Goal: Task Accomplishment & Management: Manage account settings

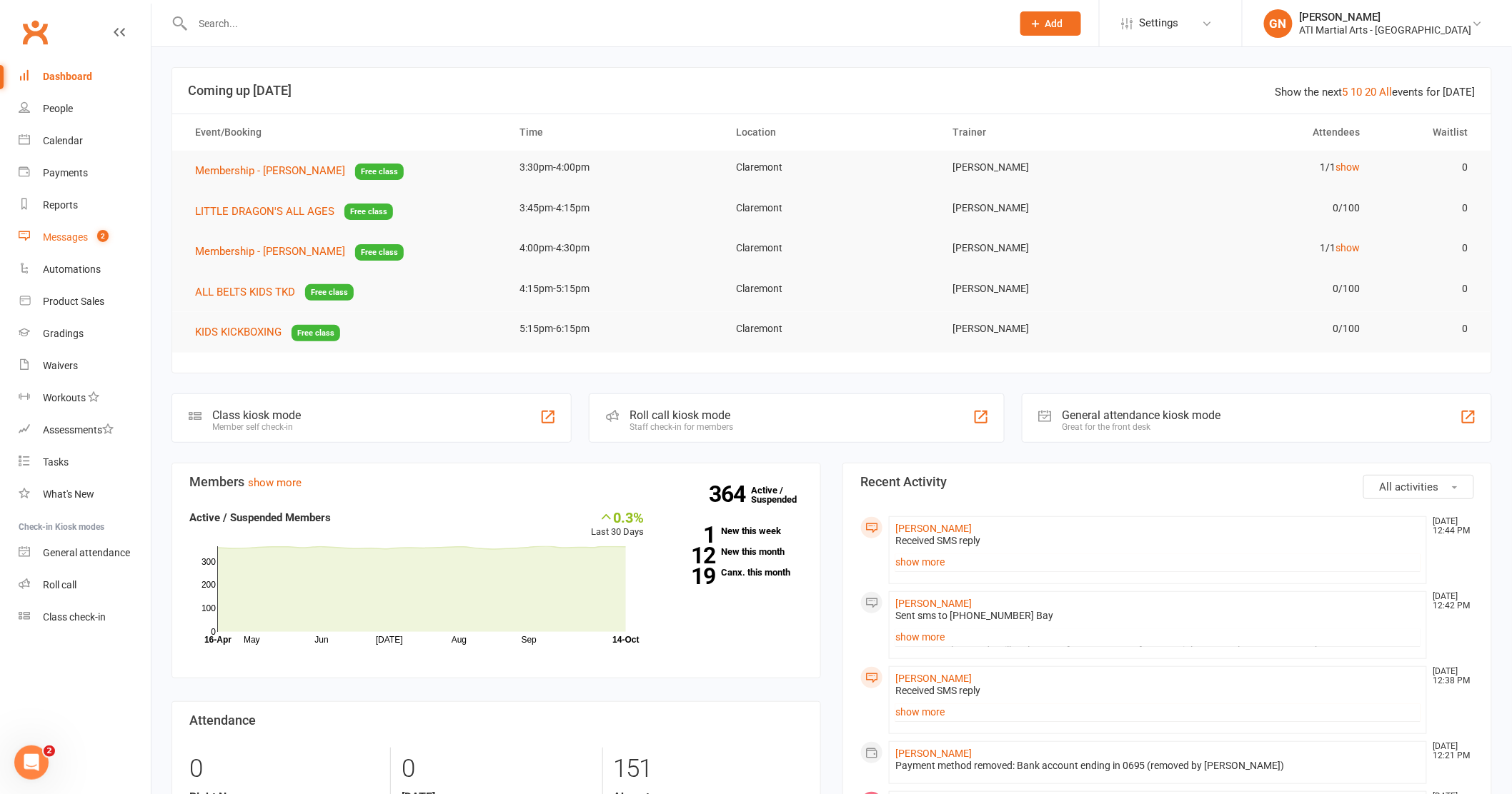
click at [66, 232] on div "Messages" at bounding box center [65, 237] width 45 height 11
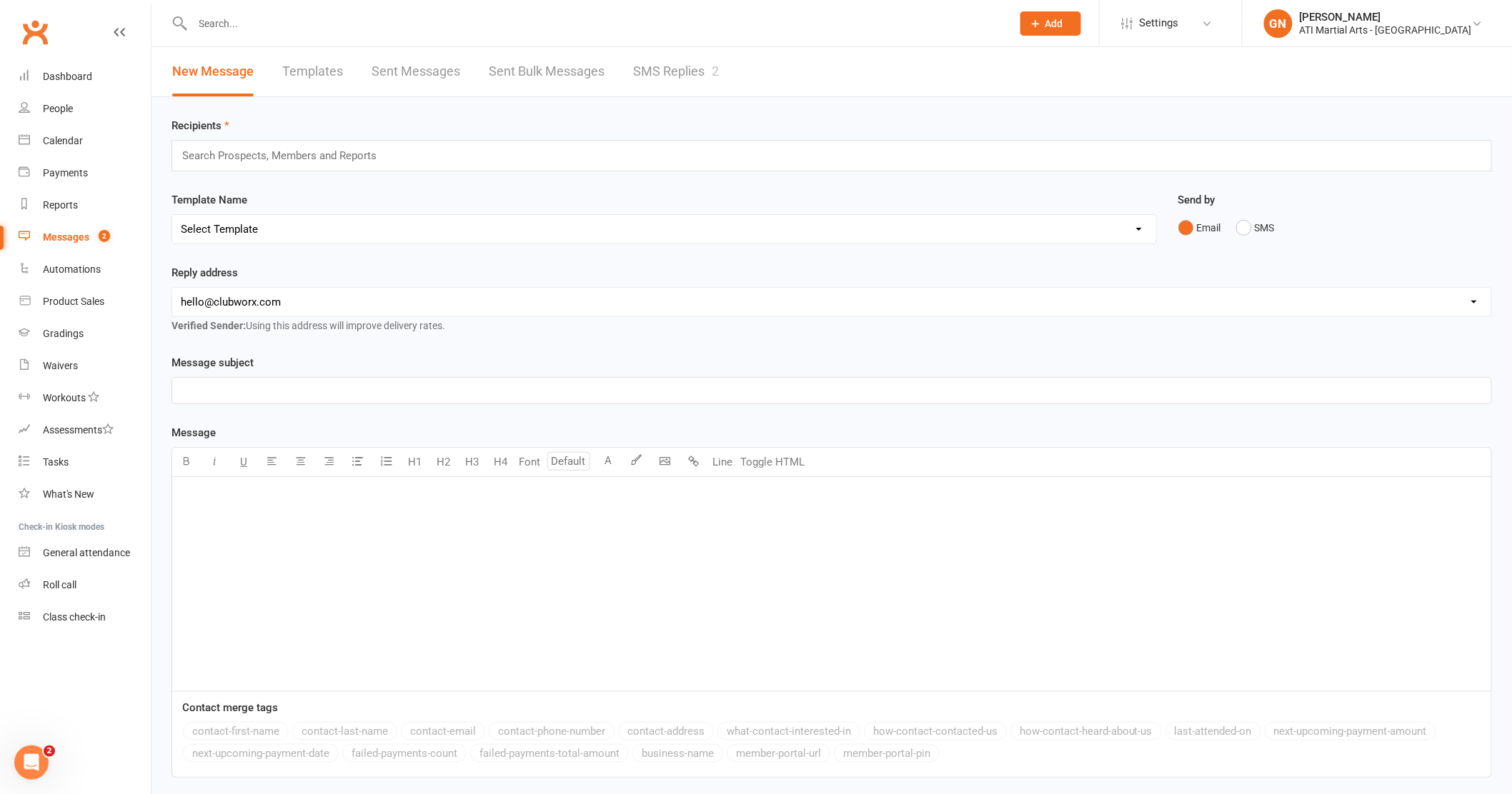
click at [671, 75] on link "SMS Replies 2" at bounding box center [675, 72] width 86 height 50
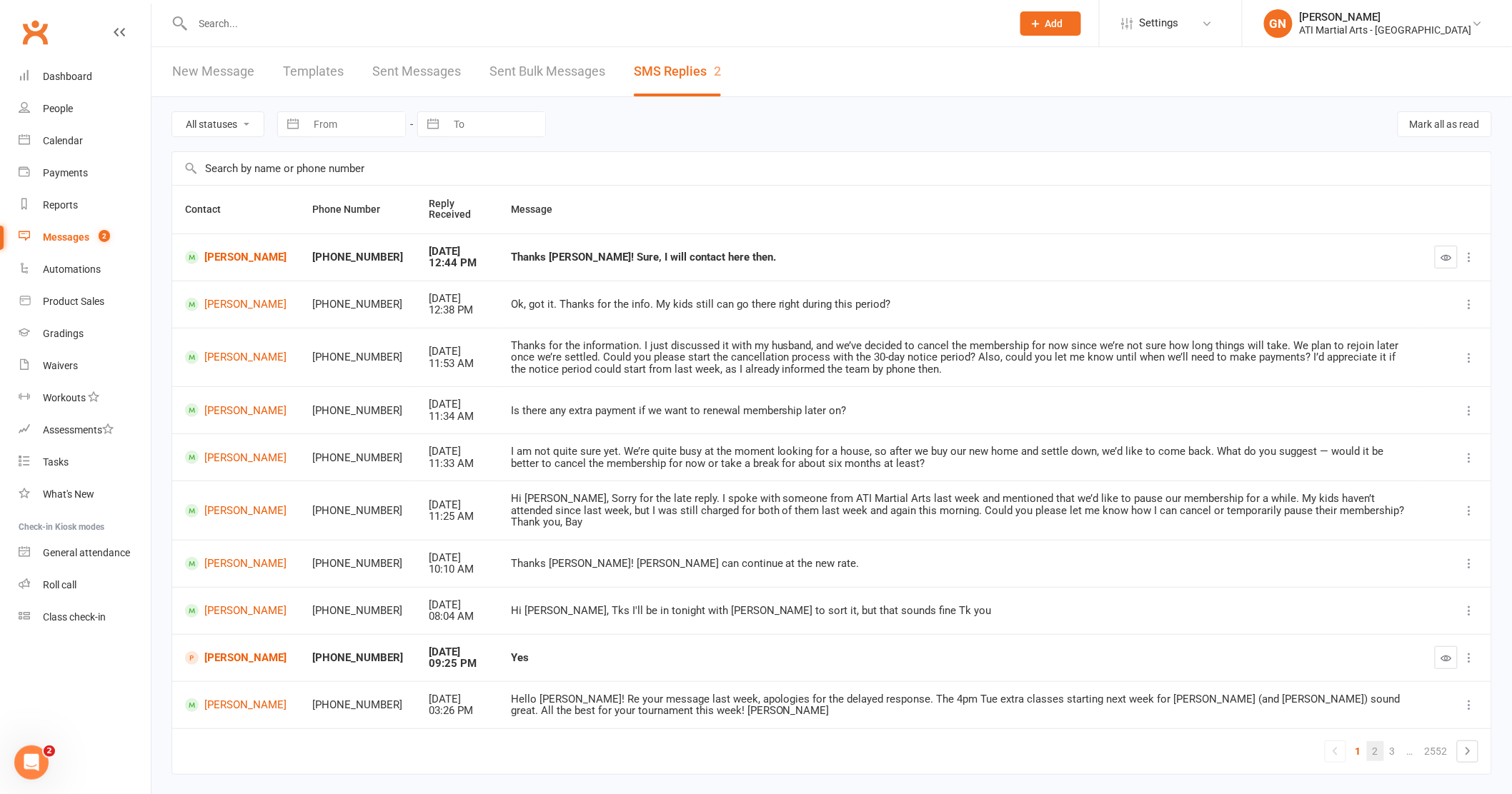
click at [1375, 743] on link "2" at bounding box center [1375, 752] width 17 height 20
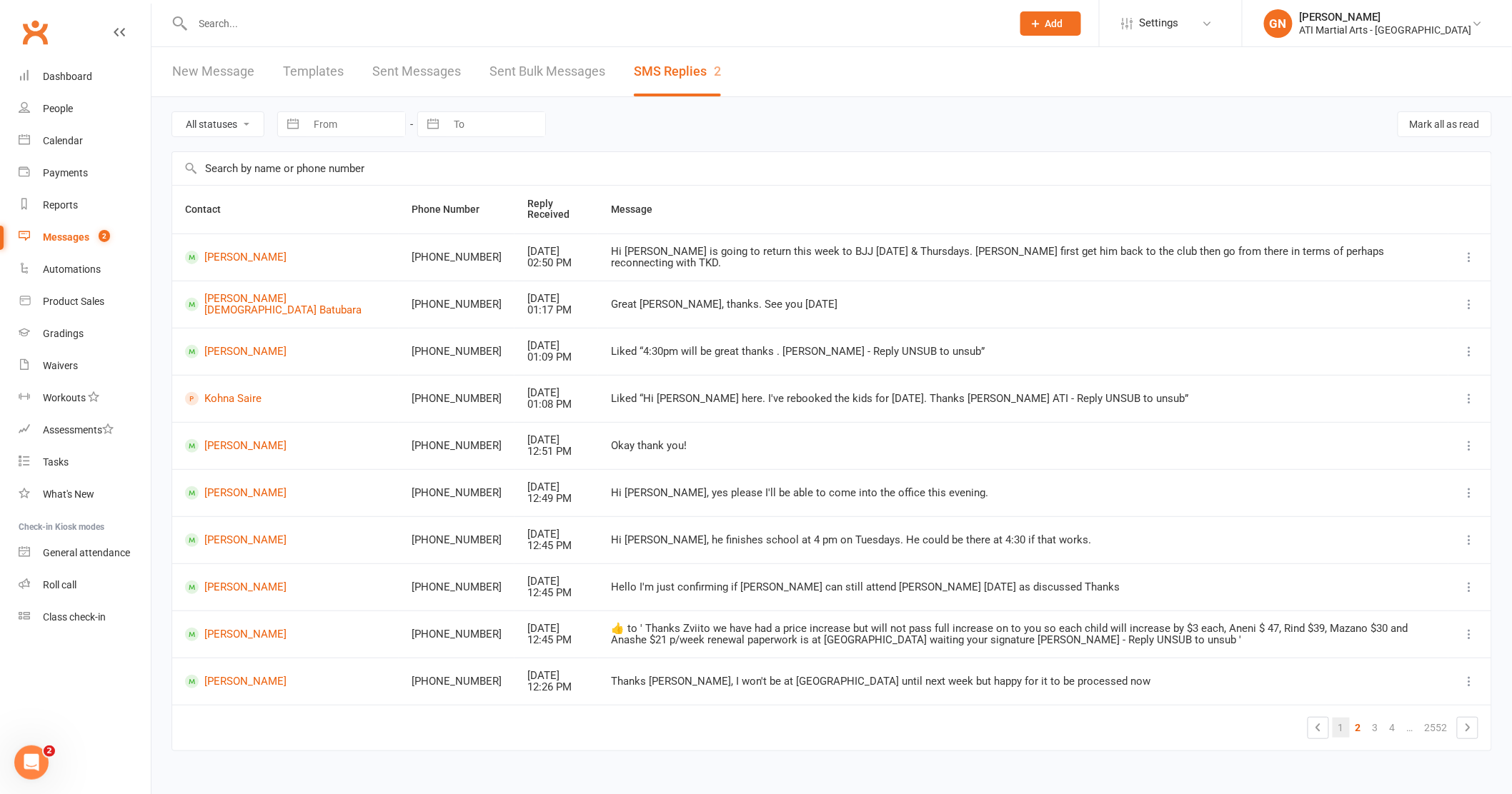
click at [1341, 731] on link "1" at bounding box center [1341, 728] width 17 height 20
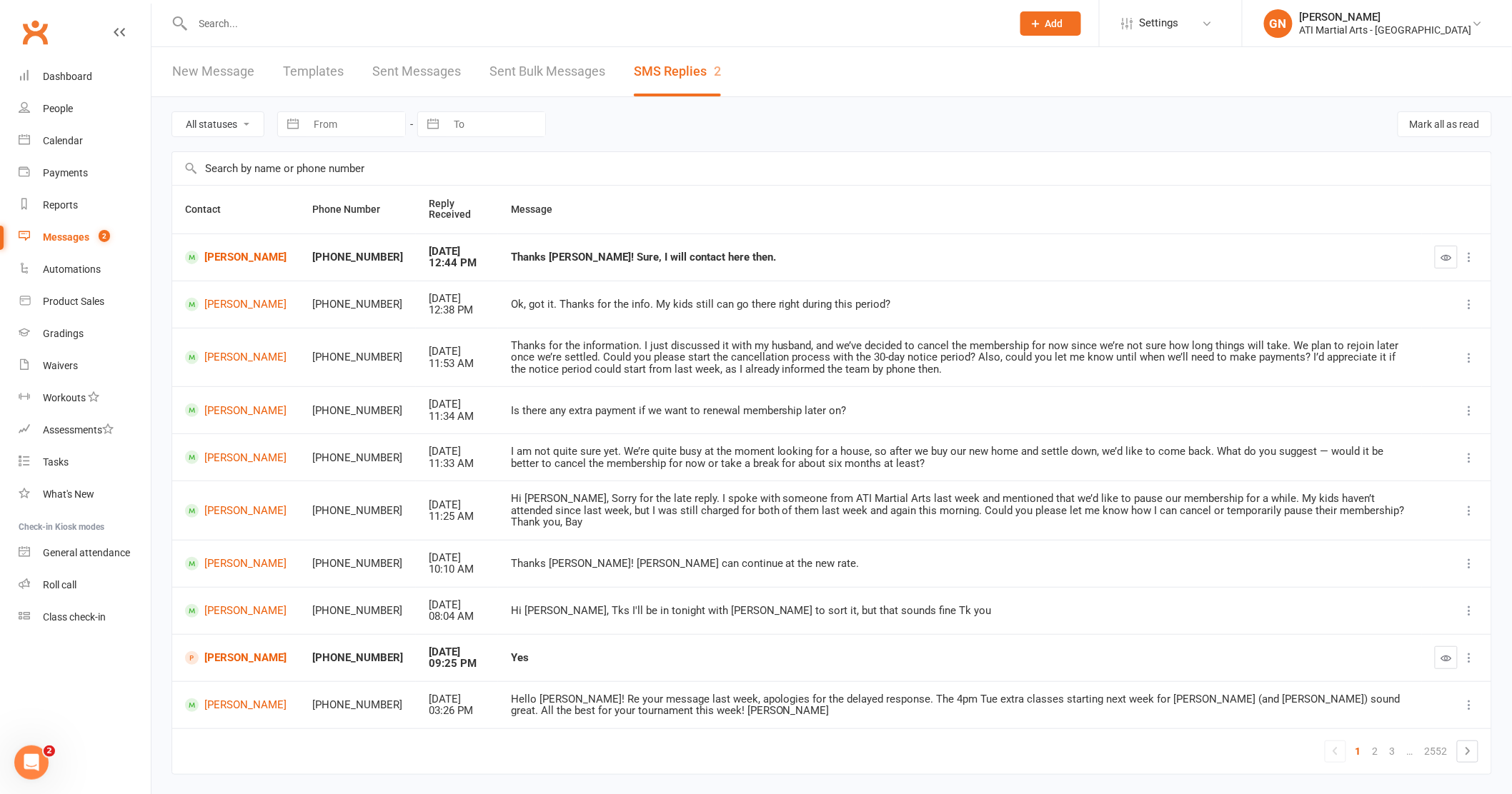
click at [247, 21] on input "text" at bounding box center [595, 24] width 814 height 20
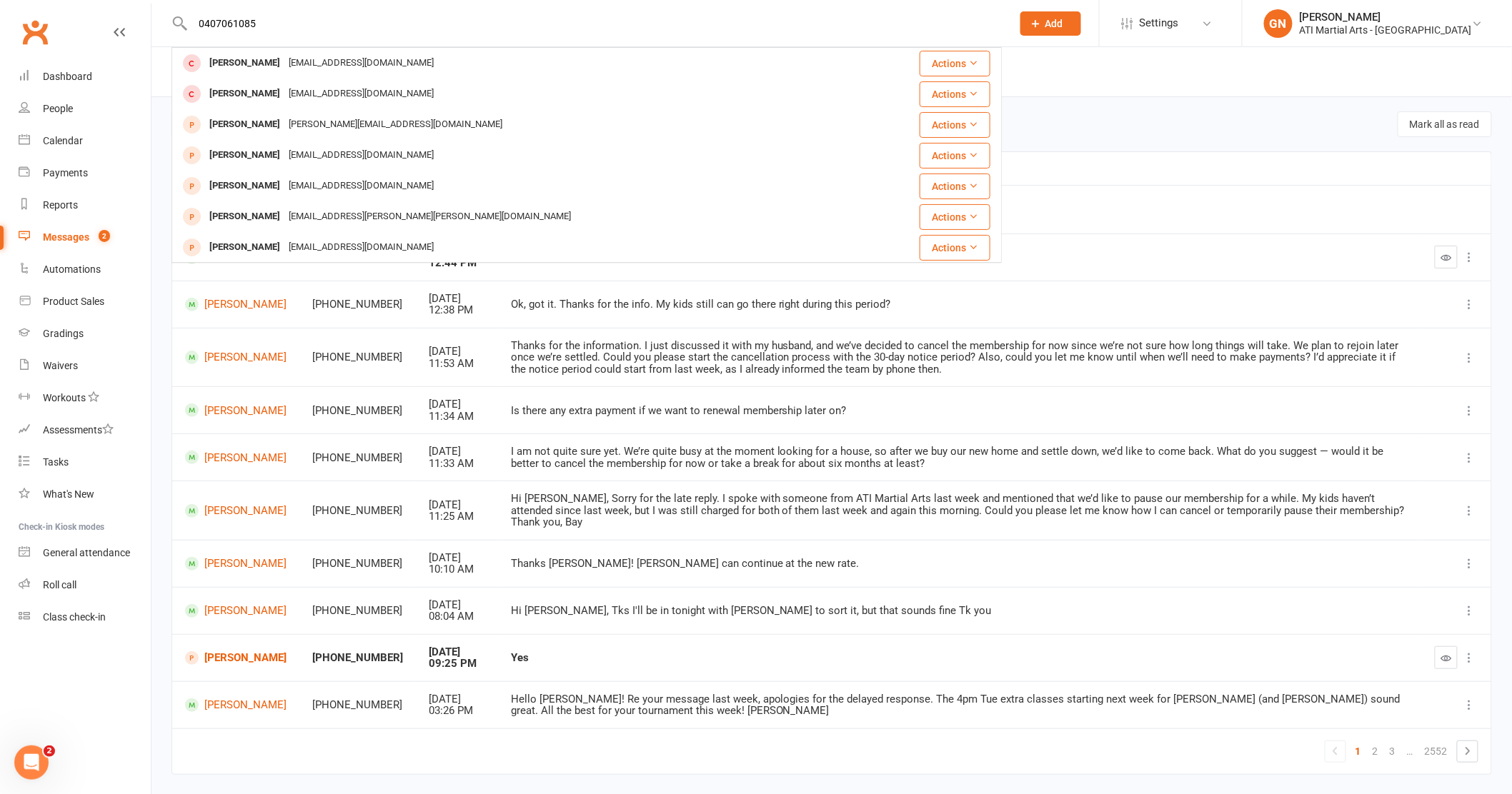
type input "0407061085"
click at [666, 739] on td "1 2 3 … 2552" at bounding box center [831, 752] width 1319 height 46
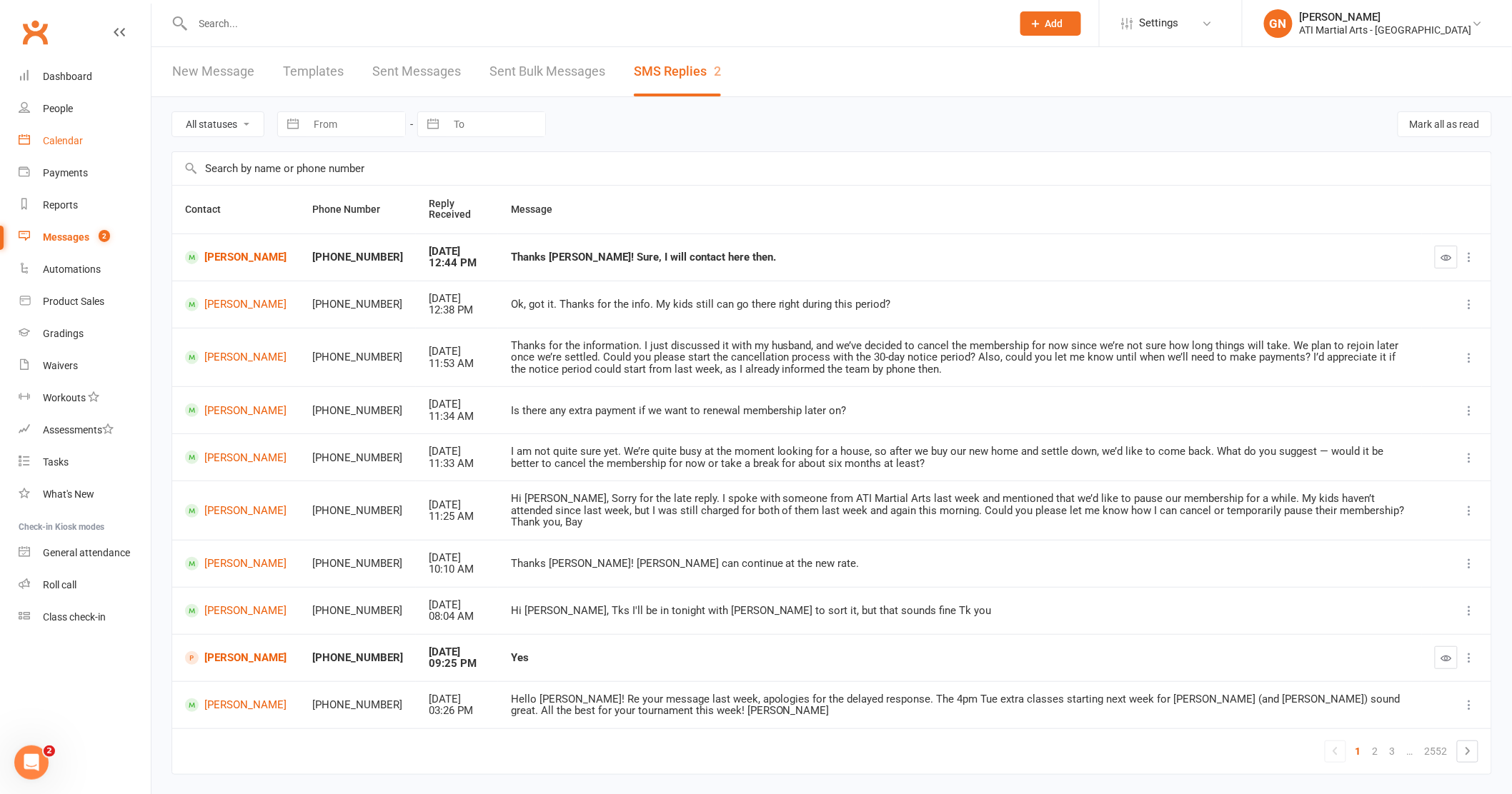
click at [65, 142] on div "Calendar" at bounding box center [63, 141] width 40 height 11
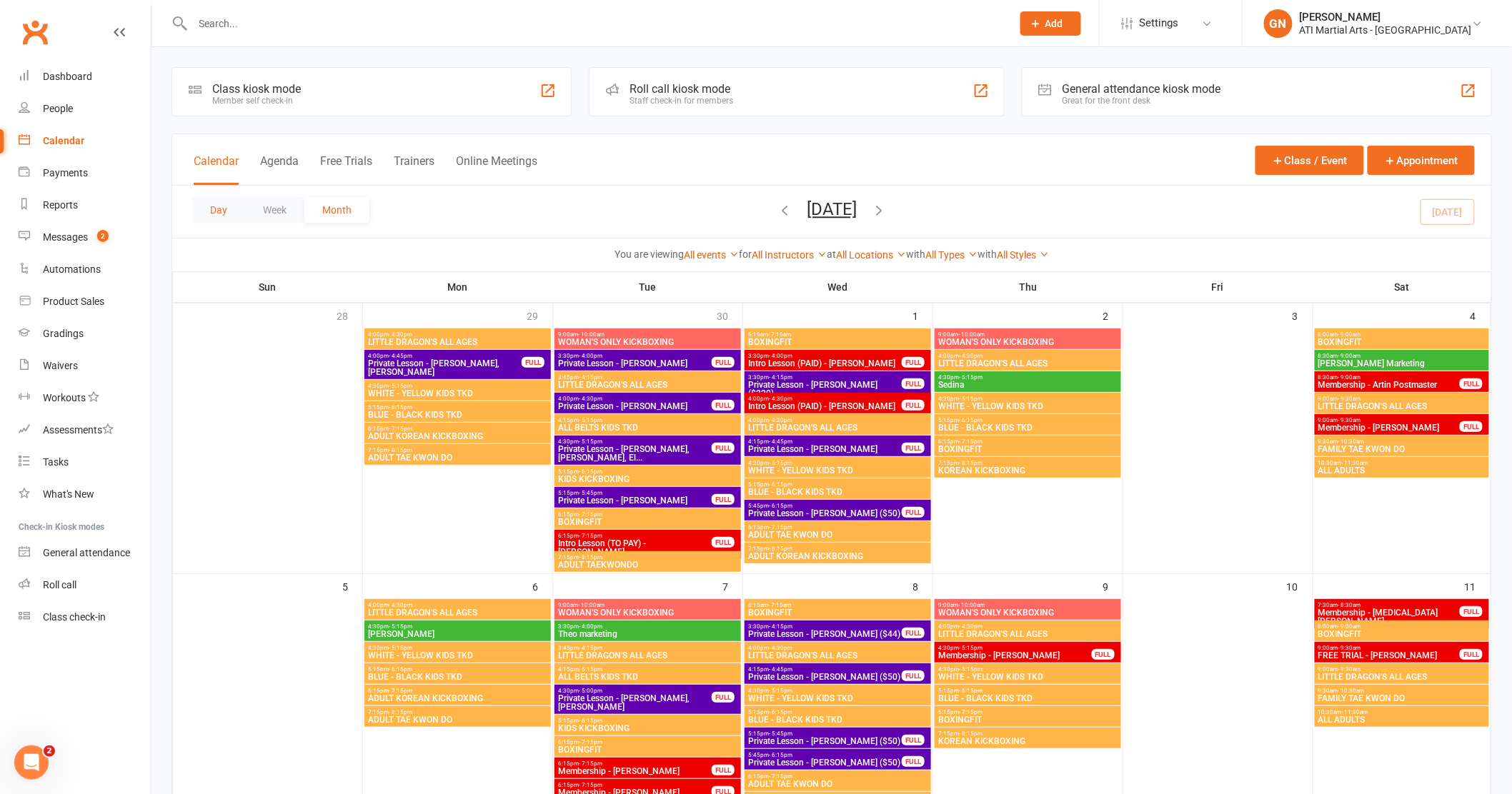
click at [226, 213] on button "Day" at bounding box center [218, 210] width 52 height 26
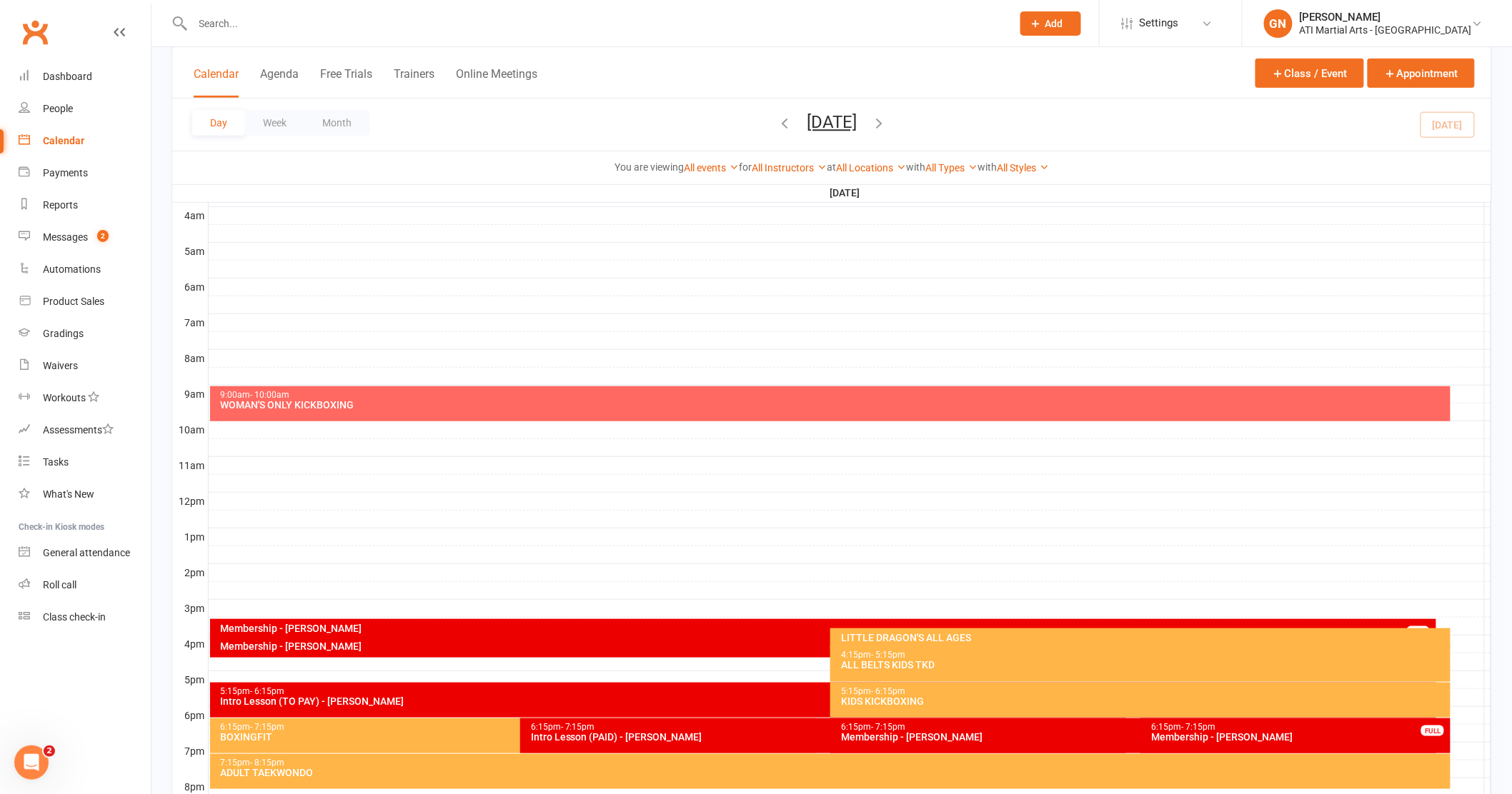
scroll to position [250, 0]
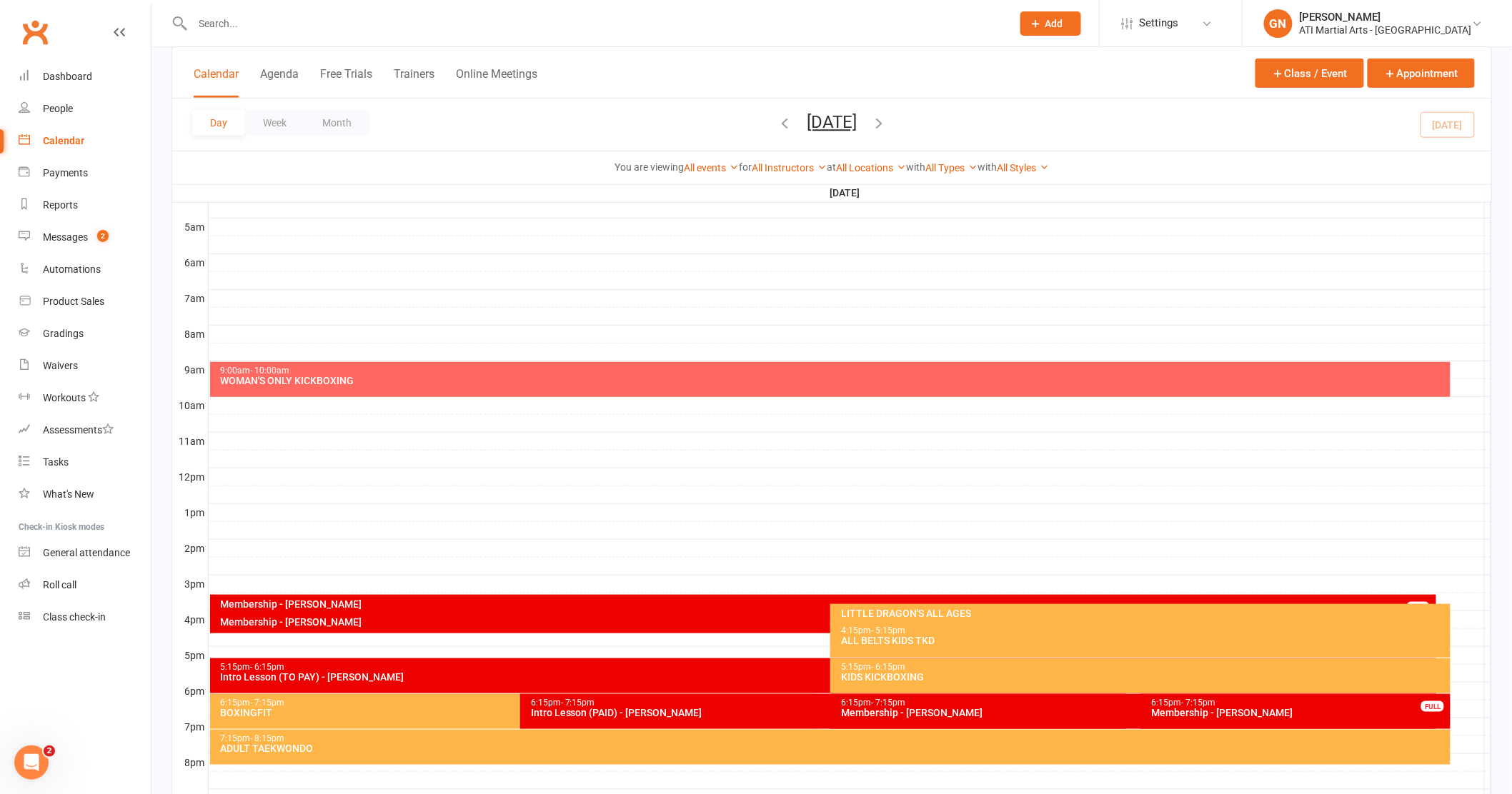
click at [276, 599] on div "Membership - [PERSON_NAME]" at bounding box center [826, 604] width 1214 height 10
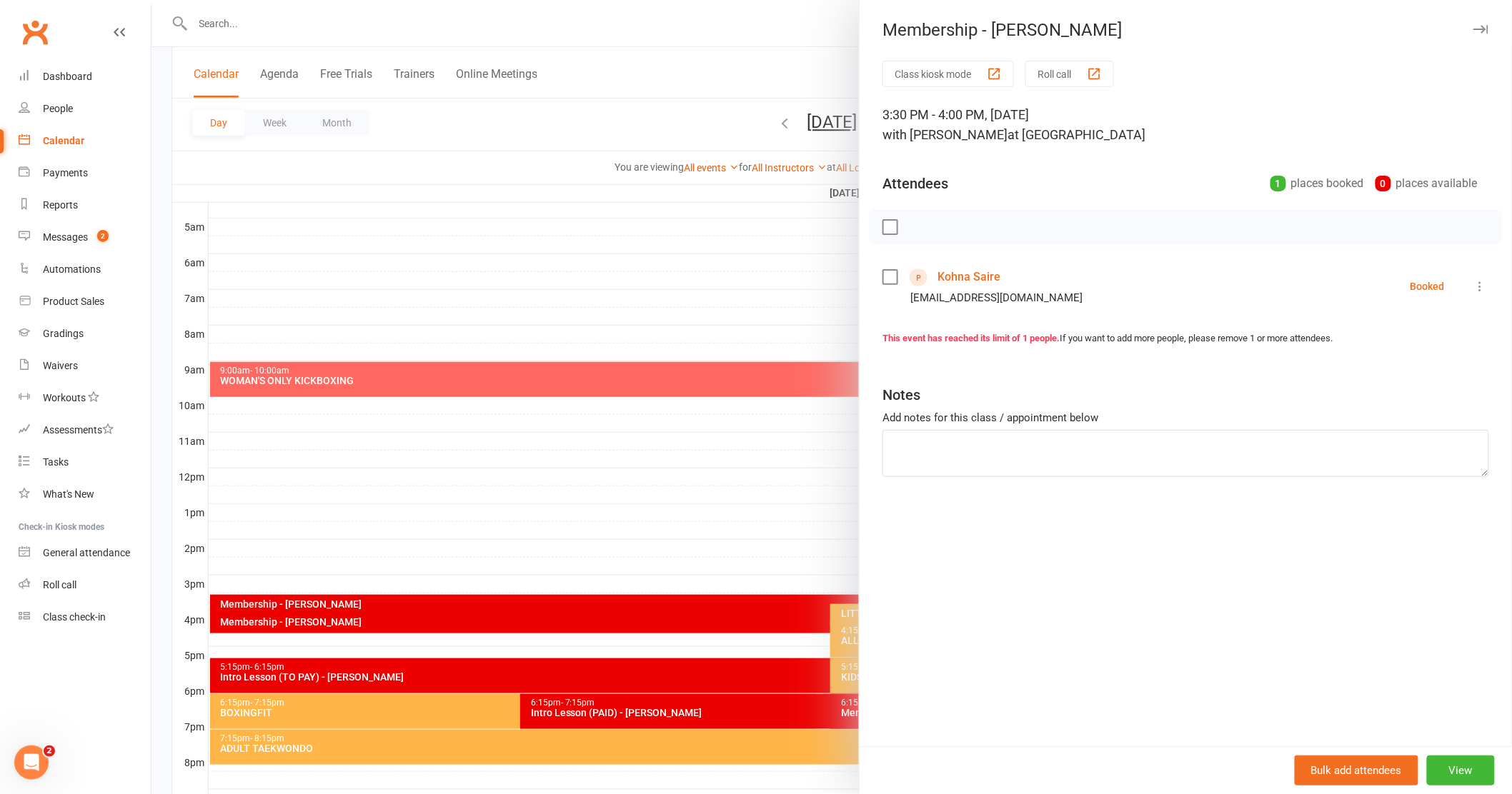
click at [283, 624] on div at bounding box center [832, 397] width 1360 height 794
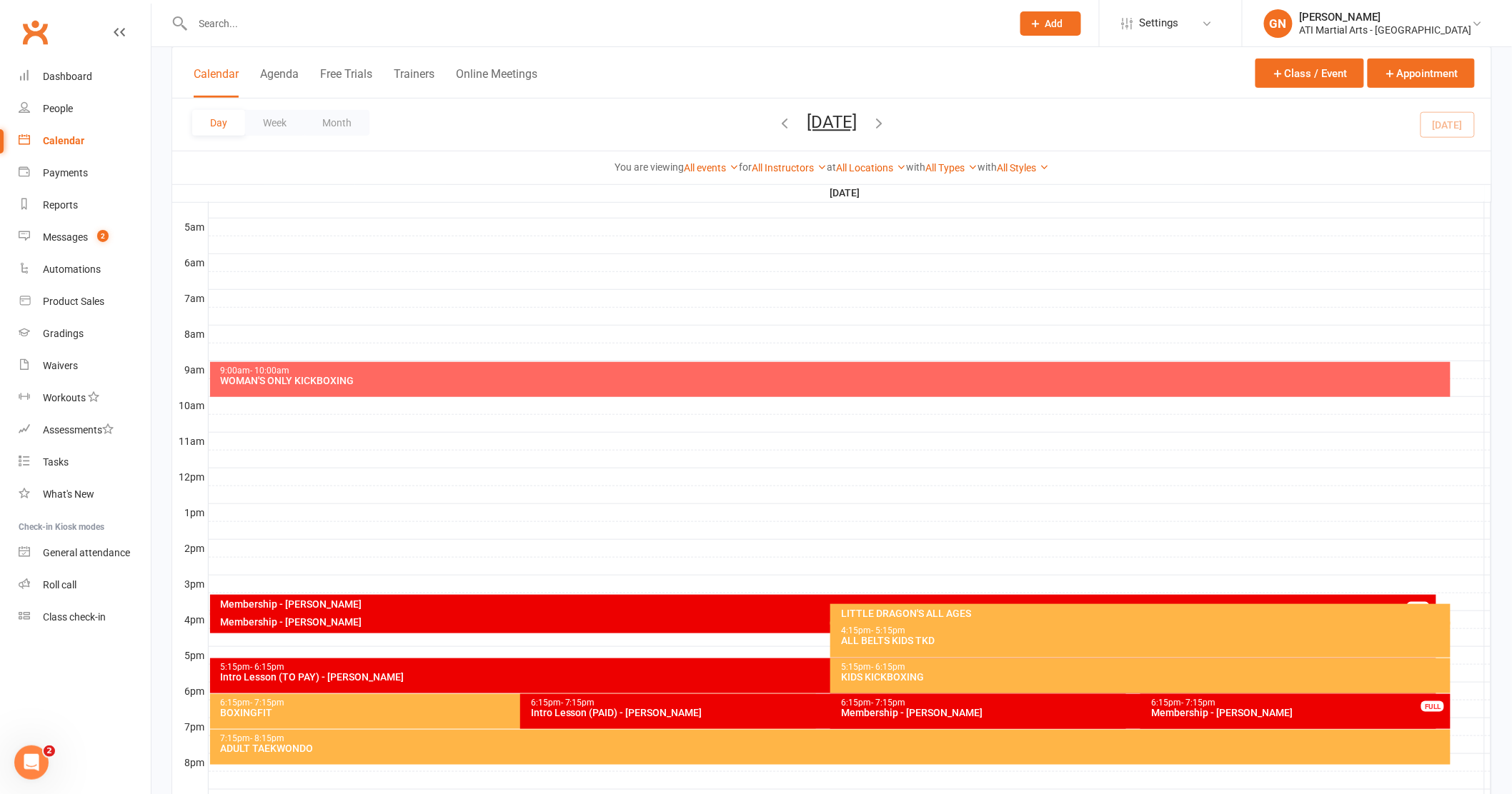
click at [328, 618] on div "Membership - [PERSON_NAME]" at bounding box center [826, 622] width 1214 height 10
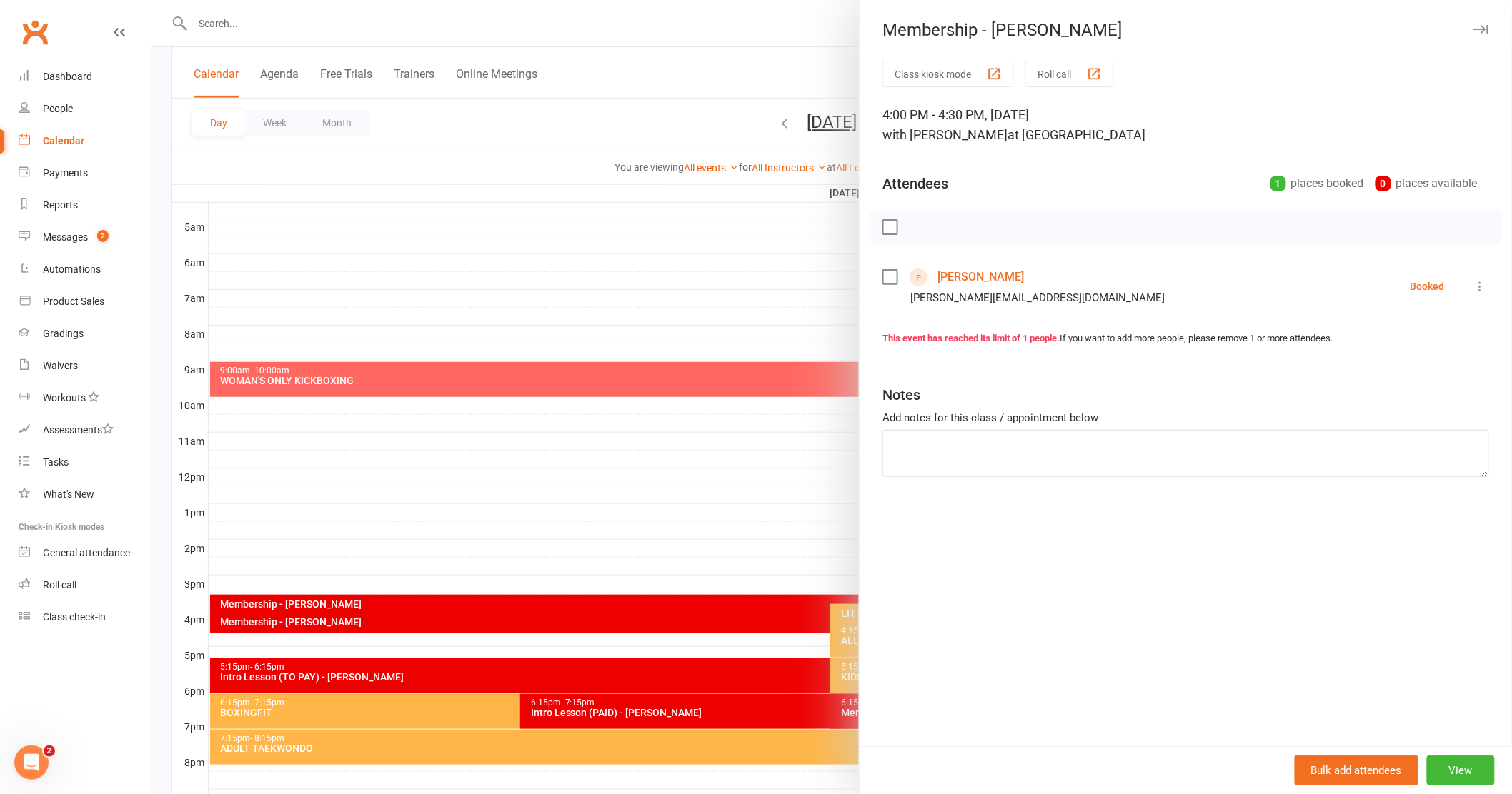
click at [380, 520] on div at bounding box center [832, 397] width 1360 height 794
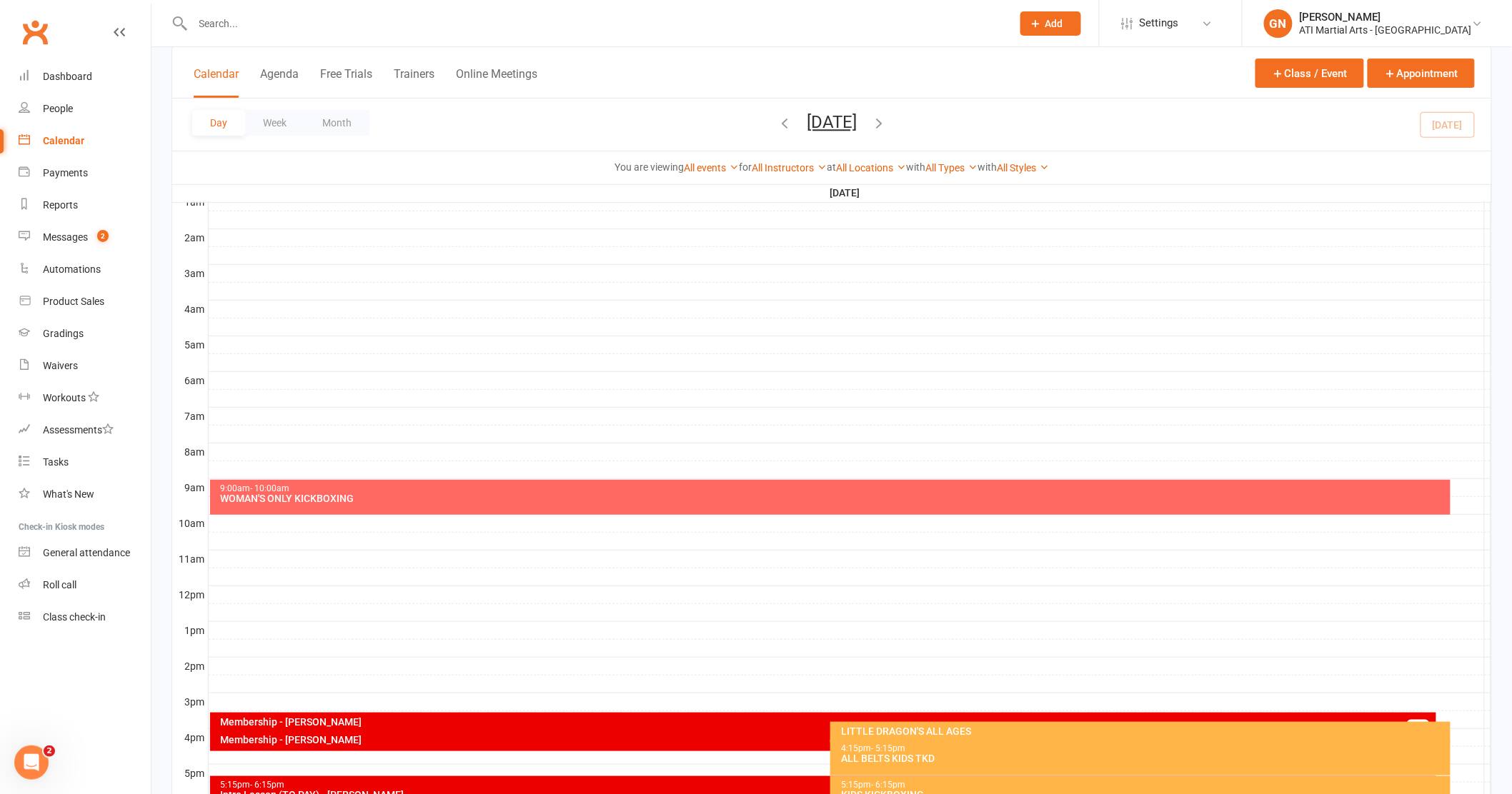
scroll to position [132, 0]
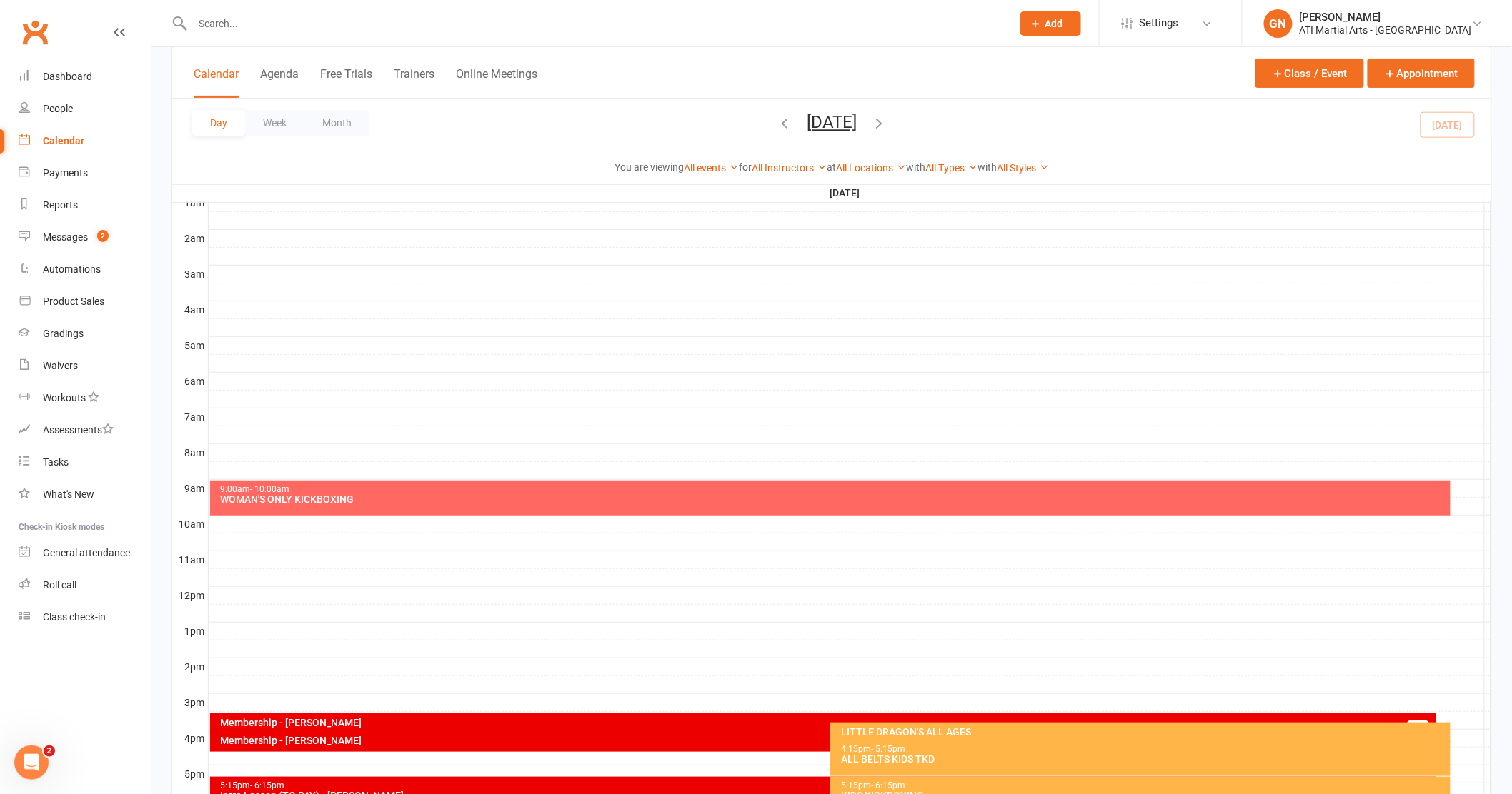
click at [260, 29] on input "text" at bounding box center [595, 24] width 814 height 20
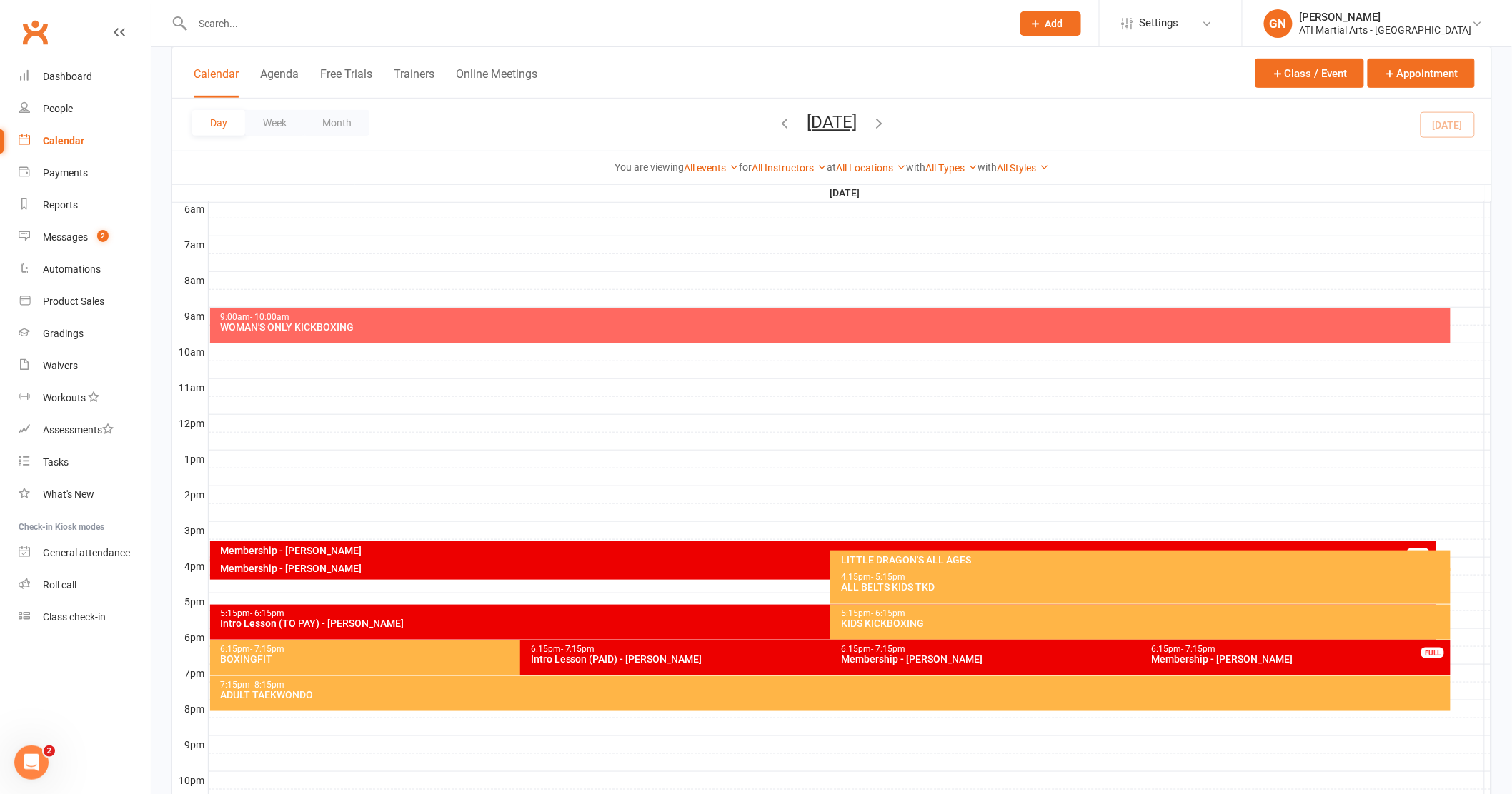
scroll to position [341, 0]
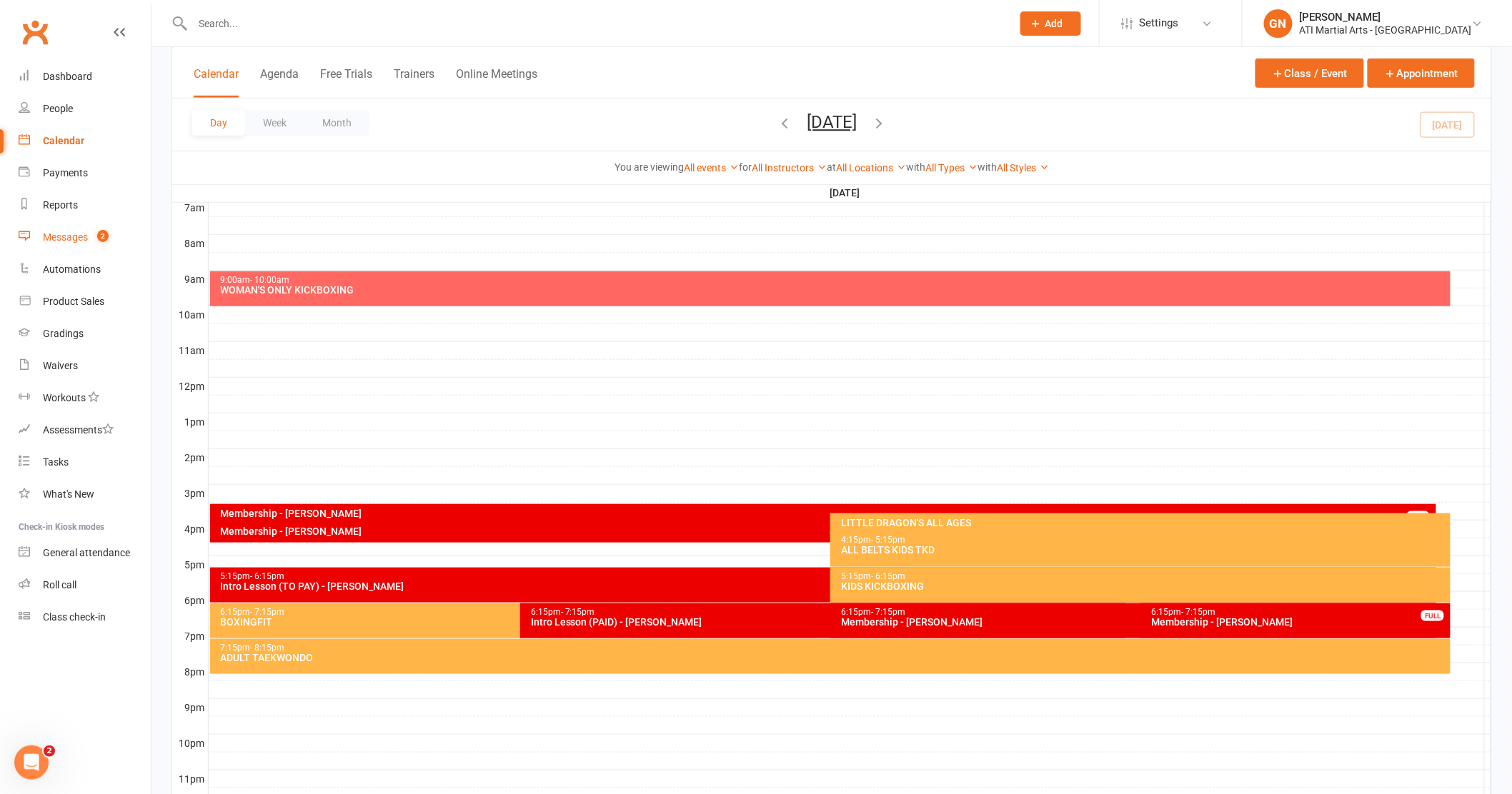
click at [68, 236] on div "Messages" at bounding box center [65, 237] width 45 height 11
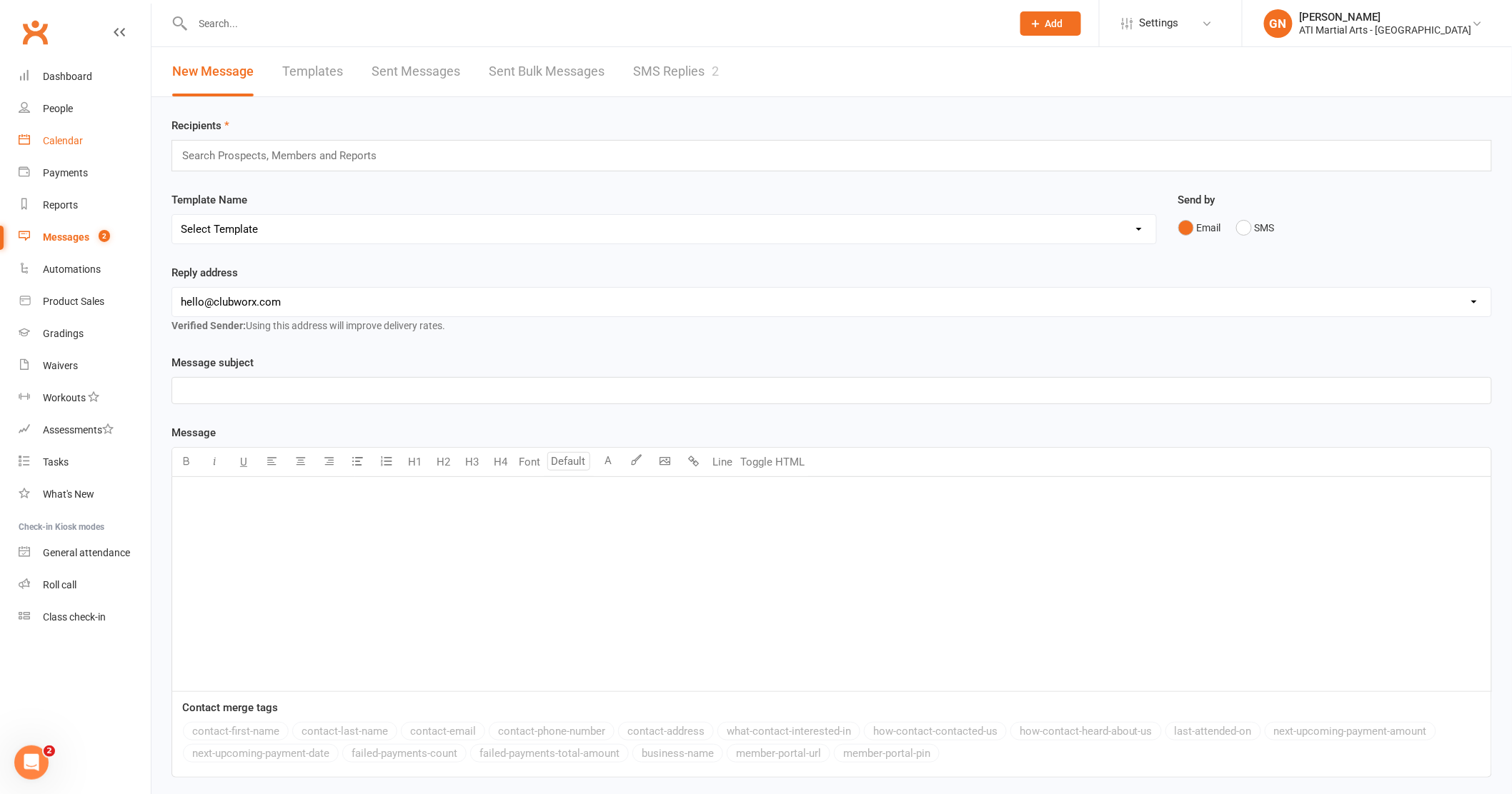
click at [80, 142] on div "Calendar" at bounding box center [63, 141] width 40 height 11
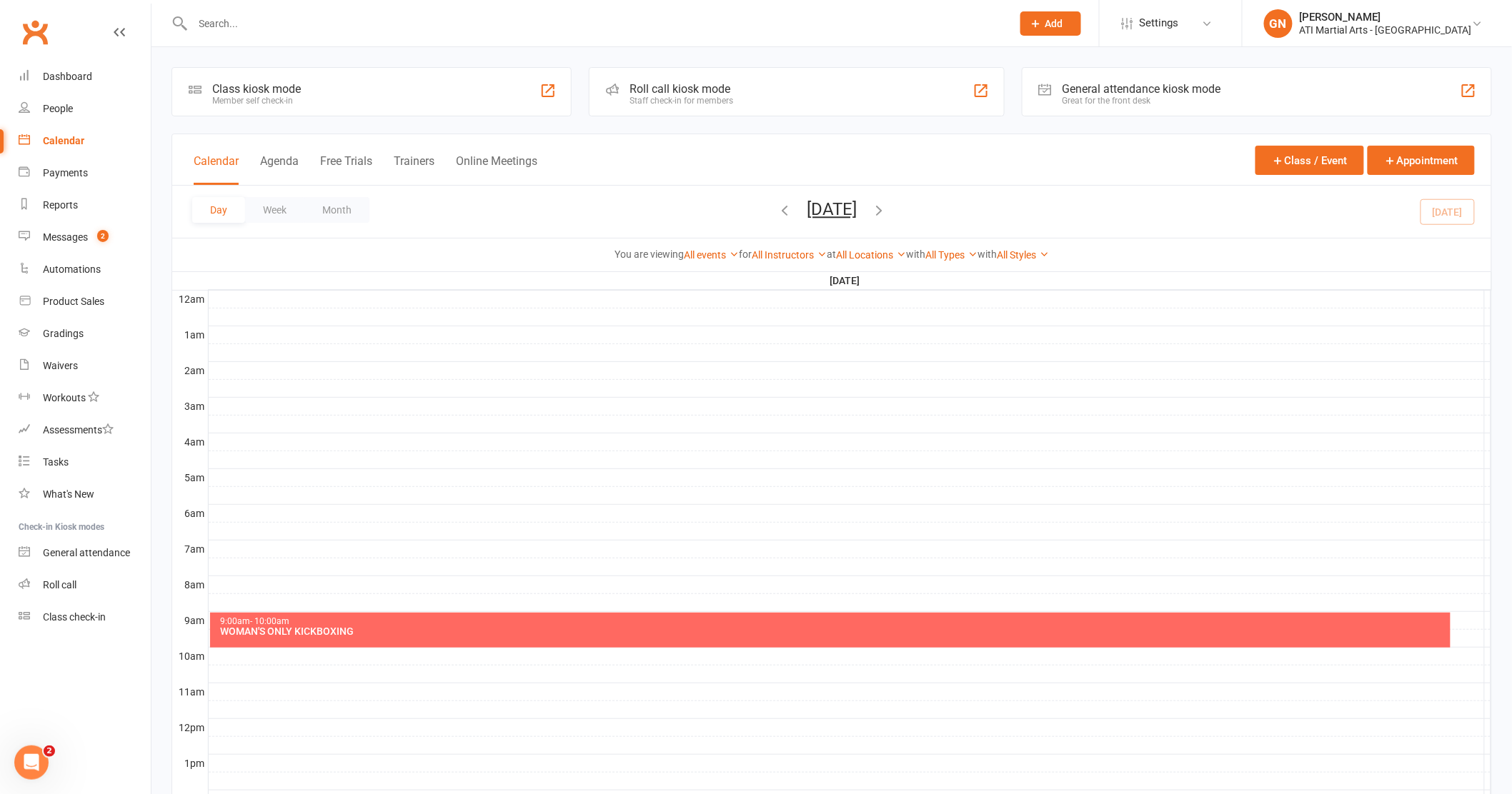
click at [231, 213] on button "Day" at bounding box center [218, 210] width 52 height 26
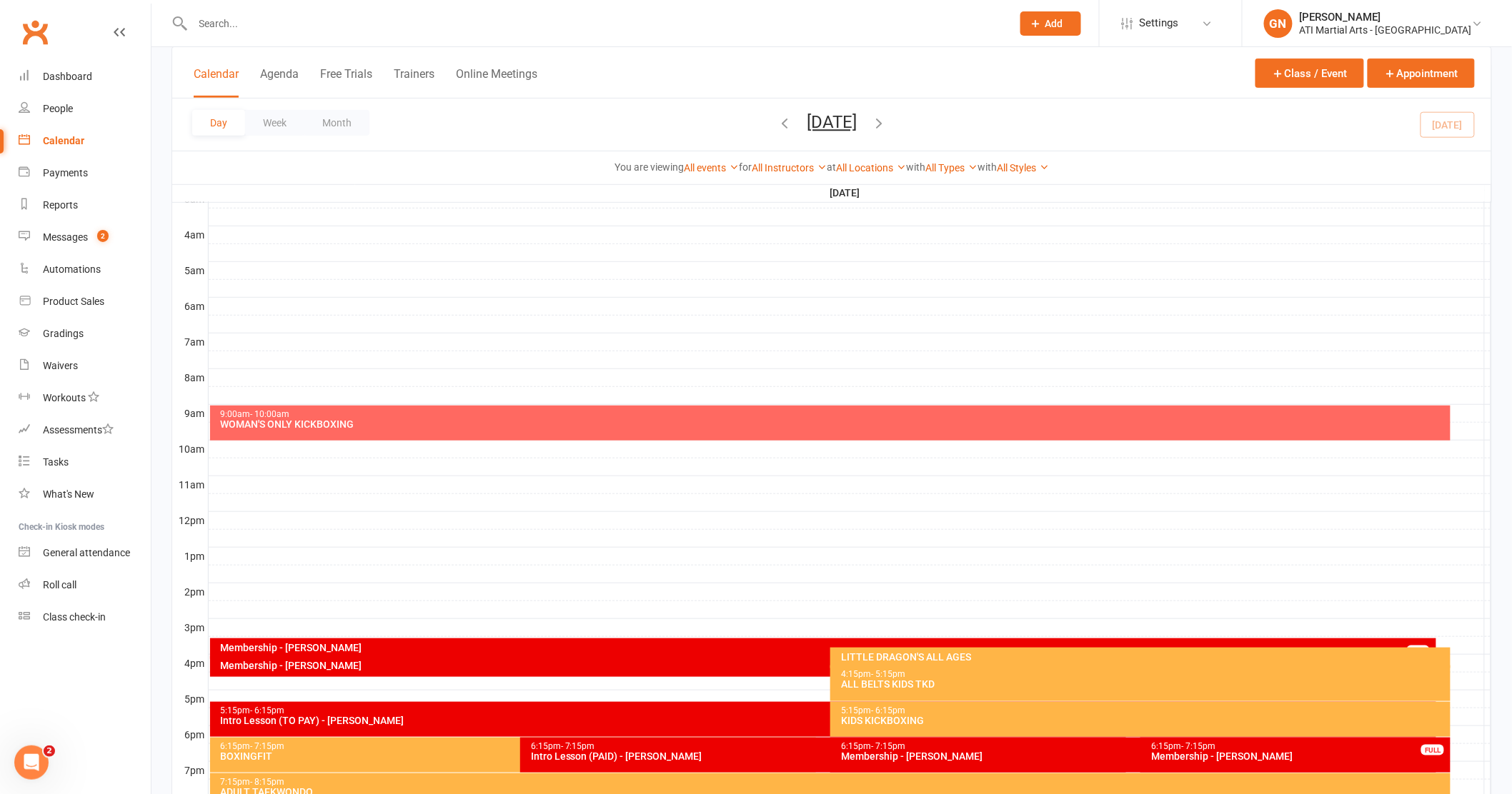
scroll to position [282, 0]
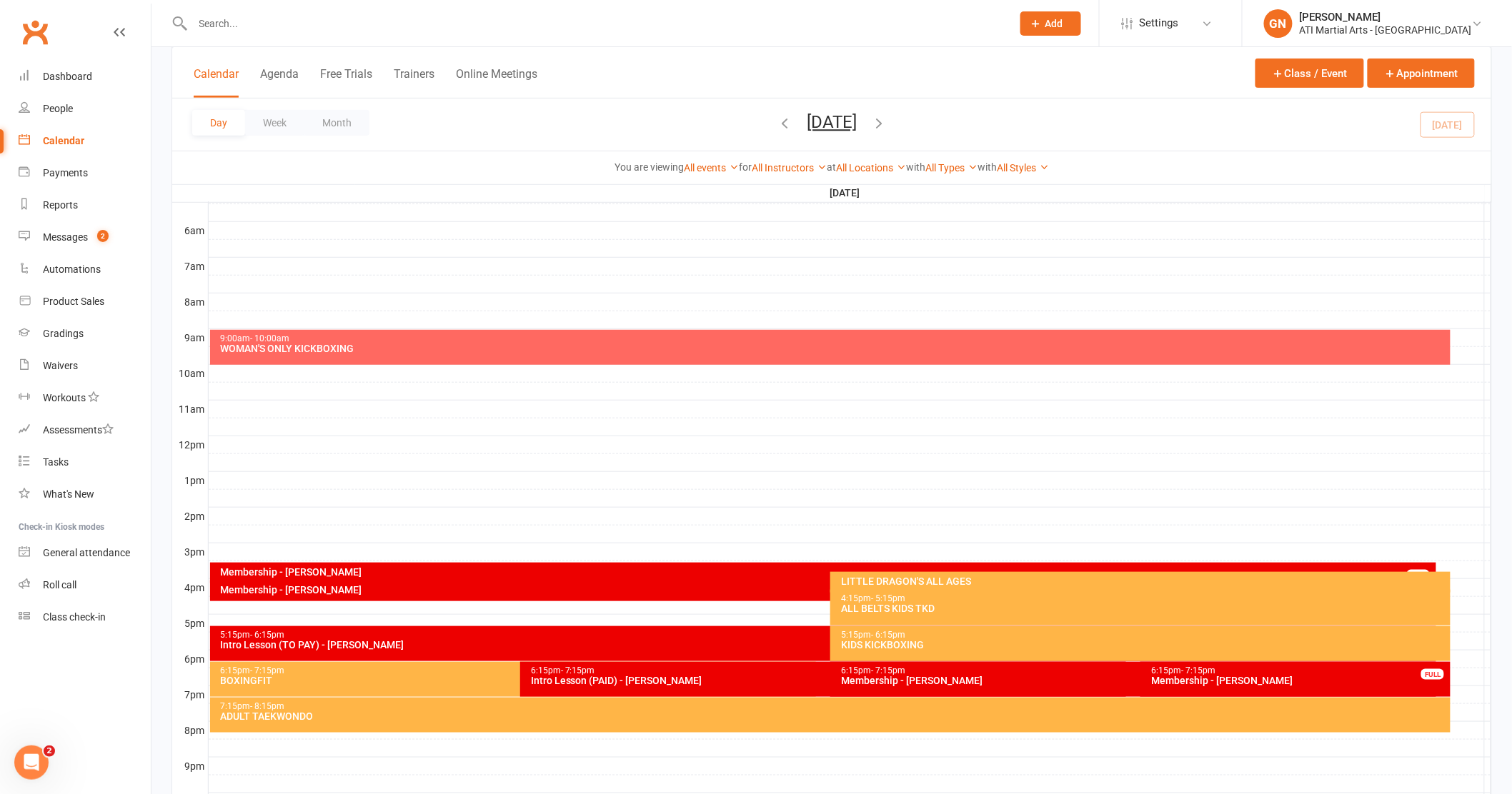
click at [356, 643] on div "Intro Lesson (TO PAY) - Samuel Gerrand" at bounding box center [826, 645] width 1214 height 10
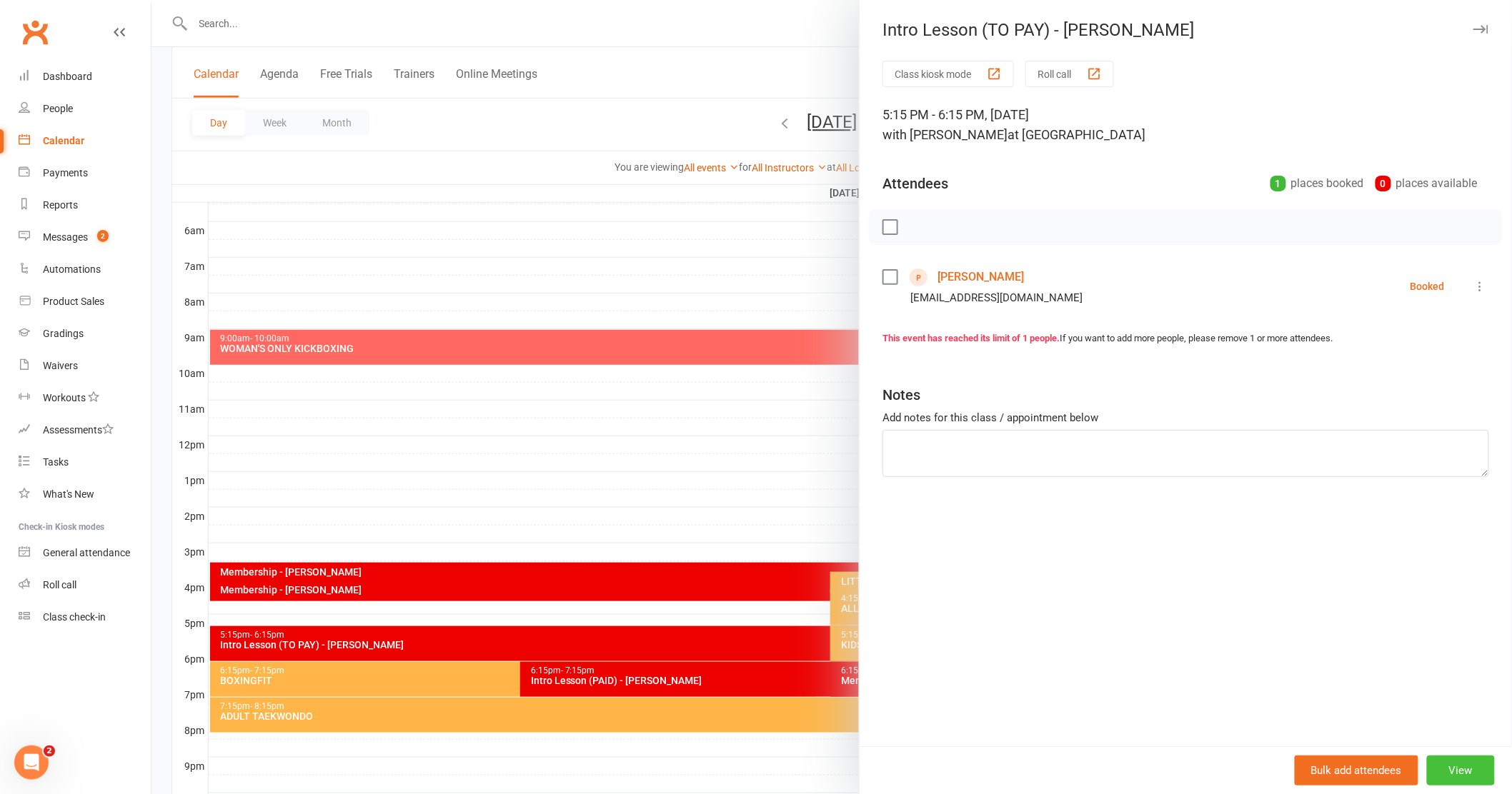
click at [1449, 768] on button "View" at bounding box center [1460, 770] width 68 height 30
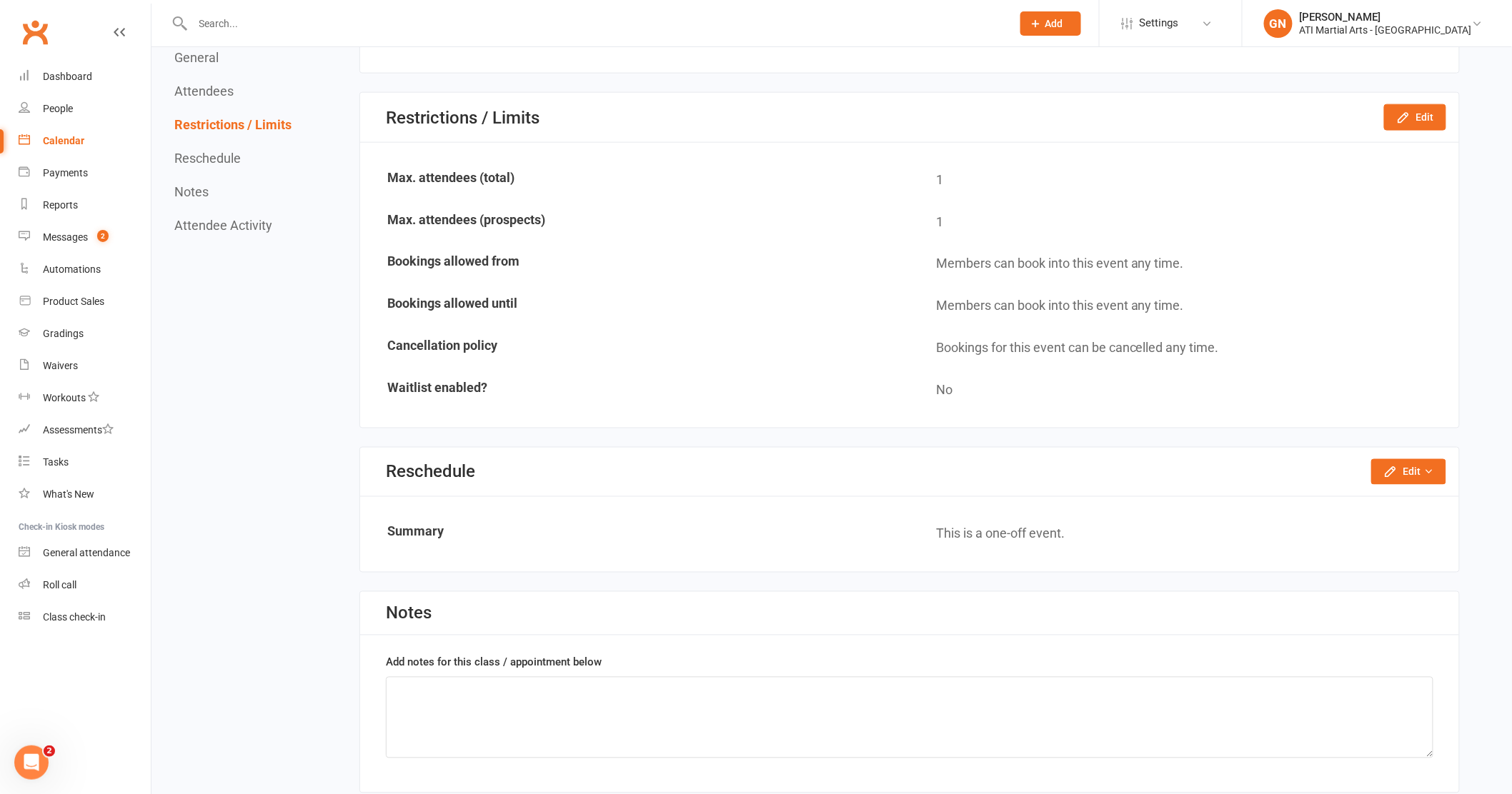
scroll to position [894, 0]
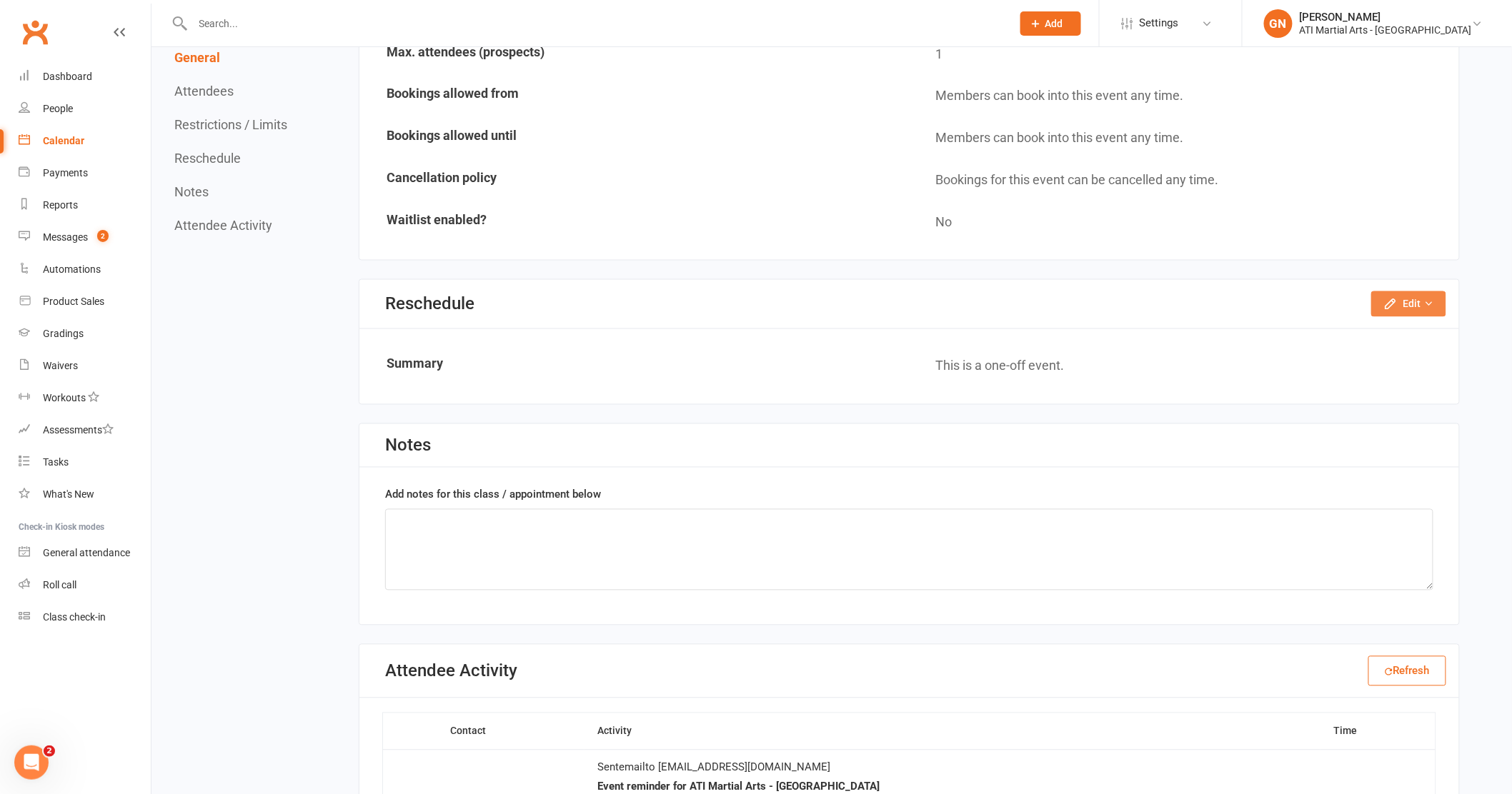
click at [1399, 295] on button "Edit" at bounding box center [1409, 305] width 75 height 26
click at [1429, 299] on icon "button" at bounding box center [1428, 304] width 10 height 10
click at [1405, 333] on link "Reschedule this event only" at bounding box center [1369, 336] width 150 height 29
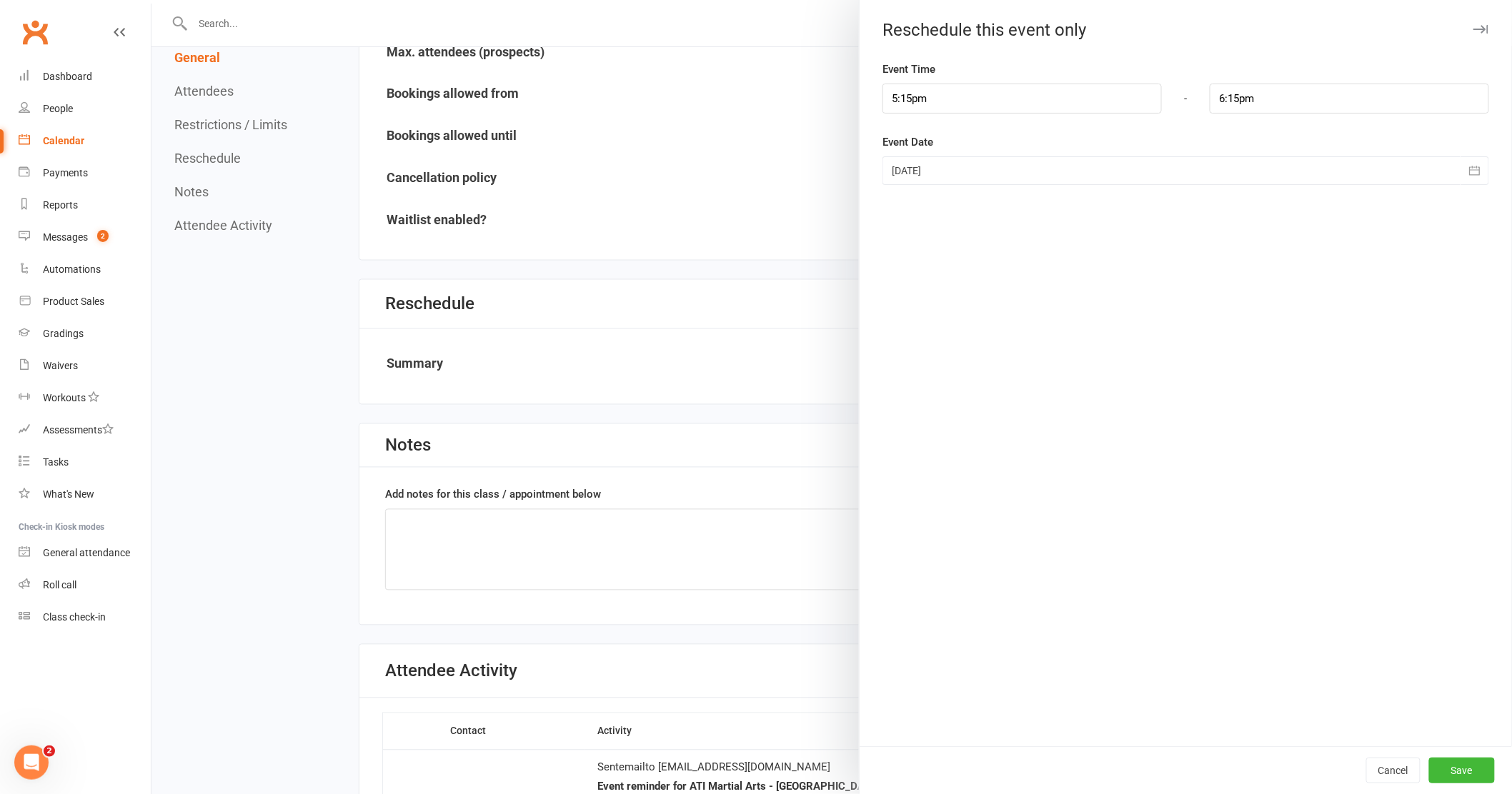
click at [898, 173] on div at bounding box center [1185, 170] width 606 height 29
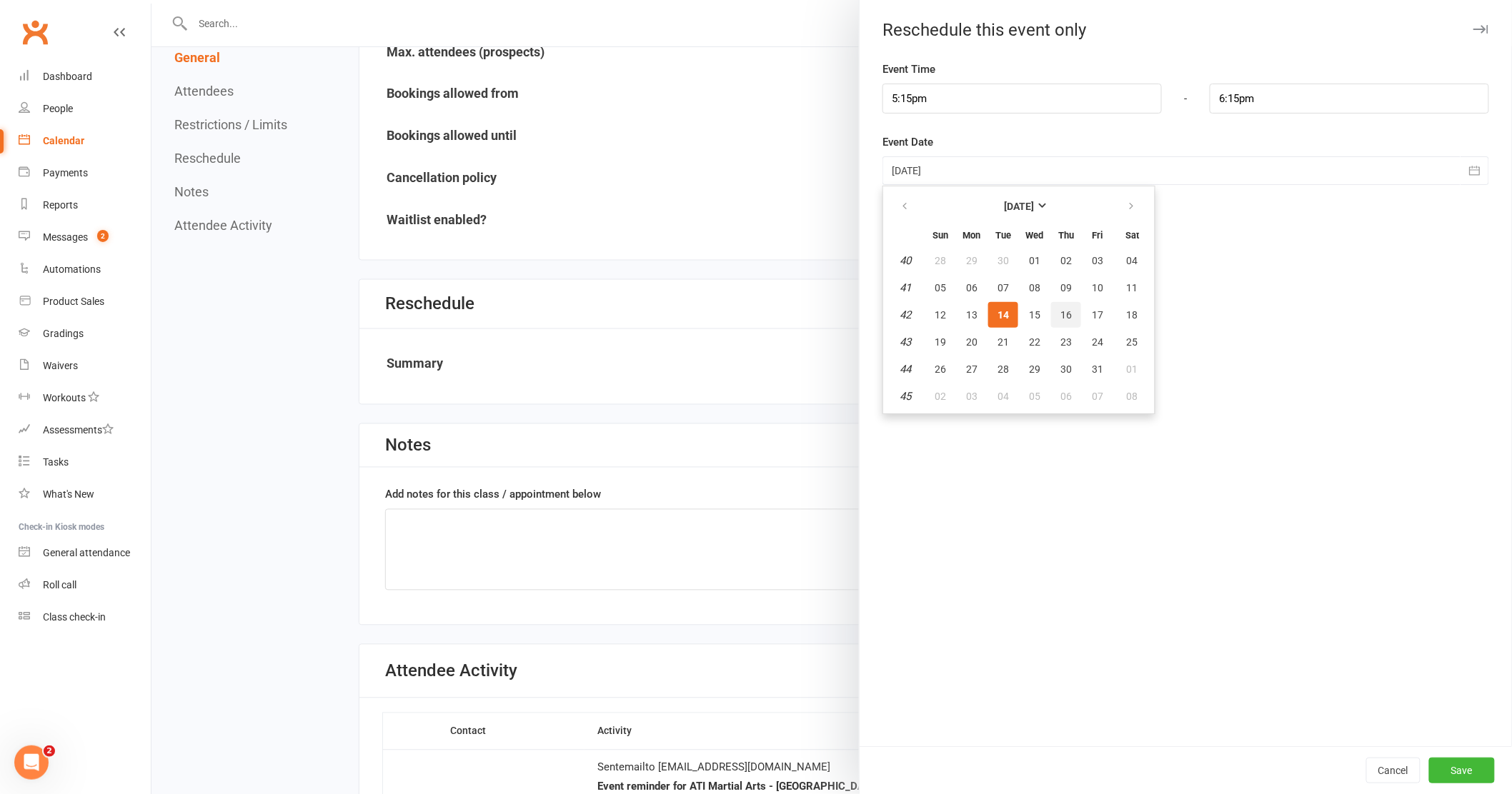
click at [1060, 311] on span "16" at bounding box center [1066, 315] width 11 height 11
type input "16 Oct 2025"
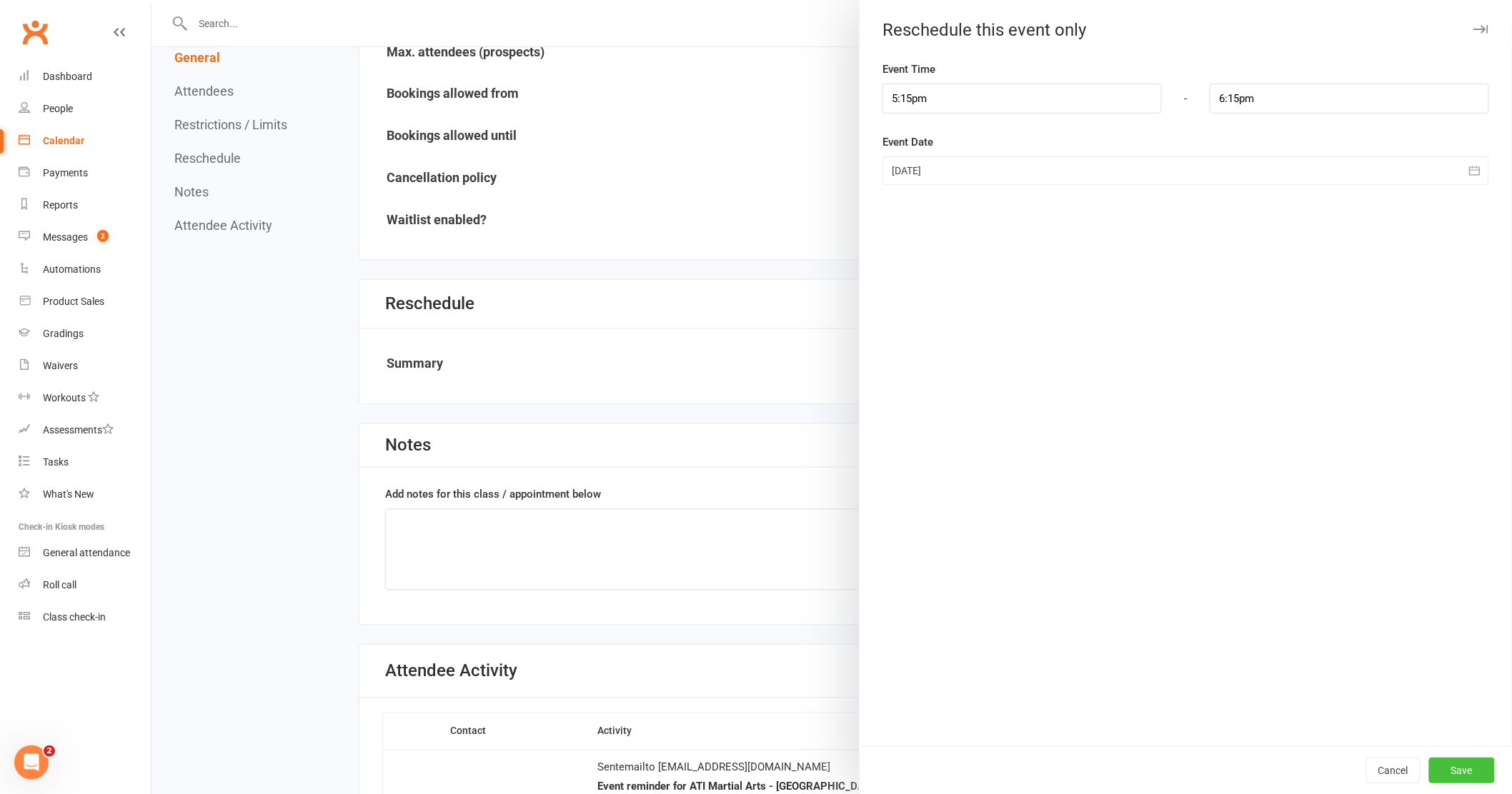
click at [1468, 758] on button "Save" at bounding box center [1461, 771] width 65 height 26
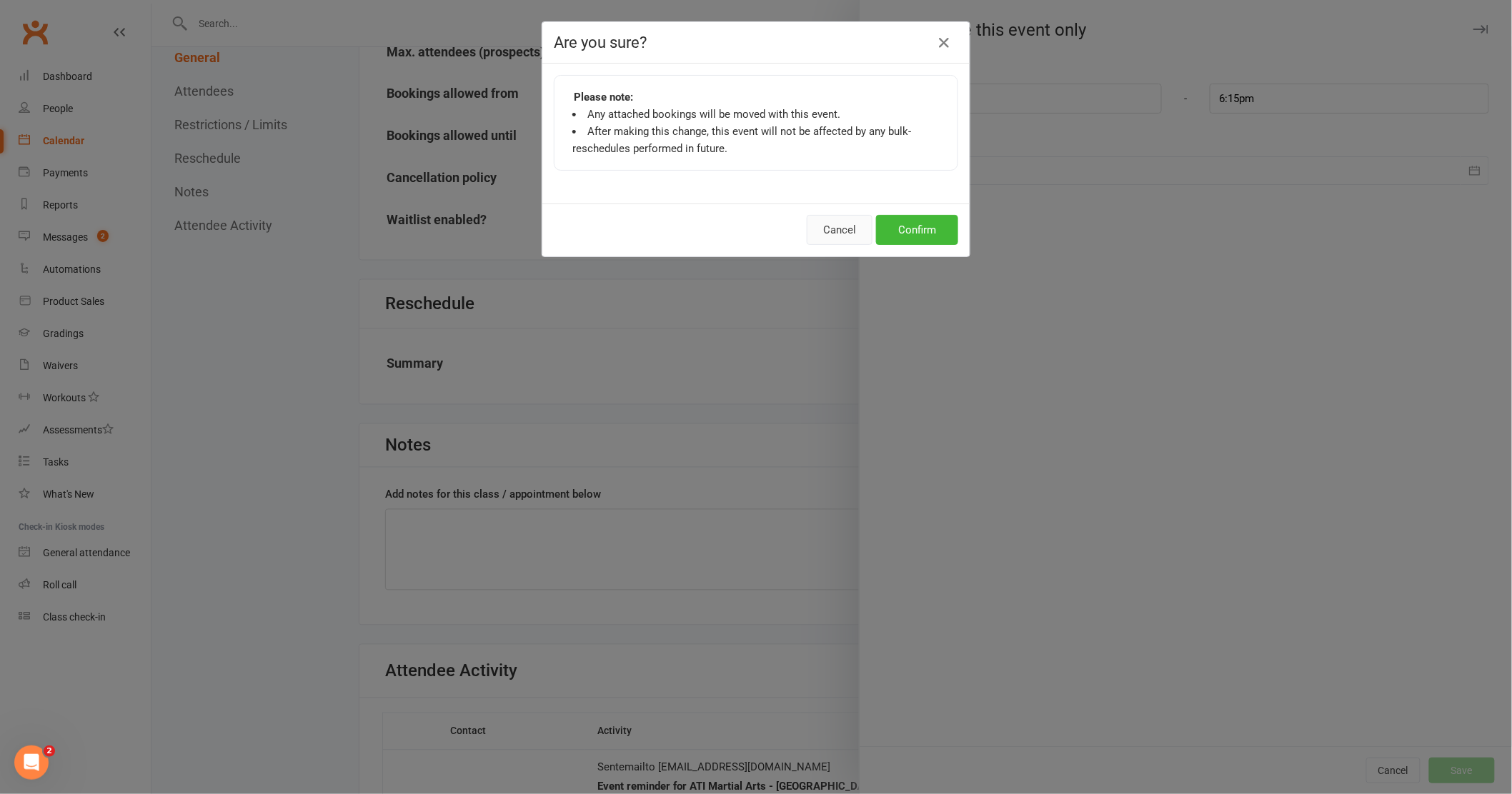
click at [825, 231] on button "Cancel" at bounding box center [838, 230] width 65 height 30
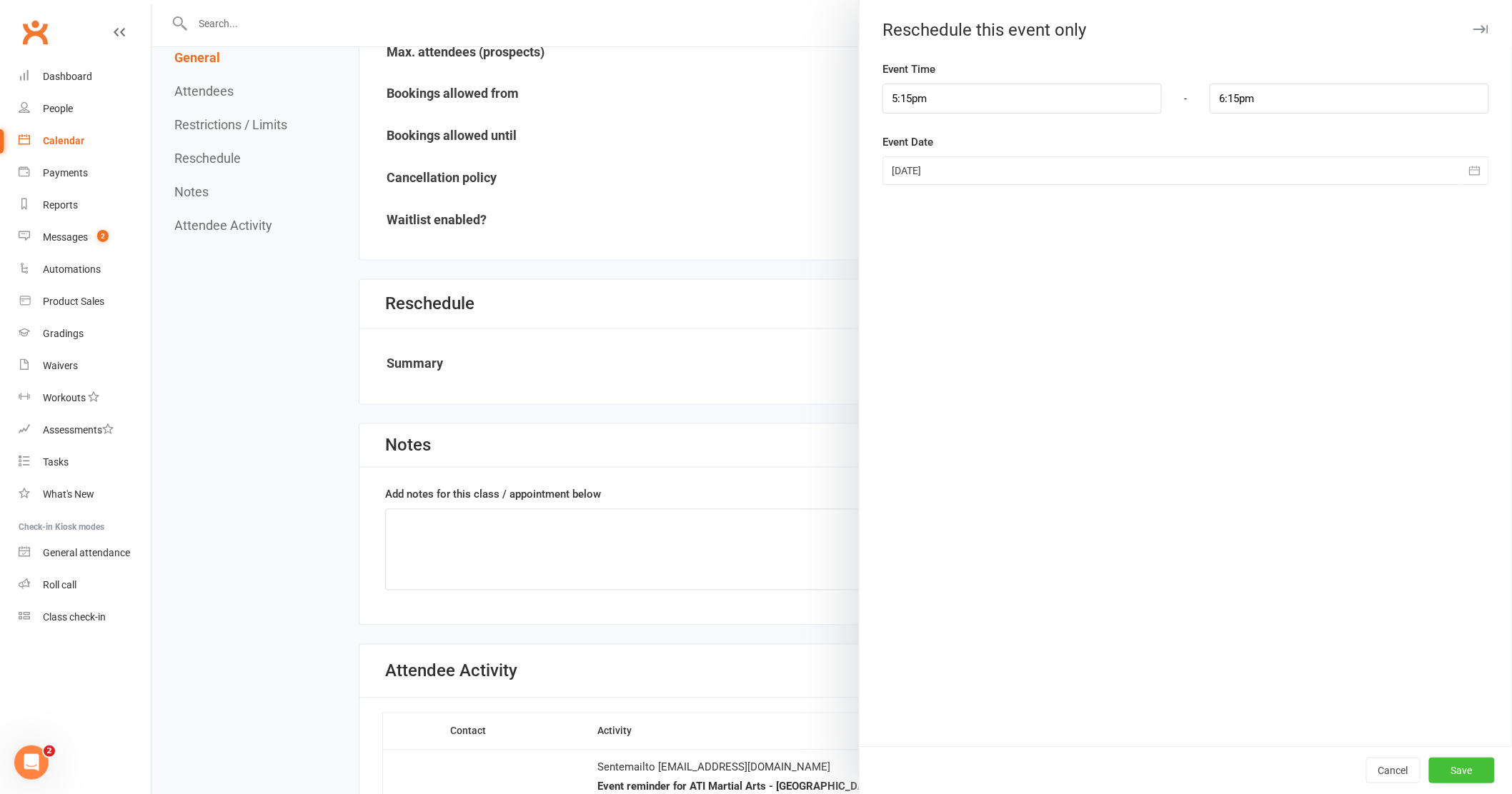
click at [1474, 769] on button "Save" at bounding box center [1461, 771] width 65 height 26
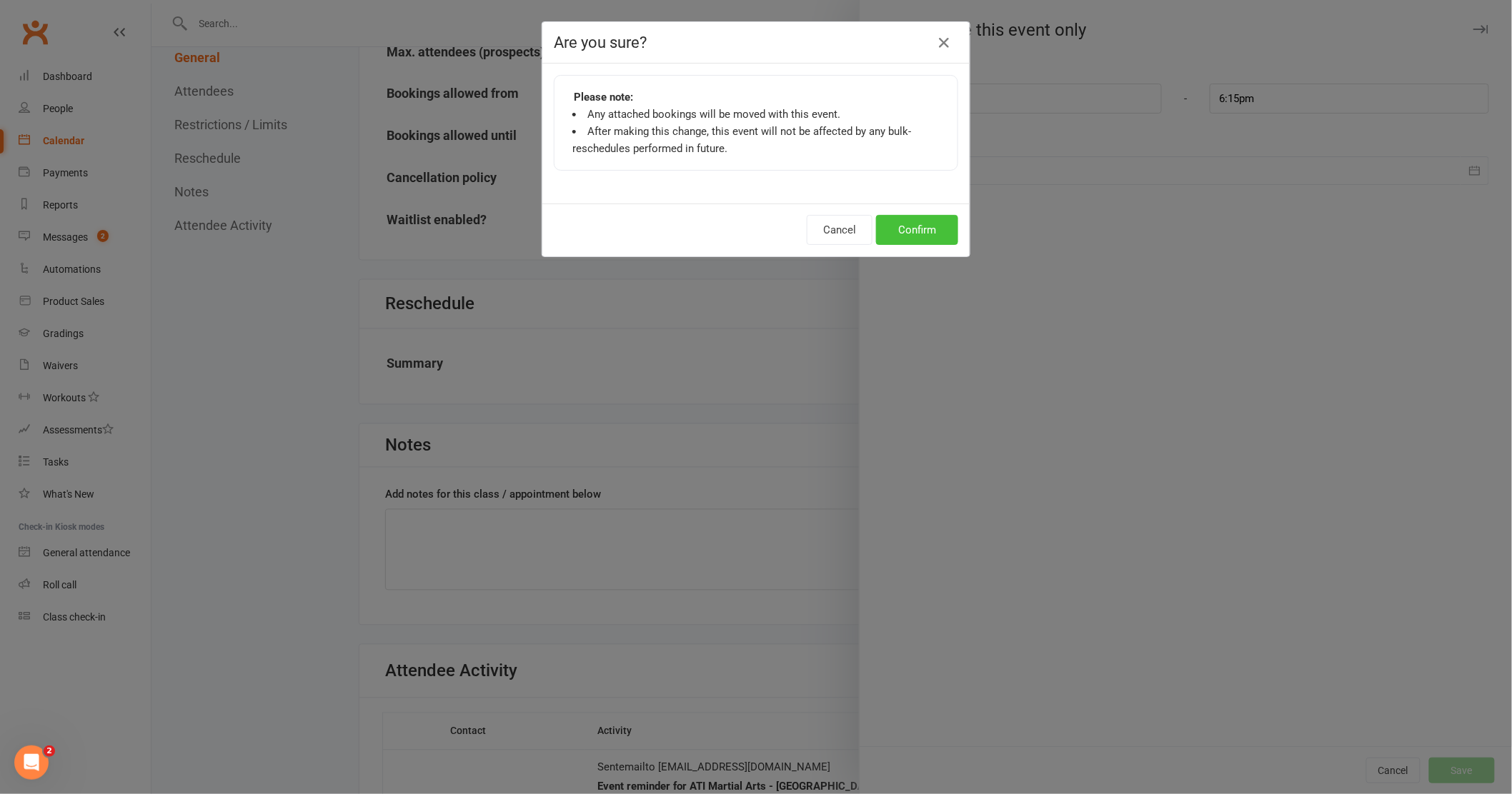
click at [912, 236] on button "Confirm" at bounding box center [917, 230] width 82 height 30
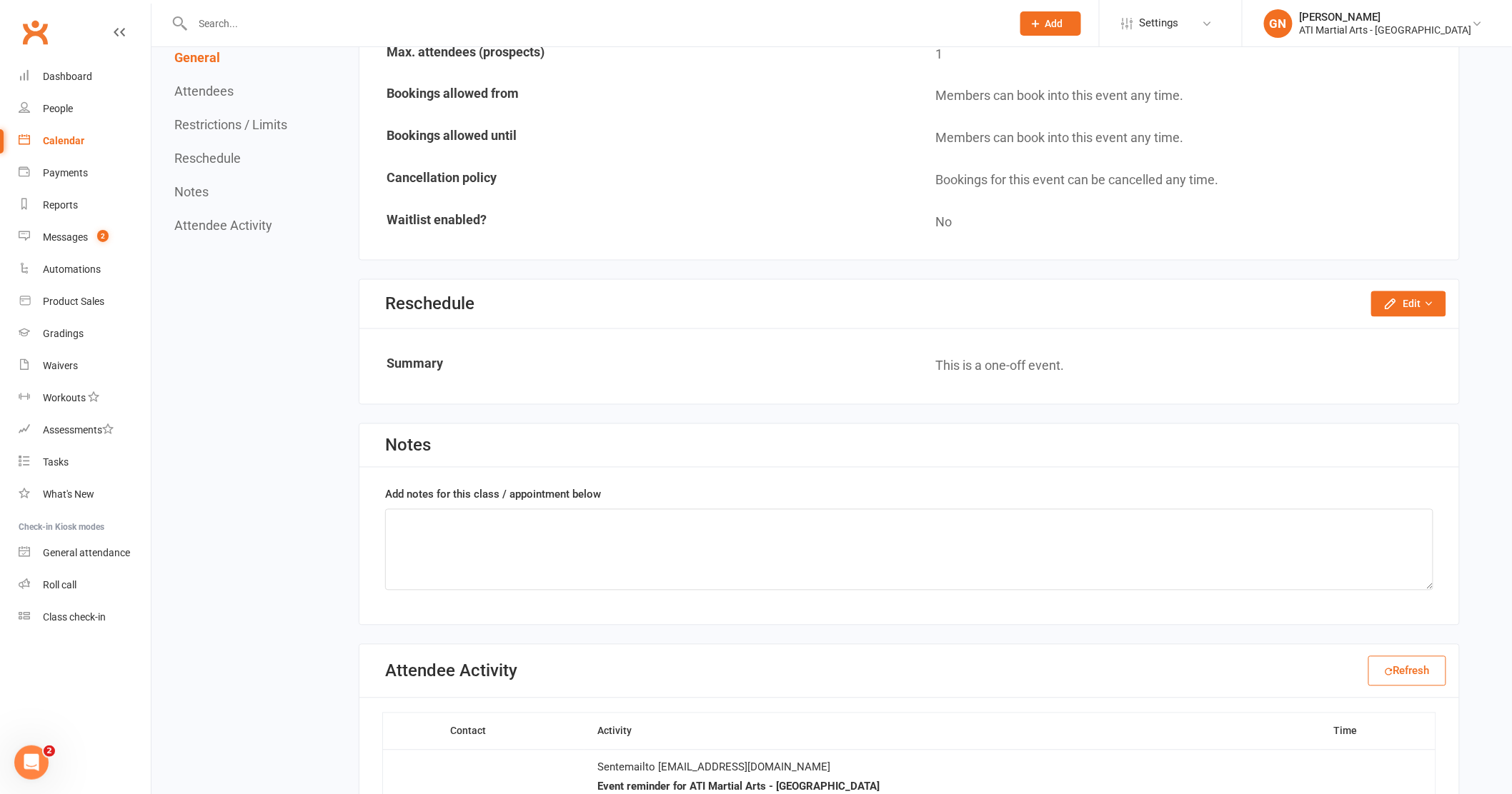
click at [232, 29] on input "text" at bounding box center [595, 24] width 814 height 20
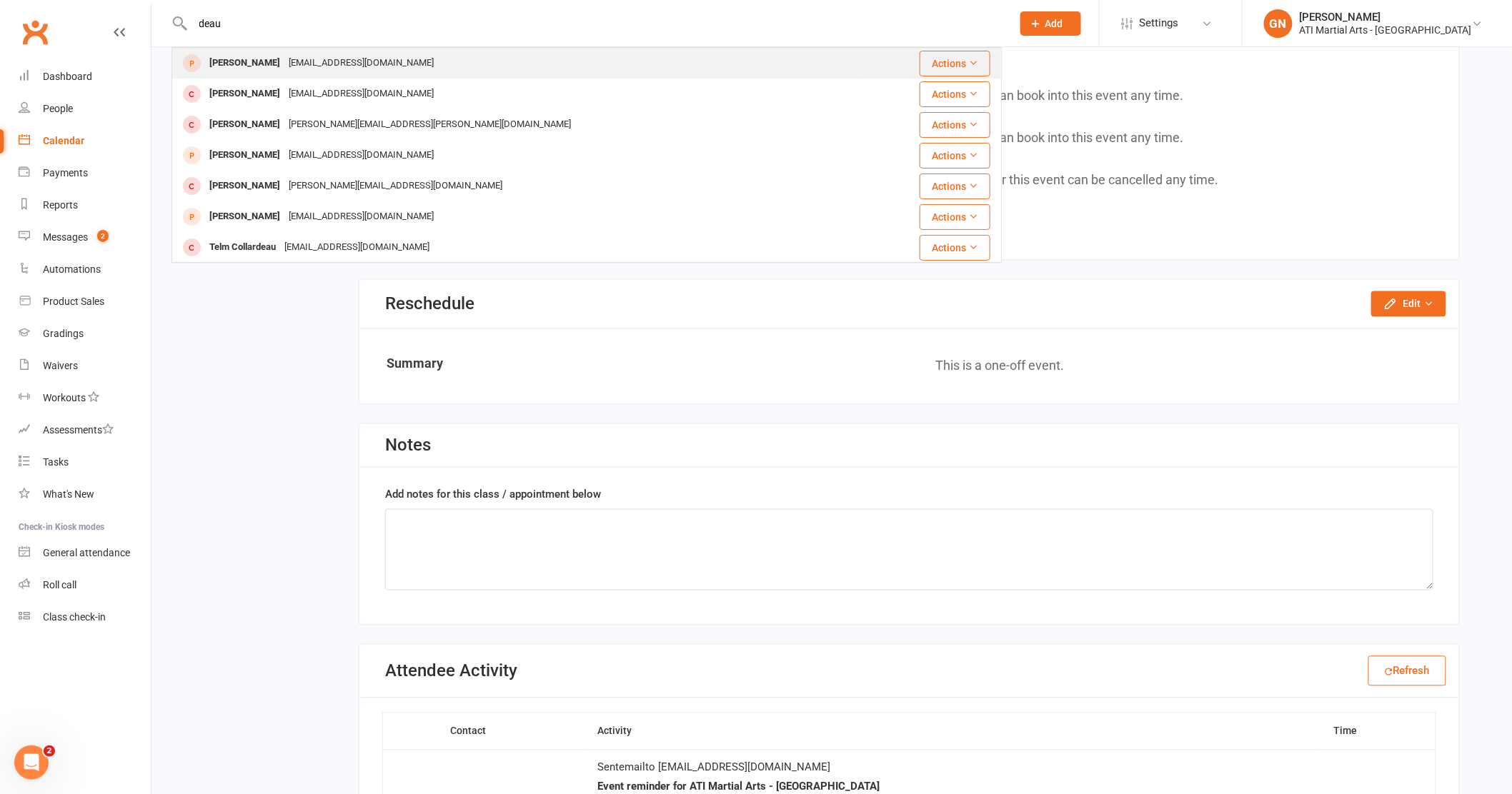
type input "deau"
click at [225, 65] on div "Deau Maxime" at bounding box center [245, 63] width 79 height 21
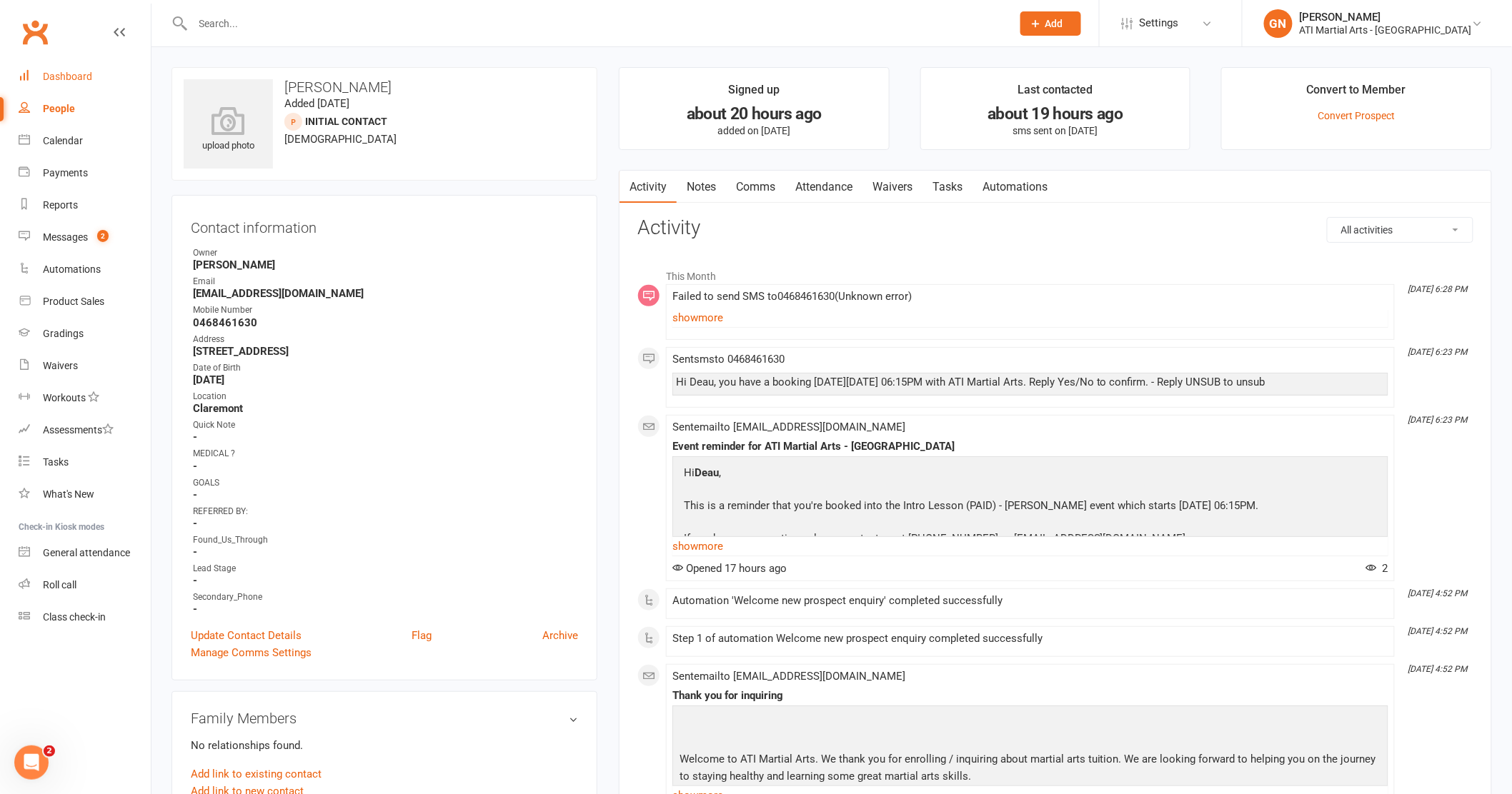
click at [75, 78] on div "Dashboard" at bounding box center [68, 76] width 50 height 11
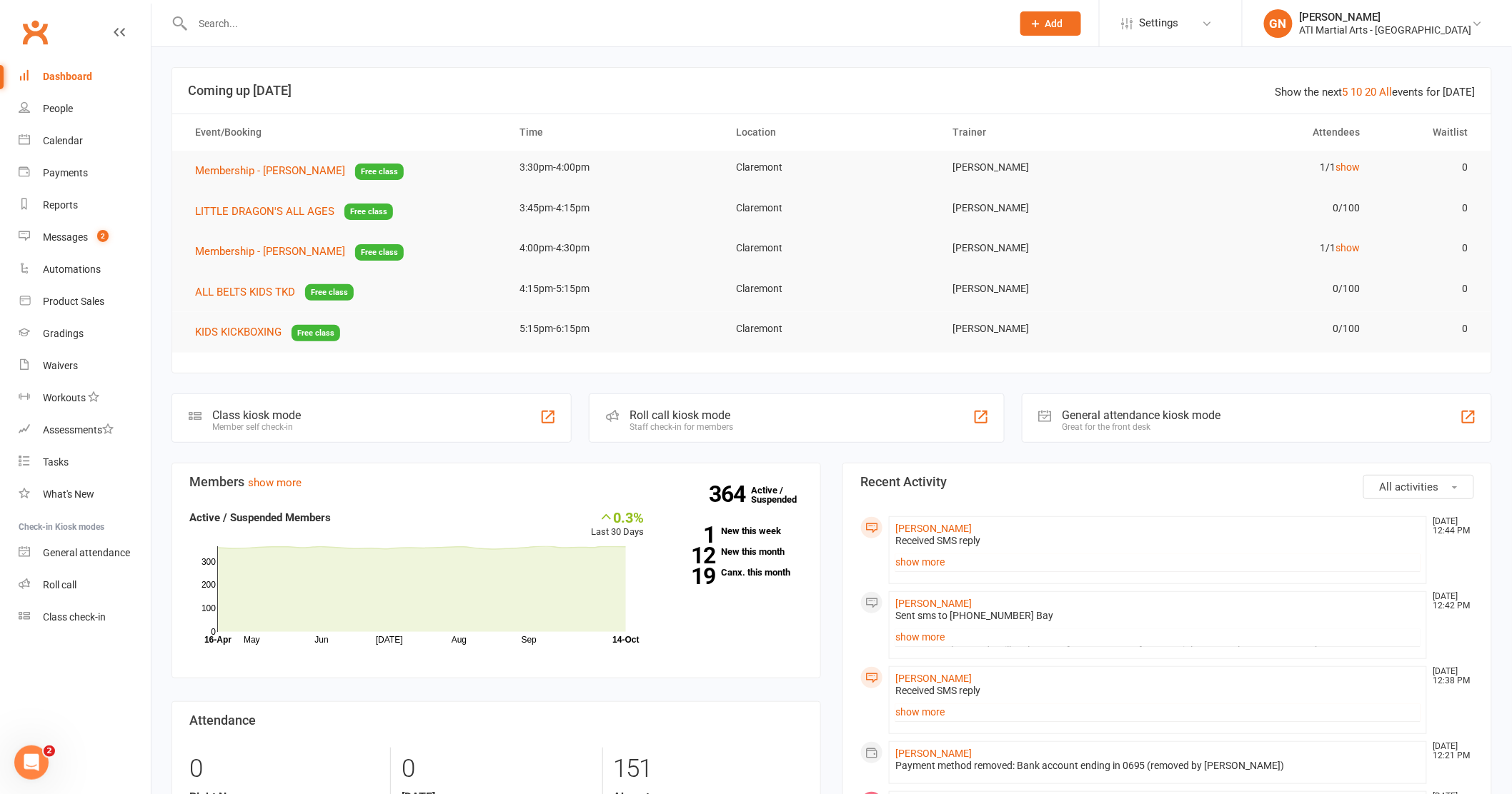
click at [1063, 21] on span "Add" at bounding box center [1054, 23] width 17 height 11
click at [1099, 59] on link "Prospect" at bounding box center [1035, 63] width 127 height 33
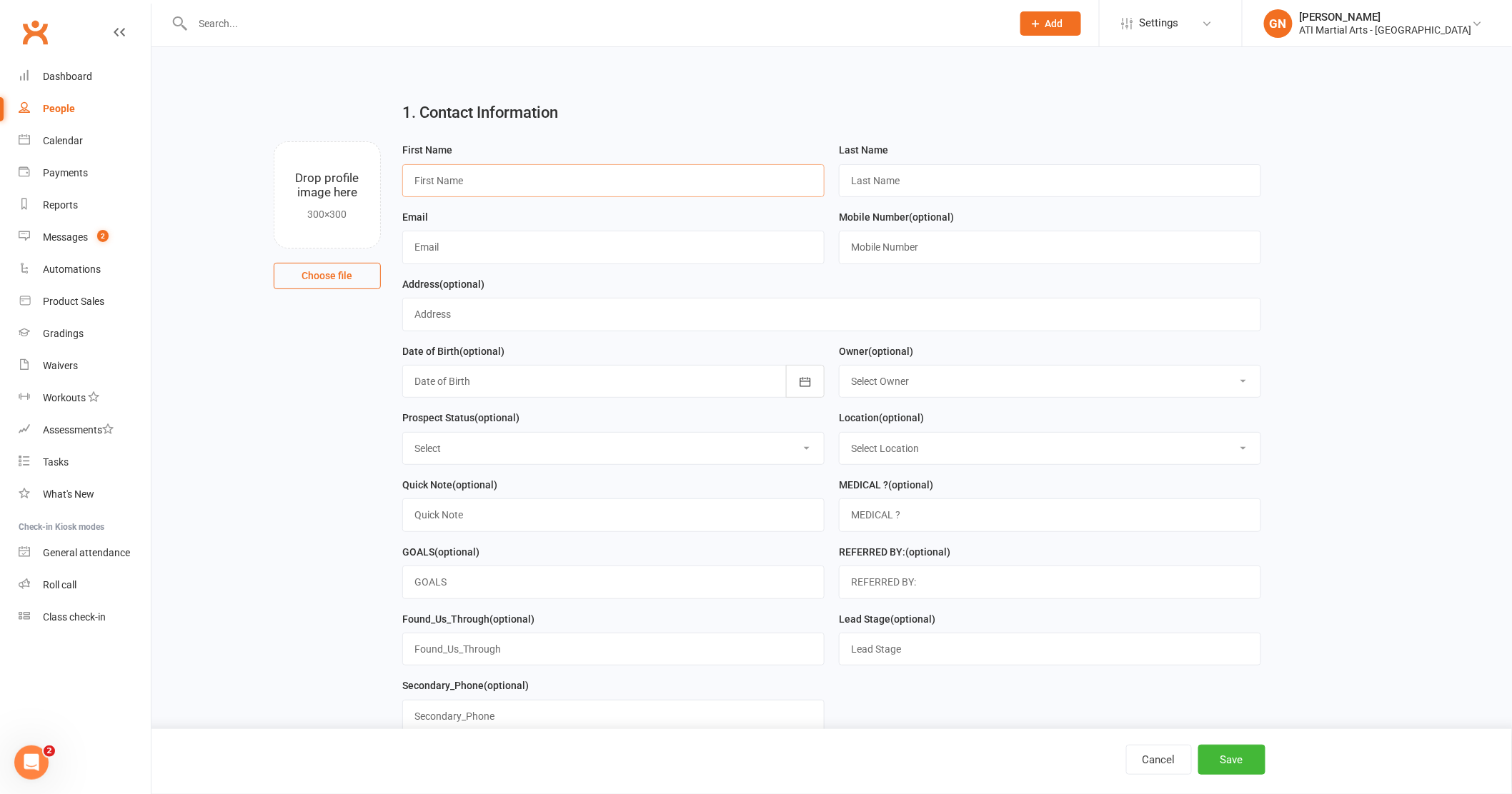
click at [528, 177] on input "text" at bounding box center [613, 181] width 422 height 33
type input "liam"
click at [880, 178] on input "text" at bounding box center [1049, 181] width 422 height 33
type input "McPhee"
click at [890, 252] on input "text" at bounding box center [1049, 247] width 422 height 33
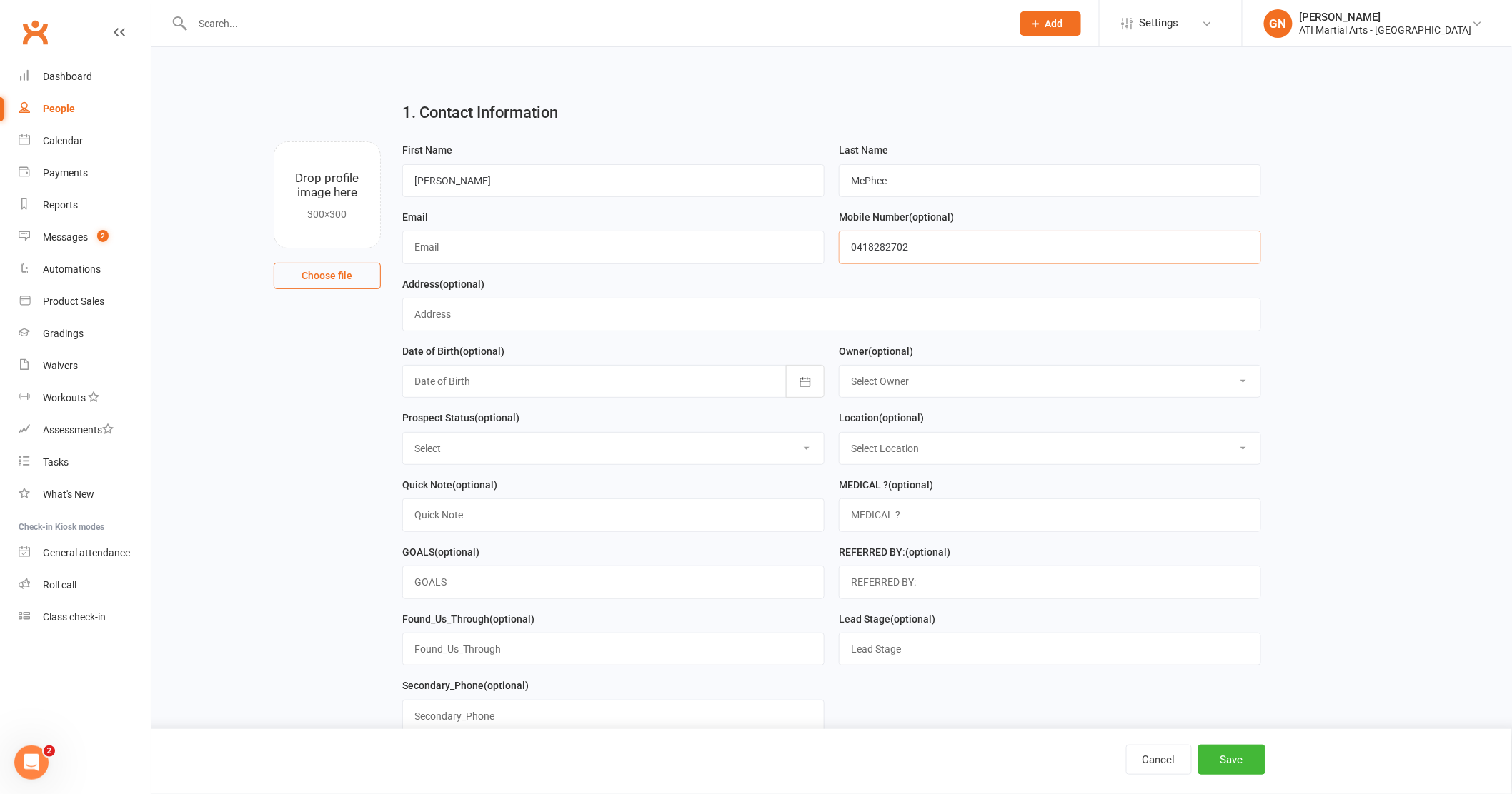
type input "0418282702"
click at [461, 317] on input "text" at bounding box center [831, 315] width 859 height 33
type input "5c Cornwall Street , Swanbourne"
click at [793, 383] on button "button" at bounding box center [805, 382] width 39 height 33
click at [423, 418] on icon "button" at bounding box center [424, 418] width 10 height 11
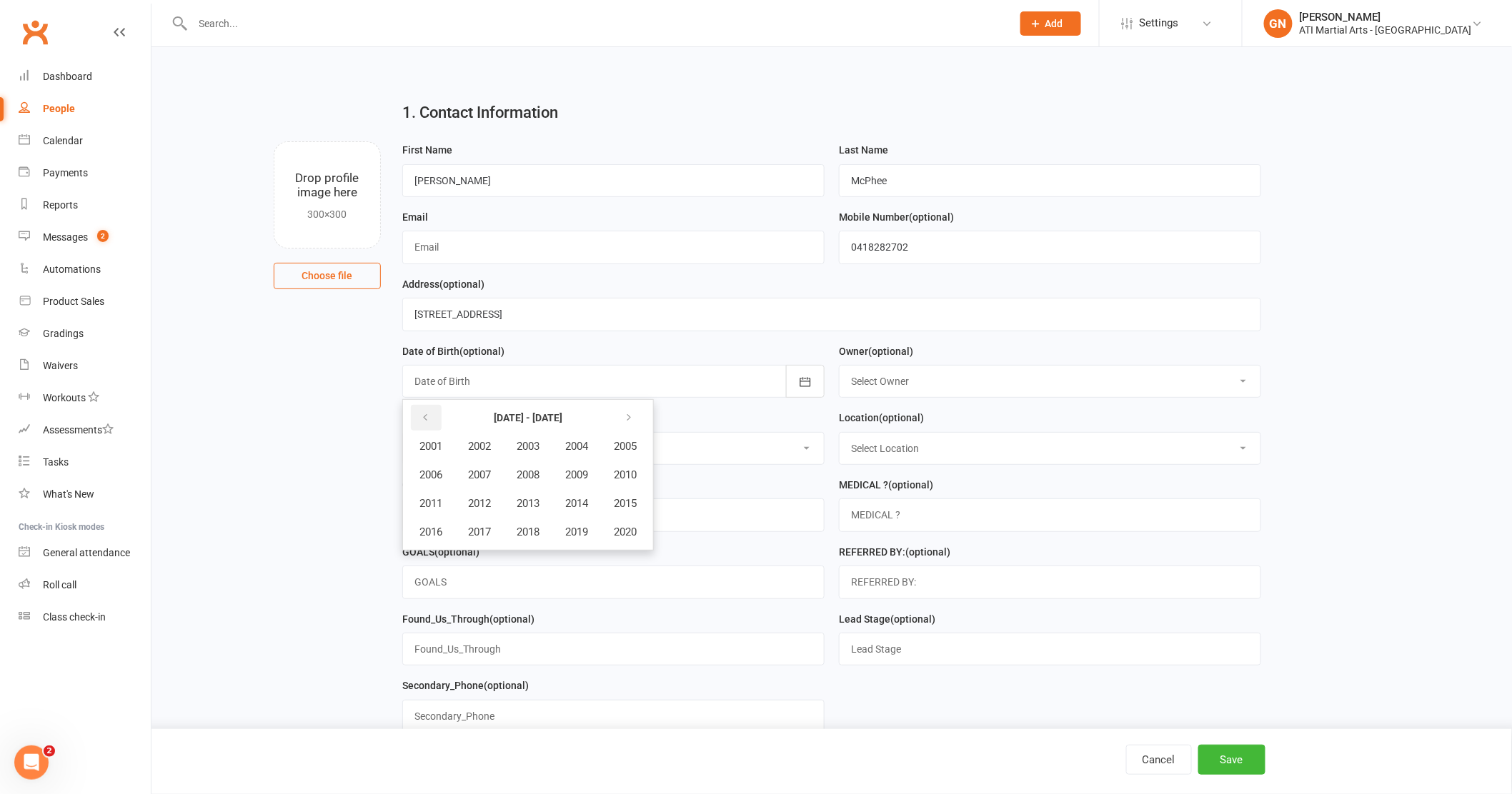
click at [423, 418] on icon "button" at bounding box center [424, 418] width 10 height 11
click at [627, 415] on icon "button" at bounding box center [629, 418] width 10 height 11
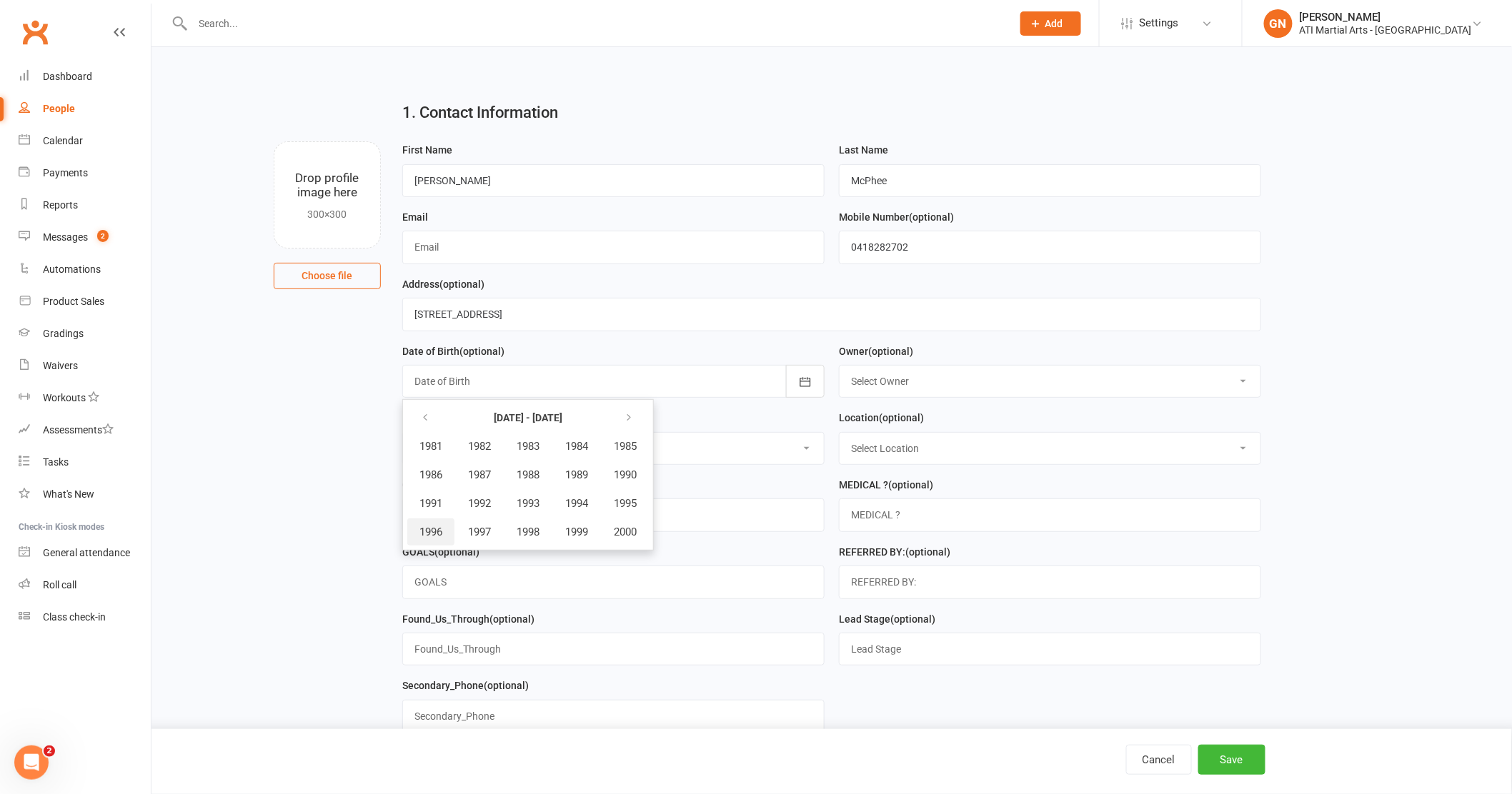
click at [442, 533] on span "1996" at bounding box center [431, 532] width 23 height 13
click at [442, 501] on span "July" at bounding box center [438, 503] width 19 height 13
click at [580, 523] on span "18" at bounding box center [585, 528] width 11 height 11
type input "18 Jul 1996"
click at [511, 244] on input "text" at bounding box center [613, 247] width 422 height 33
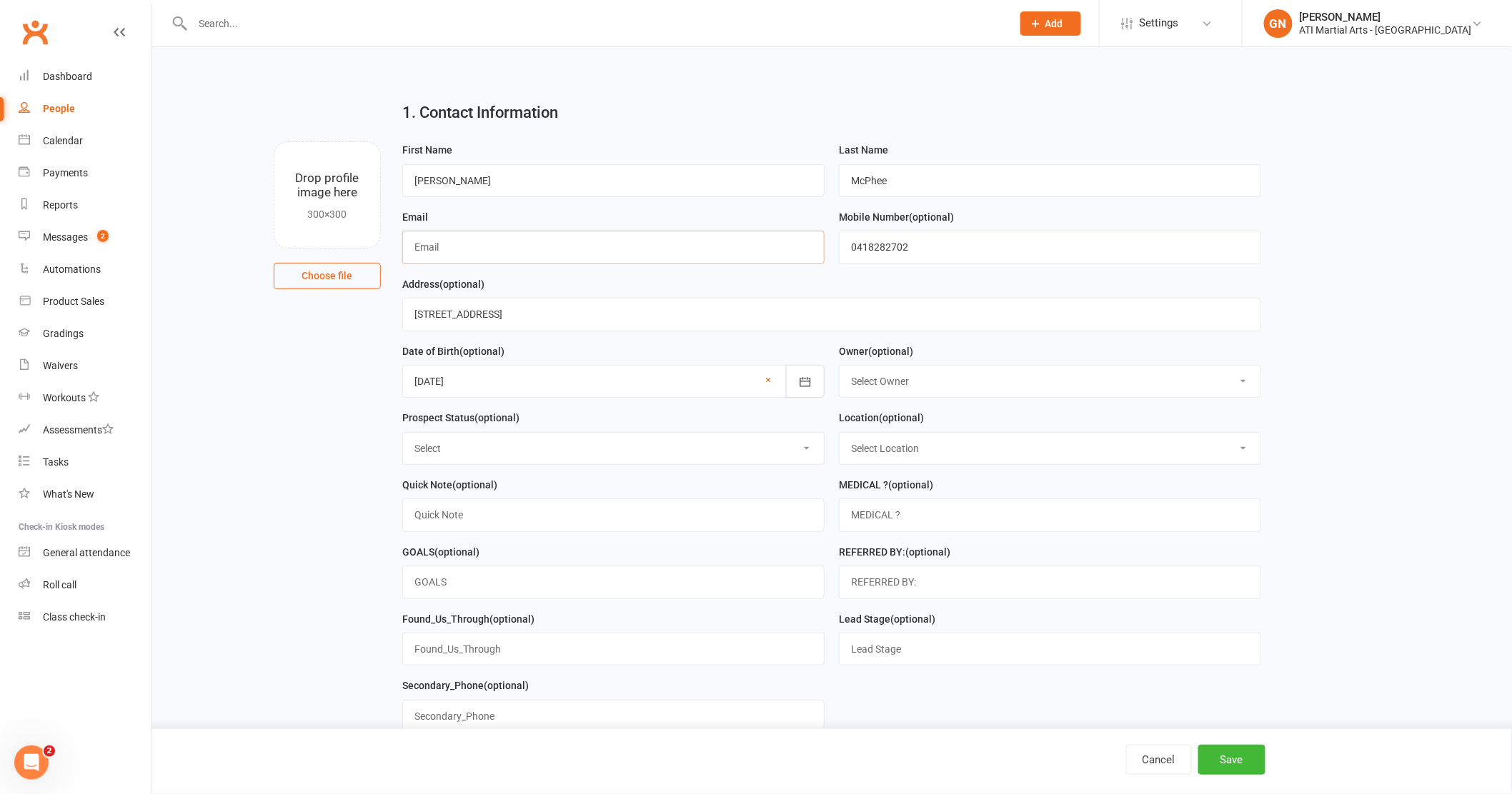
type input "L"
type input "[EMAIL_ADDRESS][DOMAIN_NAME]"
click at [1407, 533] on main "1. Contact Information Drop profile image here 300×300 Choose file First Name l…" at bounding box center [831, 535] width 1321 height 892
click at [630, 324] on input "5c Cornwall Street , Swanbourne" at bounding box center [831, 315] width 859 height 33
type input "[STREET_ADDRESS]"
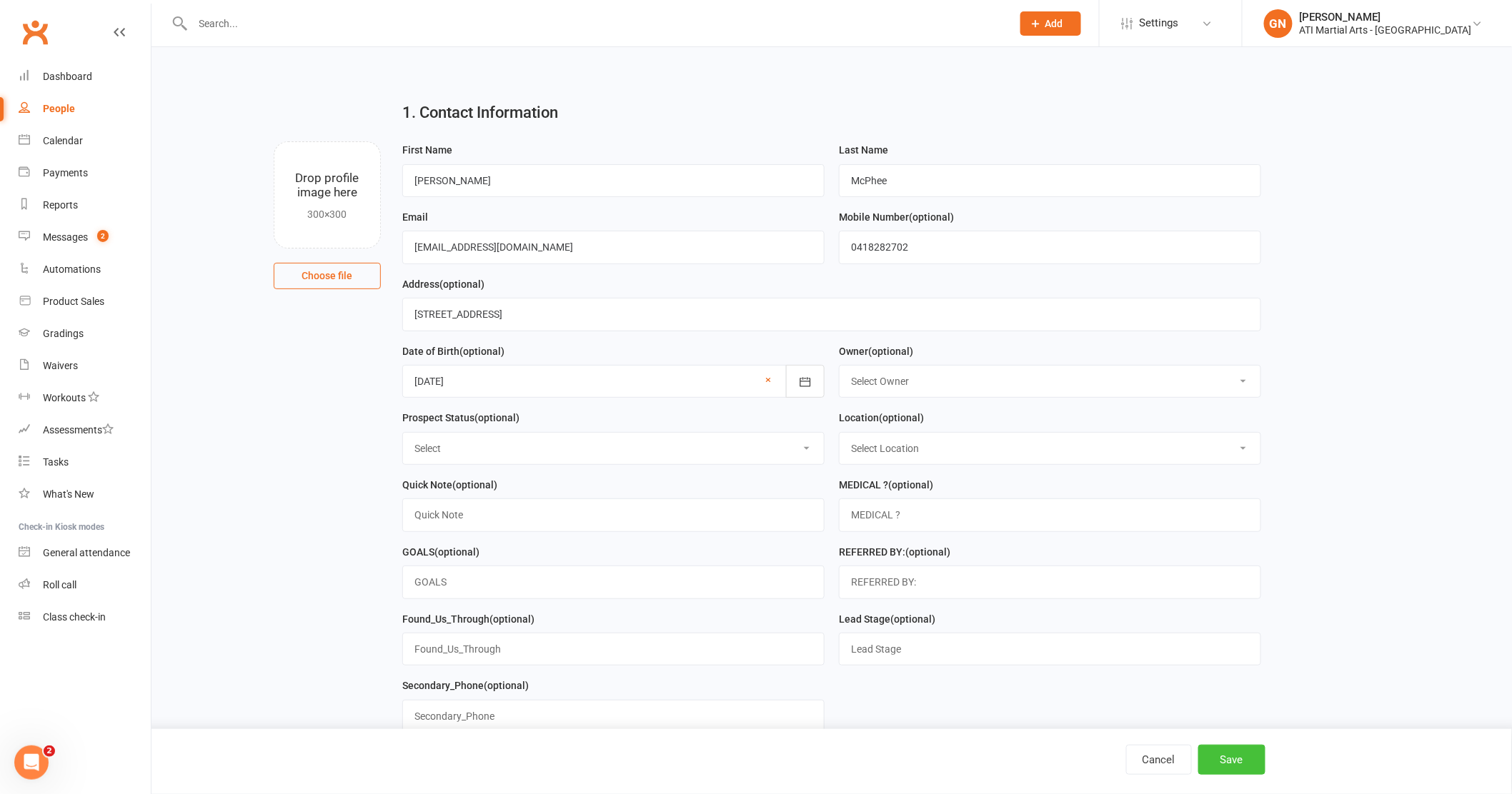
click at [1244, 765] on button "Save" at bounding box center [1231, 760] width 67 height 30
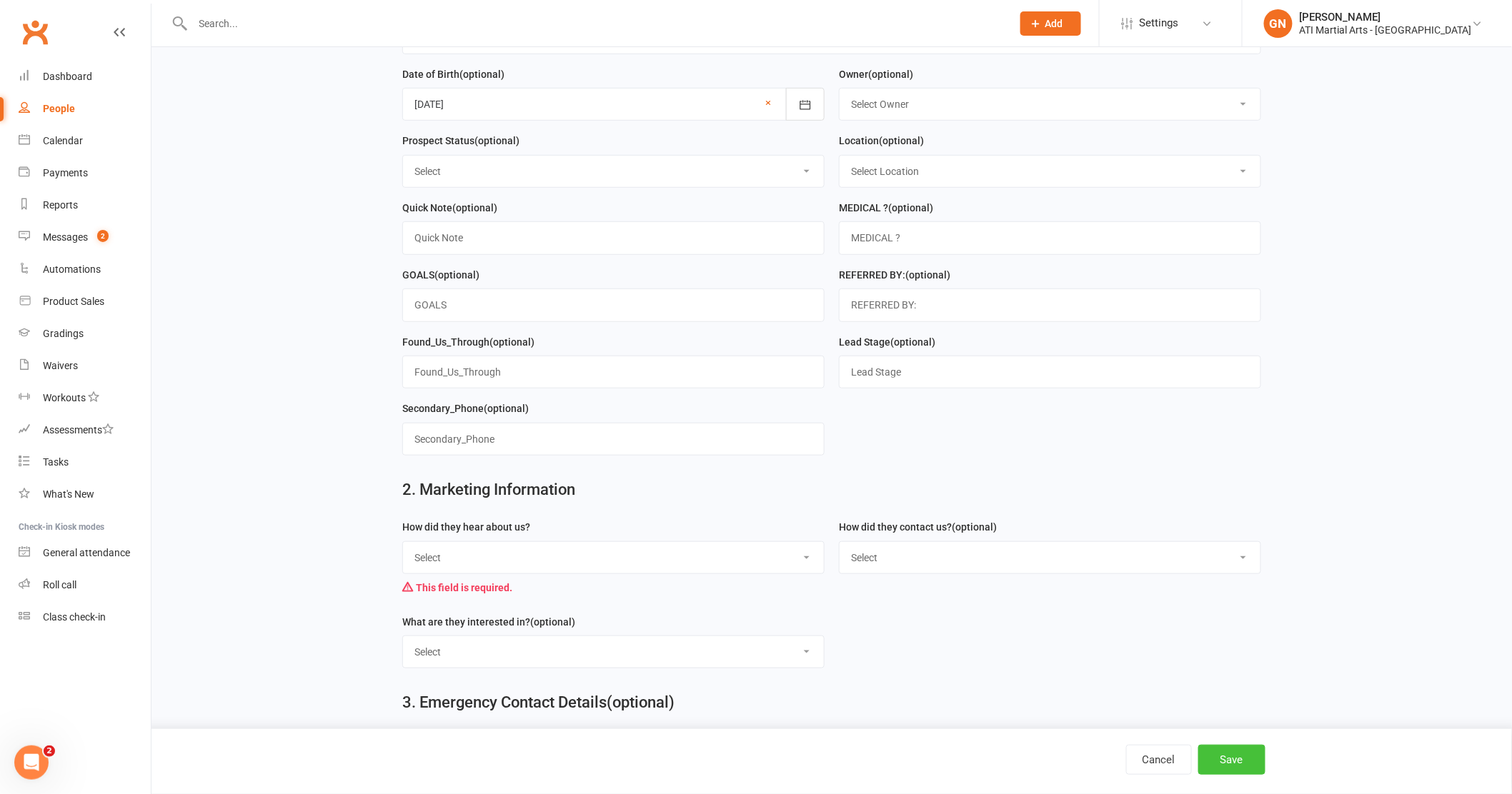
scroll to position [287, 0]
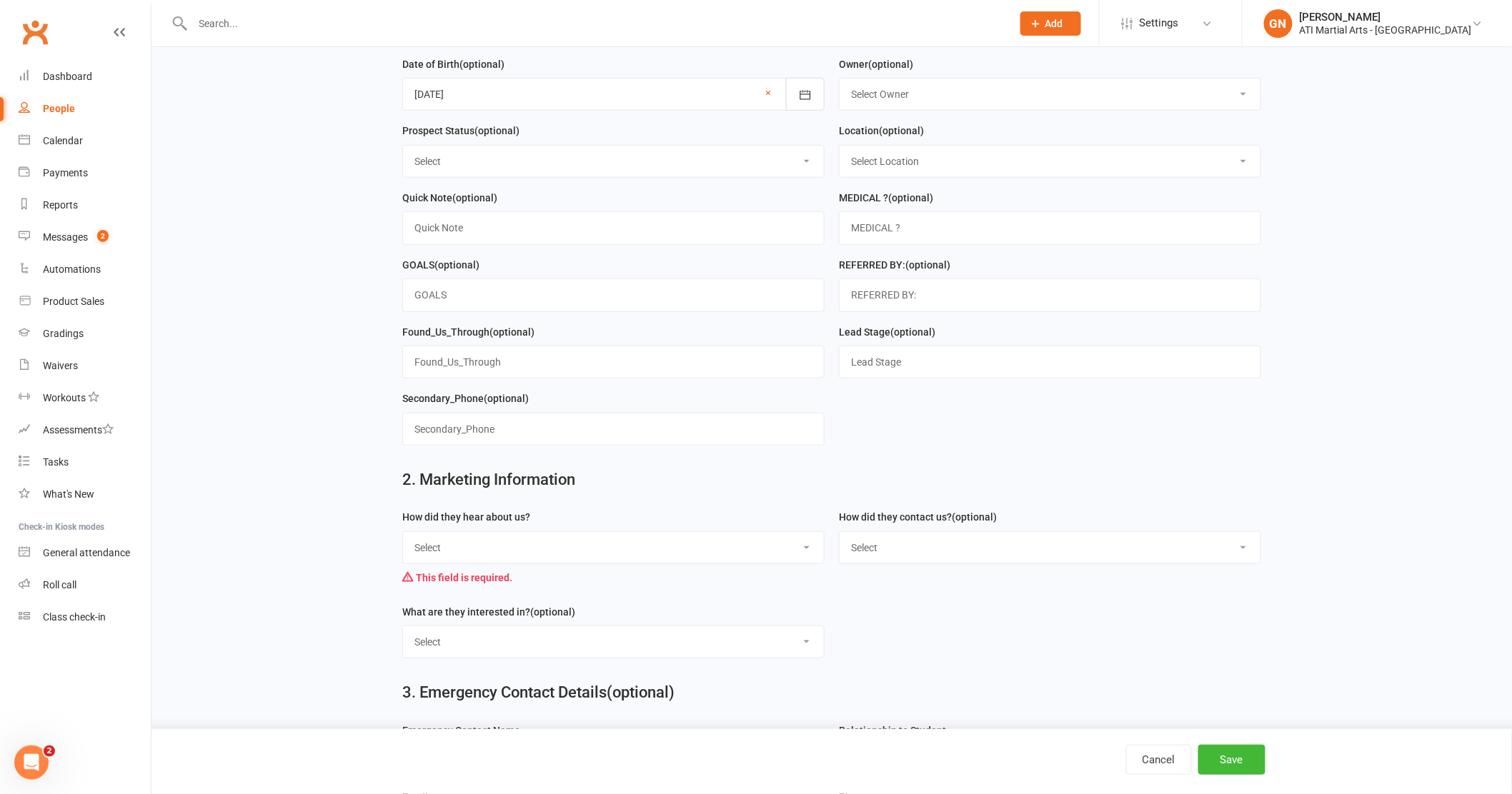
click at [801, 546] on select "Select Google Through A Friend Facebook Sms/email offer Flyer School class Open…" at bounding box center [613, 547] width 421 height 31
select select "Google"
click at [1247, 763] on button "Save" at bounding box center [1231, 760] width 67 height 30
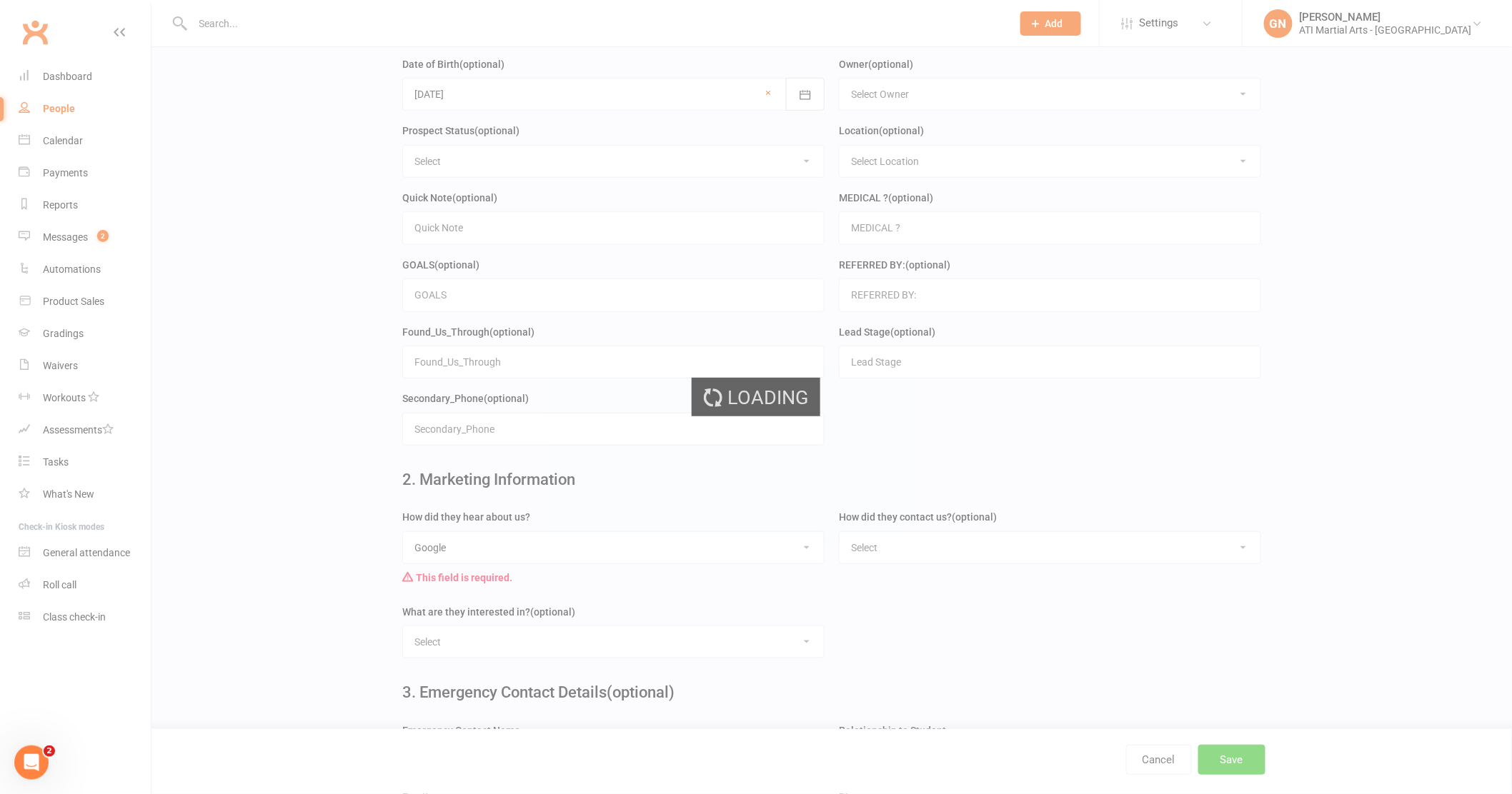
scroll to position [0, 0]
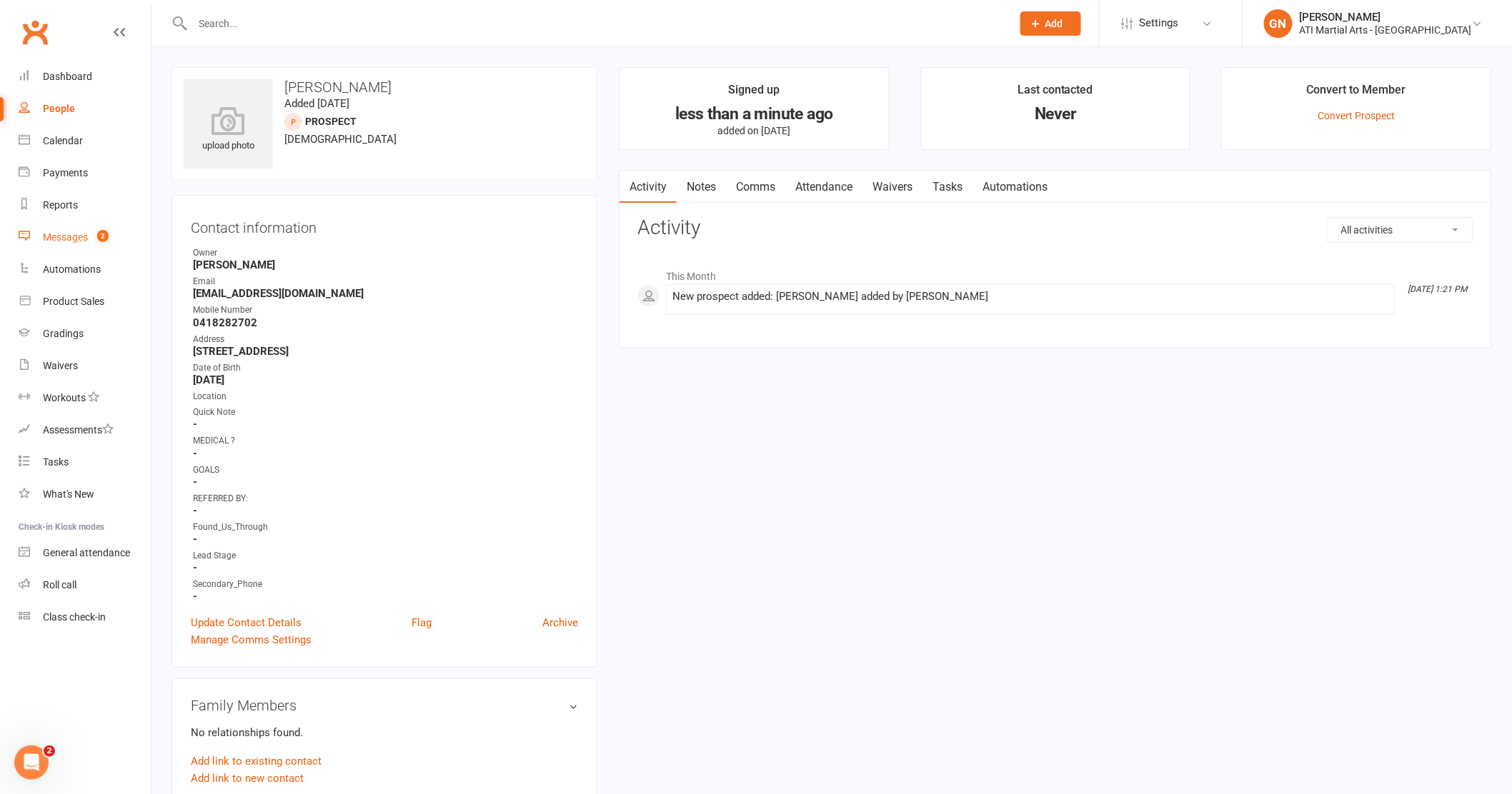
click at [59, 236] on div "Messages" at bounding box center [65, 237] width 45 height 11
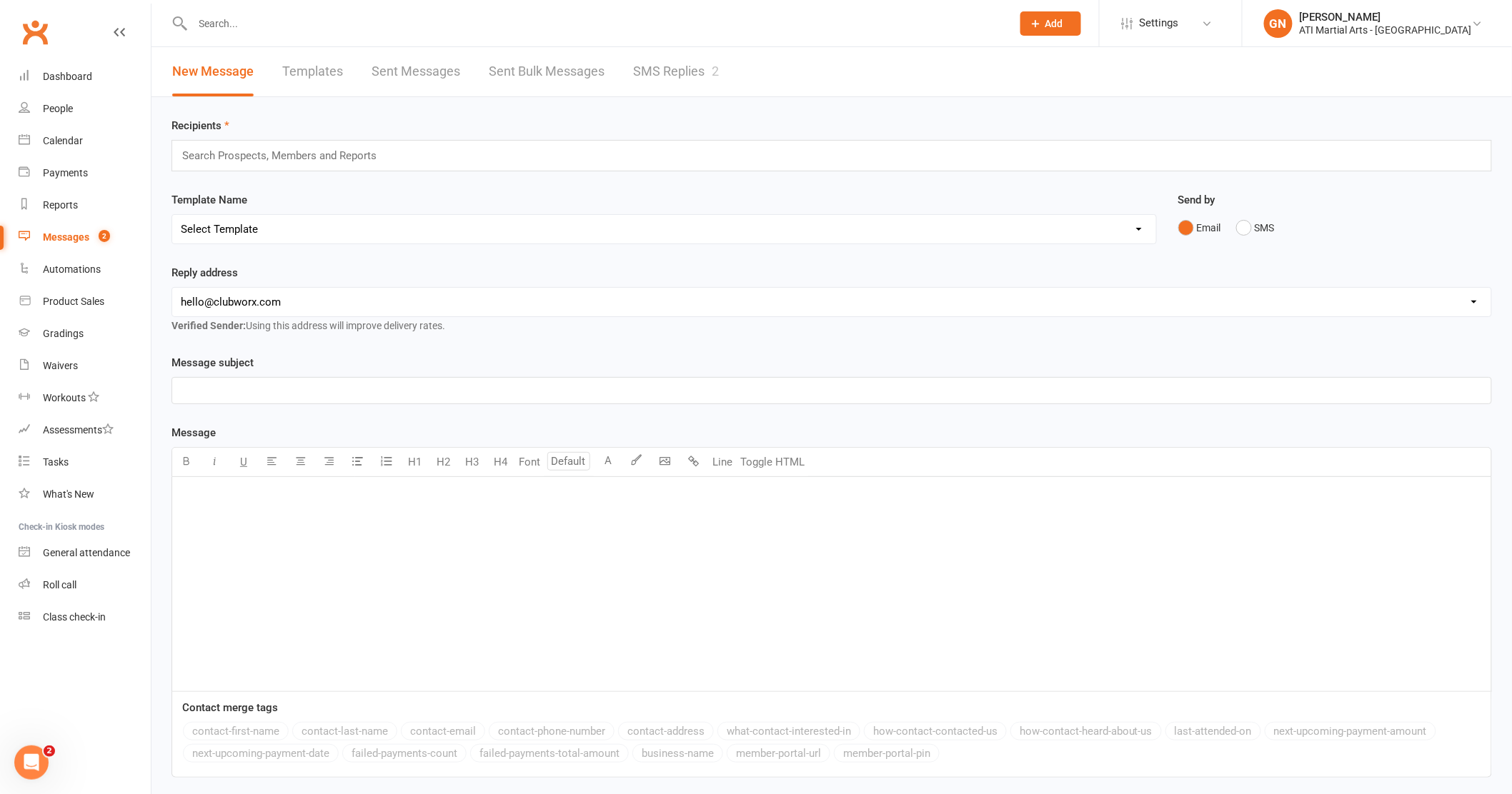
click at [226, 17] on input "text" at bounding box center [595, 24] width 814 height 20
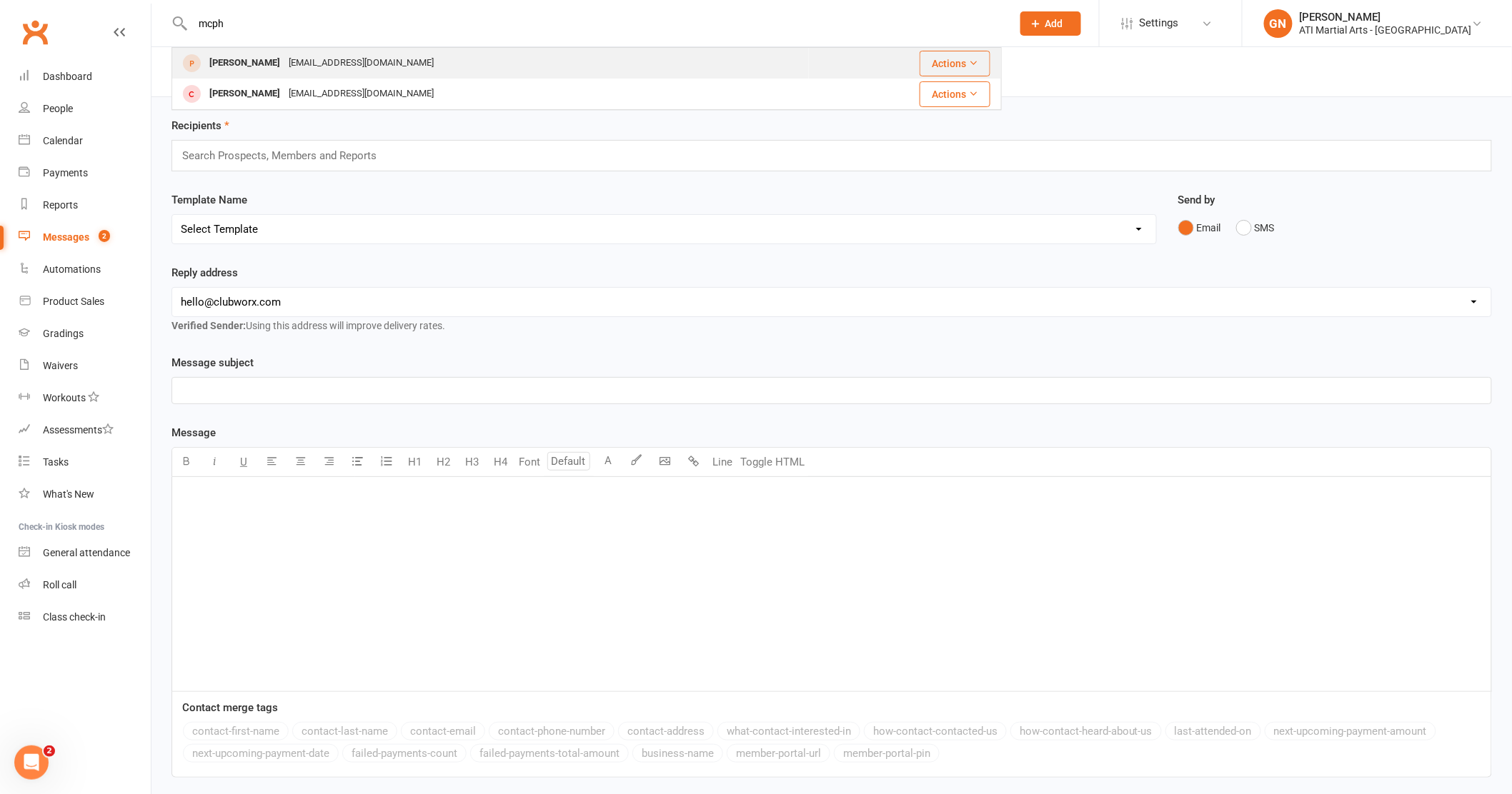
type input "mcph"
click at [235, 63] on div "[PERSON_NAME]" at bounding box center [245, 63] width 79 height 21
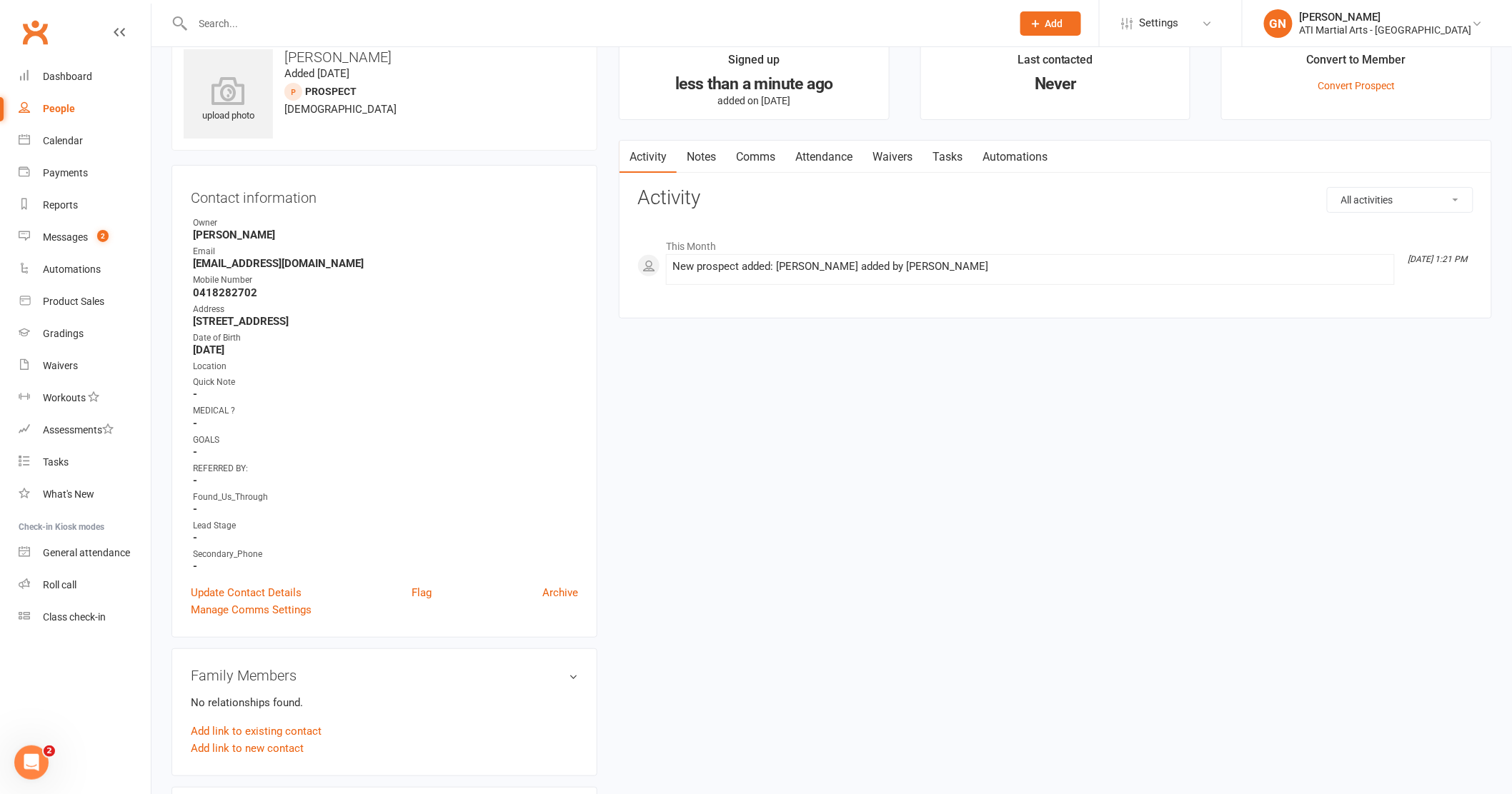
scroll to position [40, 0]
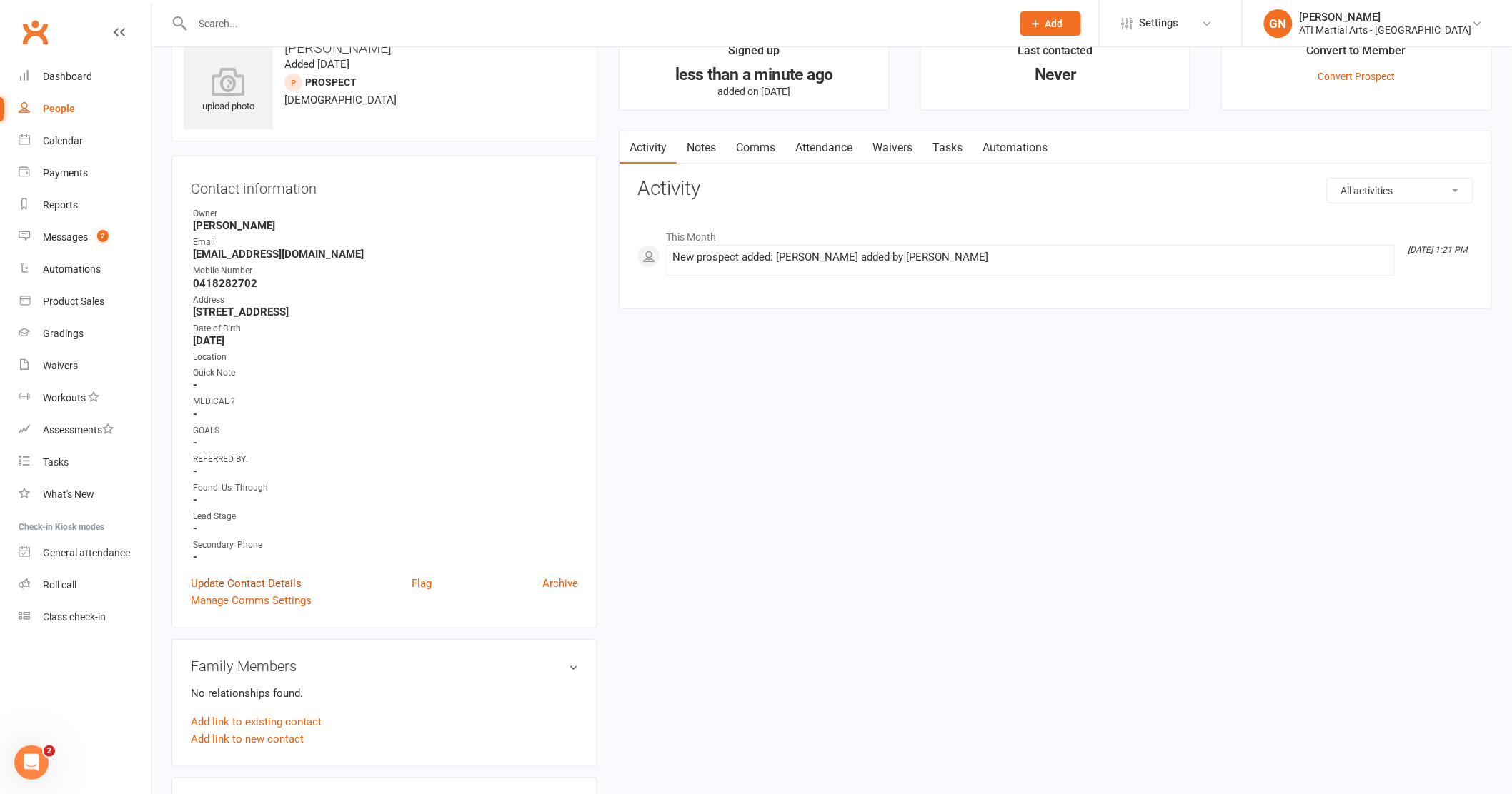
click at [259, 577] on link "Update Contact Details" at bounding box center [246, 583] width 110 height 17
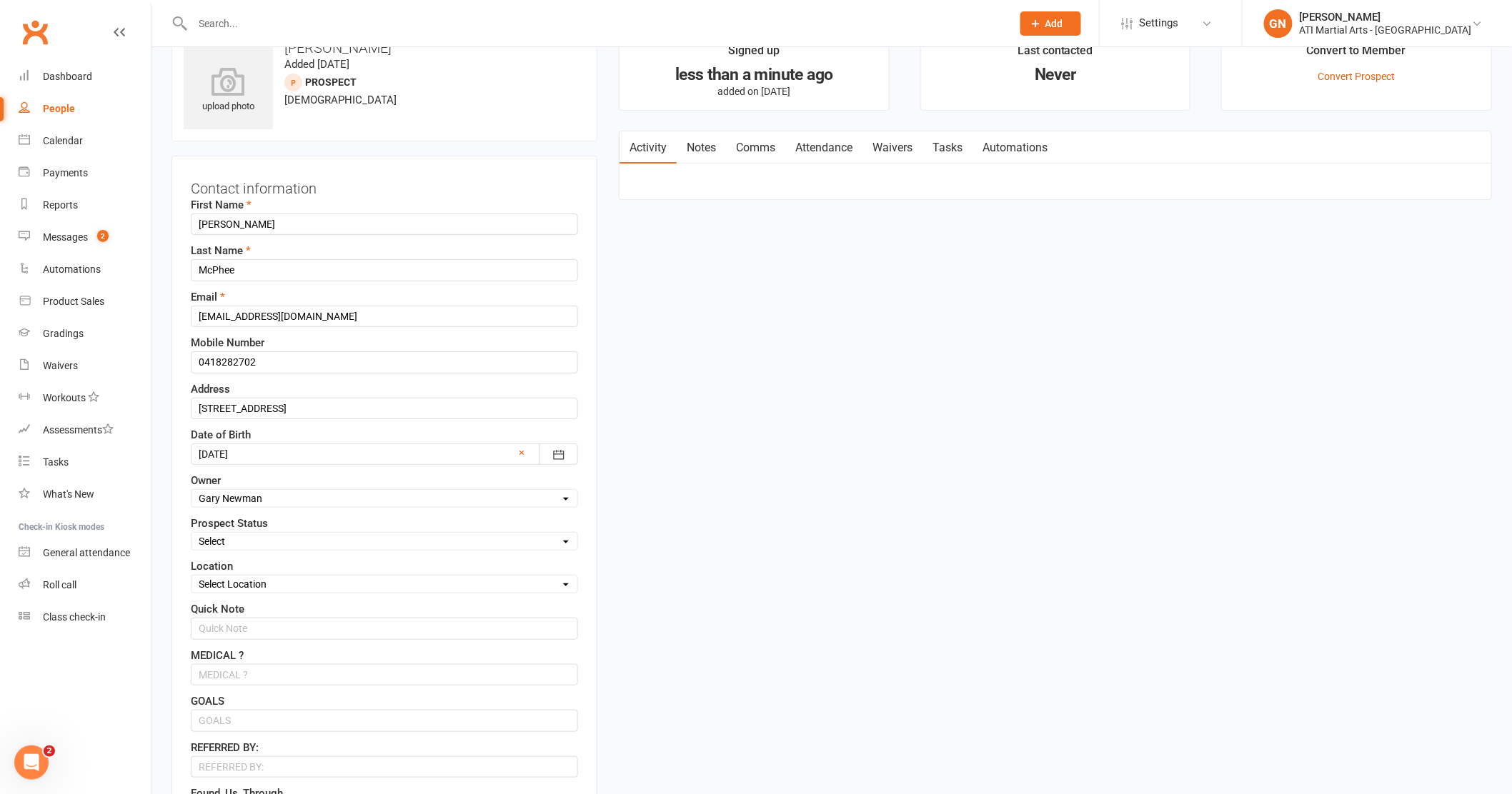
scroll to position [67, 0]
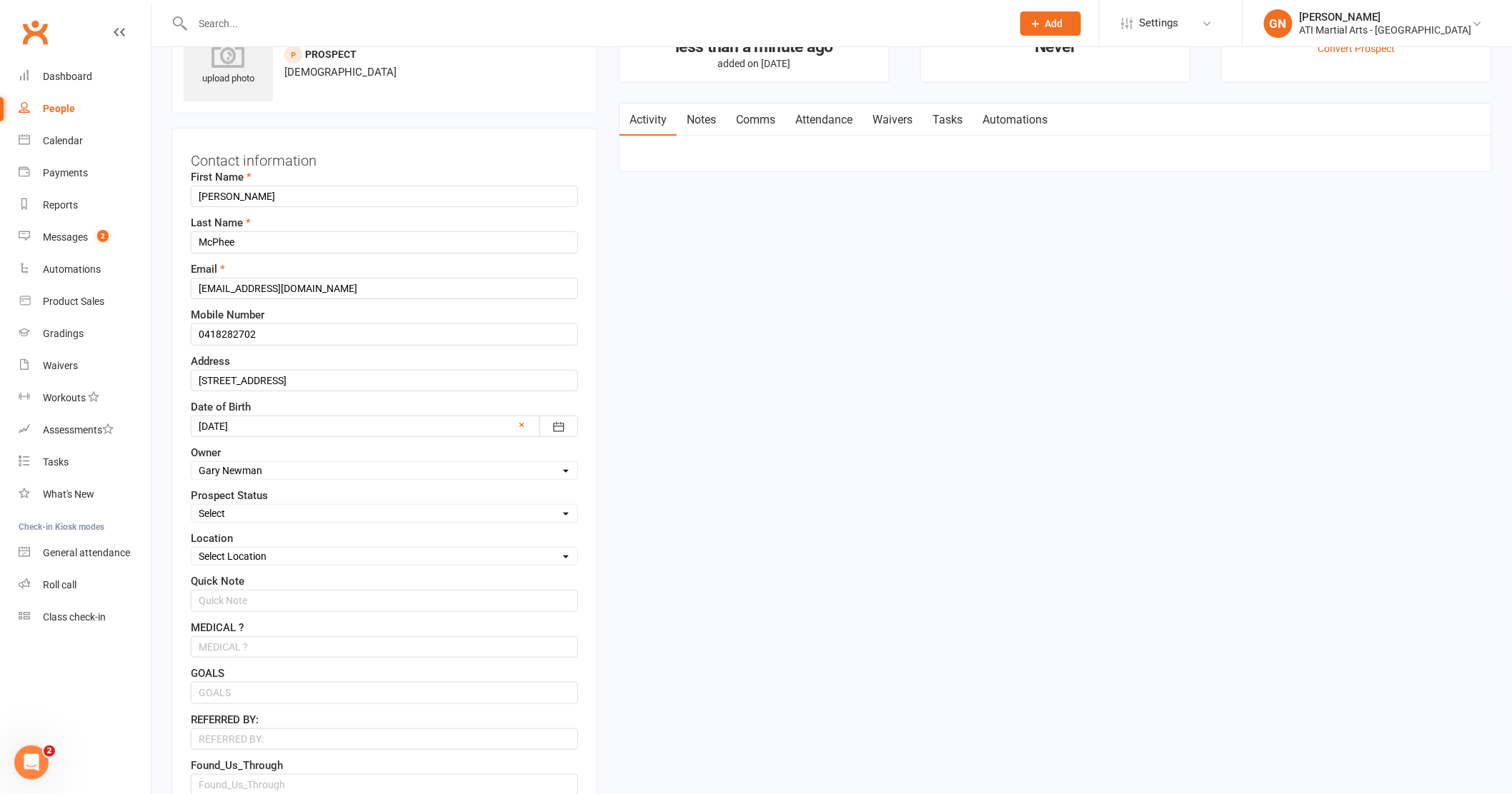
click at [563, 511] on select "Select Initial Contact Follow-up Call Follow-up Email Almost Ready Not Ready No…" at bounding box center [384, 513] width 386 height 16
select select "Initial Contact"
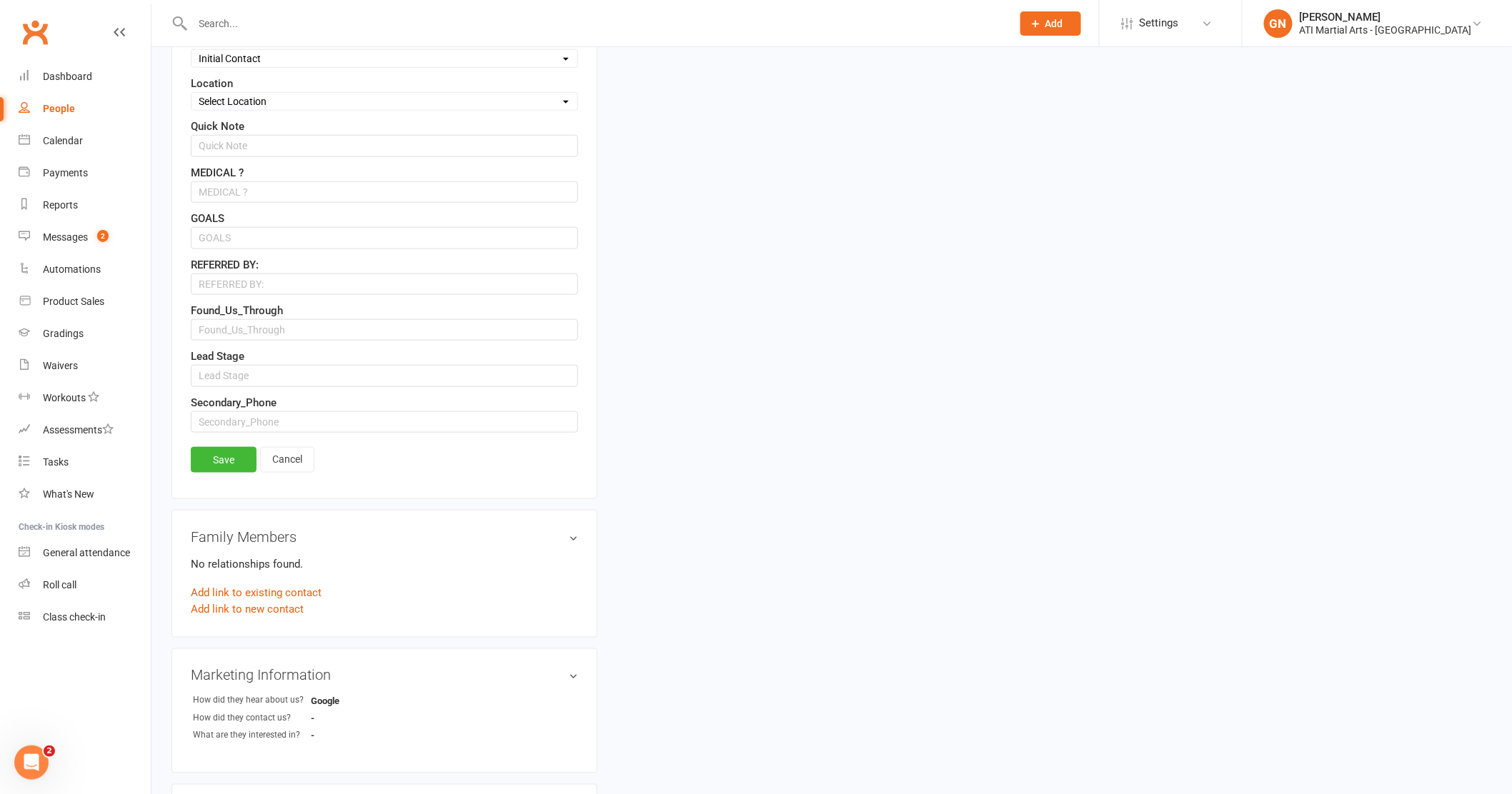
scroll to position [524, 0]
click at [238, 458] on link "Save" at bounding box center [223, 458] width 65 height 26
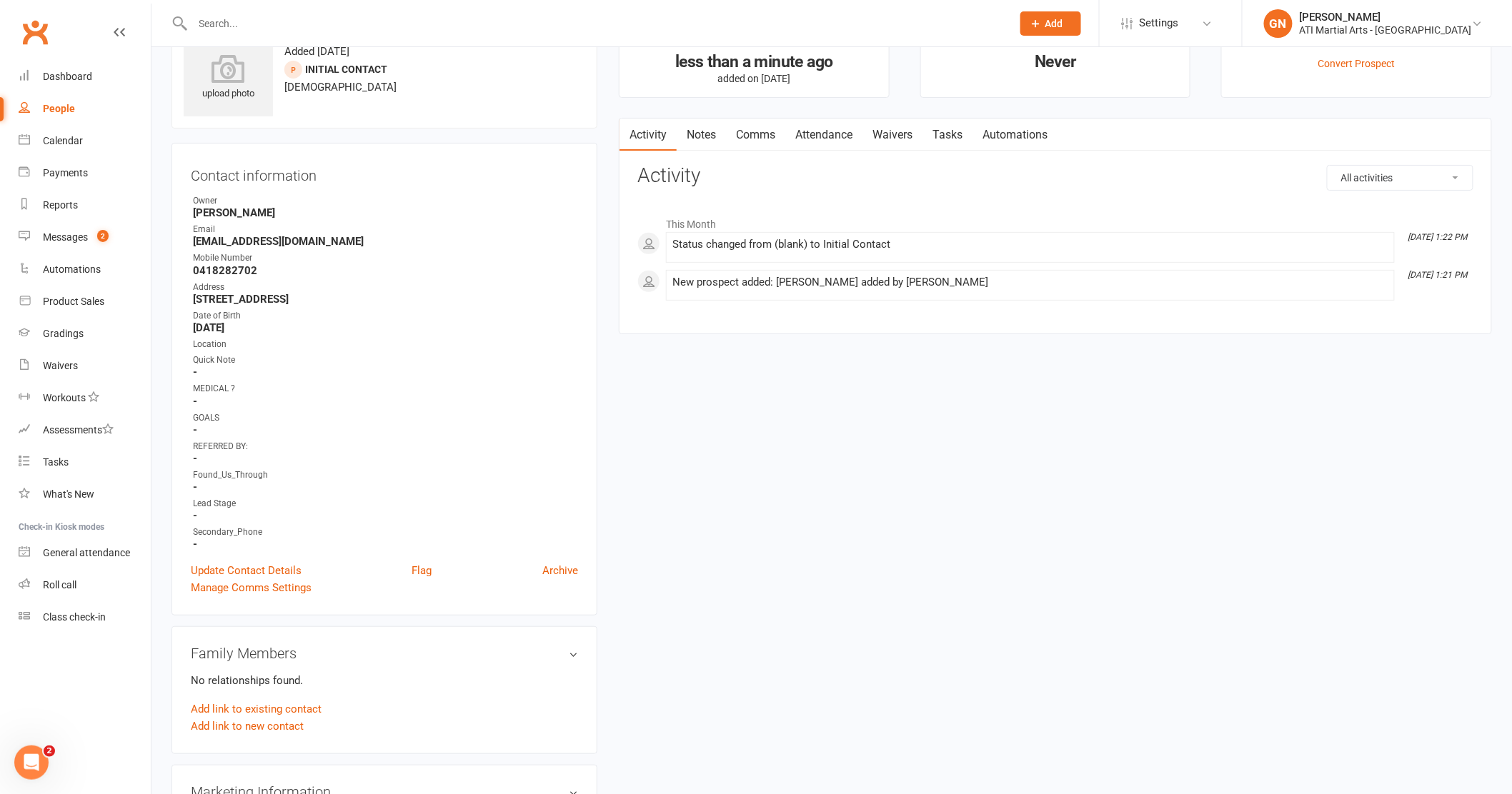
scroll to position [0, 0]
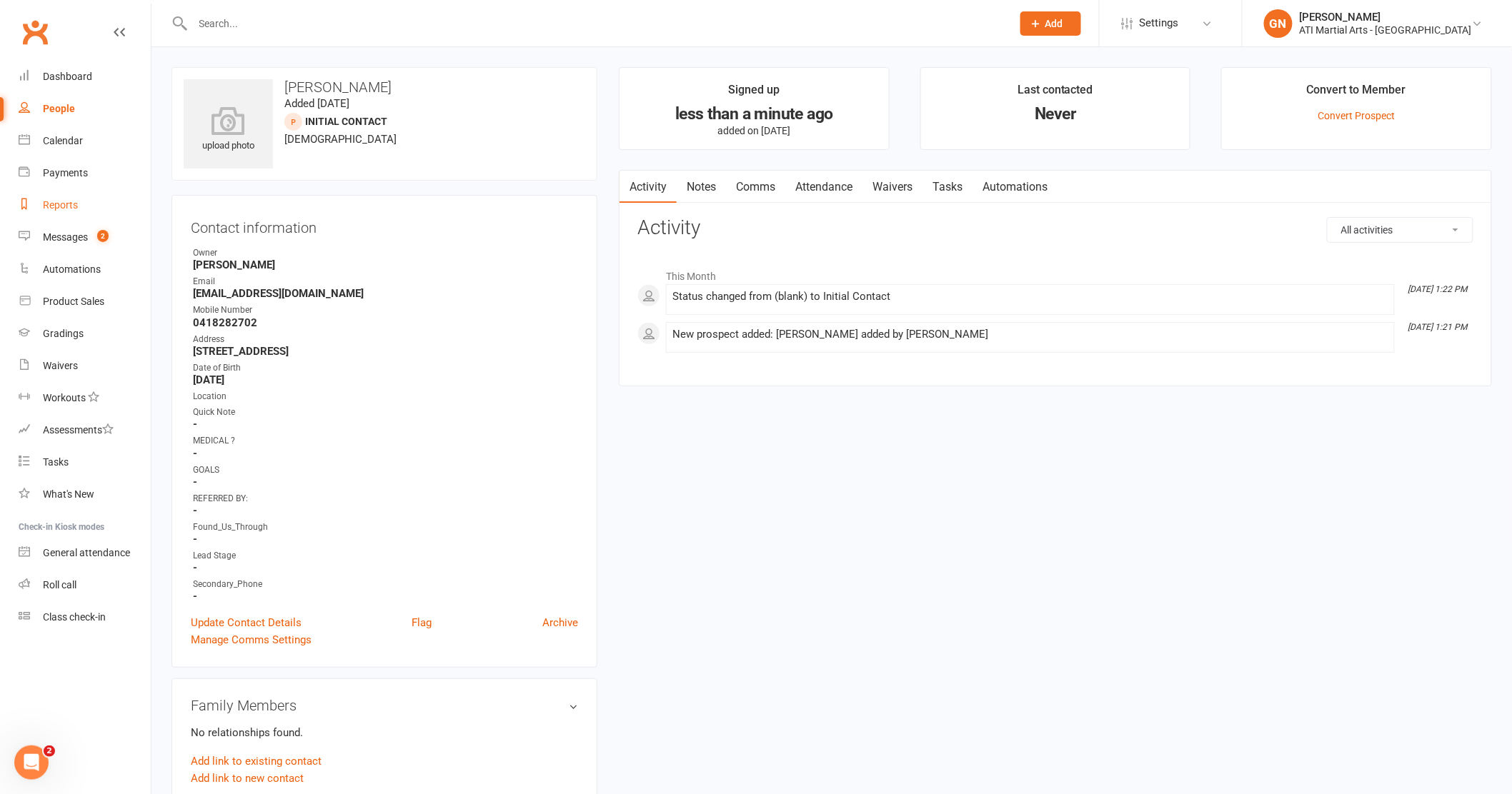
click at [64, 200] on div "Reports" at bounding box center [61, 205] width 35 height 11
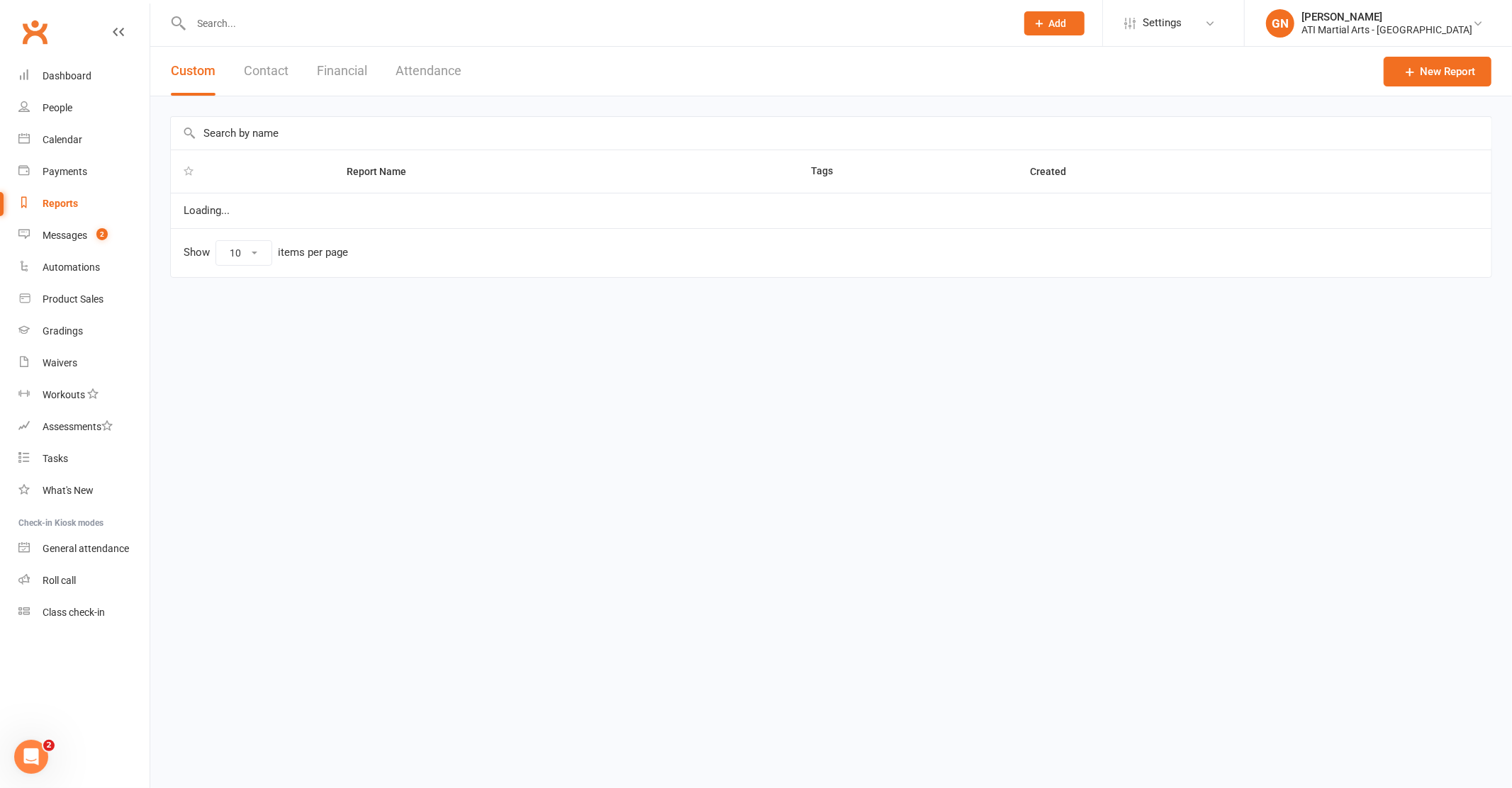
select select "50"
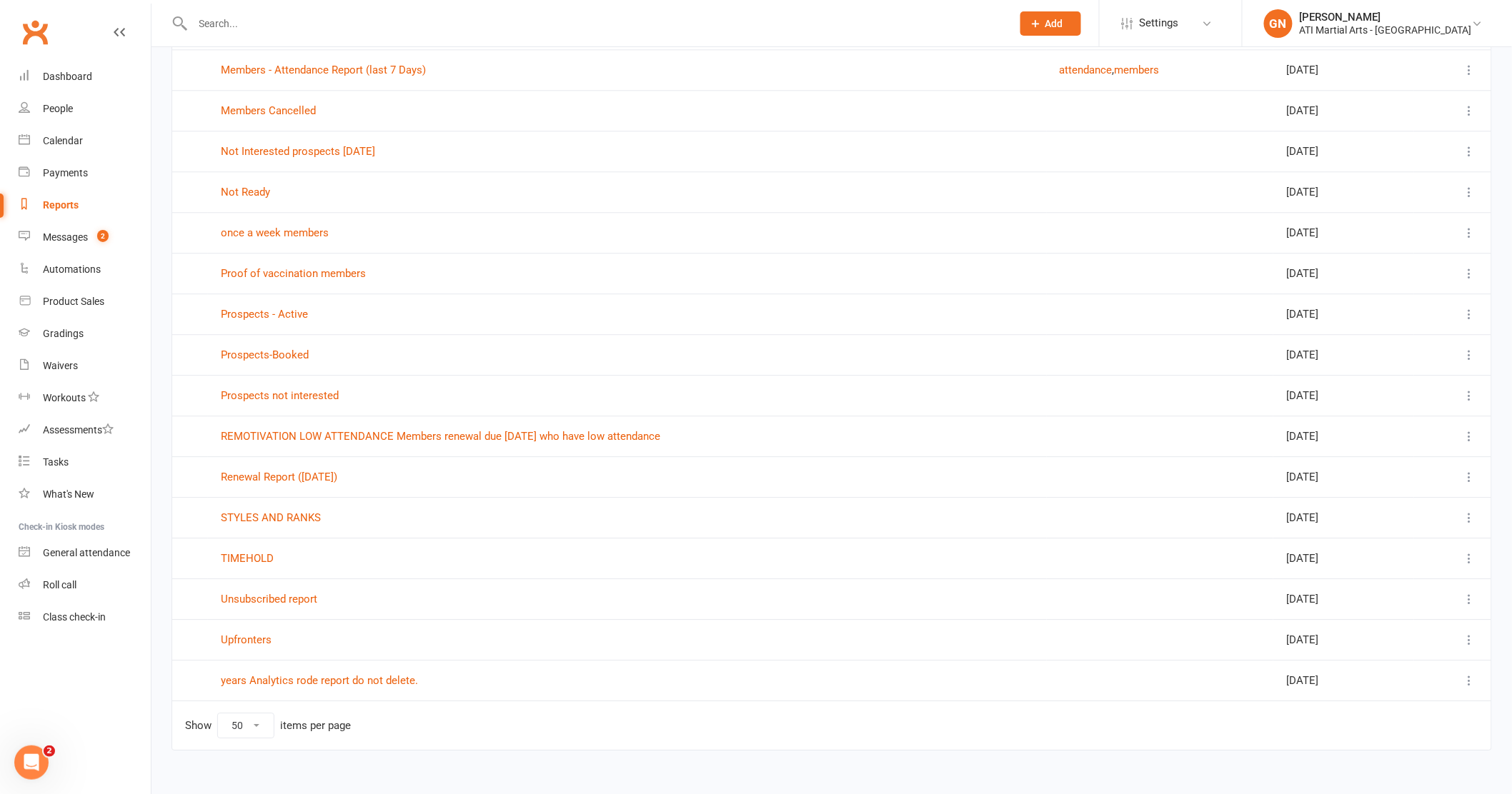
scroll to position [1444, 0]
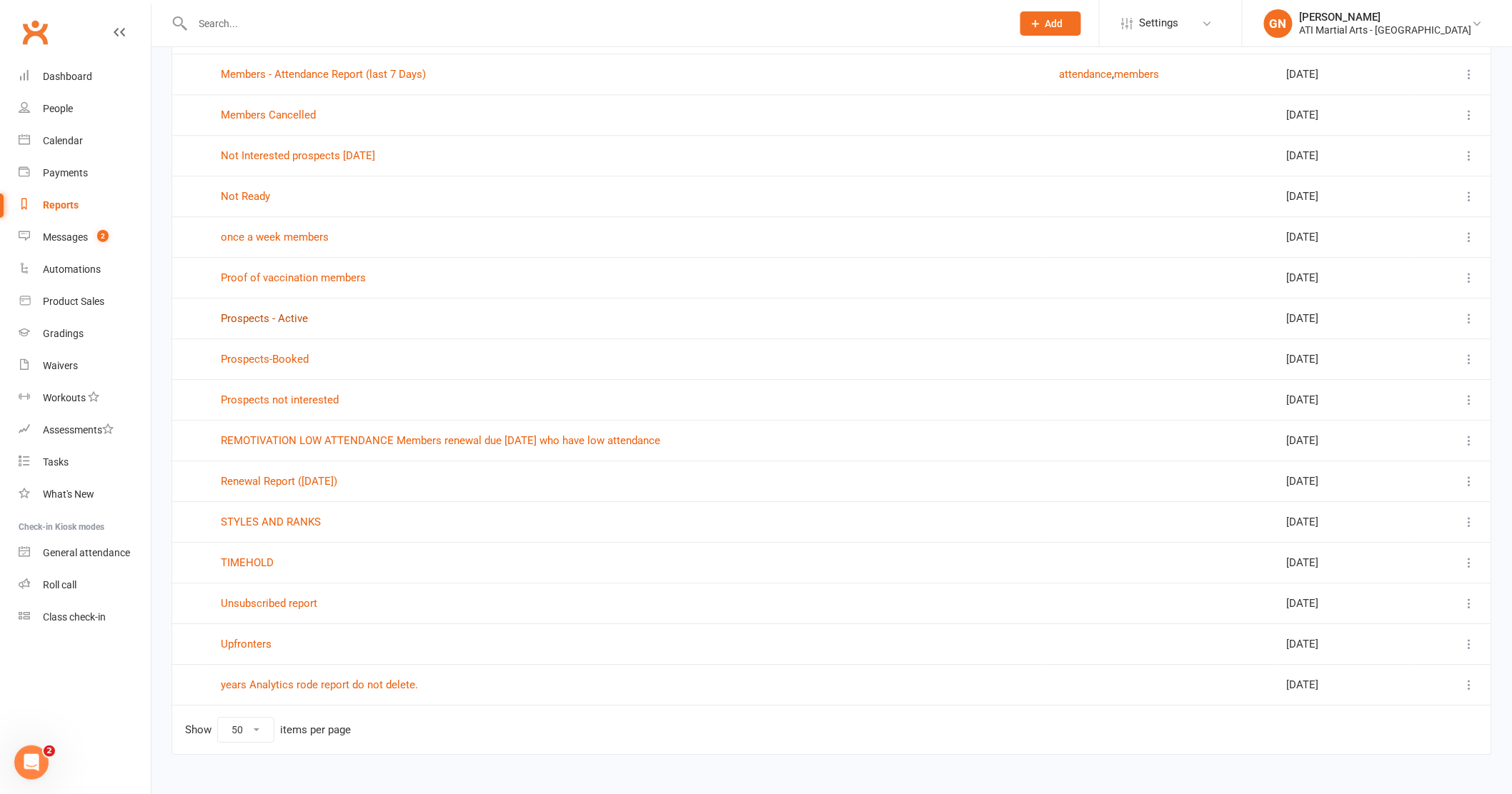
click at [271, 324] on link "Prospects - Active" at bounding box center [264, 318] width 87 height 13
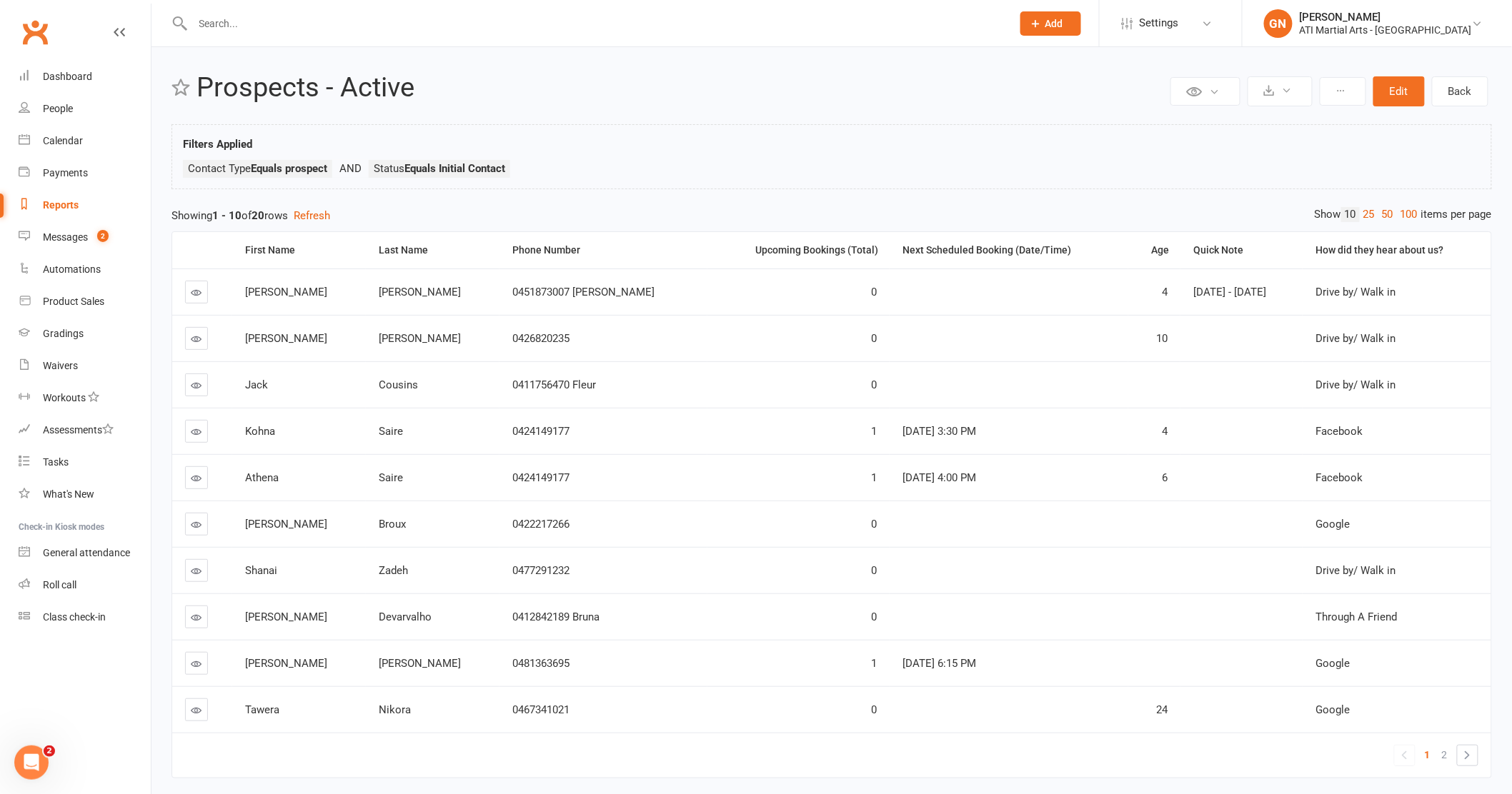
scroll to position [5, 0]
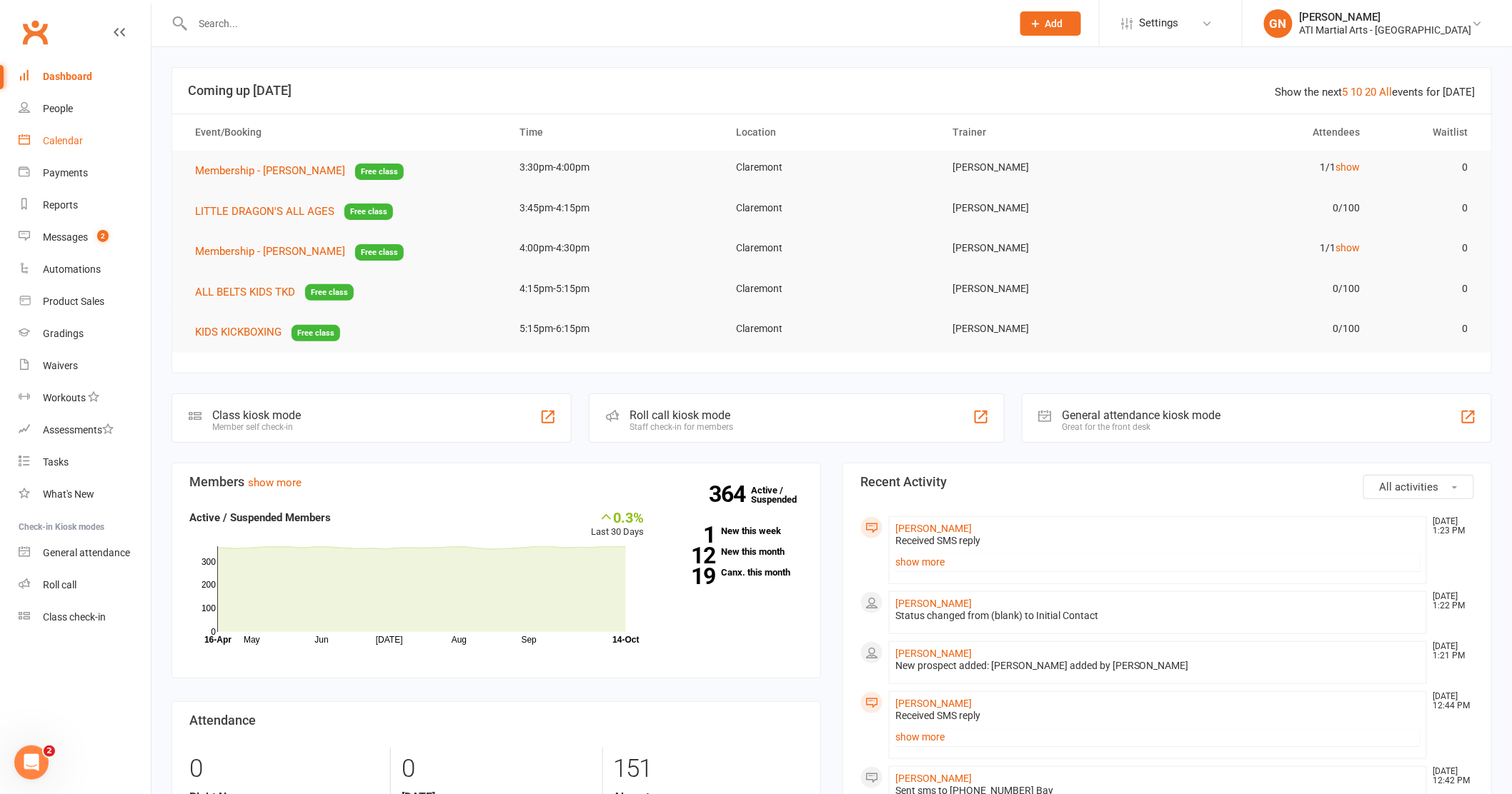
click at [58, 140] on div "Calendar" at bounding box center [63, 141] width 40 height 11
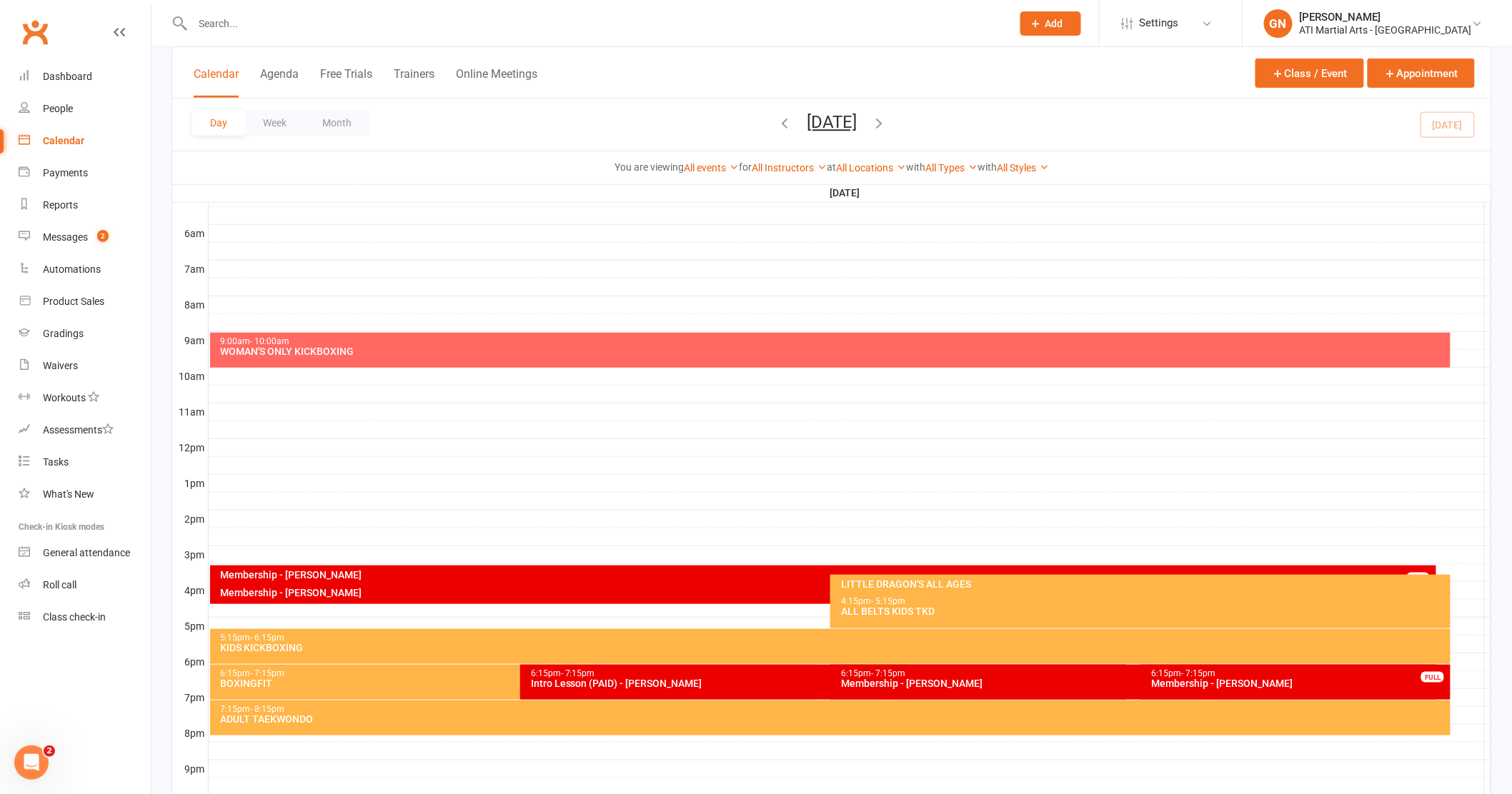
scroll to position [294, 0]
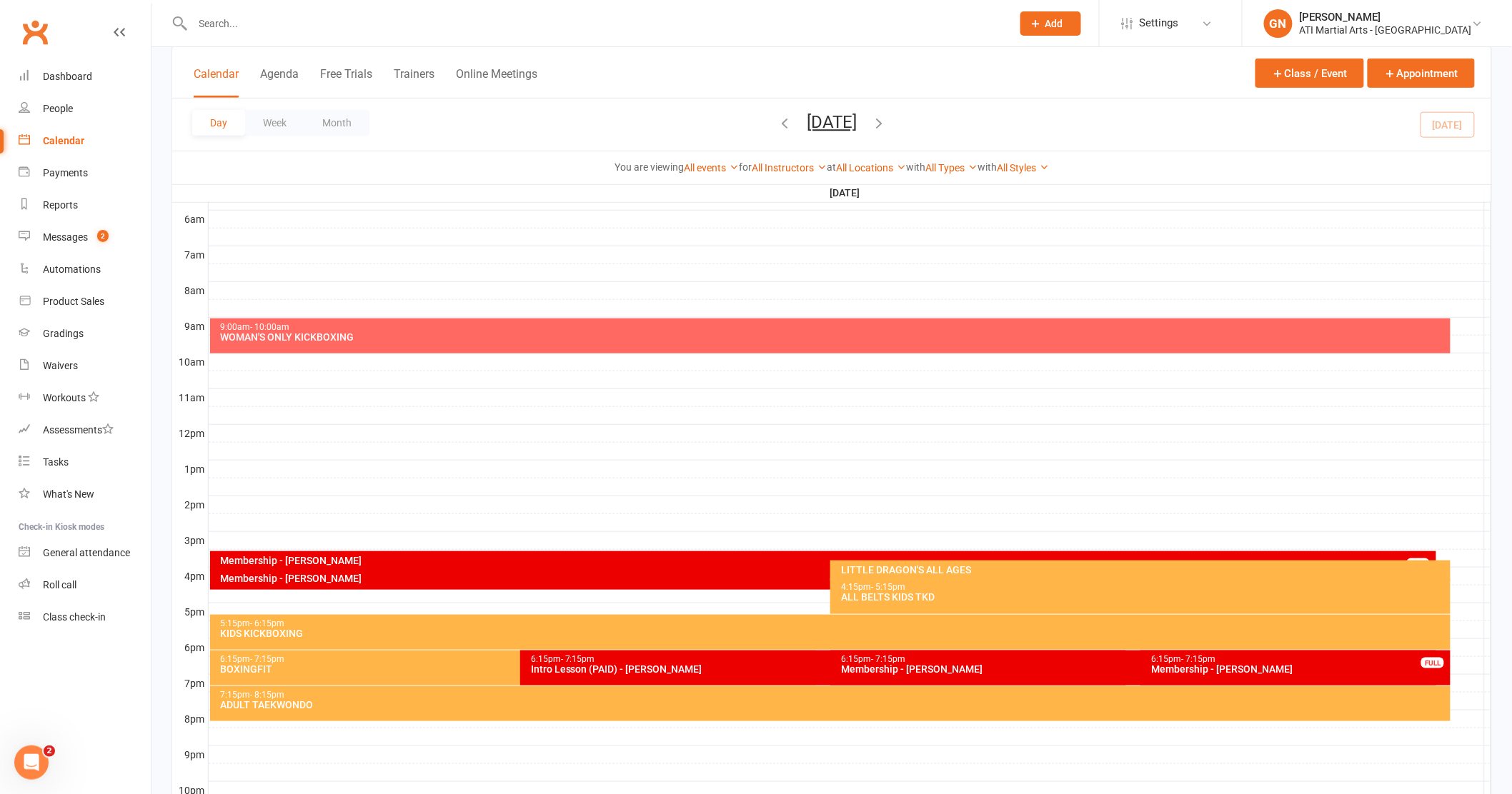
click at [259, 474] on div at bounding box center [849, 469] width 1282 height 17
click at [1460, 325] on div at bounding box center [849, 326] width 1282 height 17
click at [1460, 298] on button "Add Appointment" at bounding box center [1462, 301] width 75 height 34
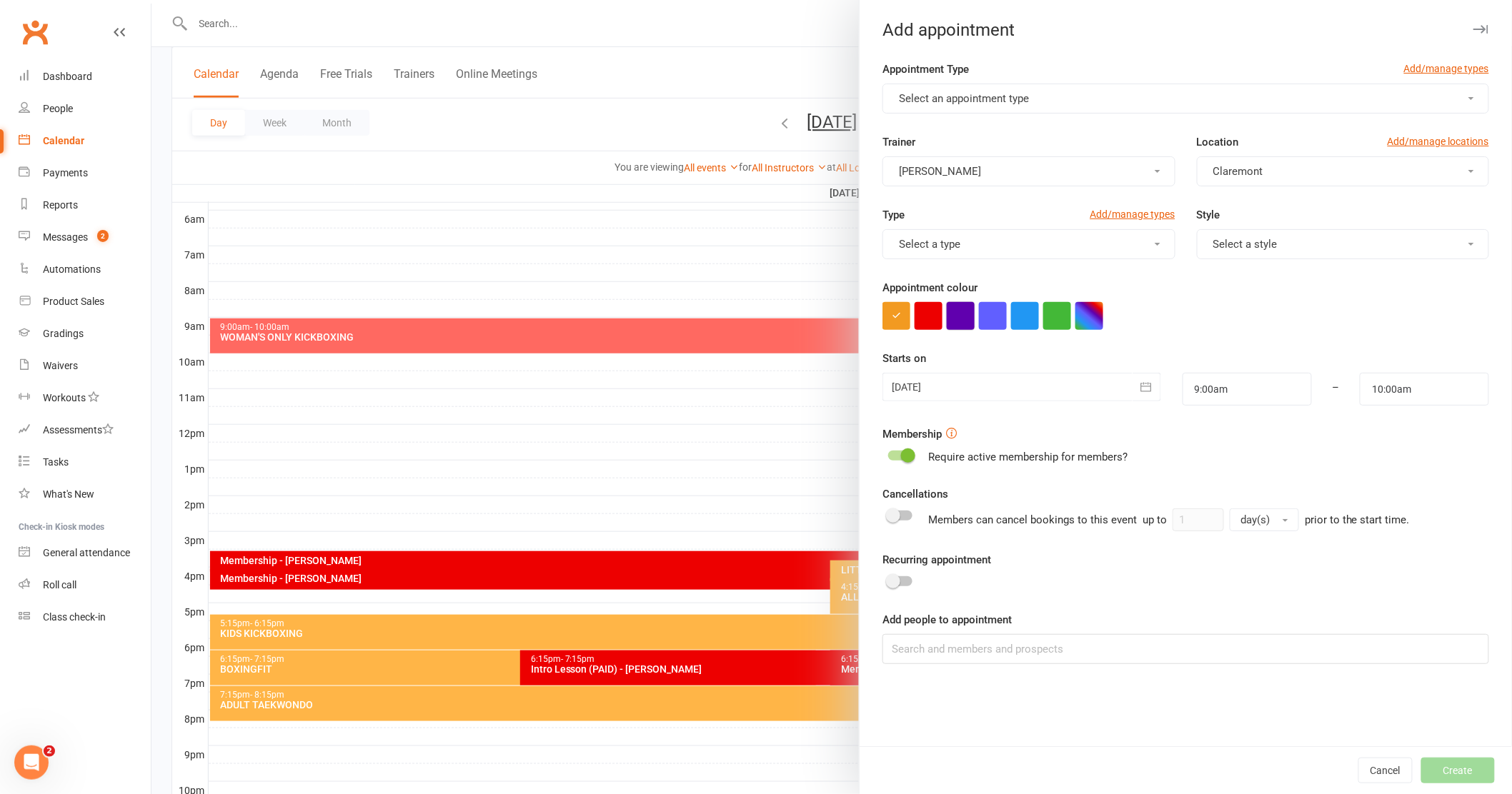
click at [947, 317] on button "button" at bounding box center [961, 316] width 28 height 28
click at [1456, 94] on button "Select an appointment type" at bounding box center [1185, 98] width 606 height 30
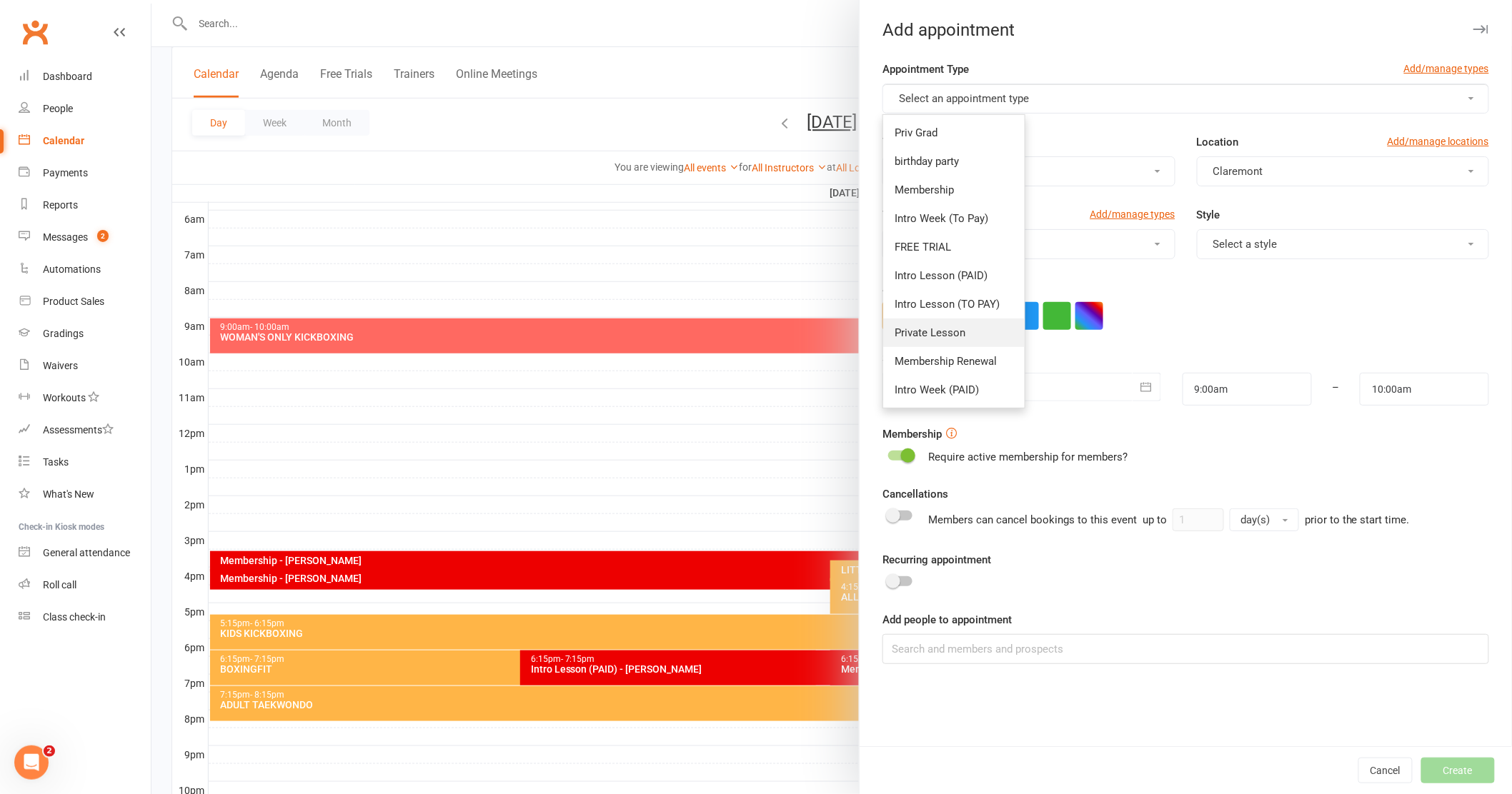
click at [905, 334] on span "Private Lesson" at bounding box center [929, 333] width 71 height 13
type input "9:30am"
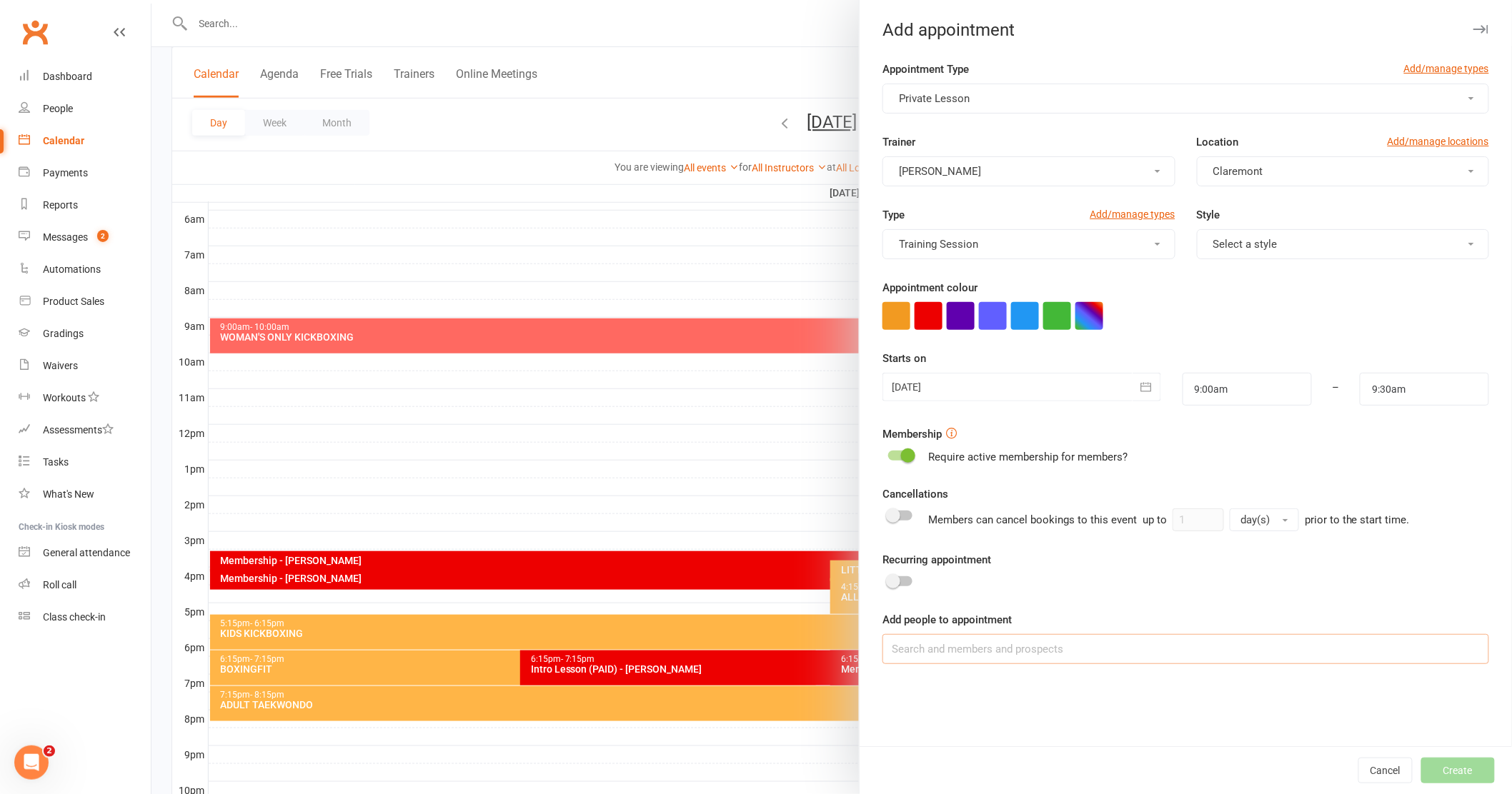
click at [920, 649] on input at bounding box center [1185, 649] width 606 height 30
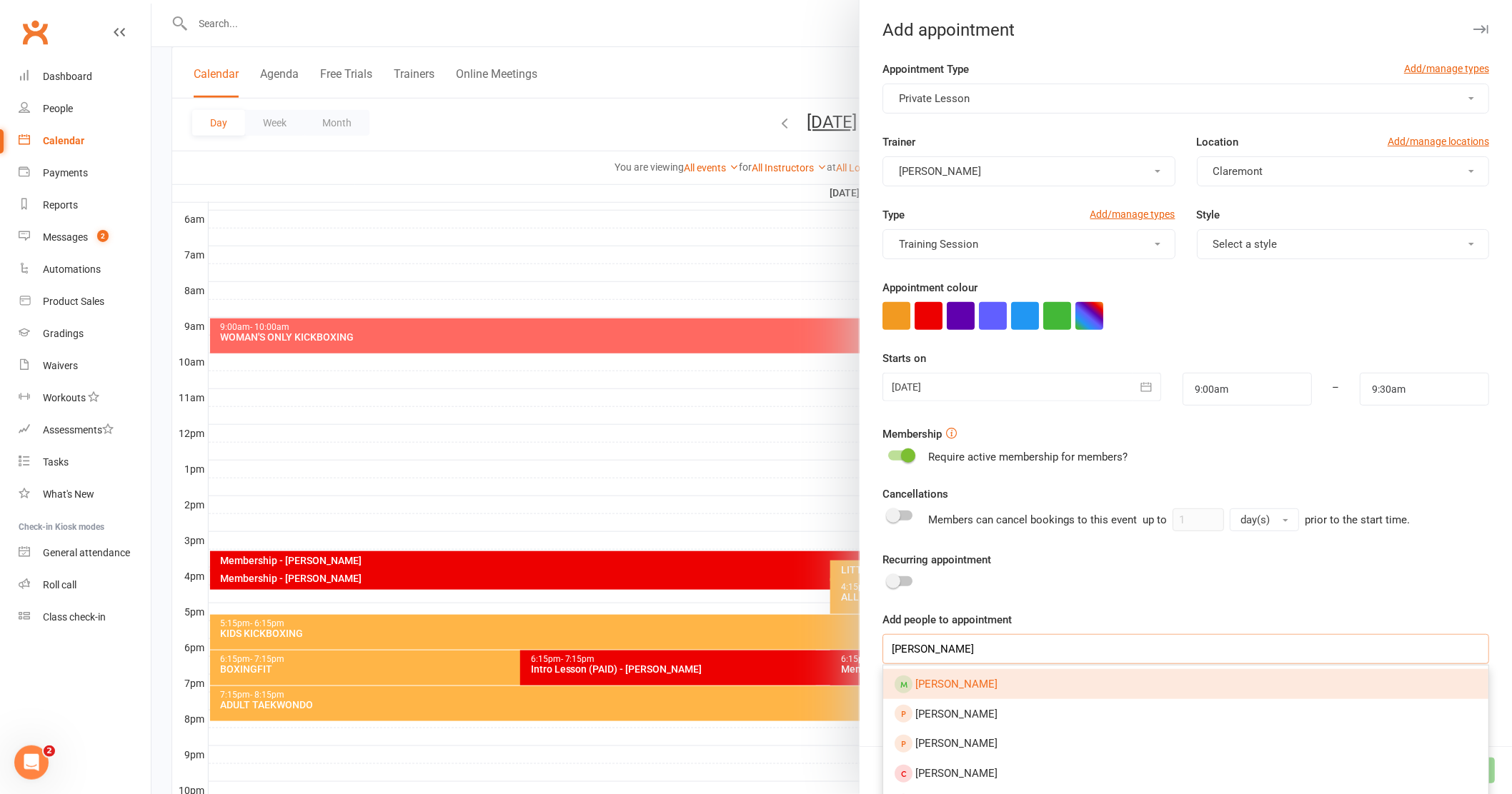
type input "[PERSON_NAME]"
click at [948, 689] on span "[PERSON_NAME]" at bounding box center [955, 685] width 82 height 13
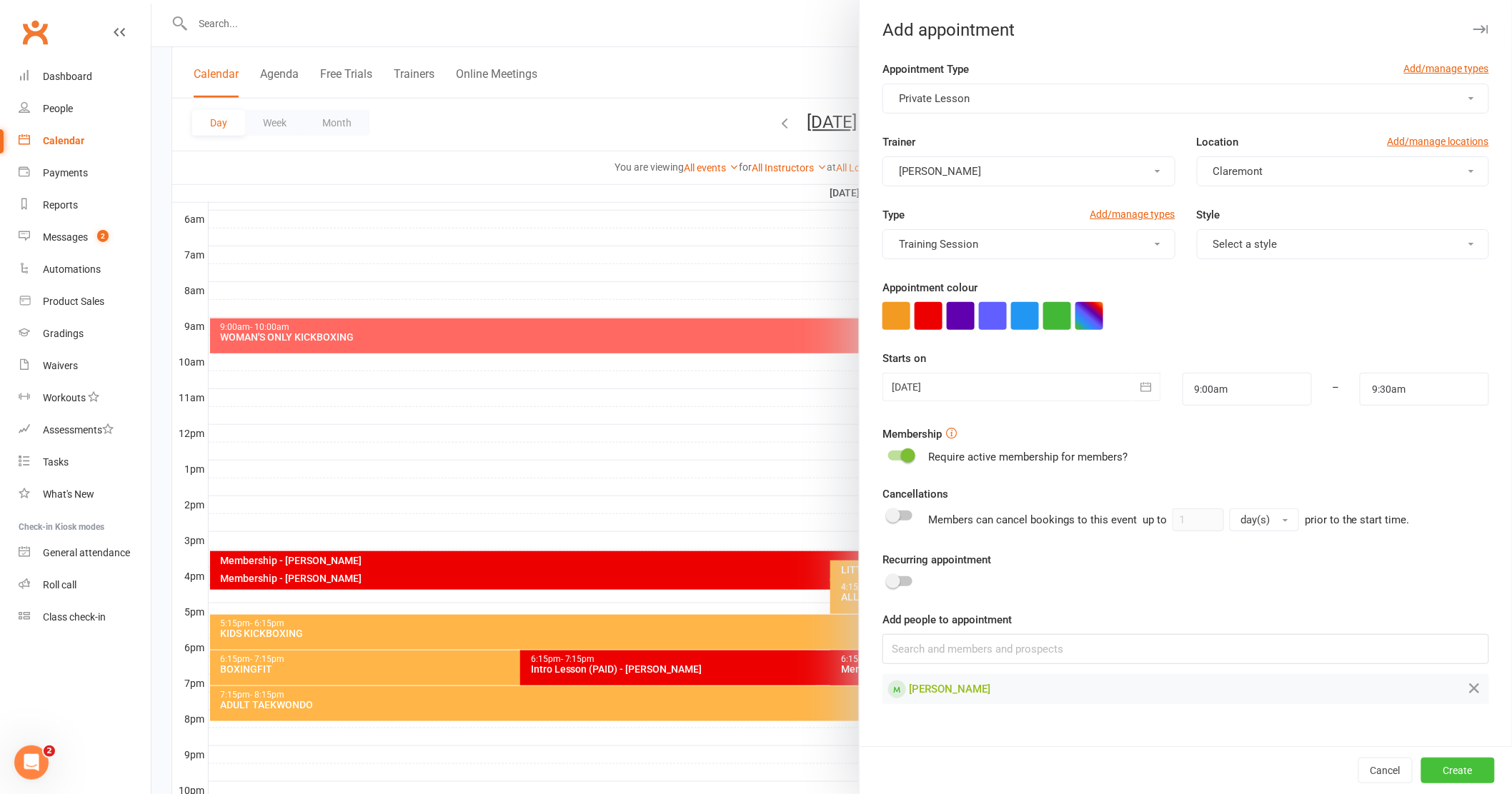
click at [1432, 770] on button "Create" at bounding box center [1458, 771] width 74 height 26
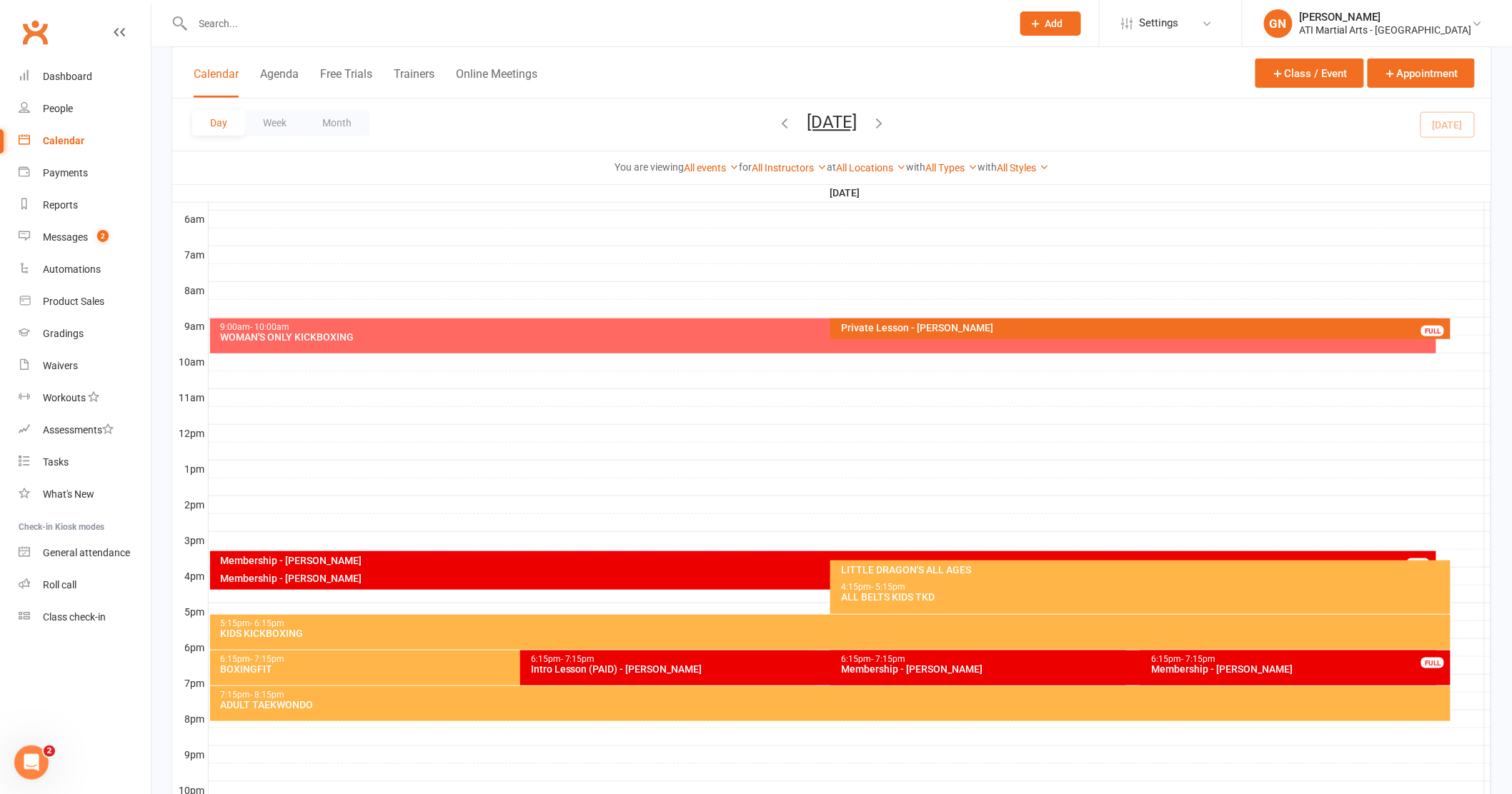
click at [893, 325] on div "Private Lesson - [PERSON_NAME]" at bounding box center [1144, 328] width 607 height 10
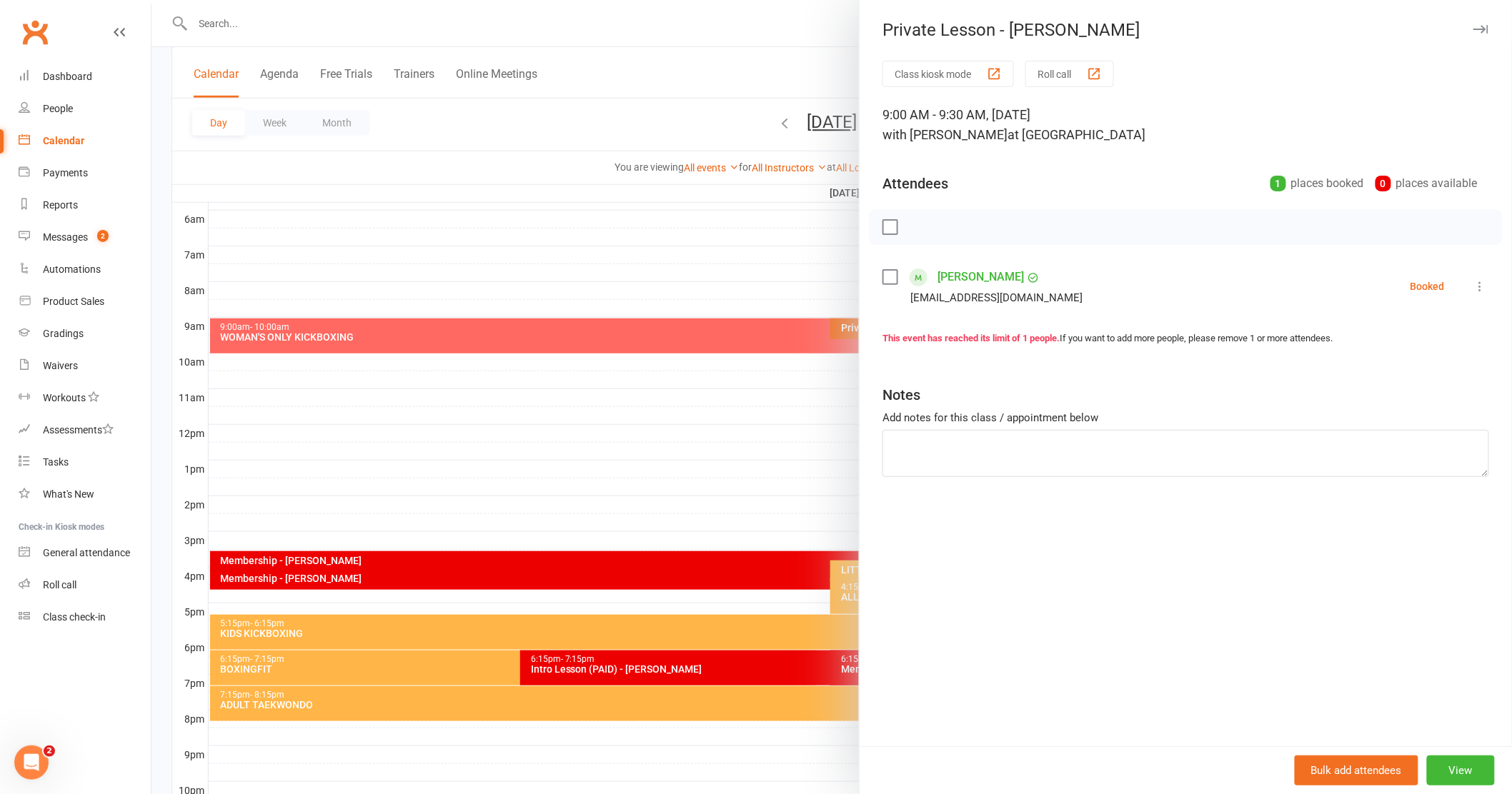
click at [768, 434] on div at bounding box center [832, 397] width 1360 height 794
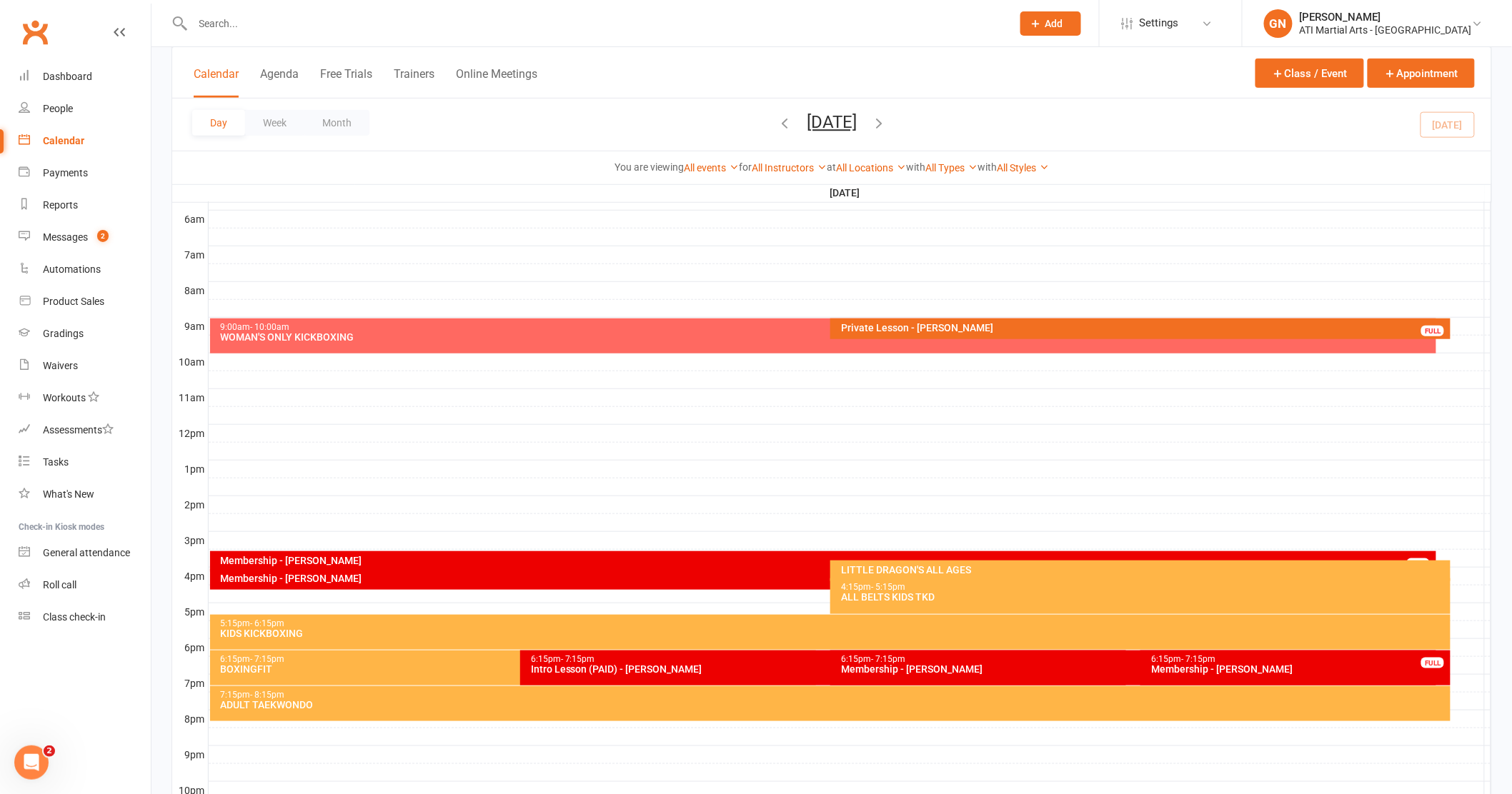
click at [964, 324] on div "Private Lesson - [PERSON_NAME]" at bounding box center [1144, 328] width 607 height 10
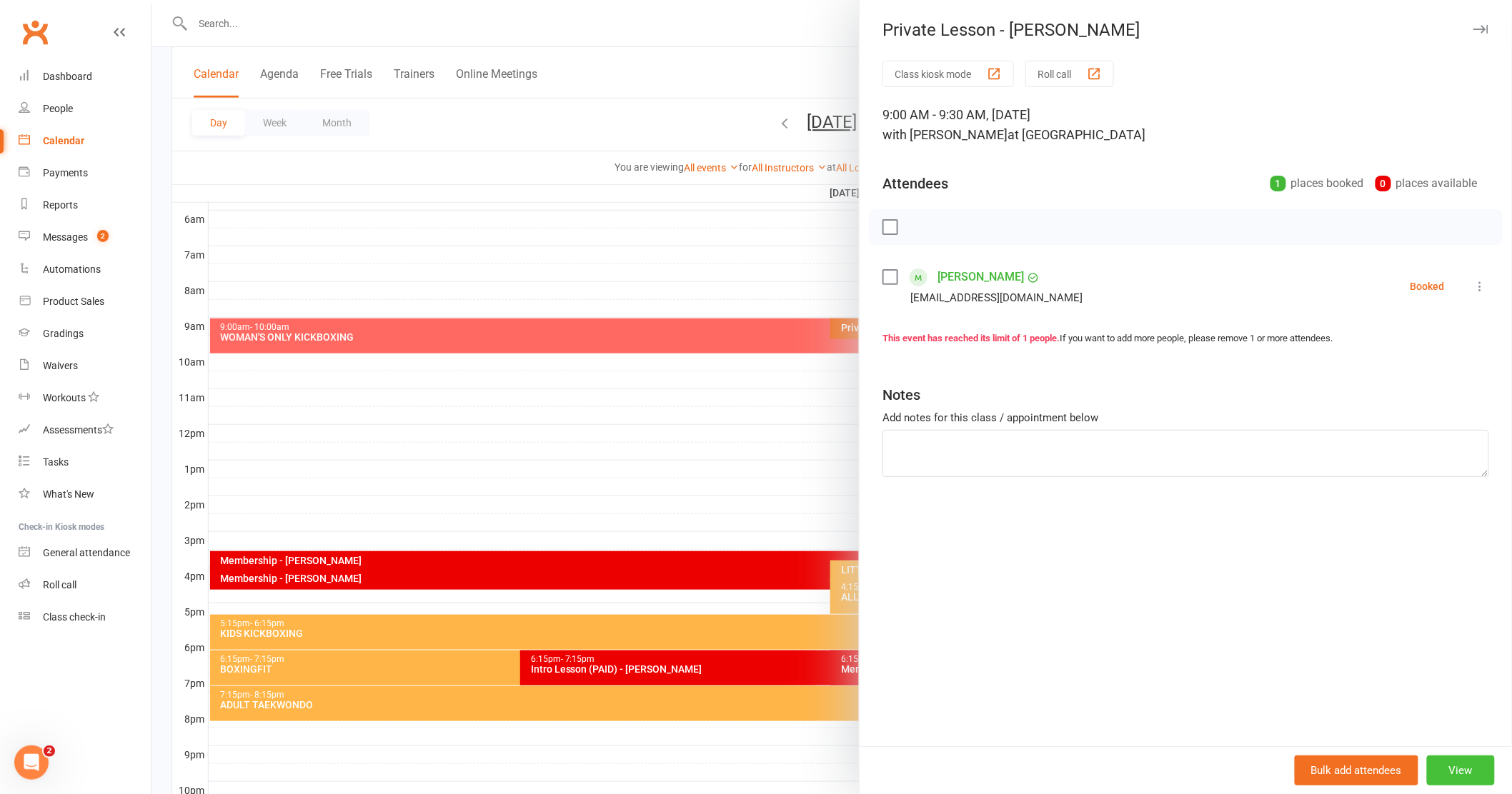
click at [1448, 780] on button "View" at bounding box center [1460, 770] width 68 height 30
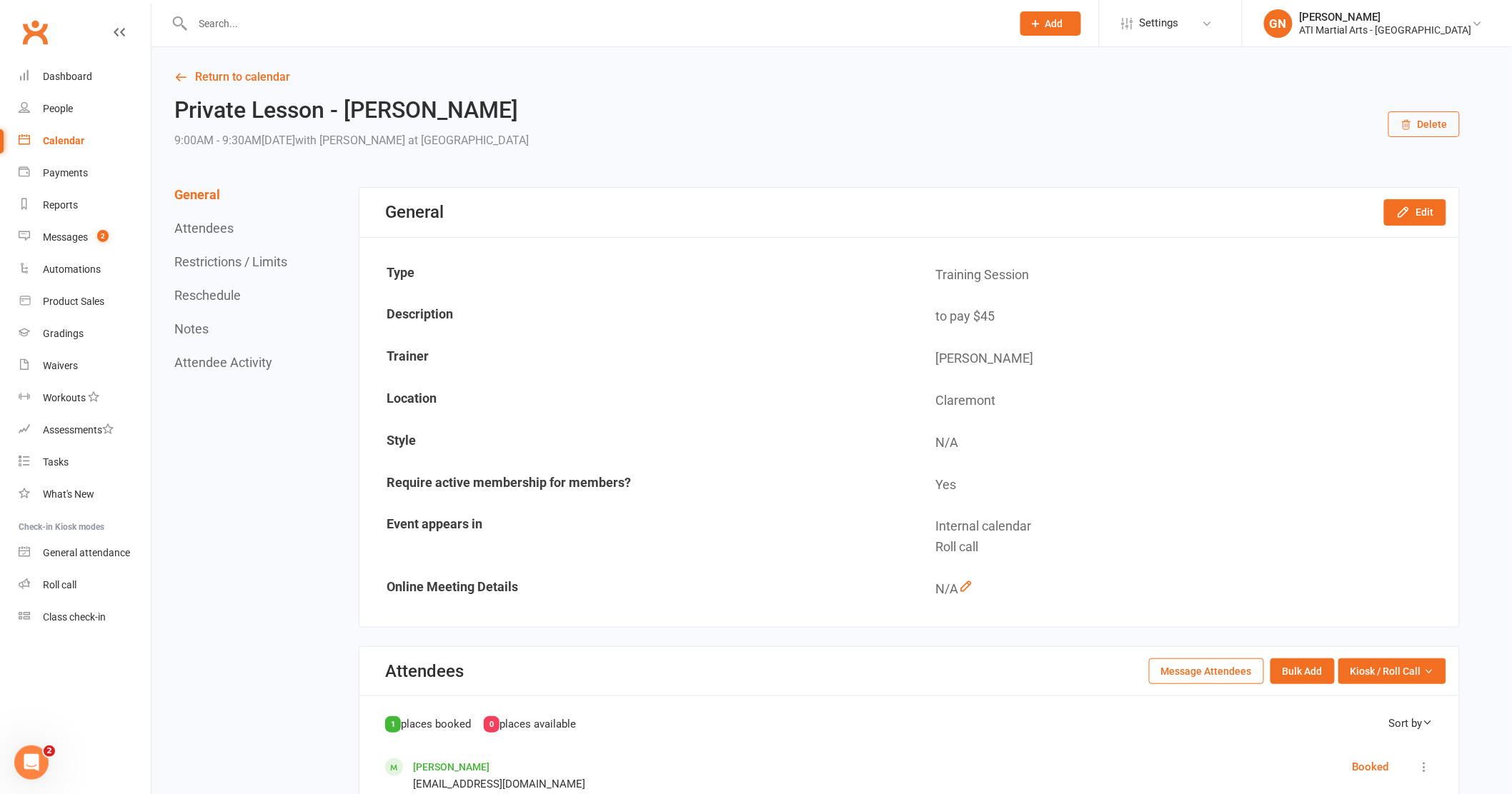
click at [1426, 126] on button "Delete" at bounding box center [1424, 124] width 72 height 26
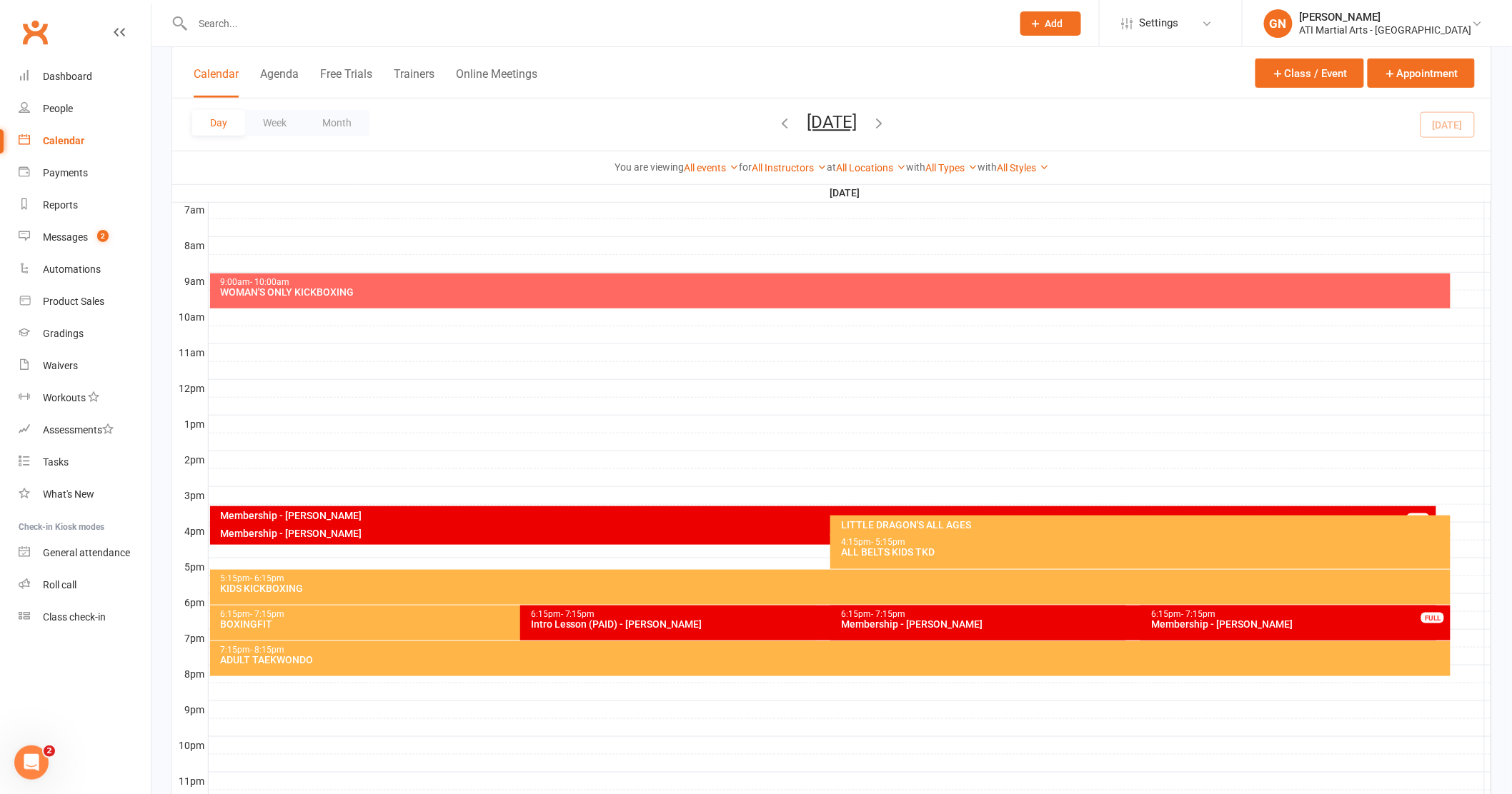
scroll to position [339, 0]
click at [70, 244] on link "Messages 2" at bounding box center [85, 237] width 133 height 32
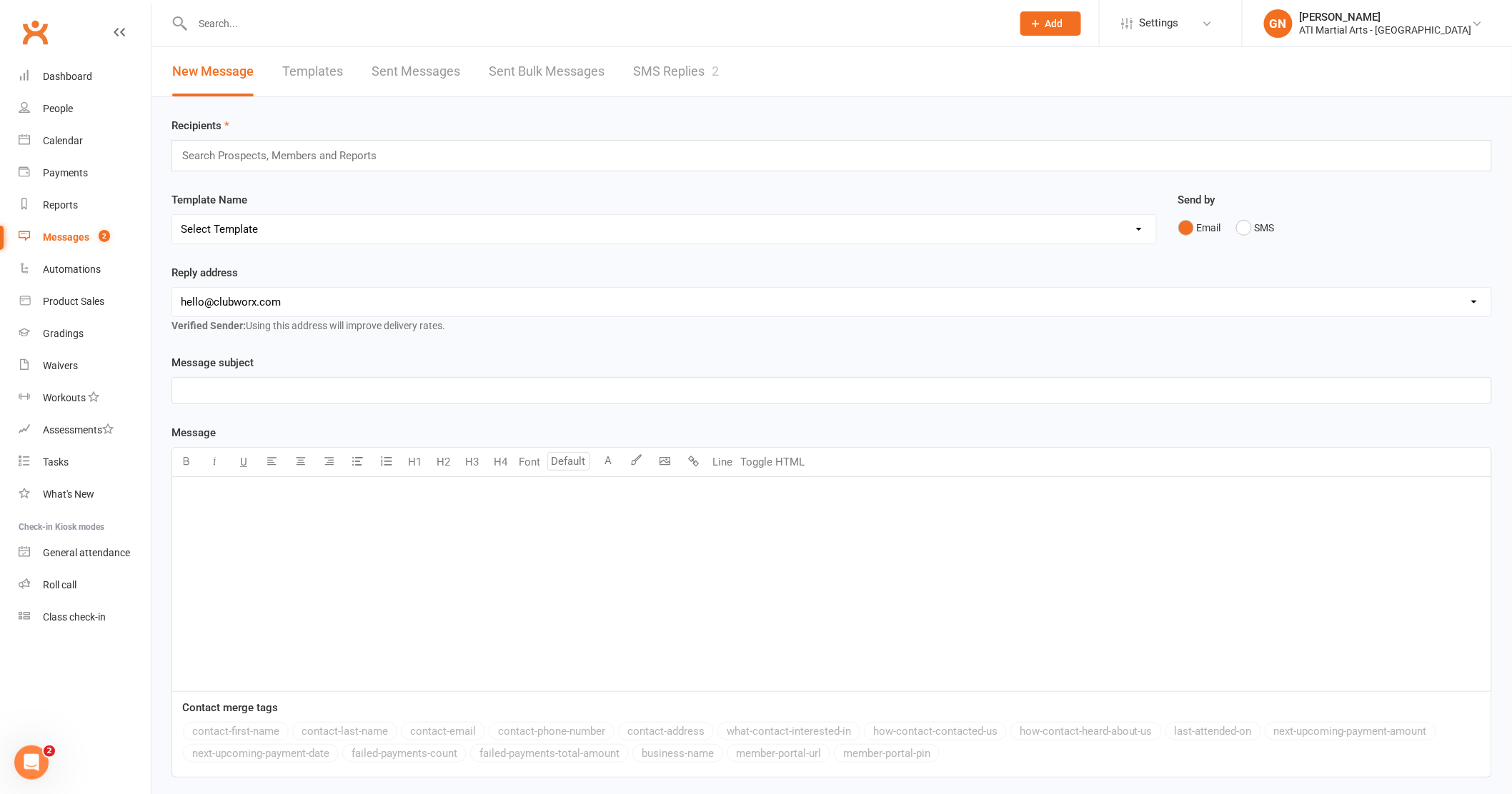
click at [677, 72] on link "SMS Replies 2" at bounding box center [675, 72] width 86 height 50
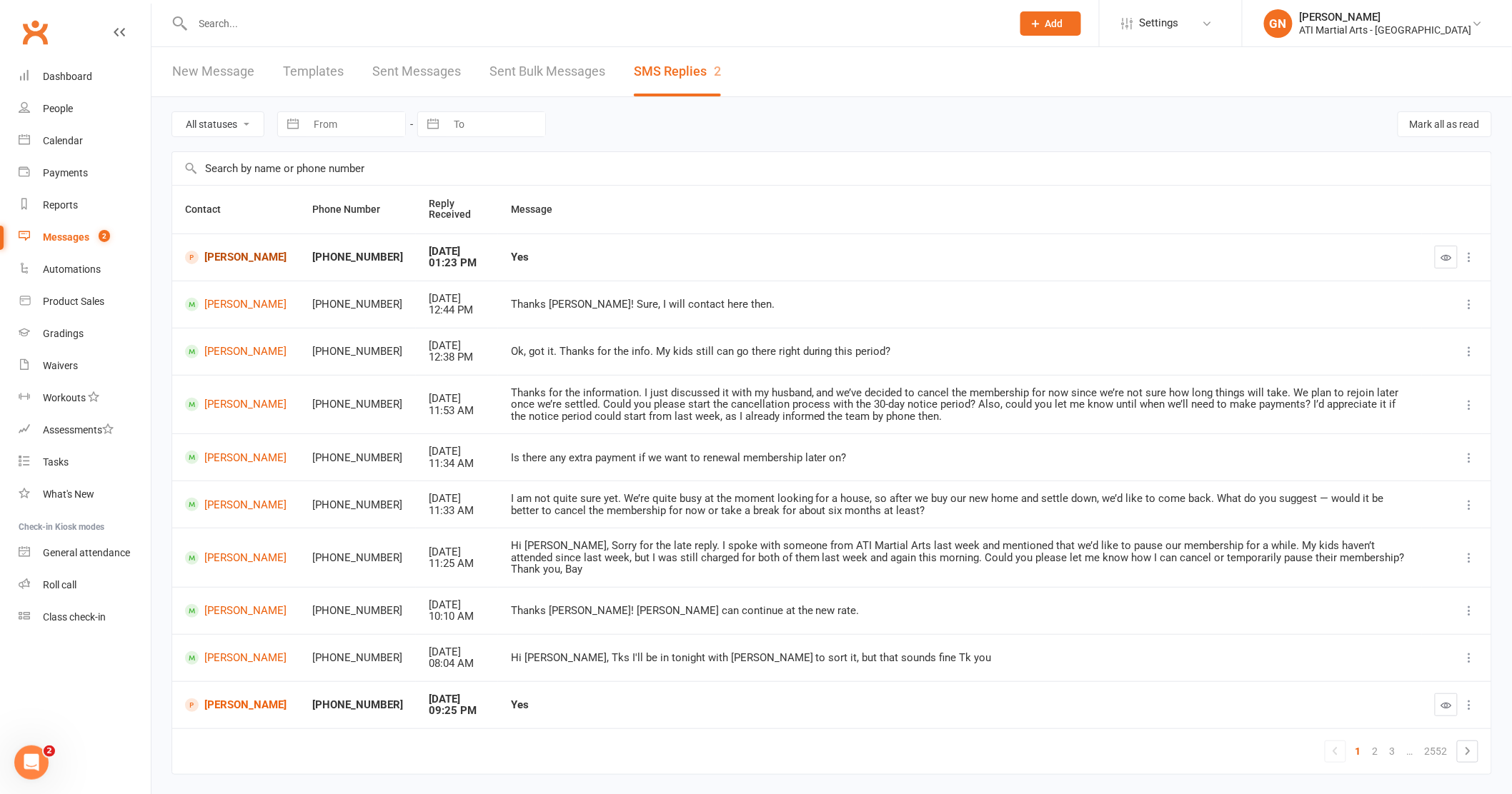
click at [226, 263] on link "[PERSON_NAME]" at bounding box center [236, 257] width 101 height 14
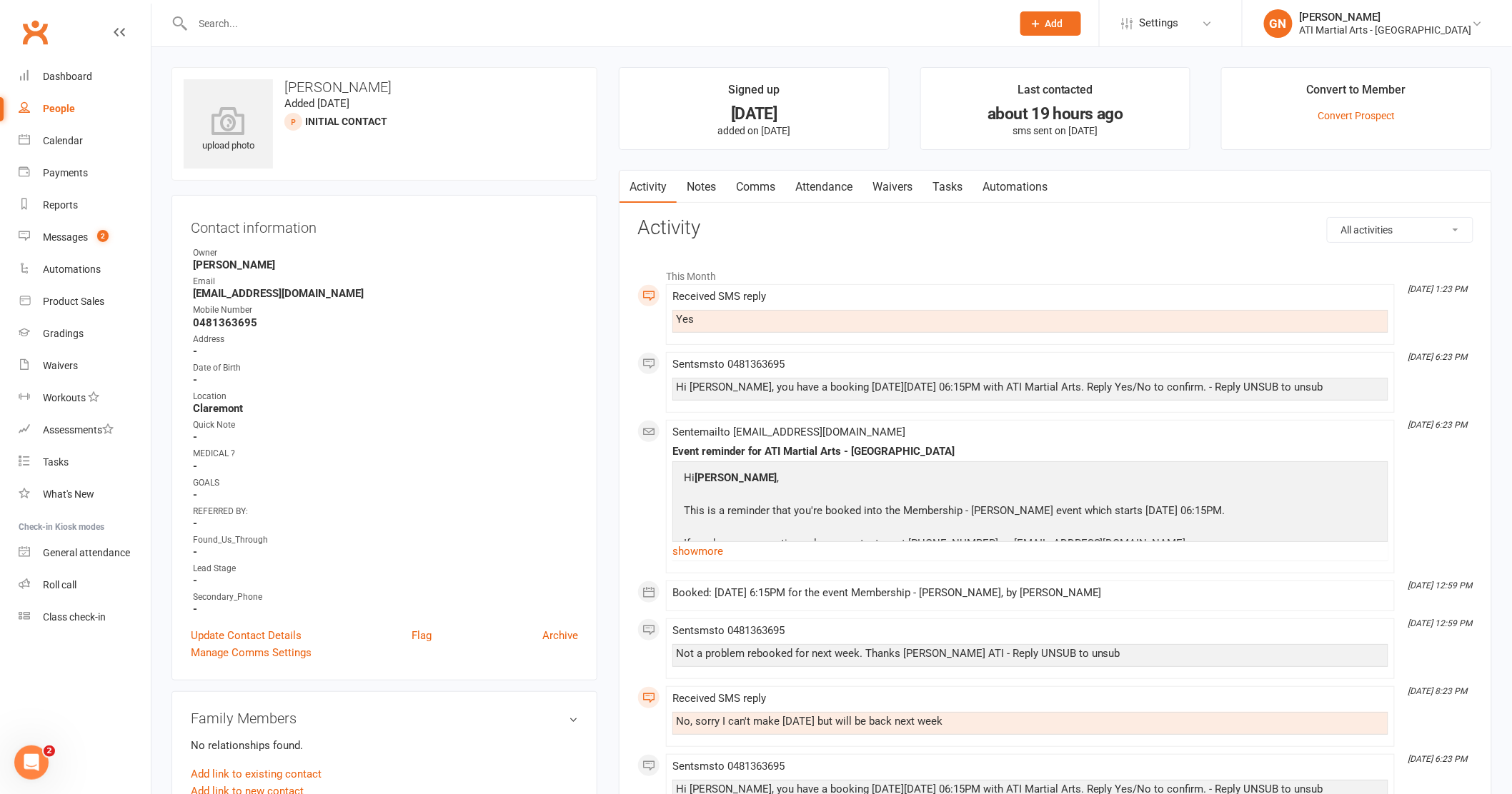
click at [696, 187] on link "Notes" at bounding box center [701, 188] width 50 height 33
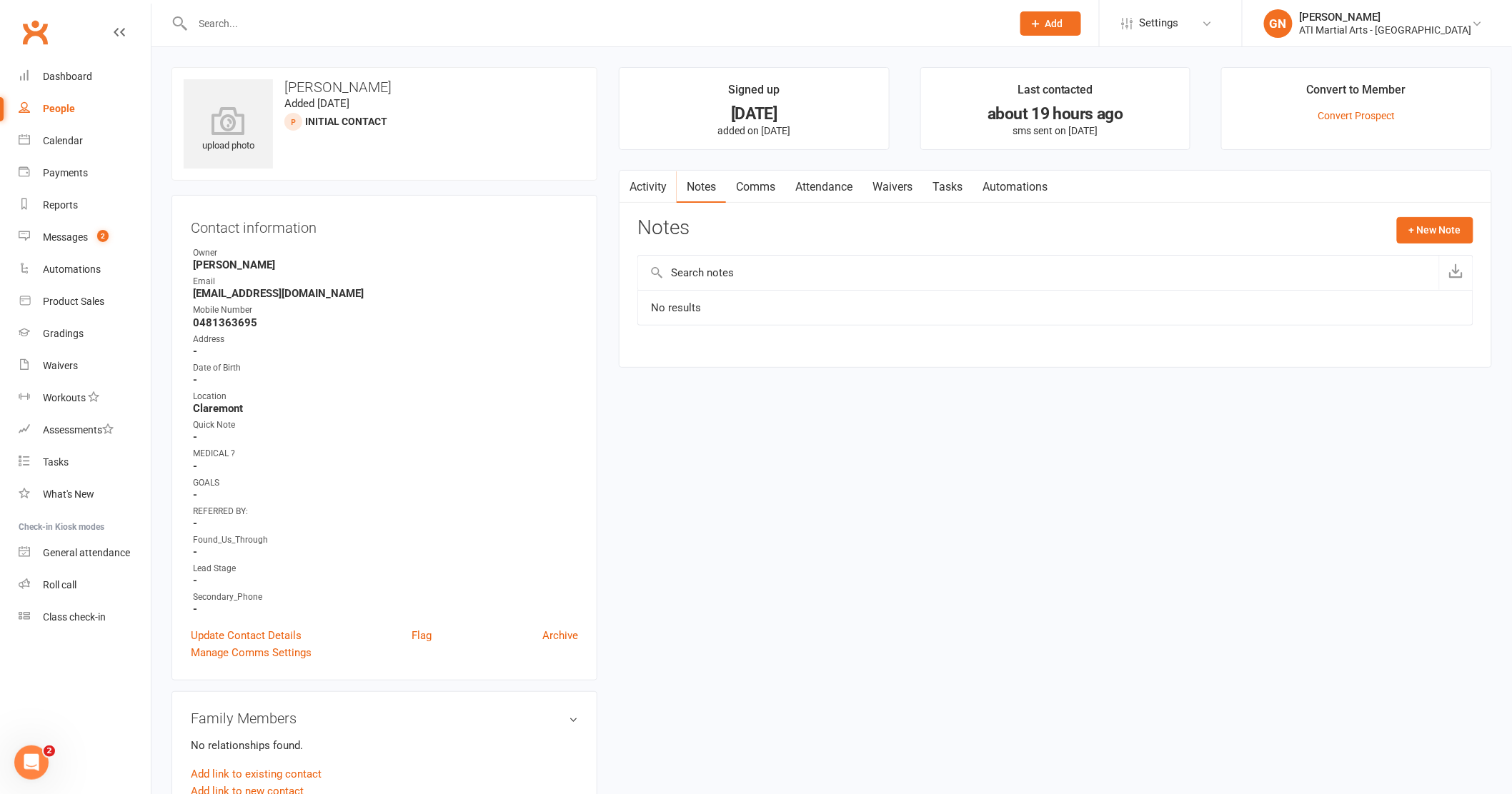
click at [237, 21] on input "text" at bounding box center [595, 24] width 814 height 20
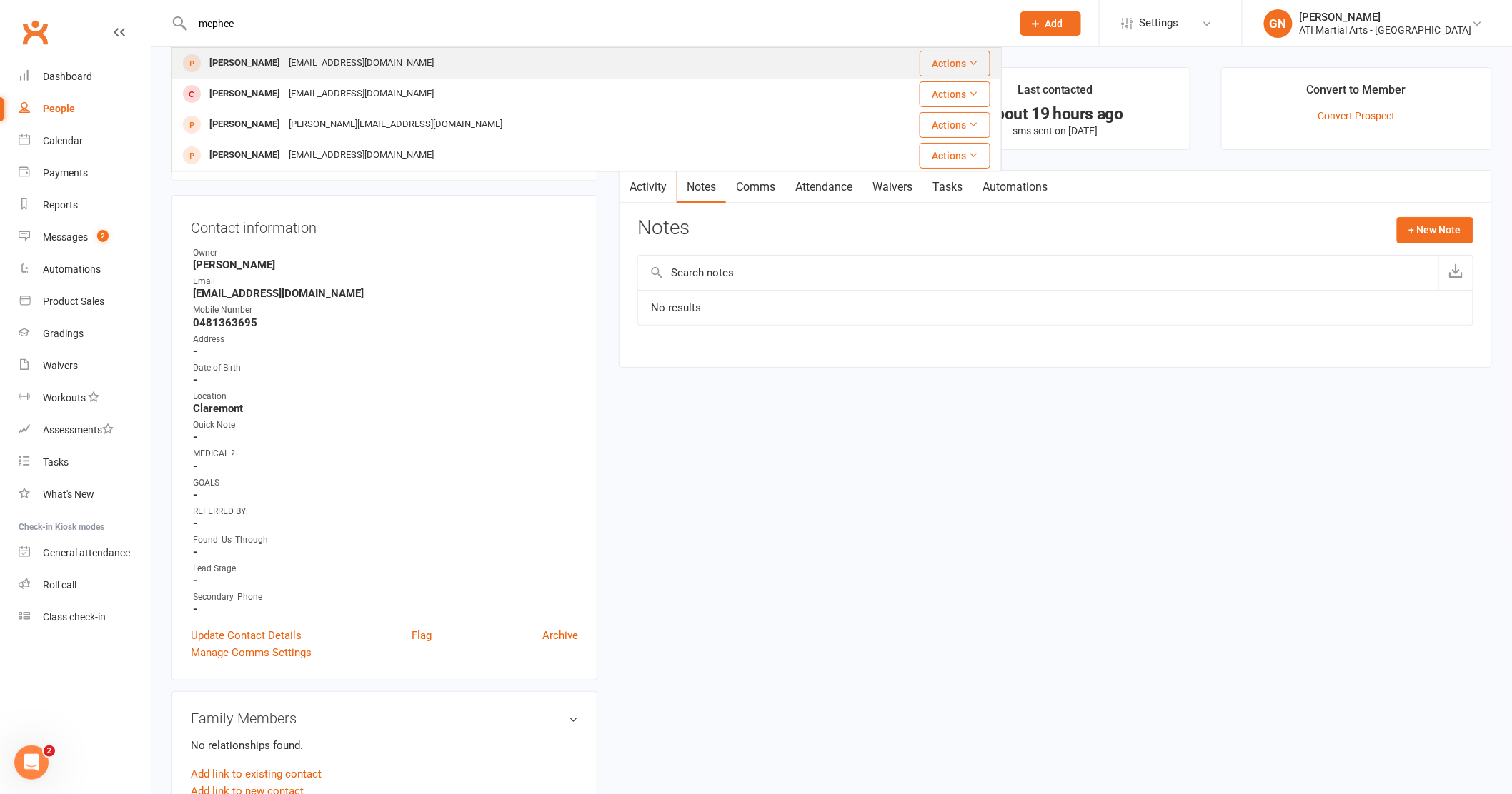
type input "mcphee"
click at [254, 63] on div "[PERSON_NAME]" at bounding box center [245, 63] width 79 height 21
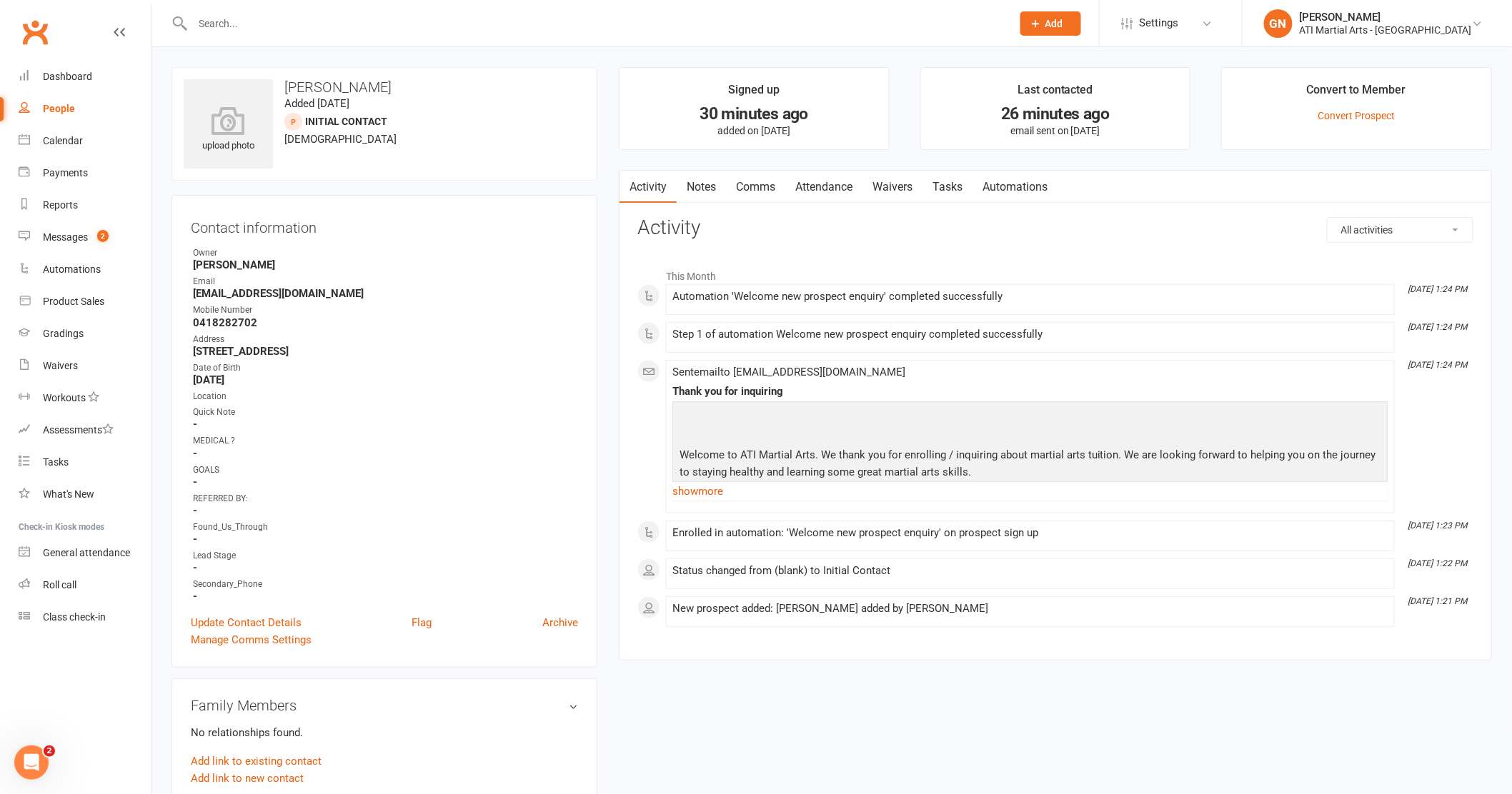
click at [701, 187] on link "Notes" at bounding box center [701, 188] width 50 height 33
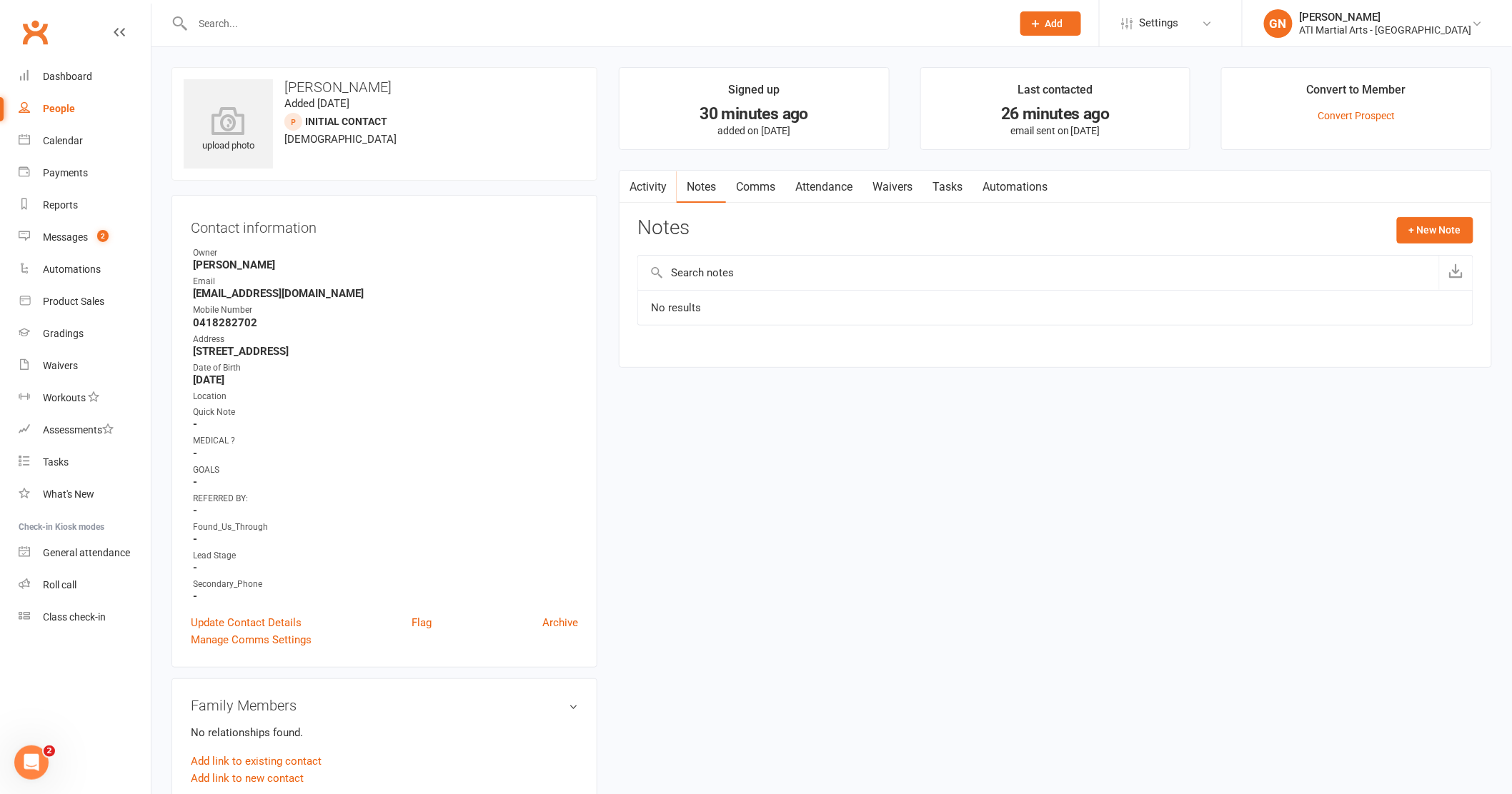
click at [743, 184] on link "Comms" at bounding box center [756, 188] width 59 height 33
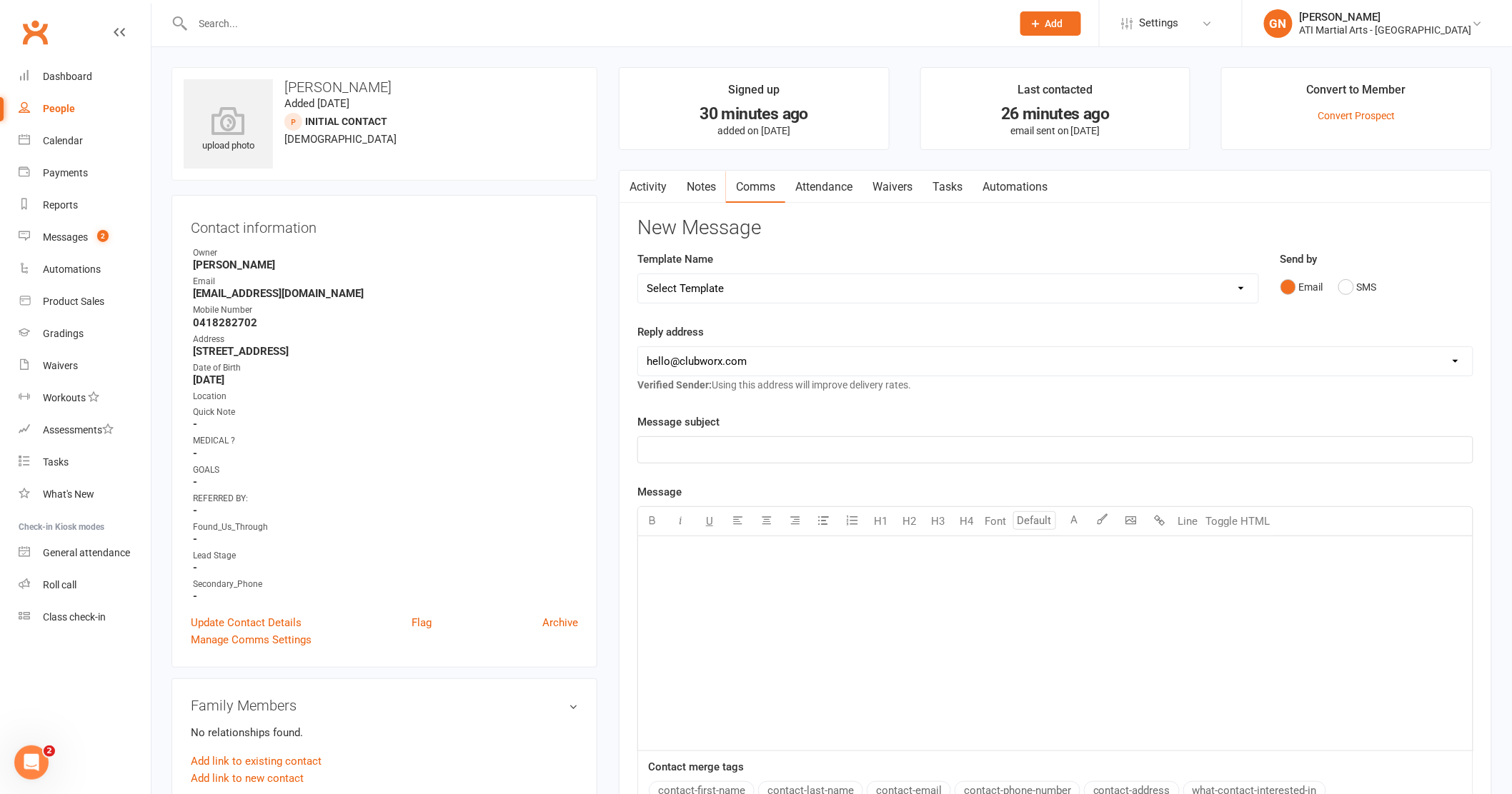
drag, startPoint x: 713, startPoint y: 549, endPoint x: 1206, endPoint y: 774, distance: 541.9
click at [716, 557] on p "﻿" at bounding box center [1056, 554] width 817 height 17
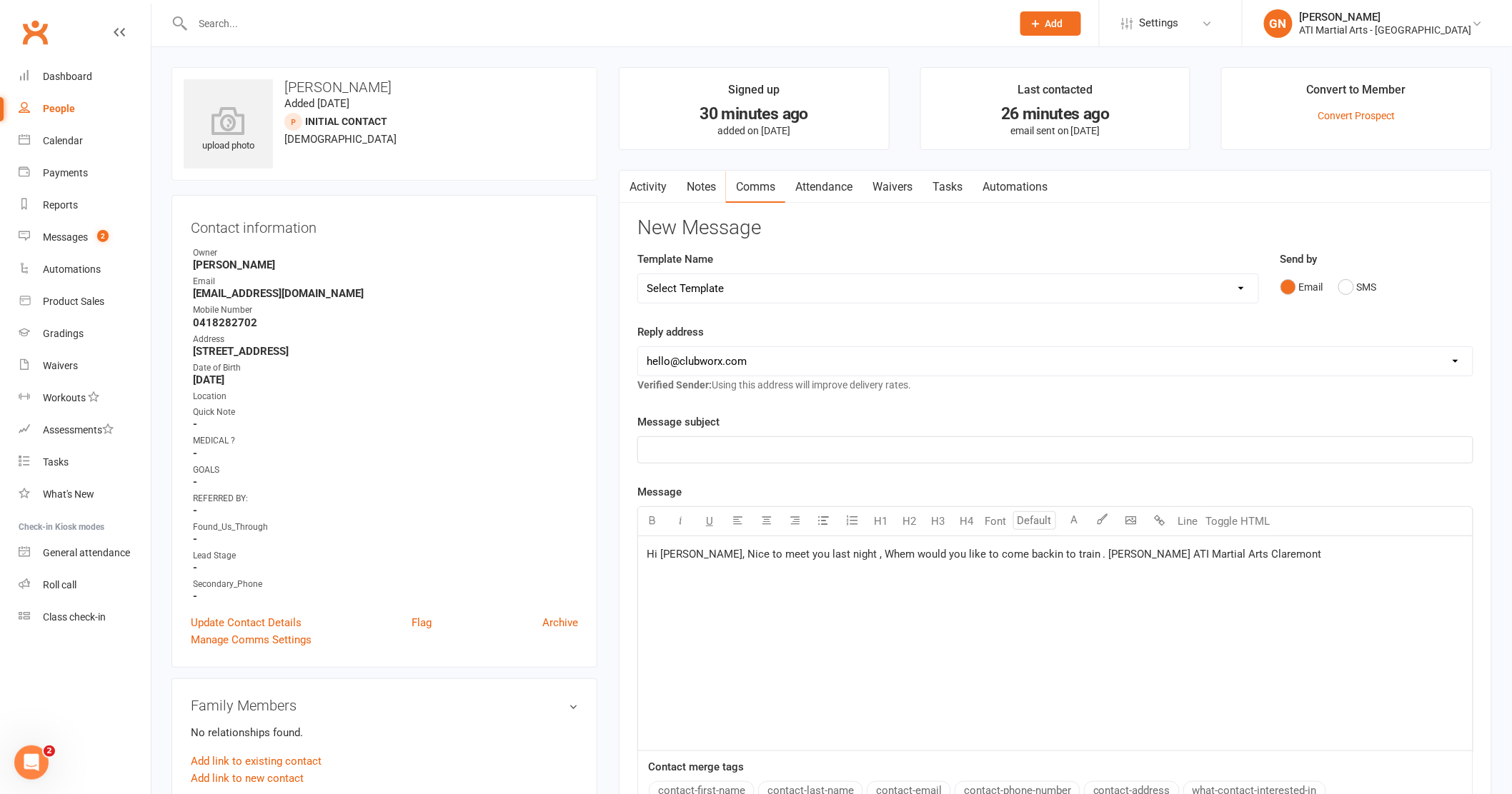
click at [853, 552] on span "Hi [PERSON_NAME], Nice to meet you last night , Whem would you like to come bac…" at bounding box center [985, 554] width 675 height 13
click at [1348, 290] on button "SMS" at bounding box center [1357, 286] width 39 height 27
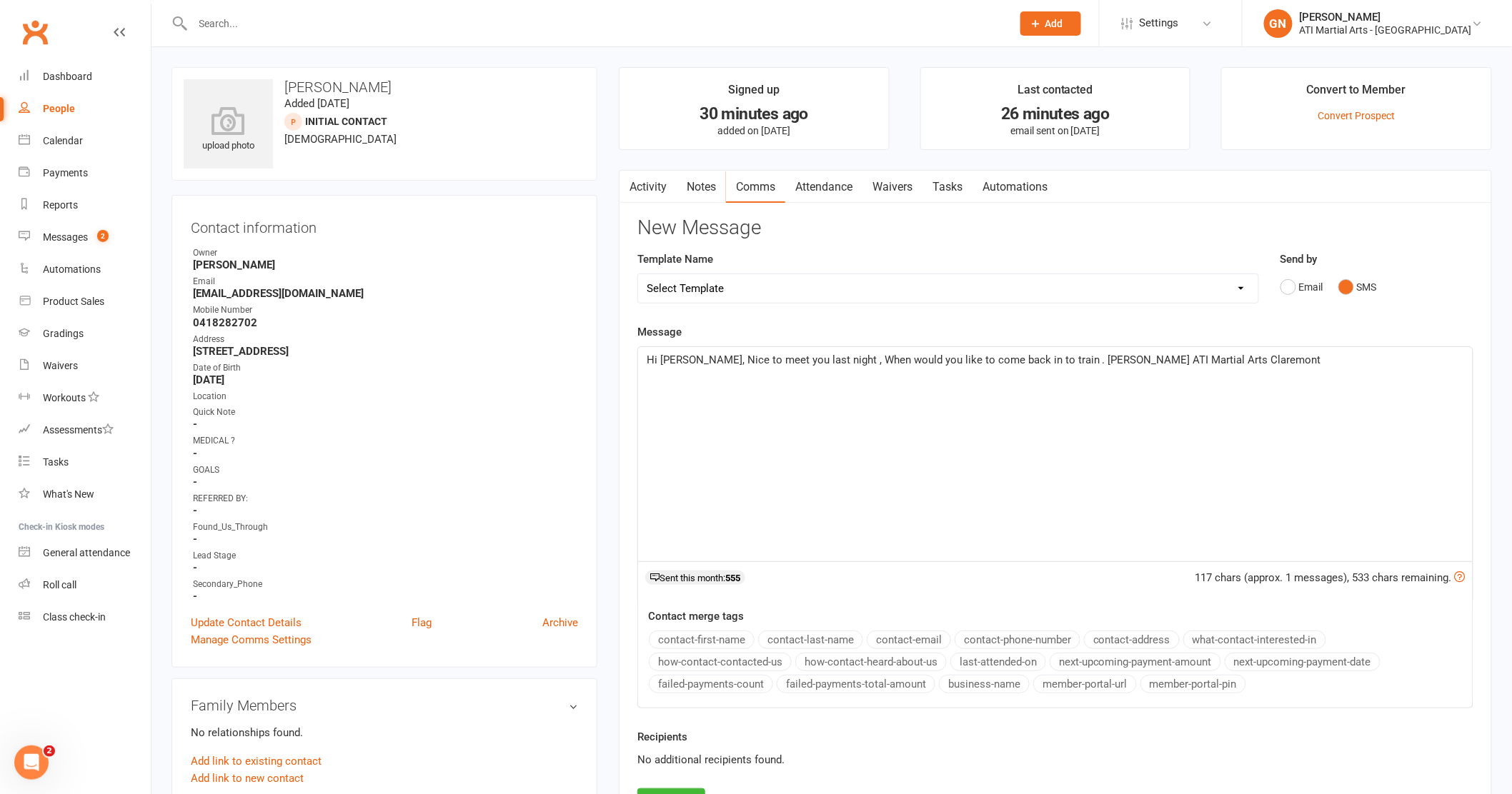
click at [686, 365] on p "Hi [PERSON_NAME], Nice to meet you last night , When would you like to come bac…" at bounding box center [1056, 360] width 817 height 17
click at [832, 356] on span "Hi [PERSON_NAME]. Nice to meet you last night , When would you like to come bac…" at bounding box center [985, 360] width 675 height 13
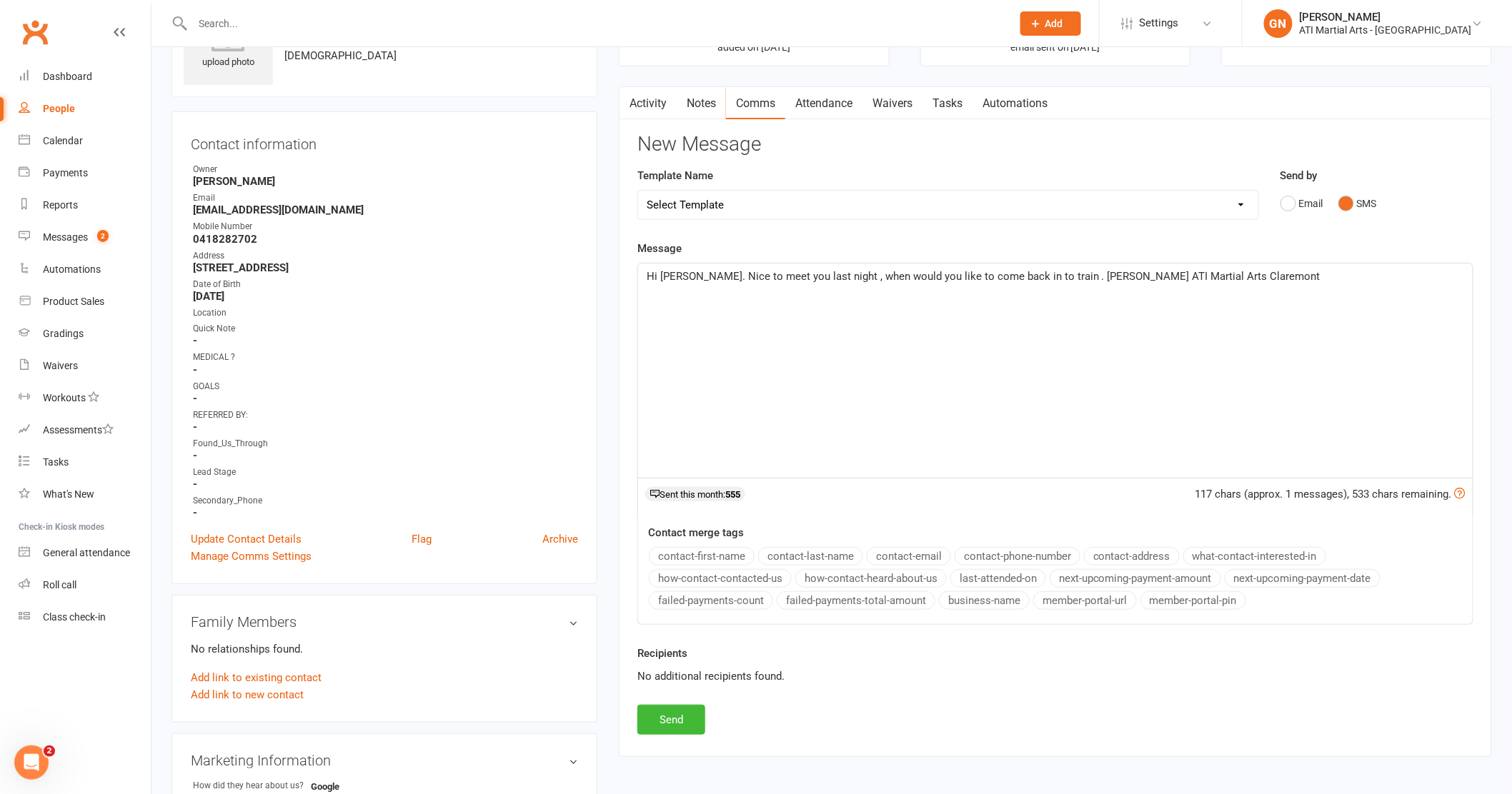
scroll to position [125, 0]
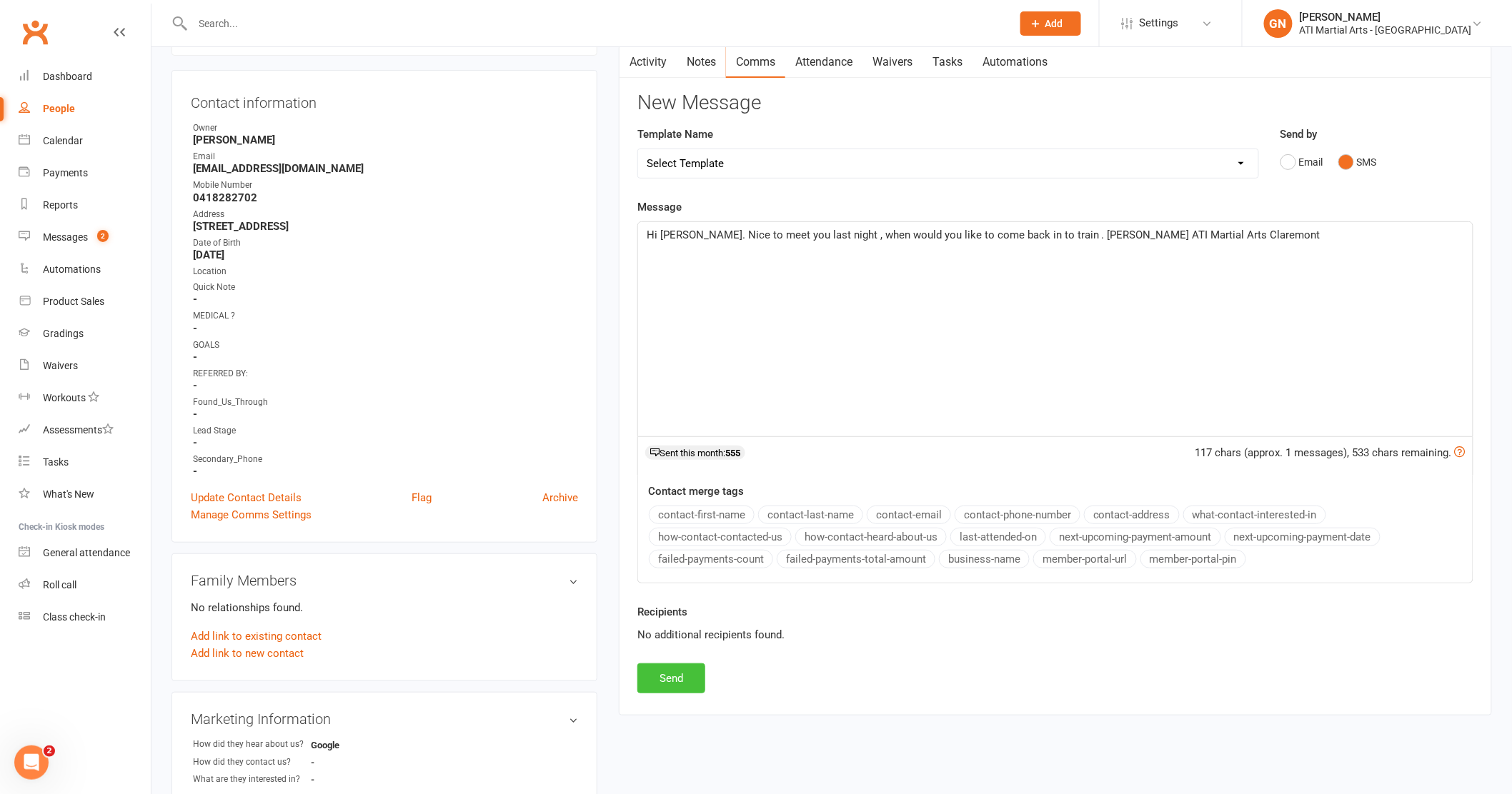
click at [658, 674] on button "Send" at bounding box center [671, 678] width 68 height 30
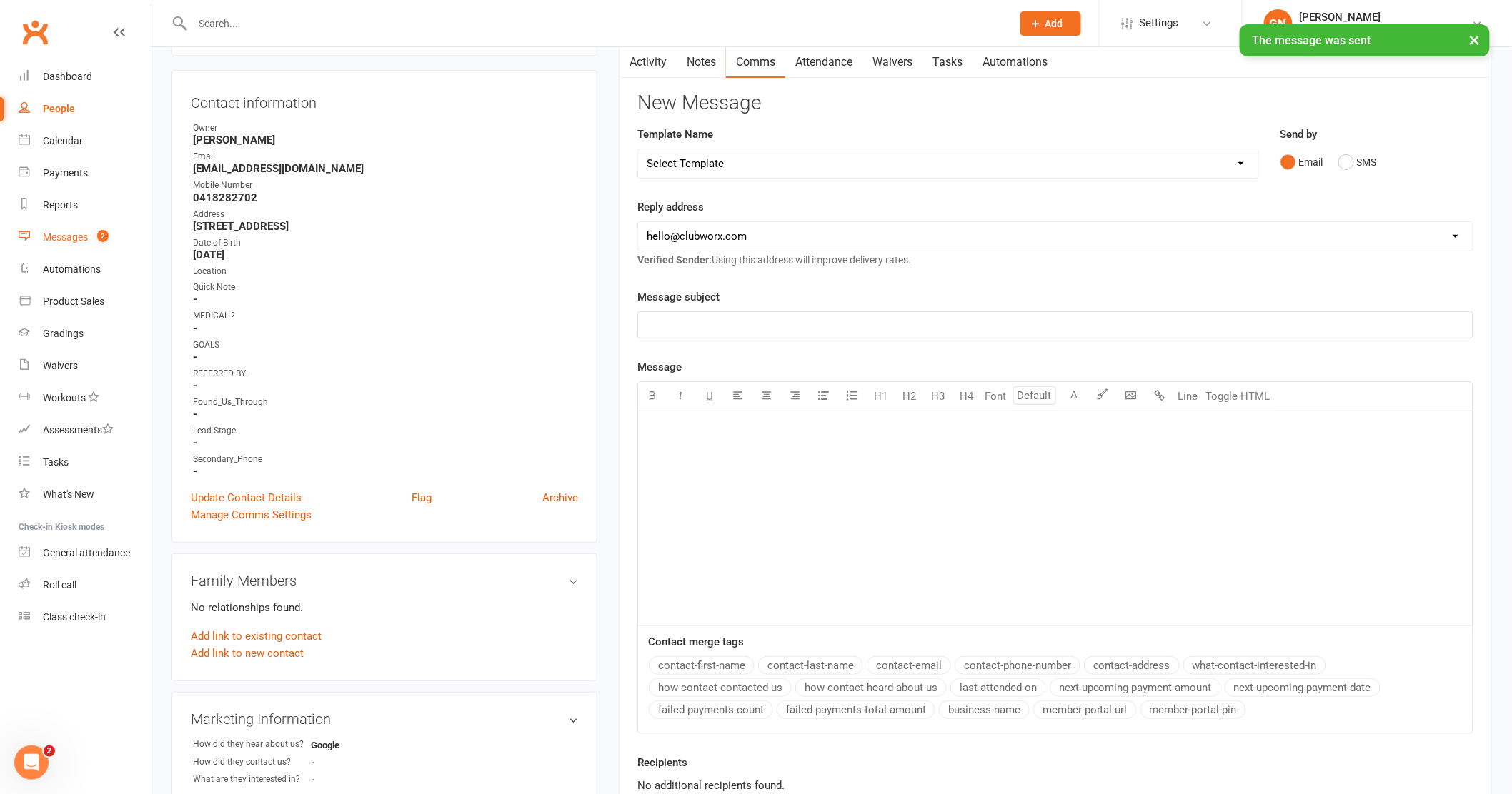
click at [73, 226] on link "Messages 2" at bounding box center [85, 237] width 133 height 32
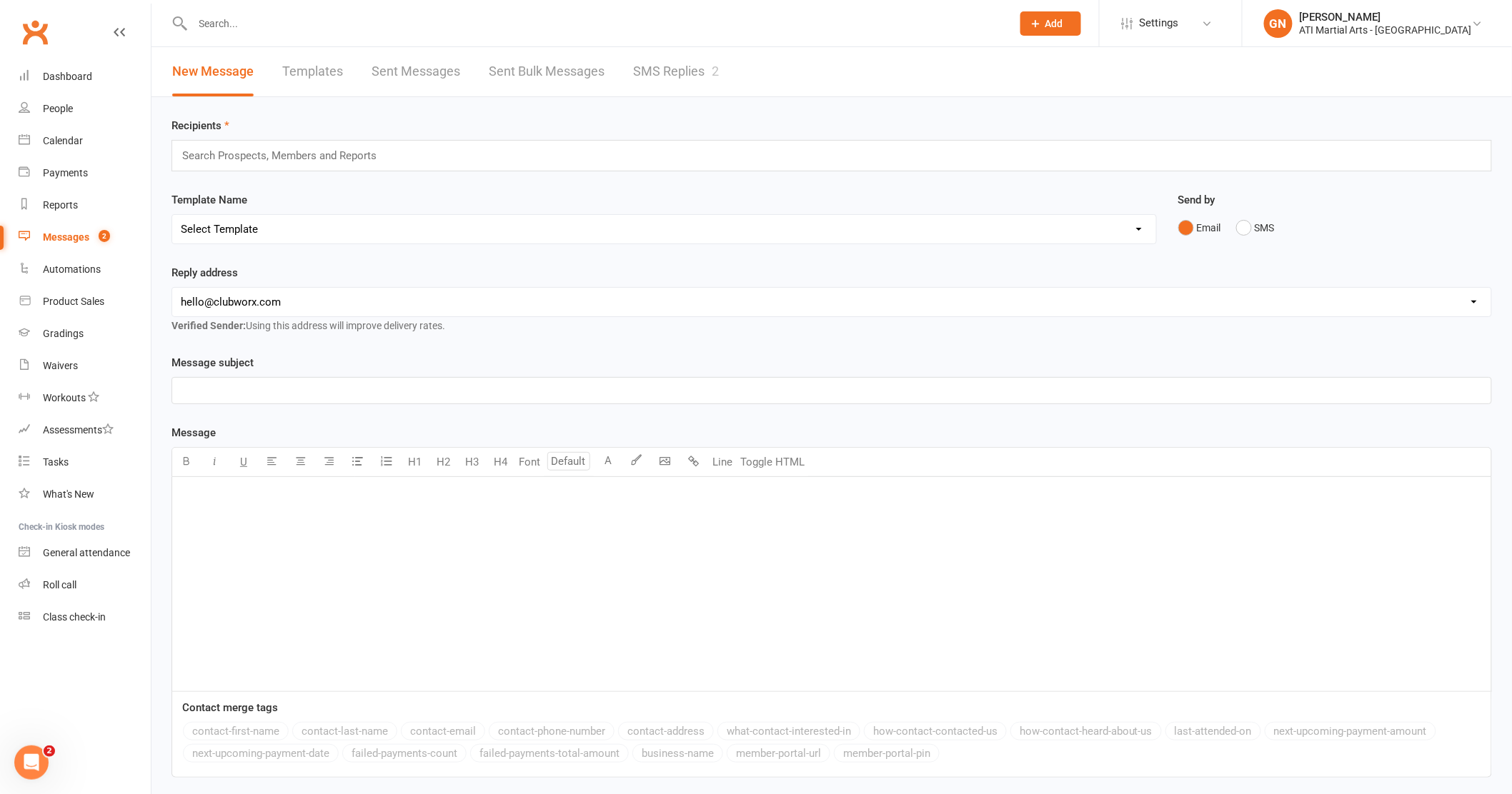
click at [639, 65] on link "SMS Replies 2" at bounding box center [675, 72] width 86 height 50
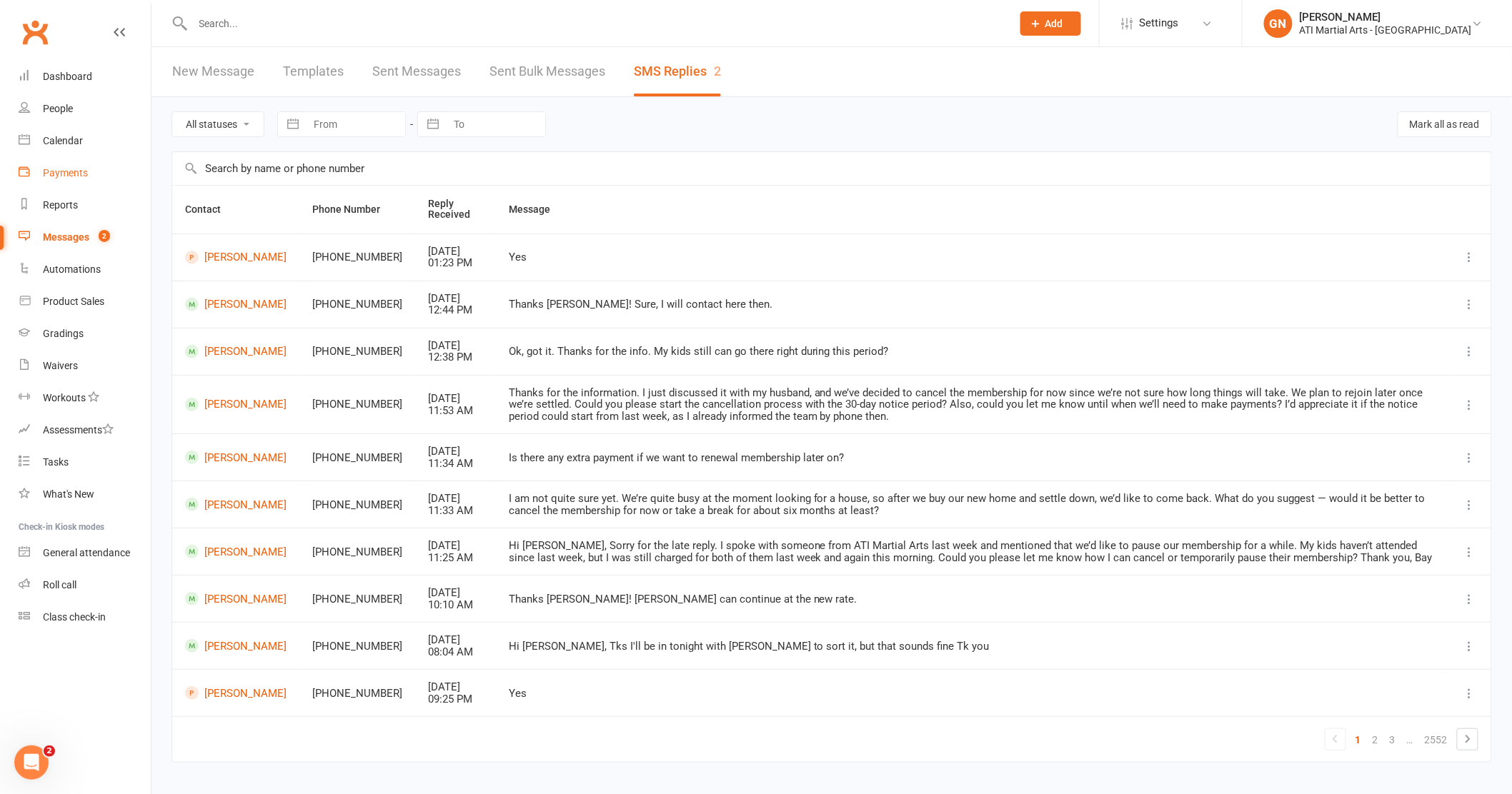
click at [46, 171] on div "Payments" at bounding box center [65, 173] width 45 height 11
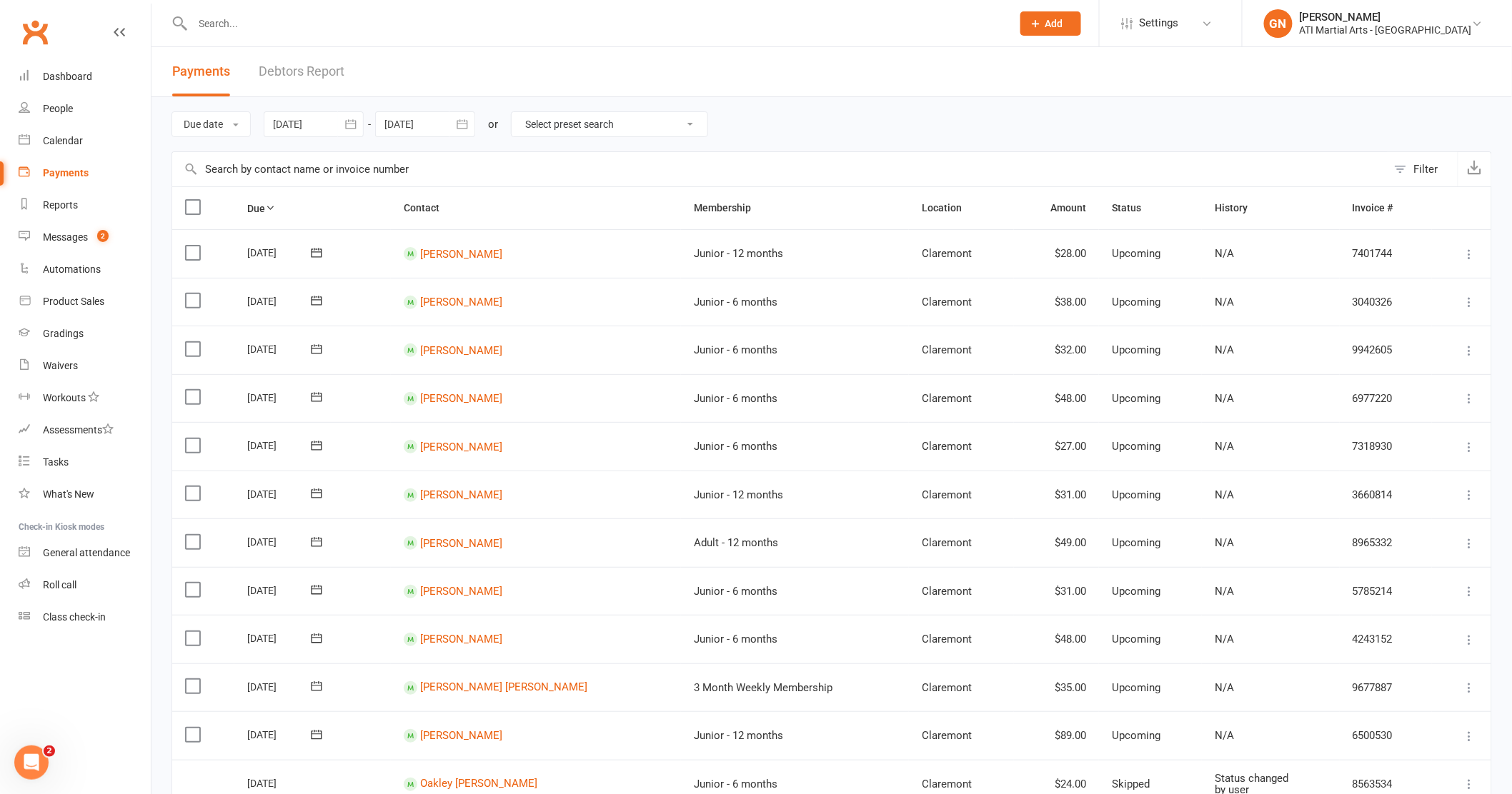
click at [291, 66] on link "Debtors Report" at bounding box center [301, 72] width 86 height 50
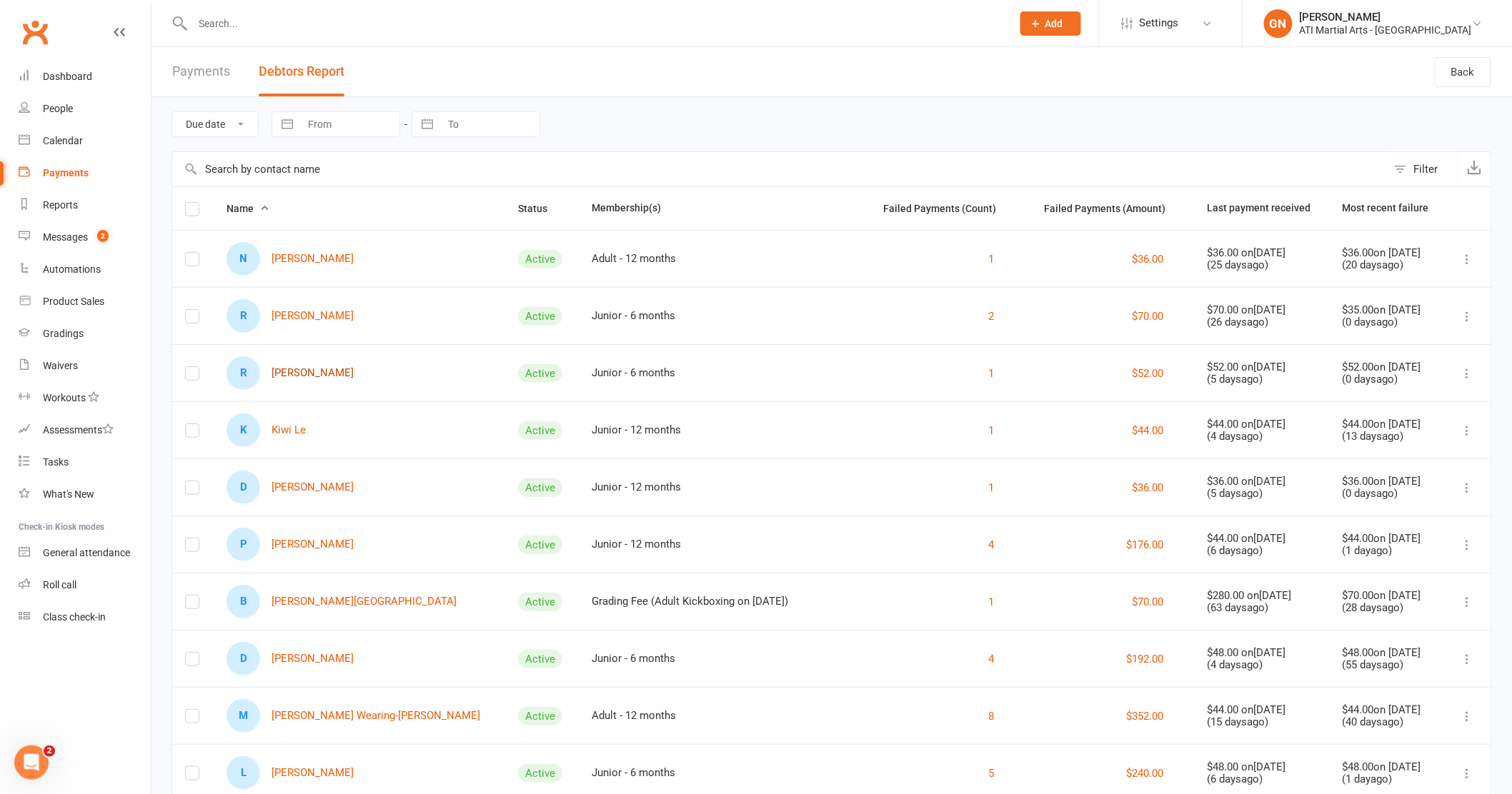
click at [326, 379] on link "R [PERSON_NAME]" at bounding box center [290, 373] width 127 height 33
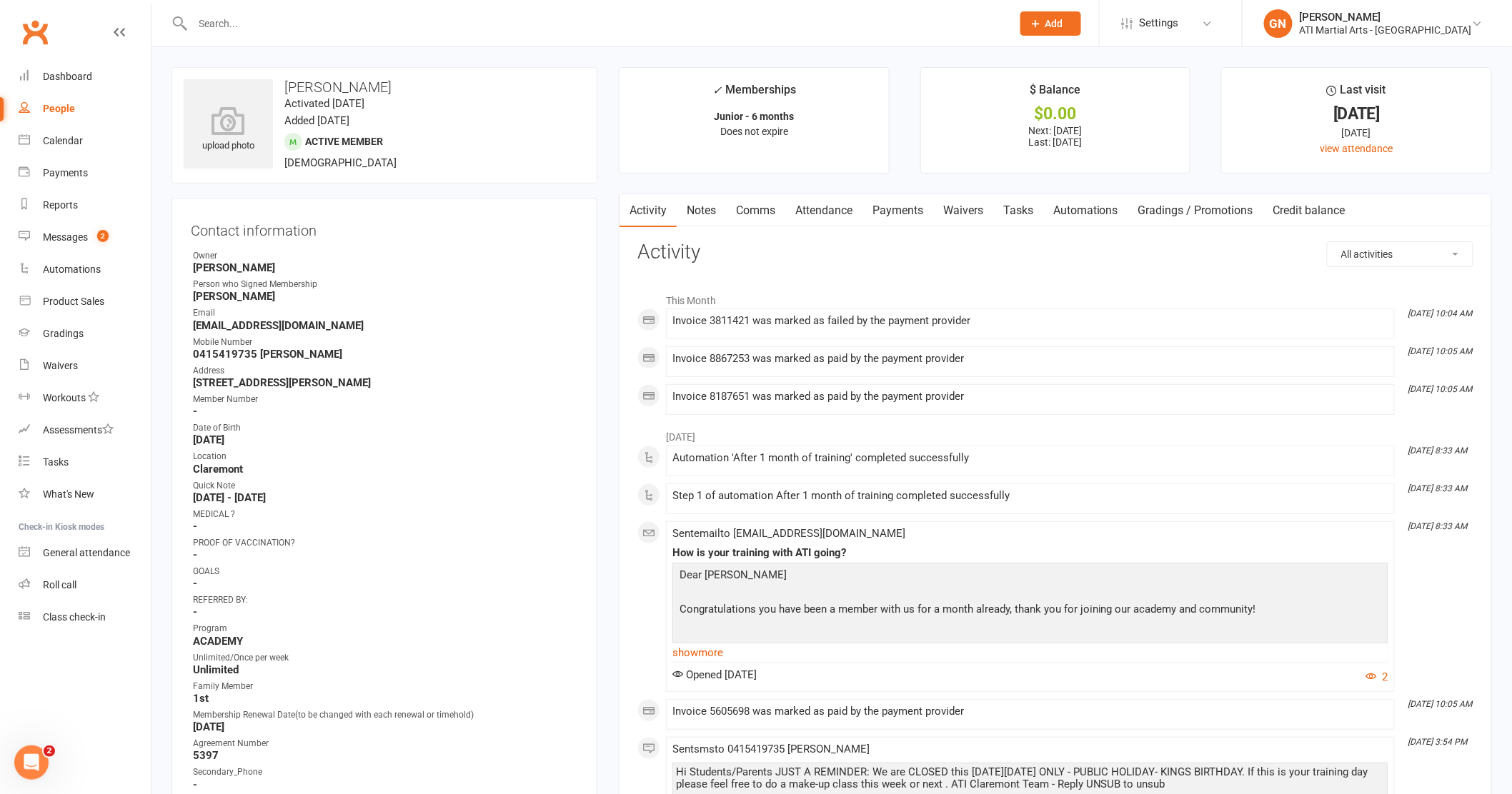
click at [906, 207] on link "Payments" at bounding box center [897, 211] width 71 height 33
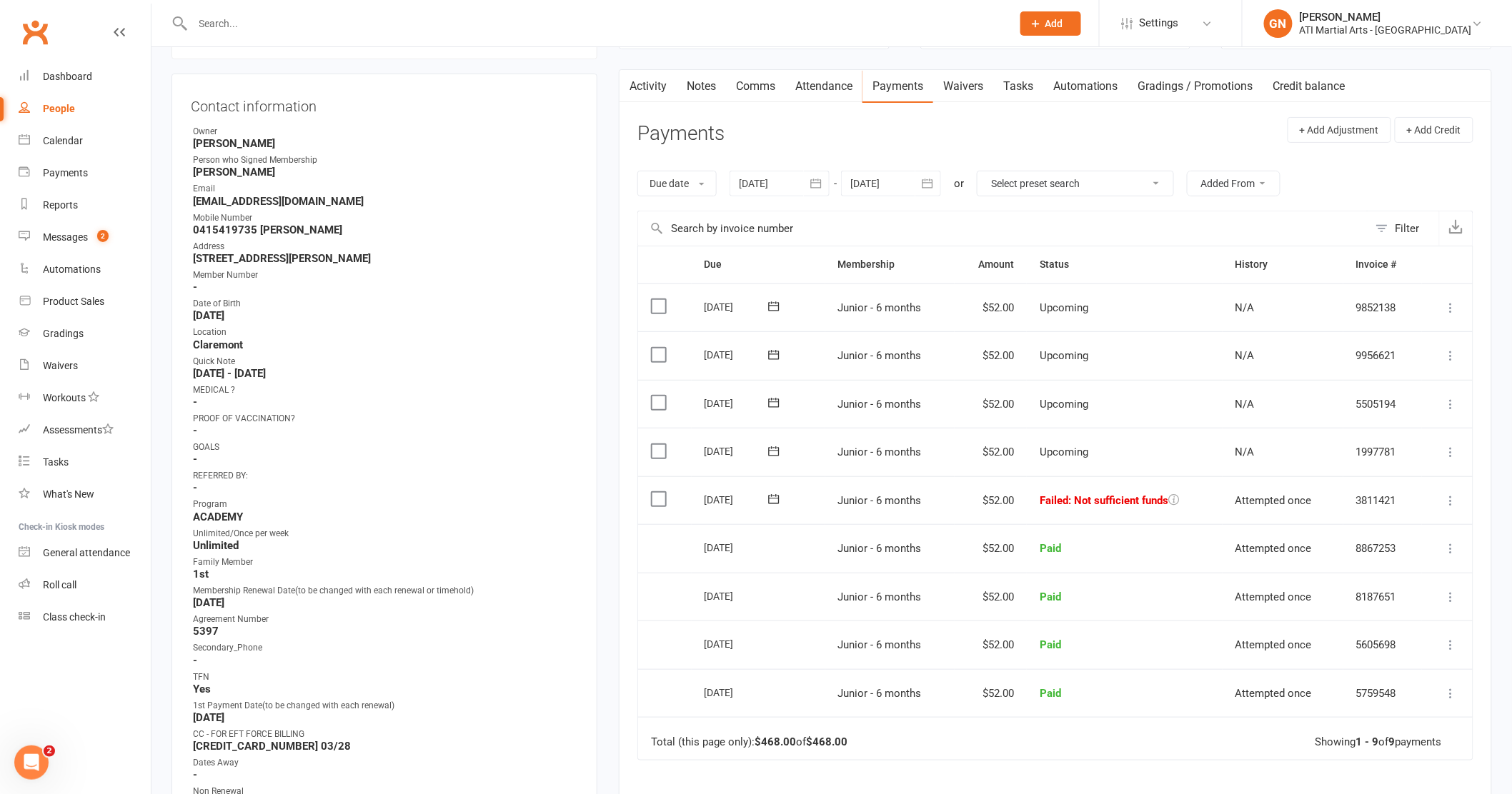
scroll to position [126, 0]
click at [54, 238] on div "Messages" at bounding box center [65, 237] width 45 height 11
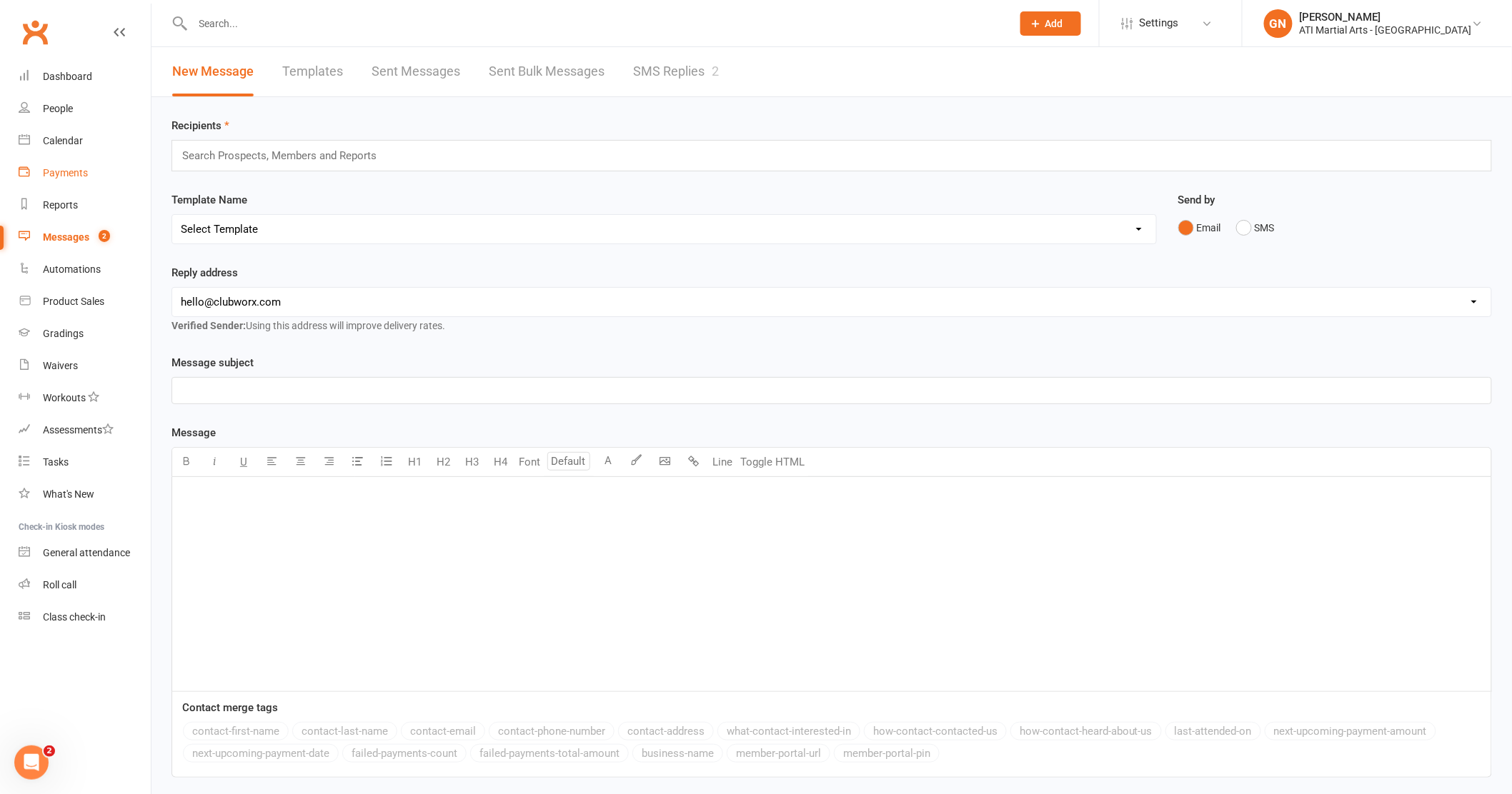
click at [62, 168] on div "Payments" at bounding box center [65, 173] width 45 height 11
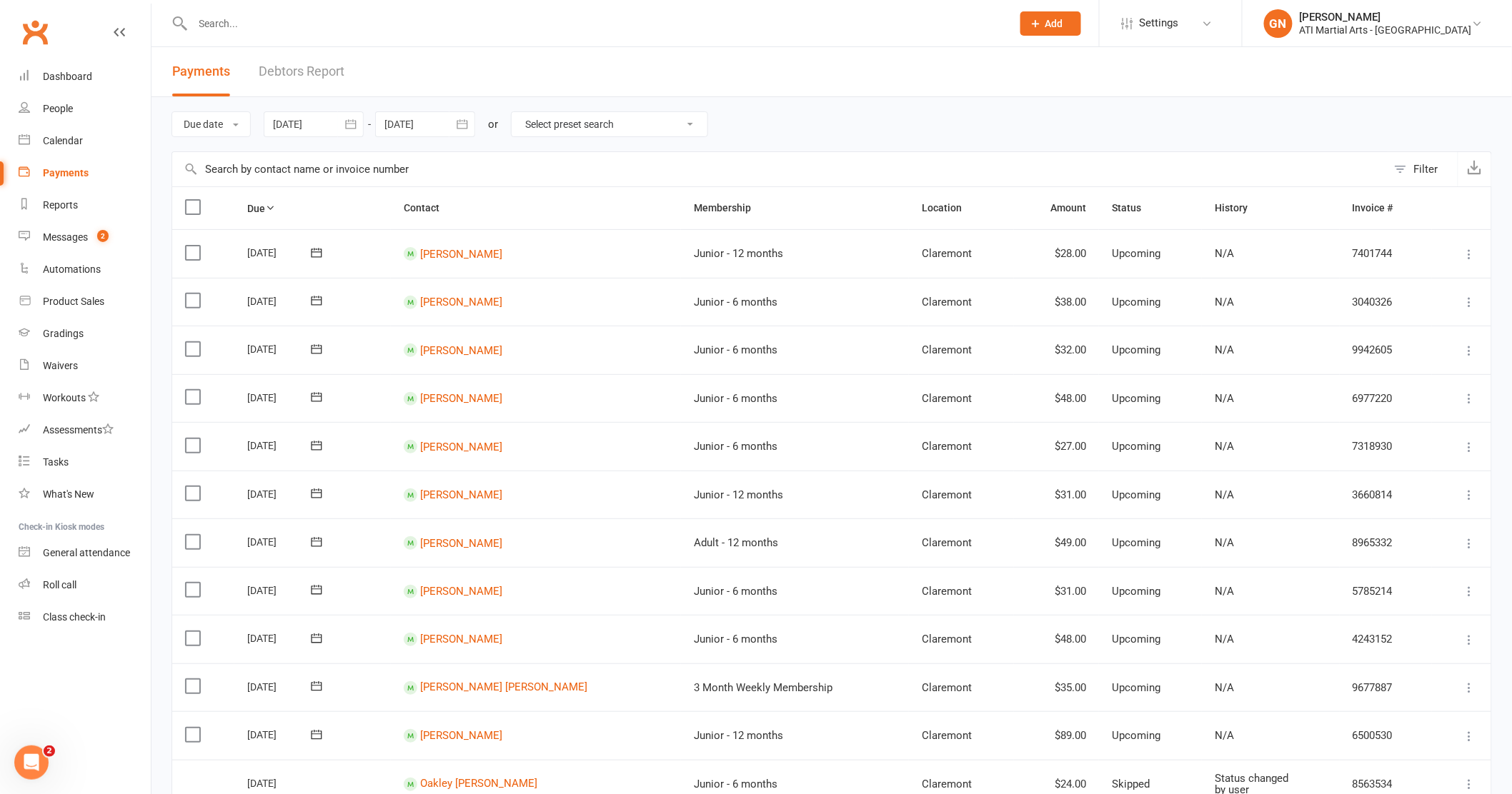
click at [281, 70] on link "Debtors Report" at bounding box center [301, 72] width 86 height 50
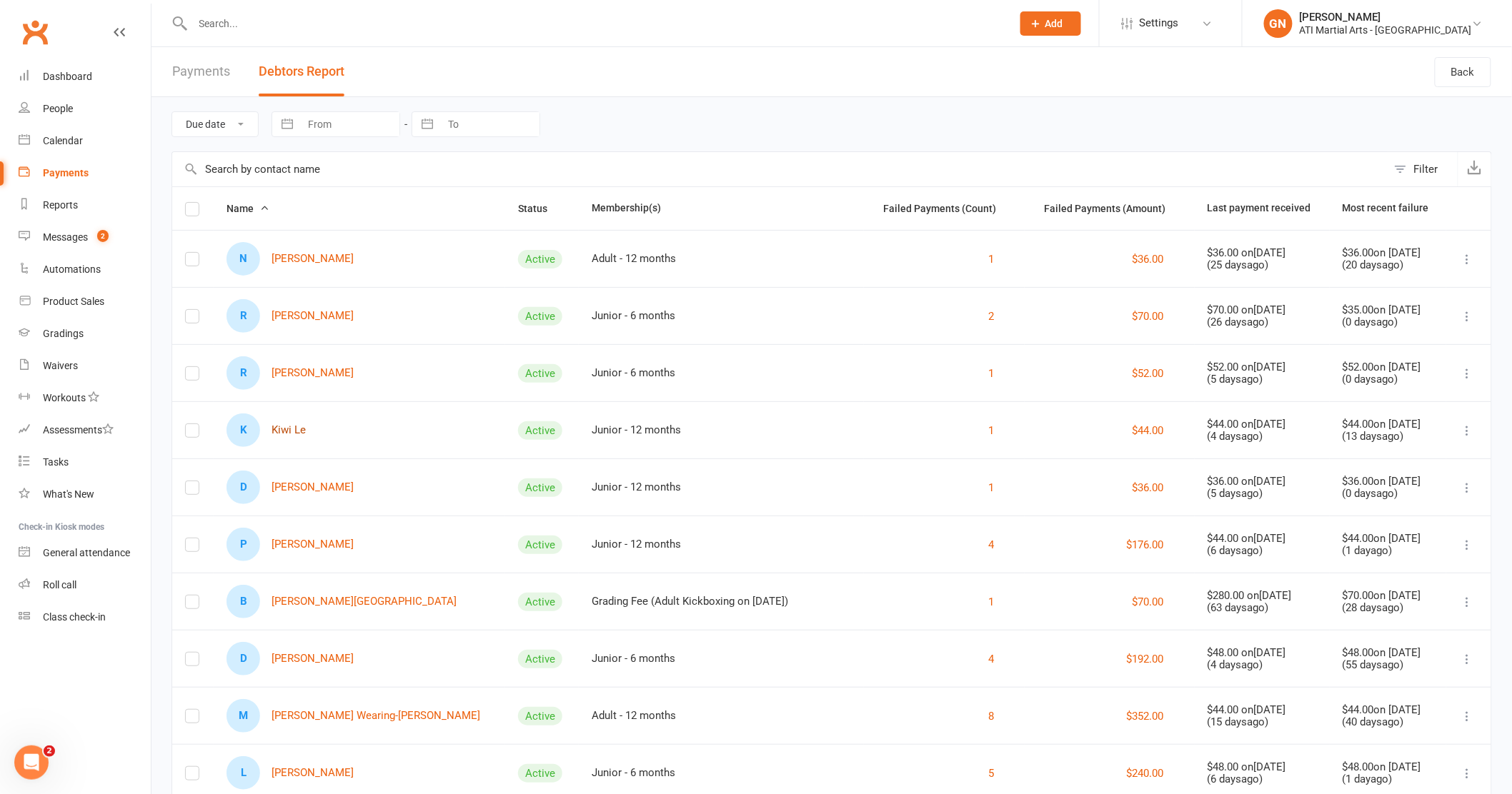
click at [289, 425] on link "K Kiwi Le" at bounding box center [266, 430] width 79 height 33
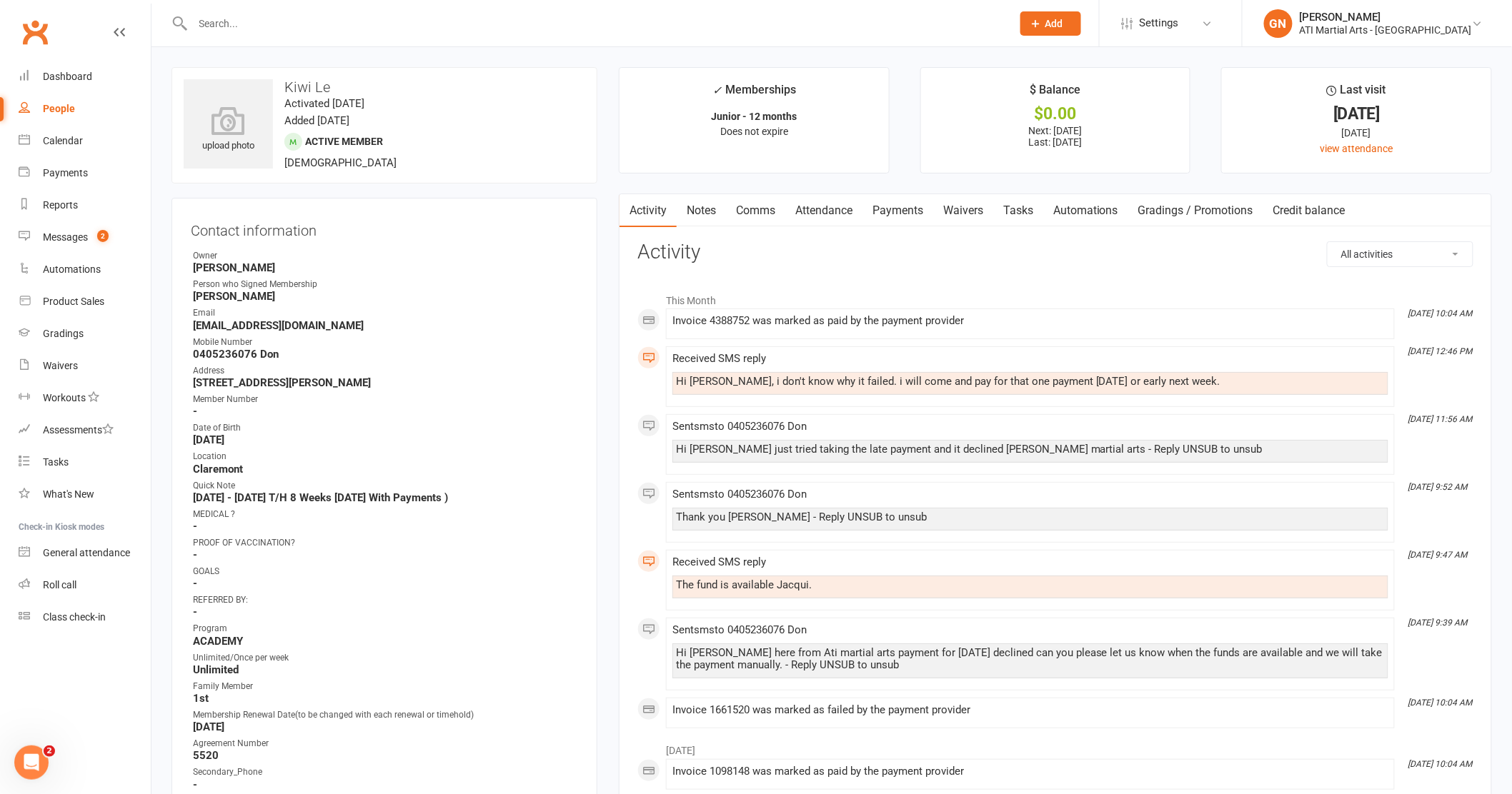
click at [910, 209] on link "Payments" at bounding box center [897, 211] width 71 height 33
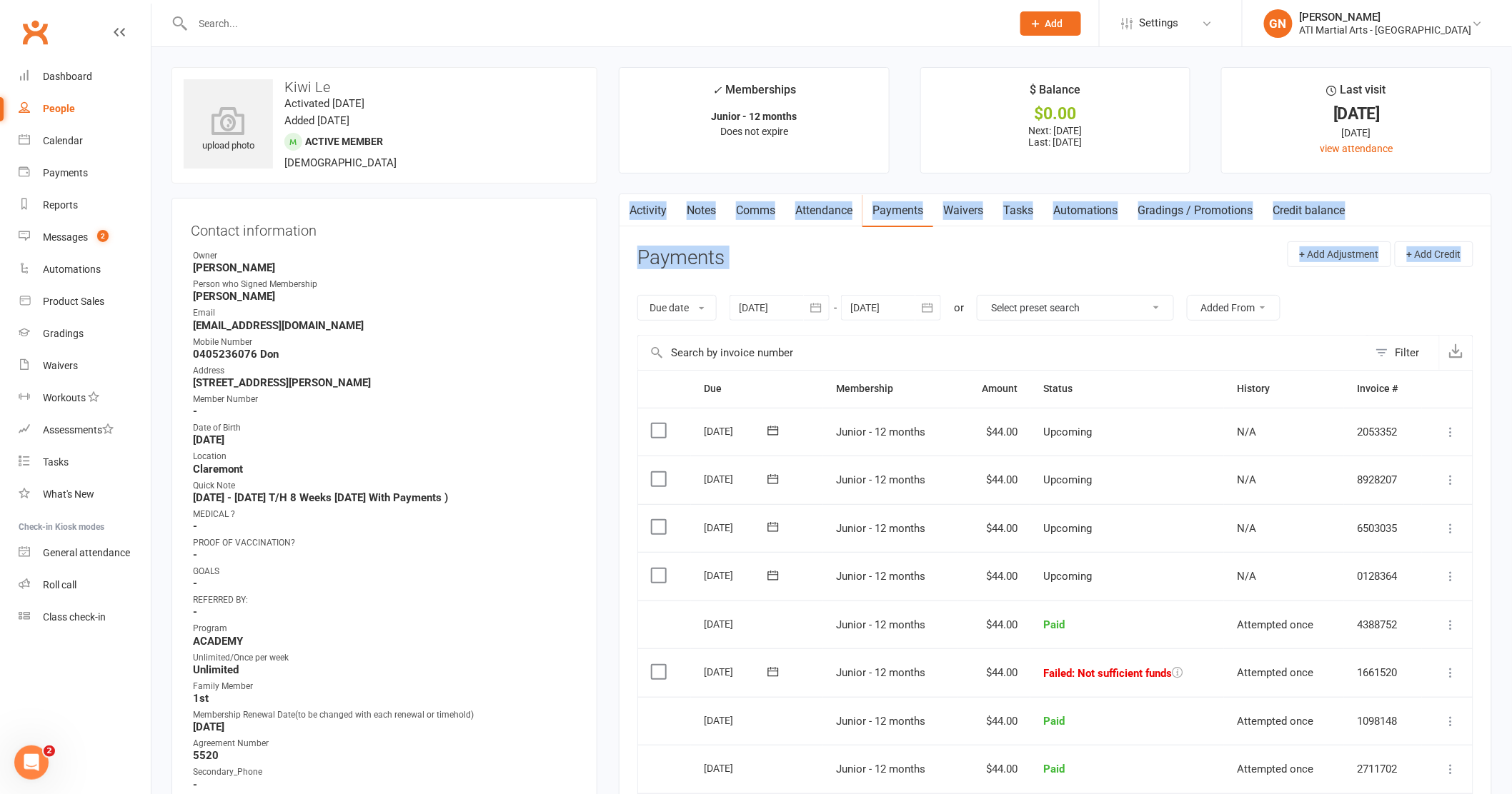
drag, startPoint x: 1510, startPoint y: 146, endPoint x: 1479, endPoint y: 267, distance: 124.9
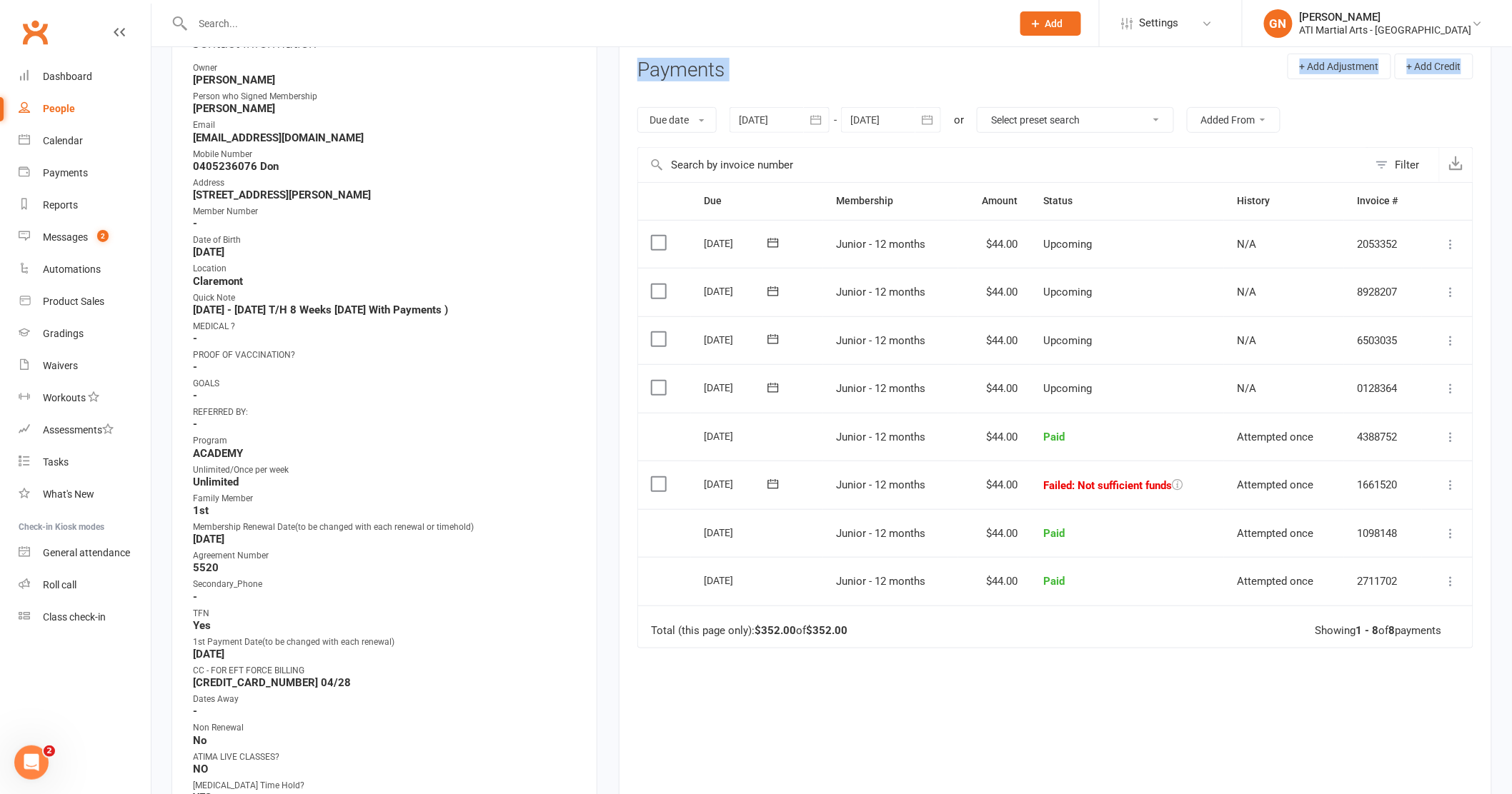
scroll to position [423, 0]
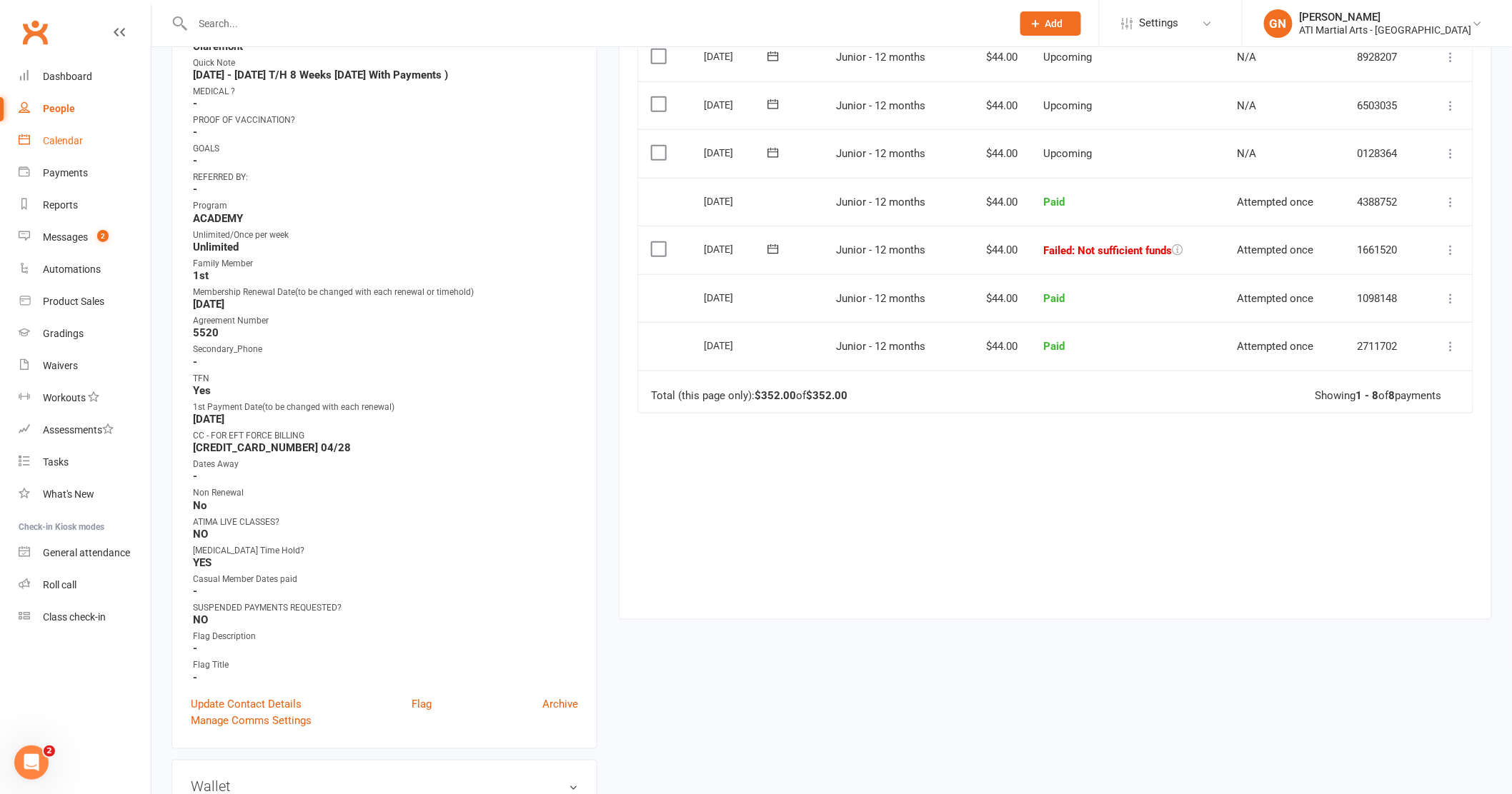
click at [52, 142] on div "Calendar" at bounding box center [63, 141] width 40 height 11
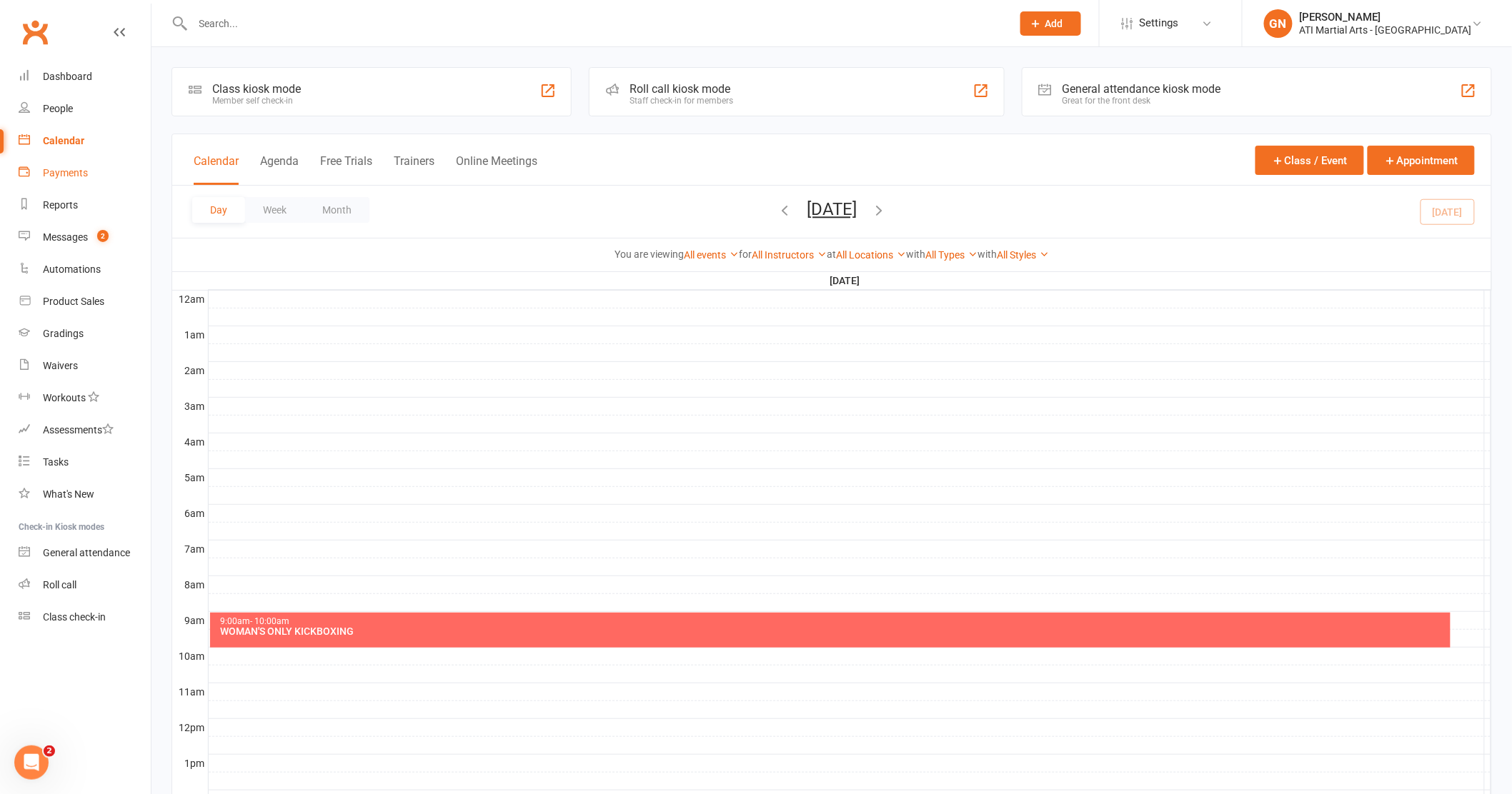
click at [75, 172] on div "Payments" at bounding box center [65, 173] width 45 height 11
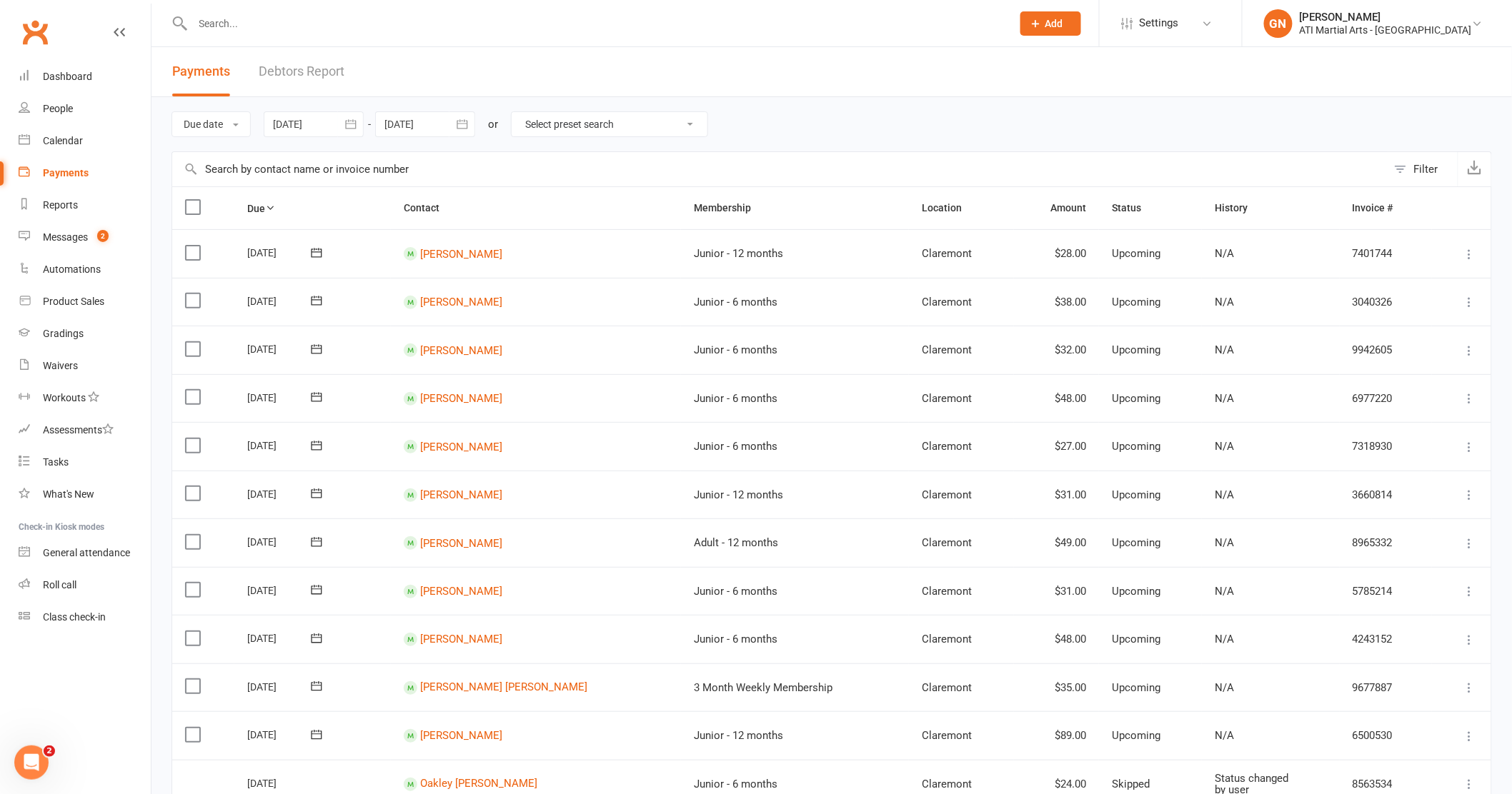
click at [330, 73] on link "Debtors Report" at bounding box center [301, 72] width 86 height 50
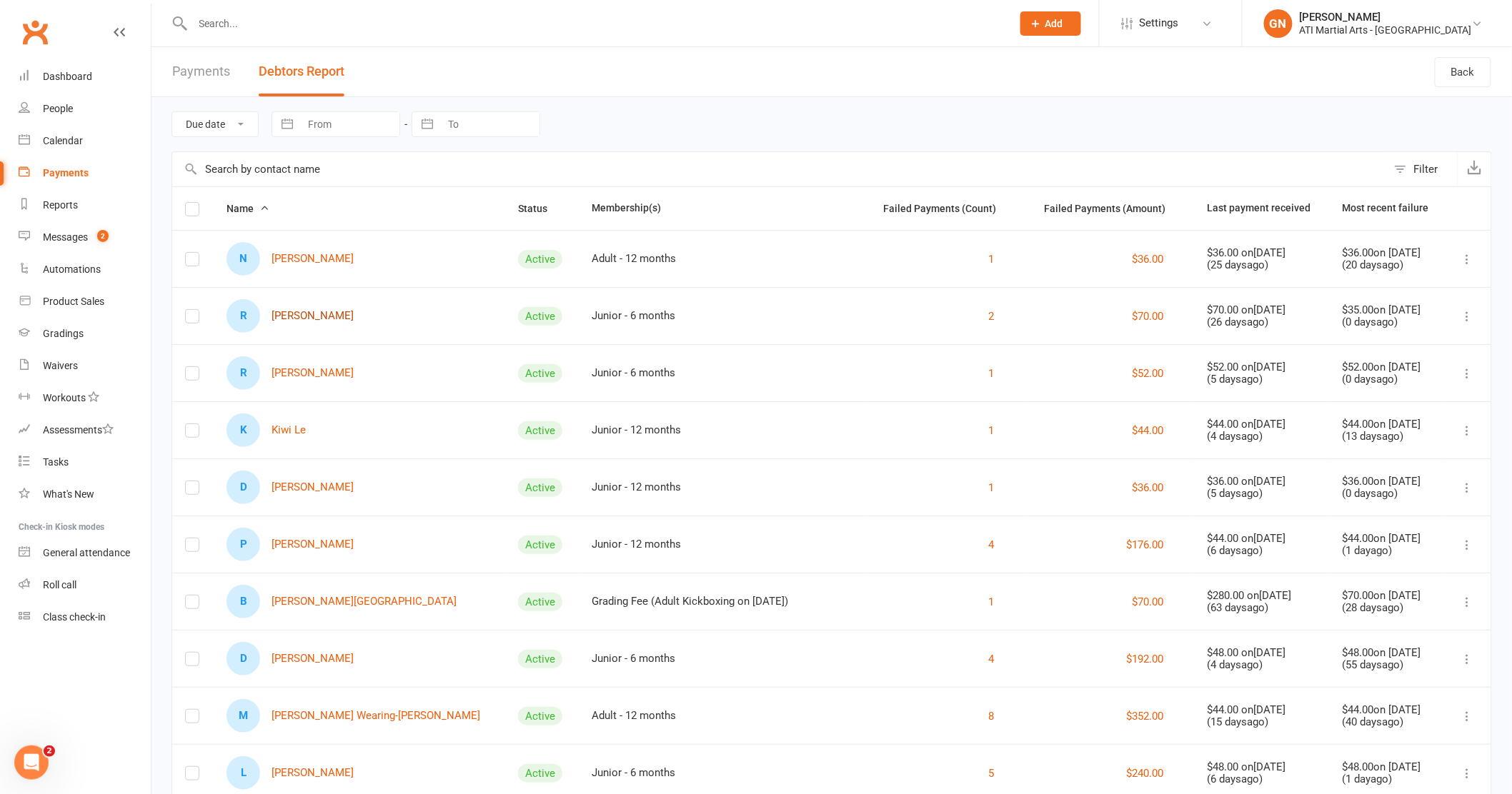
click at [285, 315] on link "R Rhys Hand" at bounding box center [290, 316] width 127 height 33
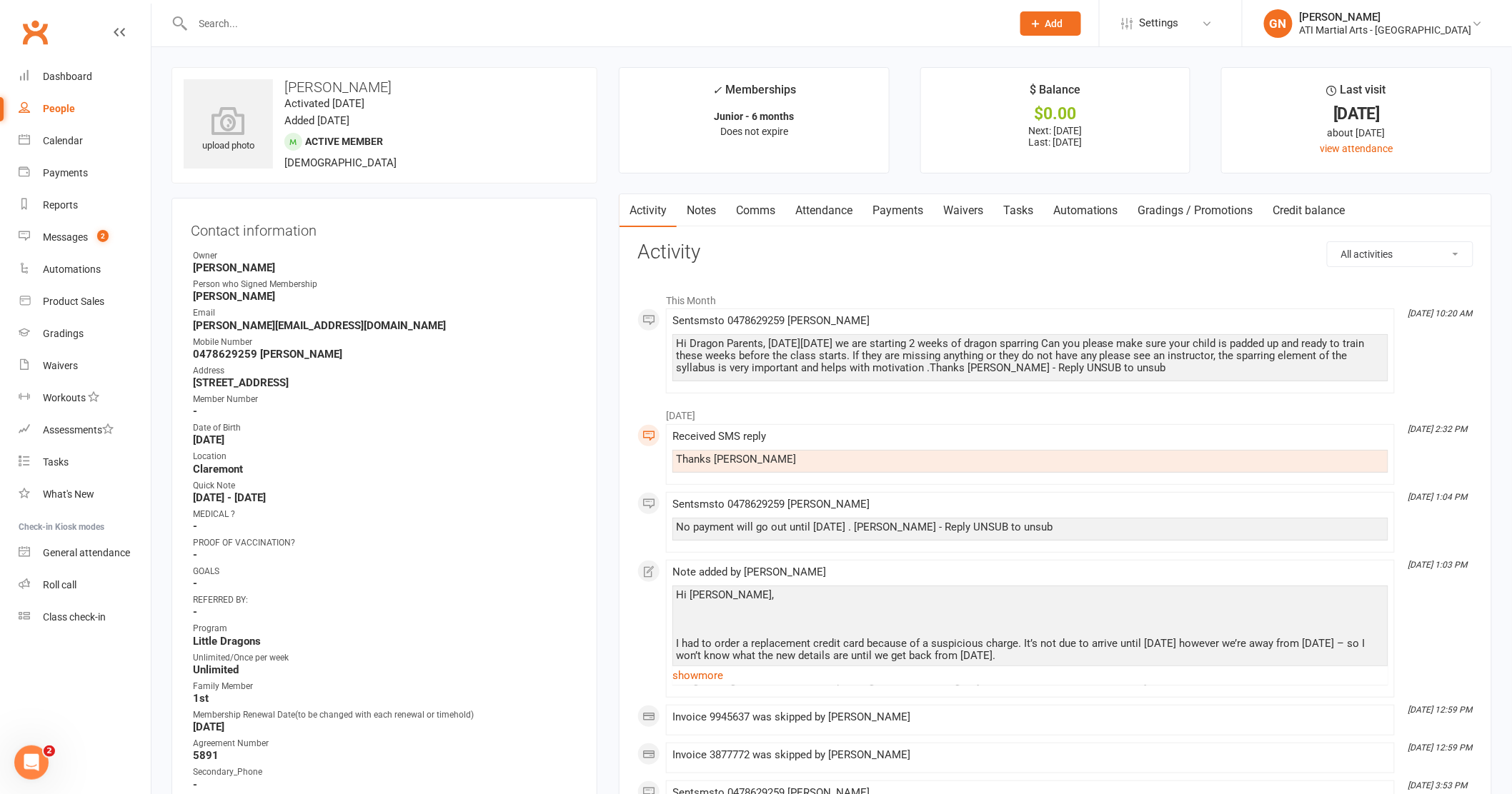
click at [877, 209] on link "Payments" at bounding box center [897, 211] width 71 height 33
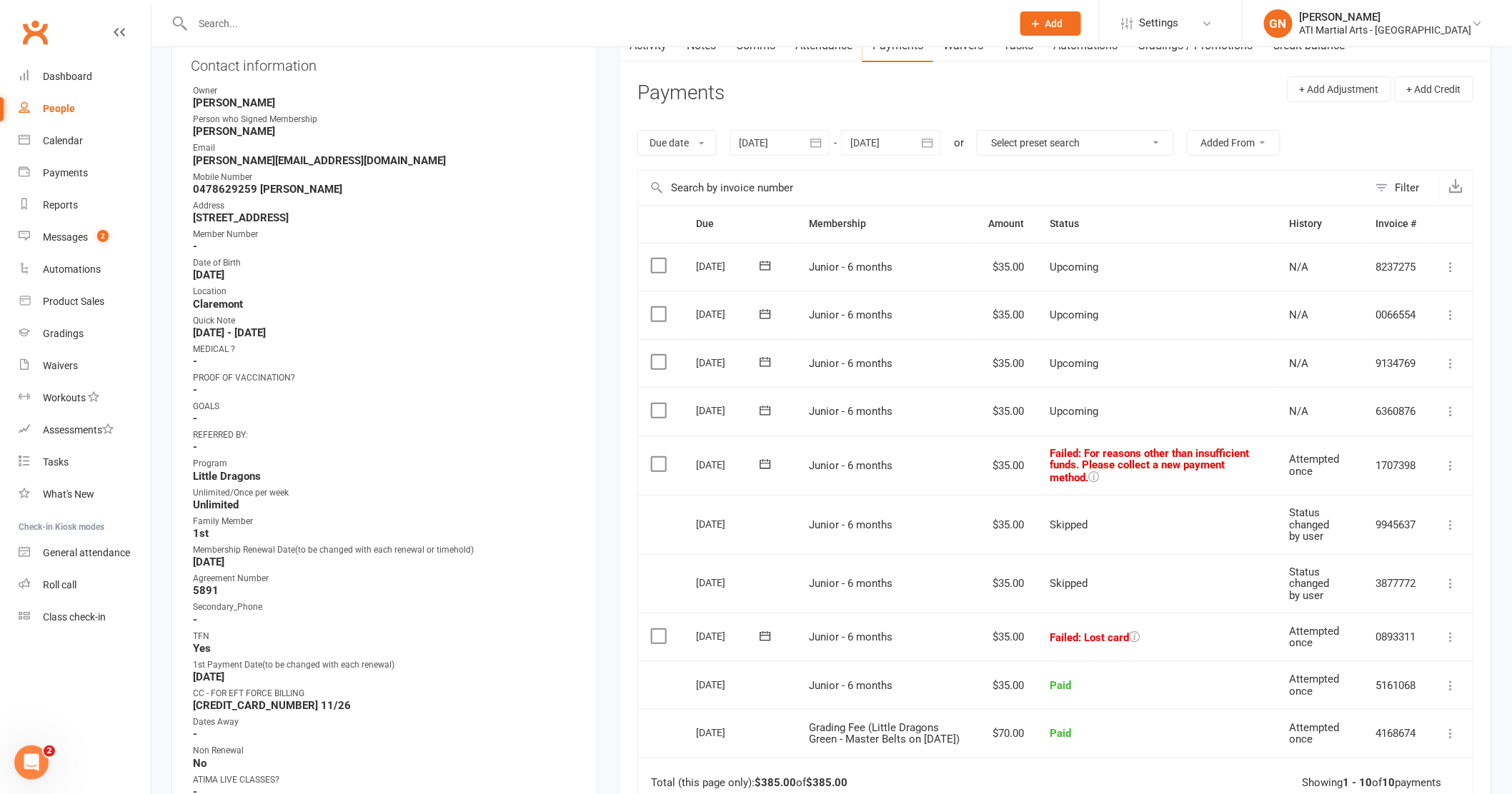
scroll to position [155, 0]
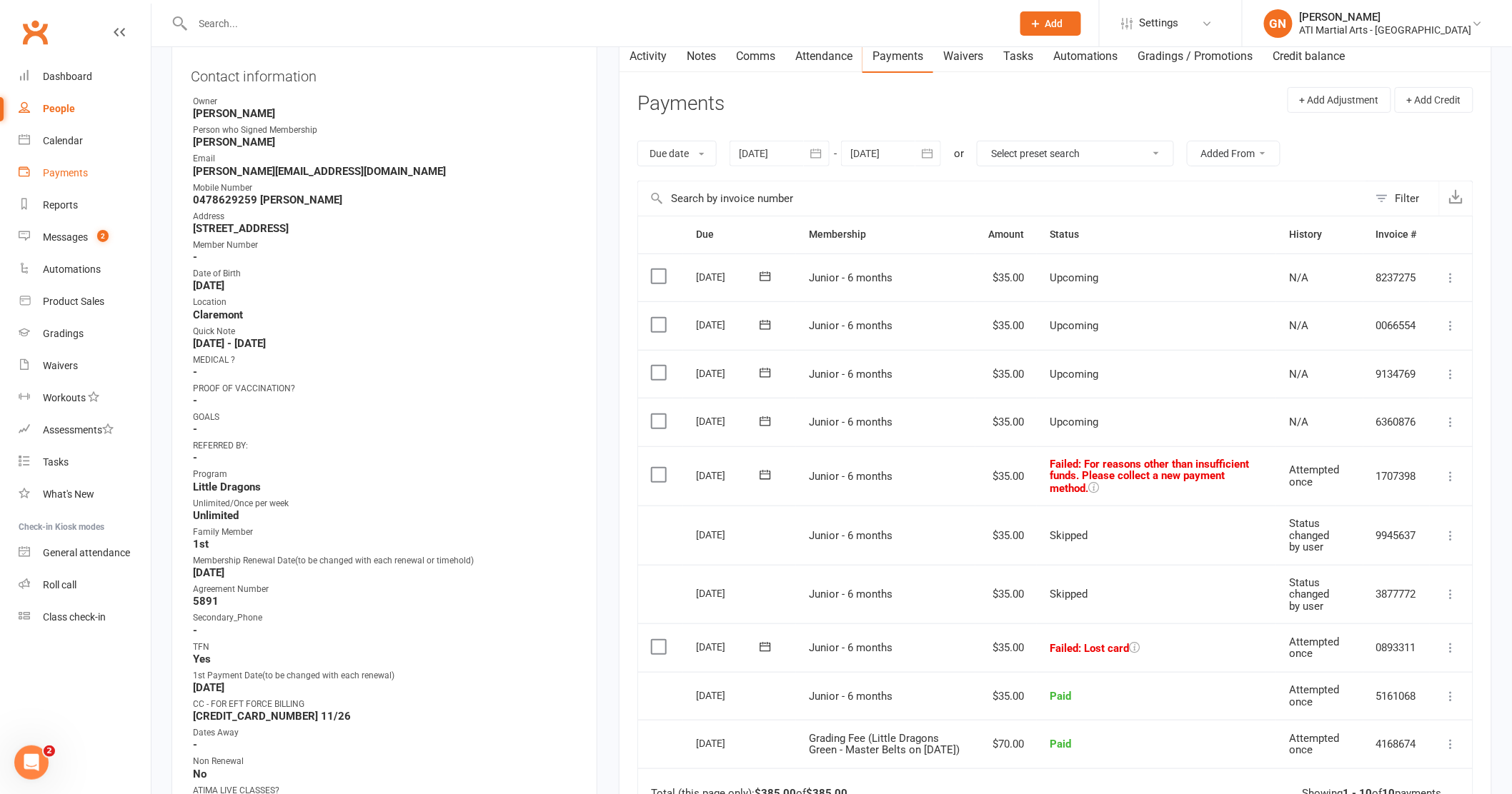
click at [60, 167] on div "Payments" at bounding box center [65, 173] width 45 height 11
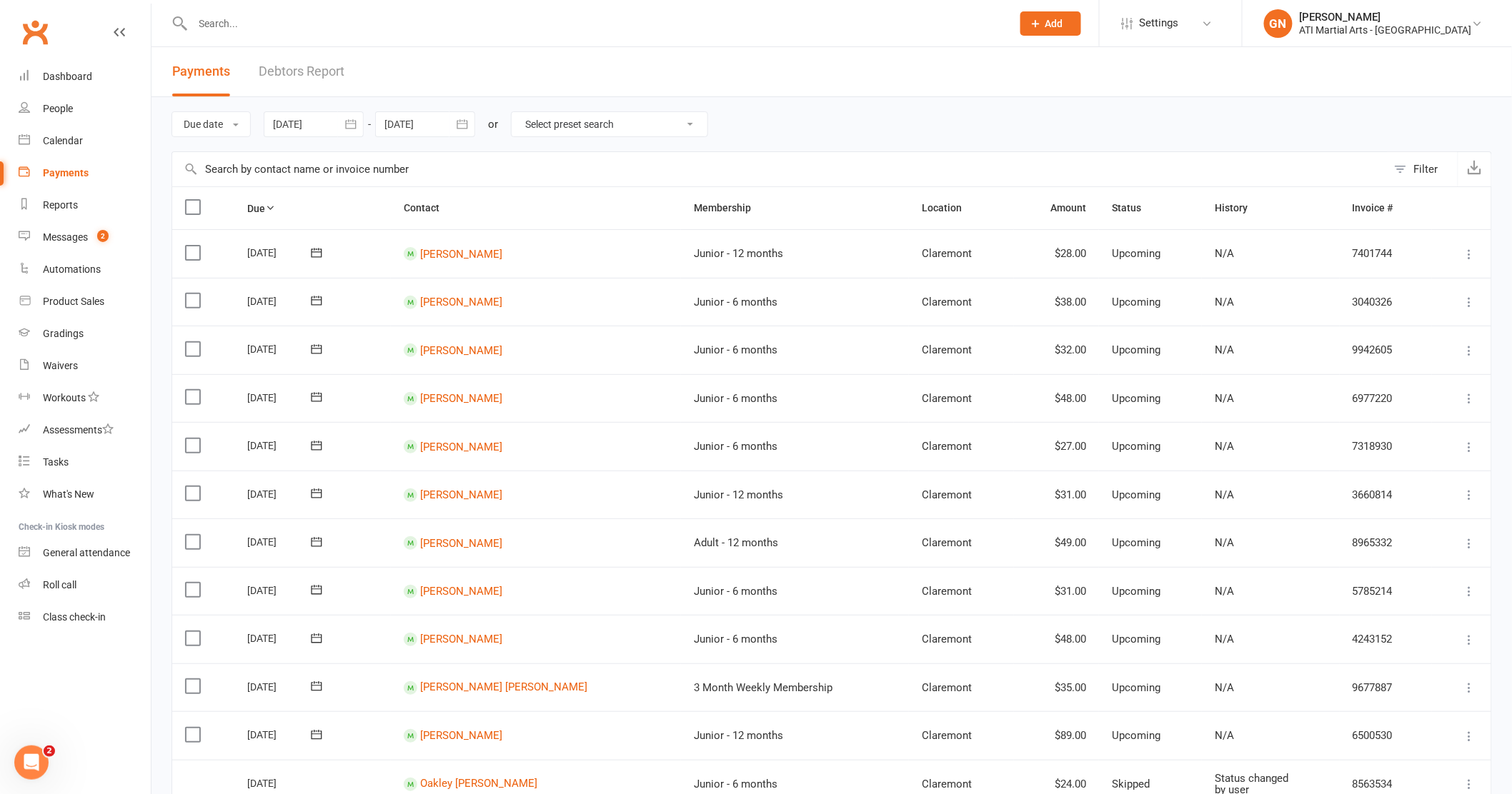
click at [269, 71] on link "Debtors Report" at bounding box center [301, 72] width 86 height 50
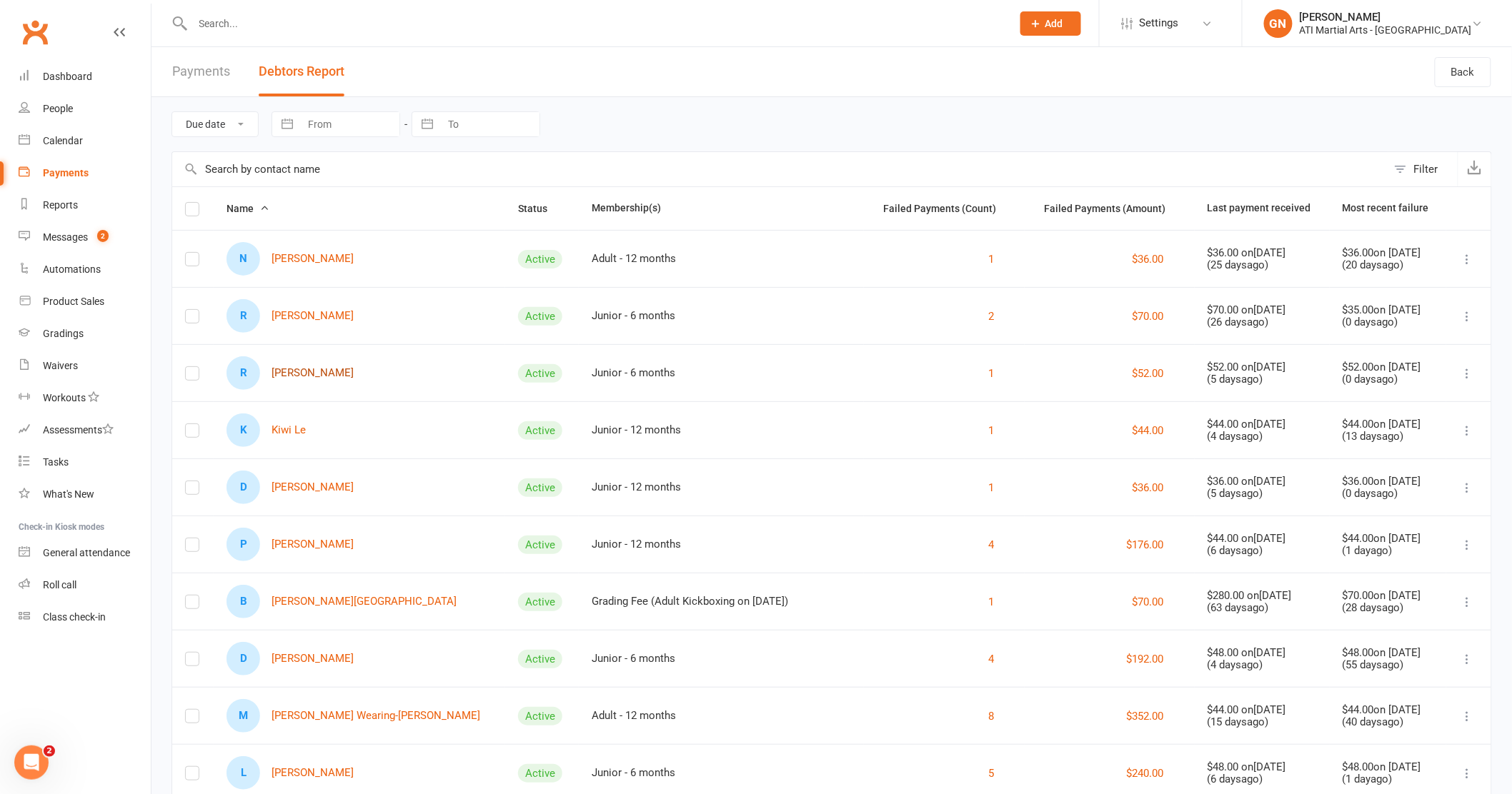
click at [297, 372] on link "R Rafael Krueger" at bounding box center [290, 373] width 127 height 33
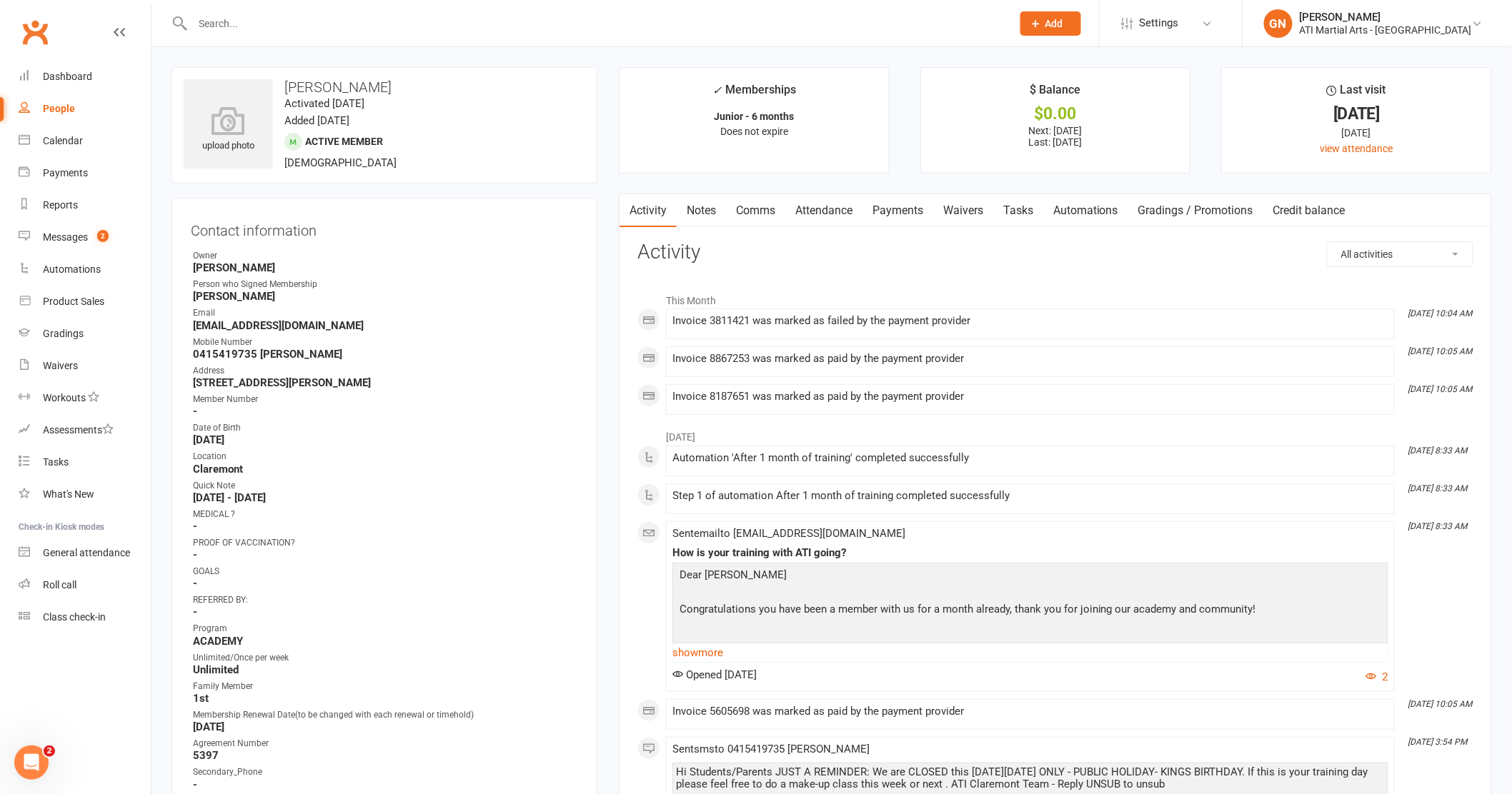
click at [918, 213] on link "Payments" at bounding box center [897, 211] width 71 height 33
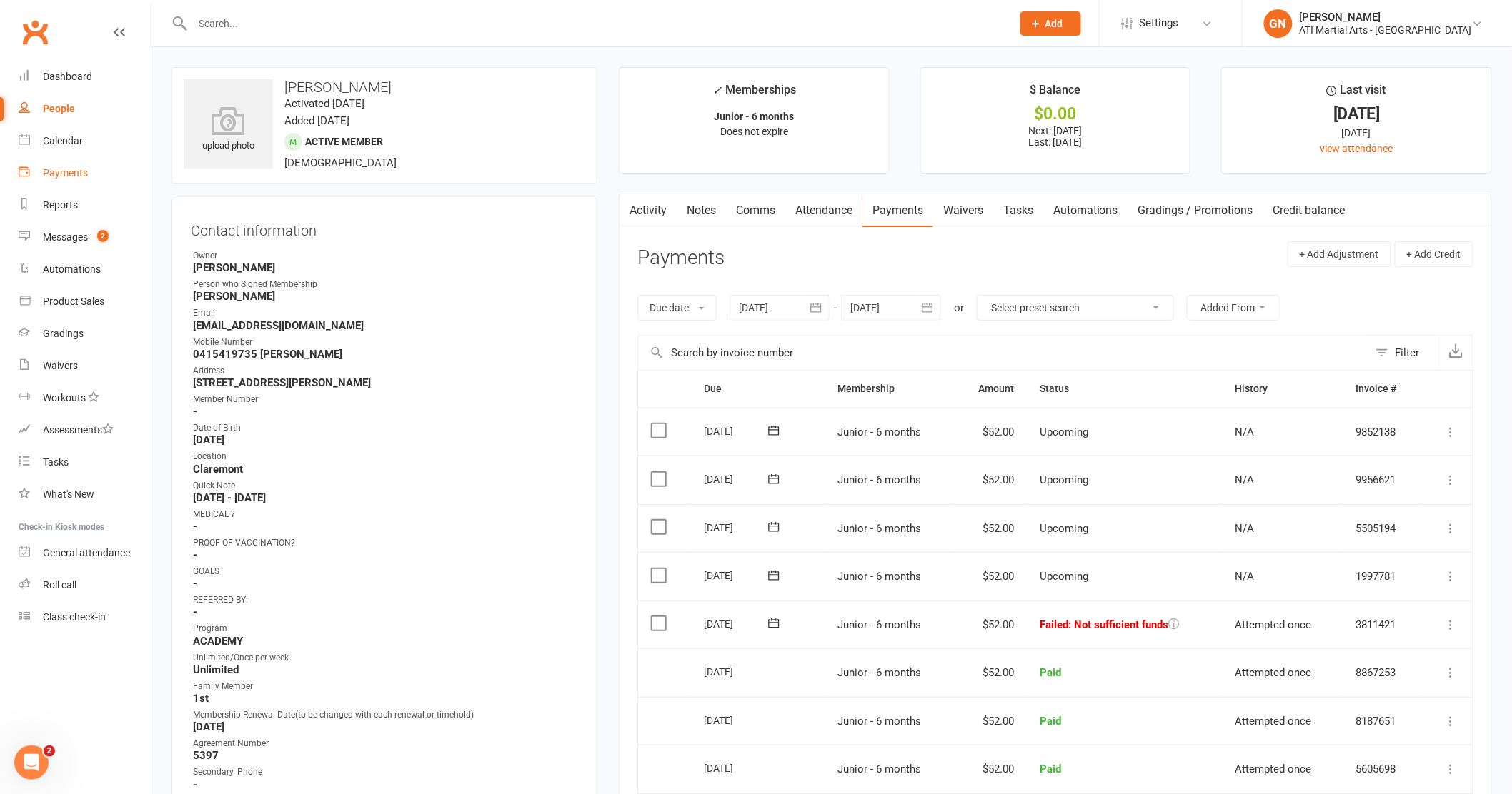
click at [79, 169] on div "Payments" at bounding box center [65, 173] width 45 height 11
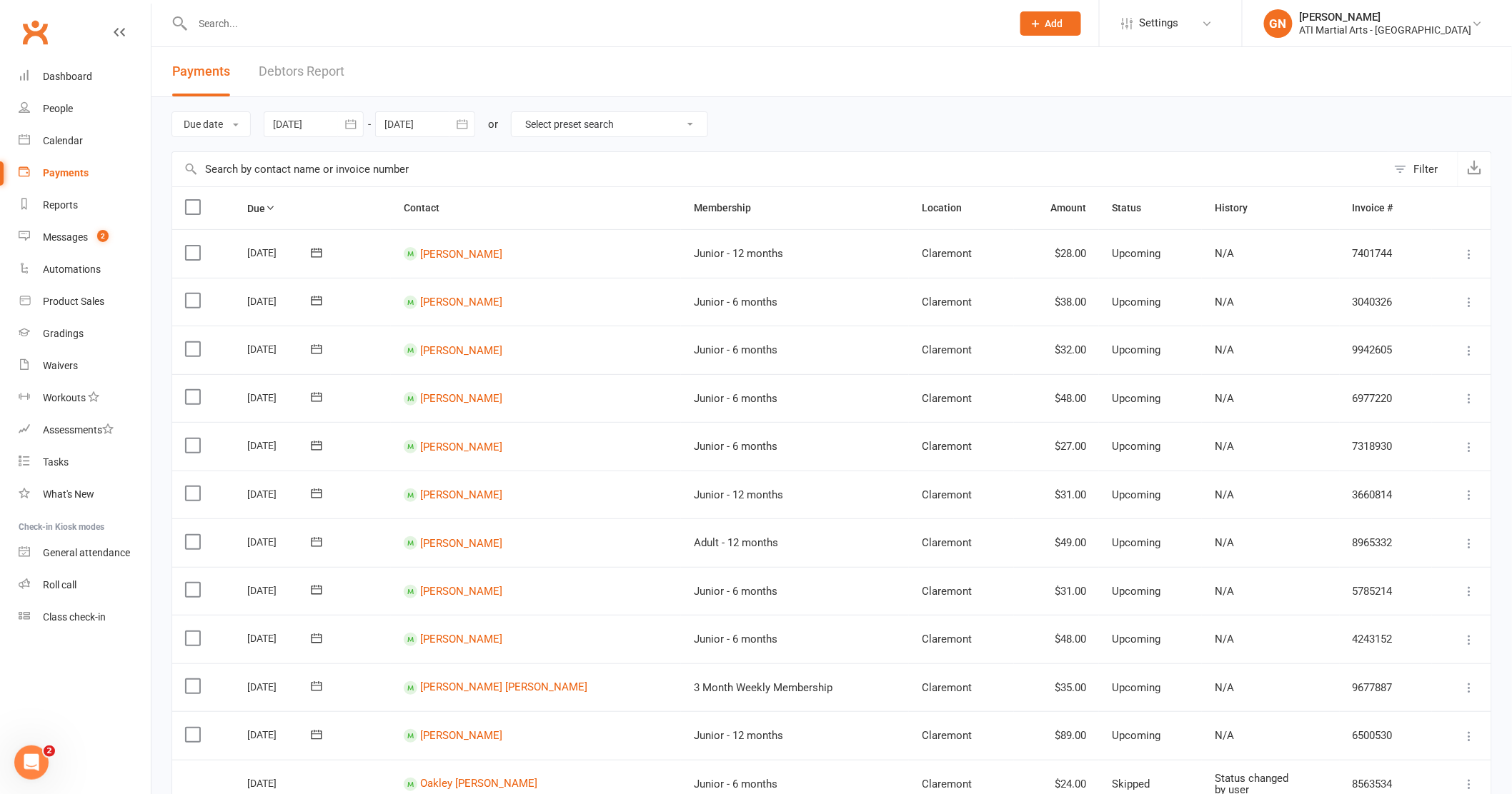
click at [319, 65] on link "Debtors Report" at bounding box center [301, 72] width 86 height 50
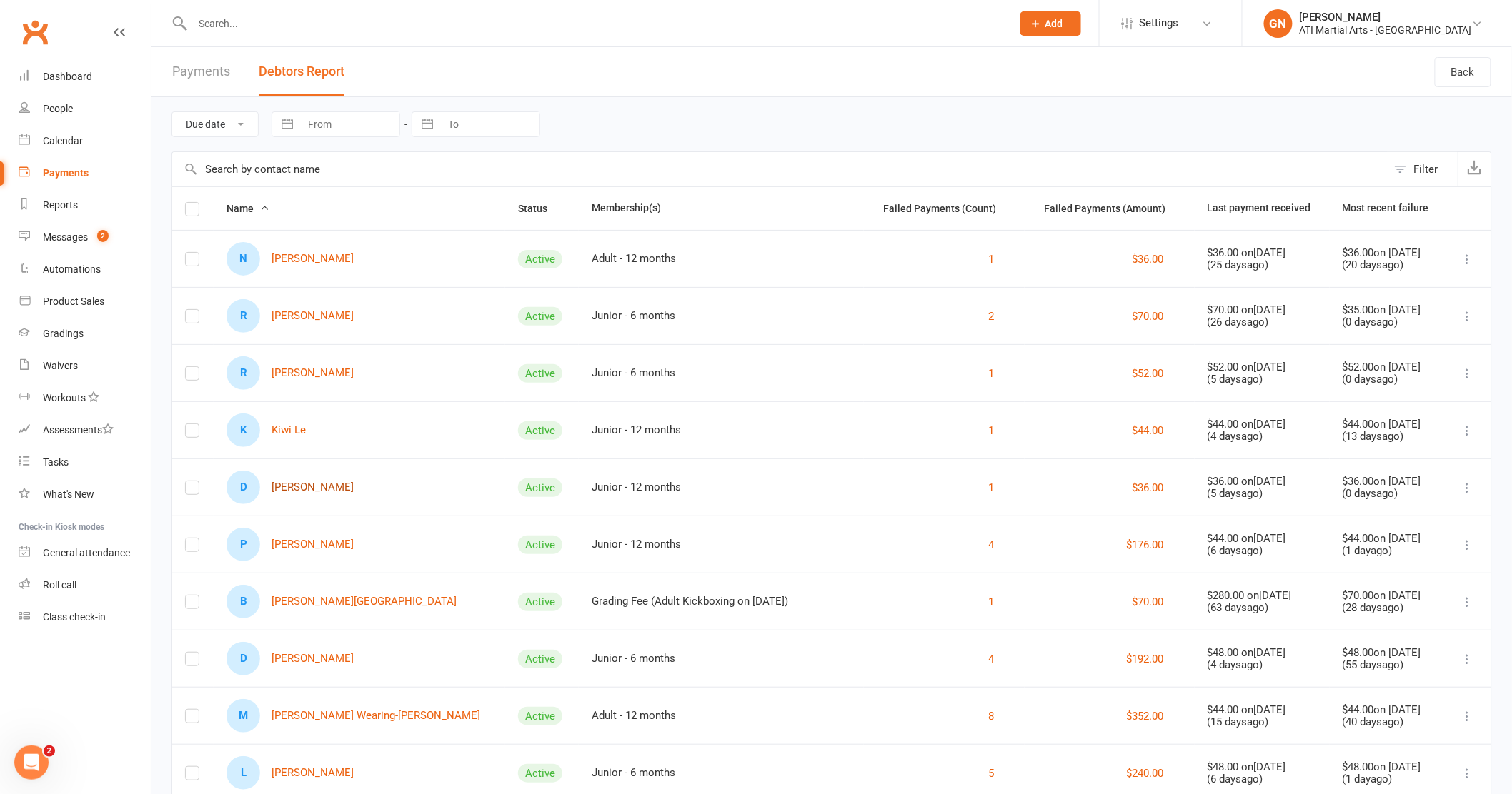
click at [297, 487] on link "D Demid Medvedeva" at bounding box center [290, 488] width 127 height 33
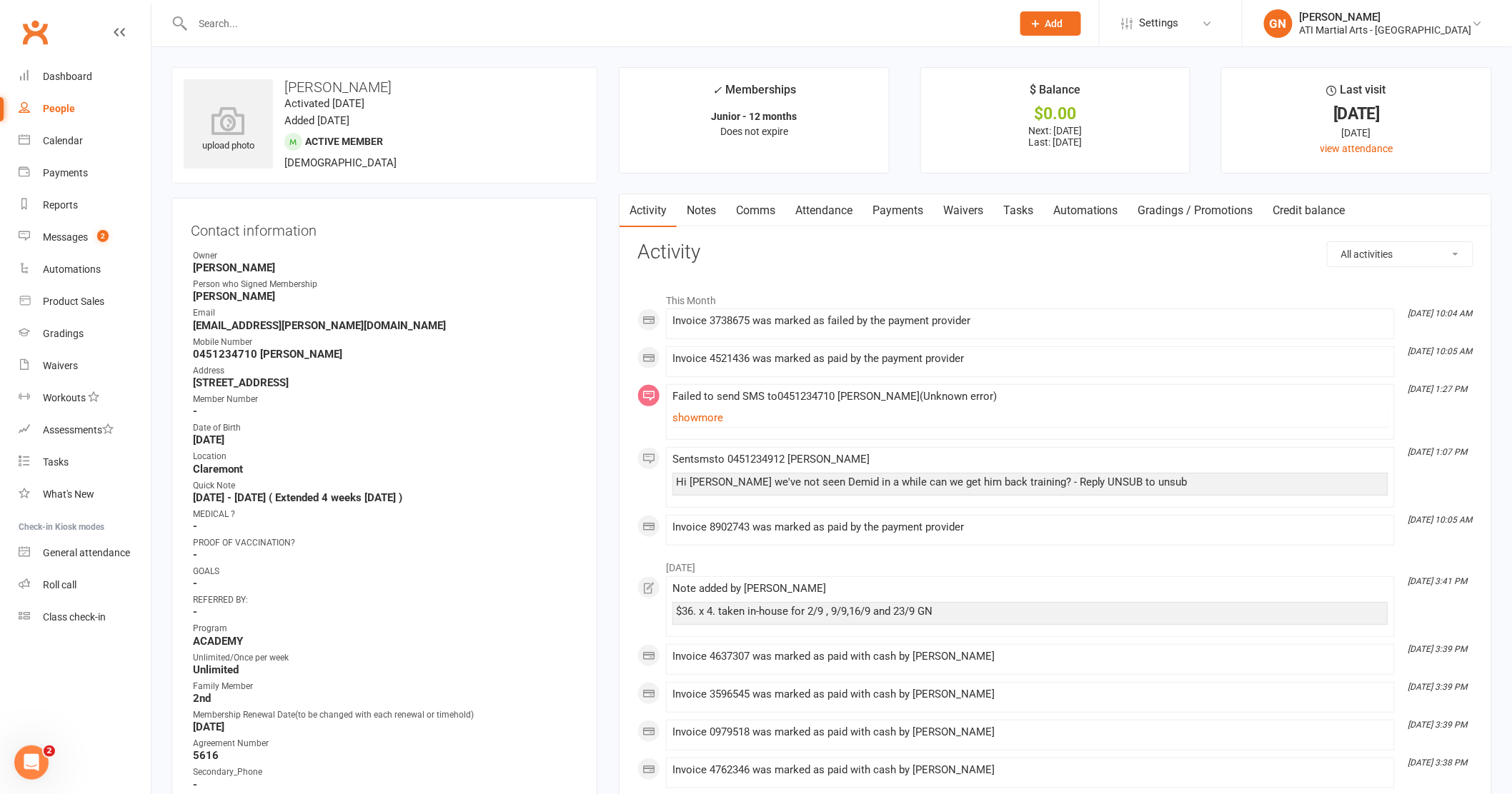
click at [901, 211] on link "Payments" at bounding box center [897, 211] width 71 height 33
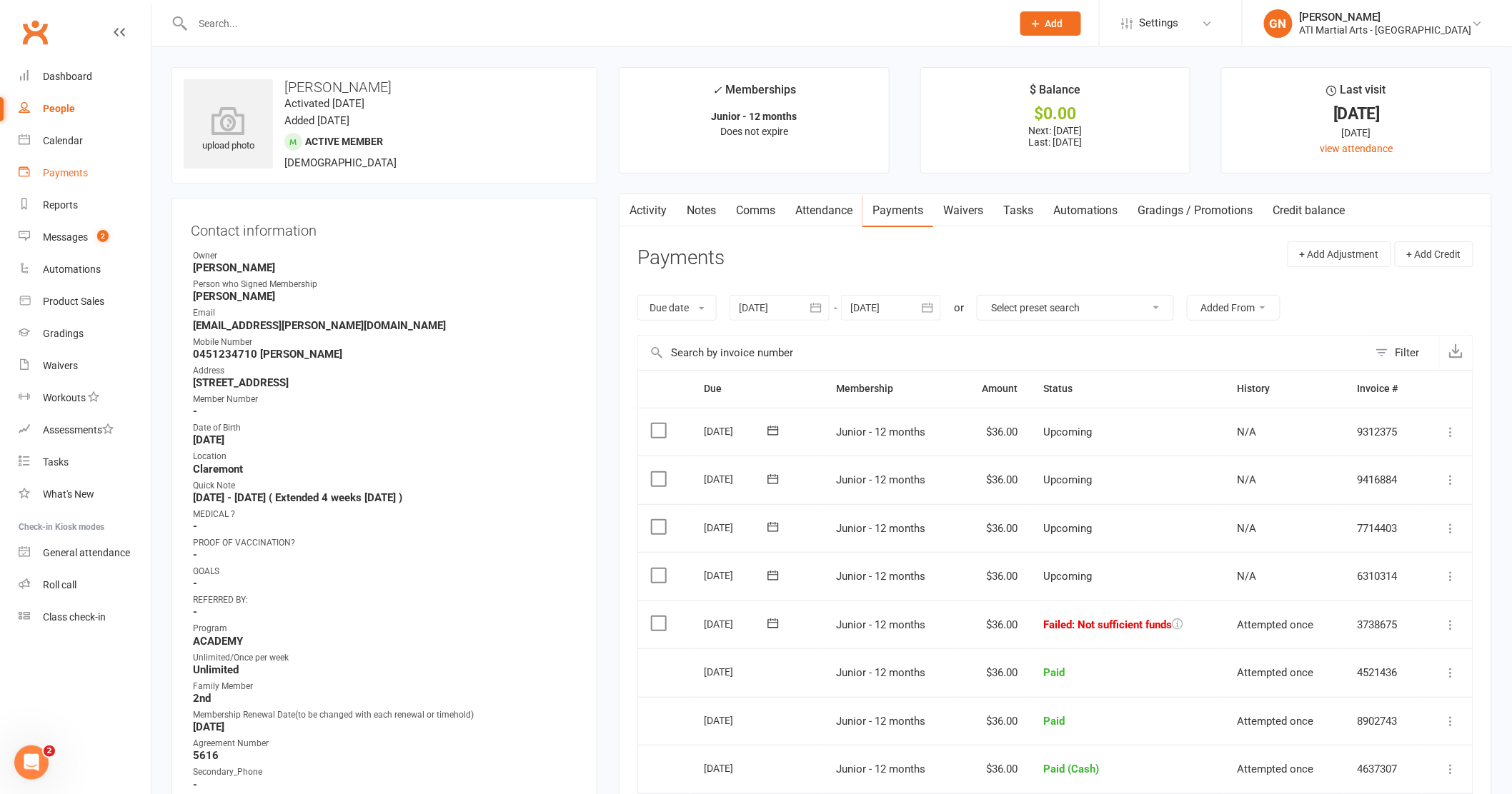
click at [60, 167] on div "Payments" at bounding box center [65, 173] width 45 height 11
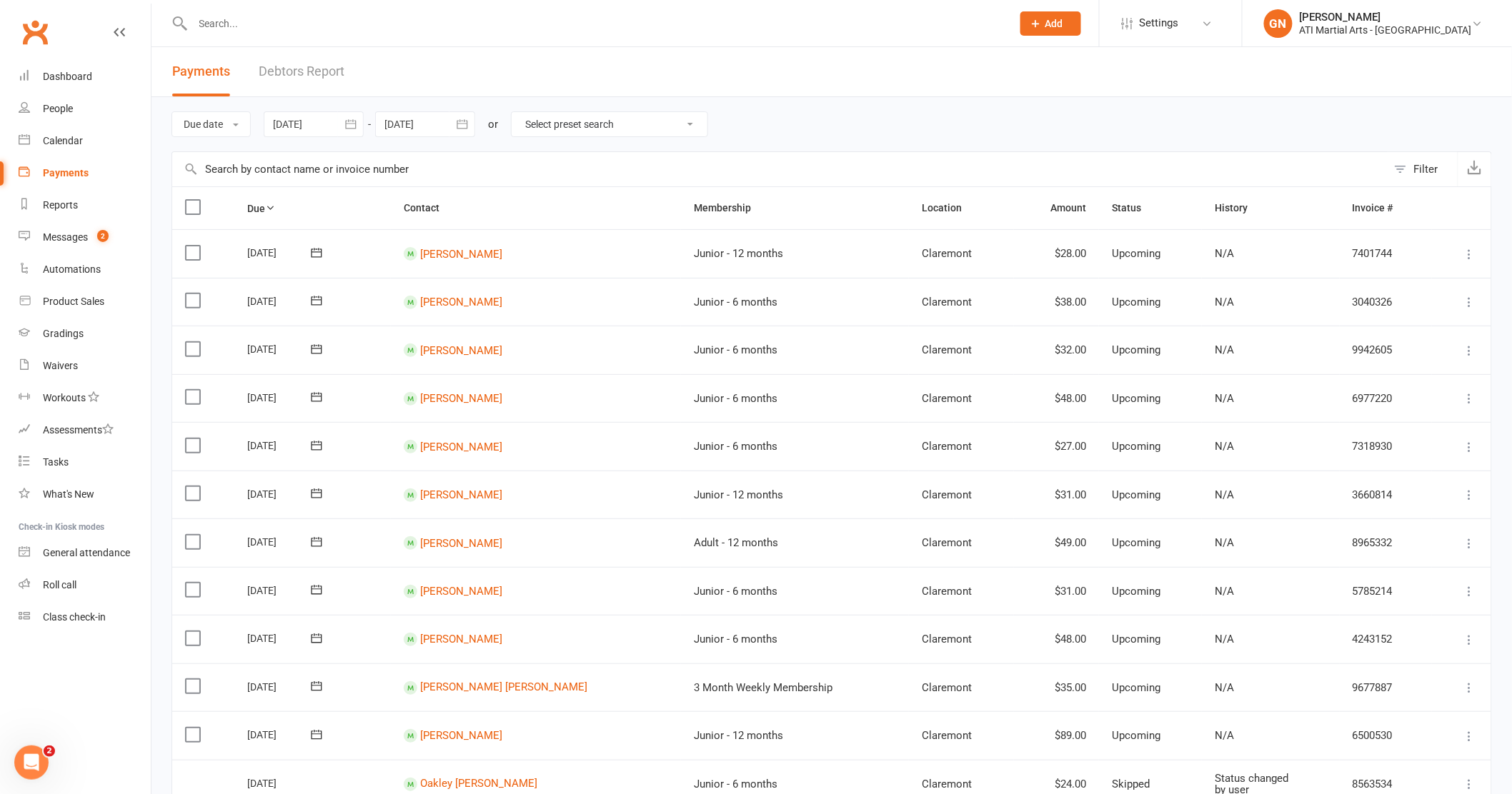
click at [323, 72] on link "Debtors Report" at bounding box center [301, 72] width 86 height 50
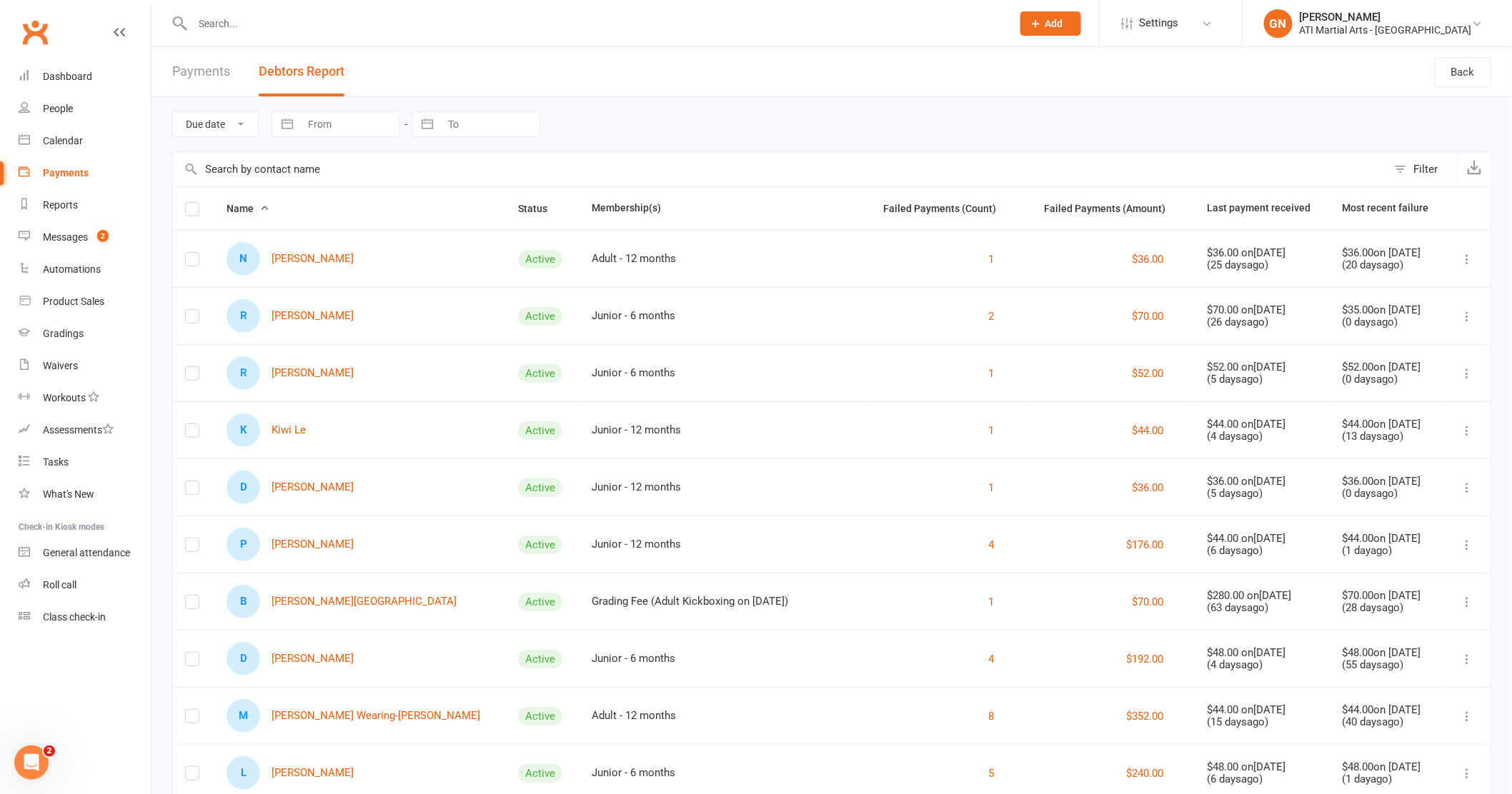
click at [239, 17] on input "text" at bounding box center [595, 24] width 814 height 20
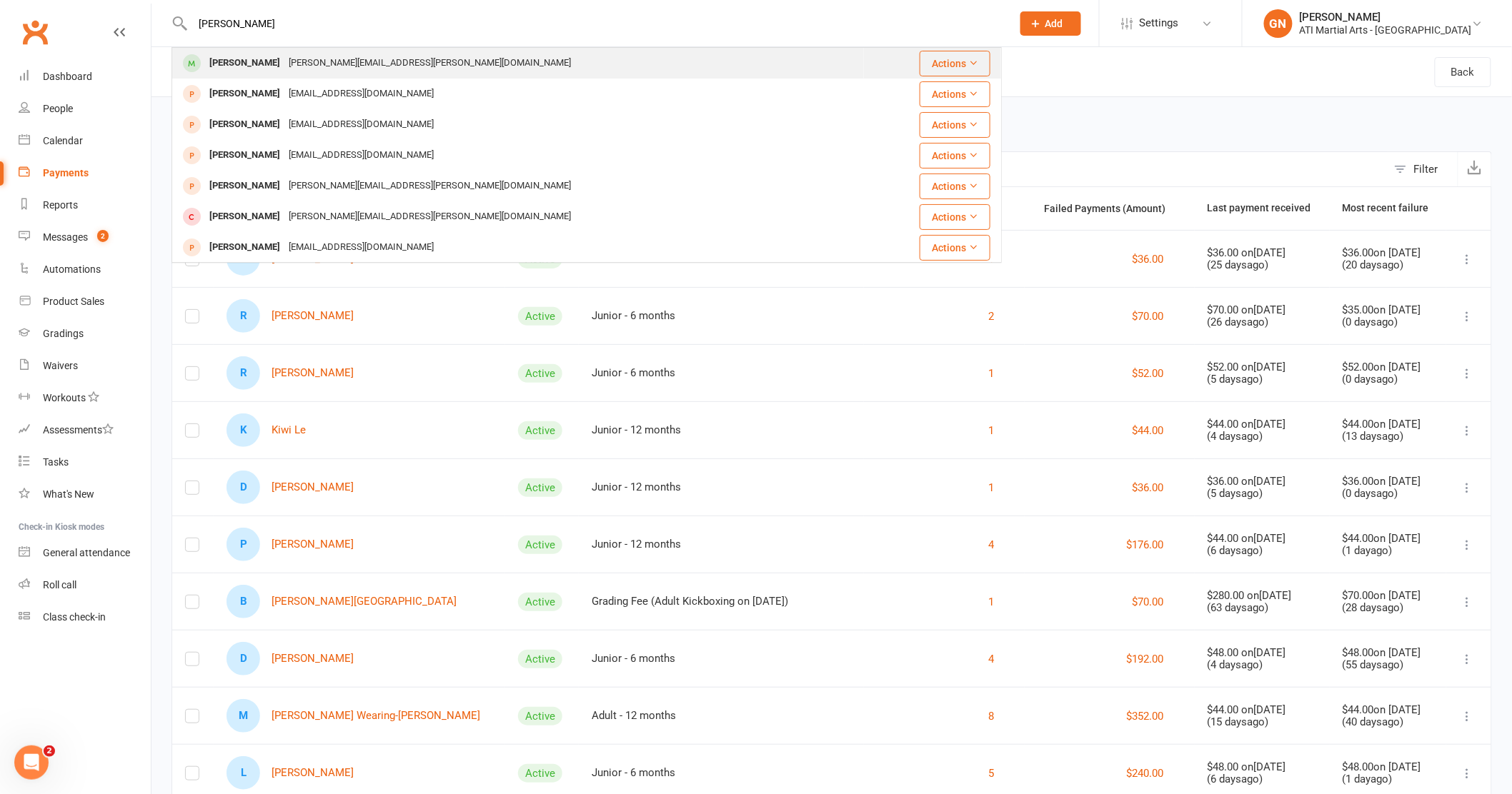
type input "townson"
click at [227, 62] on div "Athena Townson" at bounding box center [245, 63] width 79 height 21
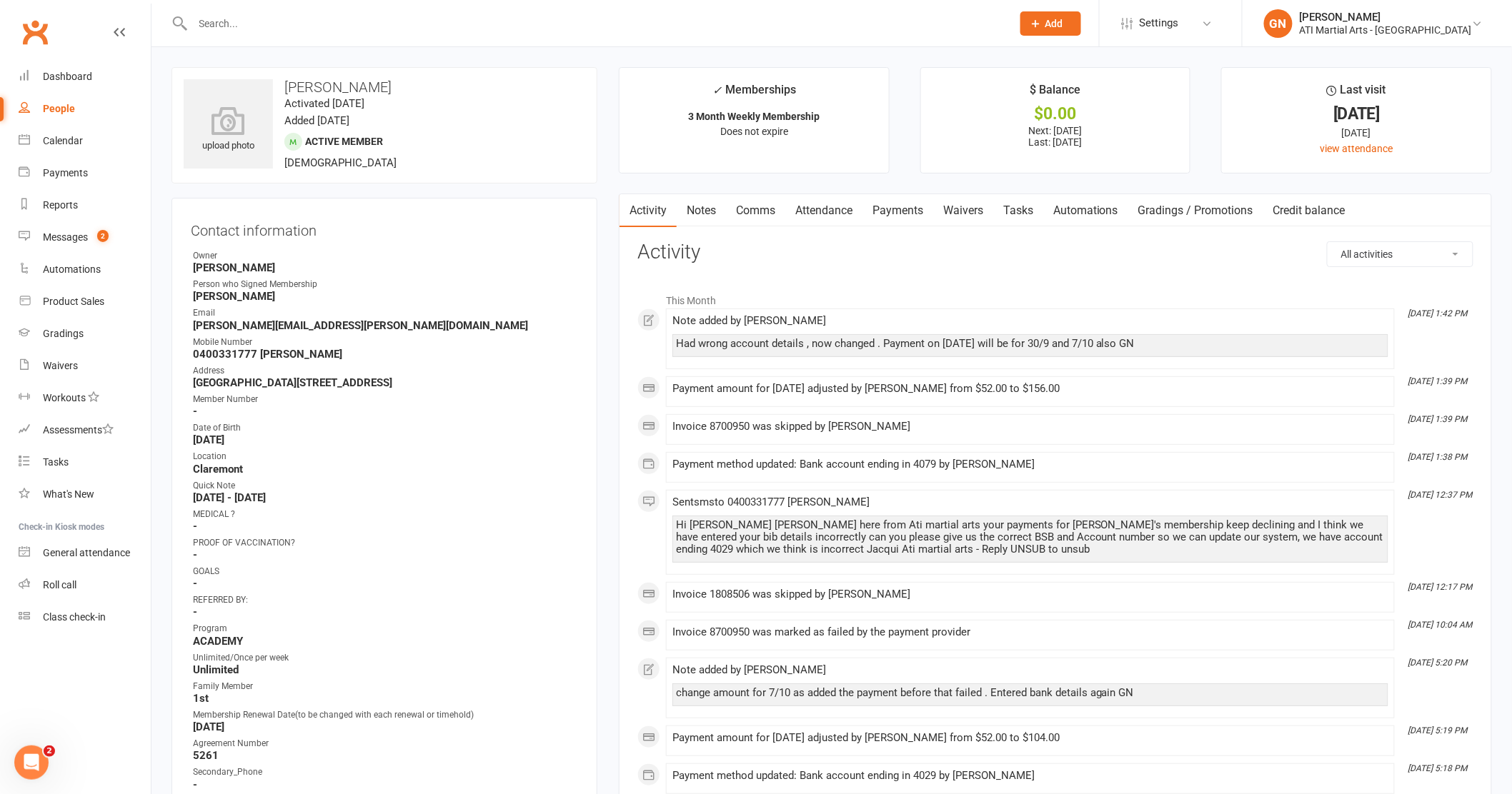
click at [883, 206] on link "Payments" at bounding box center [897, 211] width 71 height 33
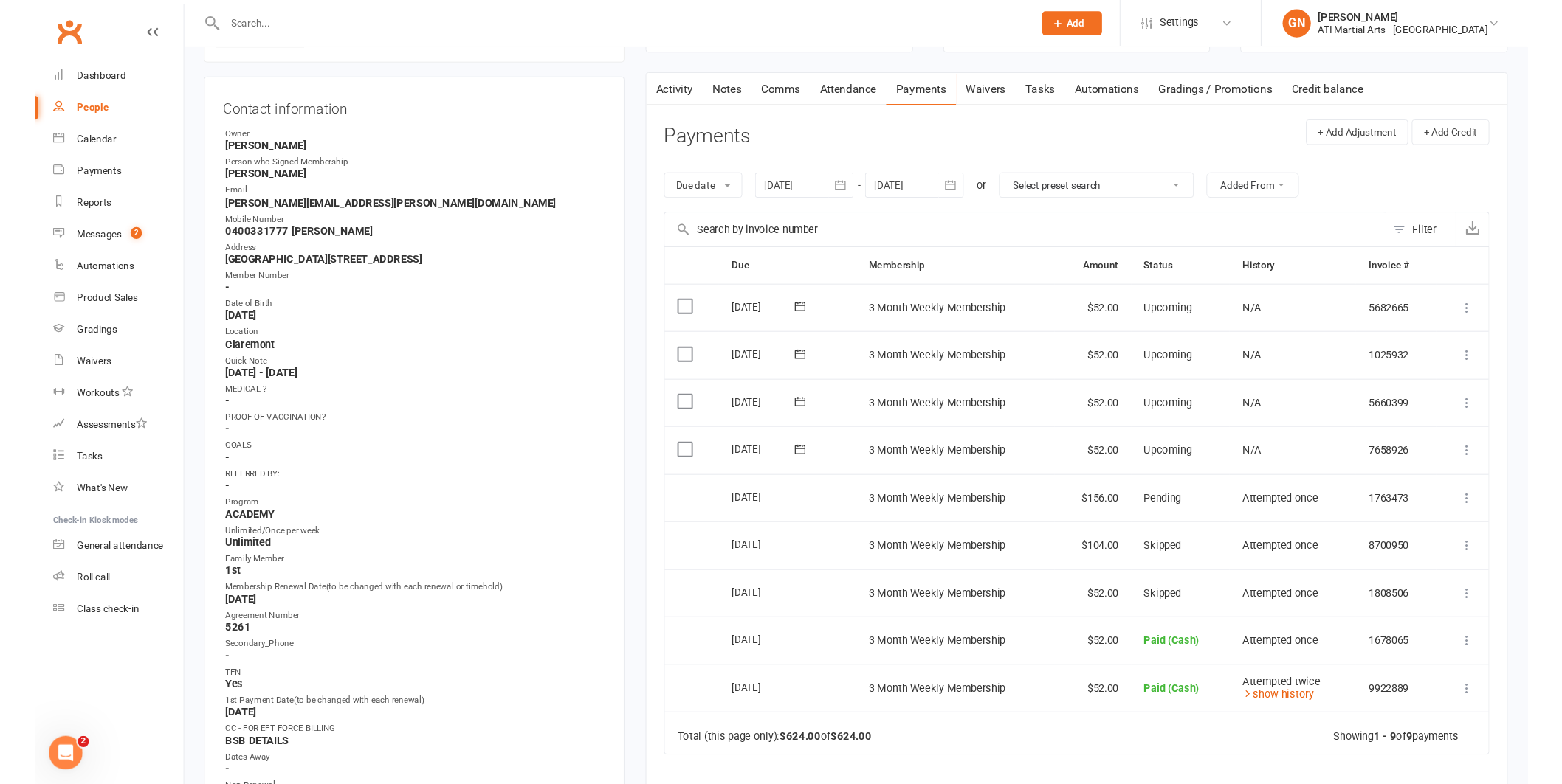
scroll to position [127, 0]
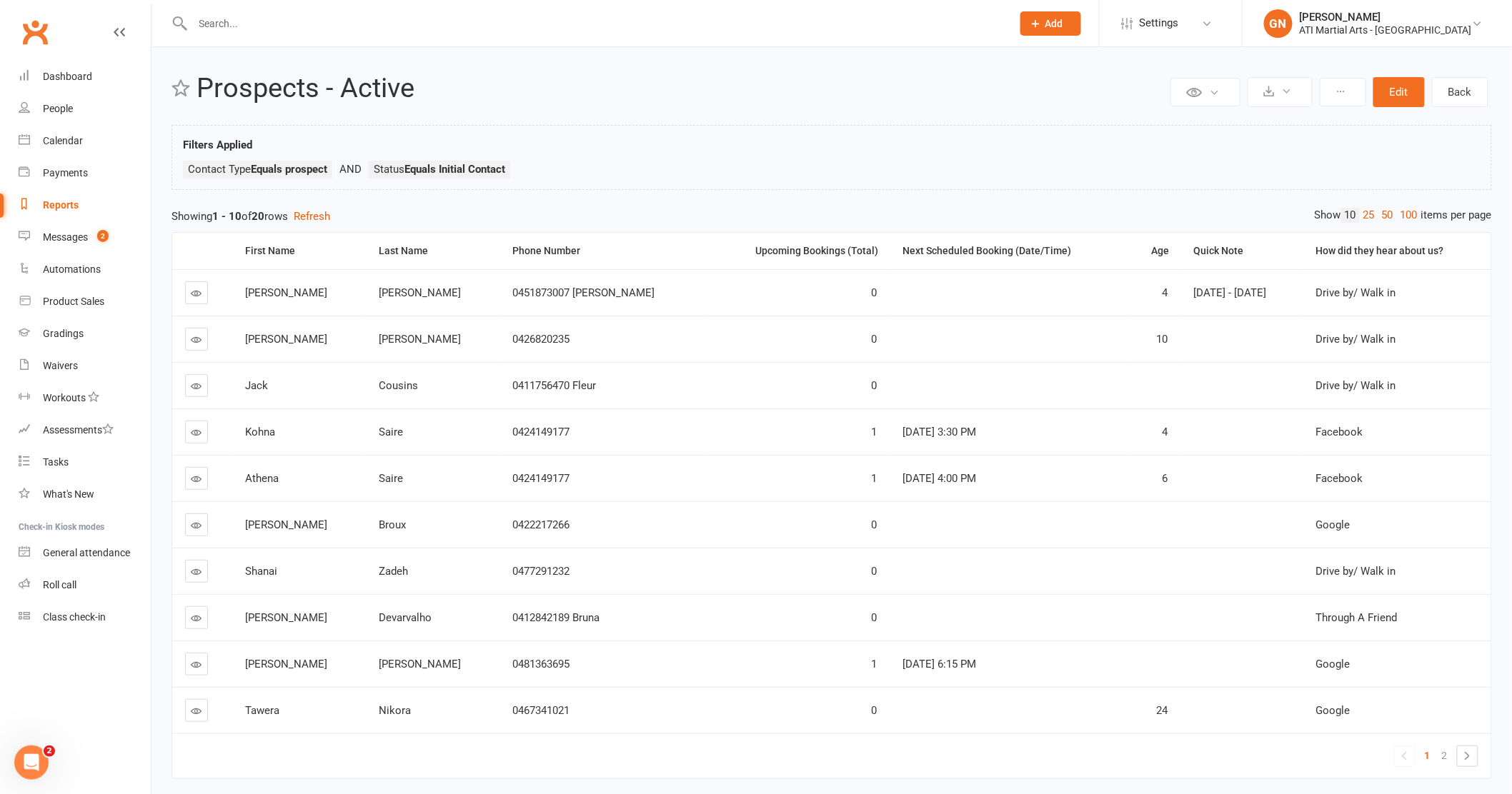
click at [224, 21] on input "text" at bounding box center [595, 24] width 814 height 20
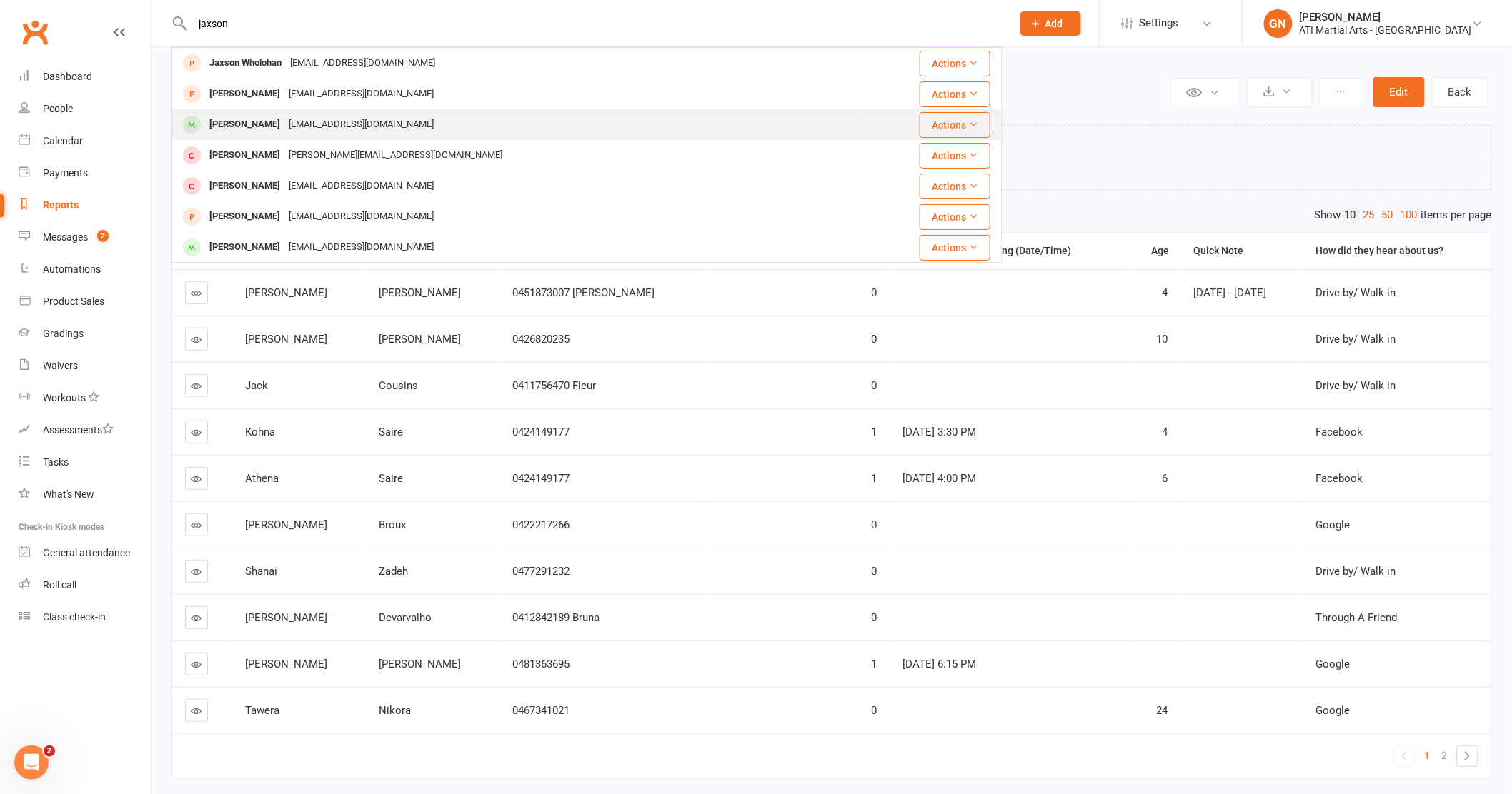
type input "jaxson"
click at [226, 121] on div "Jaxson Ferguson" at bounding box center [245, 124] width 79 height 21
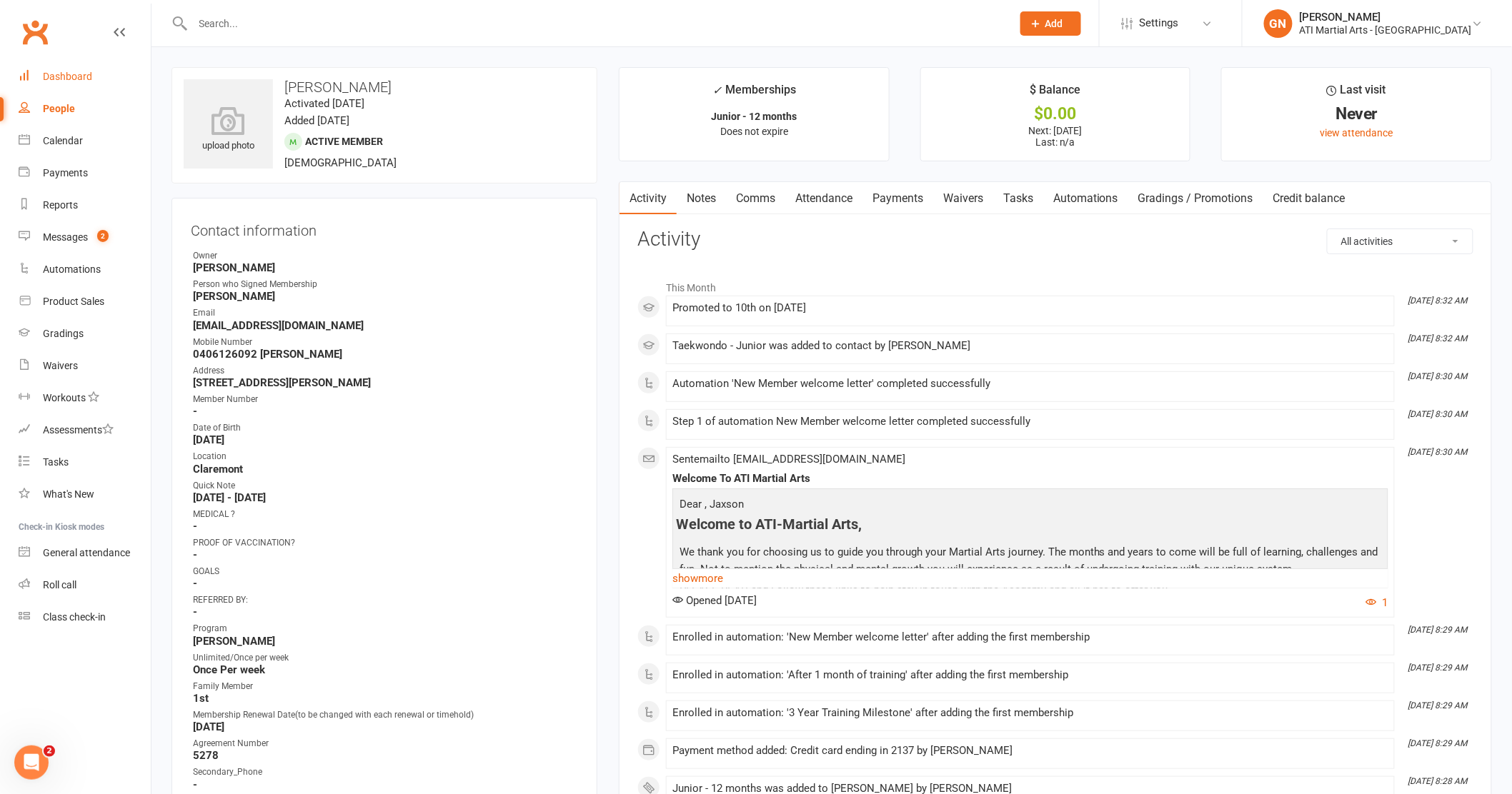
click at [65, 67] on link "Dashboard" at bounding box center [85, 76] width 133 height 32
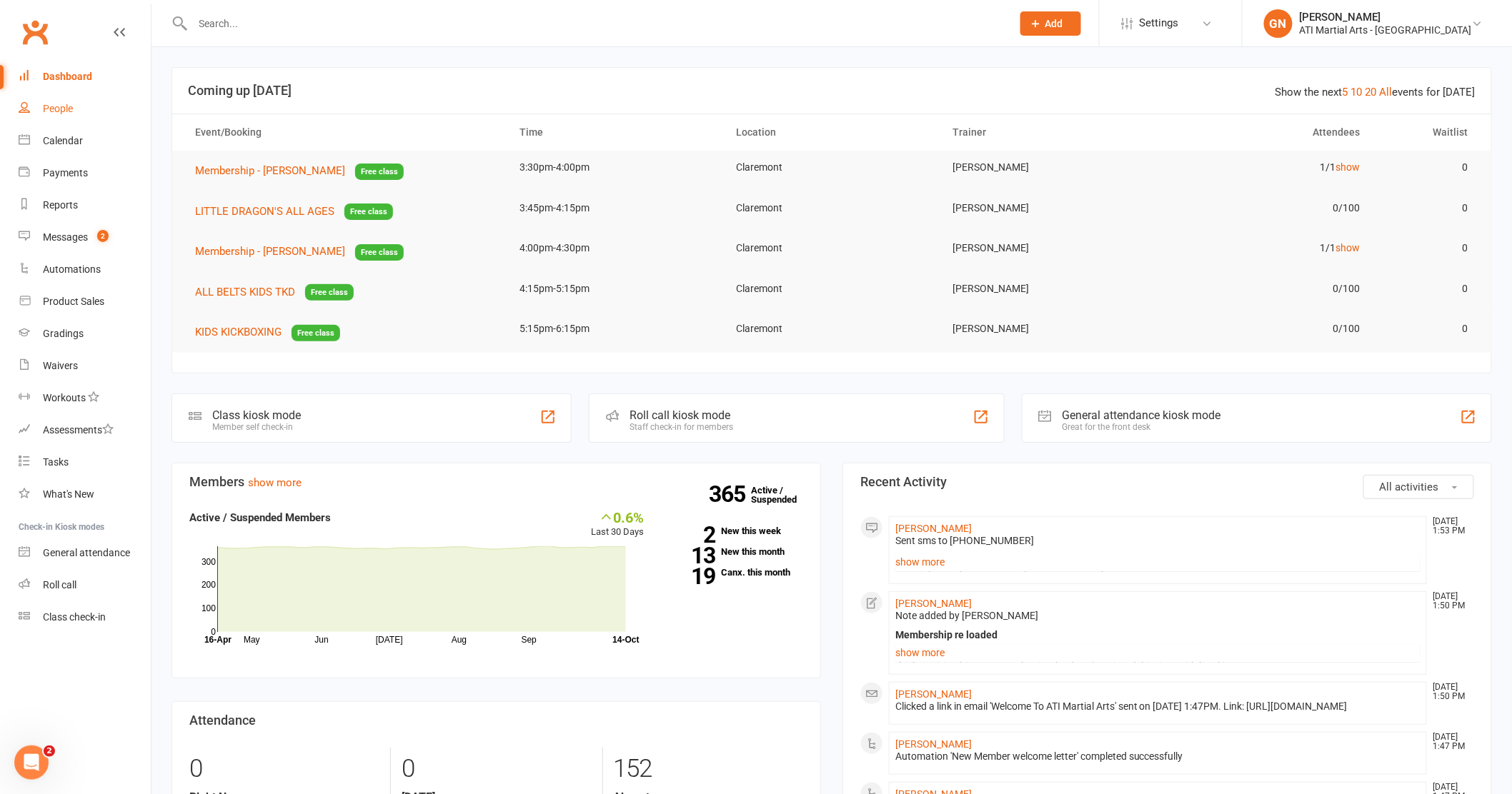
drag, startPoint x: 71, startPoint y: 107, endPoint x: 85, endPoint y: 120, distance: 19.1
click at [1063, 25] on span "Add" at bounding box center [1054, 23] width 17 height 11
click at [1081, 24] on button "Add" at bounding box center [1051, 23] width 61 height 24
click at [1081, 11] on button "Add" at bounding box center [1051, 23] width 61 height 24
click at [1088, 62] on link "Prospect" at bounding box center [1035, 63] width 127 height 33
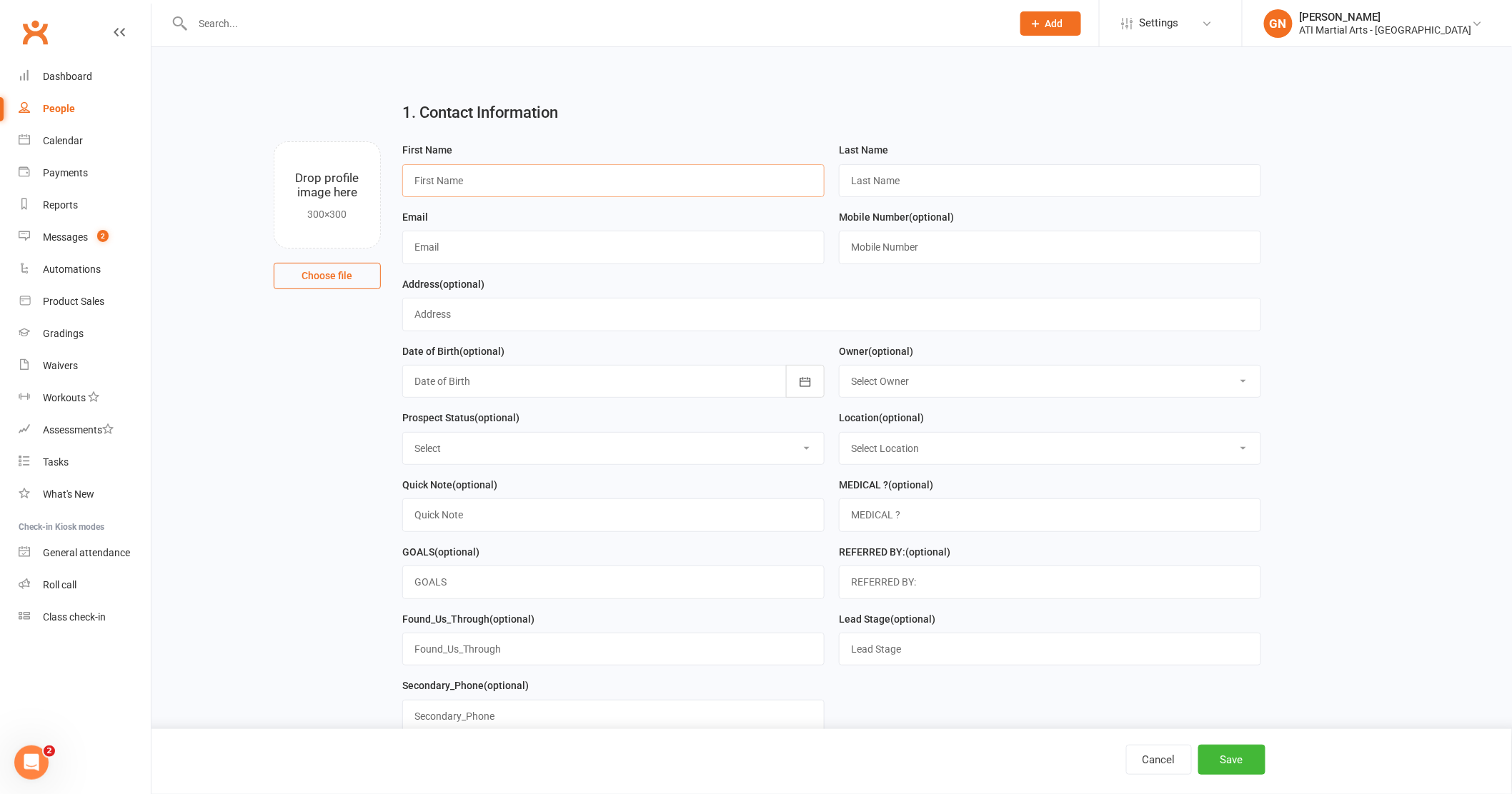
click at [632, 185] on input "text" at bounding box center [613, 181] width 422 height 33
type input "knox"
click at [885, 184] on input "text" at bounding box center [1049, 181] width 422 height 33
type input "Litton"
click at [874, 242] on input "text" at bounding box center [1049, 247] width 422 height 33
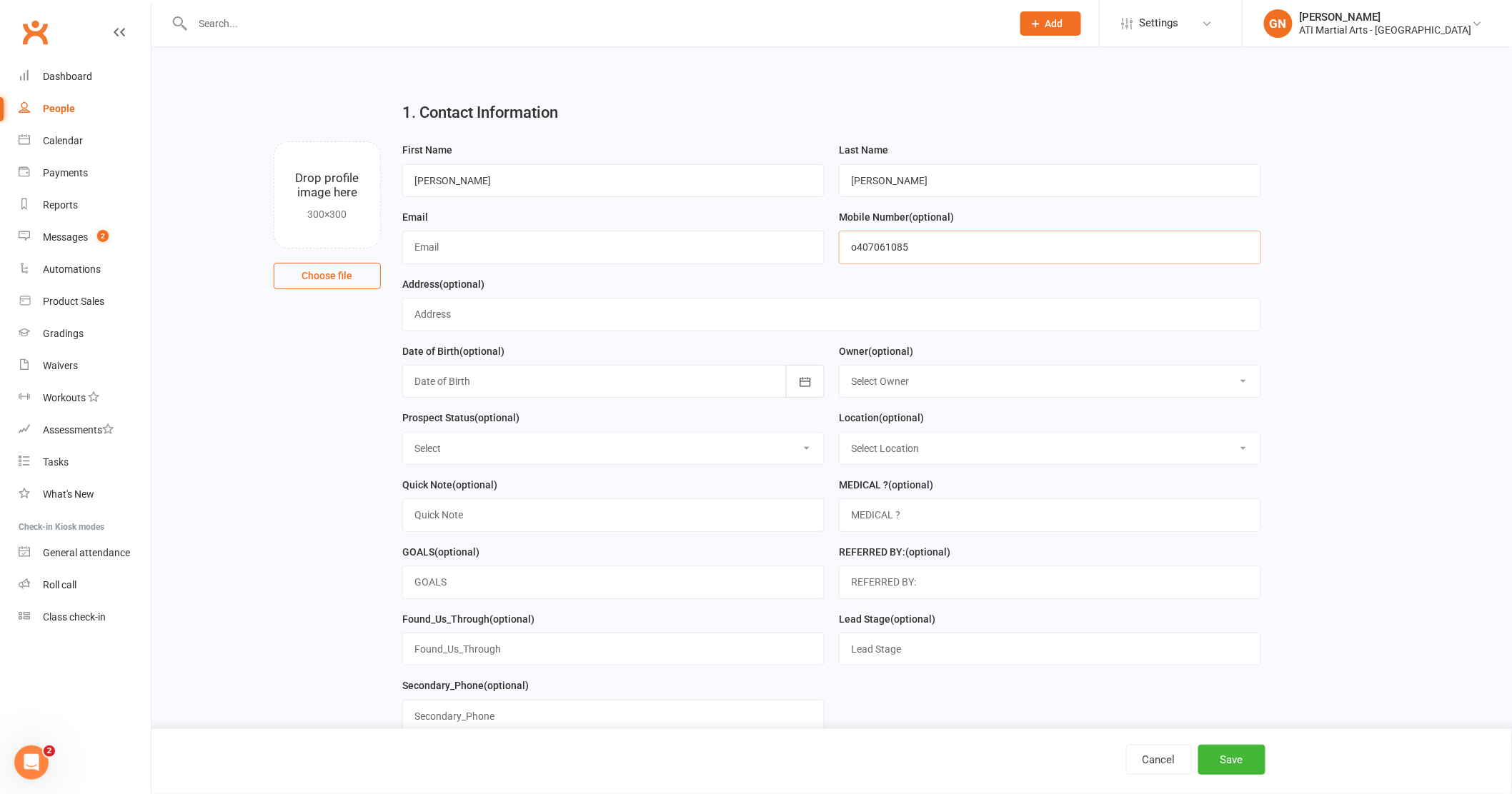
type input "o407061085"
click at [806, 454] on select "Select Initial Contact Follow-up Call Follow-up Email Almost Ready Not Ready No…" at bounding box center [613, 448] width 421 height 31
select select "Initial Contact"
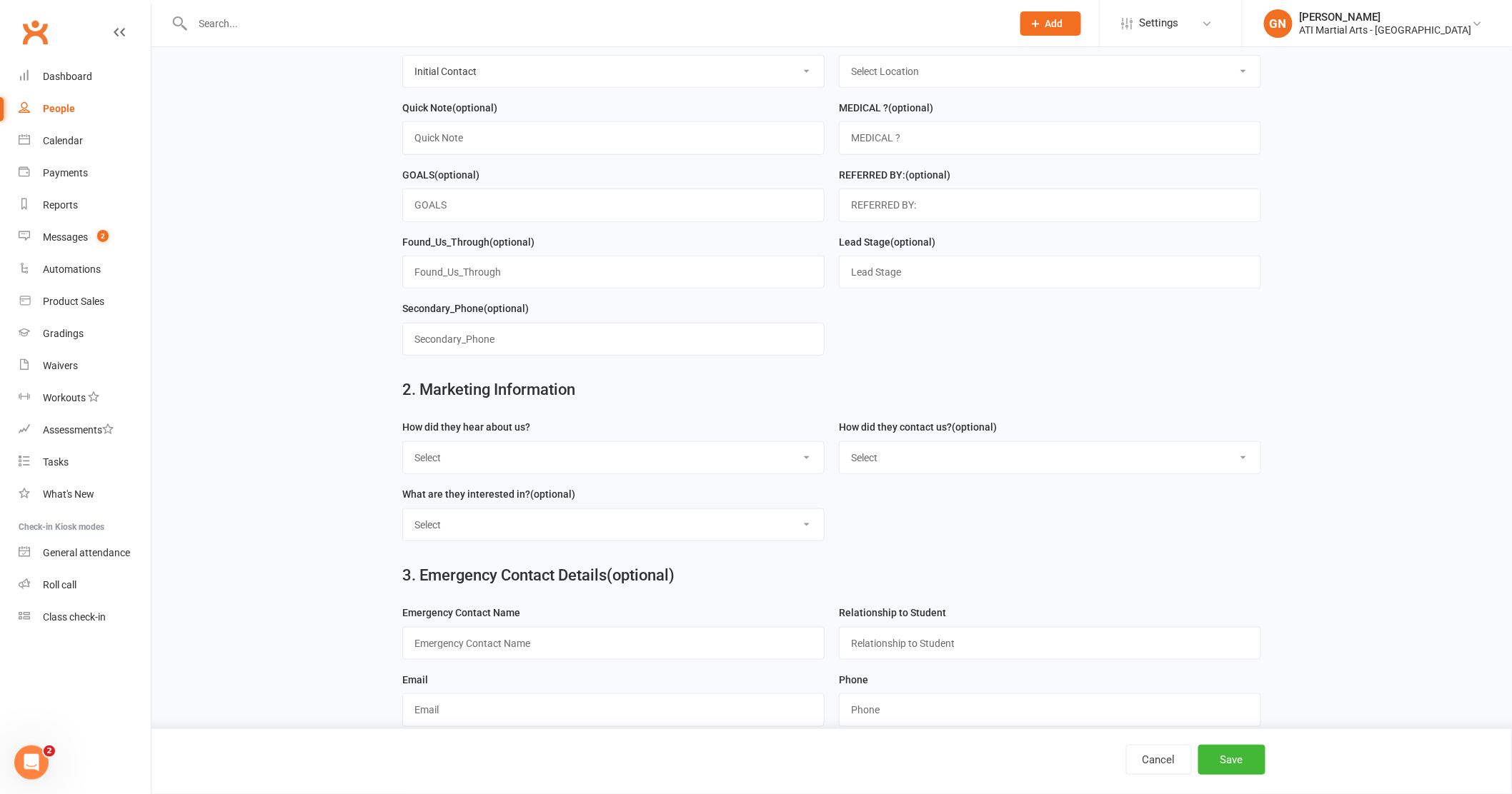
scroll to position [375, 0]
click at [806, 459] on select "Select Google Through A Friend Facebook Sms/email offer Flyer School class Open…" at bounding box center [613, 459] width 421 height 31
select select "Drive by/ Walk in"
click at [1241, 461] on select "Select Phone Email In-Facility facebook Referal QR code" at bounding box center [1049, 459] width 421 height 31
select select "Phone"
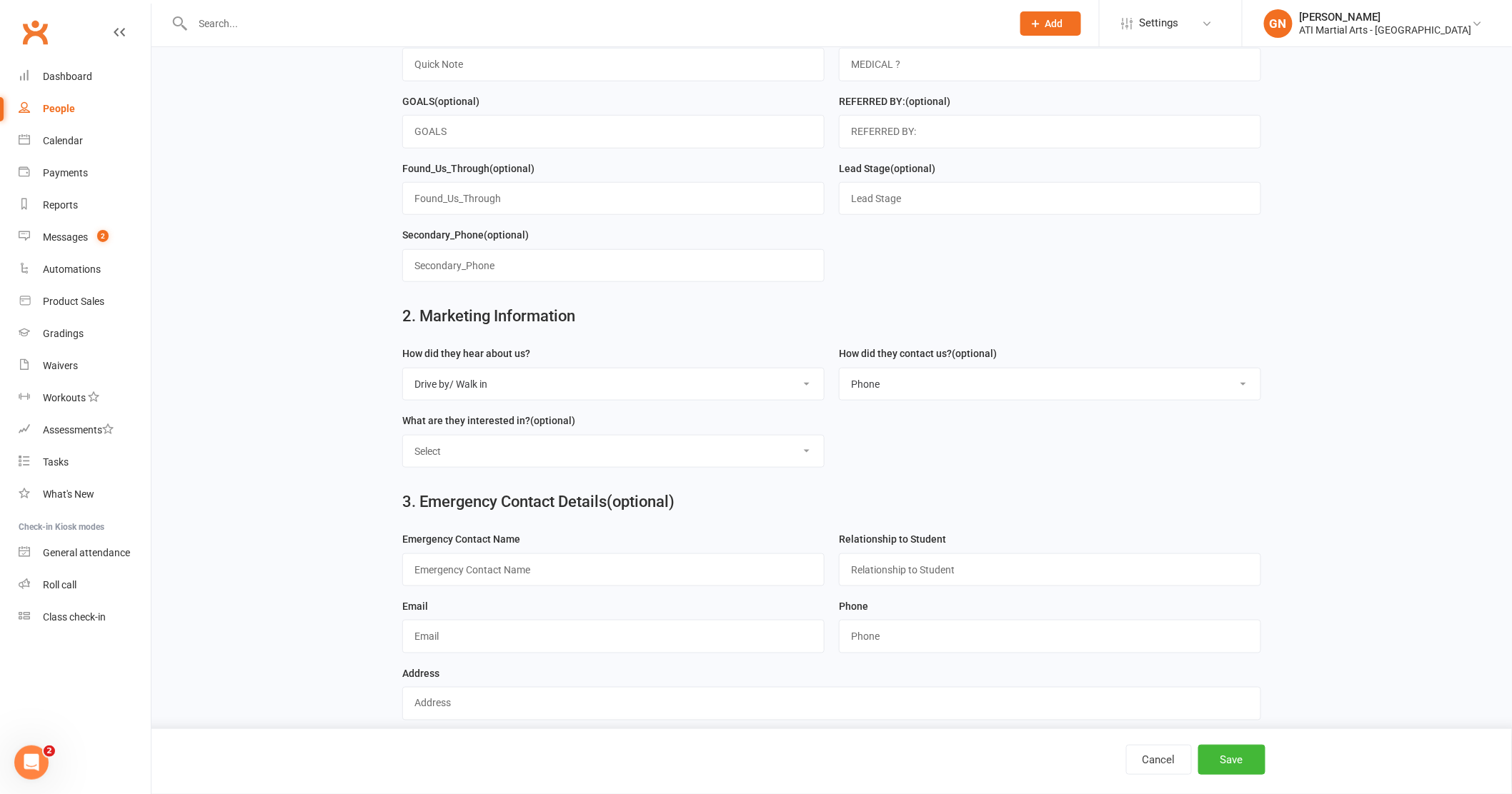
scroll to position [466, 0]
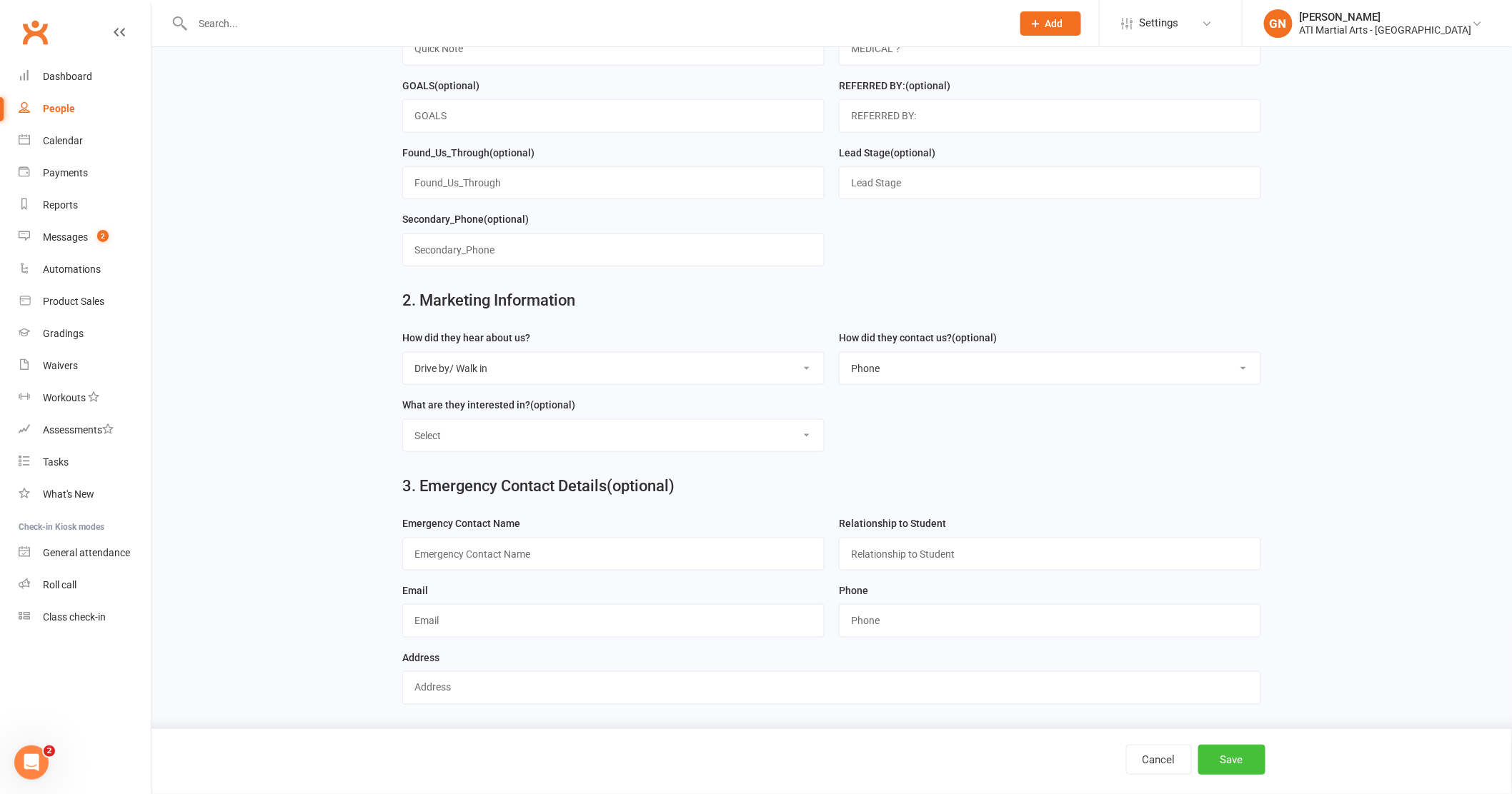
click at [1223, 759] on button "Save" at bounding box center [1231, 760] width 67 height 30
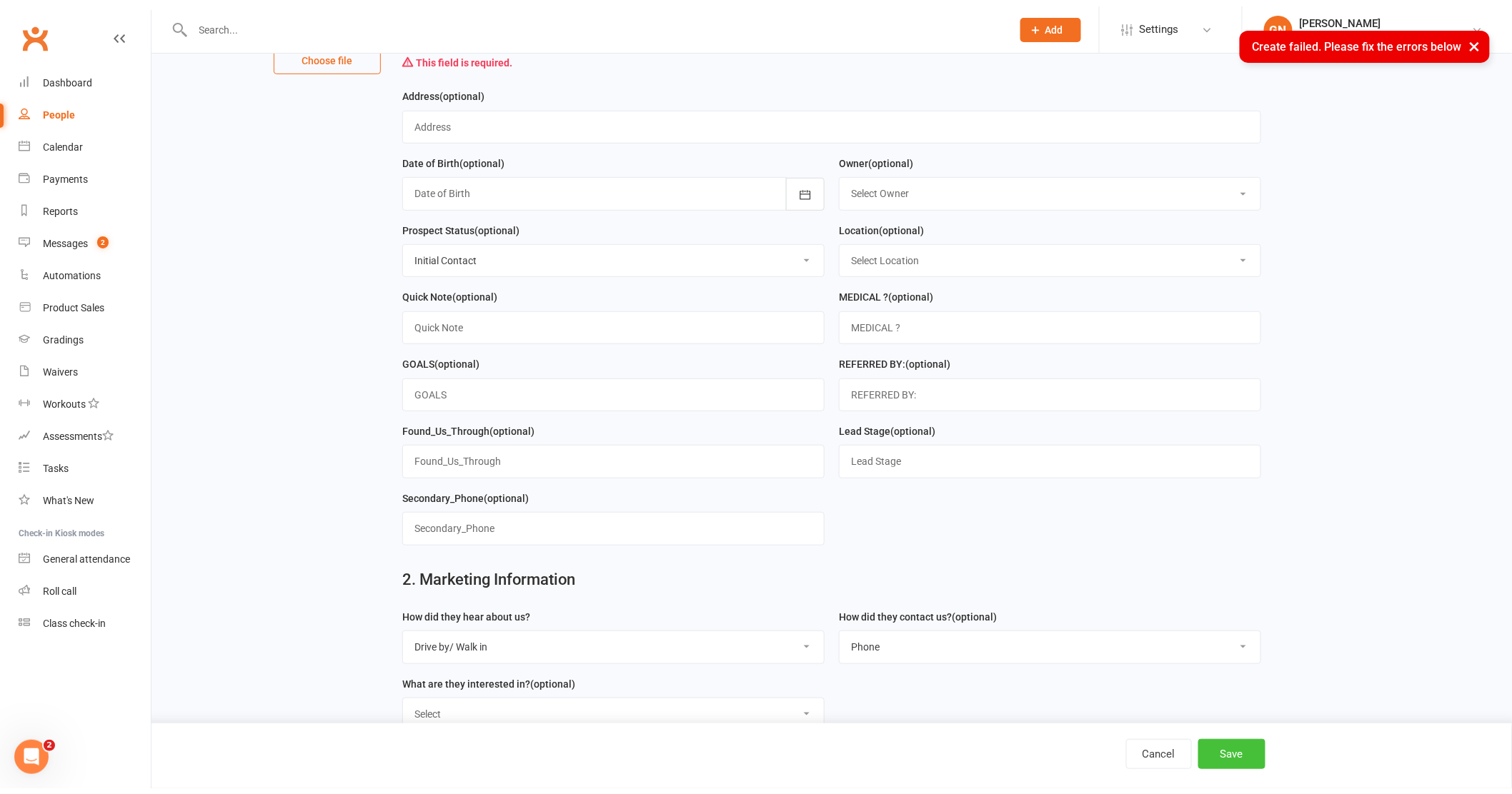
scroll to position [0, 0]
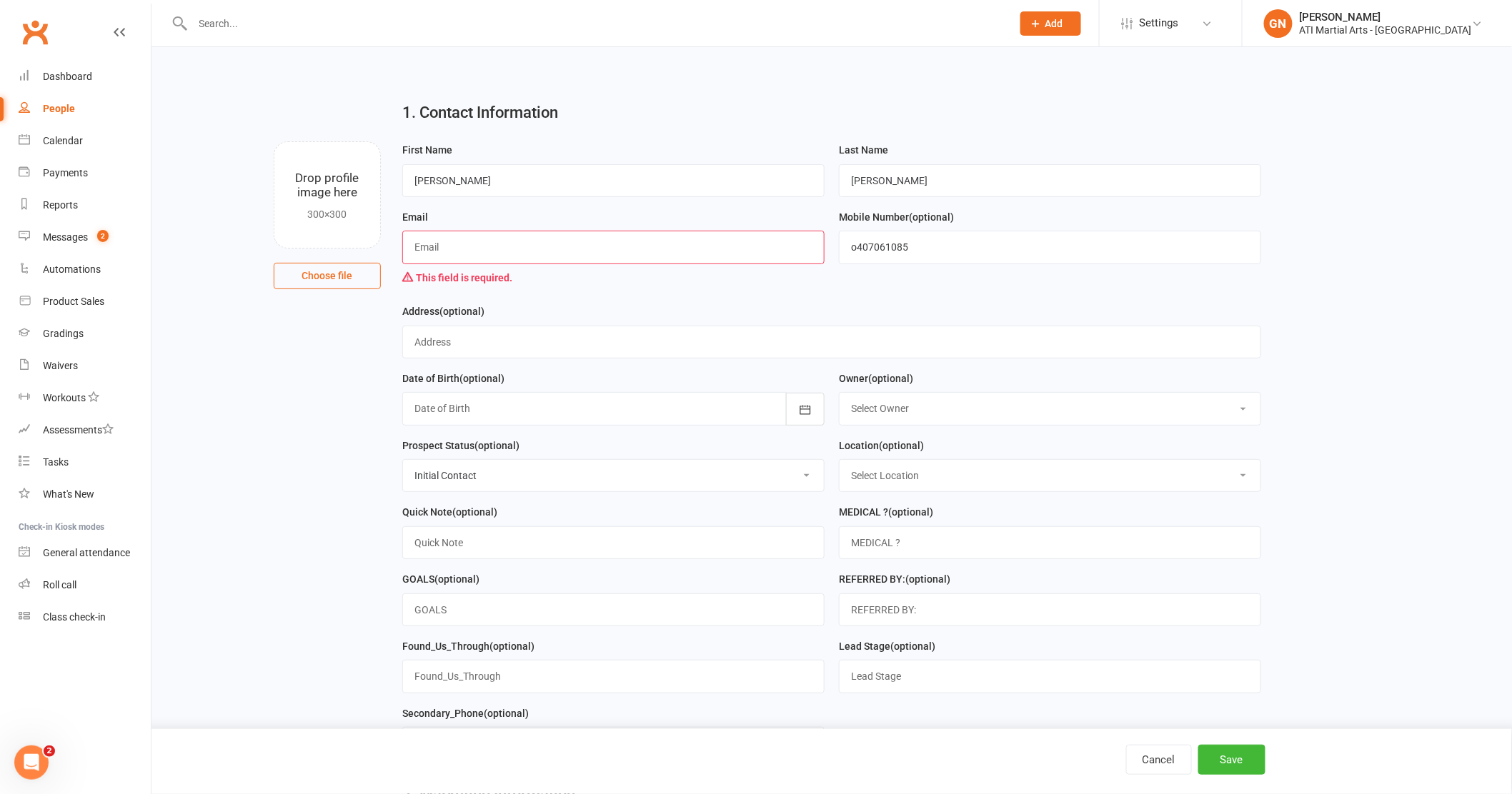
click at [441, 241] on input "text" at bounding box center [613, 247] width 422 height 33
click at [1228, 771] on button "Save" at bounding box center [1231, 760] width 67 height 30
click at [482, 247] on input "claudia@none" at bounding box center [613, 247] width 422 height 33
type input "claudia@none.com"
click at [1213, 765] on button "Save" at bounding box center [1231, 760] width 67 height 30
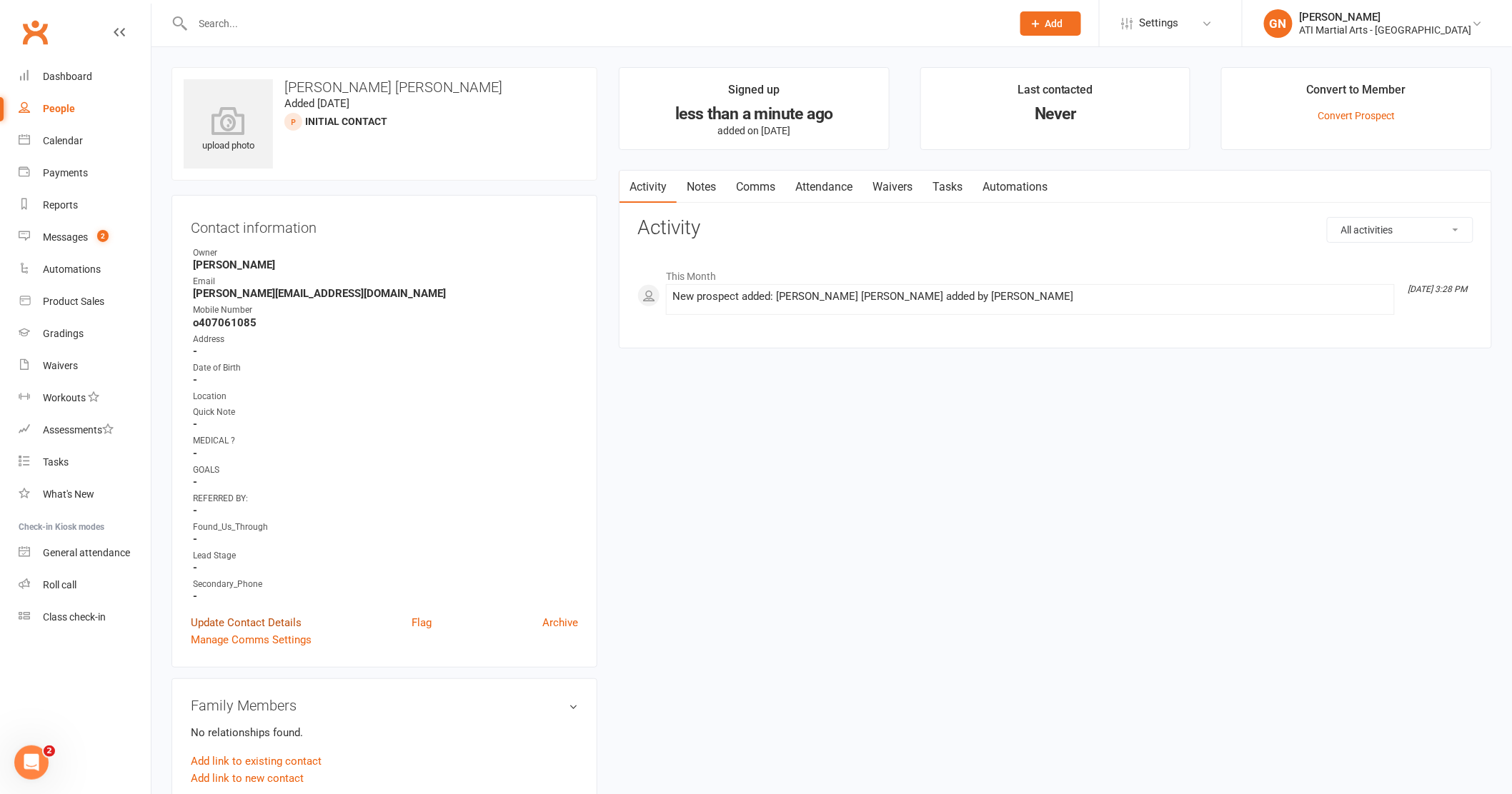
click at [238, 619] on link "Update Contact Details" at bounding box center [246, 623] width 110 height 17
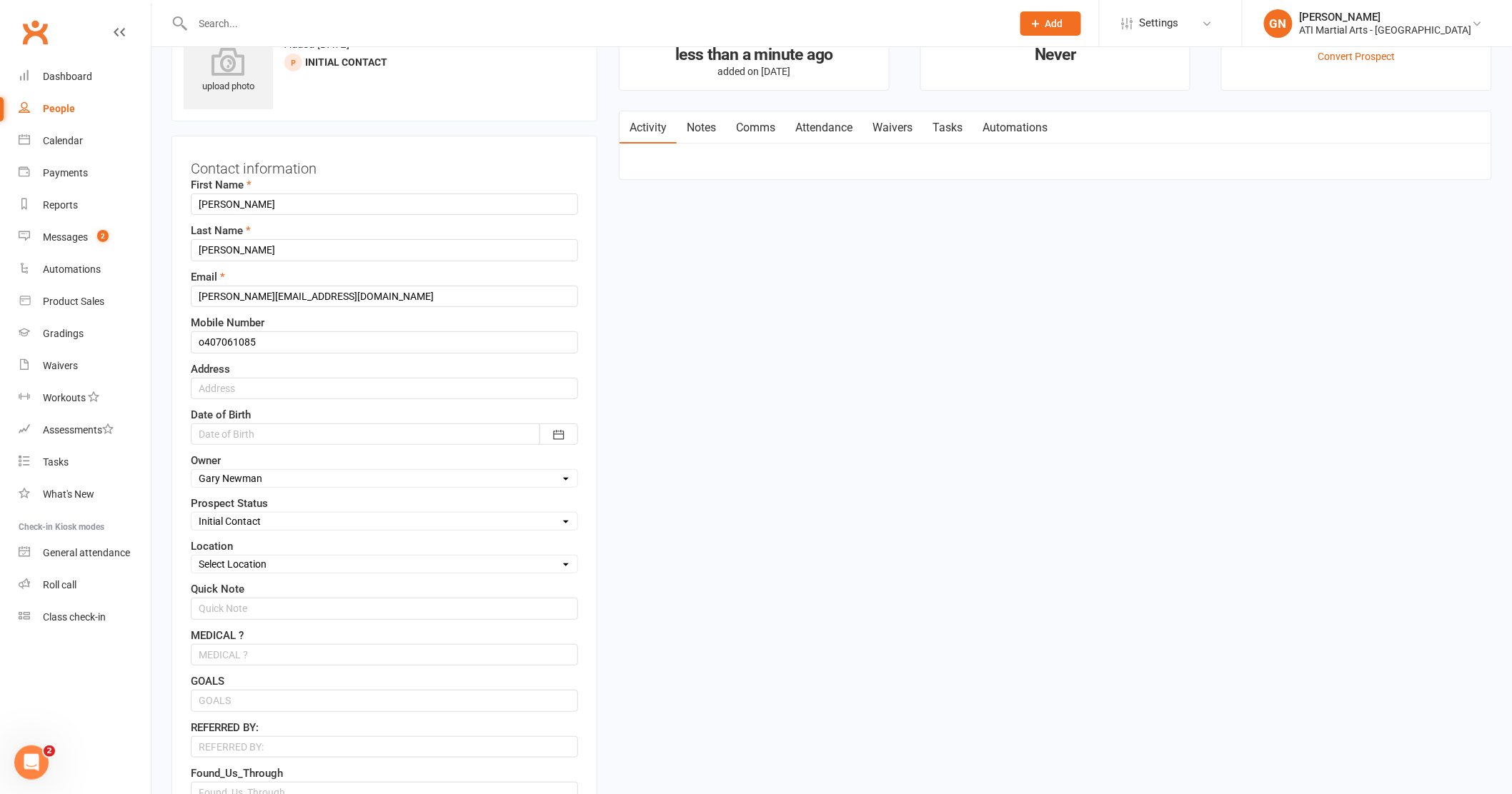
scroll to position [67, 0]
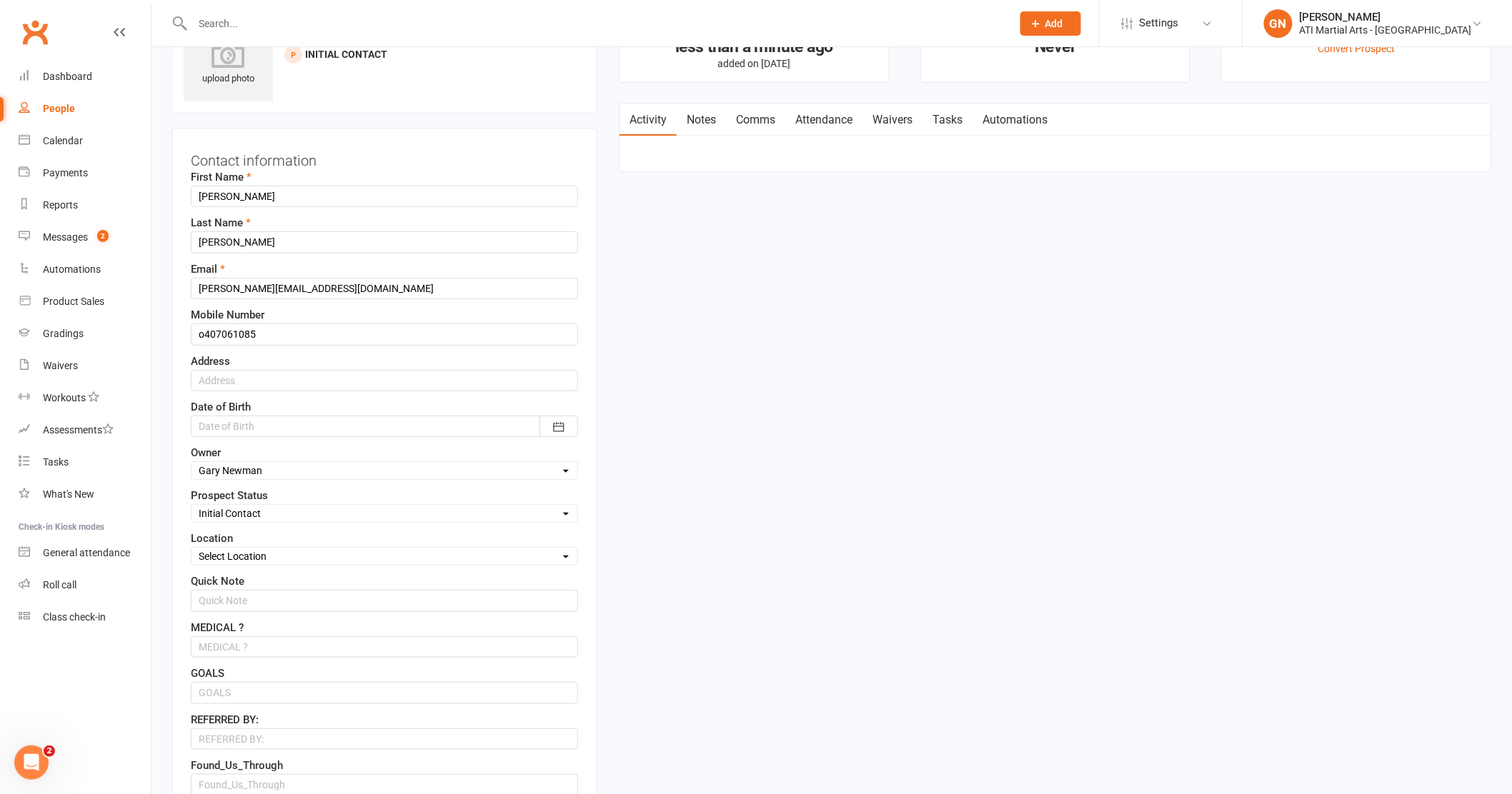
click at [566, 515] on select "Select Initial Contact Follow-up Call Follow-up Email Almost Ready Not Ready No…" at bounding box center [384, 513] width 386 height 16
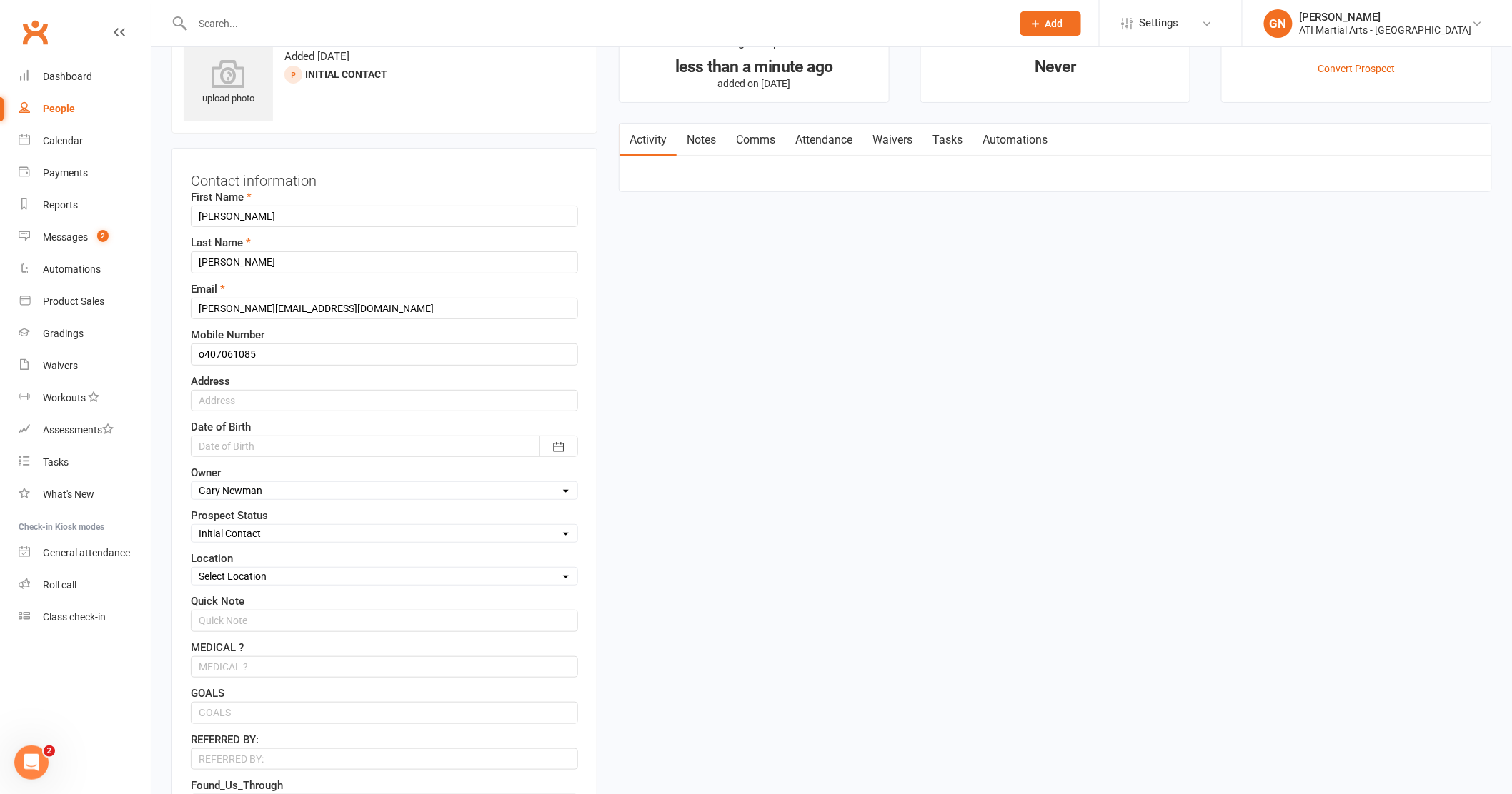
scroll to position [0, 0]
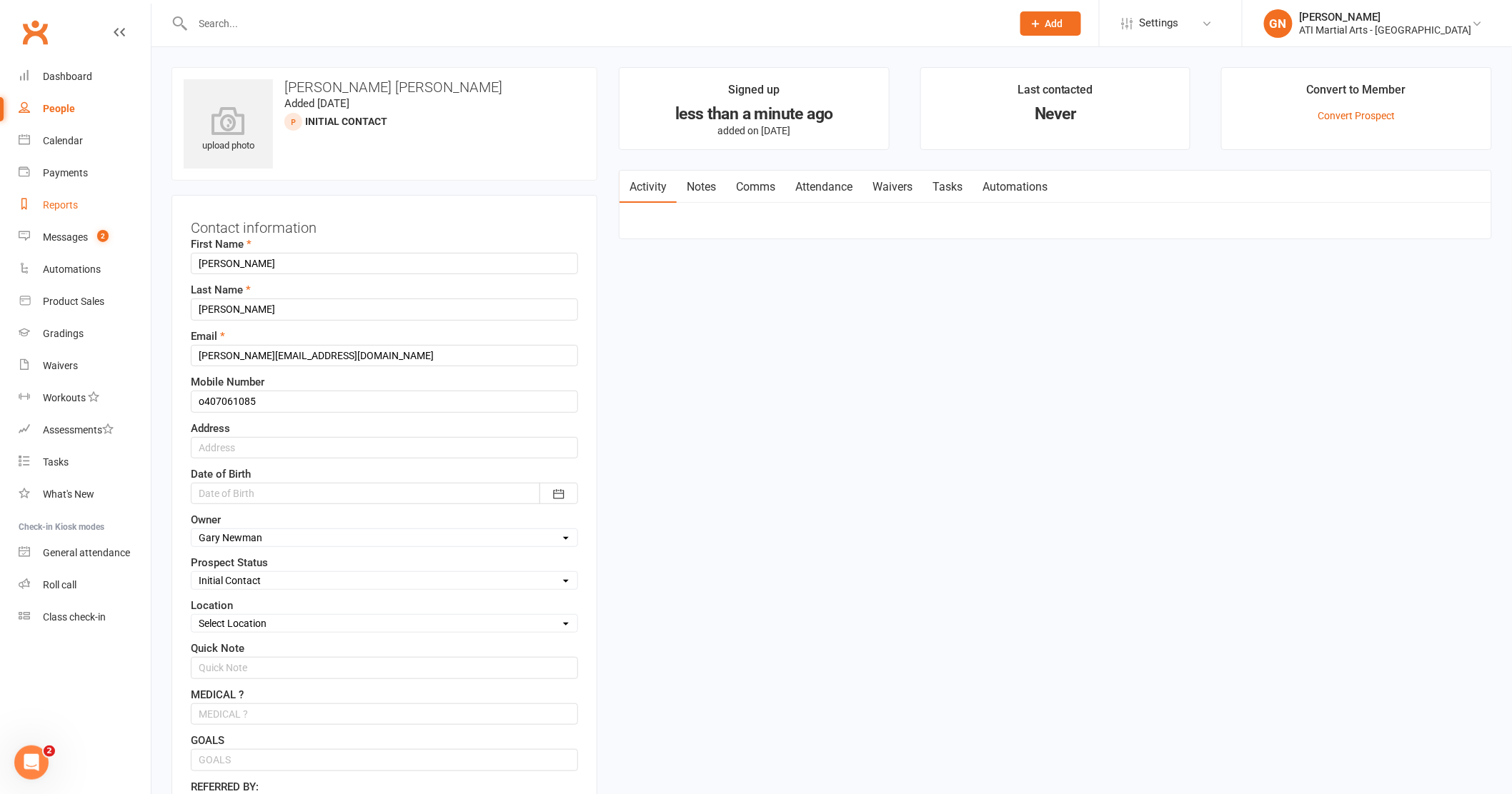
click at [55, 202] on div "Reports" at bounding box center [61, 205] width 35 height 11
select select "50"
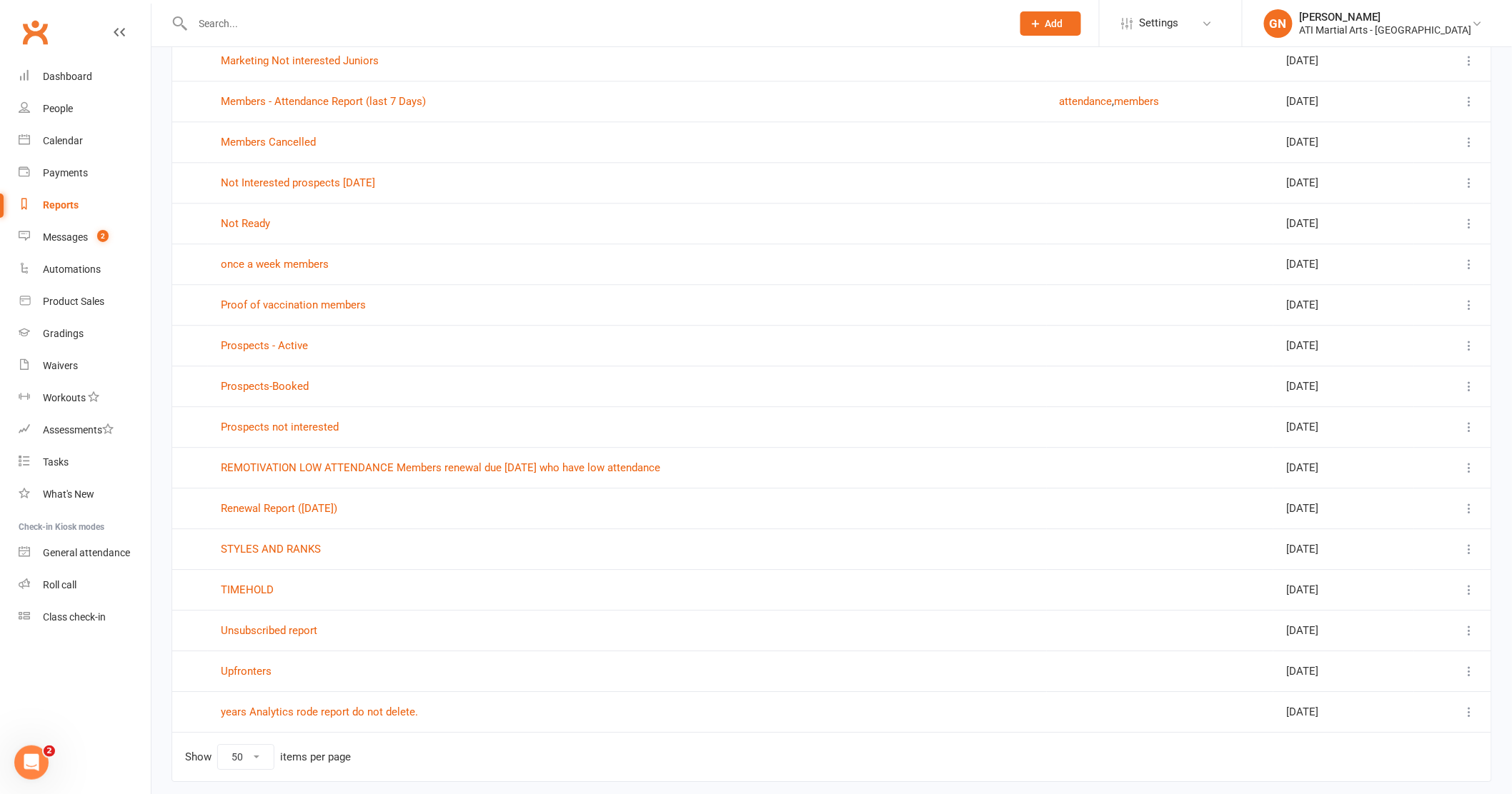
scroll to position [1414, 0]
click at [293, 352] on link "Prospects - Active" at bounding box center [264, 348] width 87 height 13
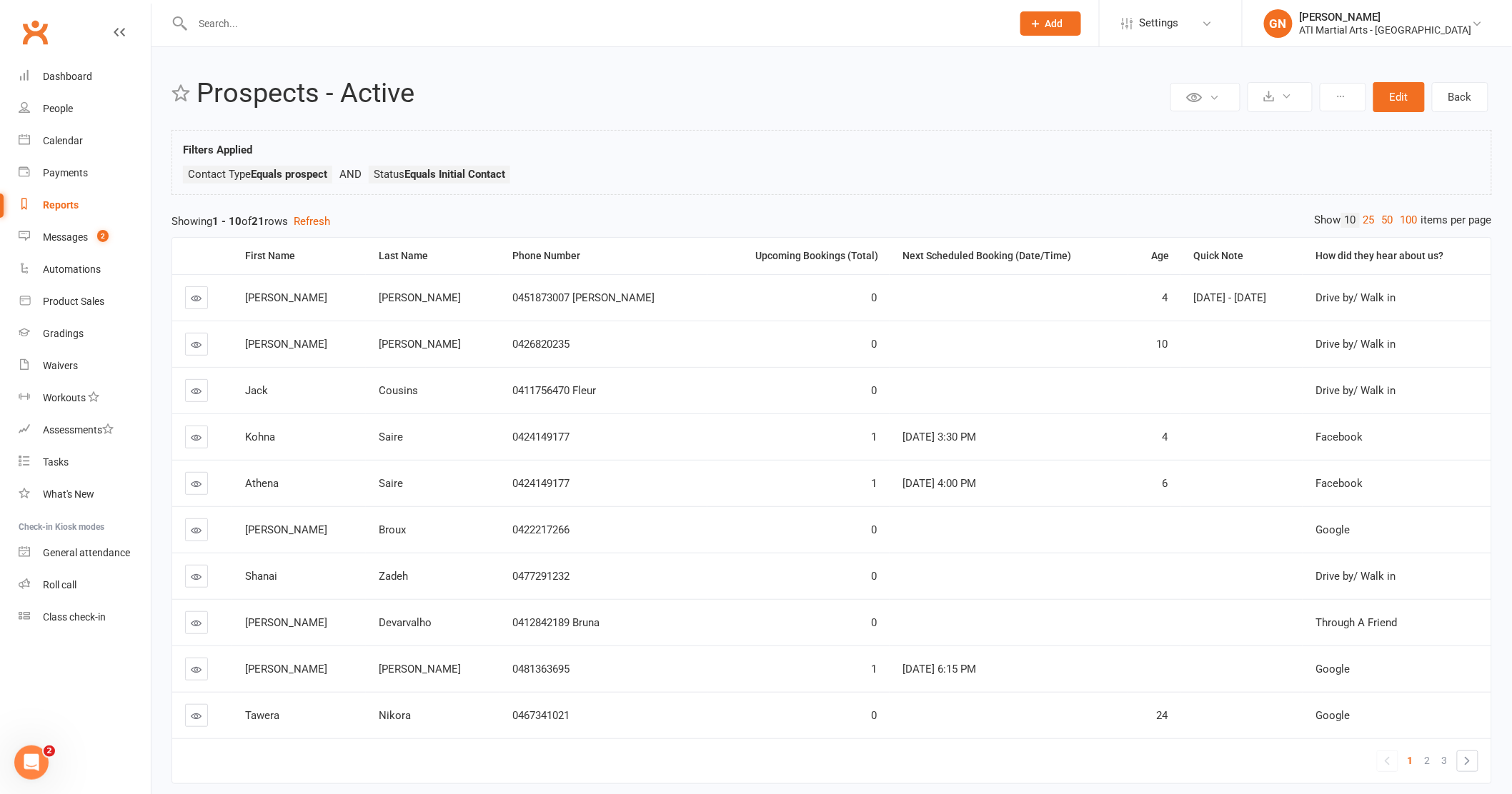
scroll to position [72, 0]
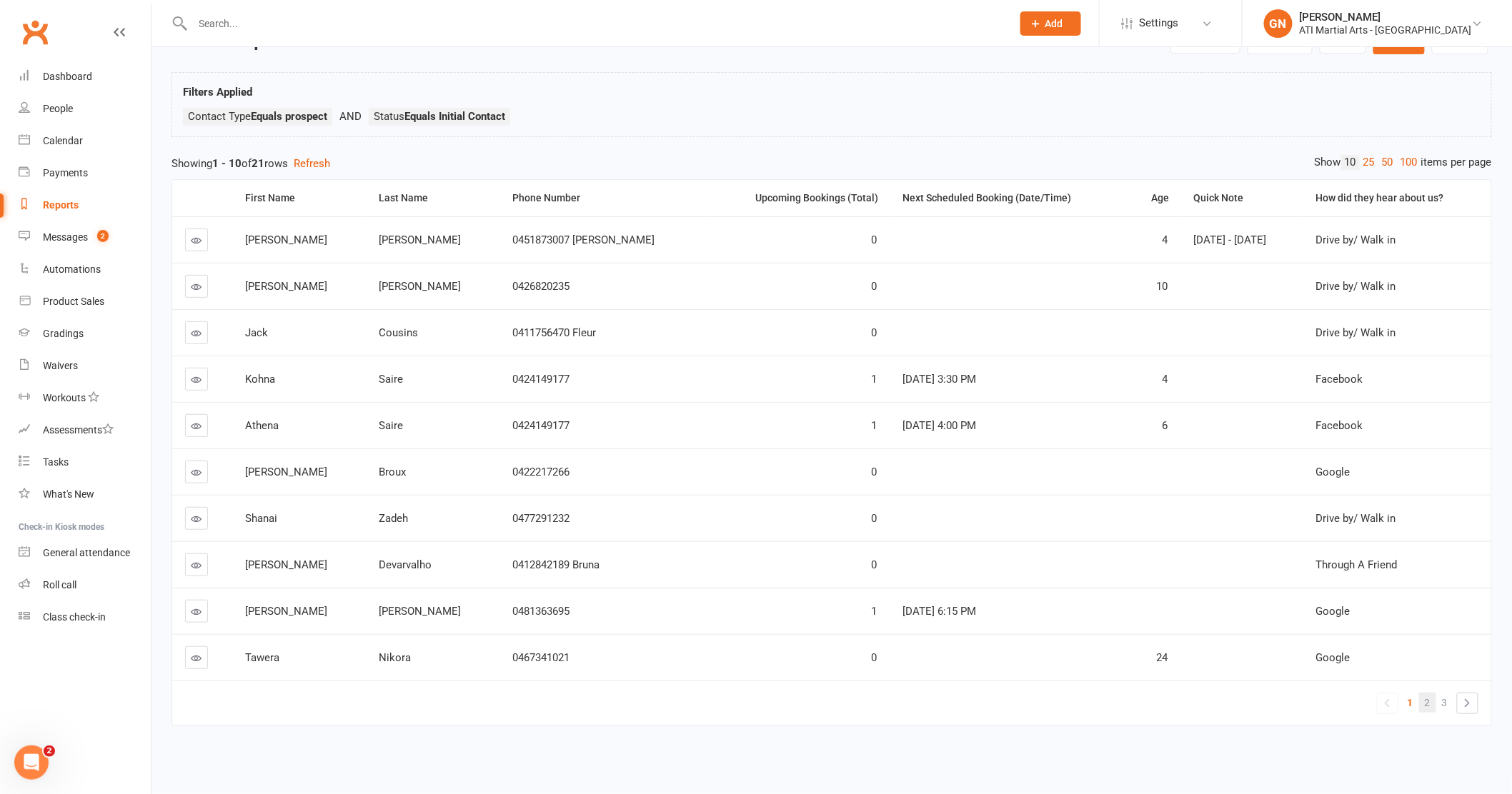
click at [1426, 693] on span "2" at bounding box center [1427, 703] width 6 height 20
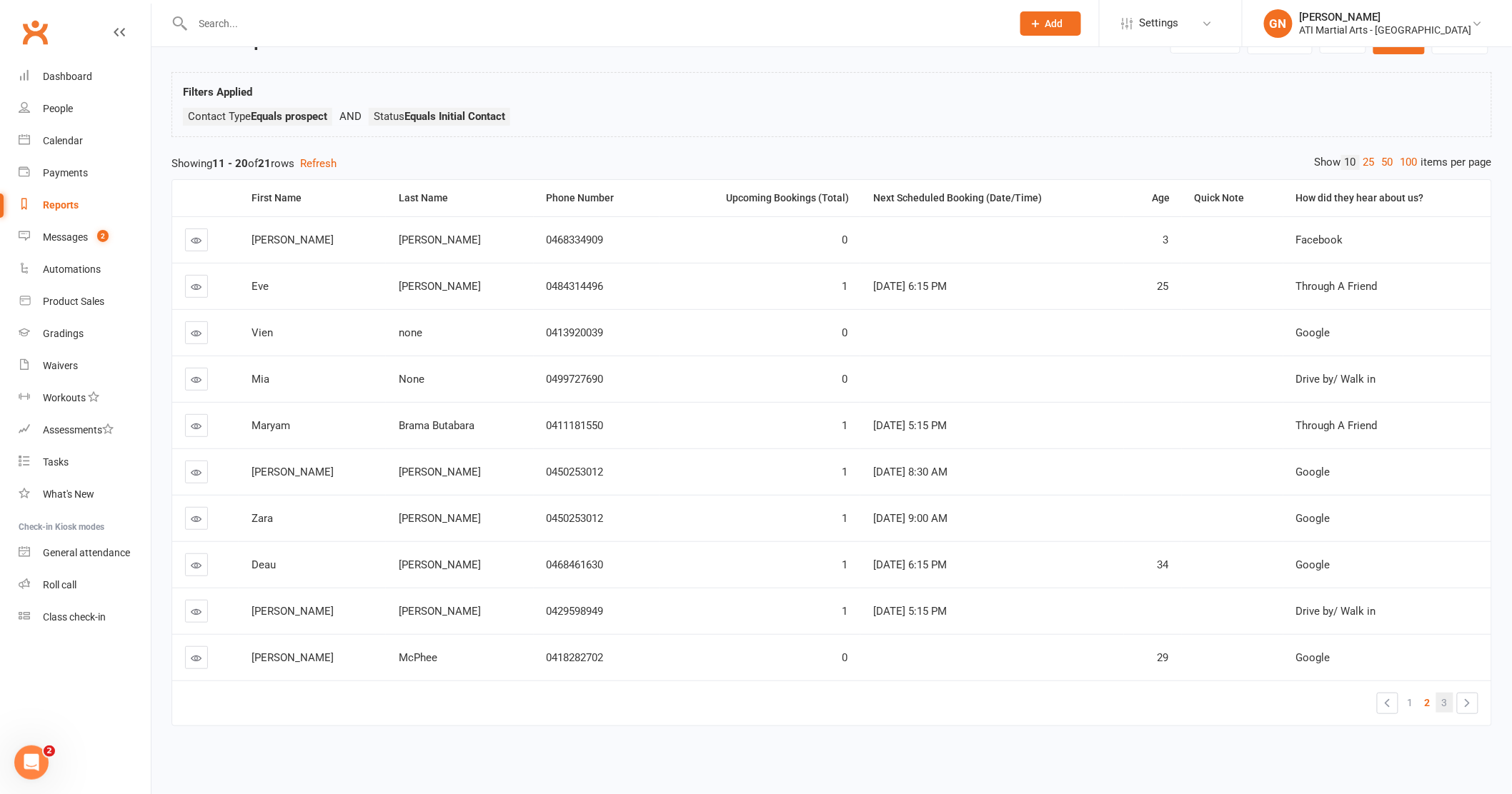
click at [1445, 695] on span "3" at bounding box center [1445, 703] width 6 height 20
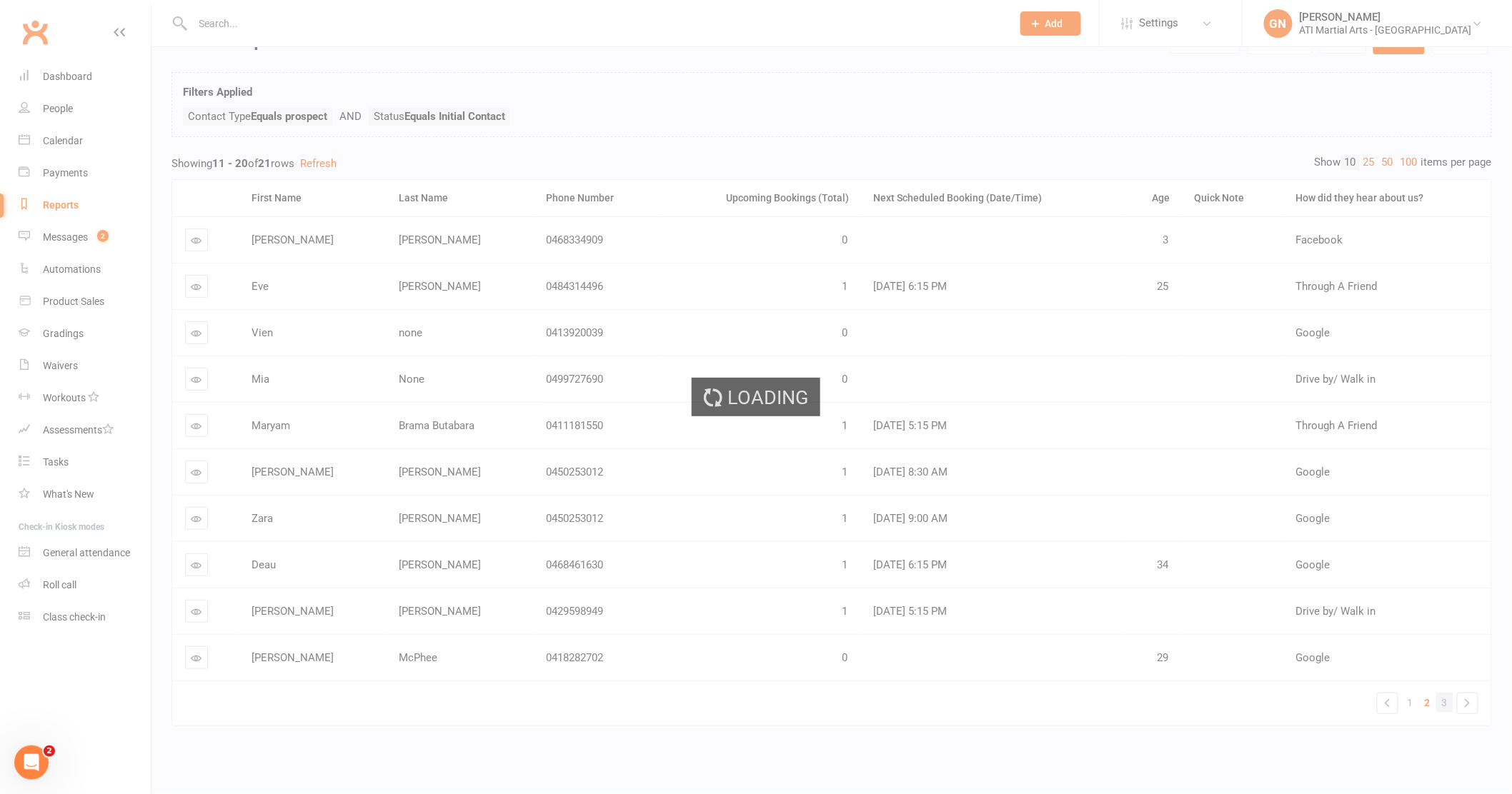
scroll to position [0, 0]
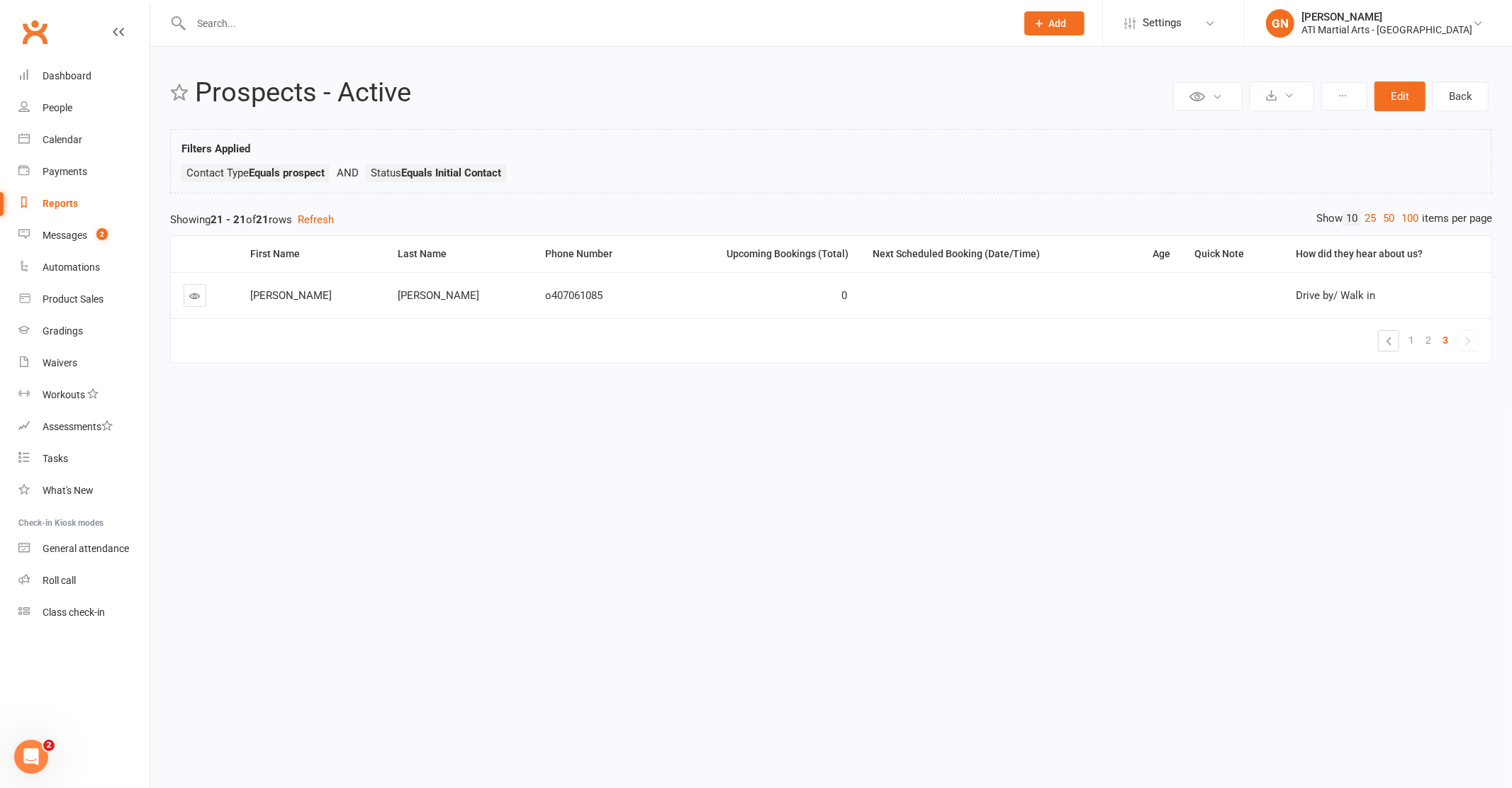
click at [217, 23] on input "text" at bounding box center [596, 24] width 819 height 20
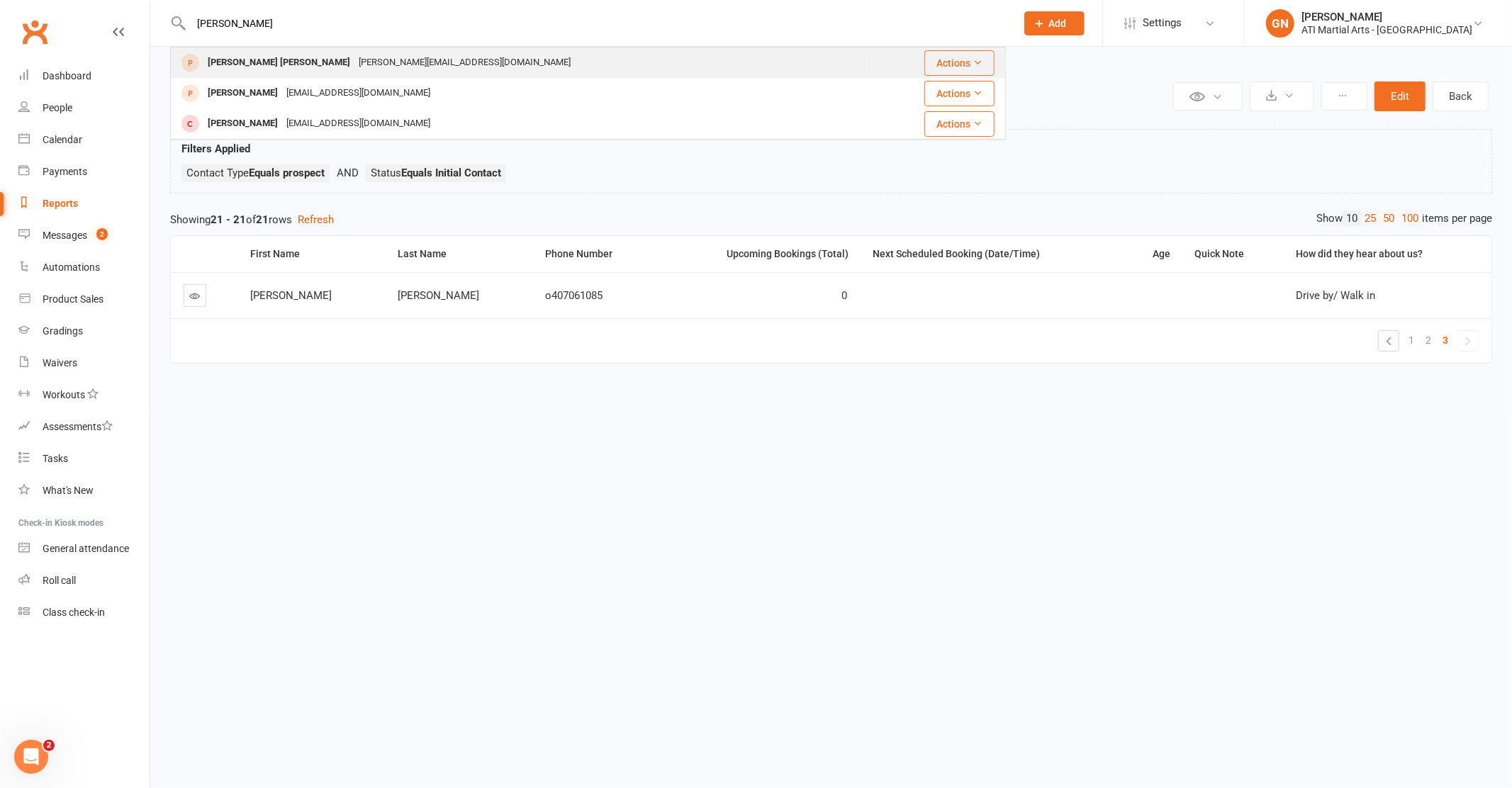
type input "knox"
click at [228, 60] on div "knox Litton" at bounding box center [278, 62] width 151 height 21
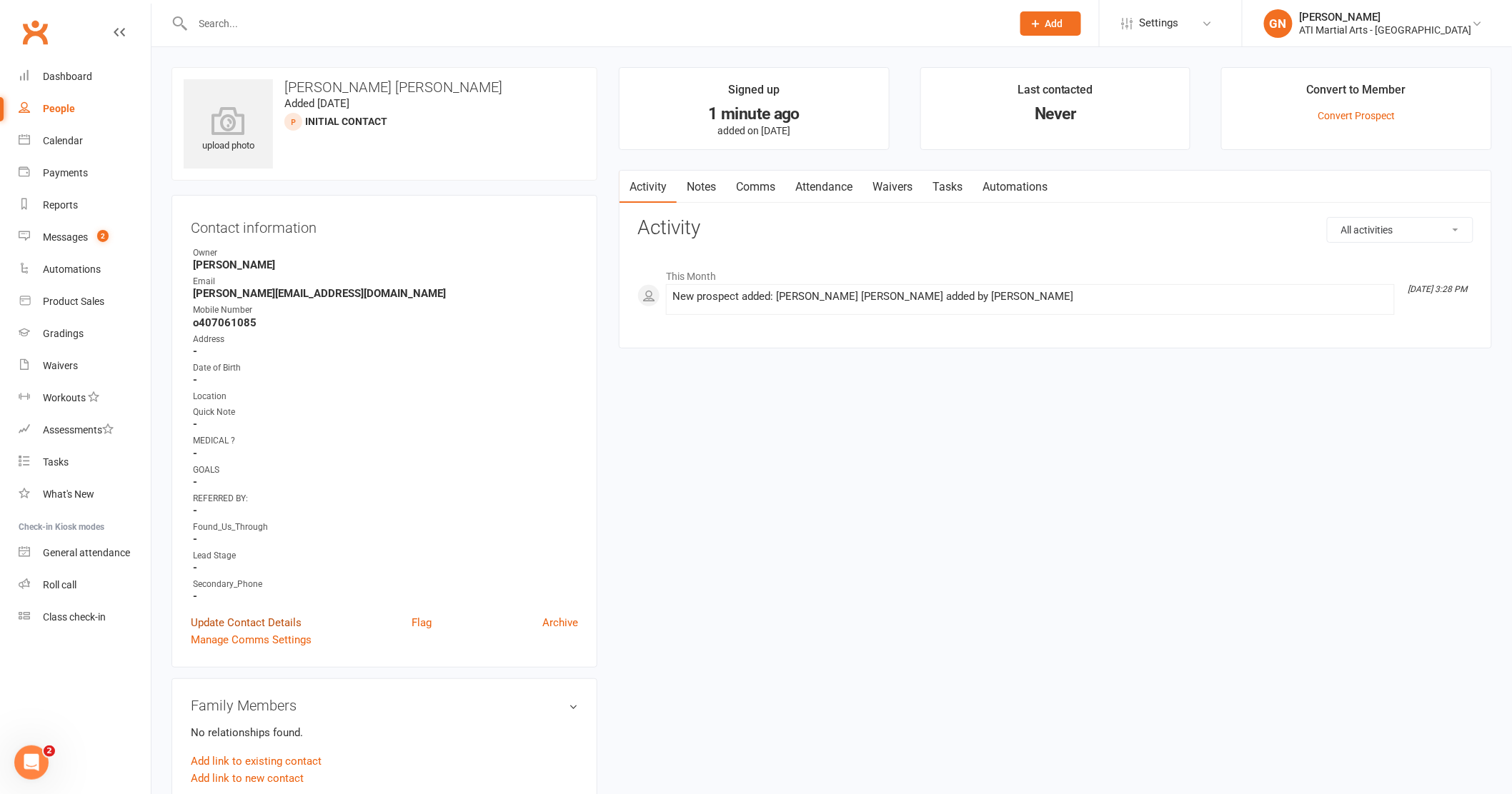
click at [244, 620] on link "Update Contact Details" at bounding box center [246, 623] width 110 height 17
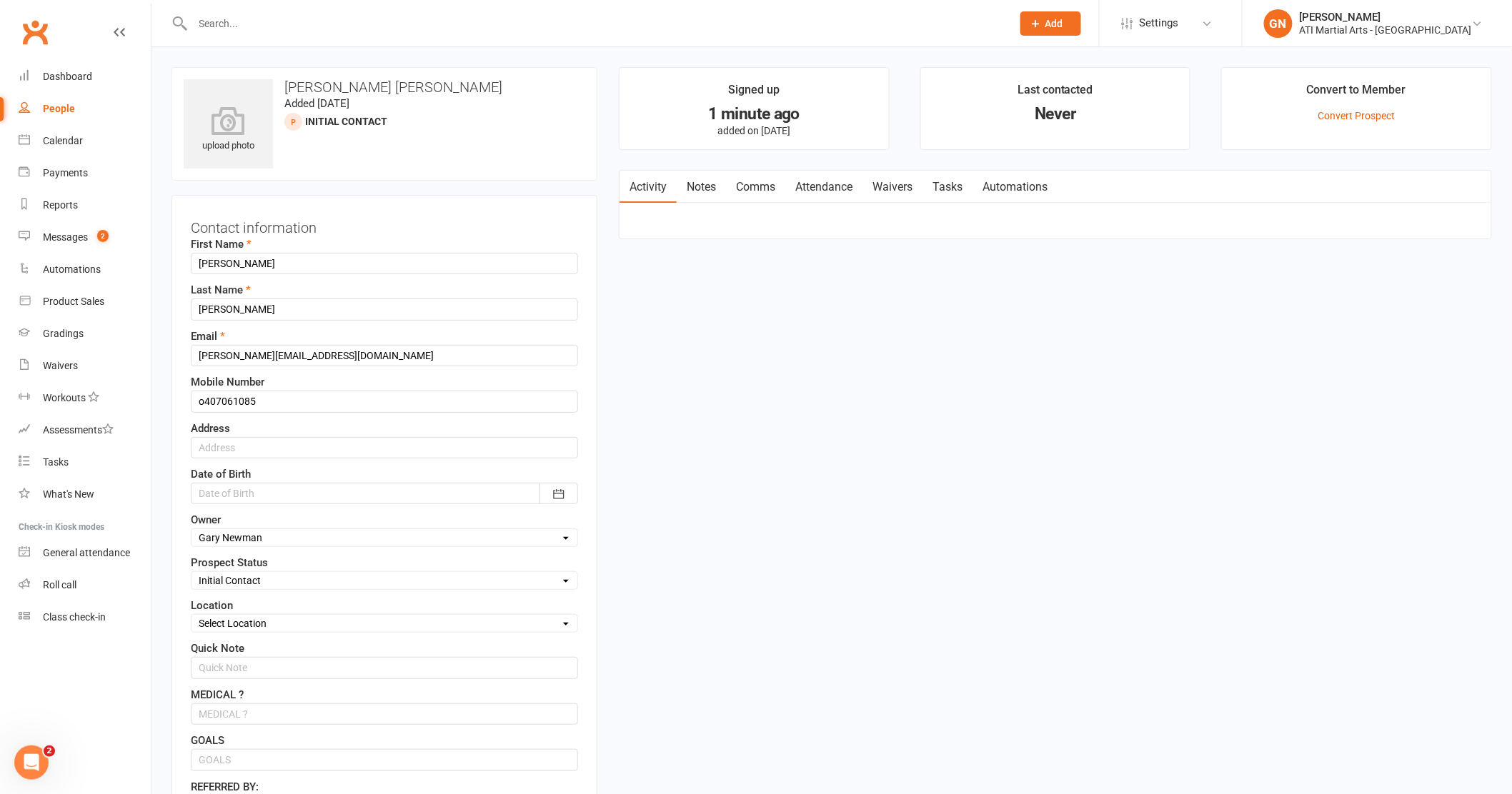
scroll to position [67, 0]
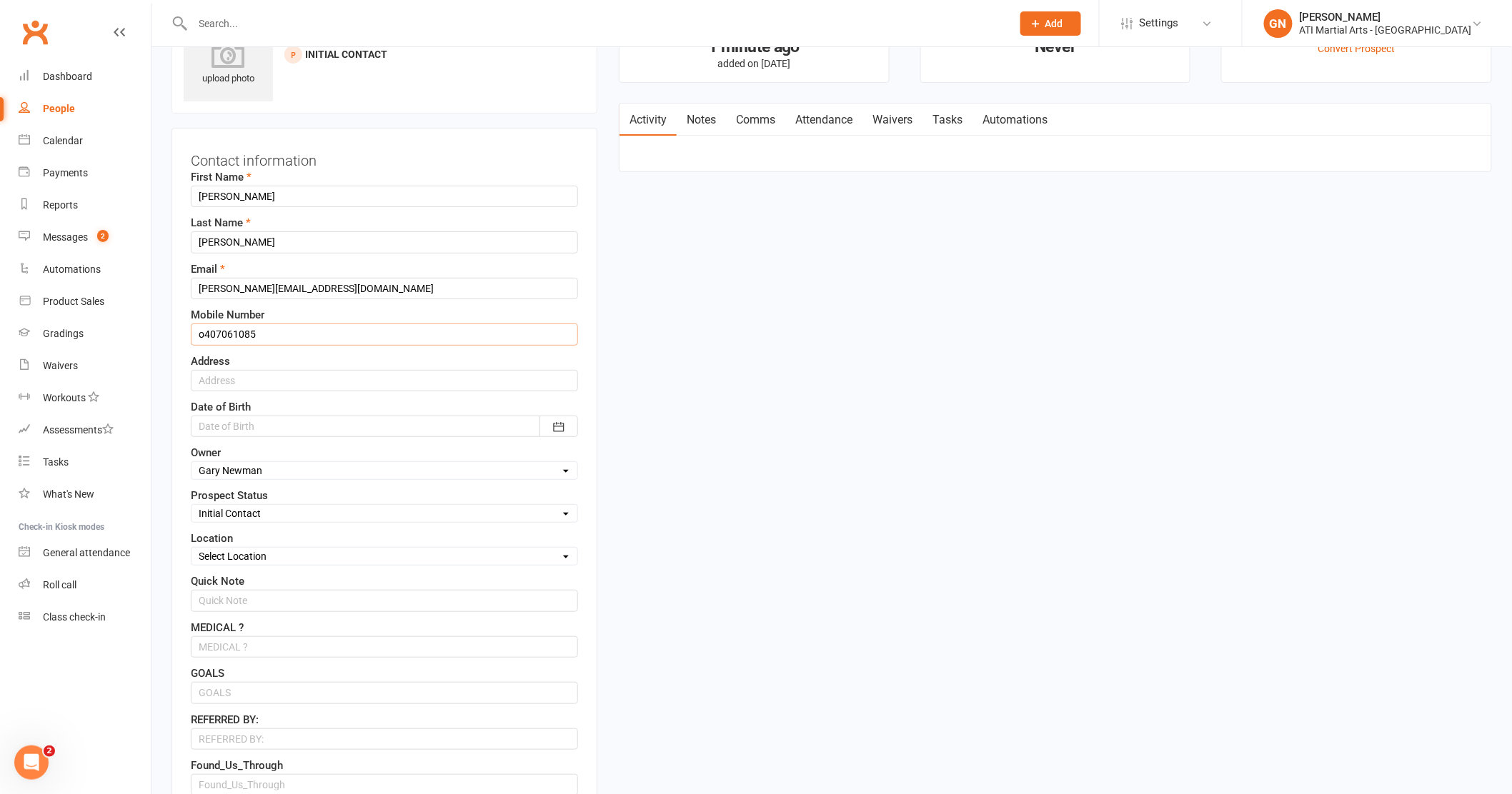
click at [205, 334] on input "o407061085" at bounding box center [384, 334] width 387 height 21
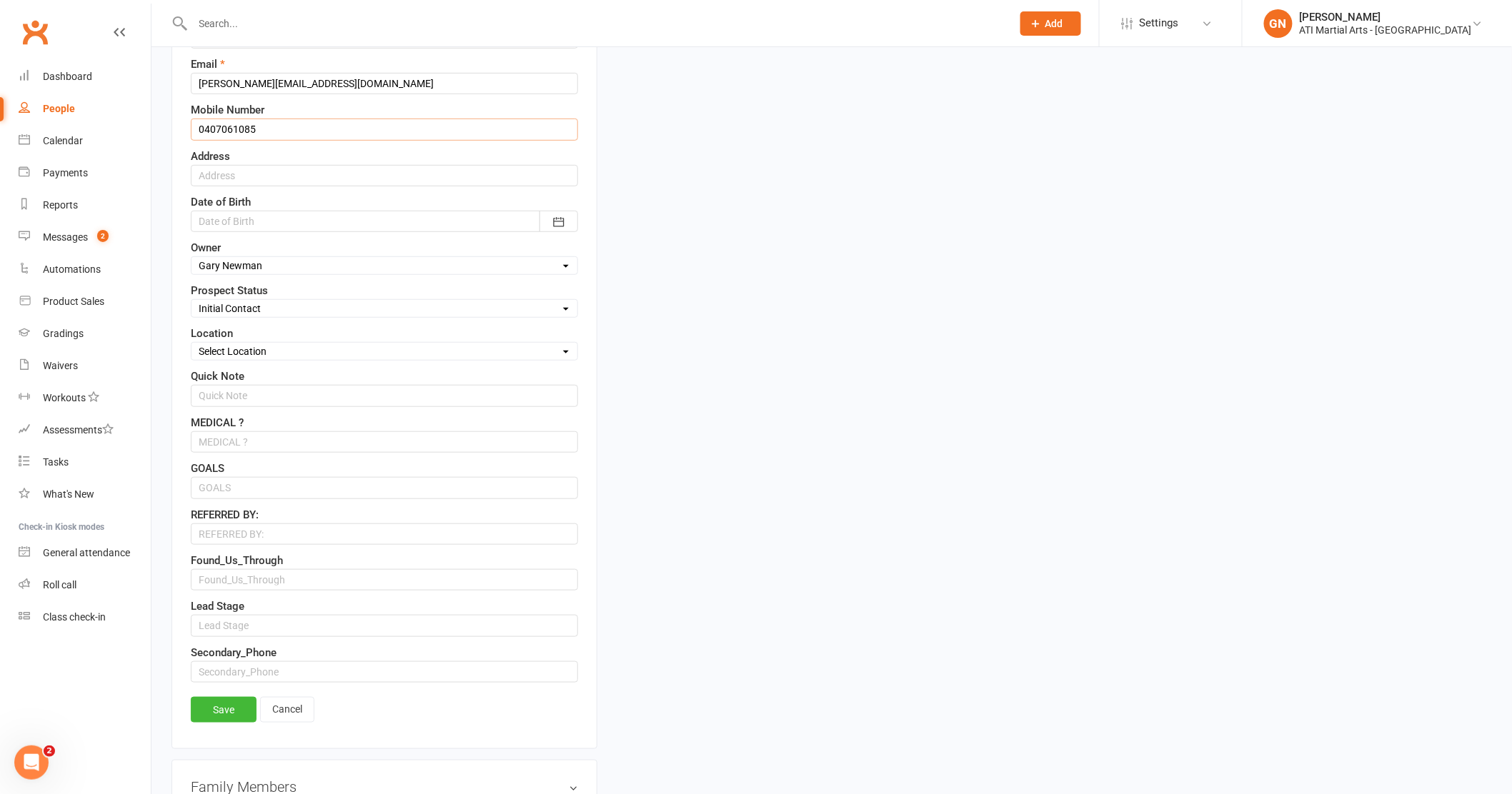
scroll to position [282, 0]
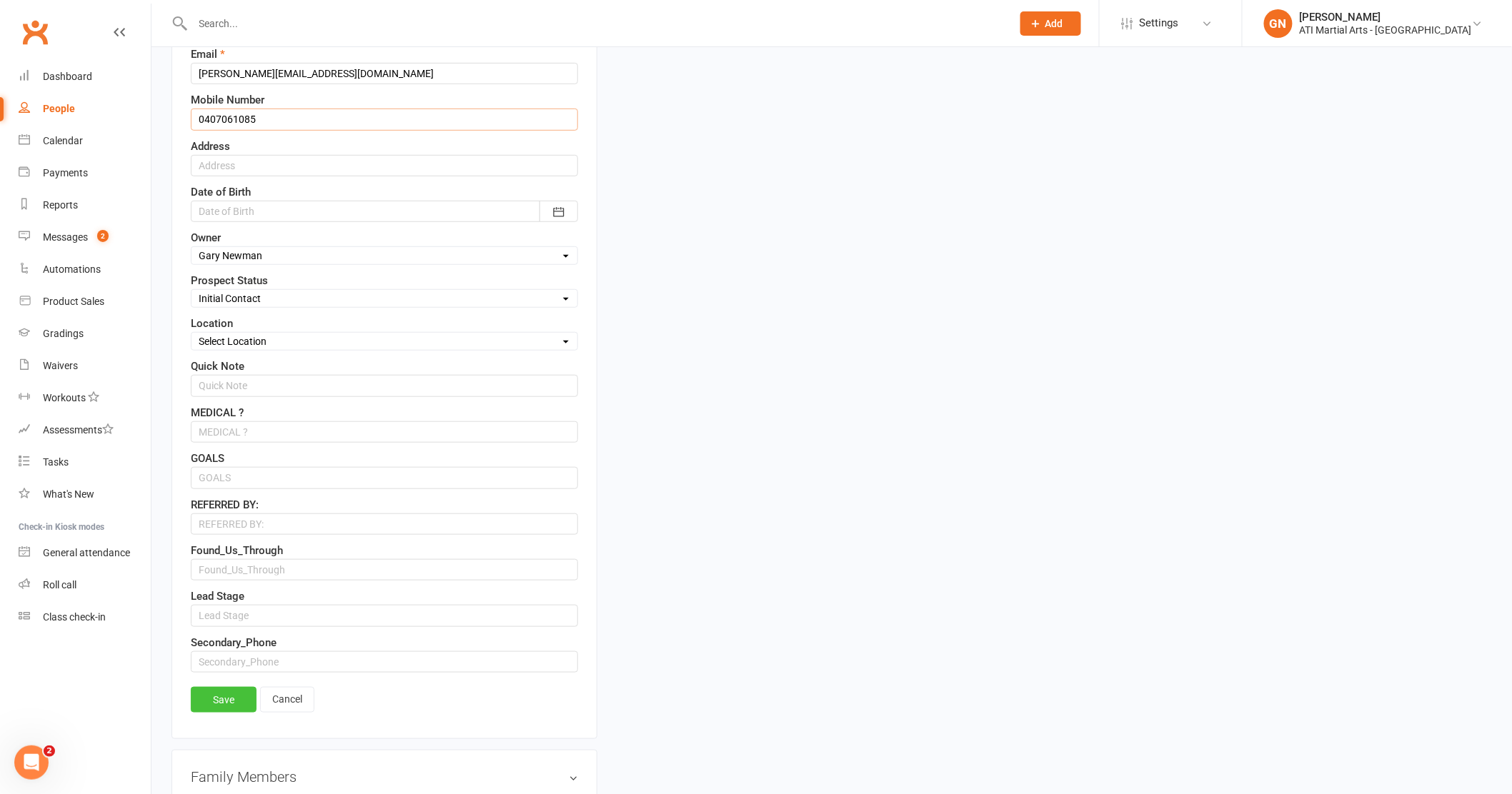
type input "0407061085"
click at [228, 708] on link "Save" at bounding box center [223, 700] width 65 height 26
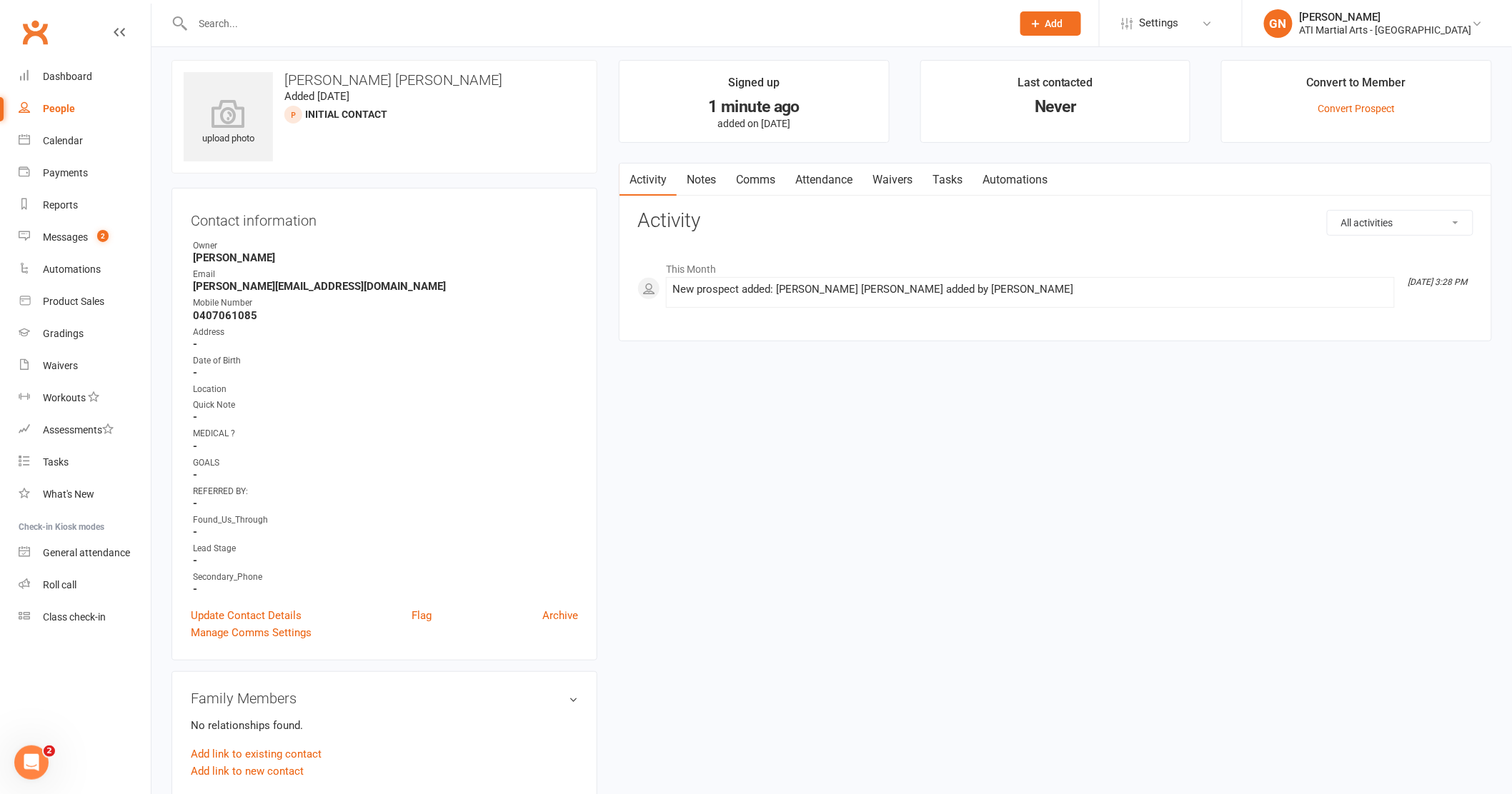
scroll to position [2, 0]
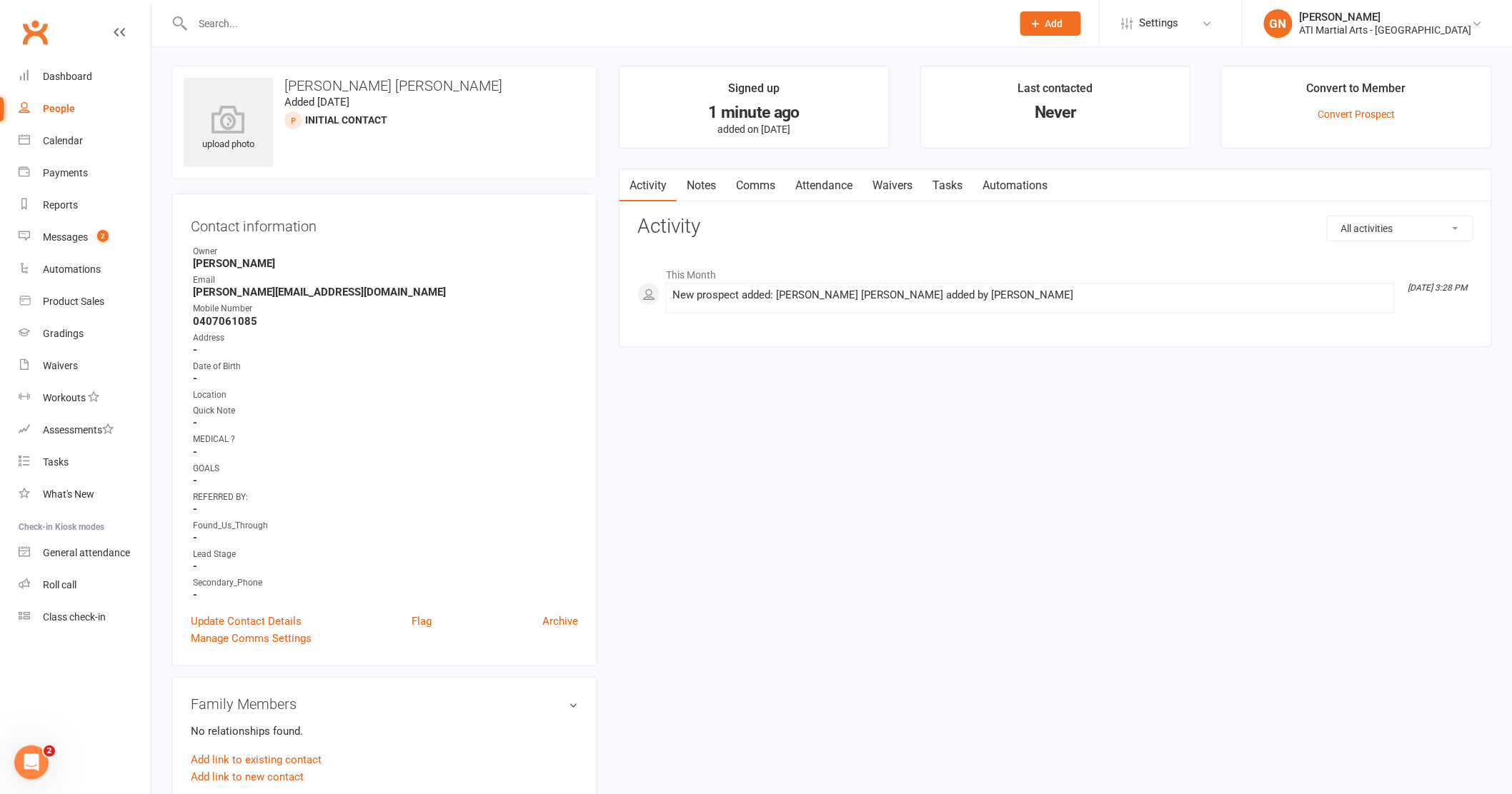
click at [270, 30] on input "text" at bounding box center [595, 24] width 814 height 20
click at [239, 17] on input "text" at bounding box center [595, 24] width 814 height 20
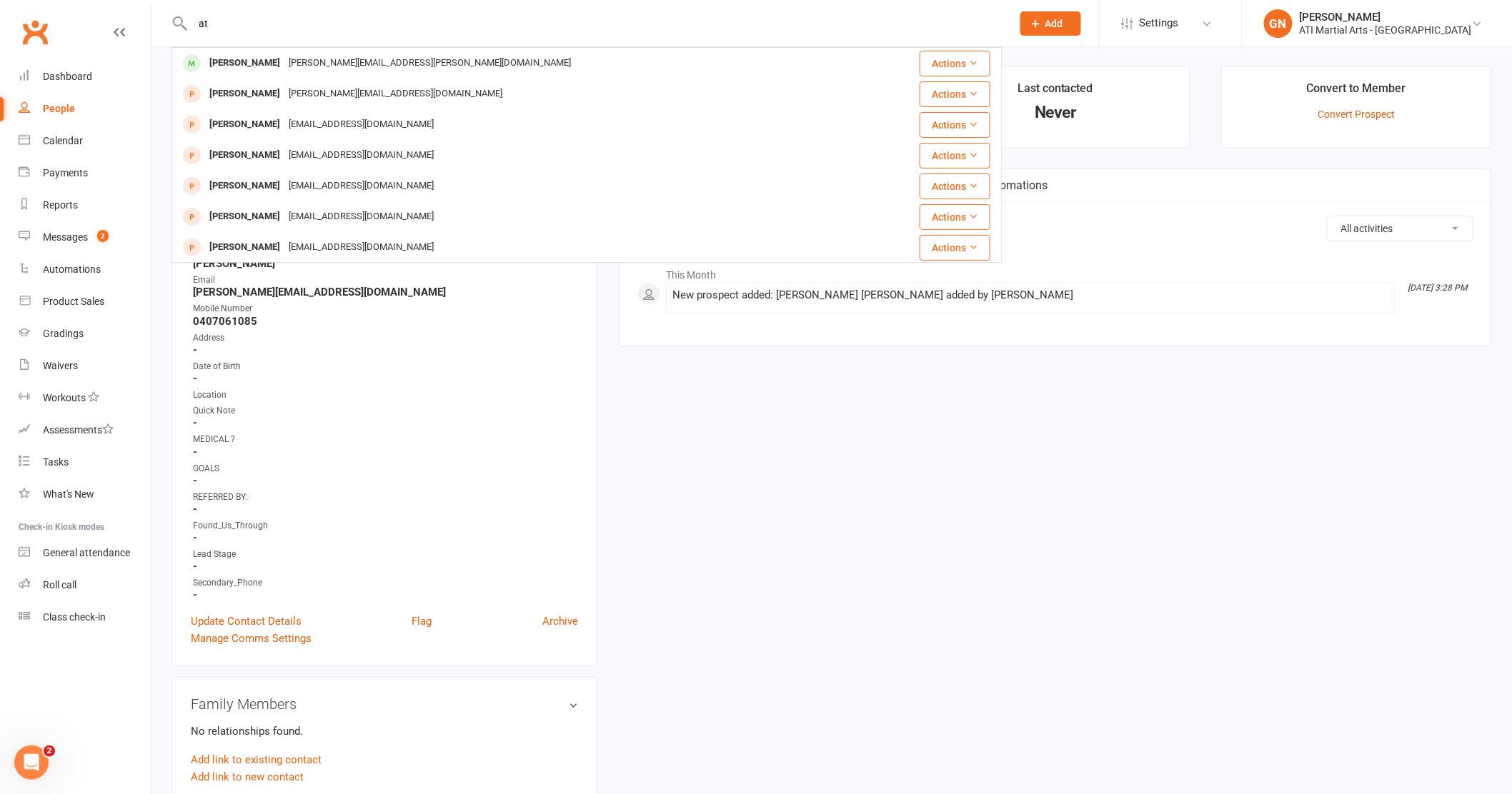
type input "a"
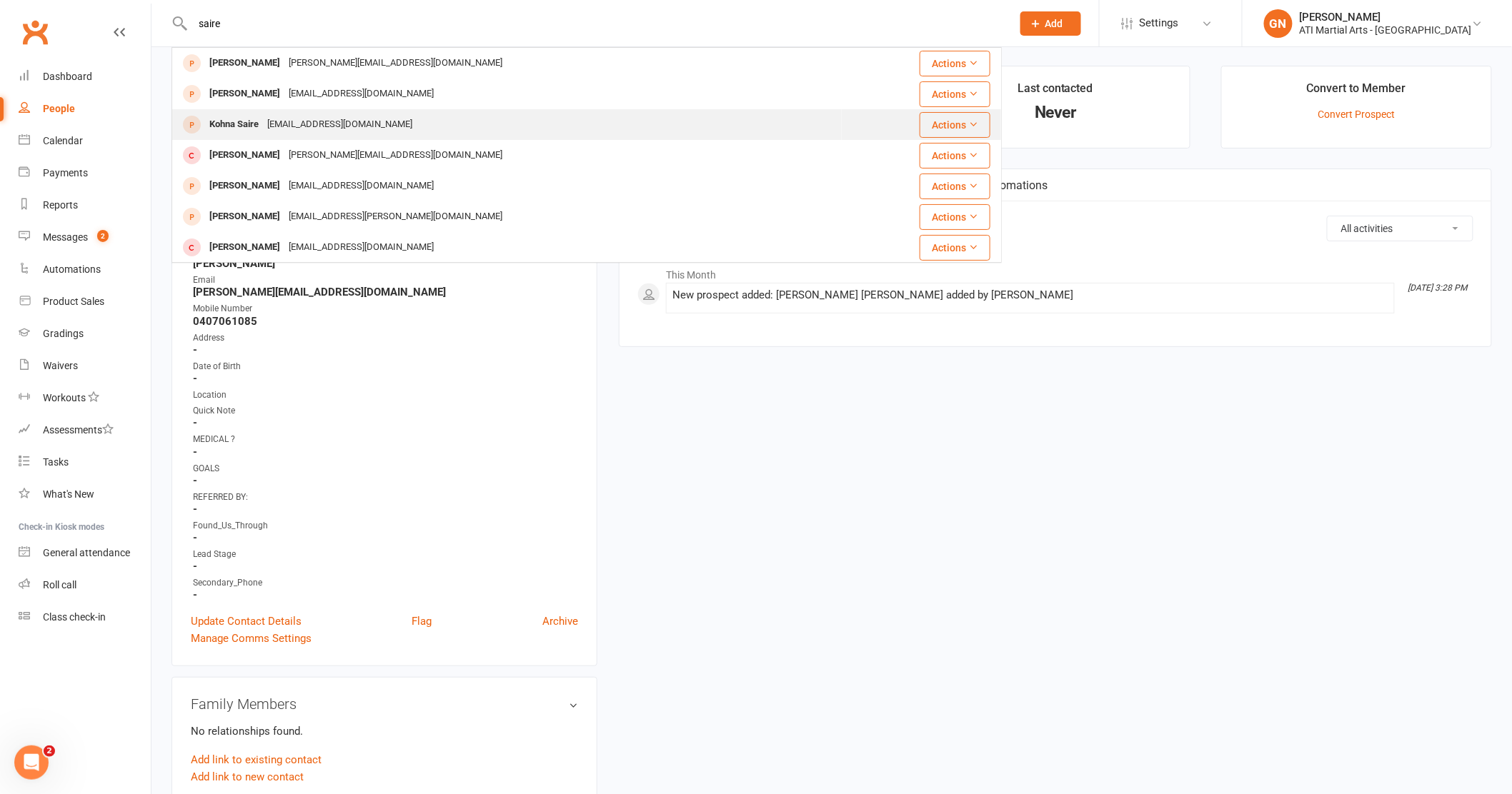
type input "saire"
click at [237, 122] on div "Kohna Saire" at bounding box center [234, 124] width 58 height 21
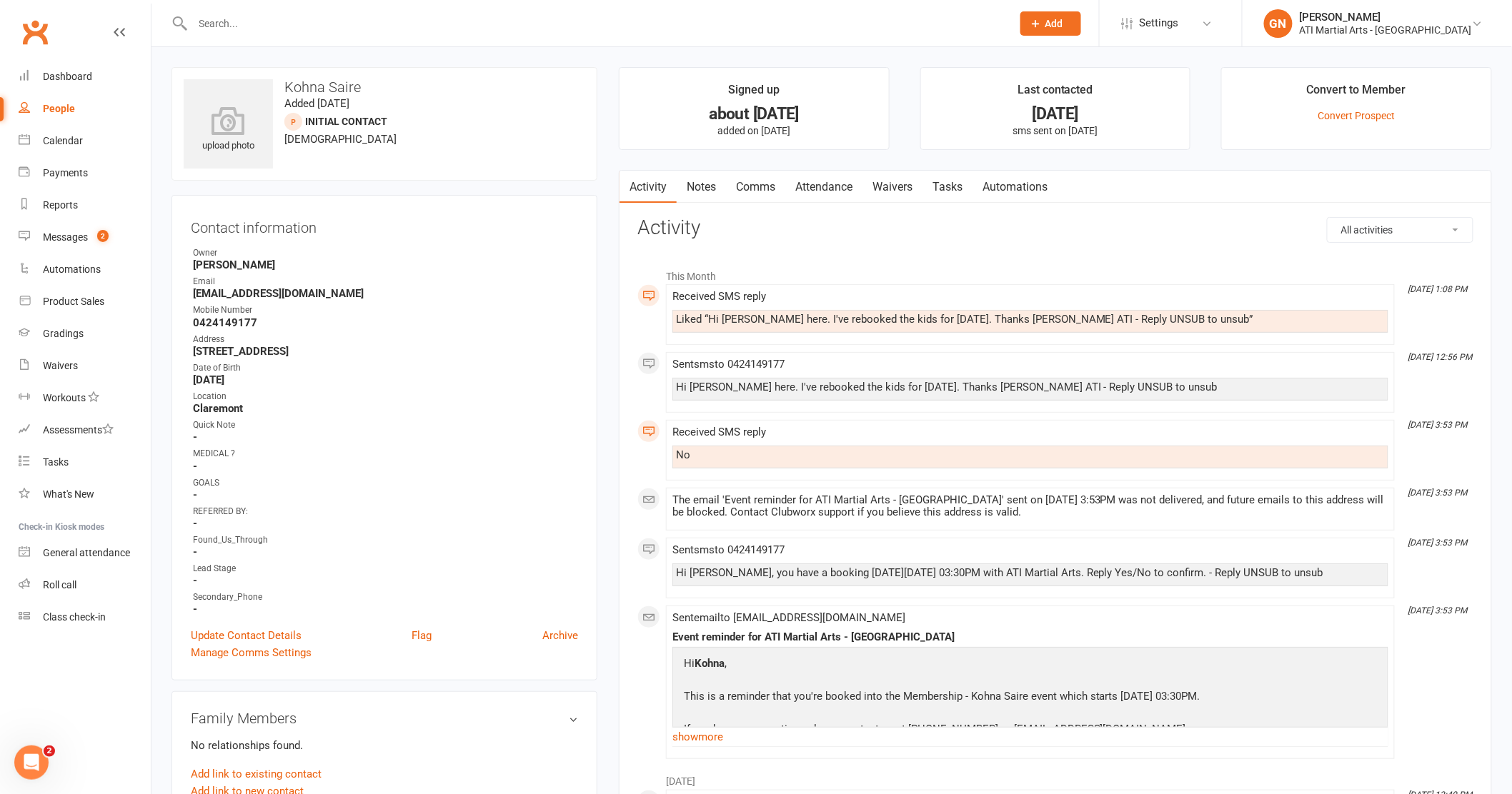
click at [236, 28] on input "text" at bounding box center [595, 24] width 814 height 20
click at [66, 139] on div "Calendar" at bounding box center [63, 141] width 40 height 11
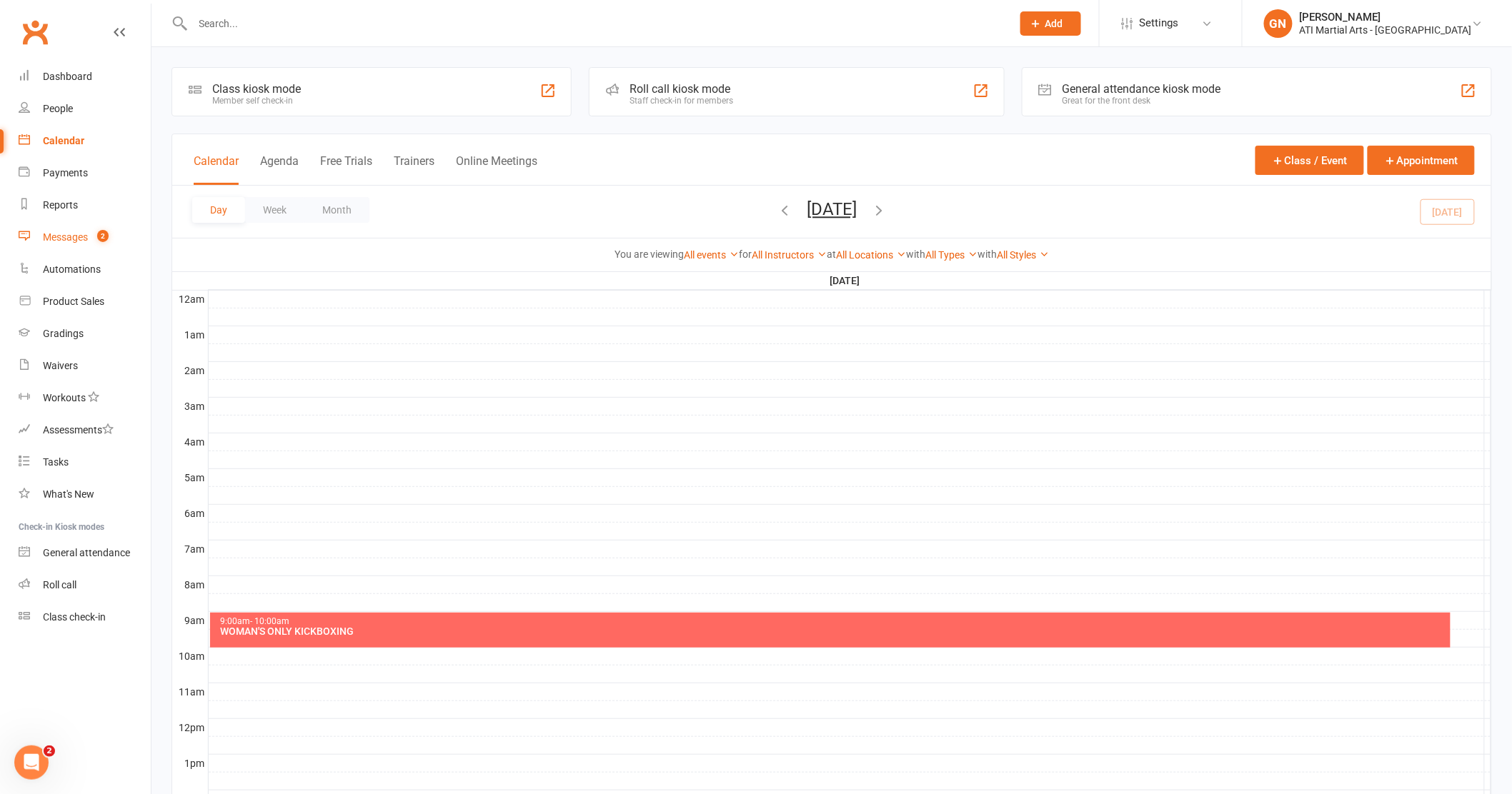
click at [50, 243] on link "Messages 2" at bounding box center [85, 237] width 133 height 32
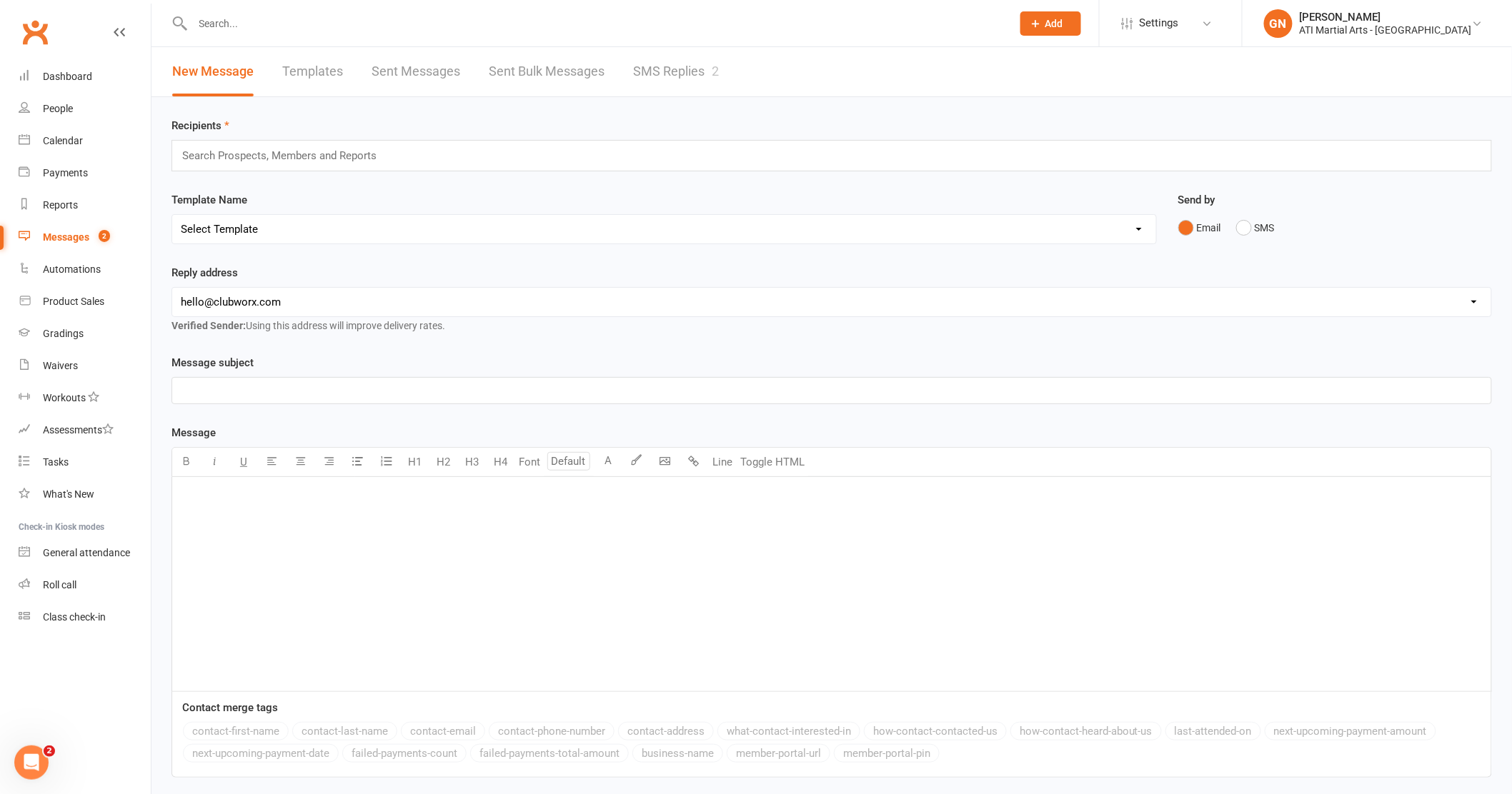
click at [643, 69] on link "SMS Replies 2" at bounding box center [675, 72] width 86 height 50
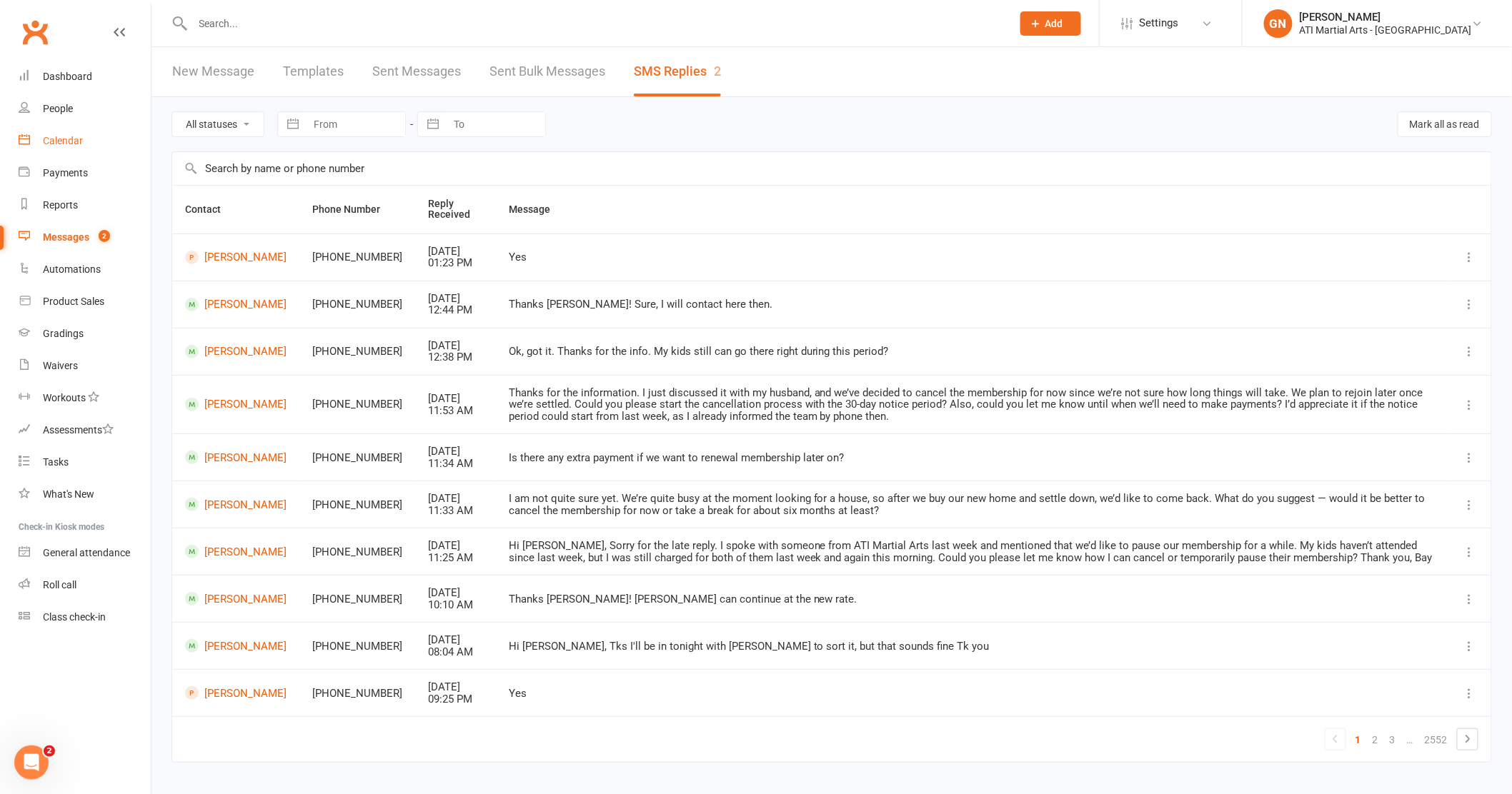
click at [76, 135] on div "Calendar" at bounding box center [63, 141] width 40 height 11
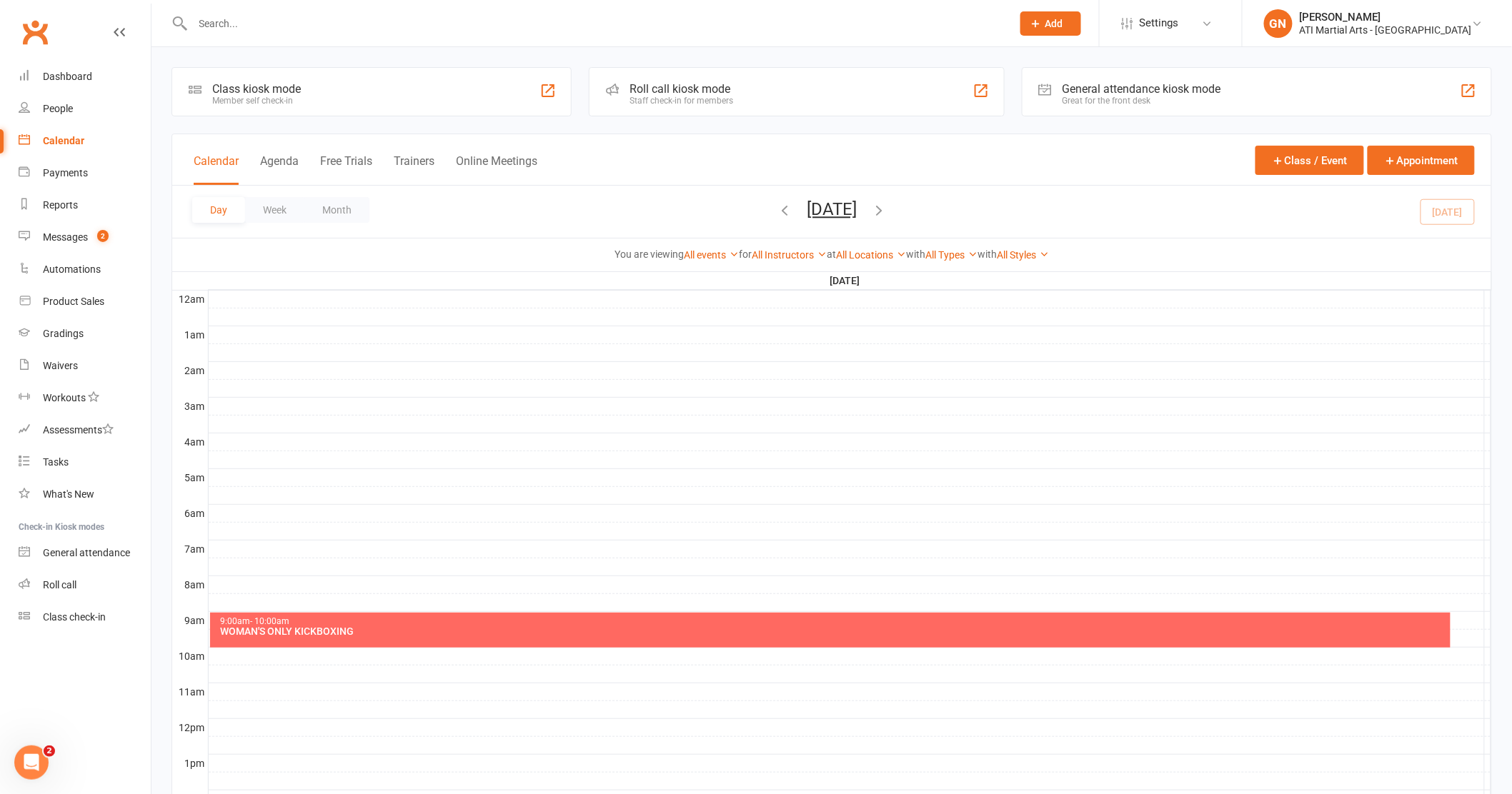
click at [230, 210] on button "Day" at bounding box center [218, 210] width 52 height 26
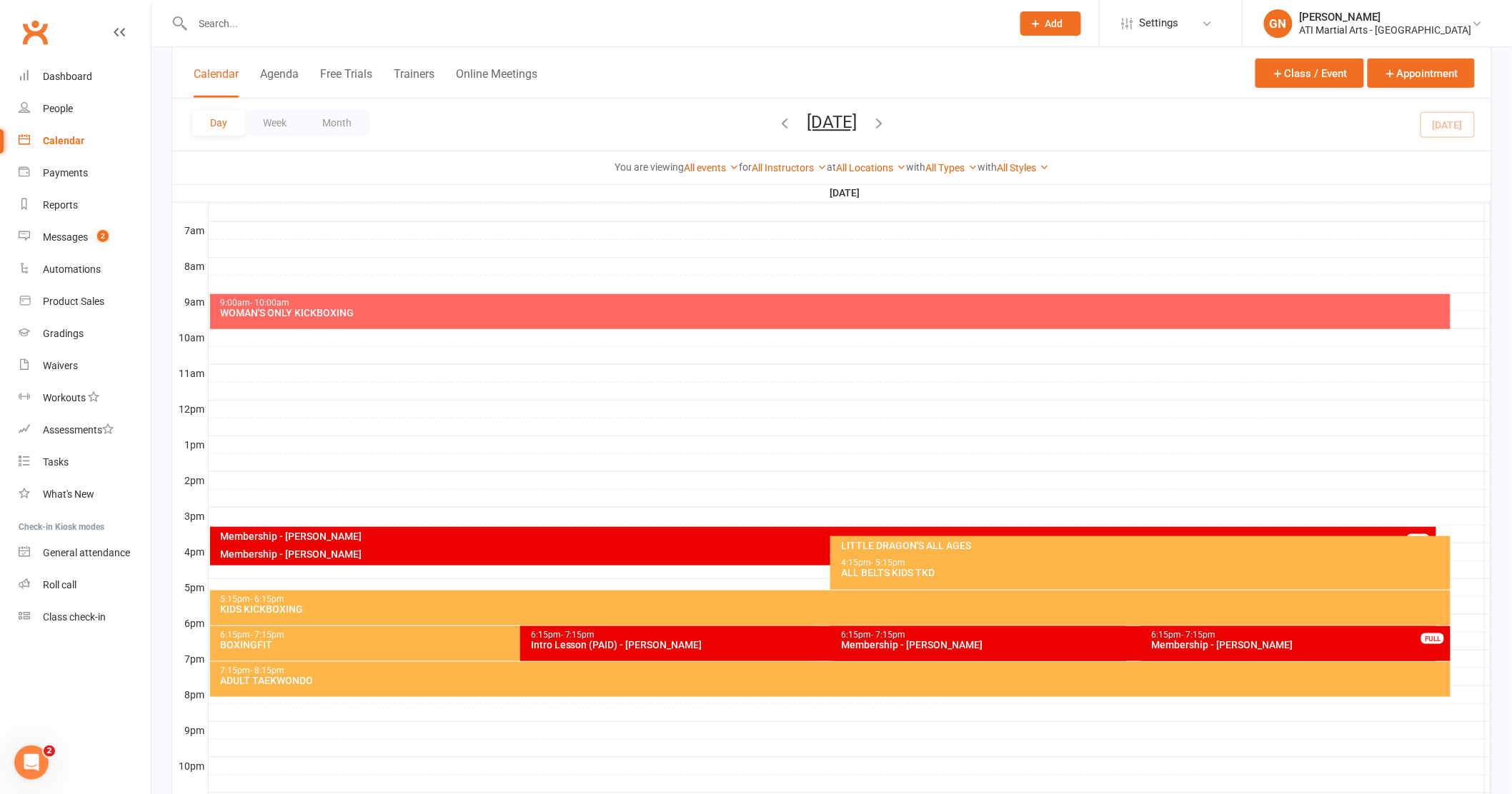
scroll to position [377, 0]
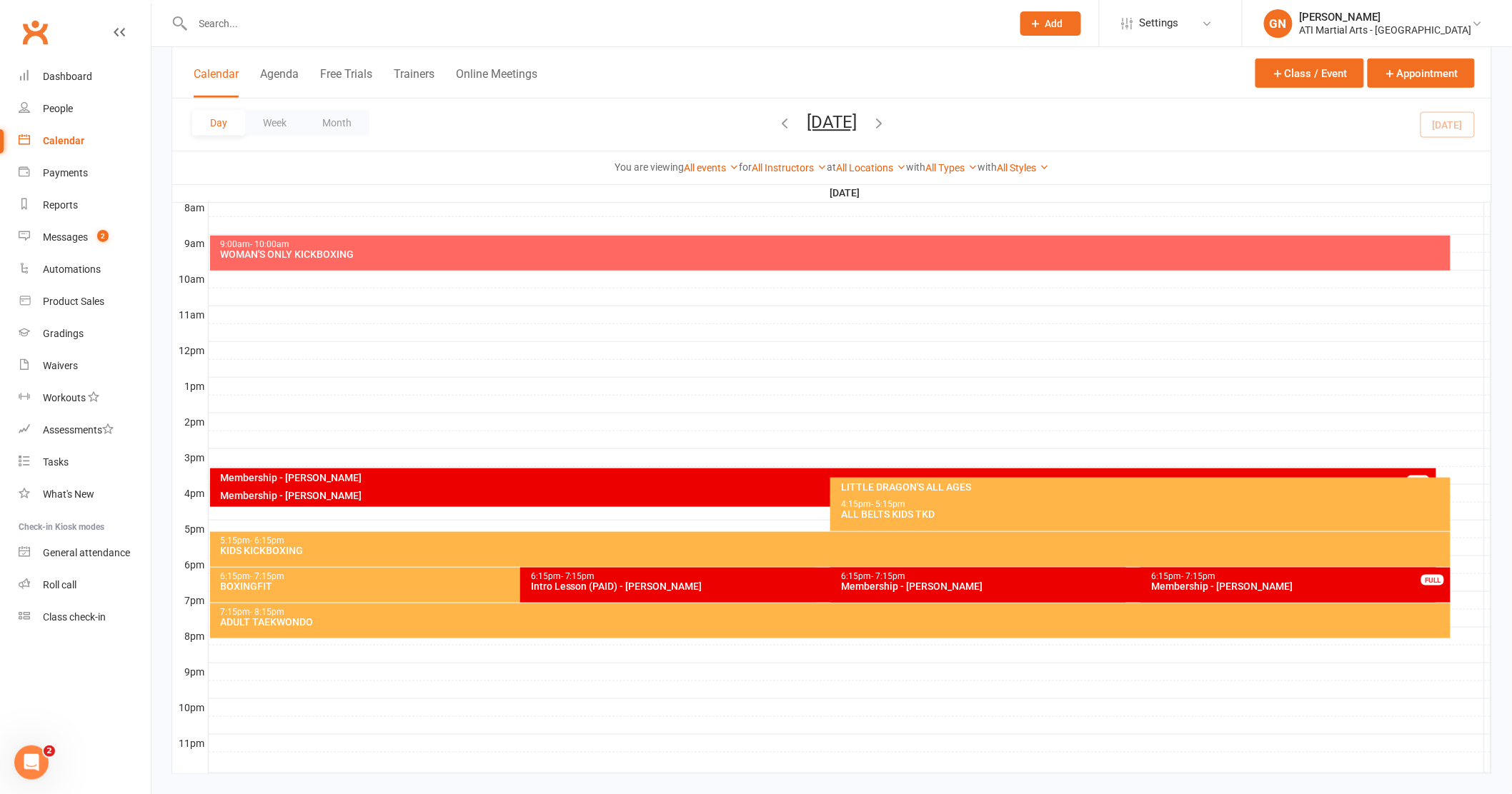
click at [664, 586] on div "Intro Lesson (PAID) - [PERSON_NAME]" at bounding box center [826, 586] width 593 height 10
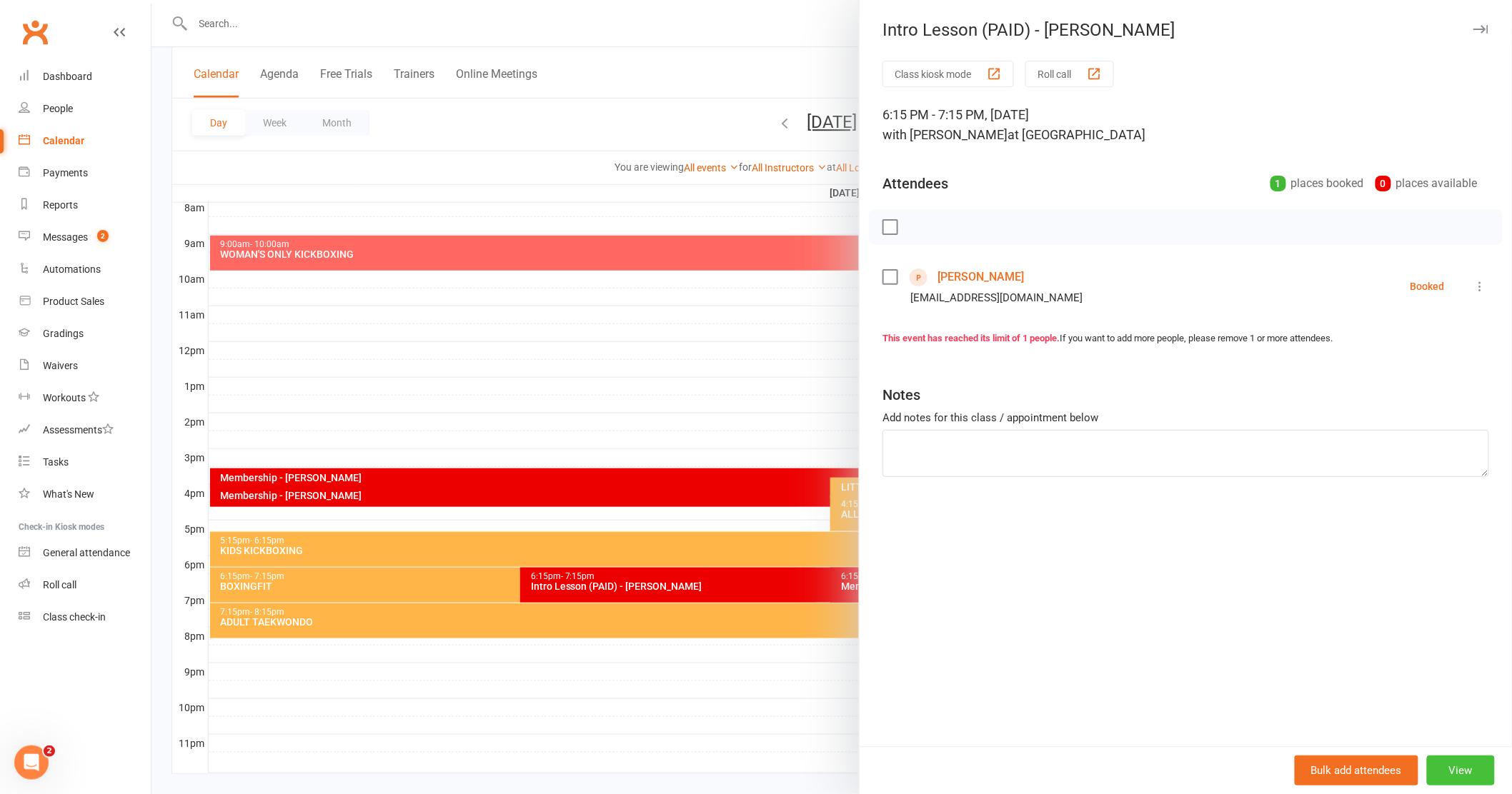
click at [1439, 778] on button "View" at bounding box center [1460, 770] width 68 height 30
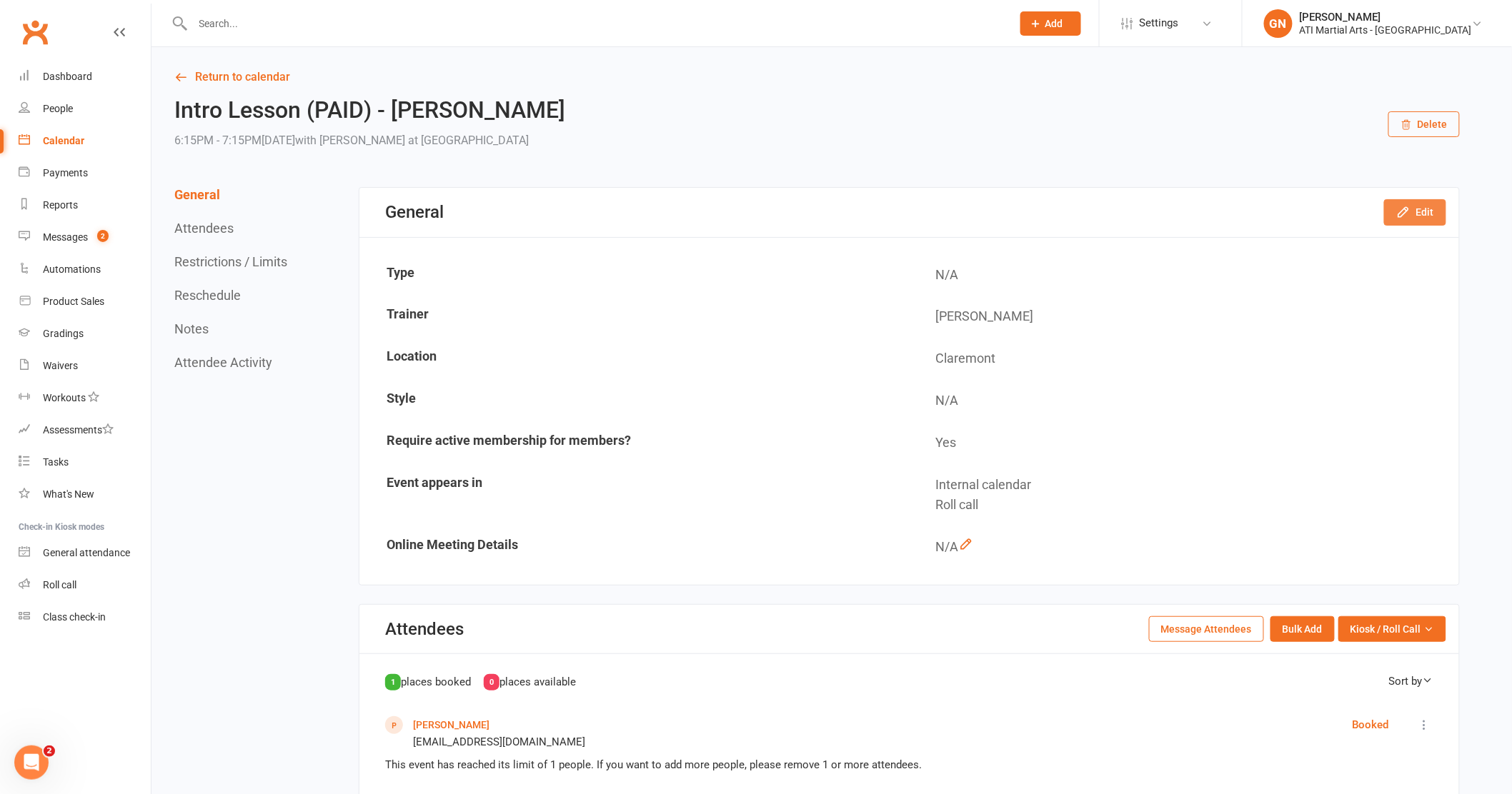
click at [1408, 214] on icon "button" at bounding box center [1403, 213] width 15 height 15
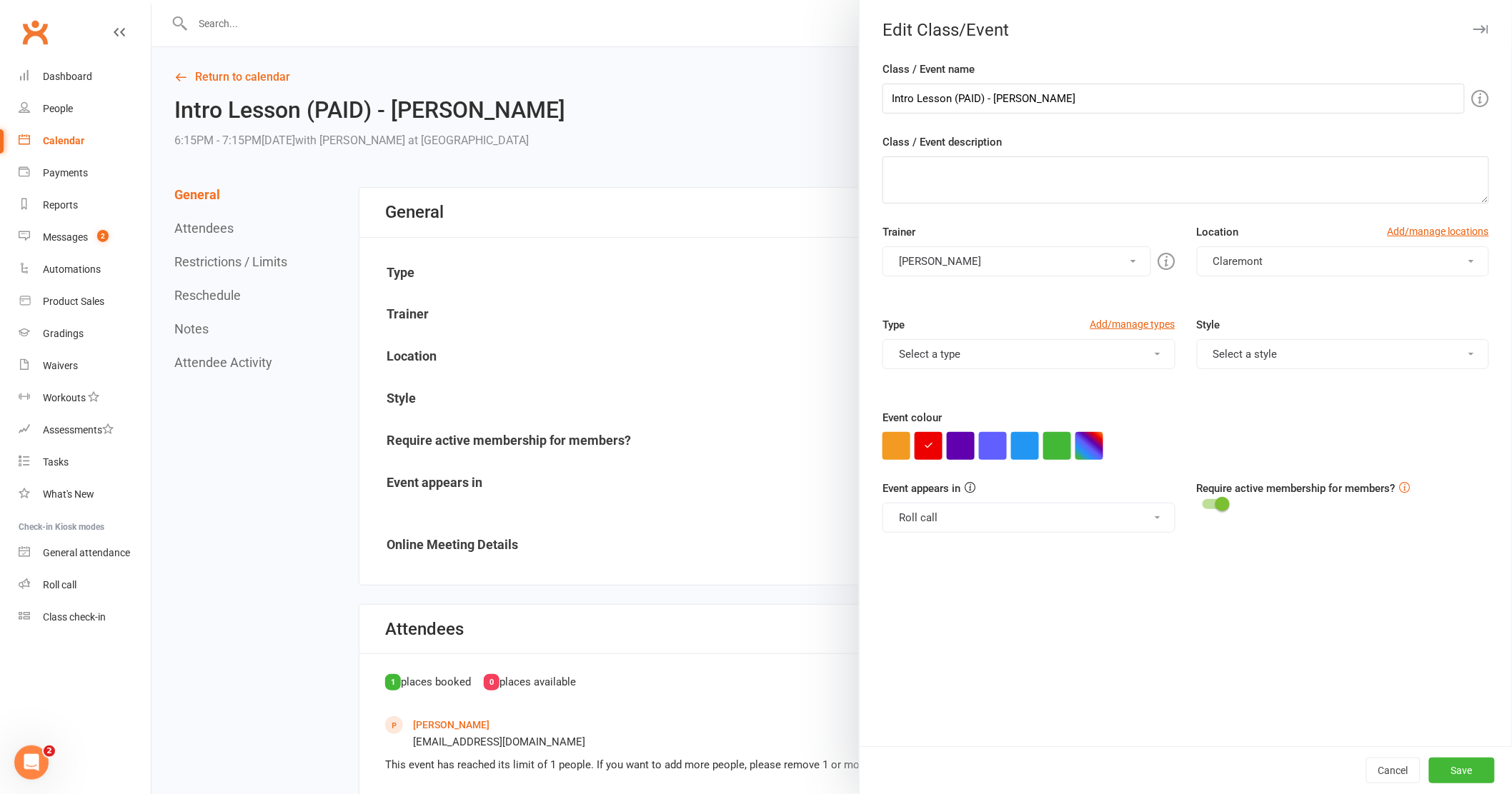
click at [1473, 26] on icon "button" at bounding box center [1481, 29] width 15 height 8
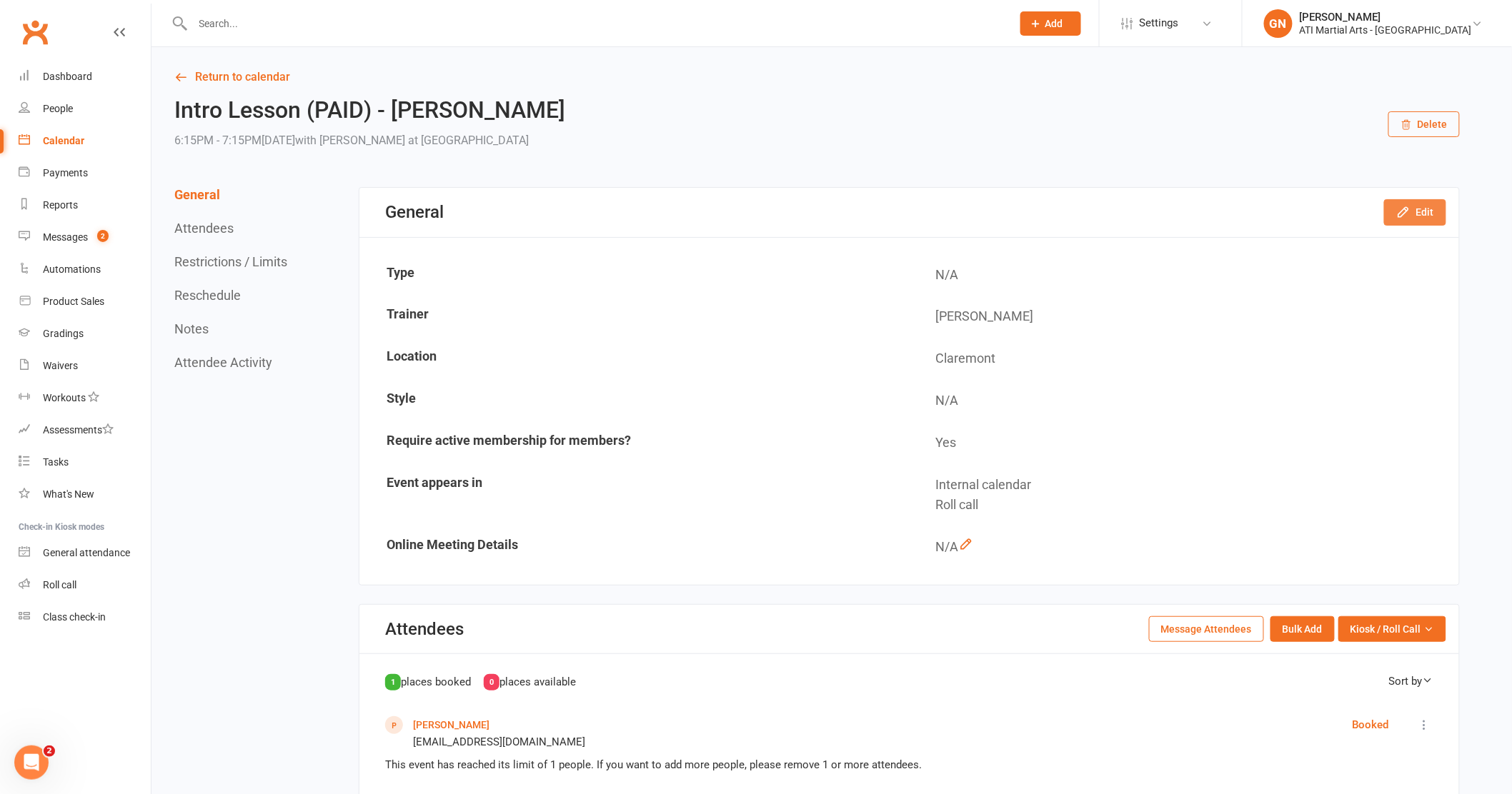
drag, startPoint x: 1396, startPoint y: 215, endPoint x: 1355, endPoint y: 426, distance: 214.9
click at [1355, 426] on section "General Edit Type N/A Trainer Gary Newman Location Claremont Style N/A Require …" at bounding box center [909, 385] width 1101 height 398
click at [244, 75] on link "Return to calendar" at bounding box center [816, 77] width 1286 height 20
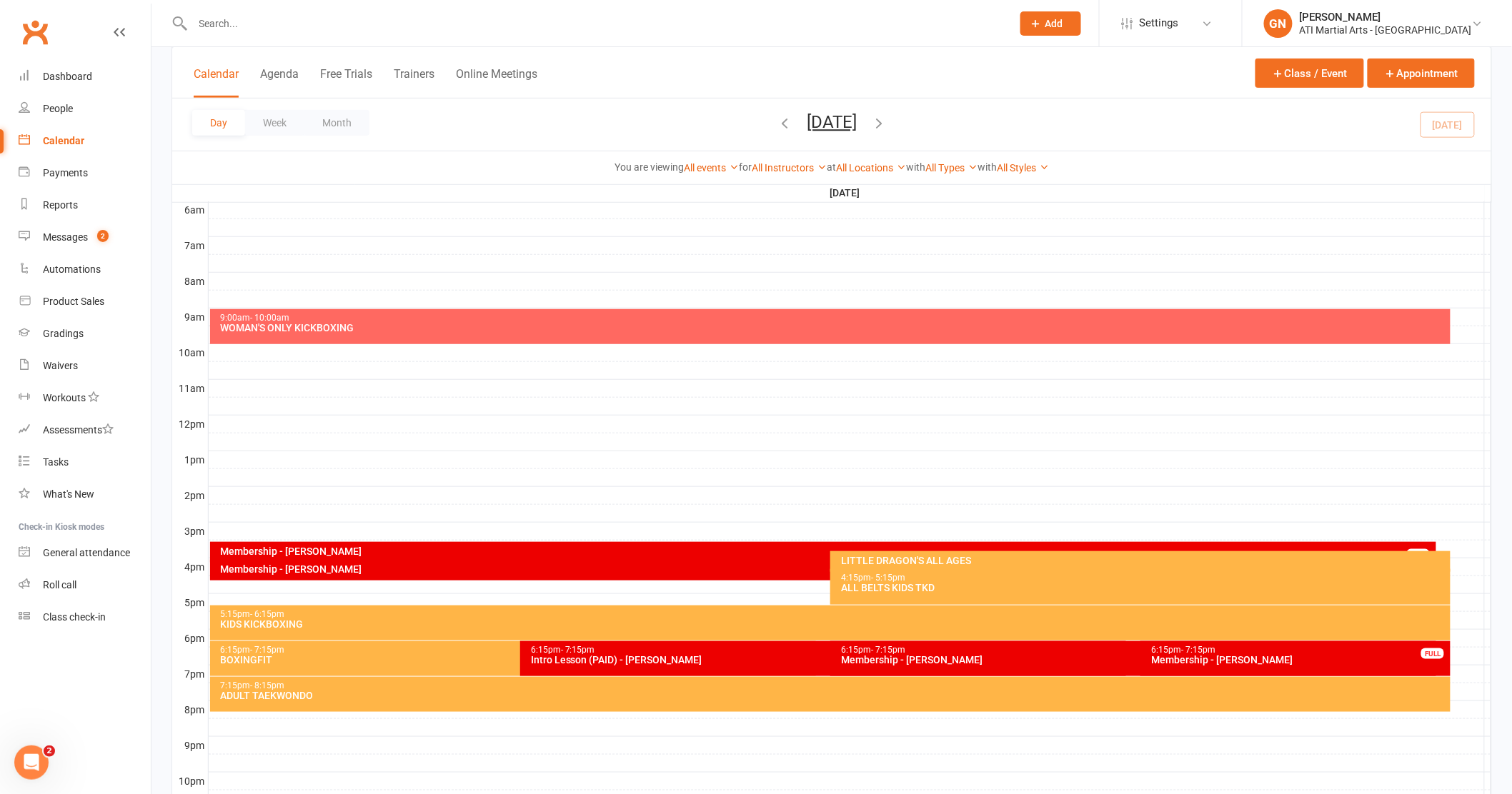
scroll to position [311, 0]
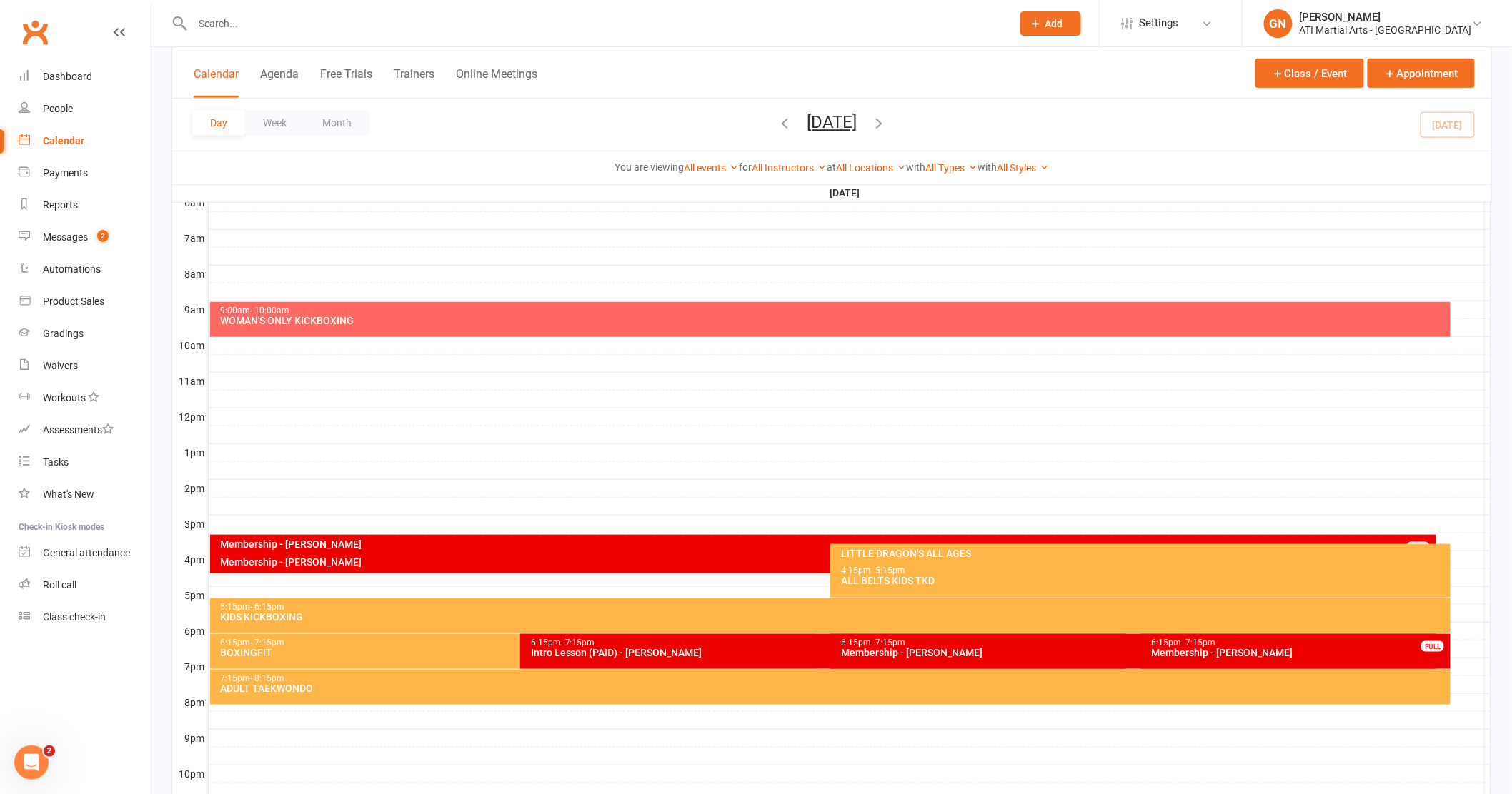
click at [678, 650] on div "Intro Lesson (PAID) - Deau Maxime" at bounding box center [826, 652] width 593 height 10
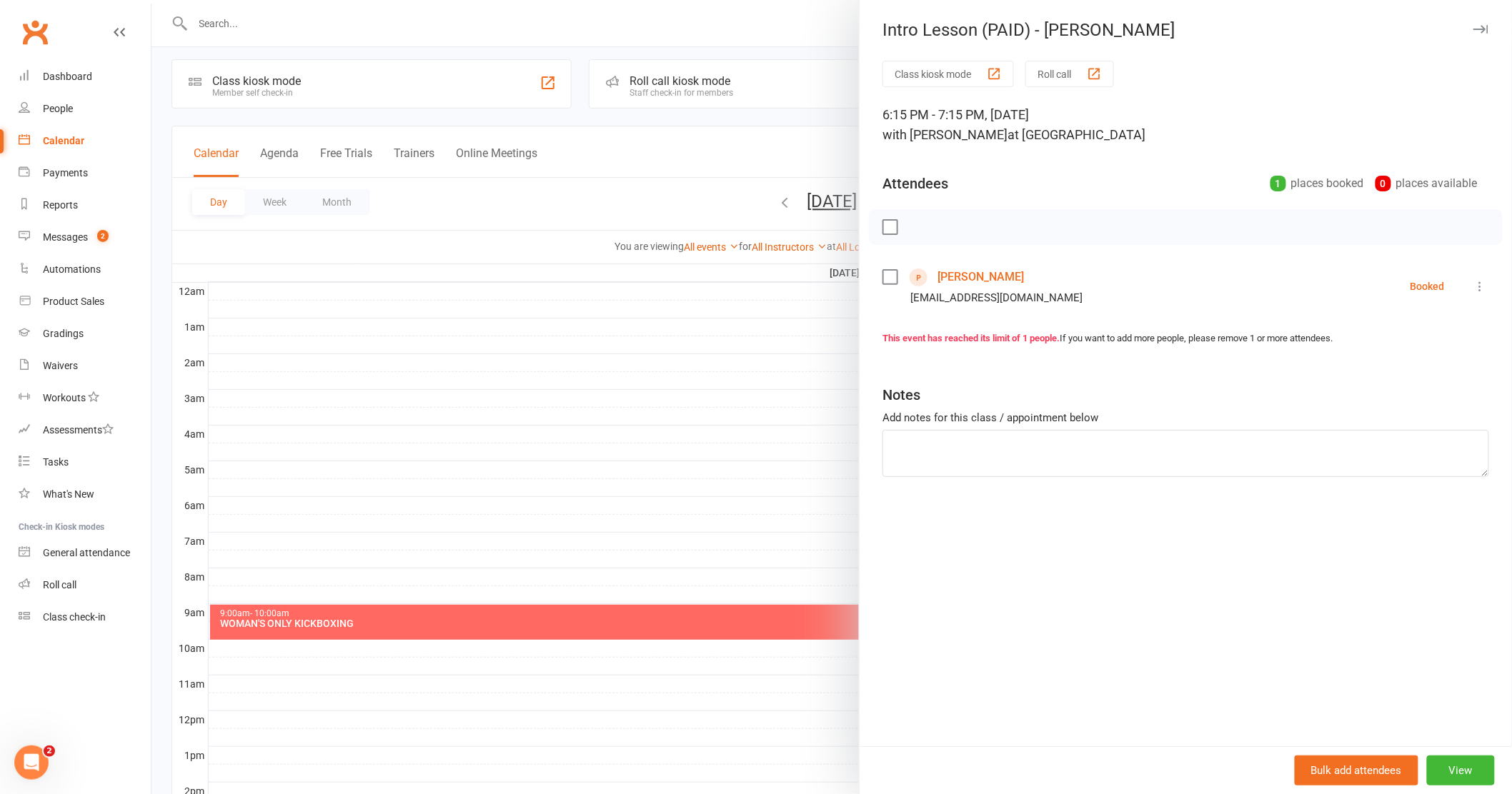
scroll to position [0, 0]
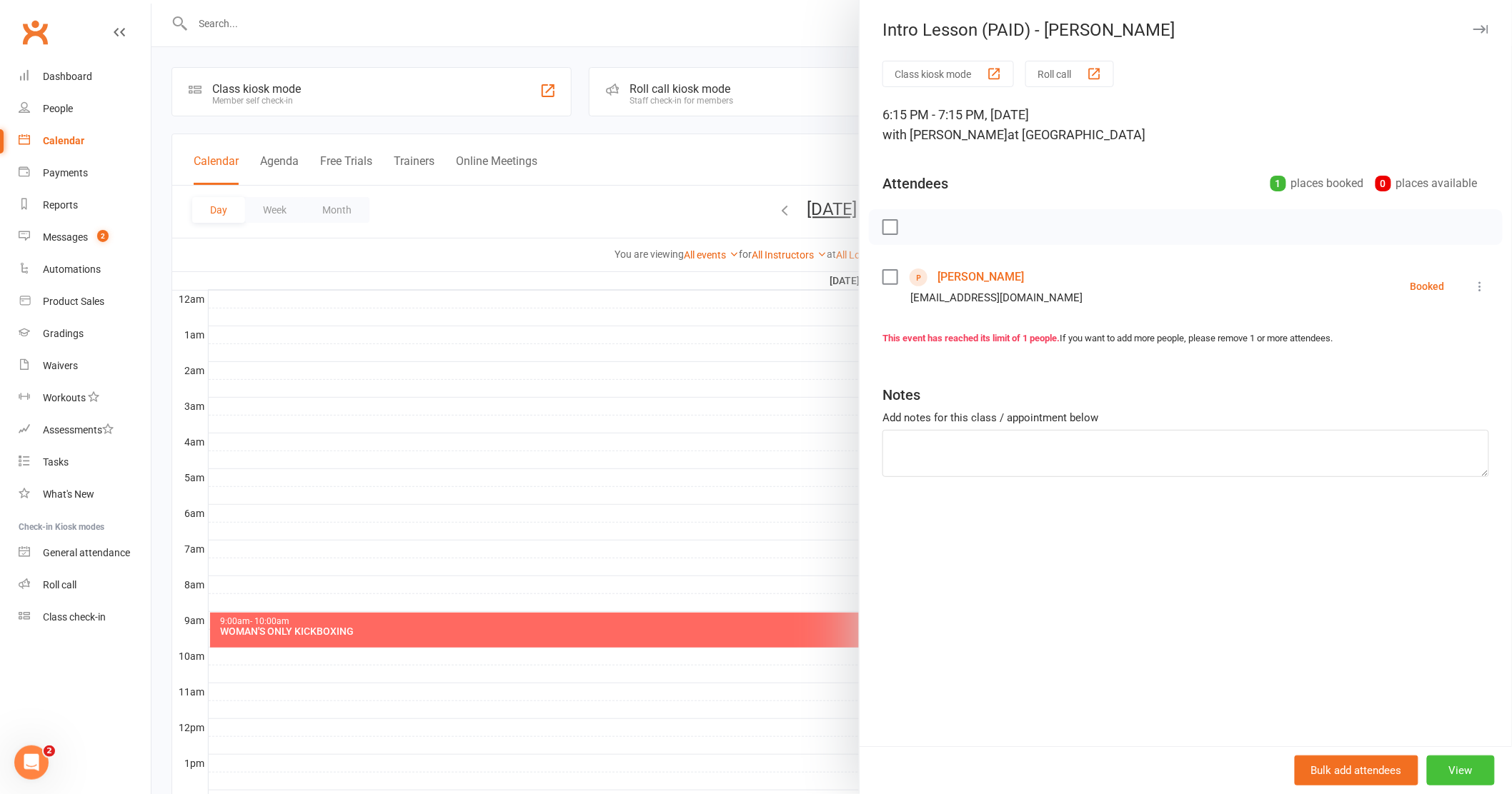
click at [1429, 766] on button "View" at bounding box center [1460, 770] width 68 height 30
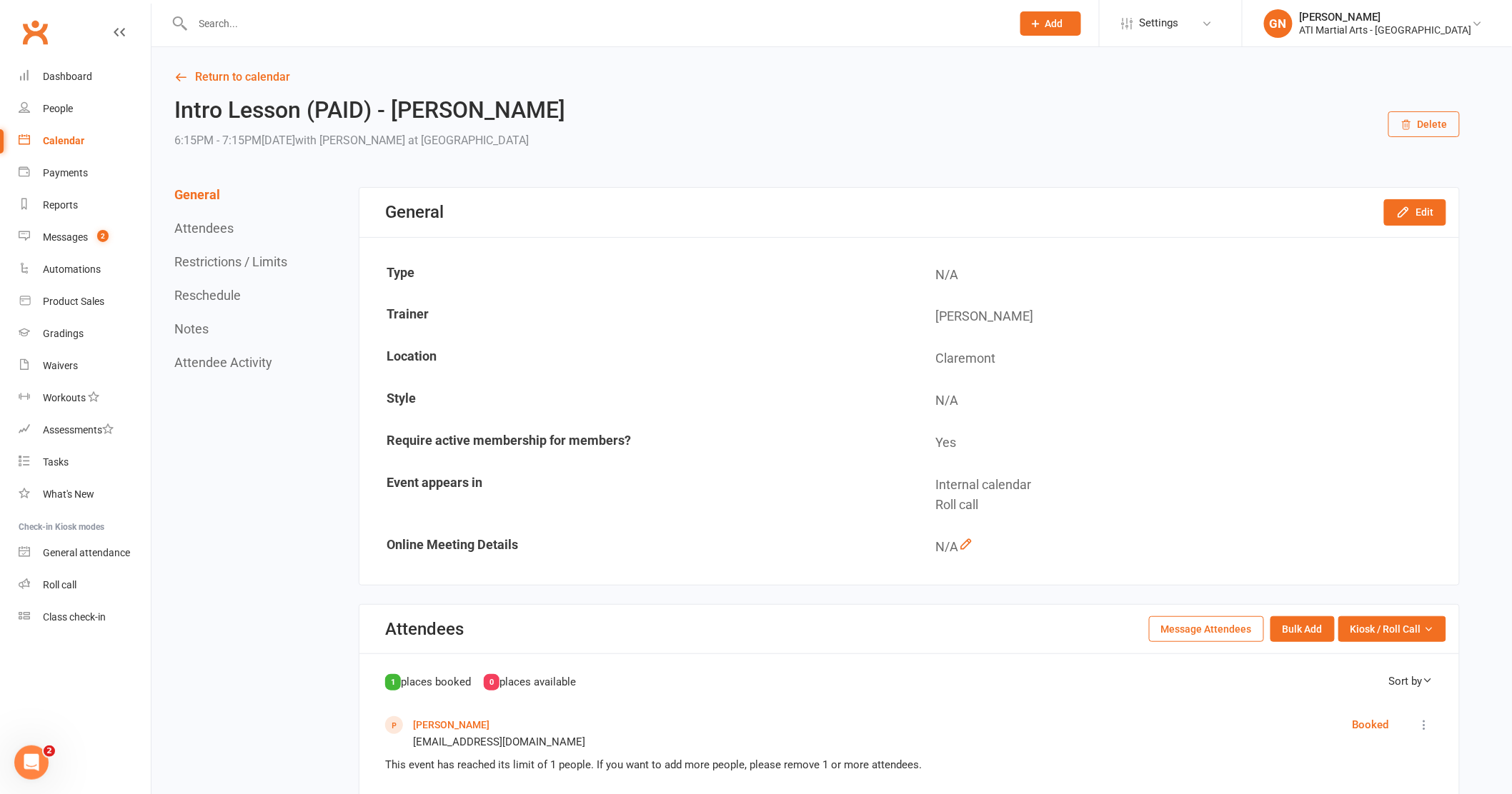
click at [289, 112] on h2 "Intro Lesson (PAID) - Deau Maxime" at bounding box center [369, 109] width 391 height 25
click at [225, 295] on button "Reschedule" at bounding box center [207, 295] width 66 height 15
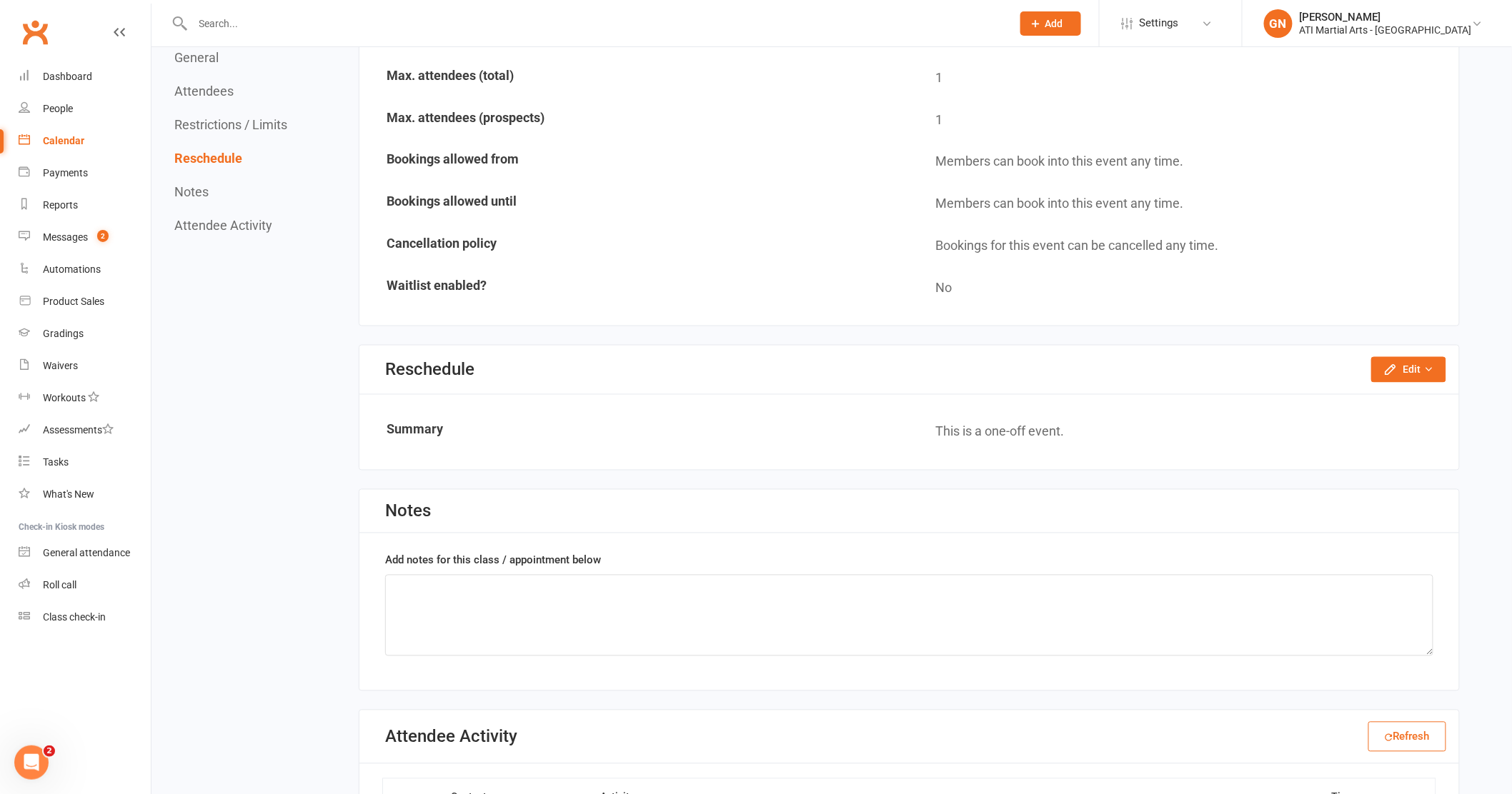
scroll to position [829, 0]
click at [1407, 356] on button "Edit" at bounding box center [1409, 369] width 75 height 26
click at [1400, 360] on button "Edit" at bounding box center [1409, 369] width 75 height 26
click at [1379, 397] on link "Reschedule this event only" at bounding box center [1369, 401] width 150 height 29
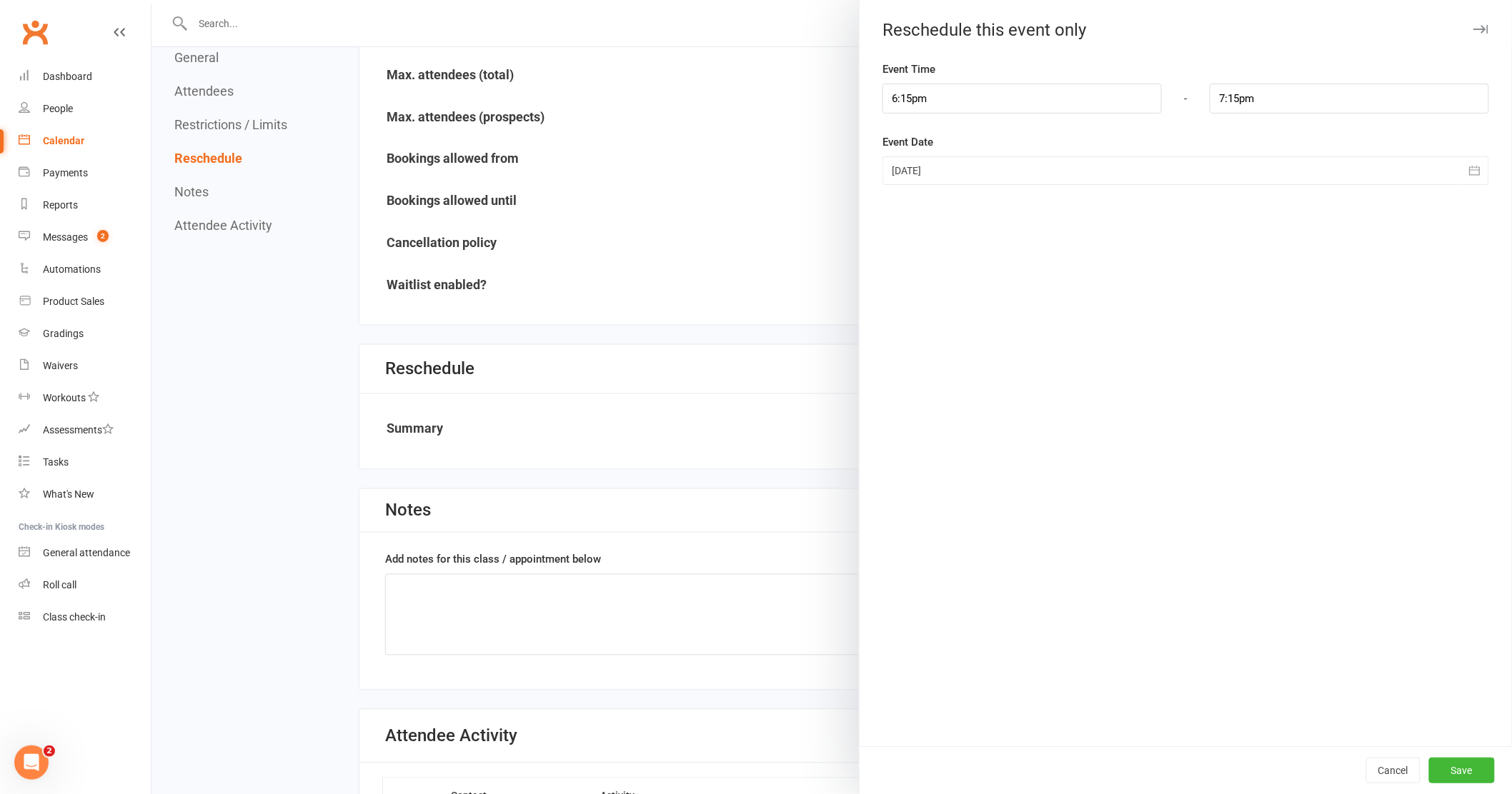
click at [897, 173] on div at bounding box center [1185, 170] width 606 height 29
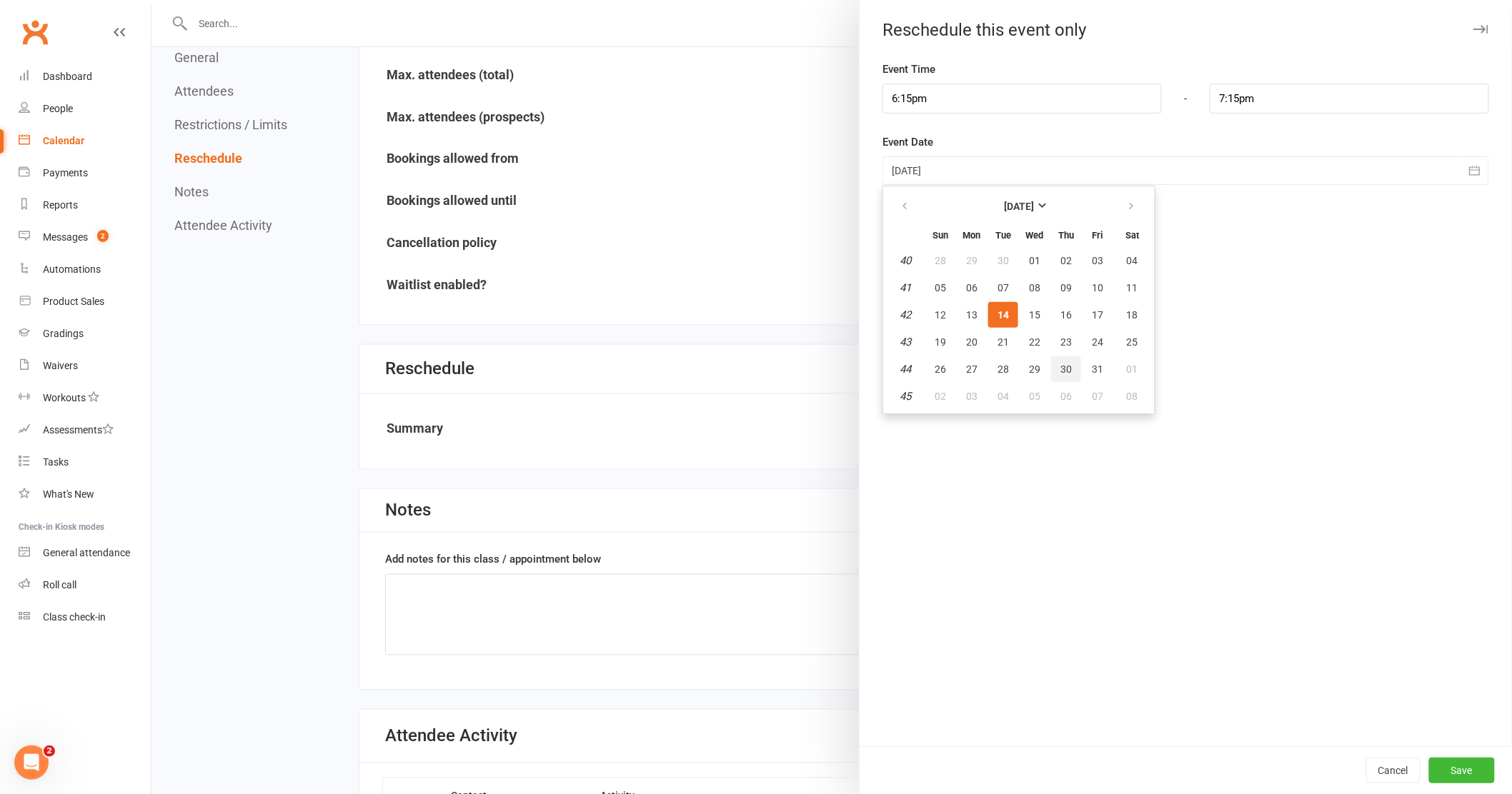
click at [1060, 364] on span "30" at bounding box center [1066, 369] width 11 height 11
type input "30 Oct 2025"
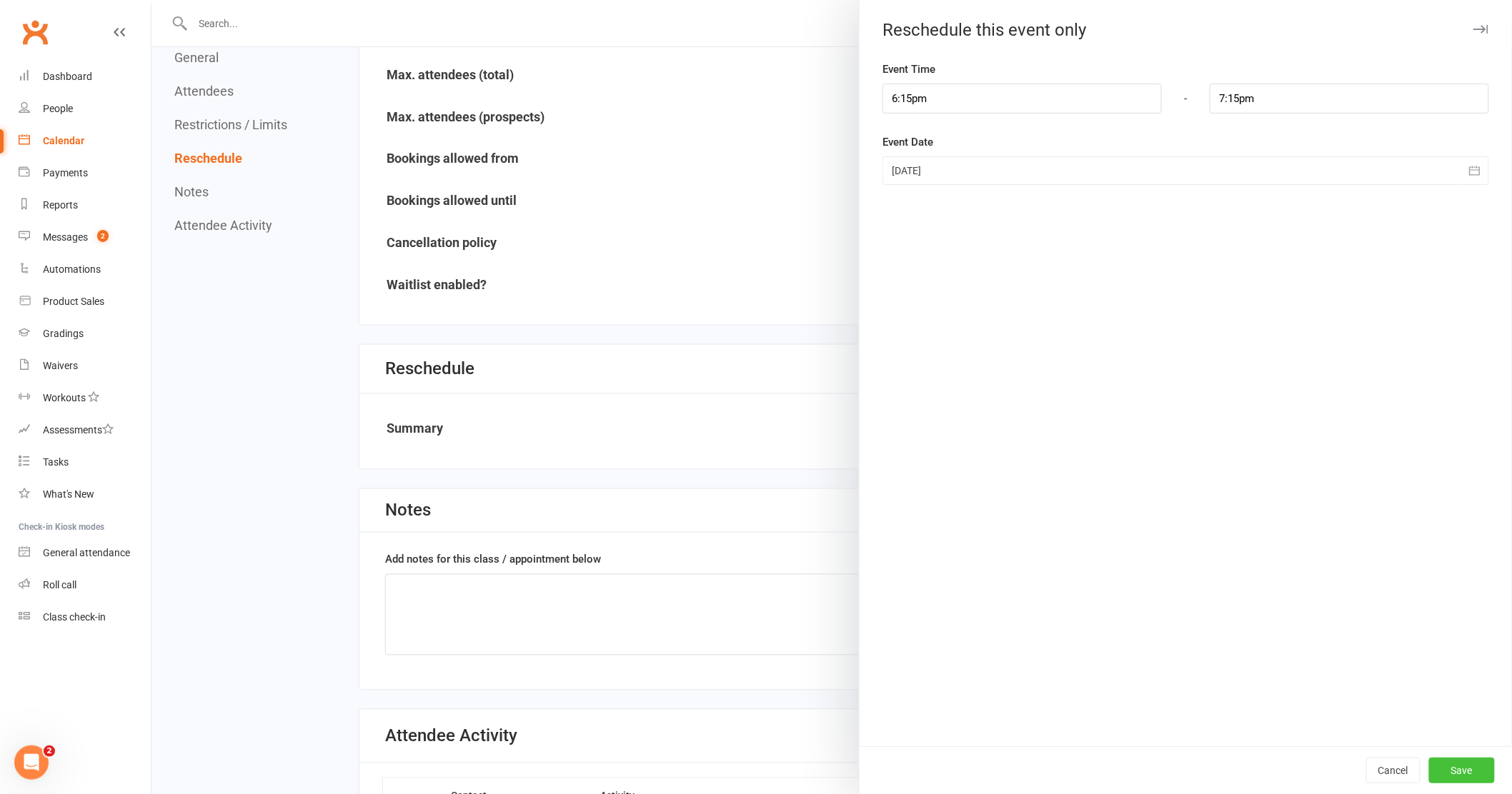
click at [1449, 775] on button "Save" at bounding box center [1461, 771] width 65 height 26
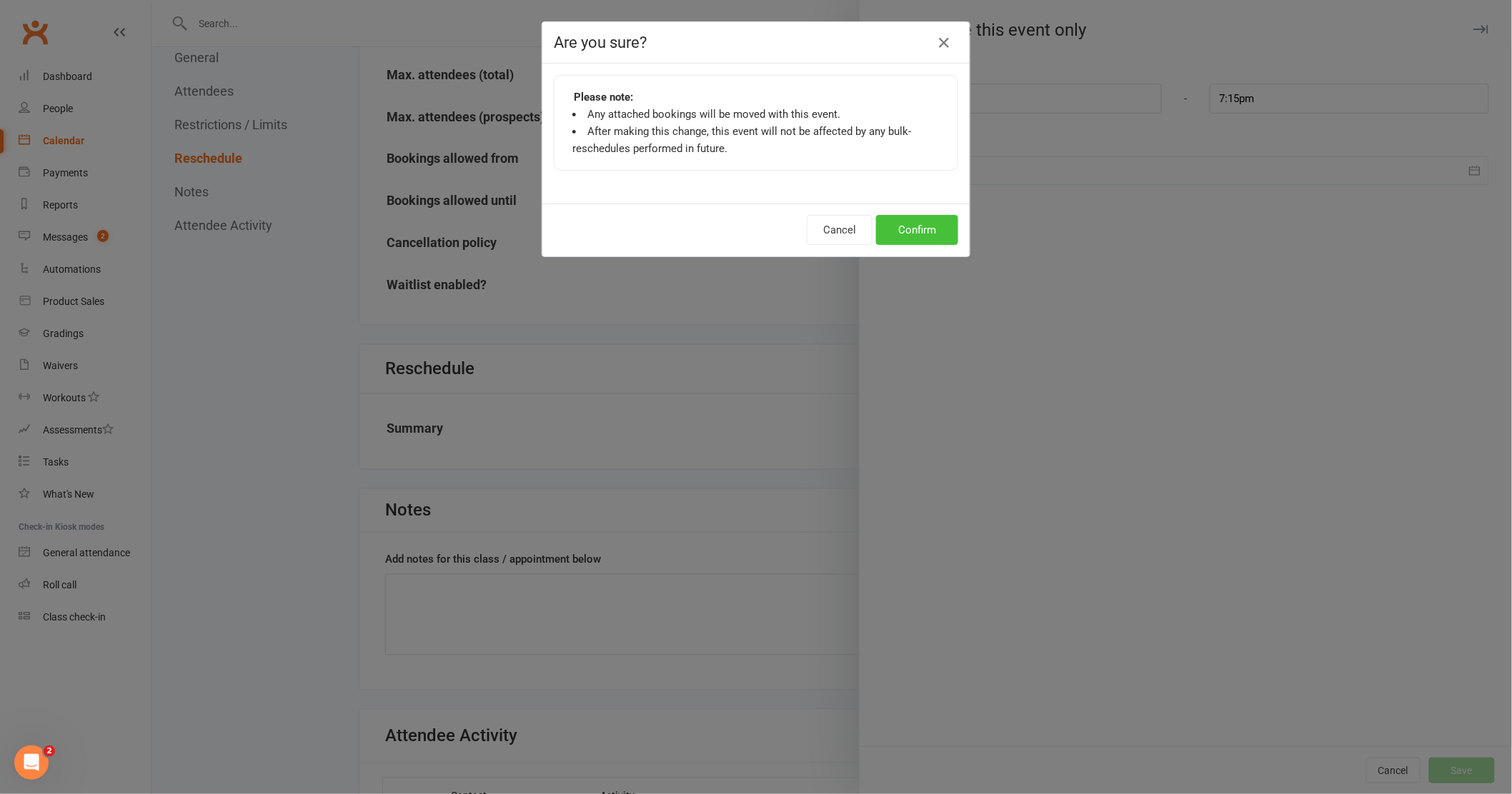
click at [919, 241] on button "Confirm" at bounding box center [917, 230] width 82 height 30
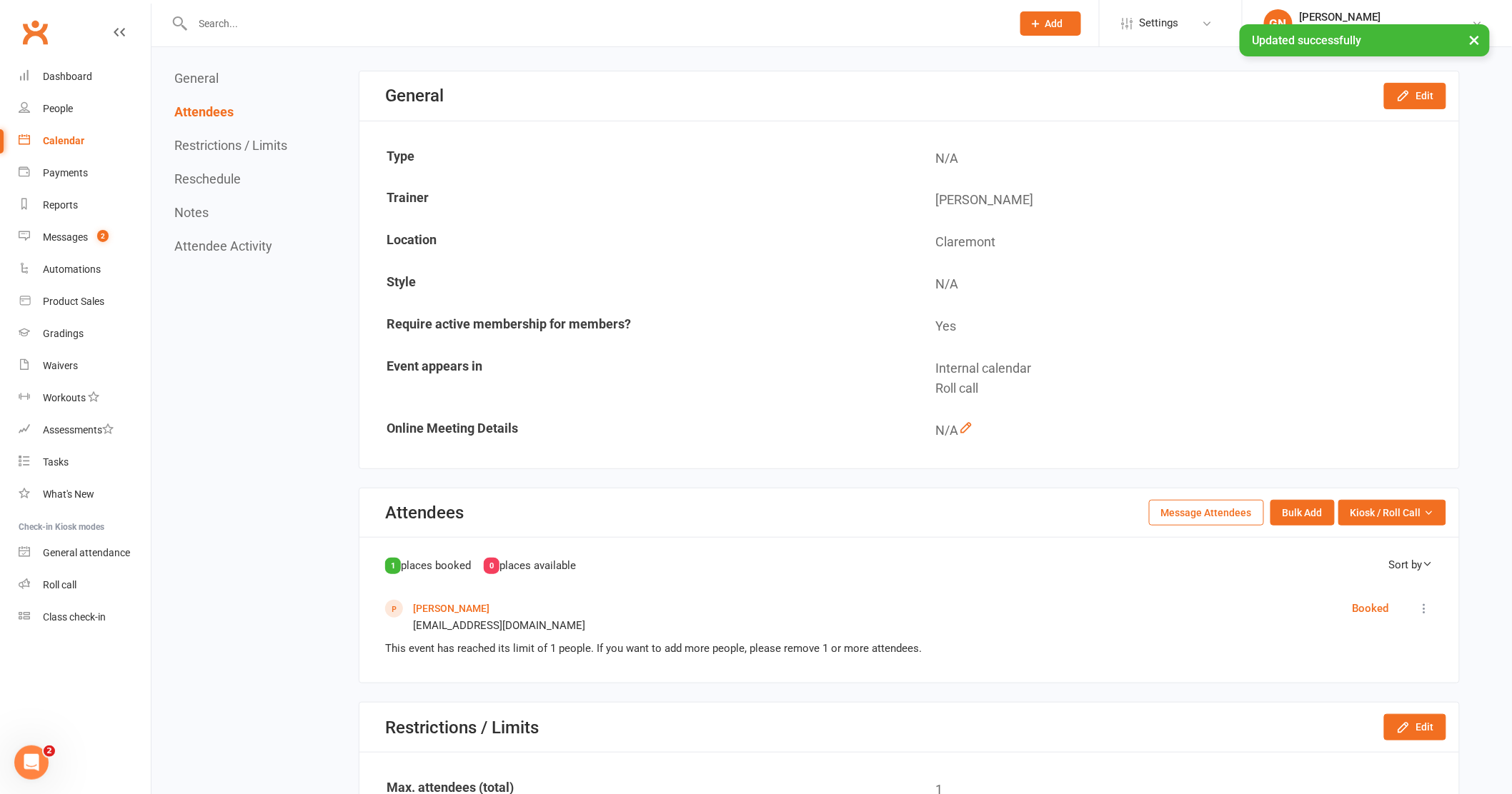
scroll to position [0, 0]
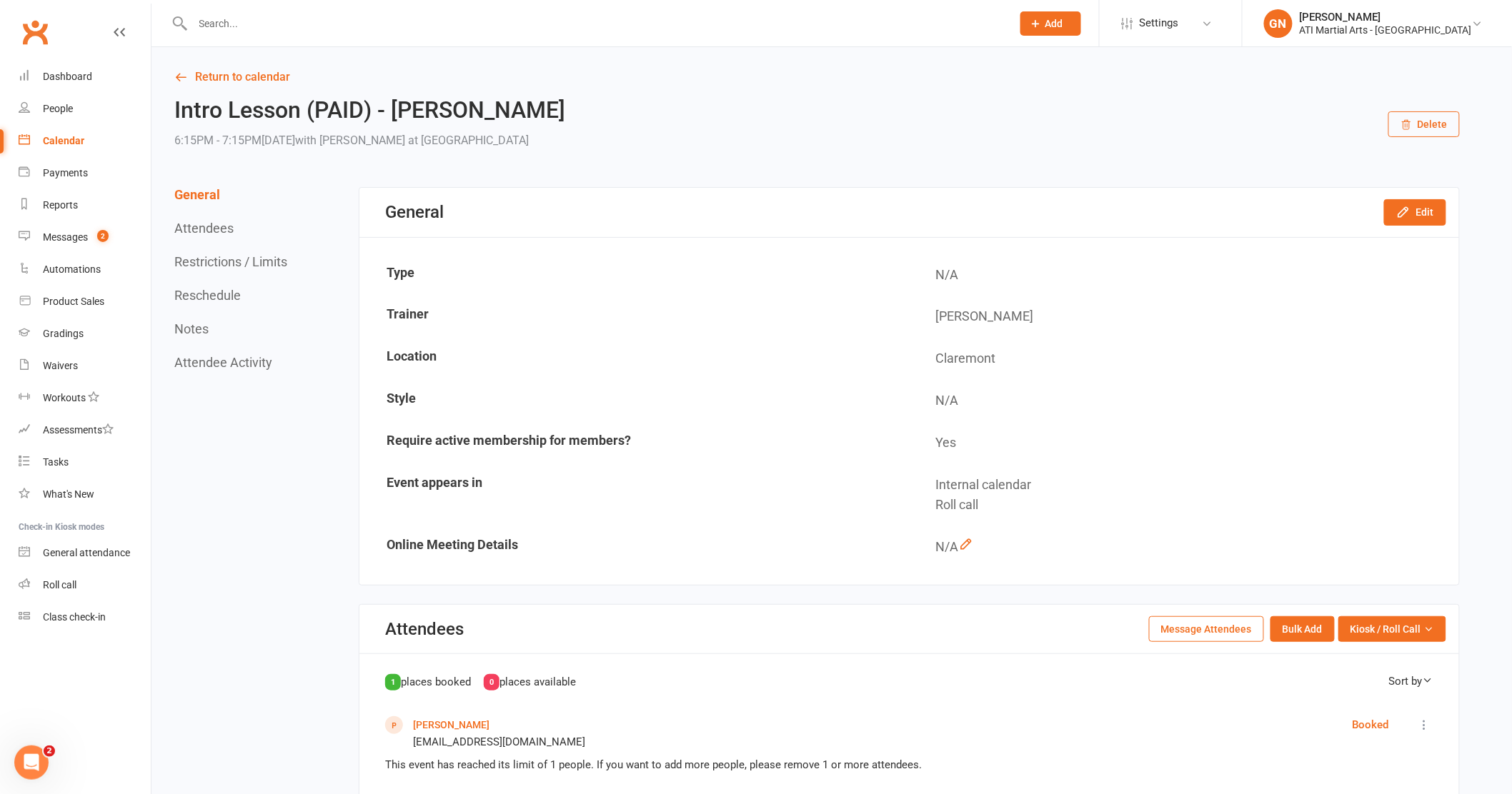
click at [69, 142] on div "Calendar" at bounding box center [63, 141] width 41 height 11
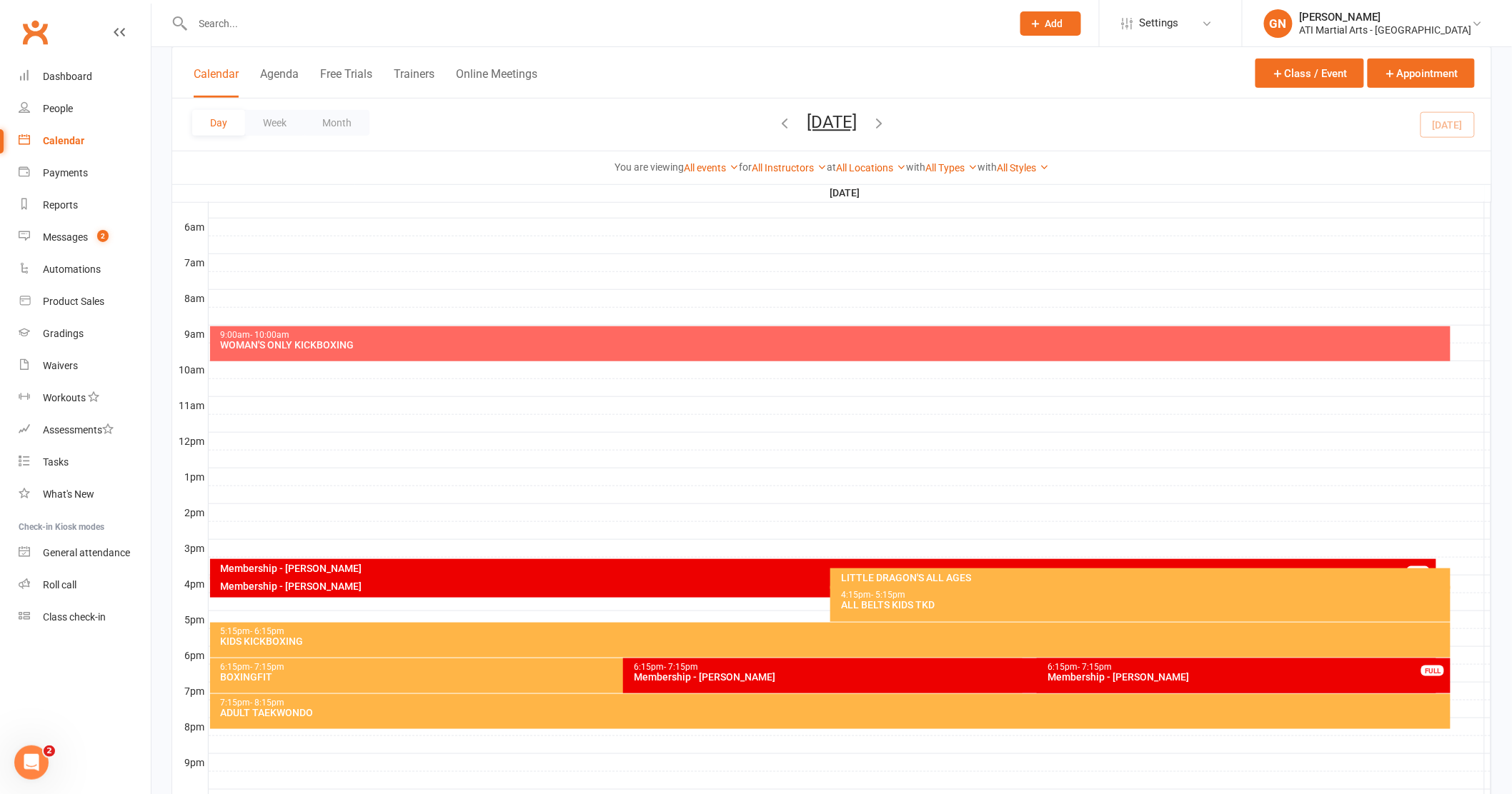
scroll to position [308, 0]
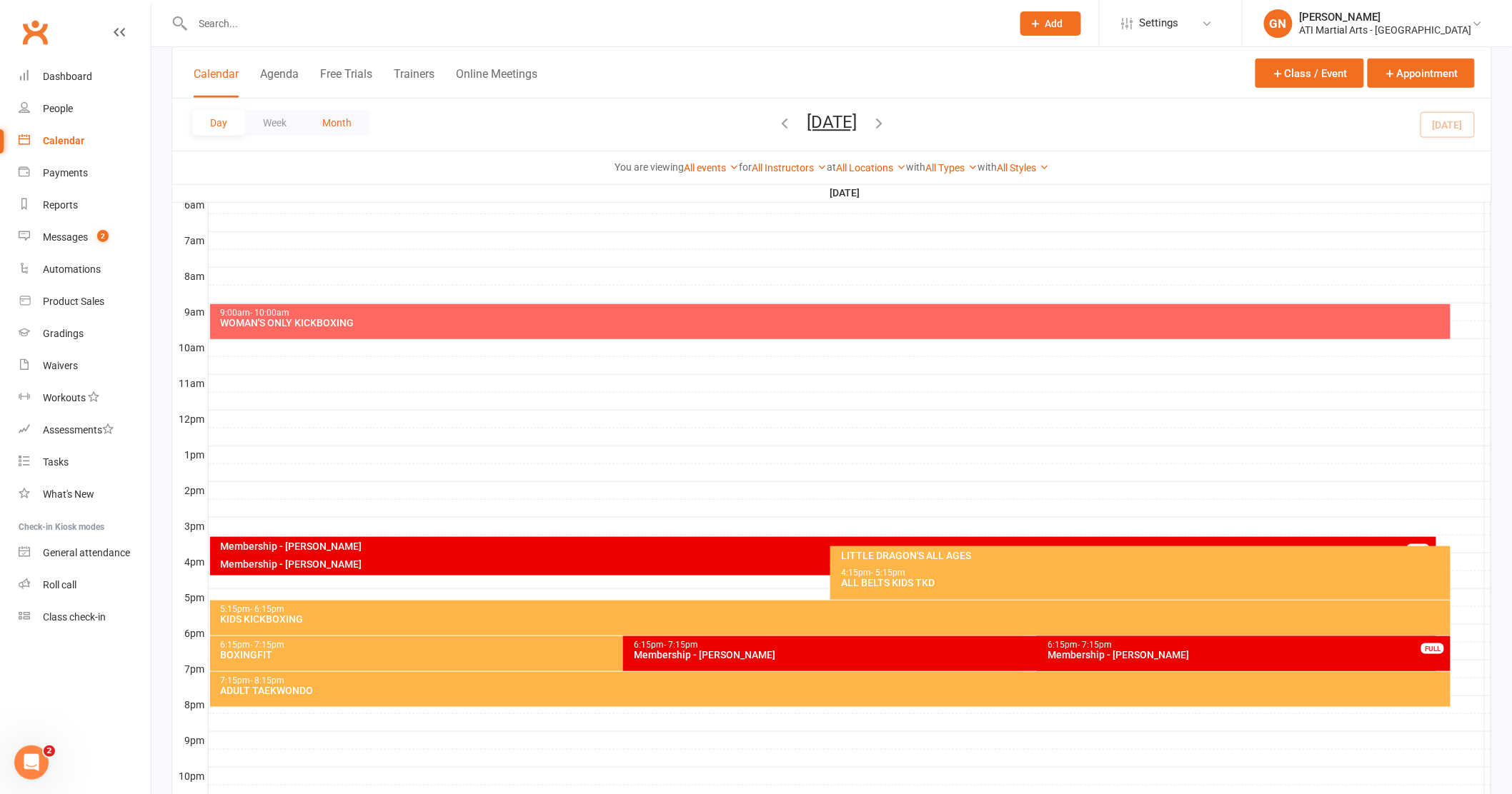
click at [336, 122] on button "Month" at bounding box center [337, 123] width 65 height 26
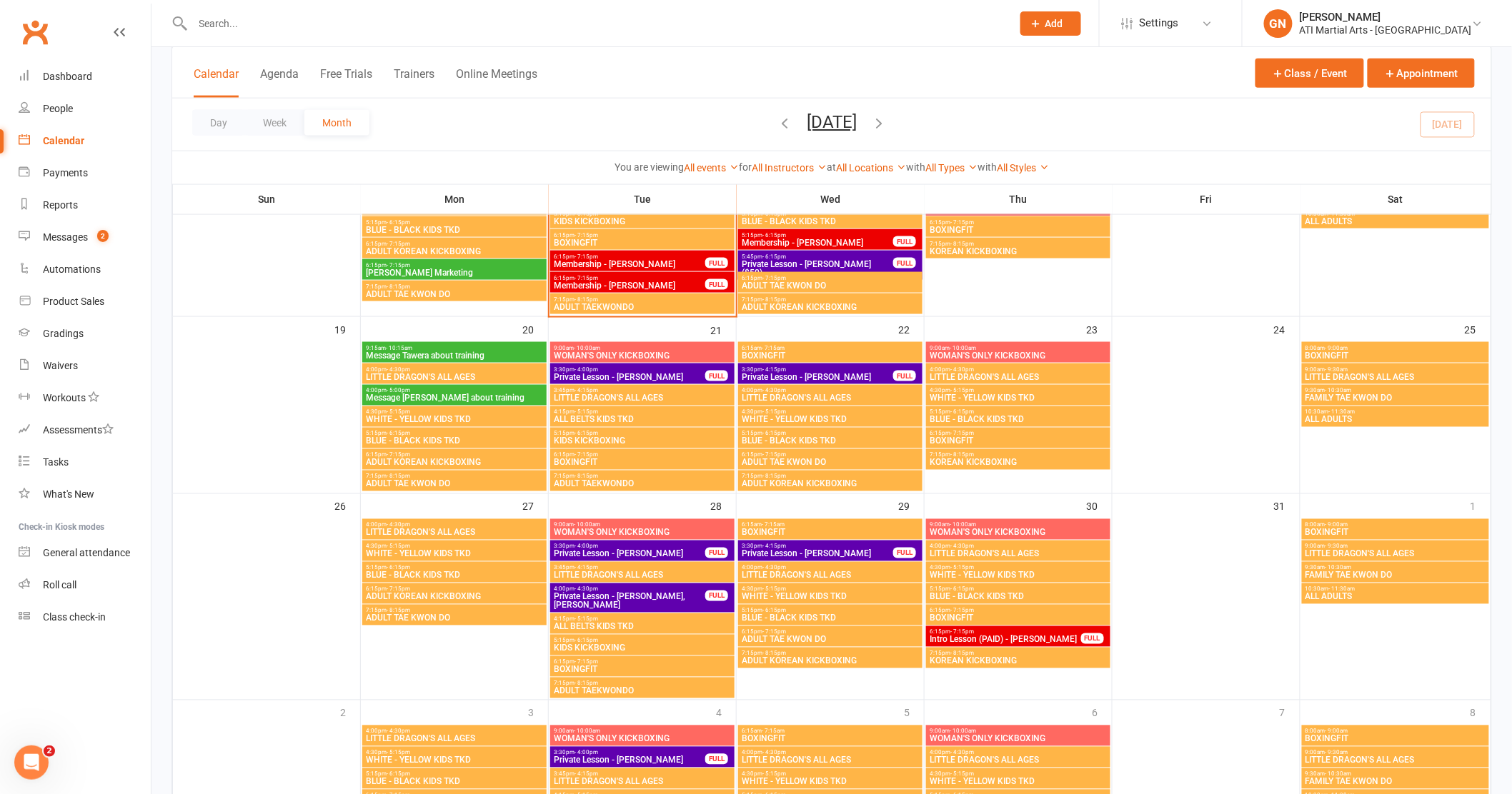
scroll to position [732, 0]
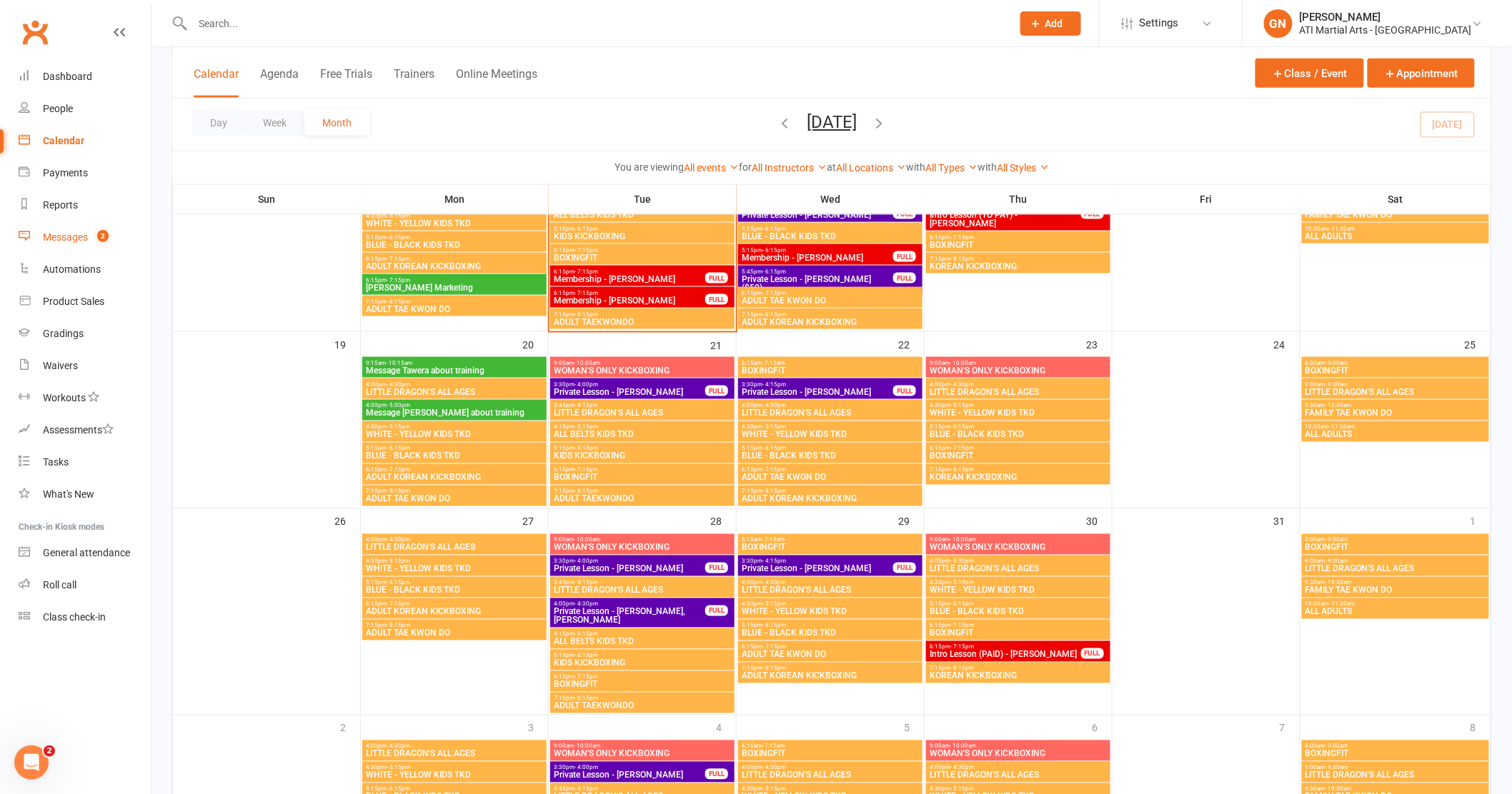
click at [65, 225] on link "Messages 2" at bounding box center [85, 237] width 133 height 32
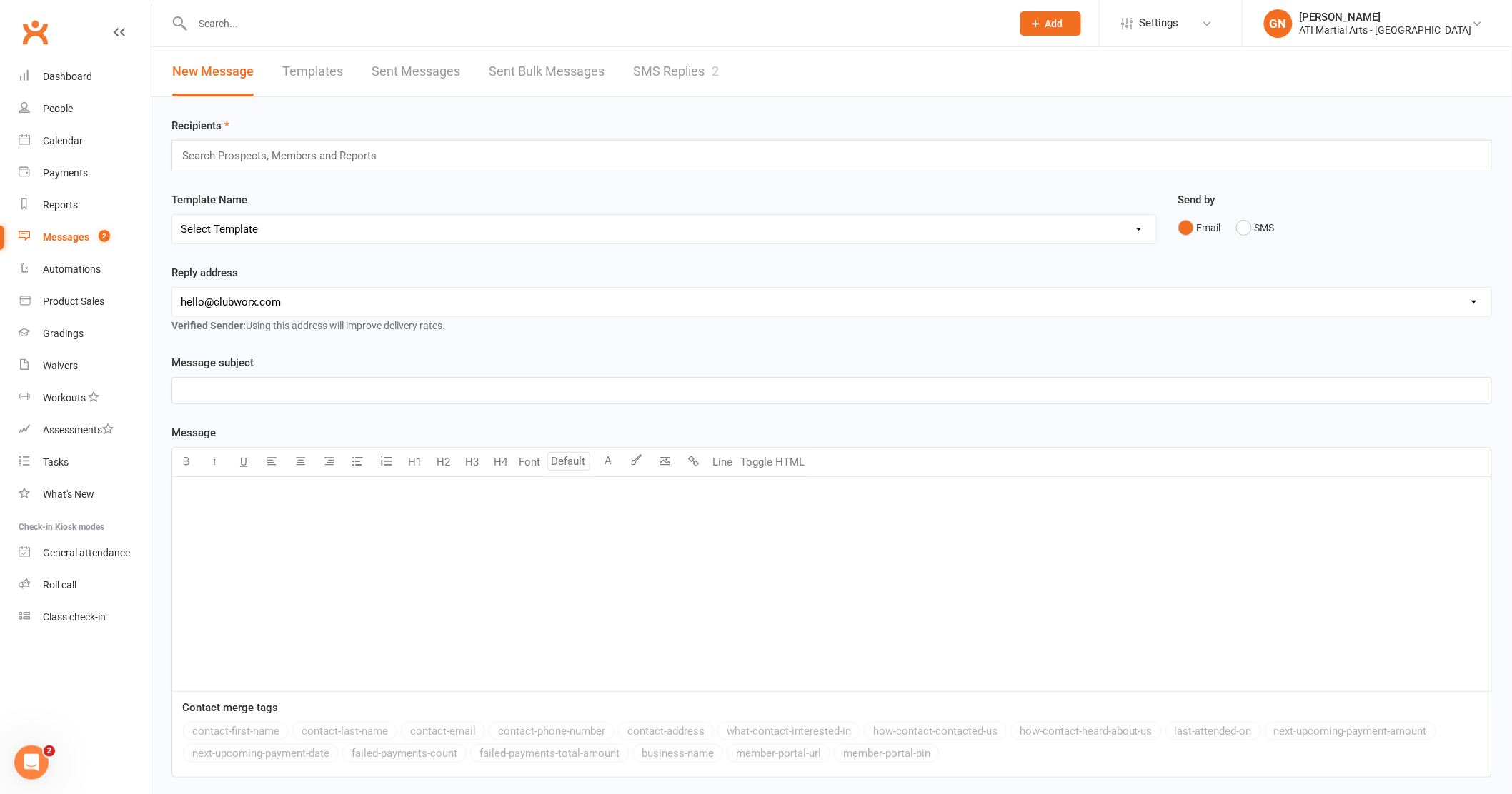
click at [657, 67] on link "SMS Replies 2" at bounding box center [675, 72] width 86 height 50
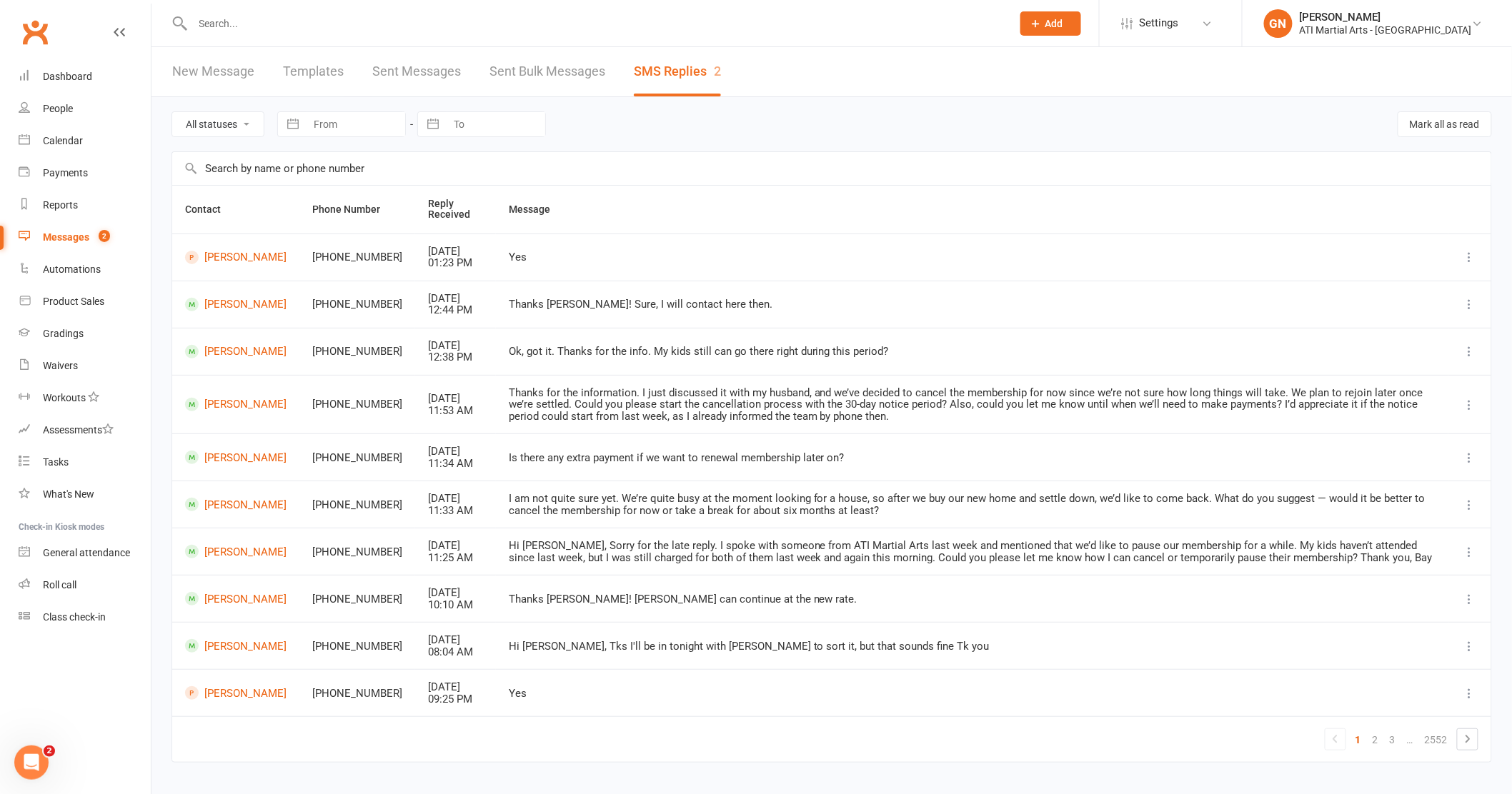
click at [260, 25] on input "text" at bounding box center [595, 24] width 814 height 20
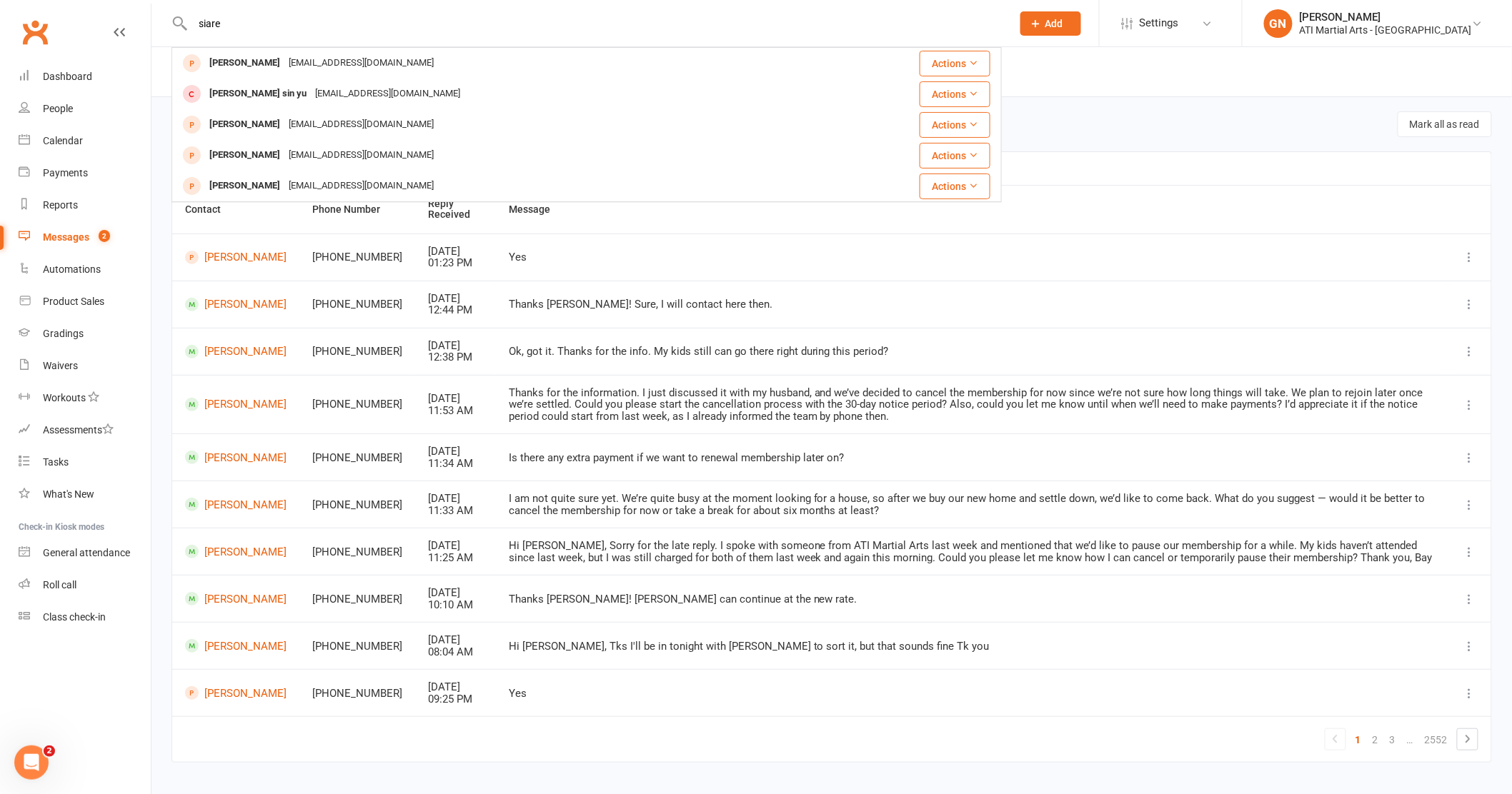
click at [241, 21] on input "siare" at bounding box center [595, 24] width 814 height 20
type input "siar"
click at [928, 634] on td "Hi Jacqui, Tks I'll be in tonight with Rose to sort it, but that sounds fine Tk…" at bounding box center [972, 645] width 952 height 47
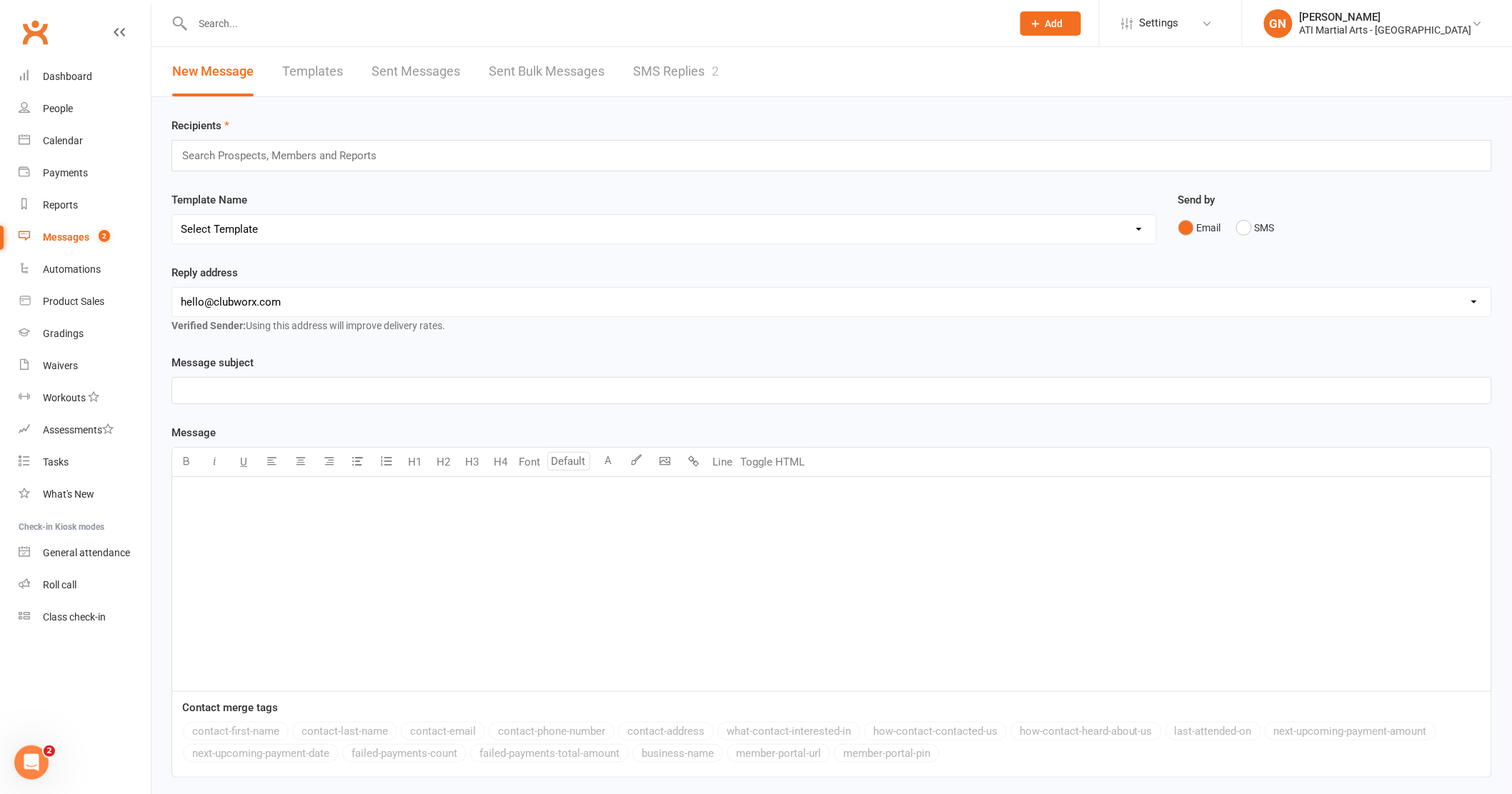
click at [69, 239] on div "Messages" at bounding box center [66, 237] width 46 height 11
click at [680, 70] on link "SMS Replies 2" at bounding box center [675, 72] width 86 height 50
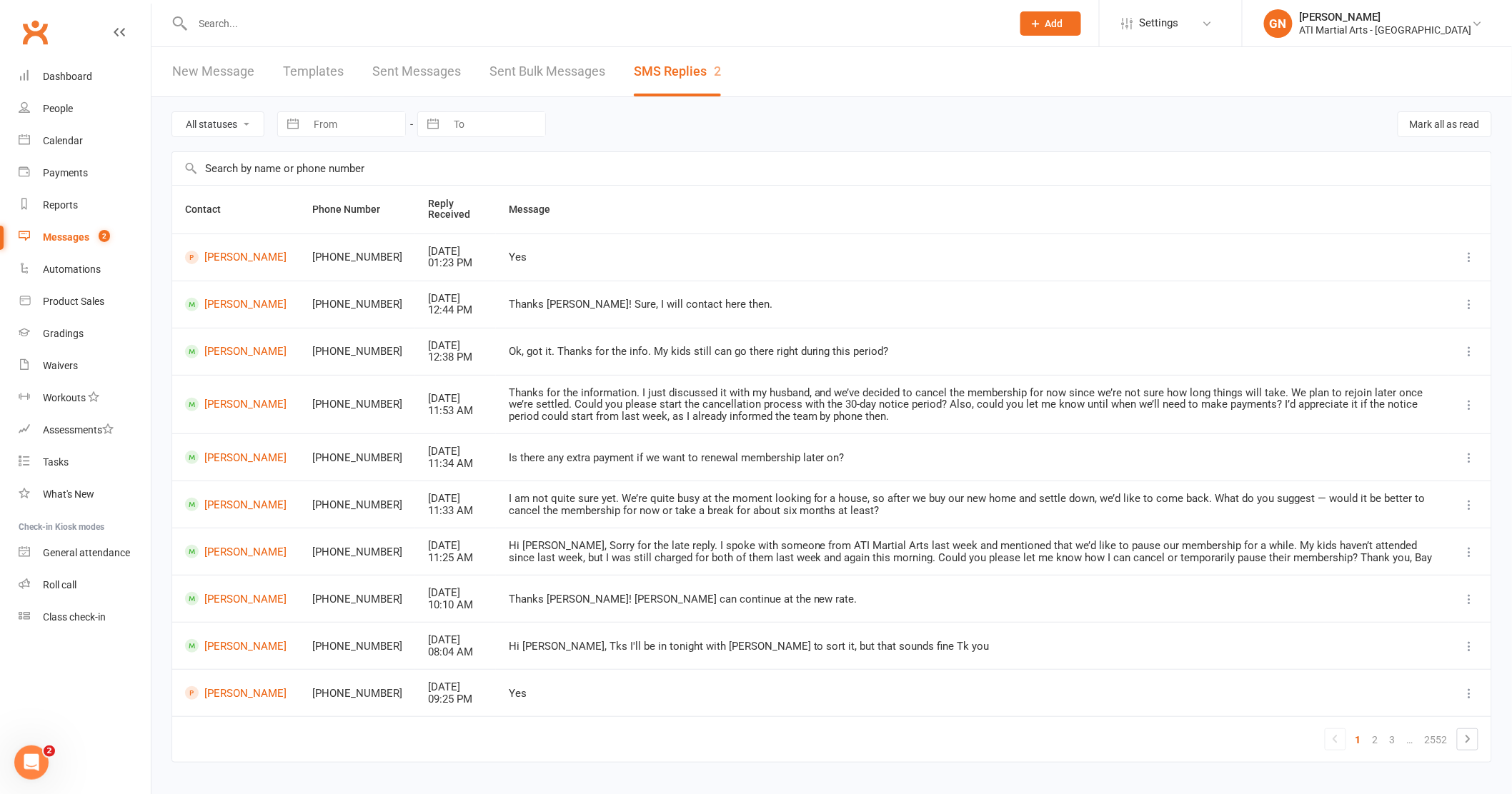
click at [279, 23] on input "text" at bounding box center [595, 24] width 814 height 20
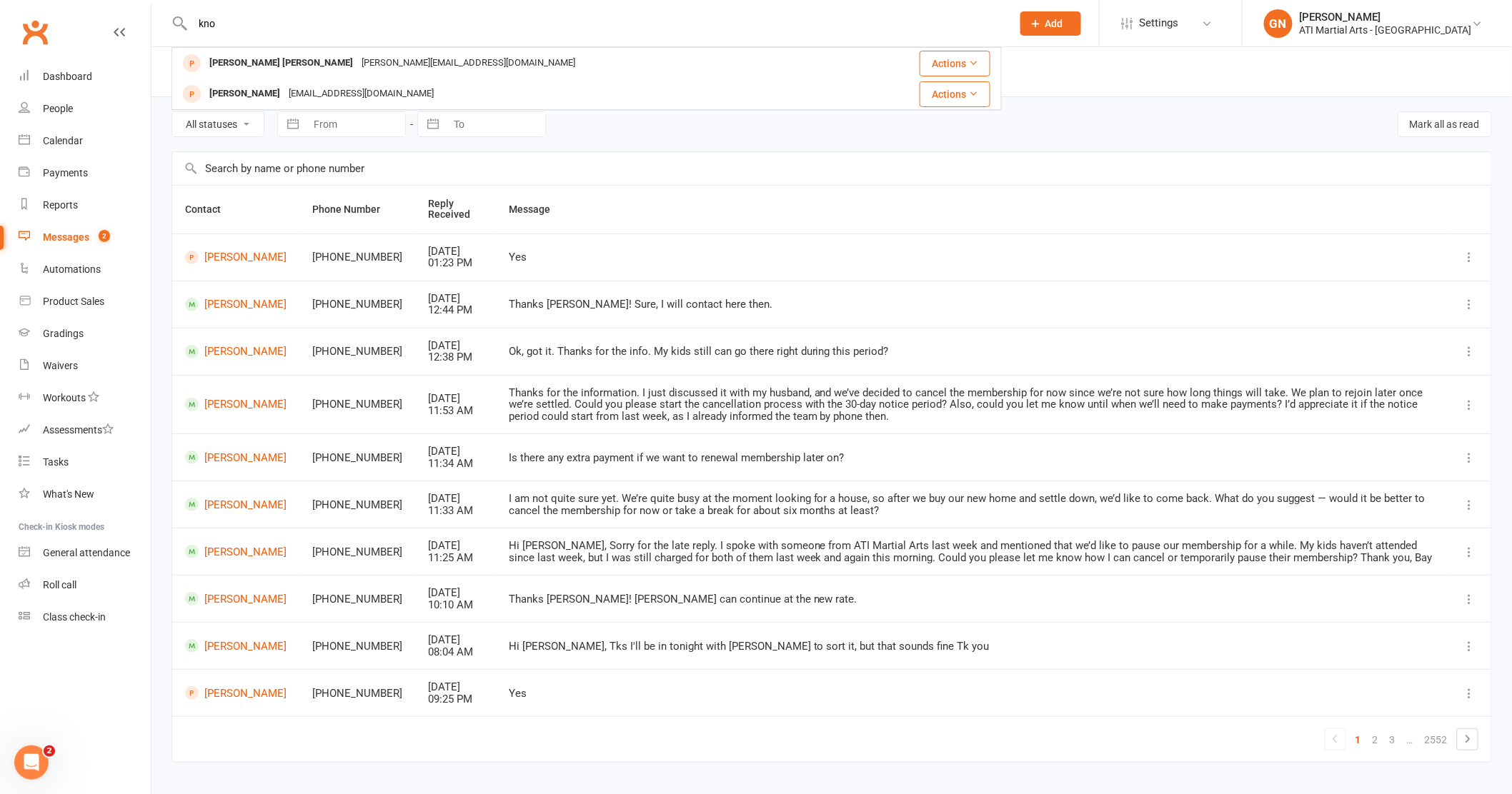
type input "knox"
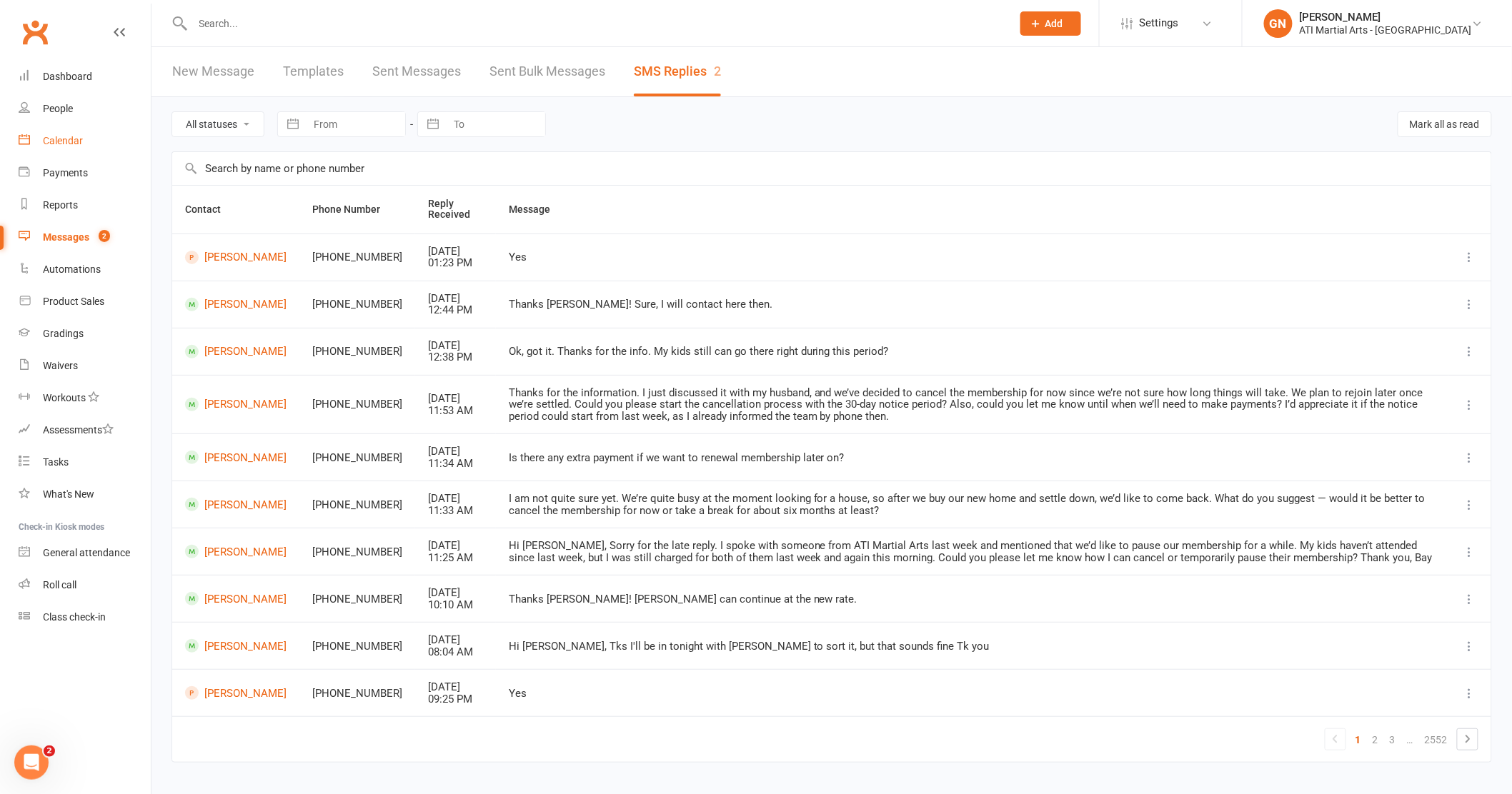
click at [59, 140] on div "Calendar" at bounding box center [63, 141] width 40 height 11
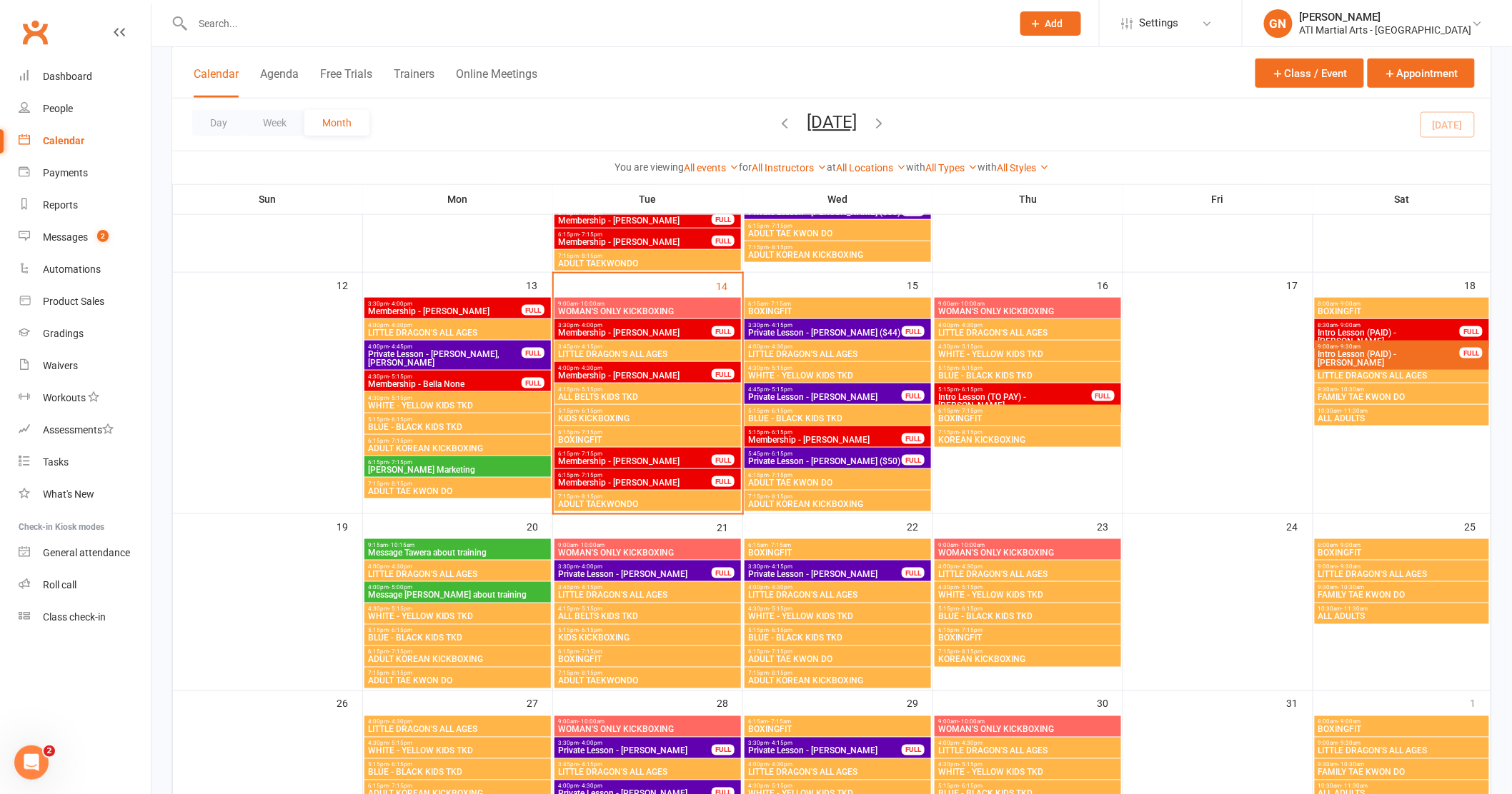
scroll to position [552, 0]
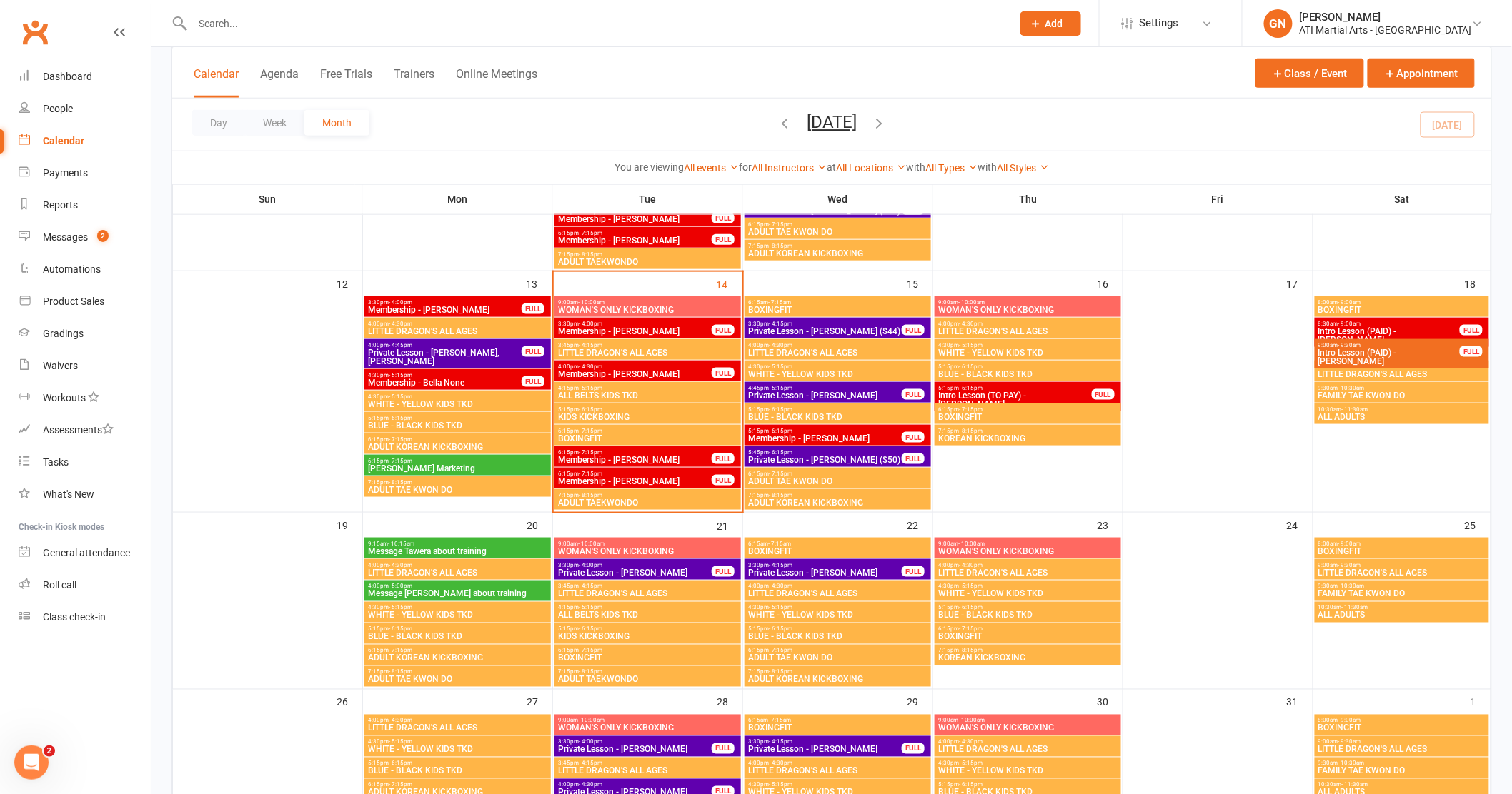
click at [682, 598] on div "3:45pm - 4:15pm LITTLE DRAGON'S ALL AGES" at bounding box center [647, 591] width 187 height 21
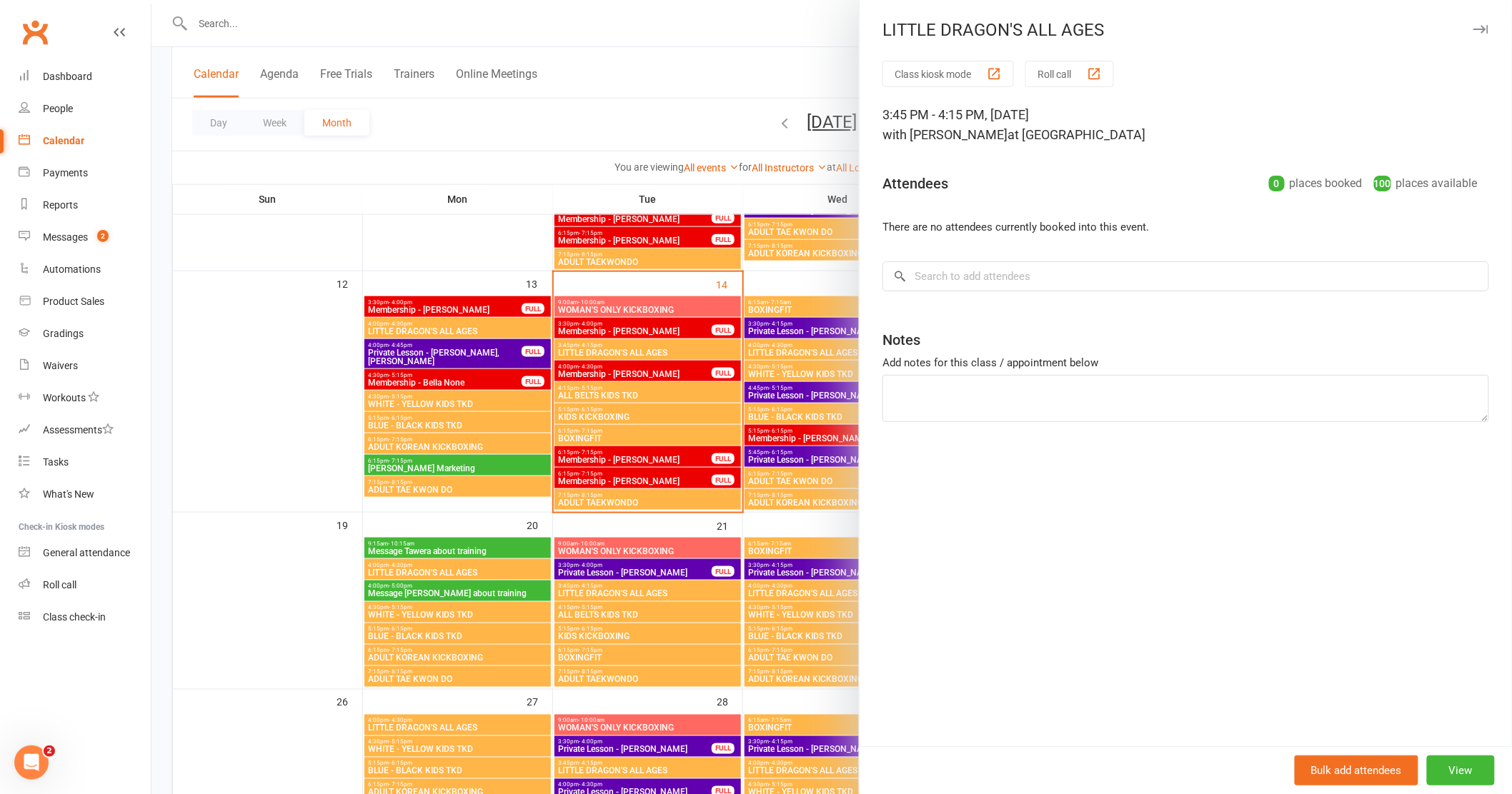
click at [691, 643] on div at bounding box center [832, 397] width 1360 height 794
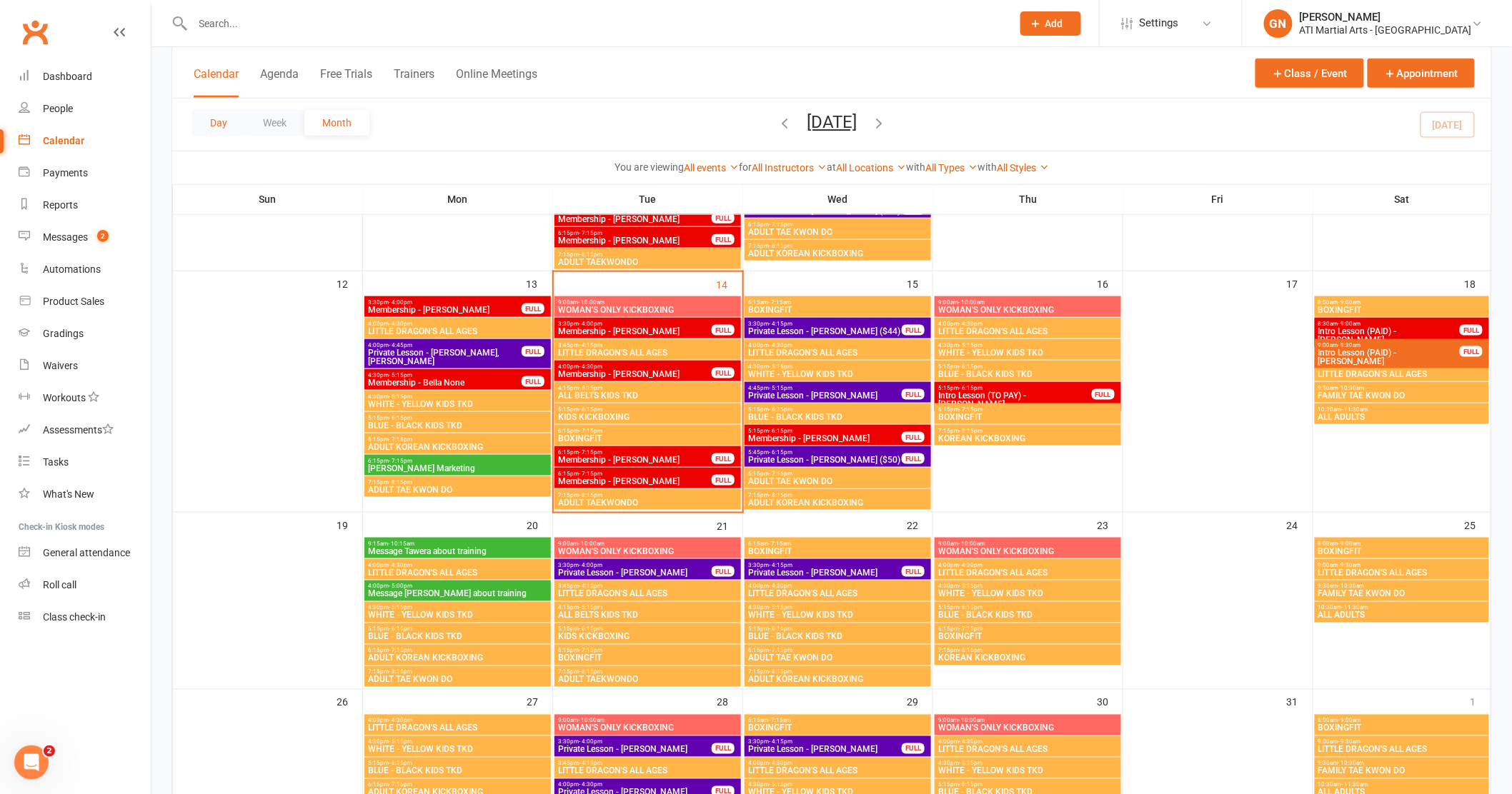
click at [213, 132] on button "Day" at bounding box center [218, 123] width 52 height 26
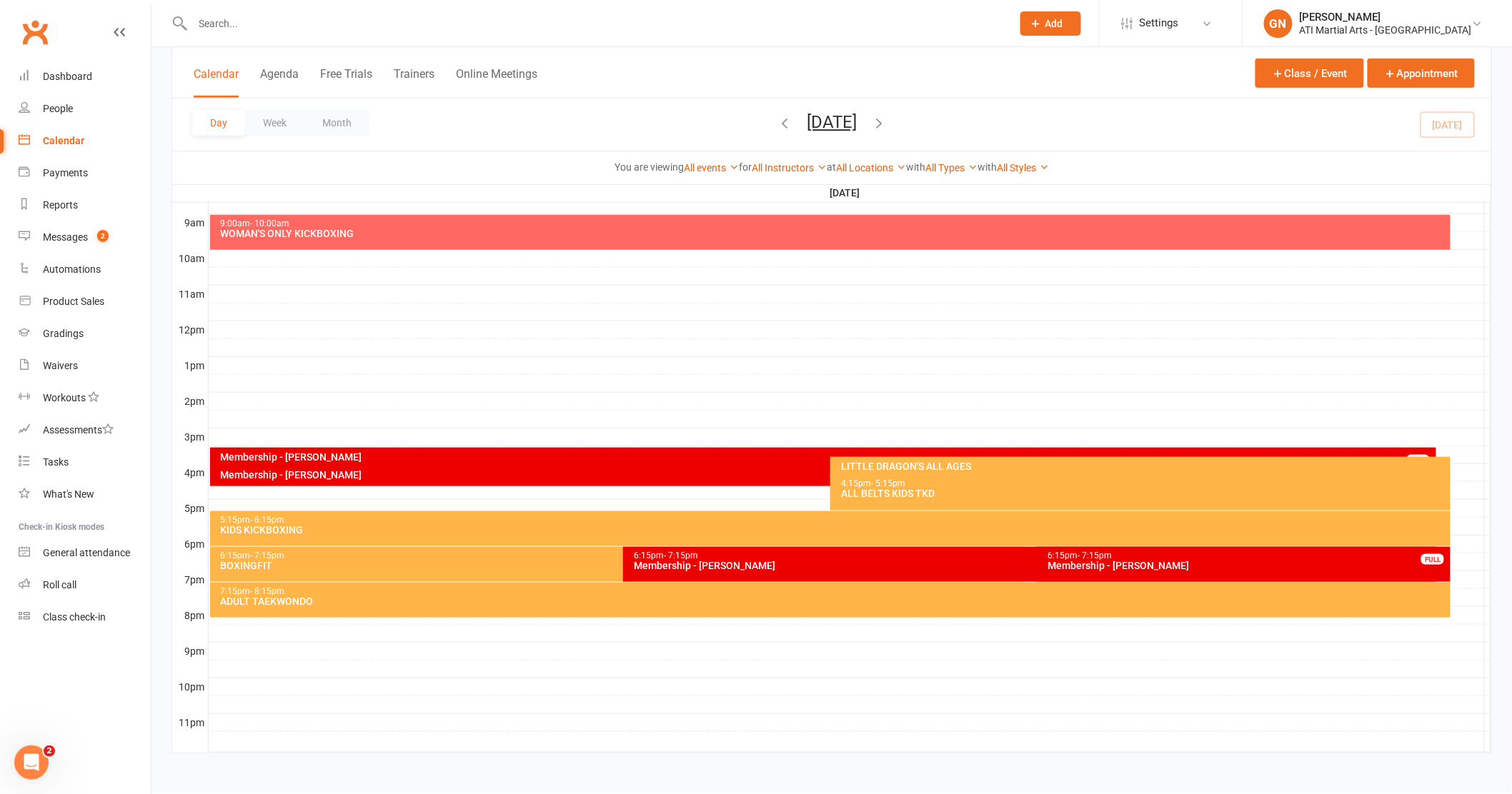
click at [886, 122] on icon "button" at bounding box center [878, 122] width 16 height 16
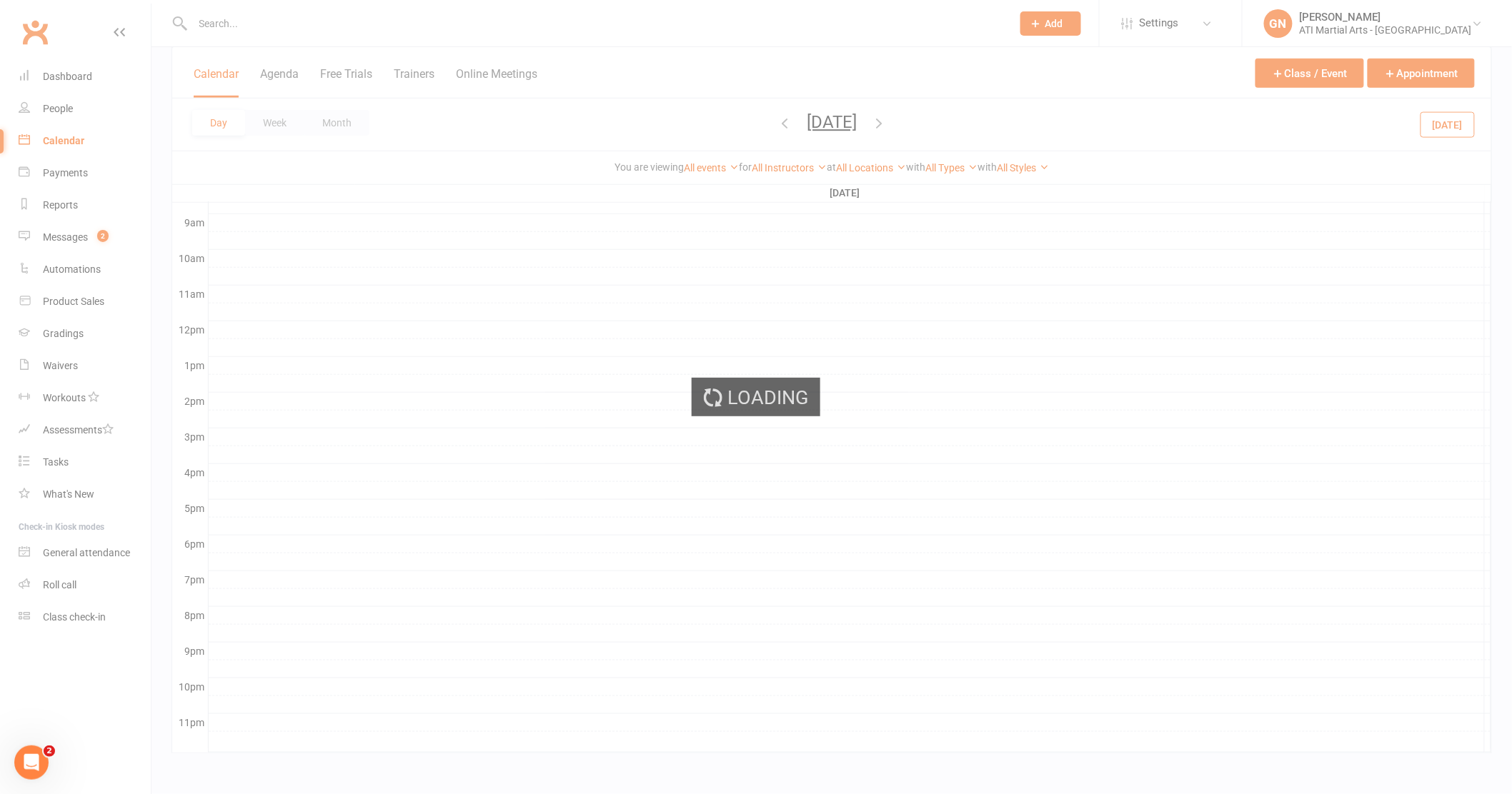
click at [941, 122] on div "Loading" at bounding box center [756, 397] width 1512 height 794
click at [941, 122] on ui-view "Prospect Member Non-attending contact Class / event Appointment Grading event T…" at bounding box center [756, 189] width 1512 height 1168
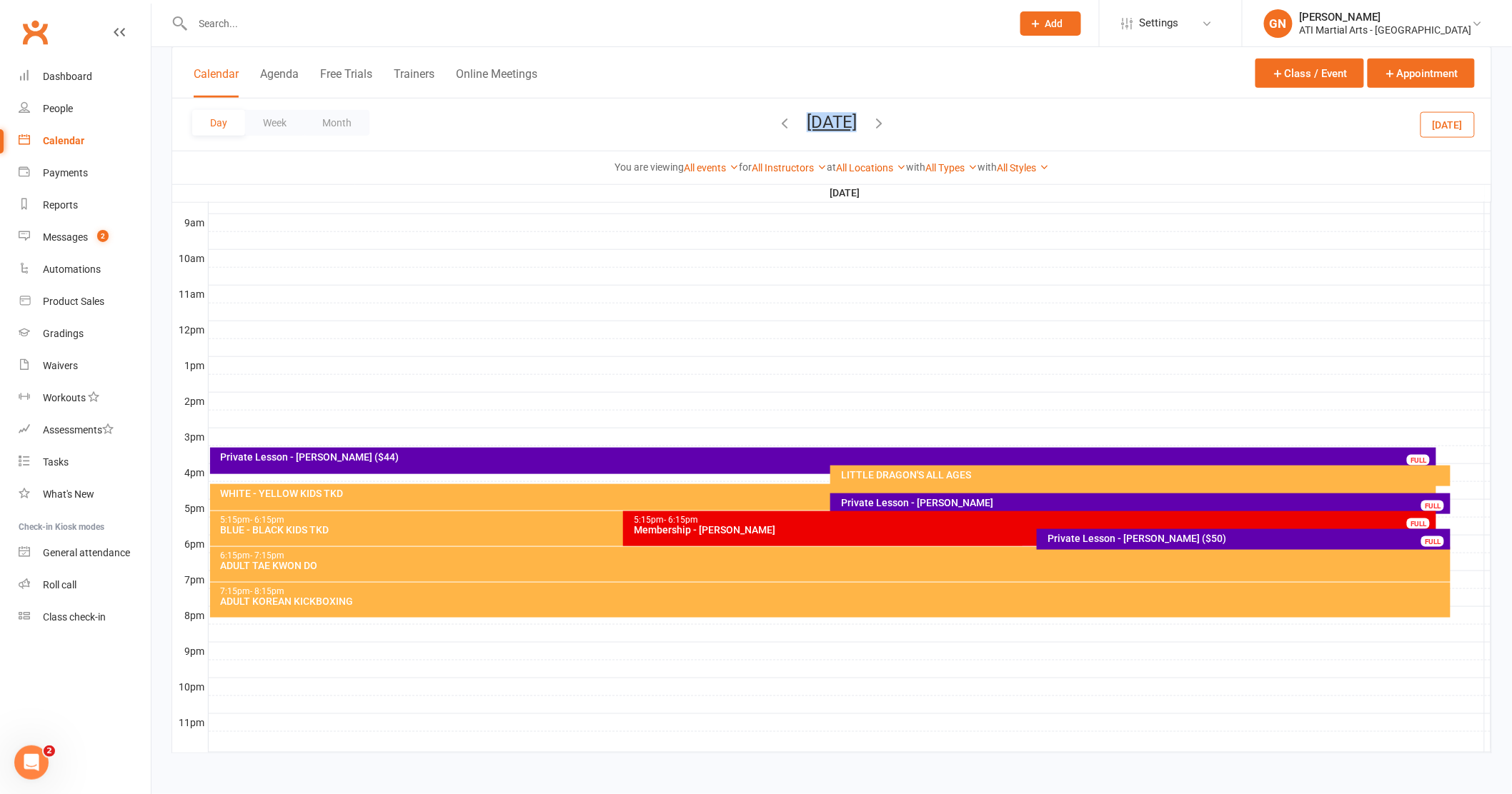
click at [871, 122] on span "Wednesday, Oct 15, 2025 October 2025 Sun Mon Tue Wed Thu Fri Sat 28 29 30 01 02…" at bounding box center [831, 124] width 78 height 25
click at [958, 126] on div "Day Week Month Wednesday, Oct 15, 2025 October 2025 Sun Mon Tue Wed Thu Fri Sat…" at bounding box center [831, 124] width 1319 height 52
click at [886, 128] on icon "button" at bounding box center [878, 122] width 16 height 16
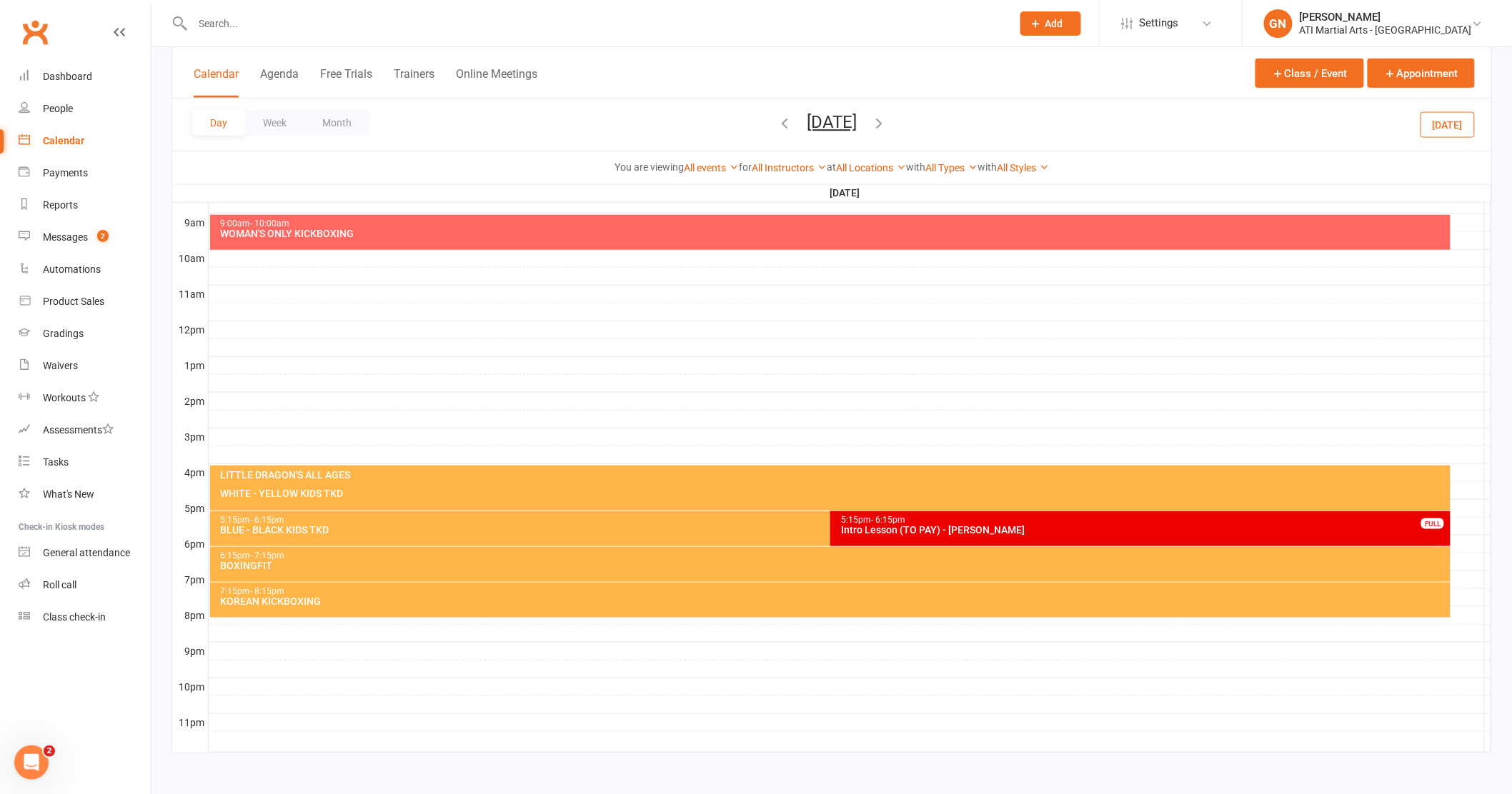
click at [886, 127] on icon "button" at bounding box center [878, 122] width 16 height 16
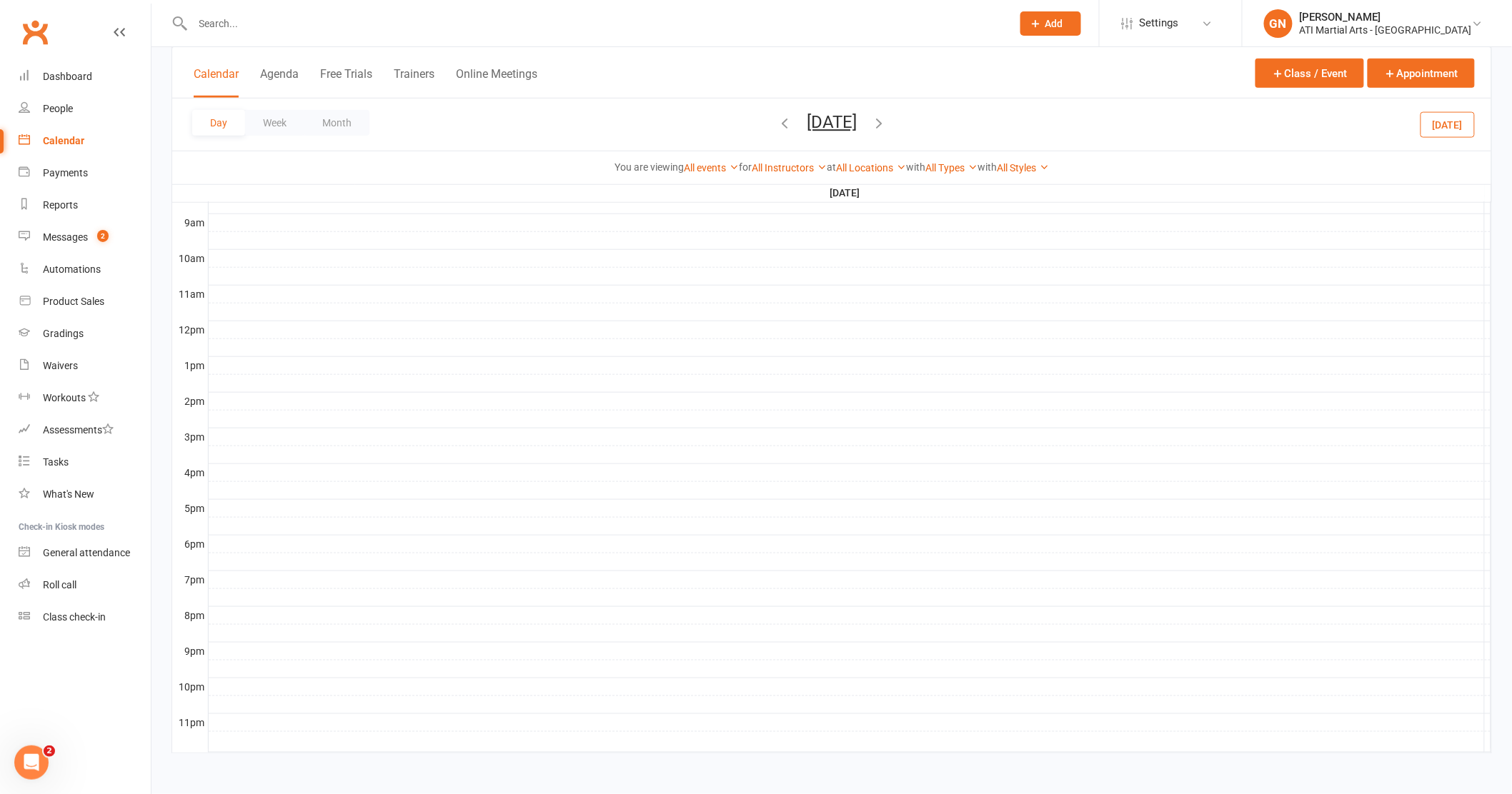
click at [941, 132] on div "Day Week Month Friday, Oct 17, 2025 October 2025 Sun Mon Tue Wed Thu Fri Sat 28…" at bounding box center [831, 124] width 1319 height 52
click at [886, 125] on icon "button" at bounding box center [878, 122] width 16 height 16
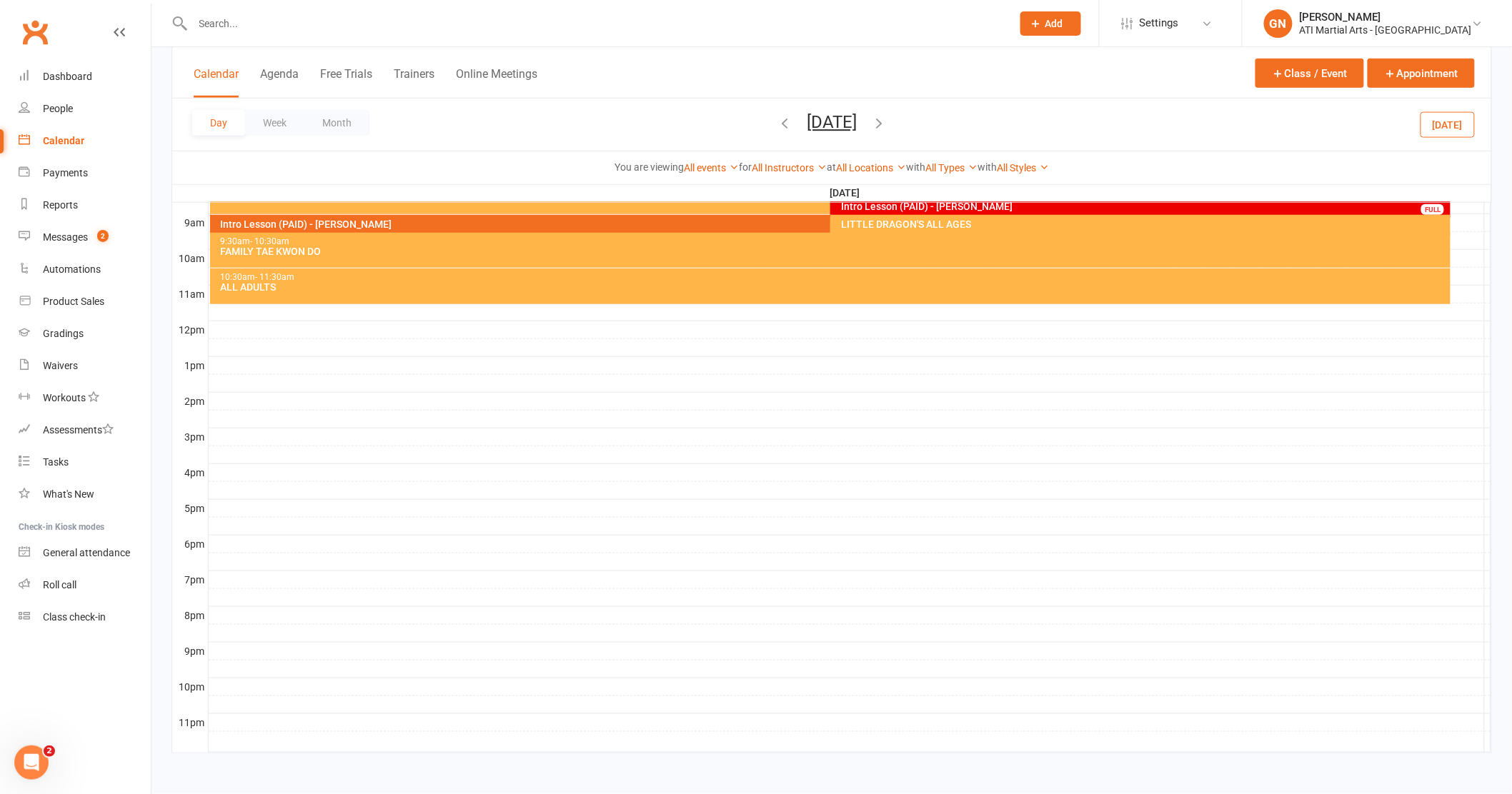
click at [886, 121] on icon "button" at bounding box center [878, 122] width 16 height 16
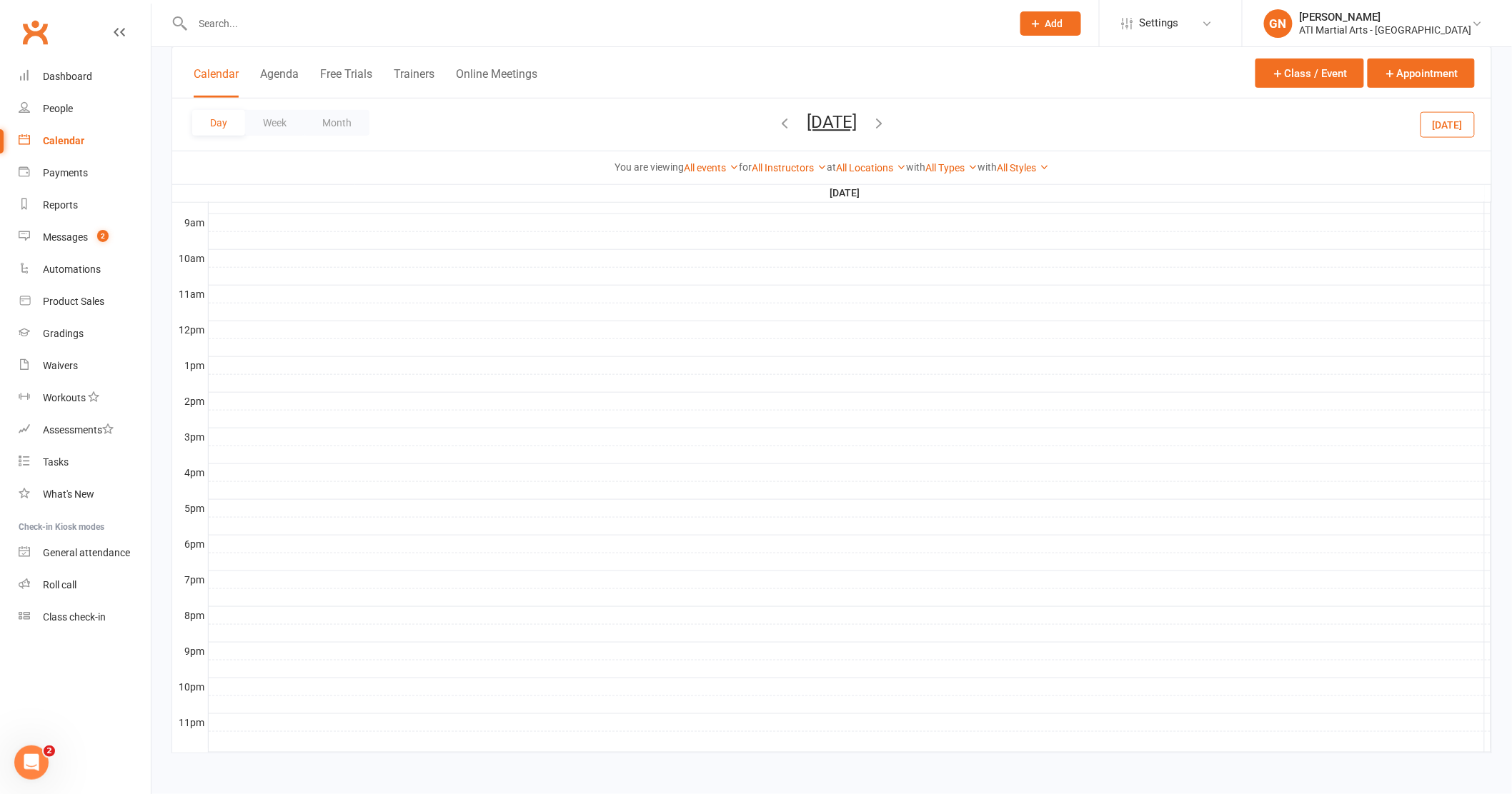
click at [886, 121] on icon "button" at bounding box center [878, 122] width 16 height 16
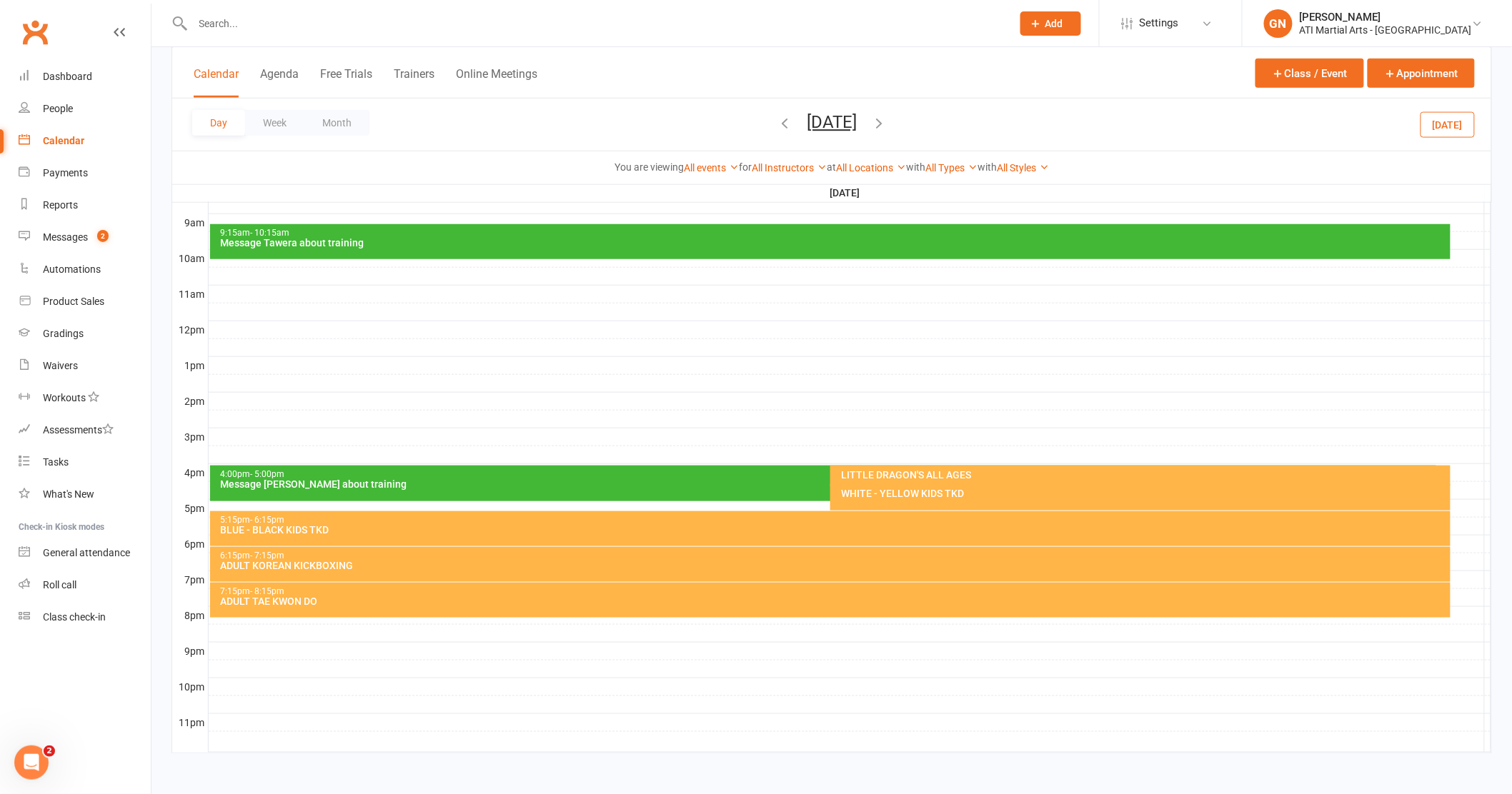
click at [886, 121] on icon "button" at bounding box center [878, 122] width 16 height 16
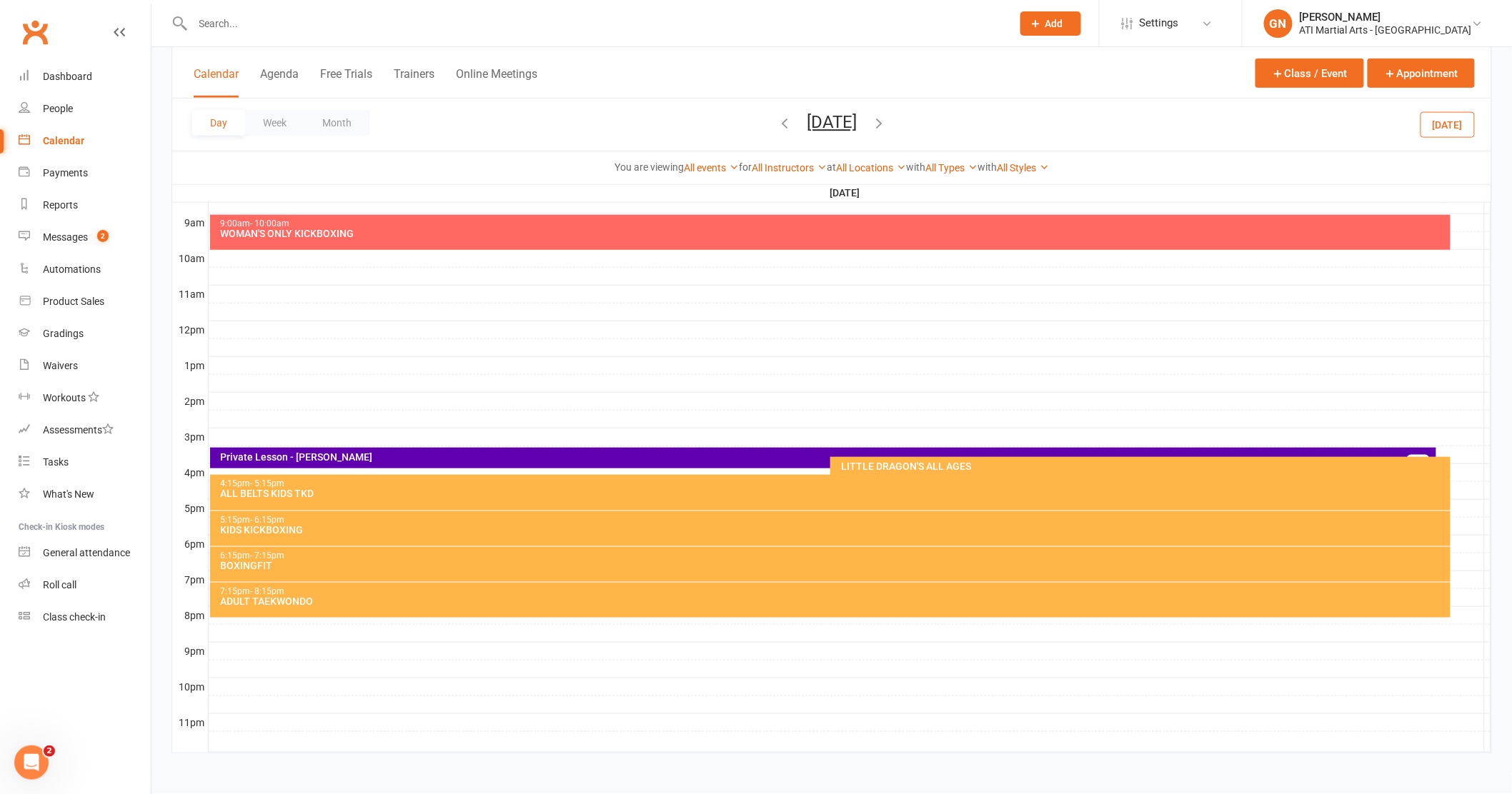
click at [412, 526] on div "KIDS KICKBOXING" at bounding box center [834, 530] width 1228 height 10
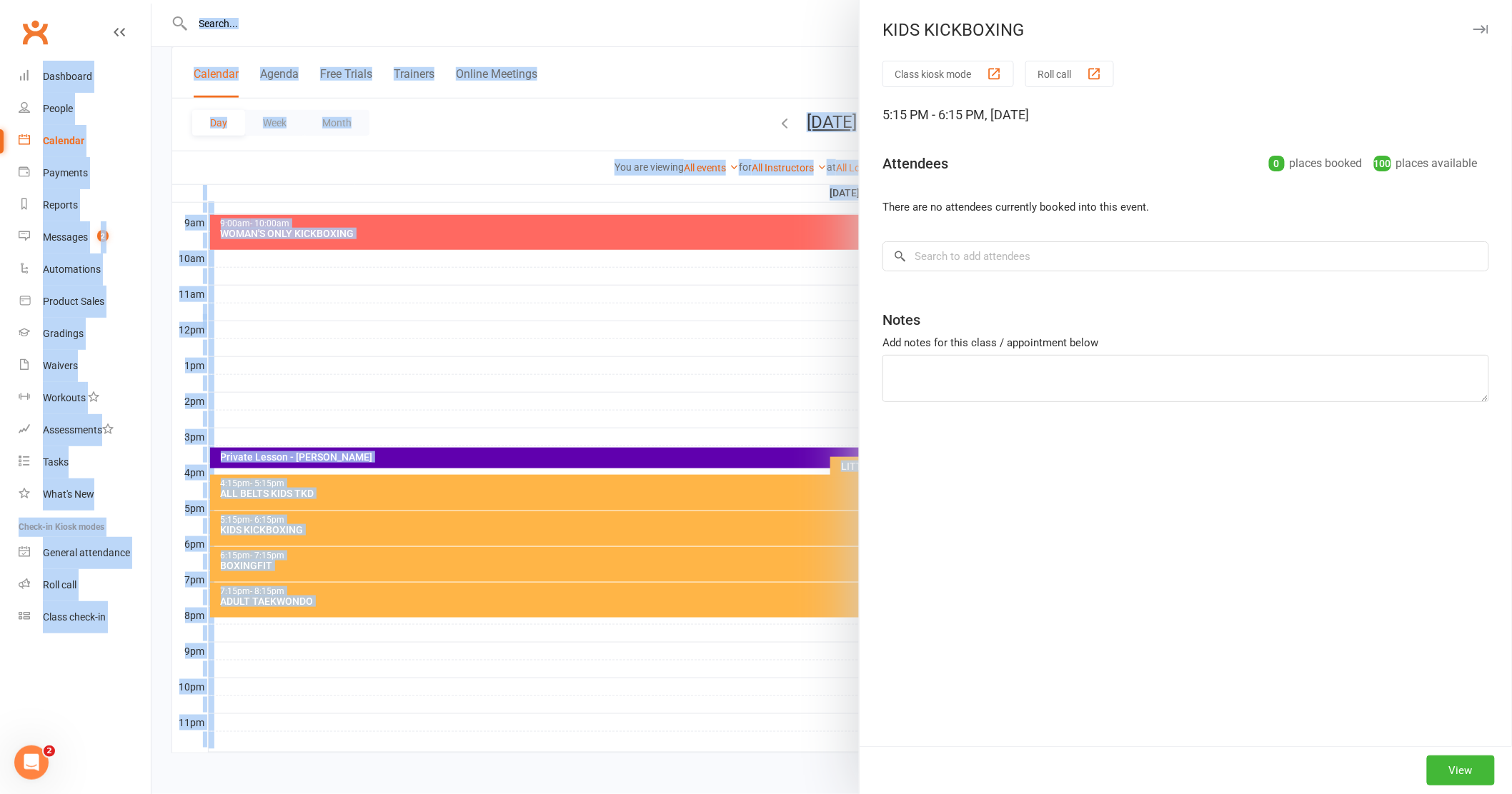
click at [412, 526] on div "KIDS KICKBOXING Class kiosk mode Roll call 5:15 PM - 6:15 PM, Tuesday, October,…" at bounding box center [832, 397] width 1360 height 794
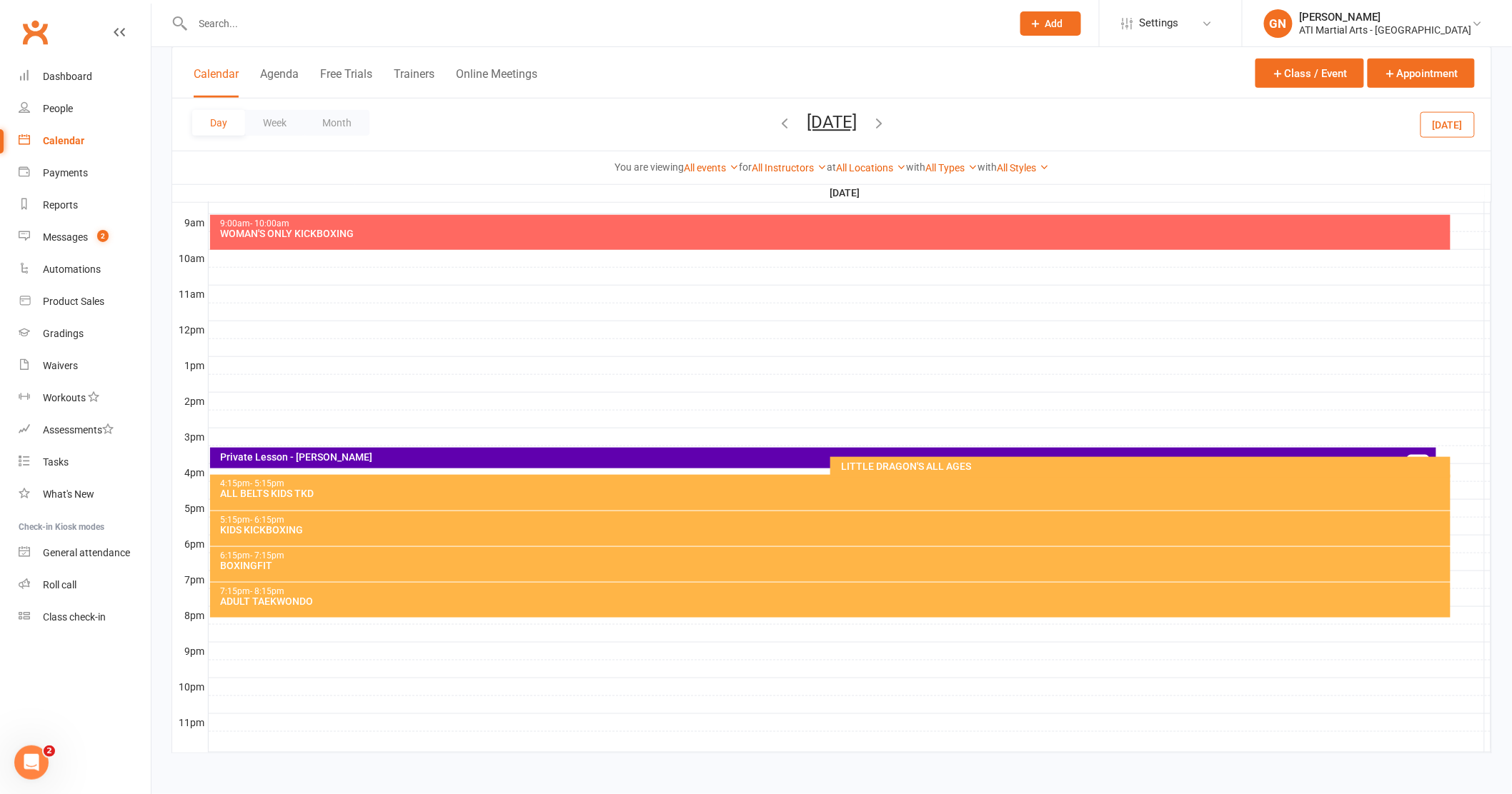
click at [315, 528] on div "KIDS KICKBOXING" at bounding box center [834, 530] width 1228 height 10
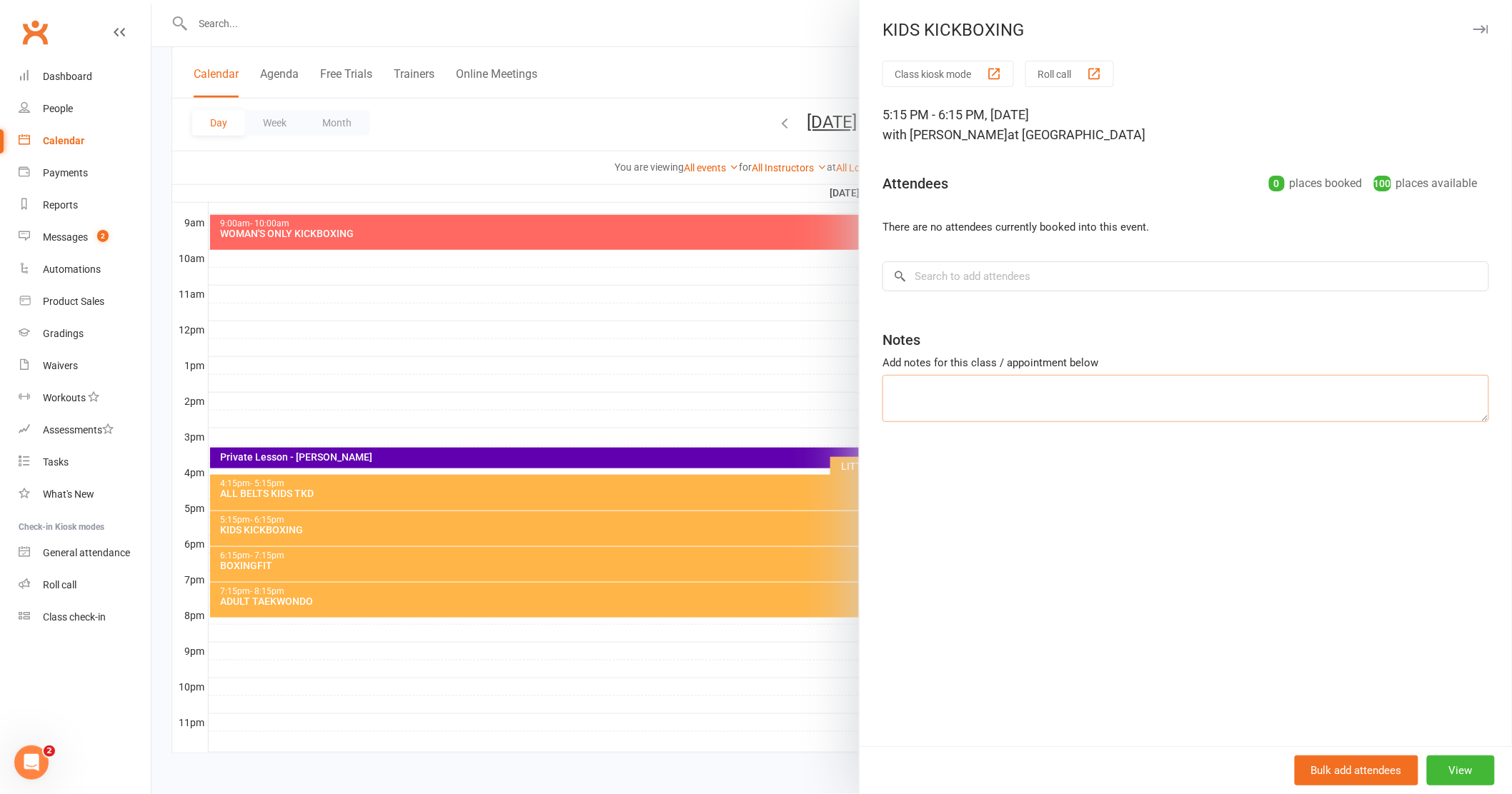
click at [900, 404] on textarea at bounding box center [1185, 398] width 606 height 47
click at [955, 272] on input "search" at bounding box center [1185, 276] width 606 height 30
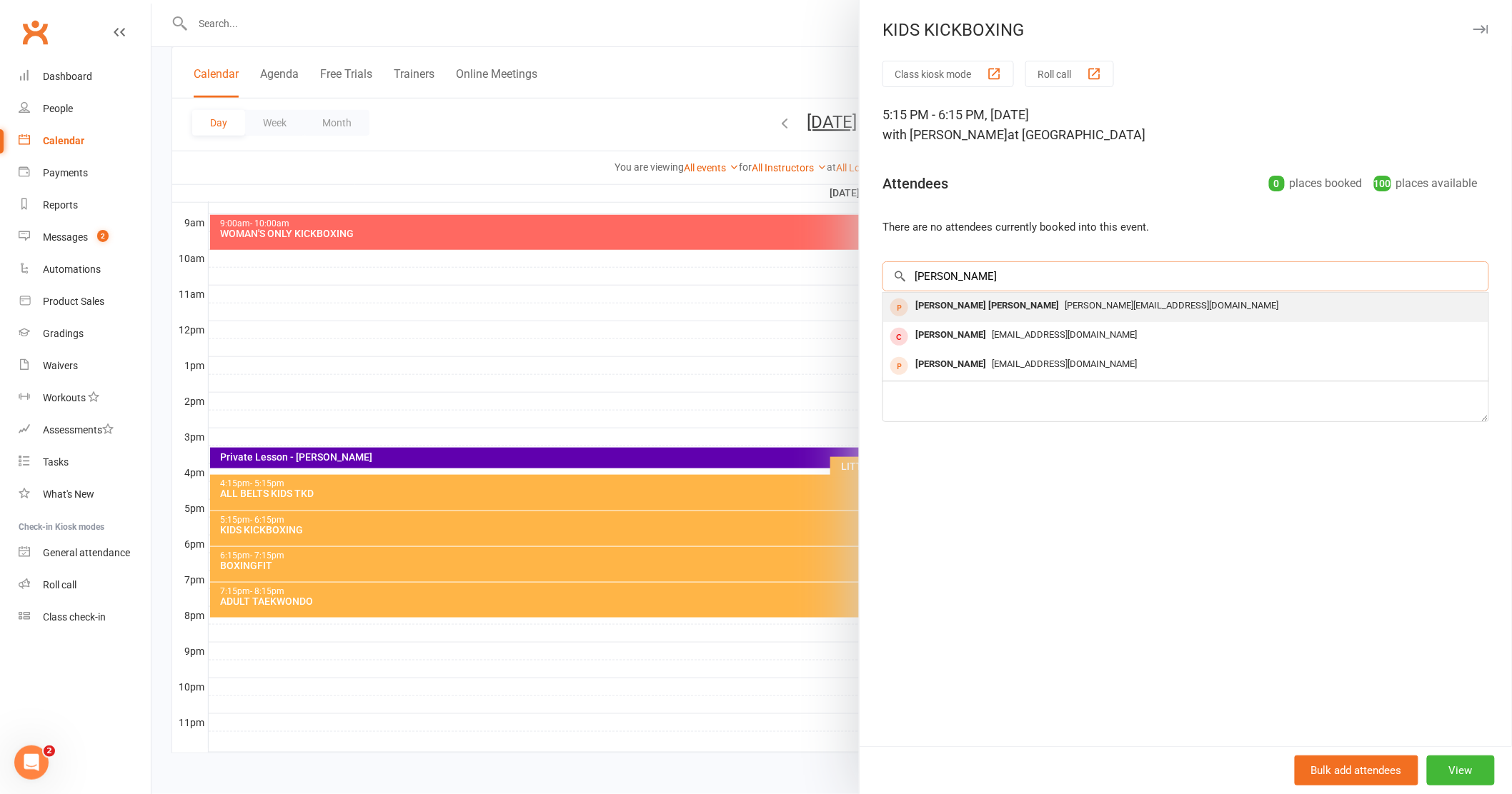
type input "knox"
click at [936, 306] on div "knox Litton" at bounding box center [987, 305] width 155 height 21
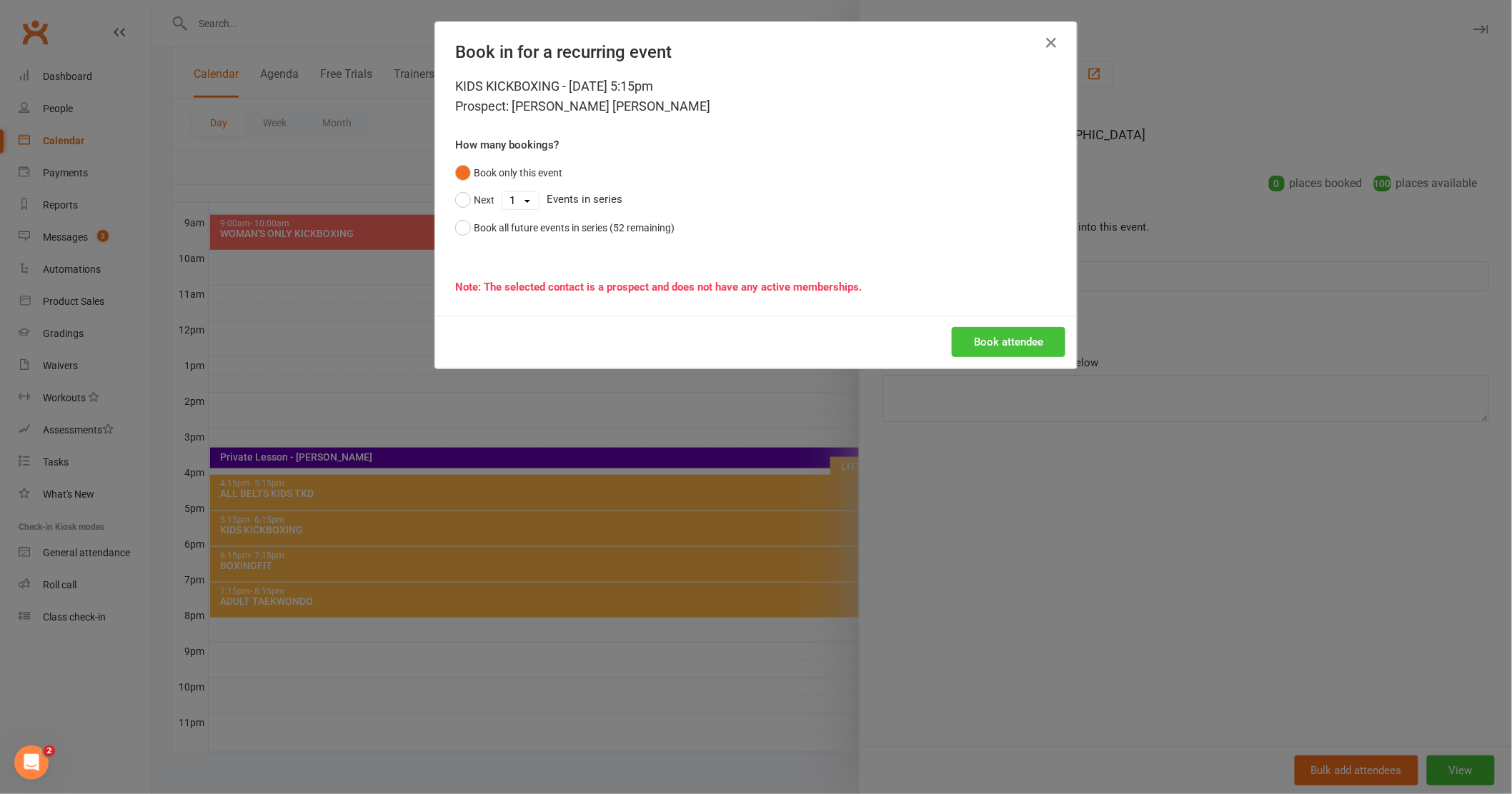
click at [989, 341] on button "Book attendee" at bounding box center [1008, 342] width 113 height 30
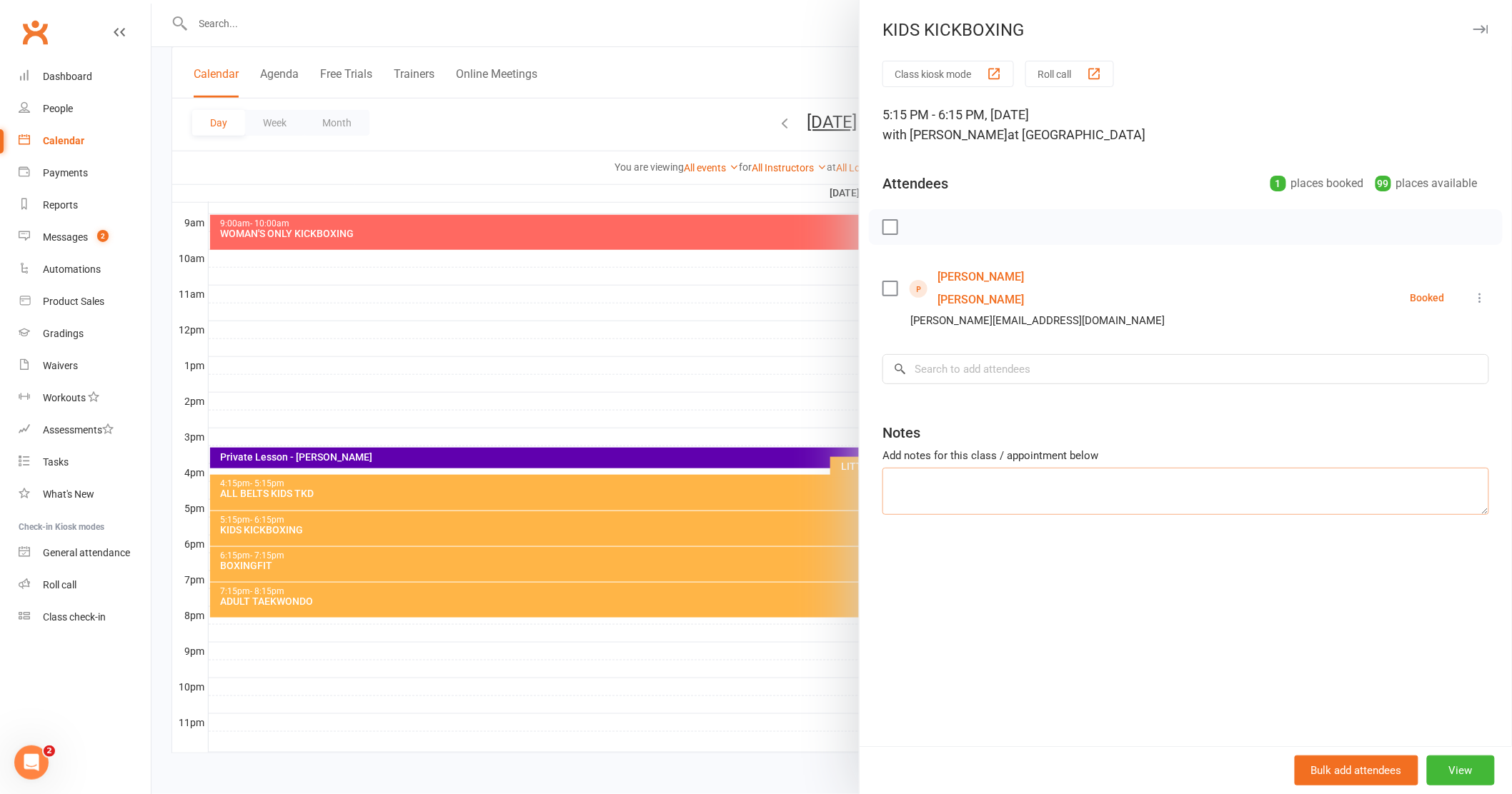
click at [928, 468] on textarea at bounding box center [1185, 490] width 606 height 47
type textarea "BJJ Trial paid"
click at [1434, 765] on button "View" at bounding box center [1460, 770] width 68 height 30
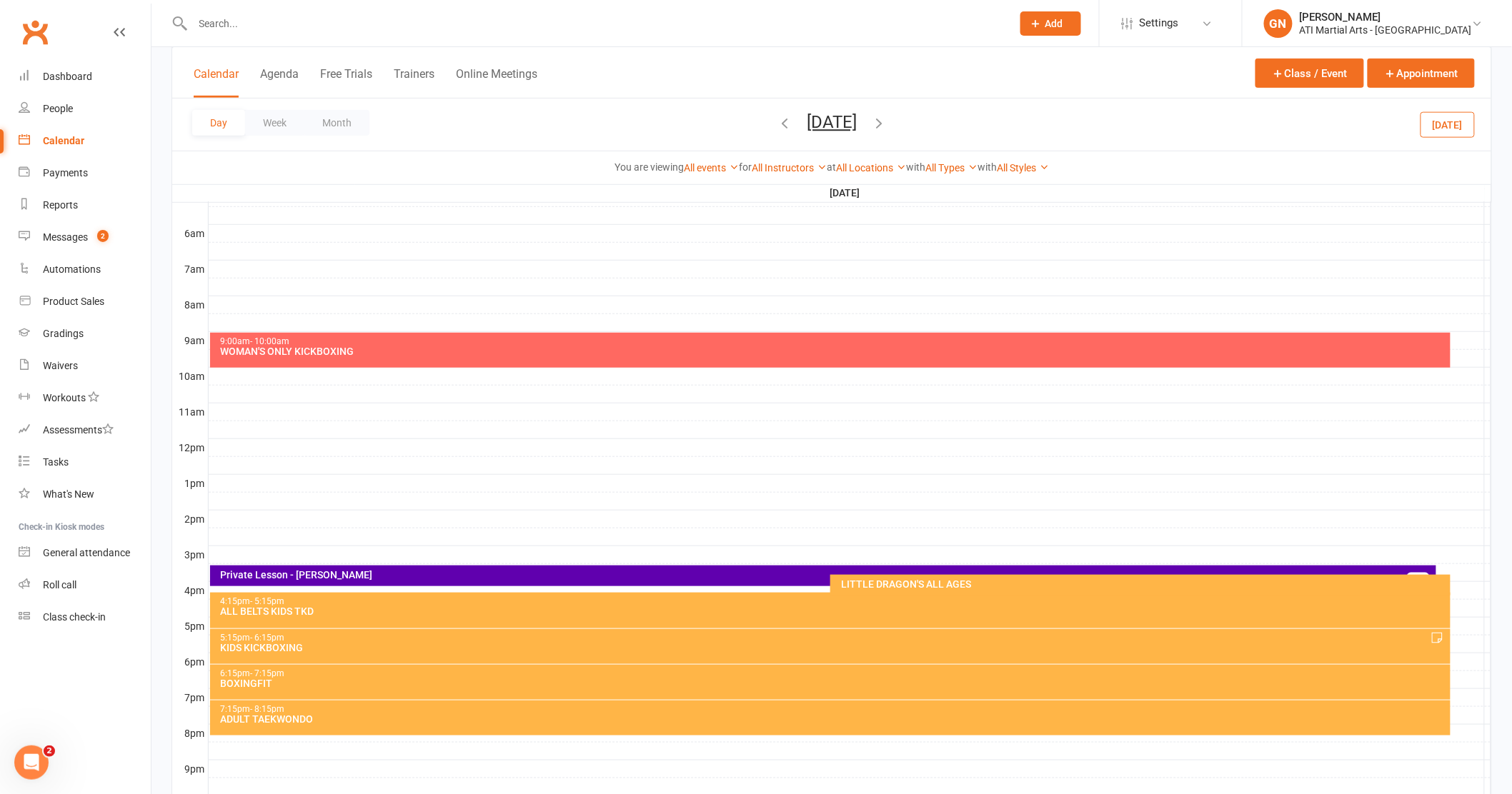
scroll to position [281, 0]
click at [360, 634] on div "5:15pm - 6:15pm" at bounding box center [834, 638] width 1228 height 9
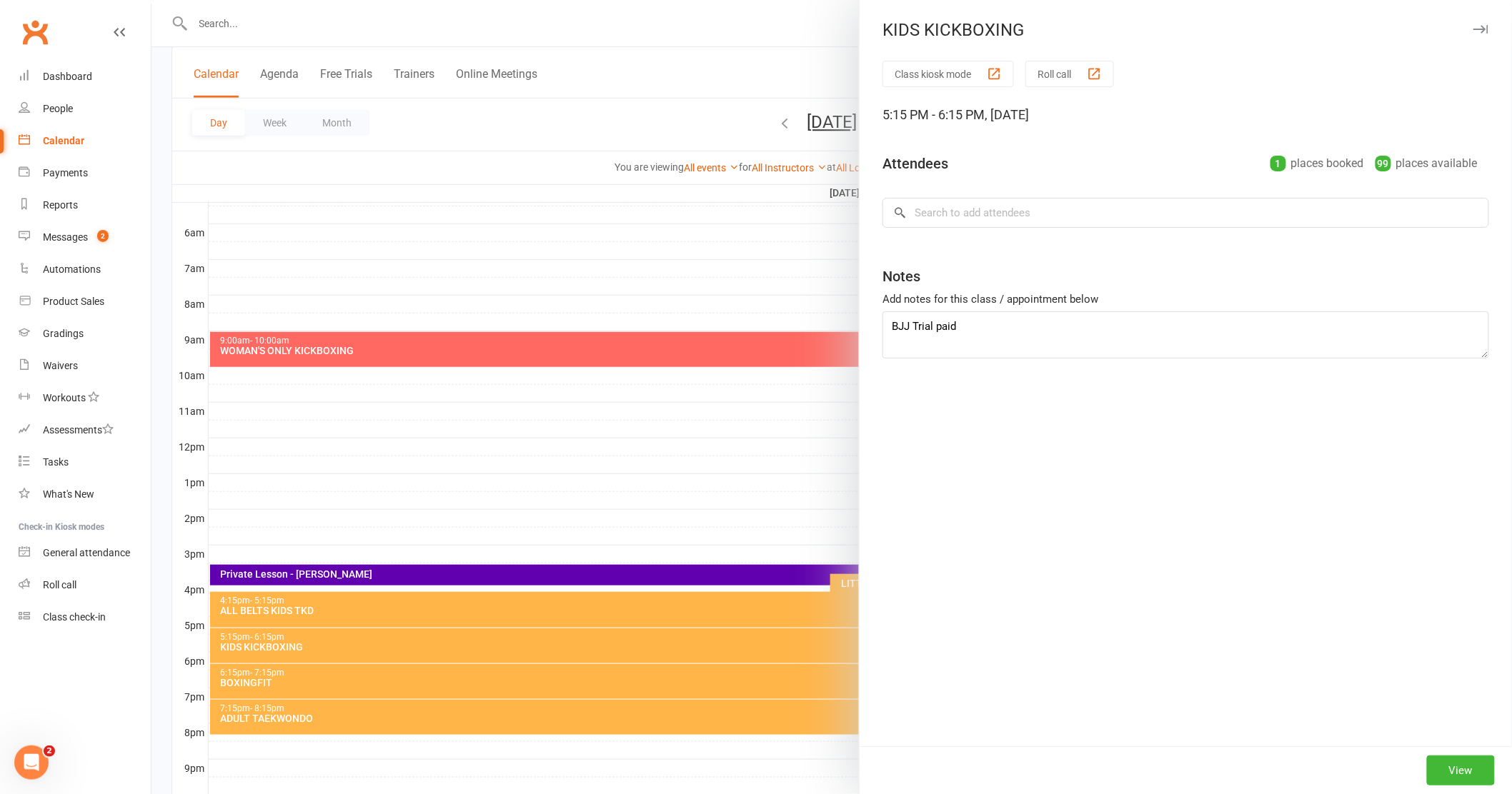
click at [360, 634] on div "KIDS KICKBOXING Class kiosk mode Roll call 5:15 PM - 6:15 PM, Tuesday, October,…" at bounding box center [832, 397] width 1360 height 794
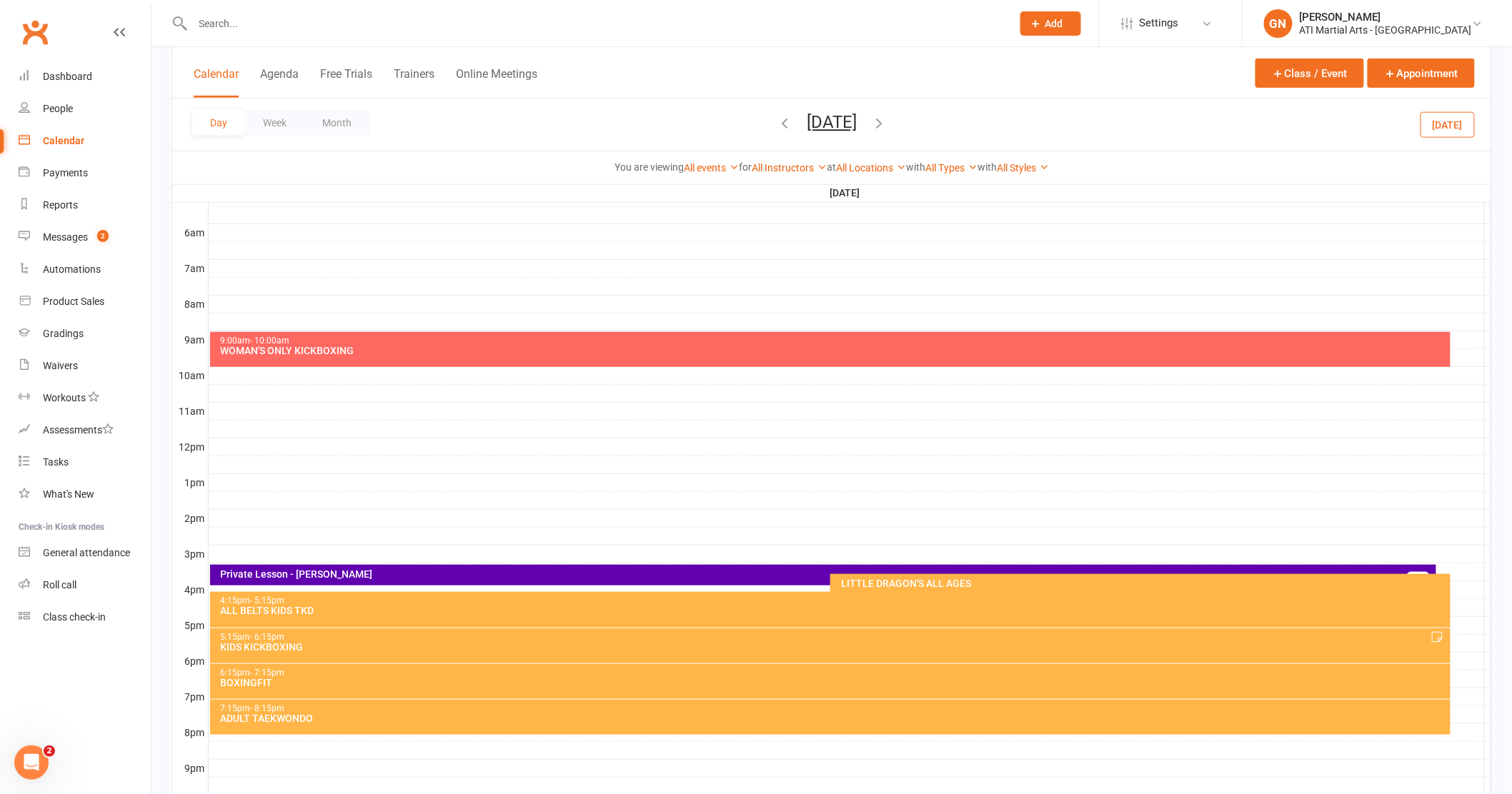
click at [360, 634] on div "5:15pm - 6:15pm" at bounding box center [834, 638] width 1228 height 9
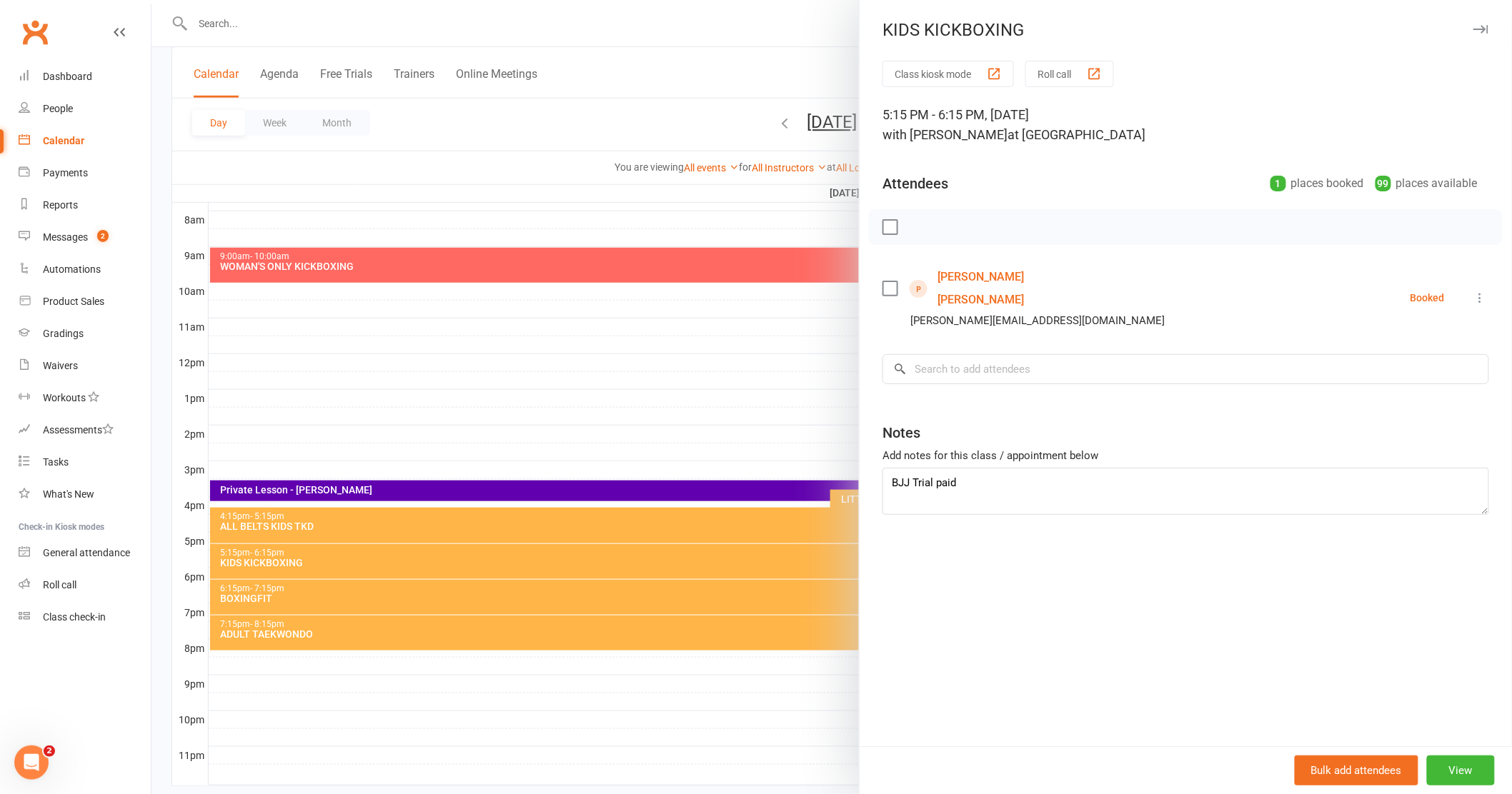
scroll to position [397, 0]
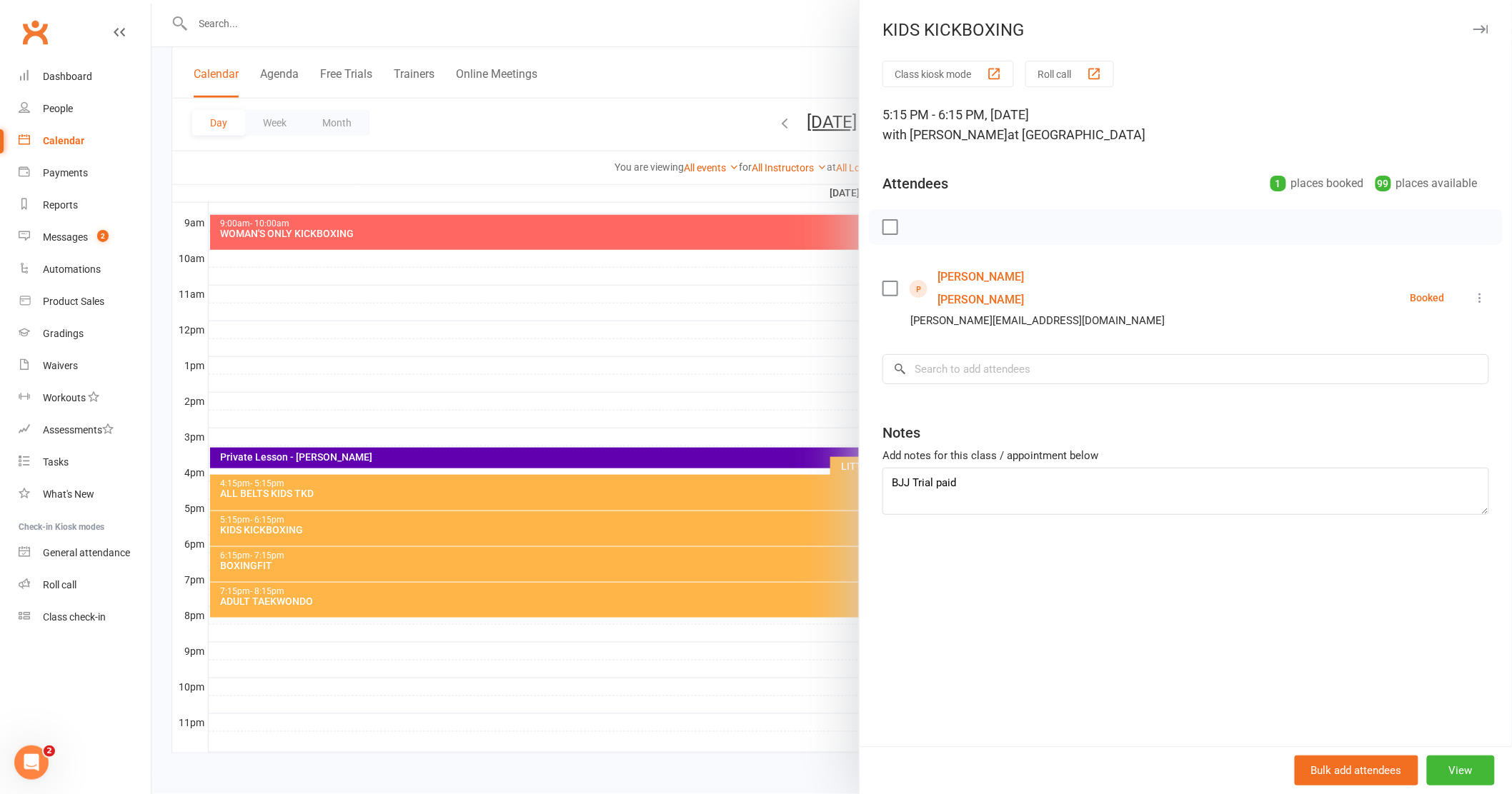
click at [884, 282] on label at bounding box center [890, 289] width 15 height 15
click at [775, 653] on div at bounding box center [832, 397] width 1360 height 794
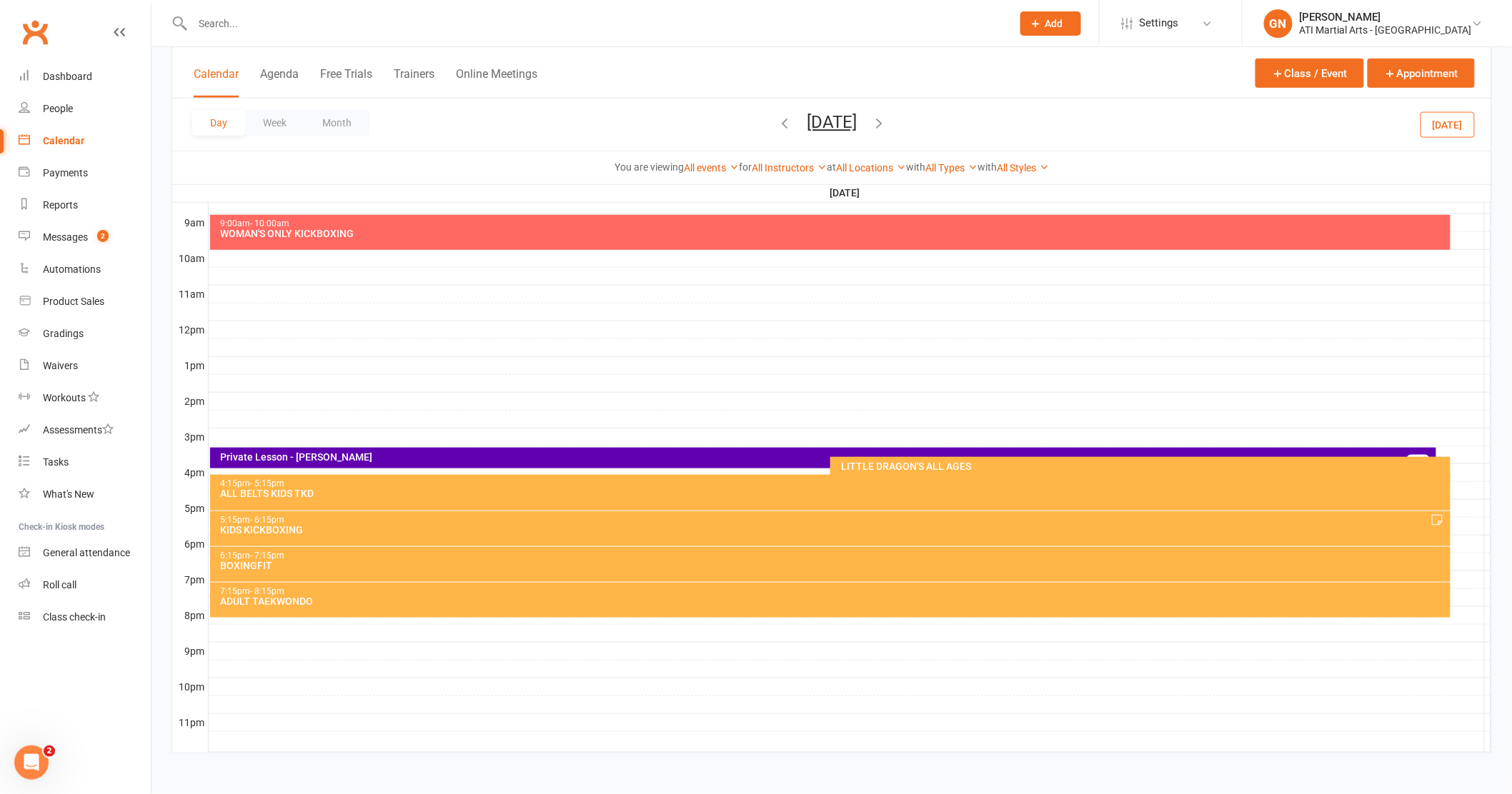
click at [308, 522] on div "5:15pm - 6:15pm" at bounding box center [834, 520] width 1228 height 9
click at [308, 522] on div "KIDS KICKBOXING Class kiosk mode Roll call 5:15 PM - 6:15 PM, Tuesday, October,…" at bounding box center [832, 397] width 1360 height 794
click at [308, 522] on div "5:15pm - 6:15pm" at bounding box center [834, 520] width 1228 height 9
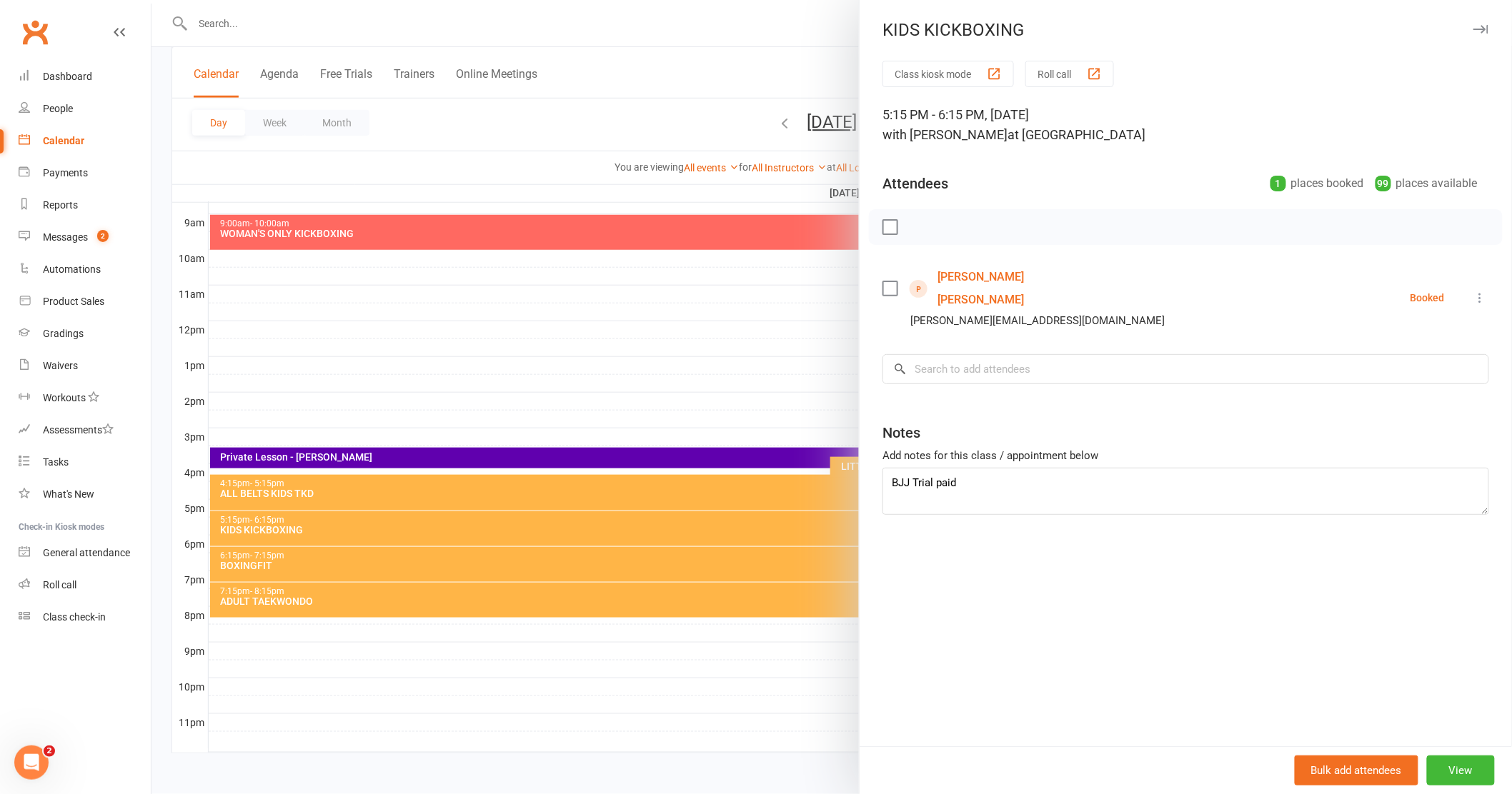
click at [883, 282] on label at bounding box center [890, 289] width 15 height 15
click at [1336, 775] on button "Bulk add attendees" at bounding box center [1356, 770] width 123 height 30
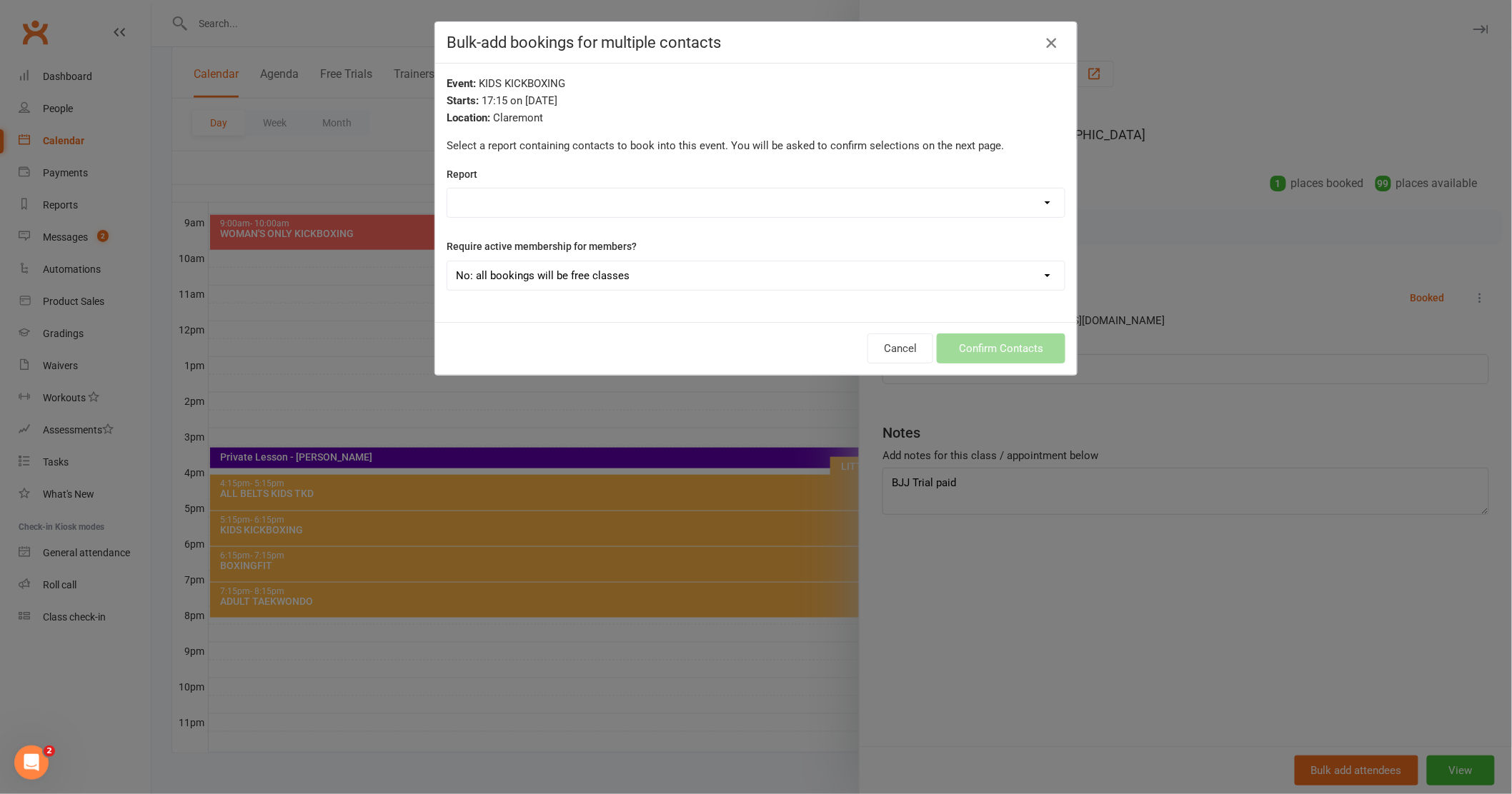
click at [1043, 44] on icon "button" at bounding box center [1051, 42] width 17 height 17
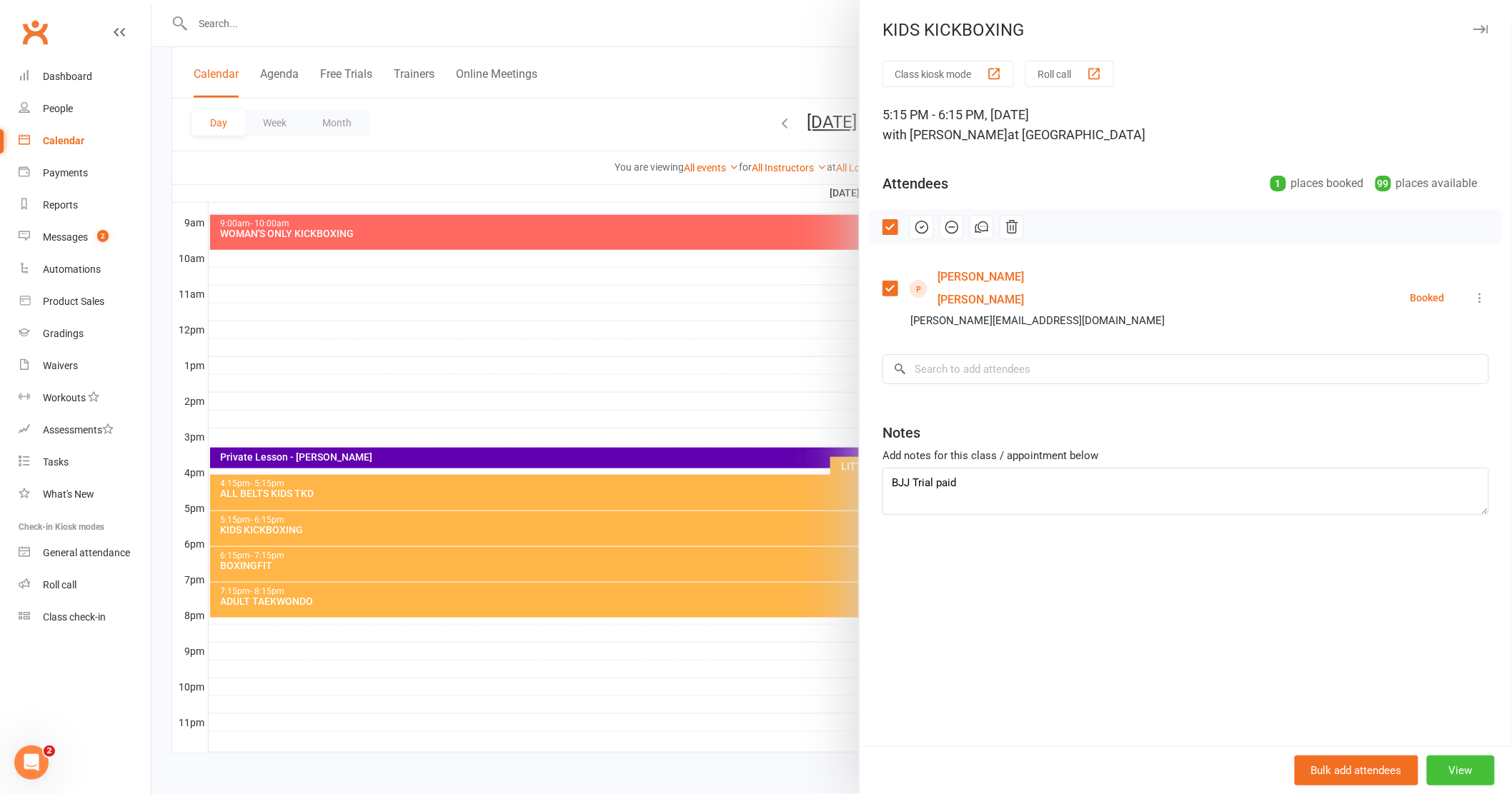
click at [1453, 760] on button "View" at bounding box center [1460, 770] width 68 height 30
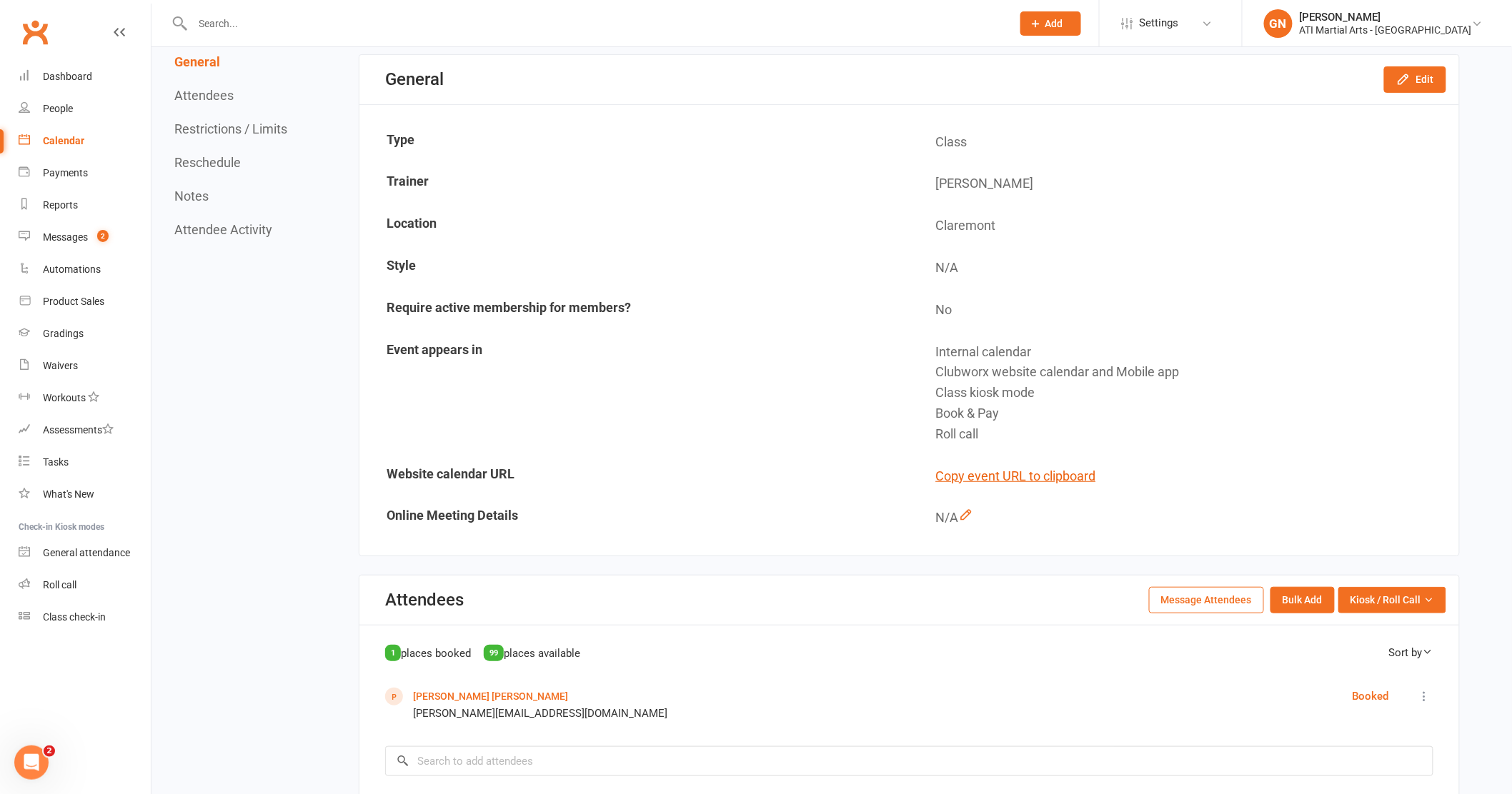
scroll to position [270, 0]
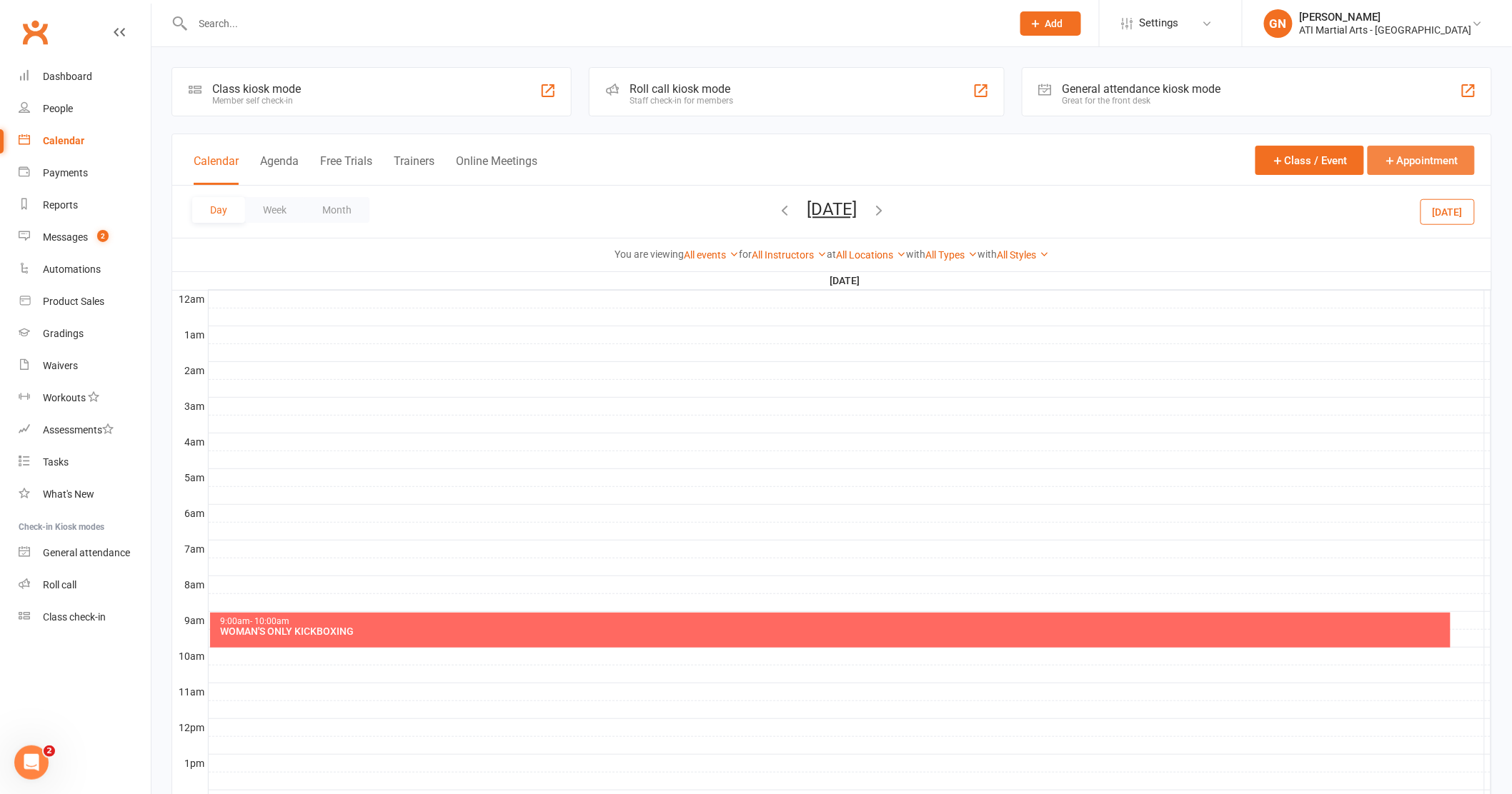
click at [1412, 153] on button "Appointment" at bounding box center [1421, 160] width 107 height 29
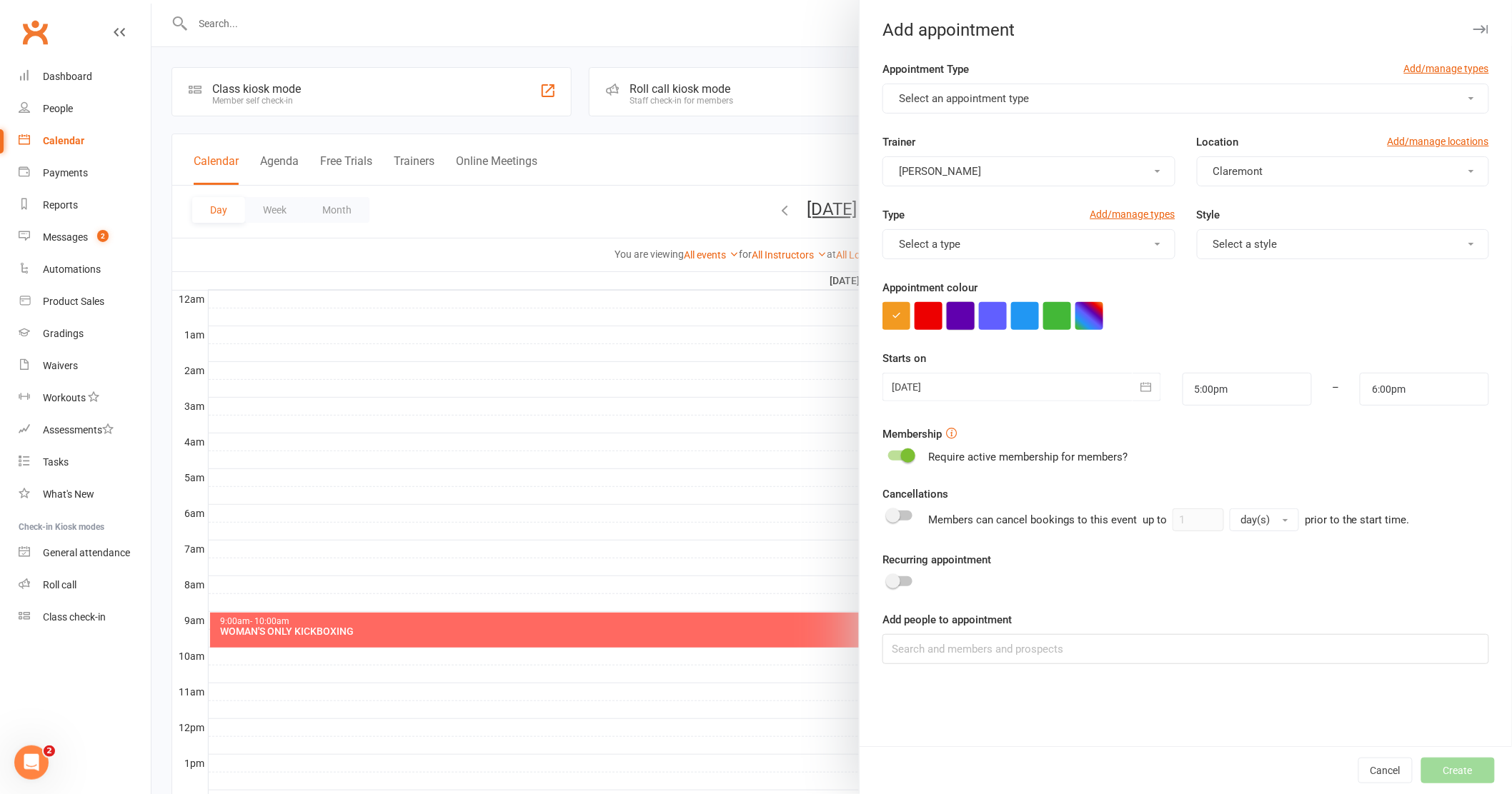
click at [947, 309] on button "button" at bounding box center [961, 316] width 28 height 28
click at [1142, 385] on icon "button" at bounding box center [1147, 386] width 11 height 9
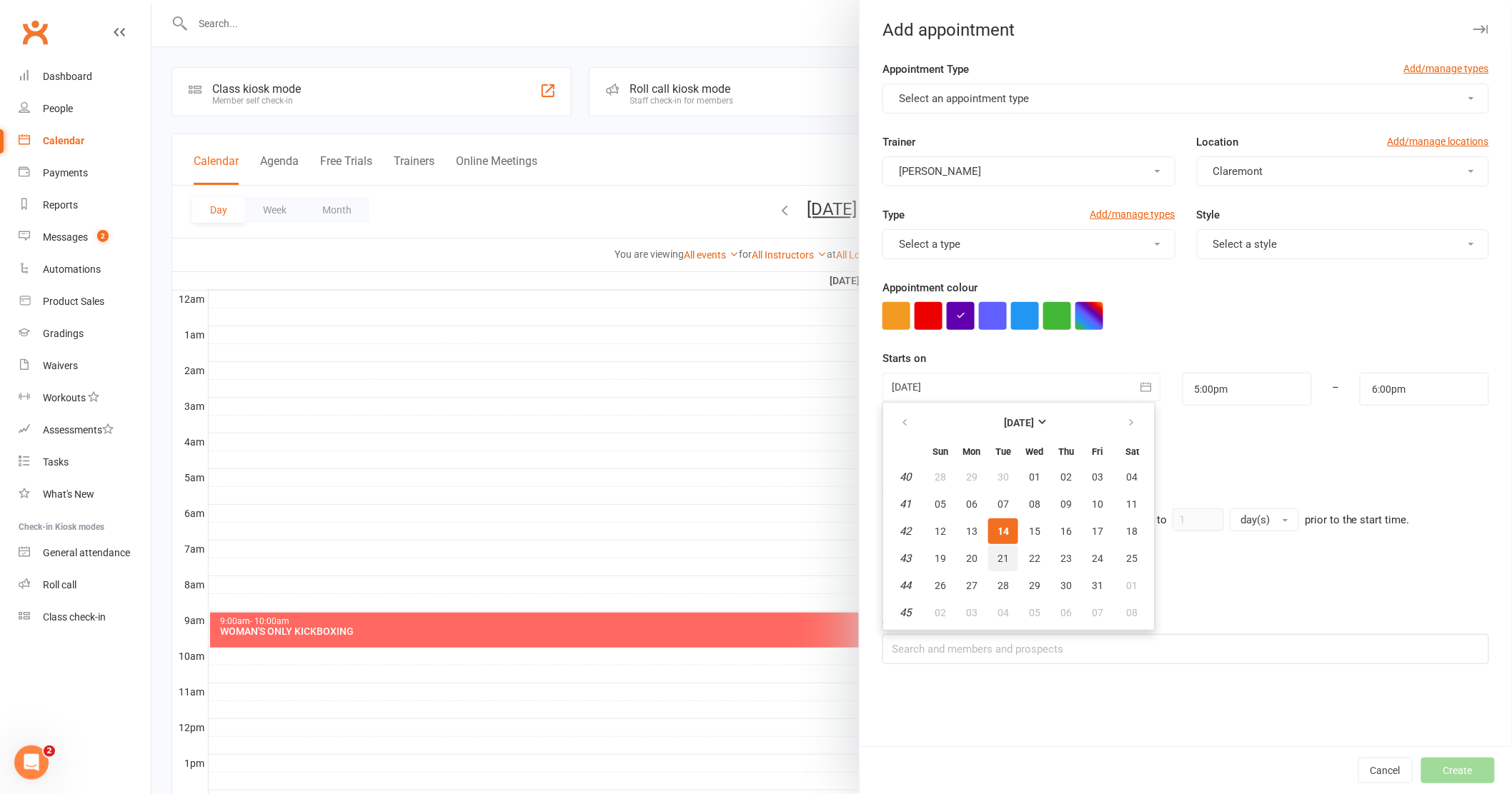
click at [1004, 555] on button "21" at bounding box center [1003, 558] width 30 height 26
type input "[DATE]"
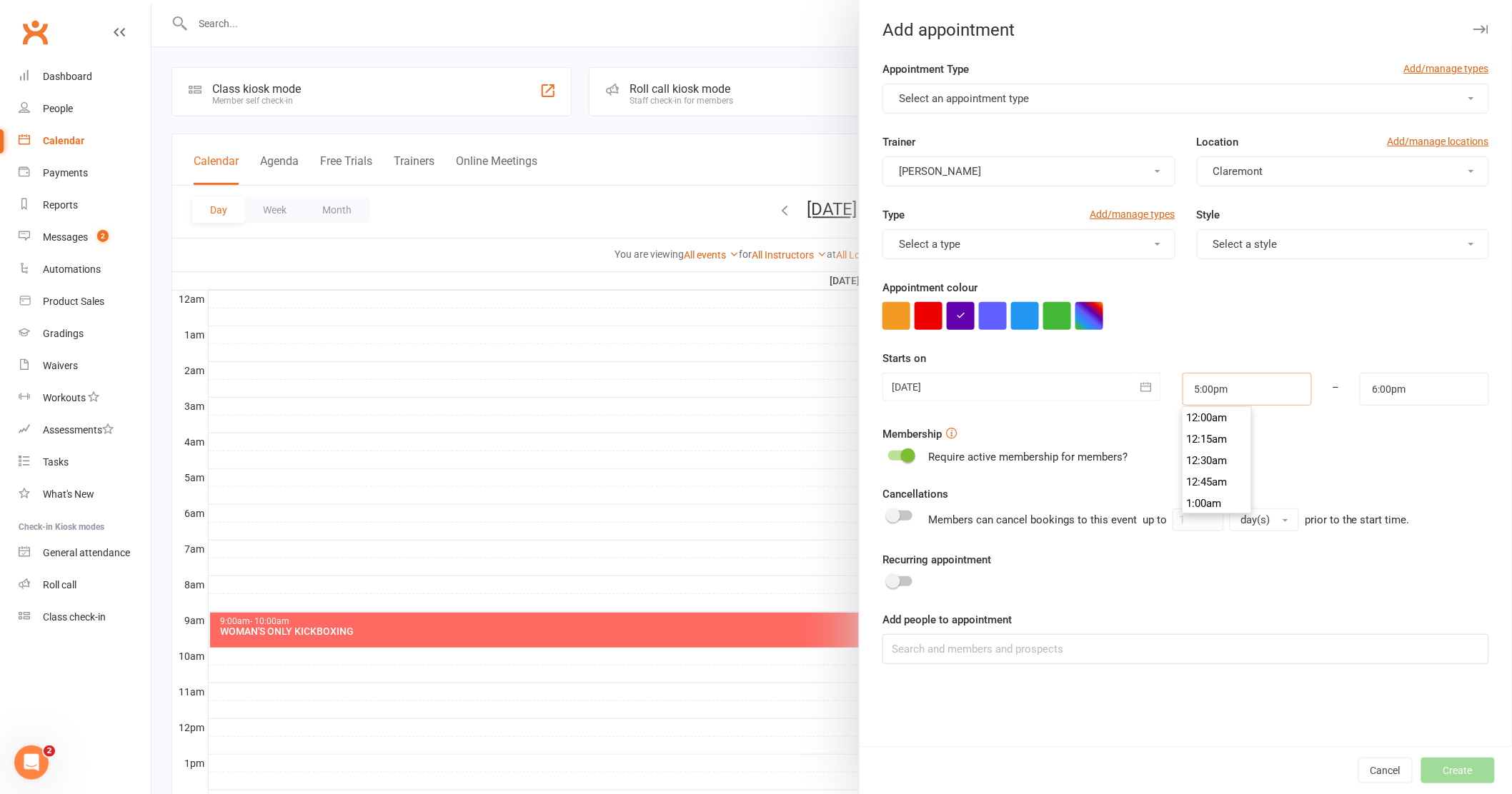
click at [1263, 393] on input "5:00pm" at bounding box center [1247, 389] width 130 height 33
type input "5:15pm"
type input "6:15pm"
click at [1224, 461] on li "5:15pm" at bounding box center [1218, 463] width 69 height 21
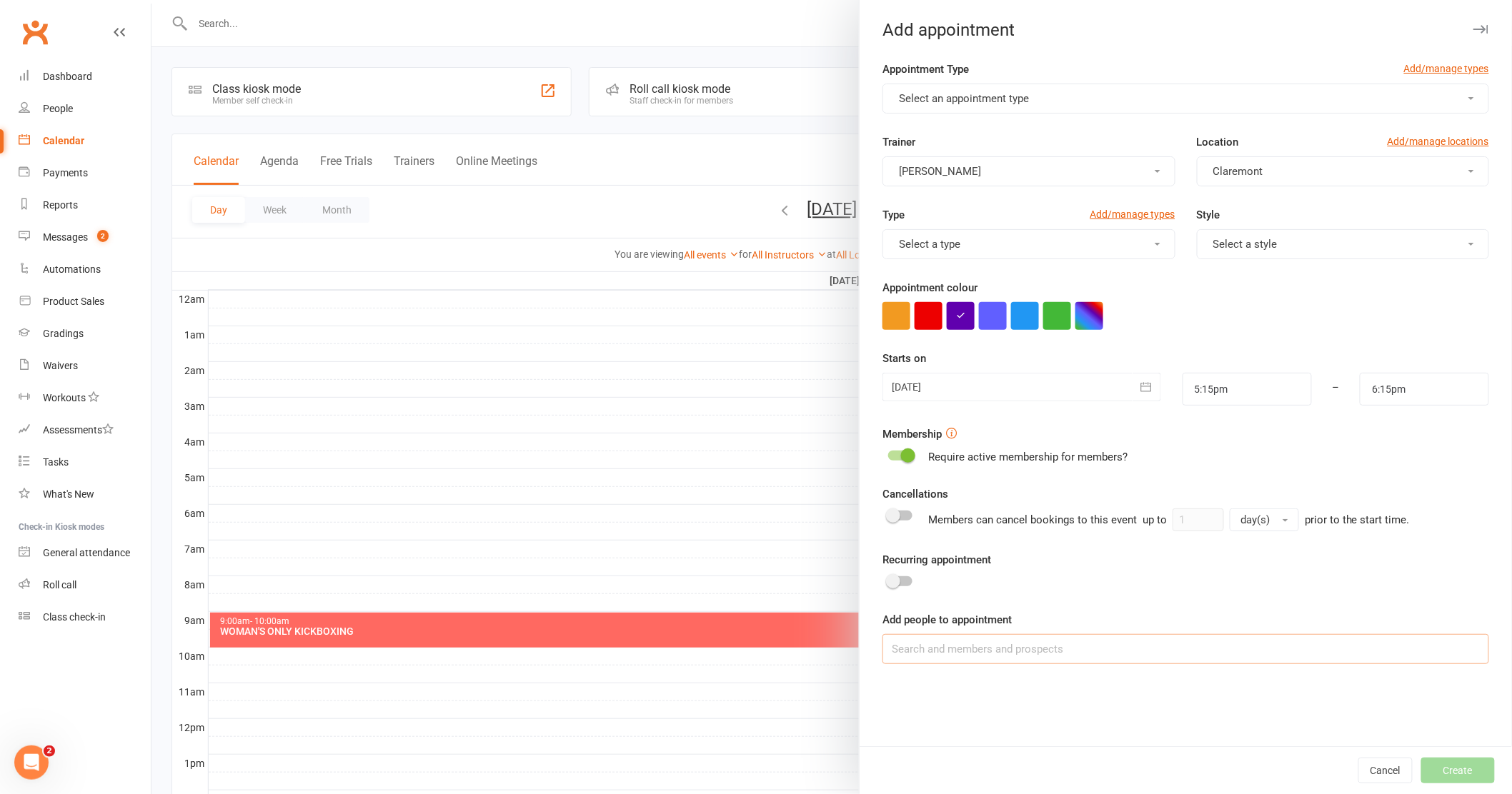
click at [938, 647] on input at bounding box center [1185, 649] width 606 height 30
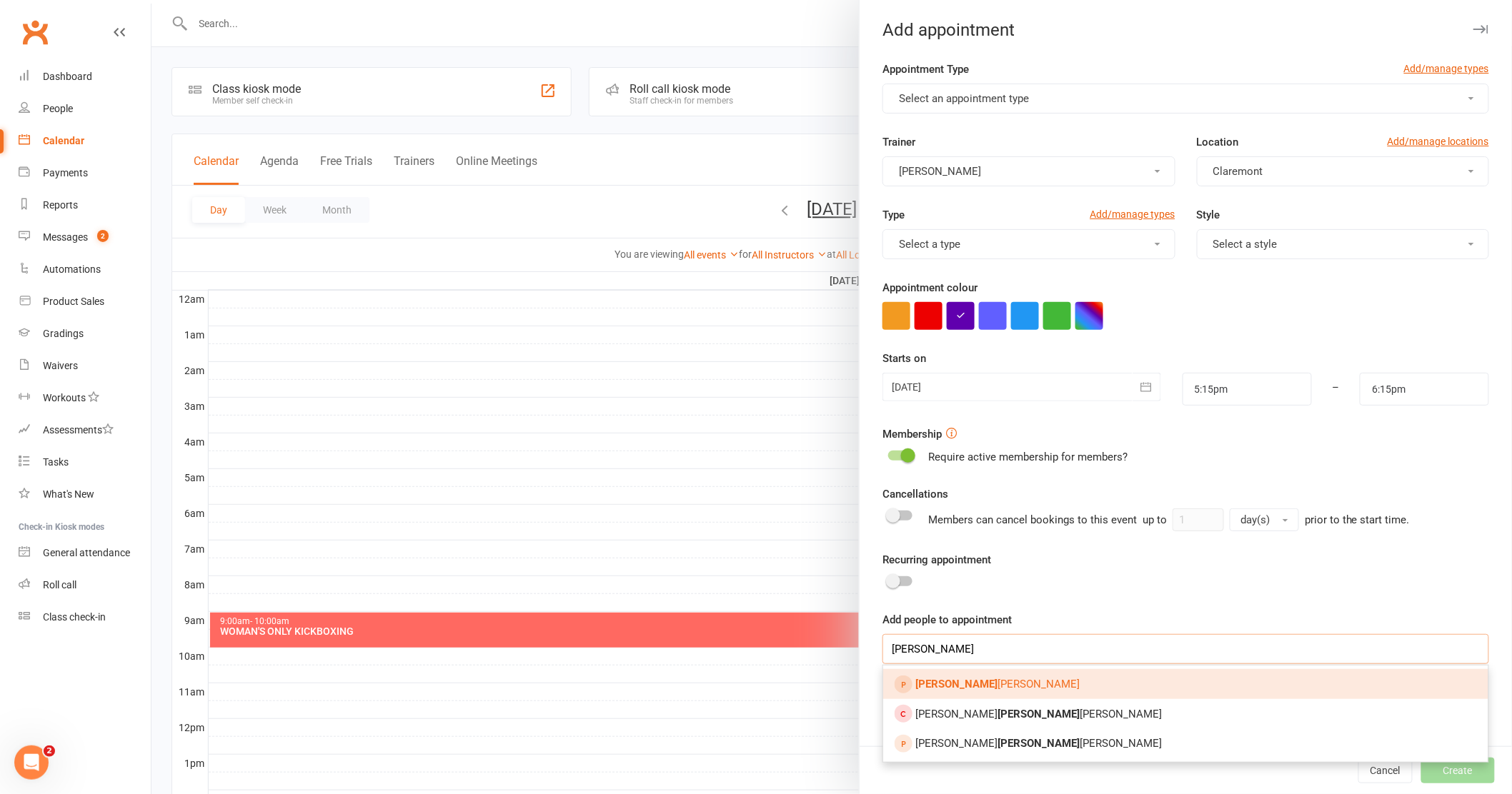
type input "knox"
click at [955, 685] on span "knox Litton" at bounding box center [997, 685] width 165 height 13
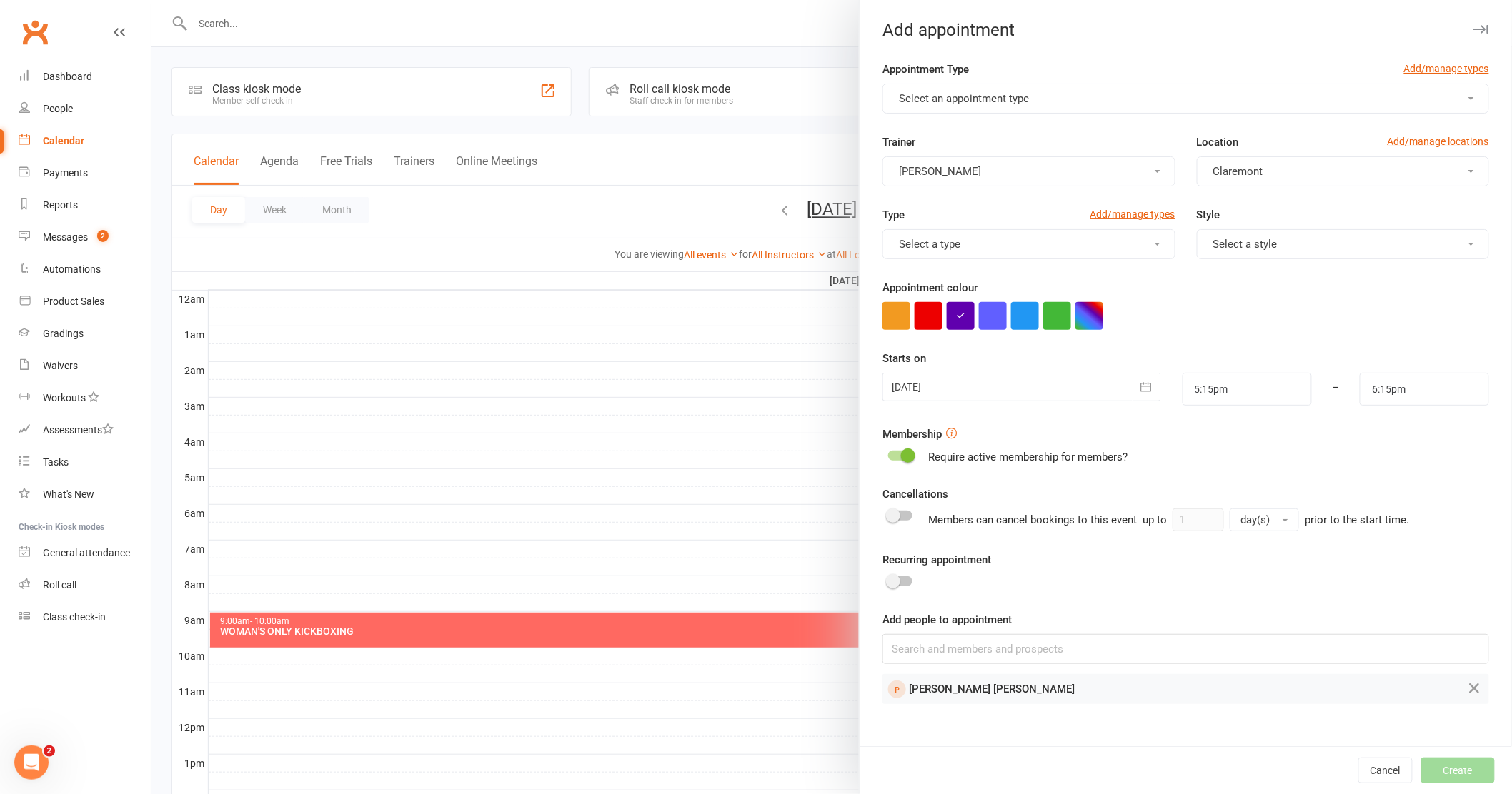
click at [1460, 241] on button "Select a style" at bounding box center [1343, 244] width 293 height 30
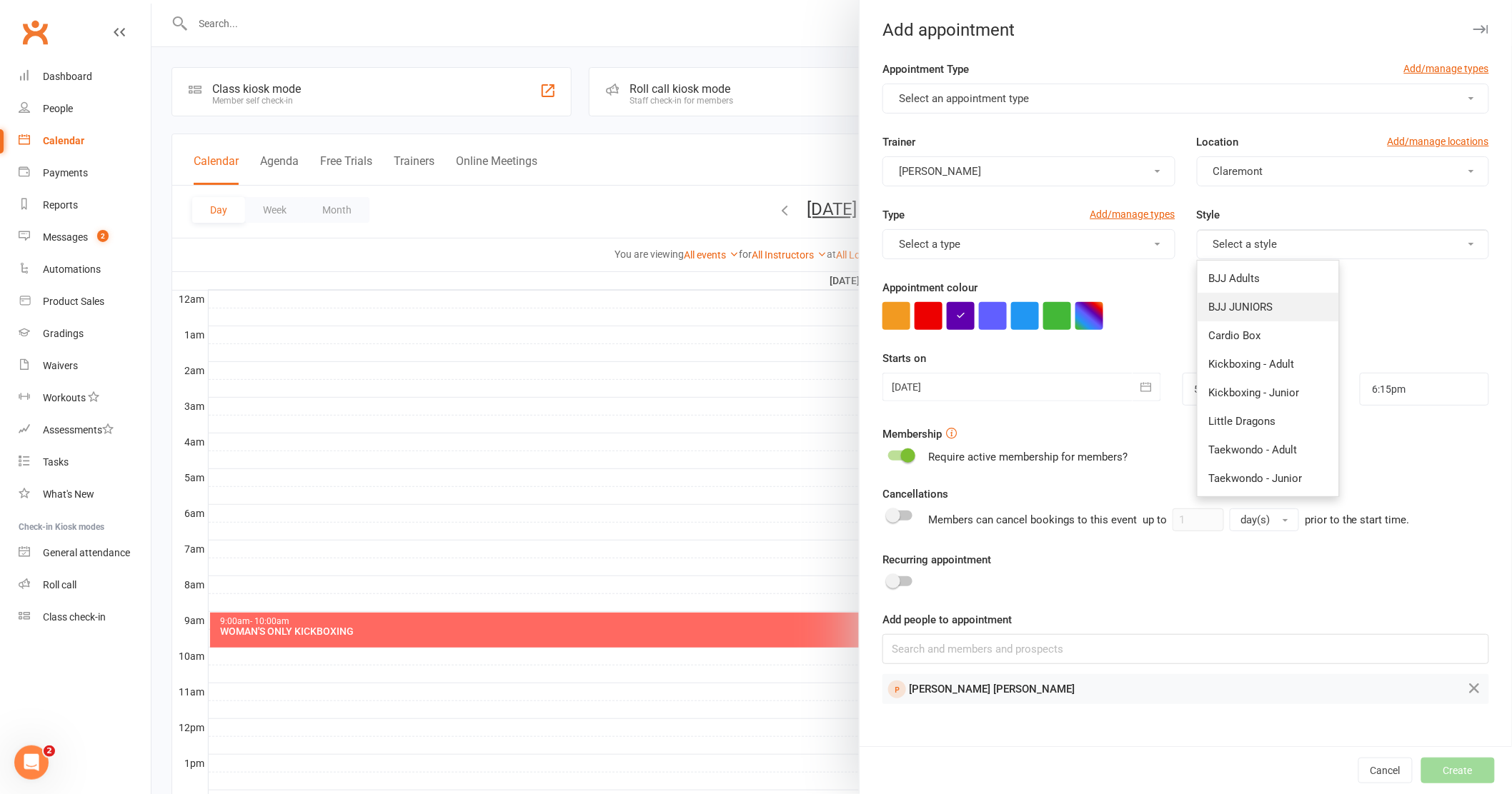
click at [1229, 305] on span "BJJ JUNIORS" at bounding box center [1241, 307] width 64 height 13
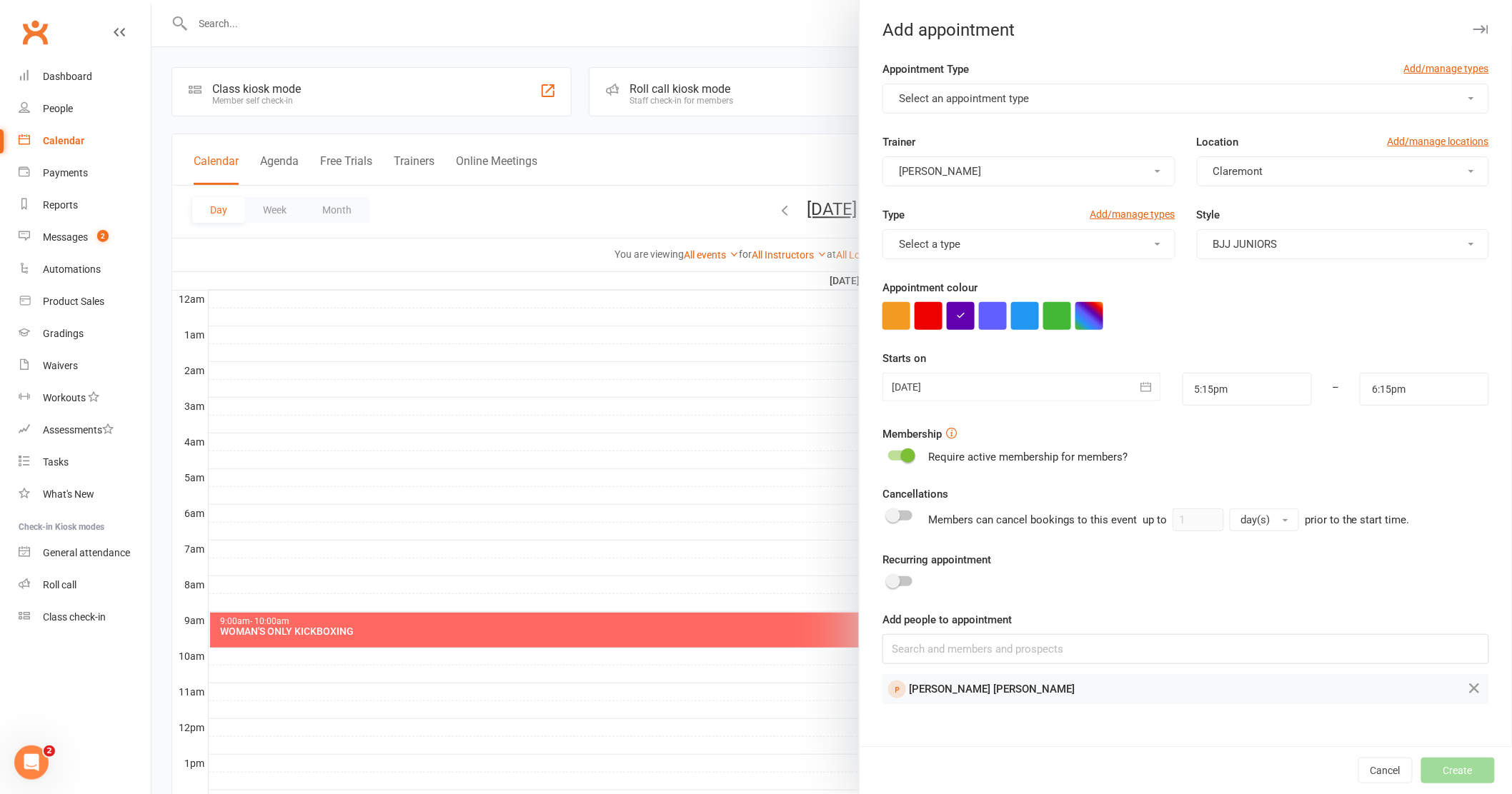
click at [1148, 241] on button "Select a type" at bounding box center [1029, 244] width 293 height 30
click at [937, 277] on link "Class" at bounding box center [954, 278] width 142 height 29
click at [1159, 95] on button "Select an appointment type" at bounding box center [1185, 98] width 606 height 30
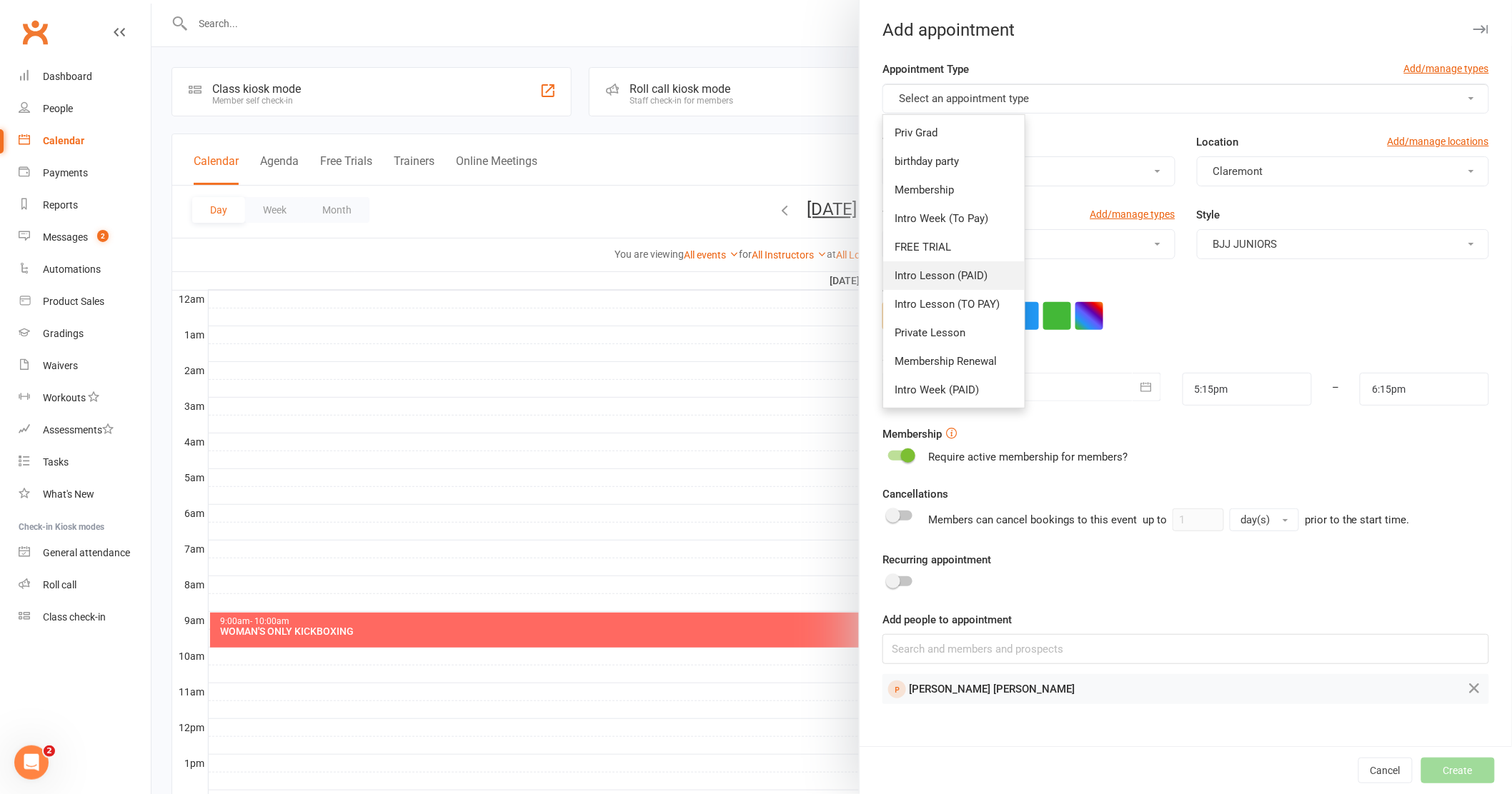
click at [934, 273] on span "Intro Lesson (PAID)" at bounding box center [941, 276] width 93 height 13
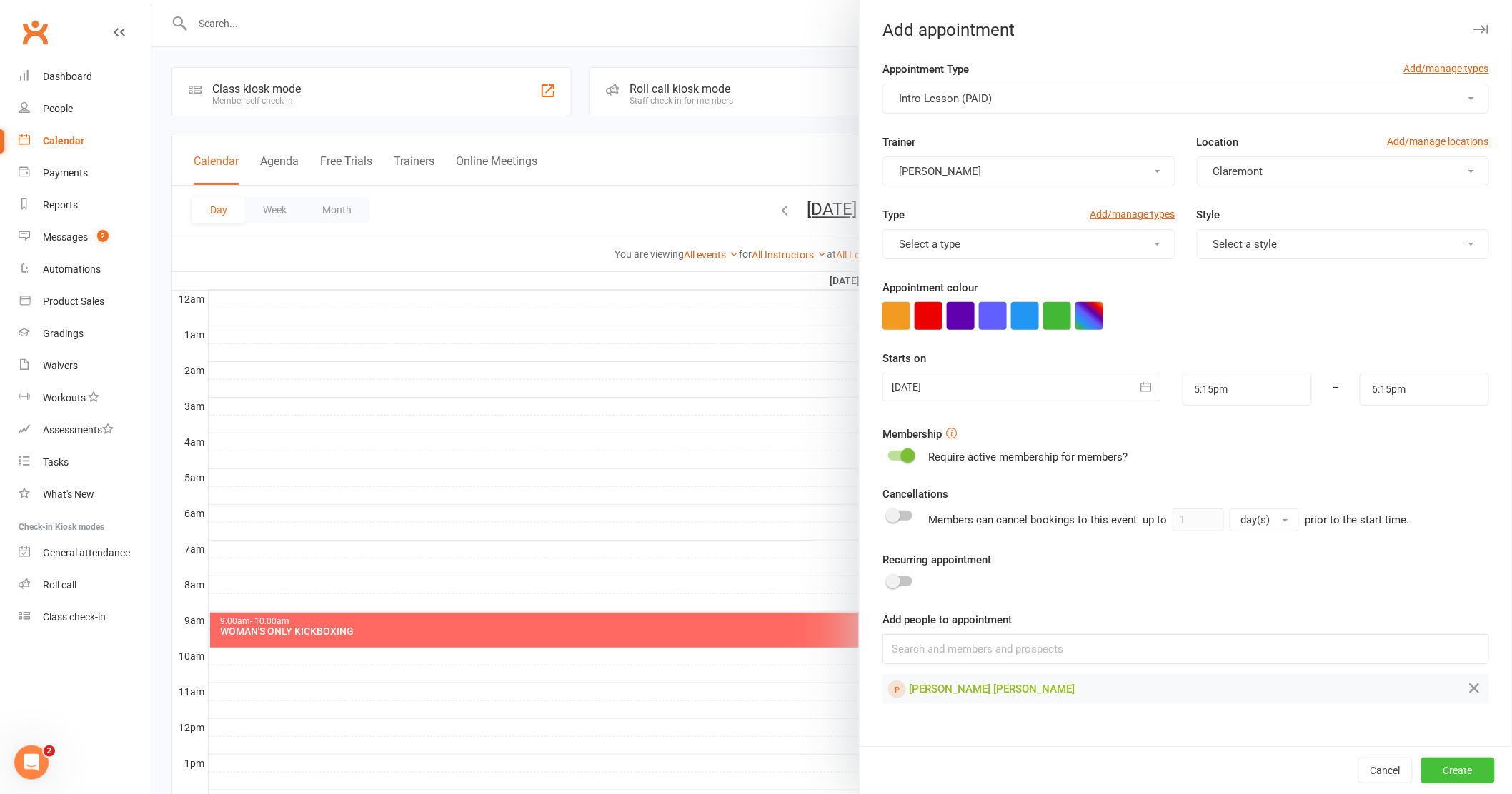
click at [1435, 770] on button "Create" at bounding box center [1458, 771] width 74 height 26
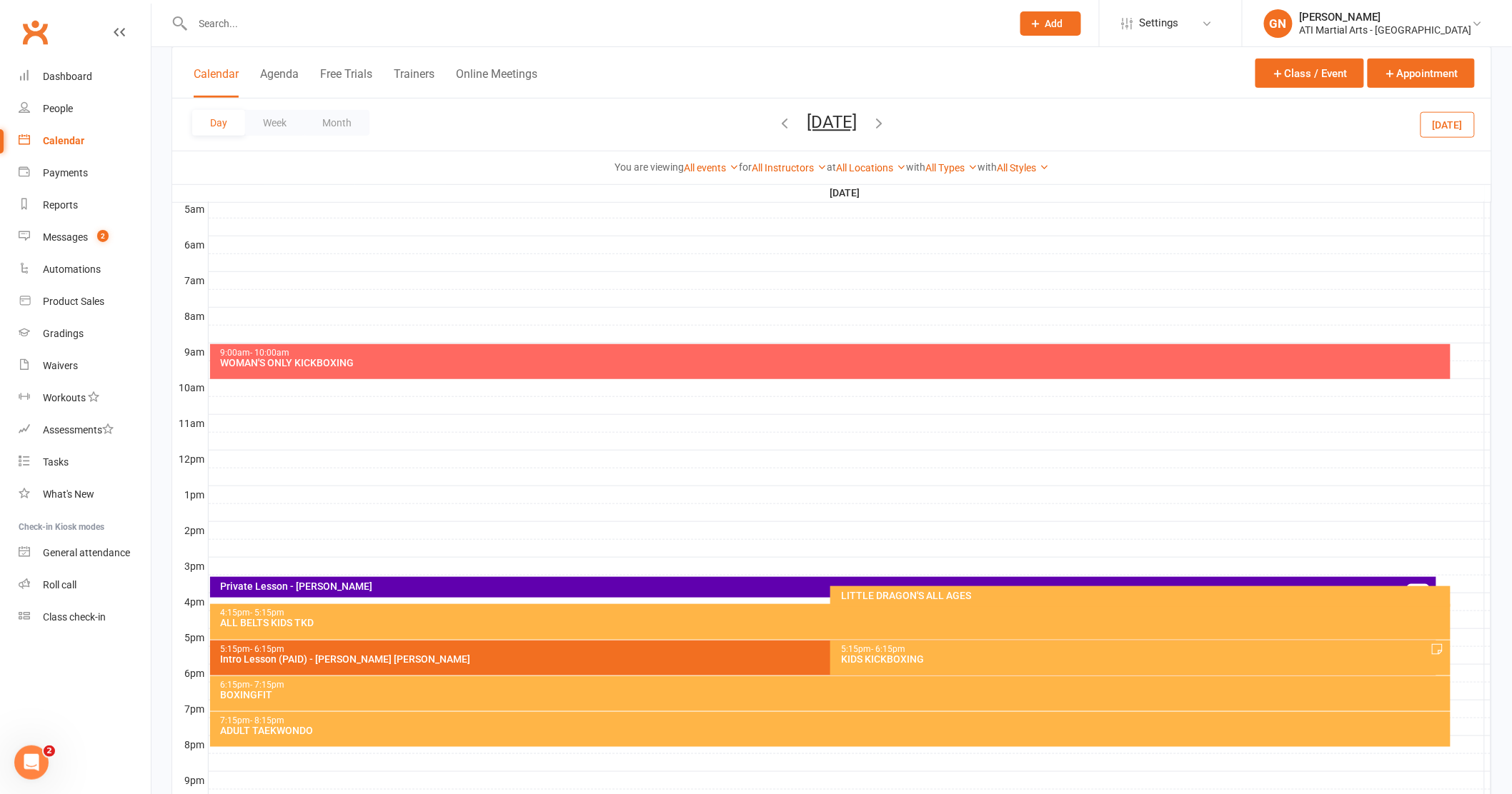
scroll to position [277, 0]
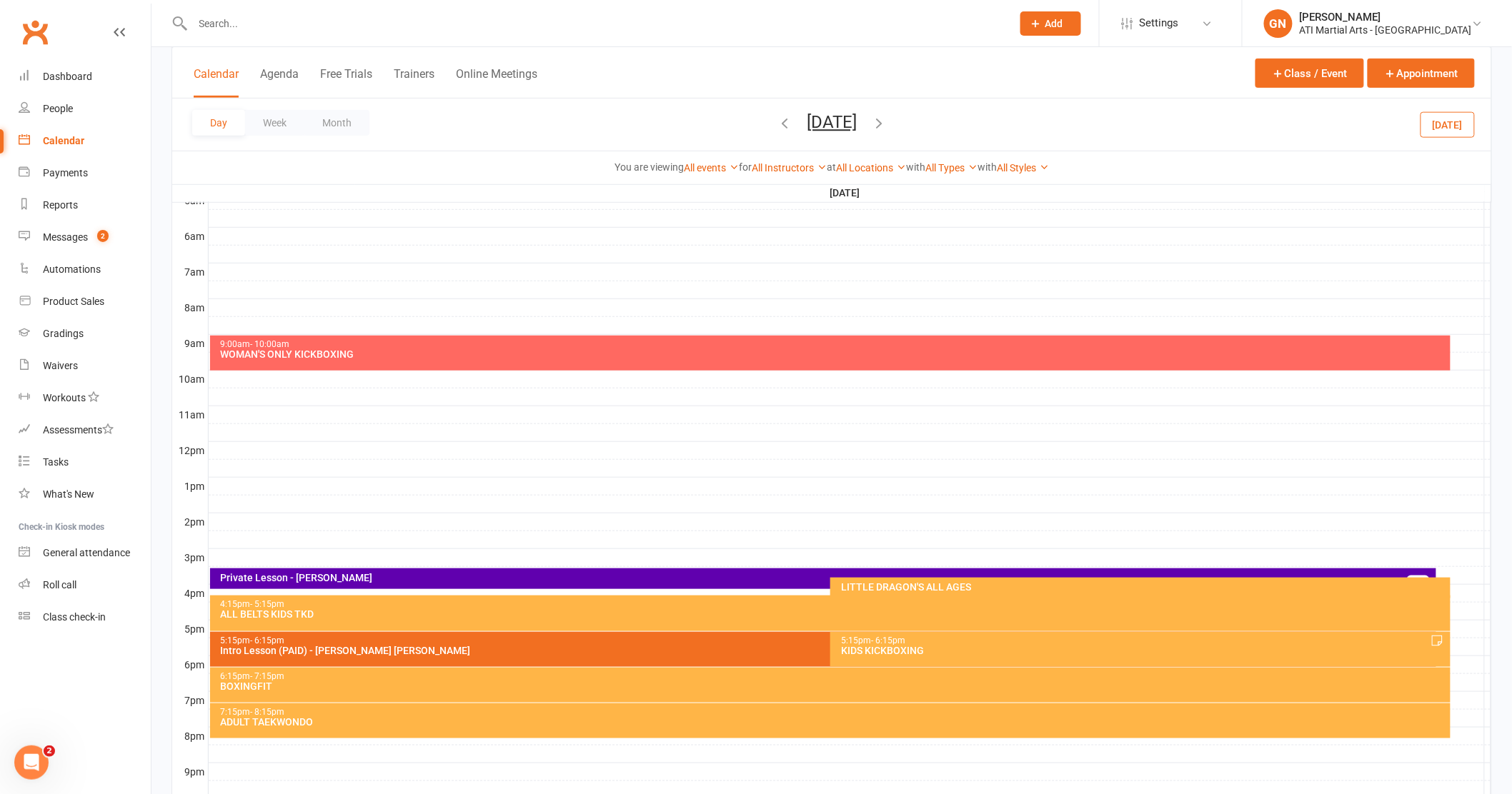
click at [617, 648] on div "Intro Lesson (PAID) - Knox Litton" at bounding box center [826, 650] width 1214 height 10
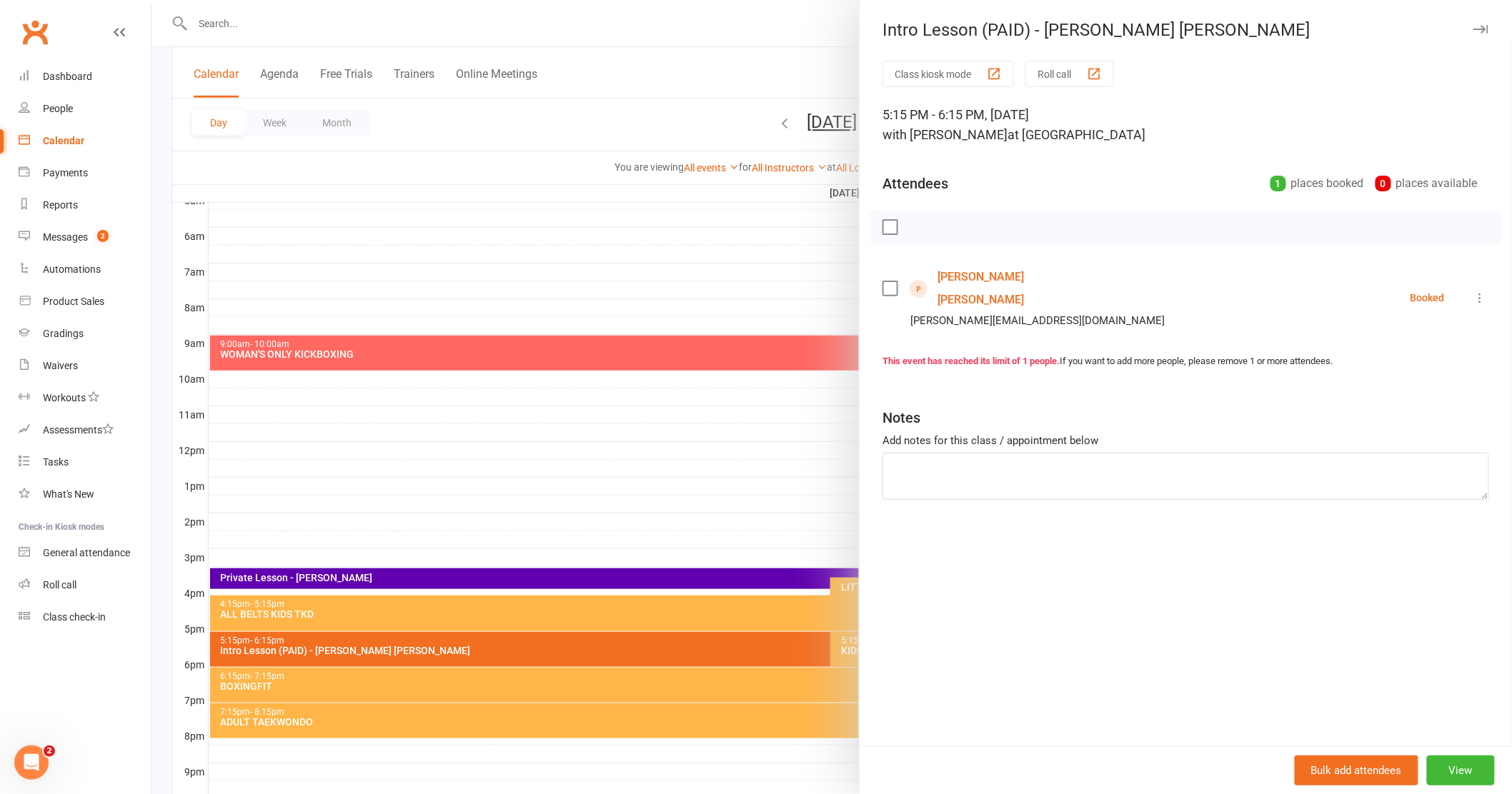
click at [965, 545] on div "Class kiosk mode Roll call 5:15 PM - 6:15 PM, Tuesday, October, 21, 2025 with G…" at bounding box center [1185, 403] width 652 height 685
click at [347, 390] on div at bounding box center [832, 397] width 1360 height 794
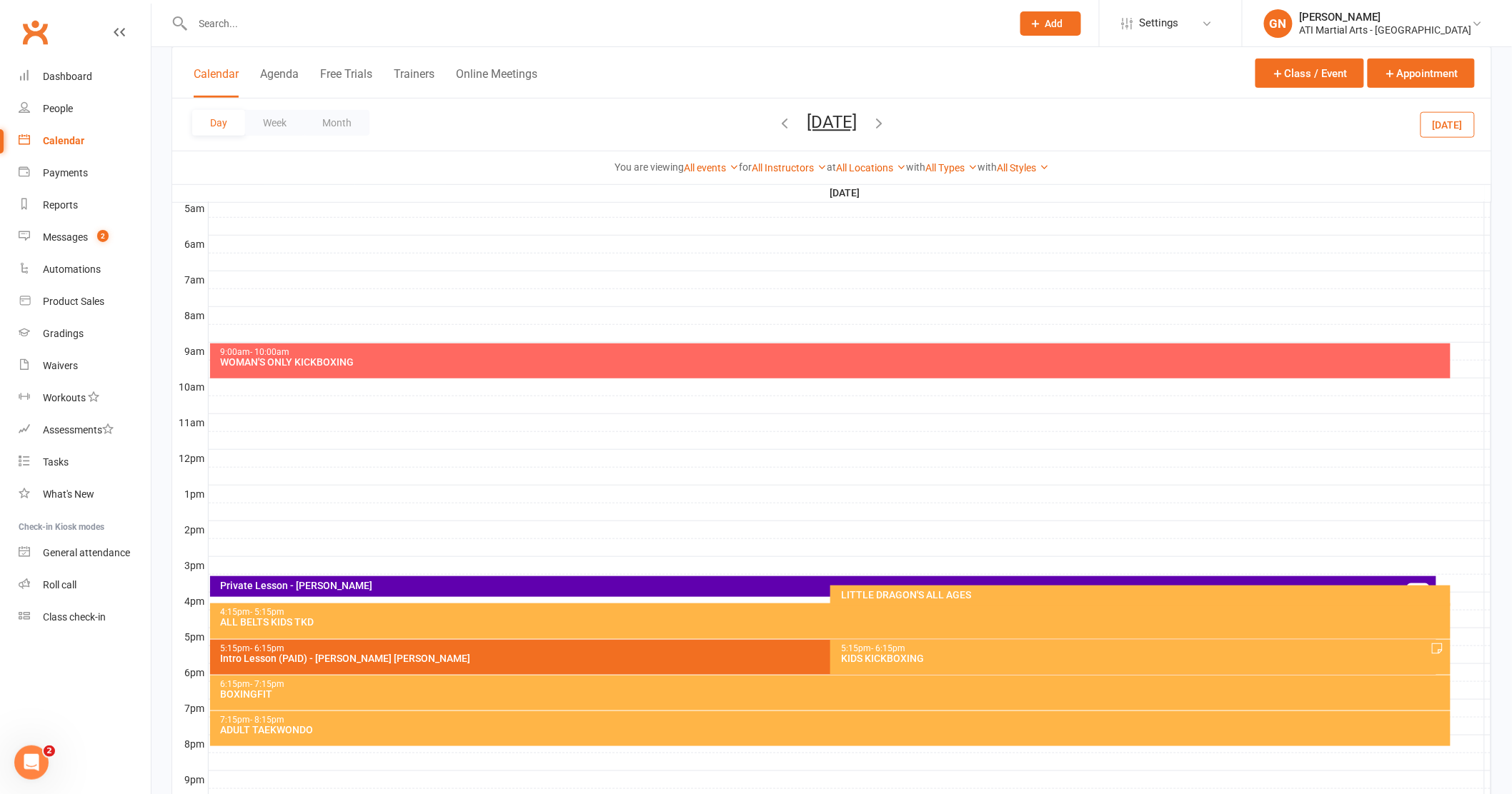
scroll to position [0, 0]
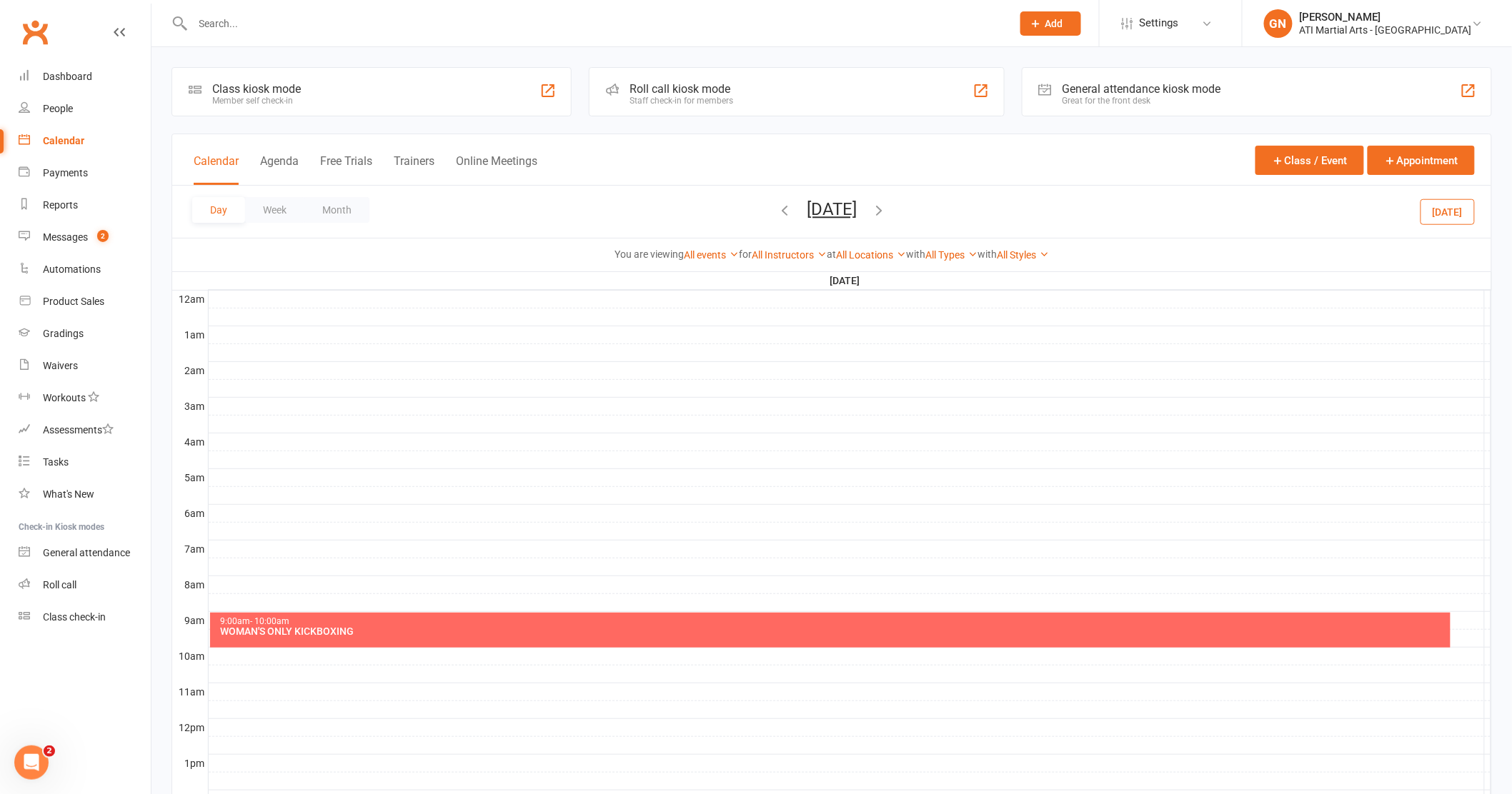
click at [886, 212] on icon "button" at bounding box center [878, 210] width 16 height 16
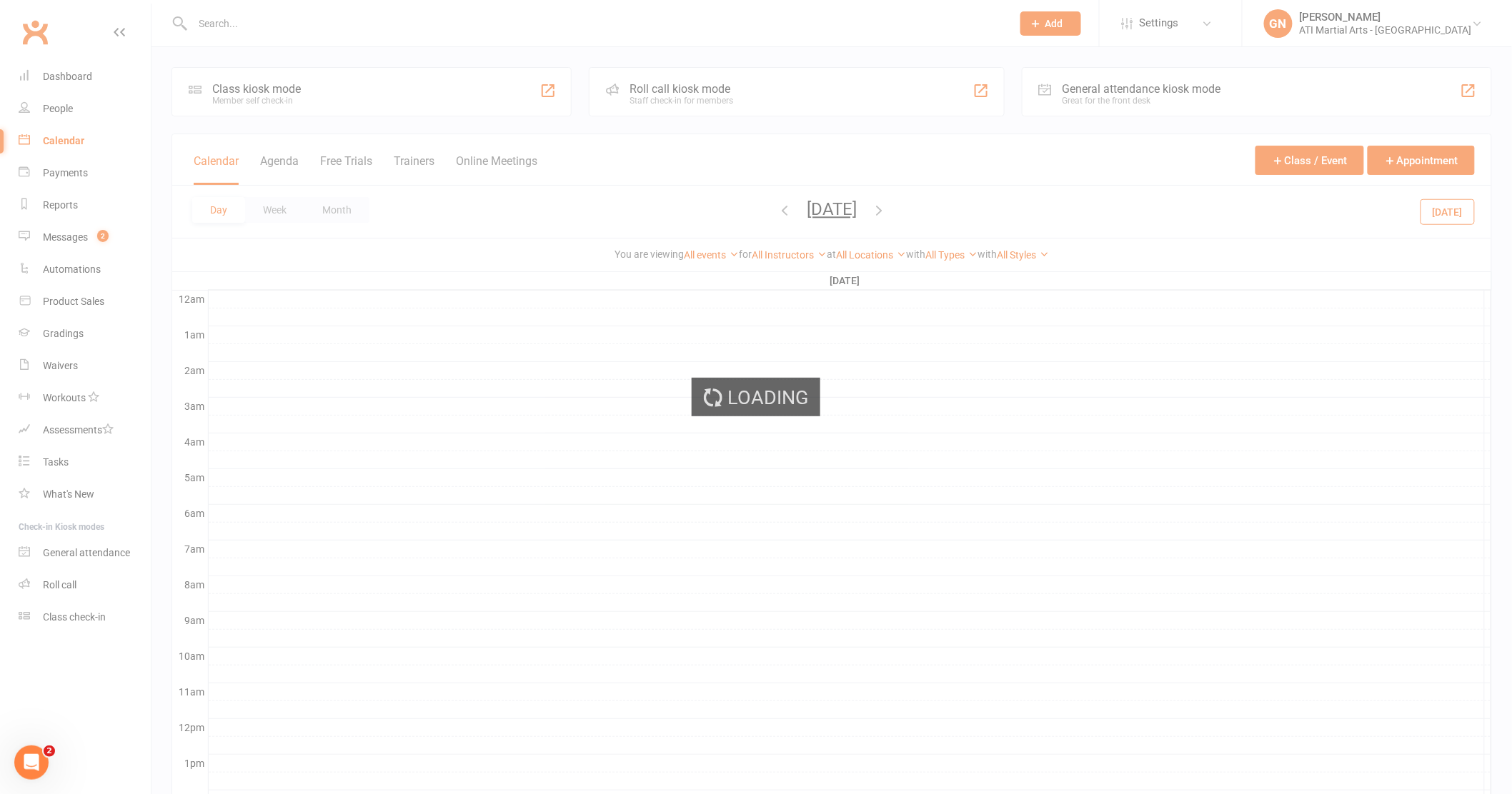
click at [935, 212] on div "Loading" at bounding box center [756, 397] width 1512 height 794
click at [935, 212] on ui-view "Prospect Member Non-attending contact Class / event Appointment Grading event T…" at bounding box center [756, 587] width 1512 height 1168
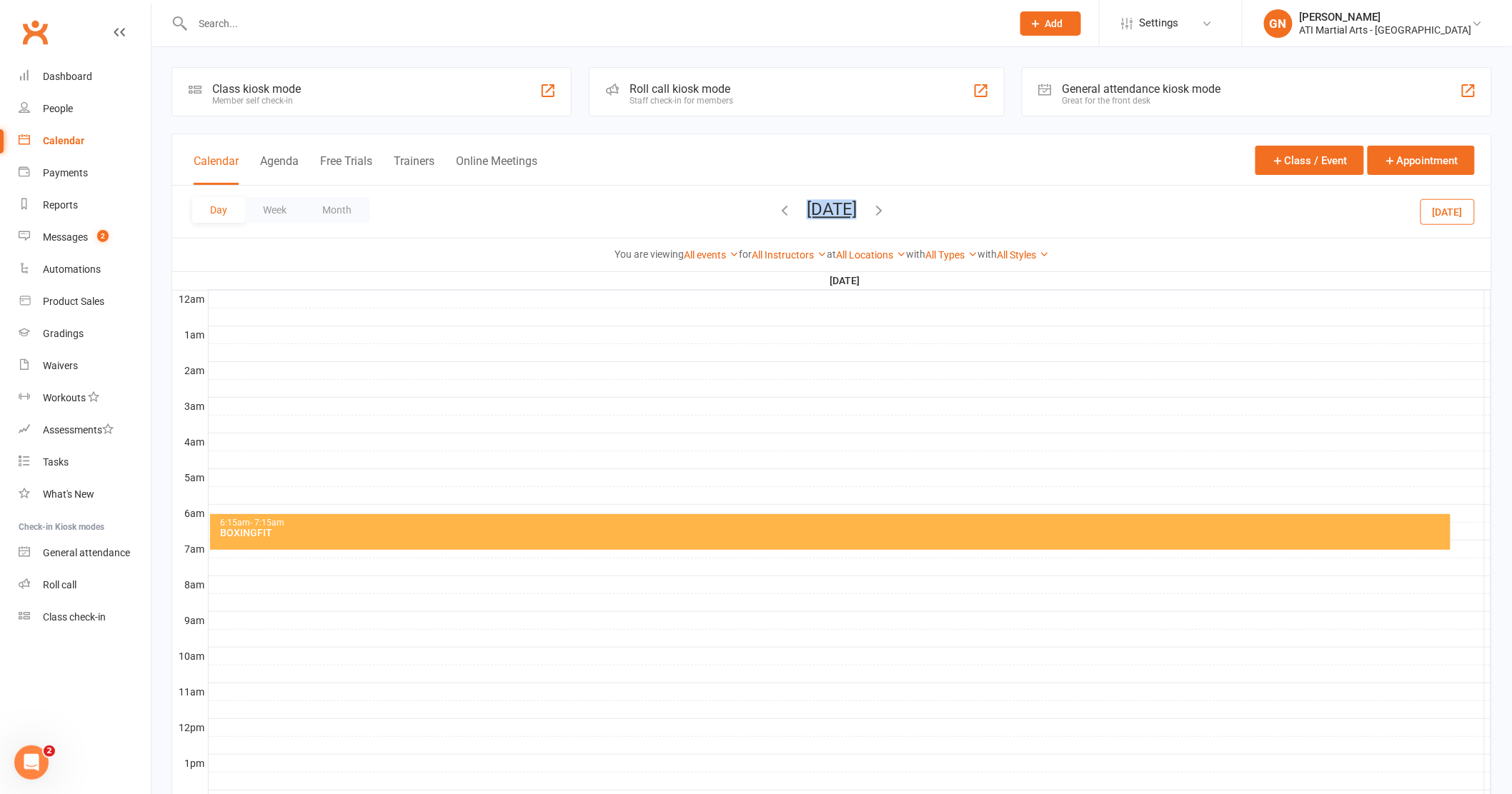
click at [871, 212] on span "Wednesday, Oct 22, 2025 October 2025 Sun Mon Tue Wed Thu Fri Sat 28 29 30 01 02…" at bounding box center [831, 212] width 78 height 25
click at [886, 203] on icon "button" at bounding box center [878, 210] width 16 height 16
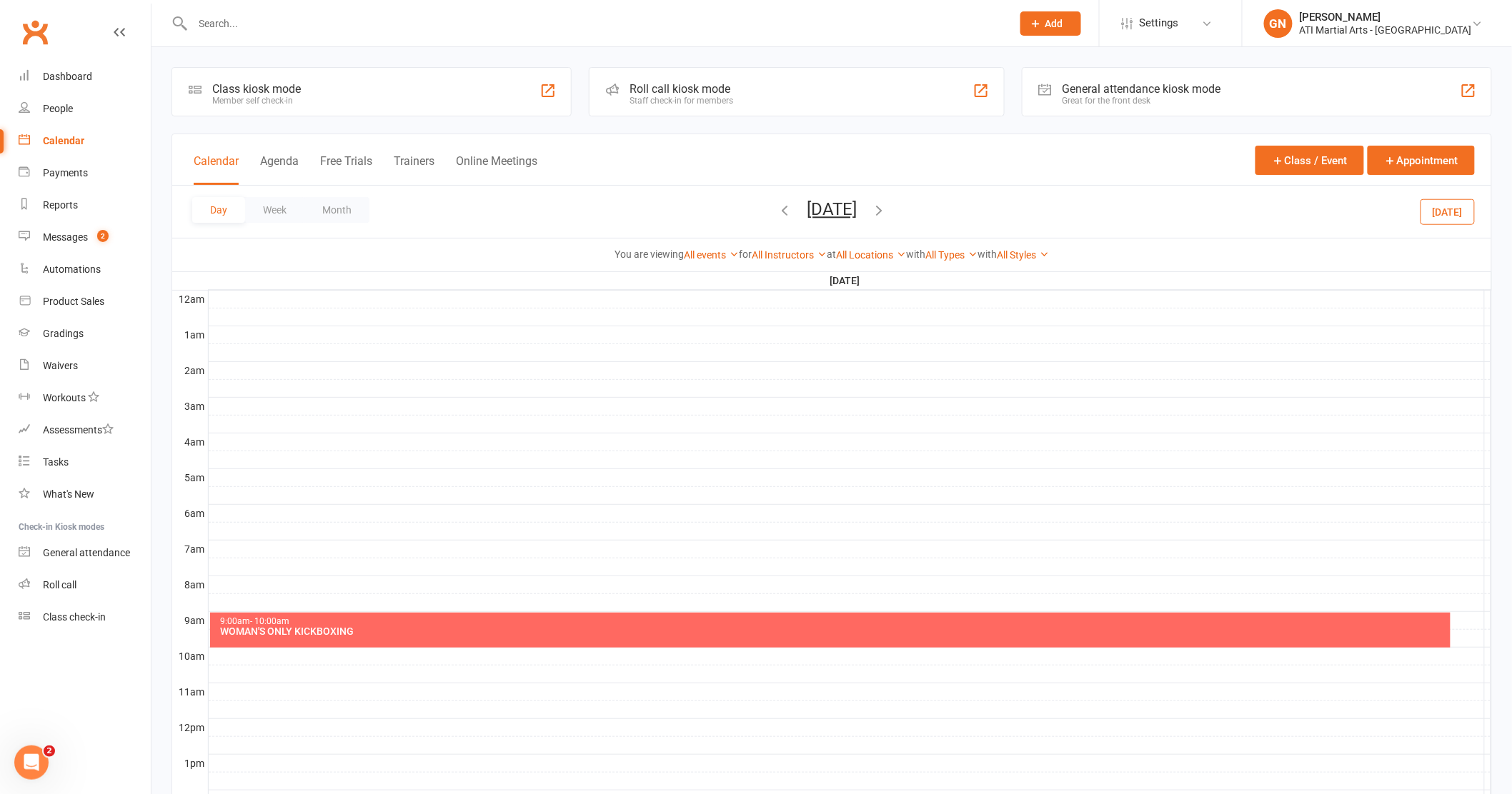
click at [953, 203] on div "Day Week Month Thursday, Oct 23, 2025 October 2025 Sun Mon Tue Wed Thu Fri Sat …" at bounding box center [831, 212] width 1319 height 52
click at [886, 213] on icon "button" at bounding box center [878, 210] width 16 height 16
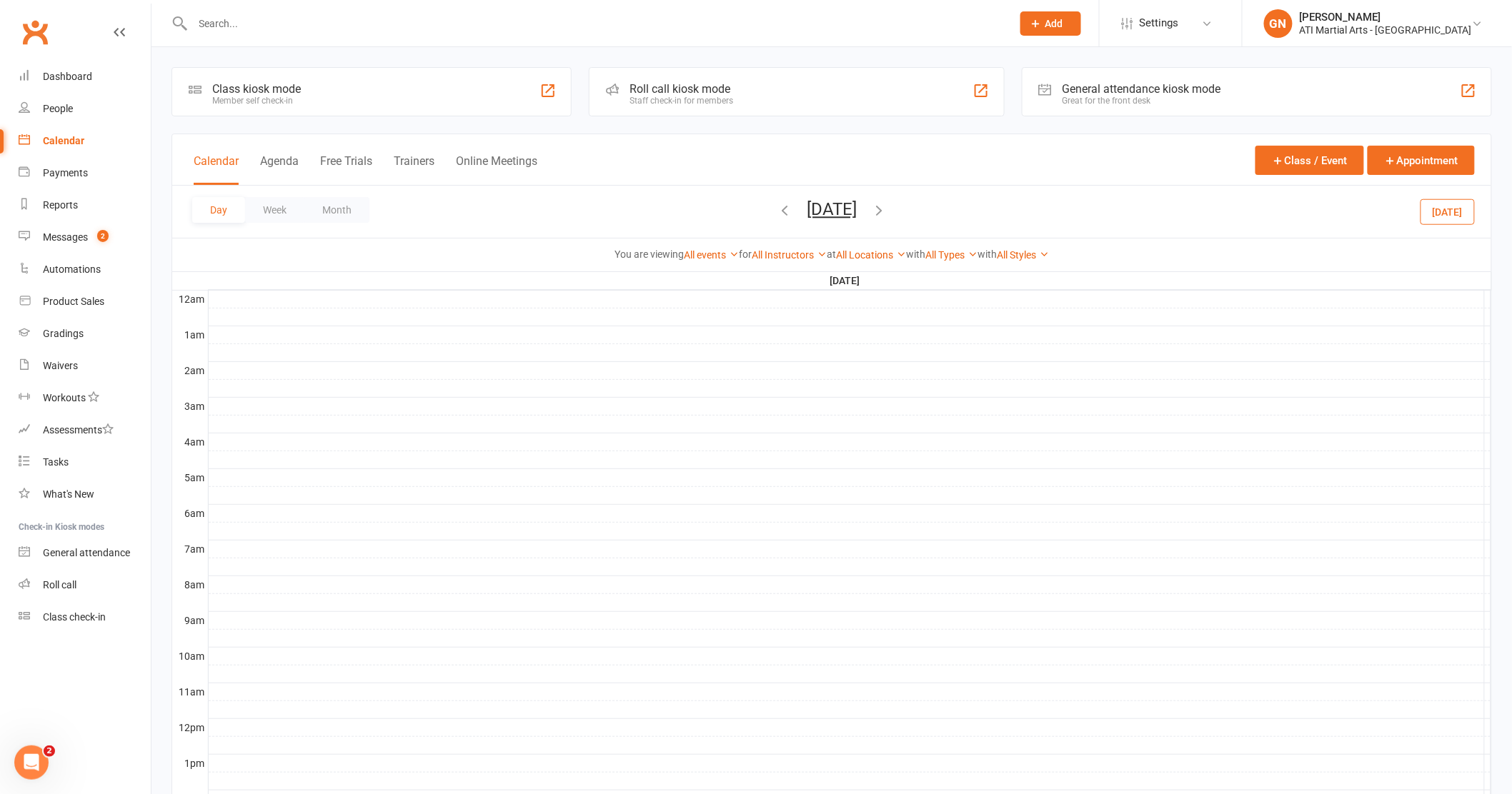
click at [945, 213] on div "Day Week Month Friday, Oct 24, 2025 October 2025 Sun Mon Tue Wed Thu Fri Sat 28…" at bounding box center [831, 212] width 1319 height 52
click at [886, 213] on icon "button" at bounding box center [878, 210] width 16 height 16
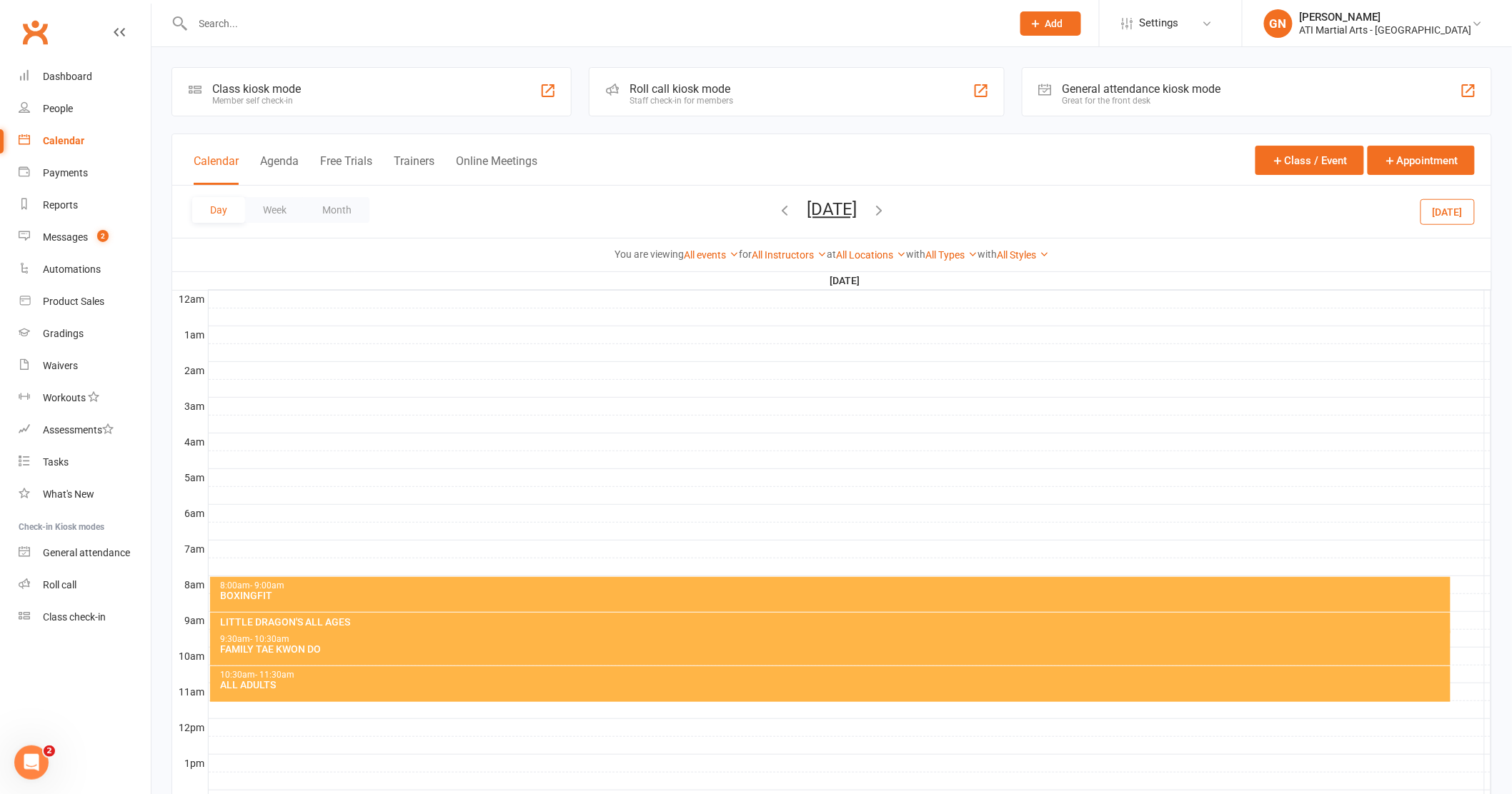
click at [886, 211] on icon "button" at bounding box center [878, 210] width 16 height 16
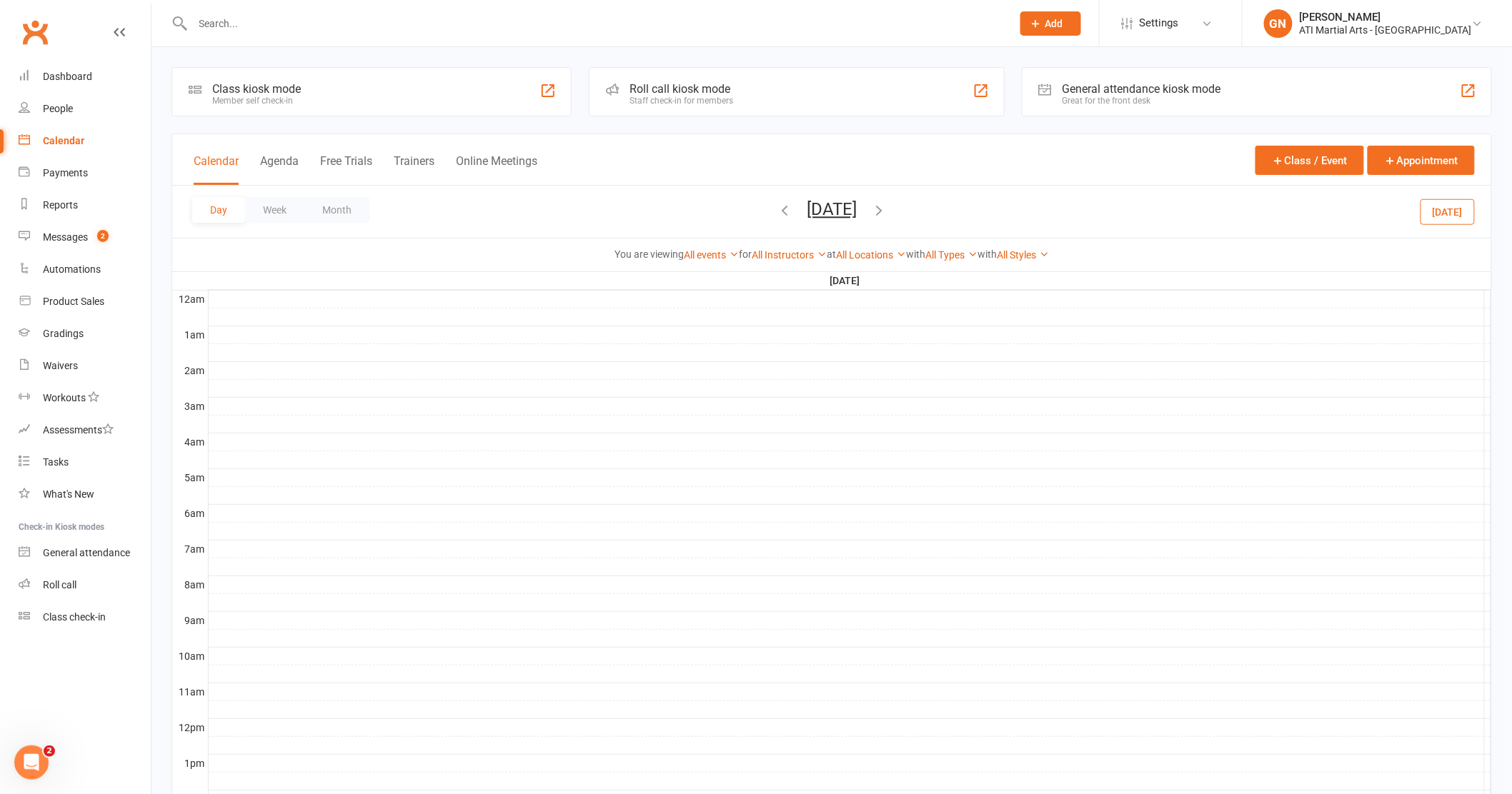
click at [886, 211] on icon "button" at bounding box center [878, 210] width 16 height 16
click at [886, 210] on icon "button" at bounding box center [878, 210] width 16 height 16
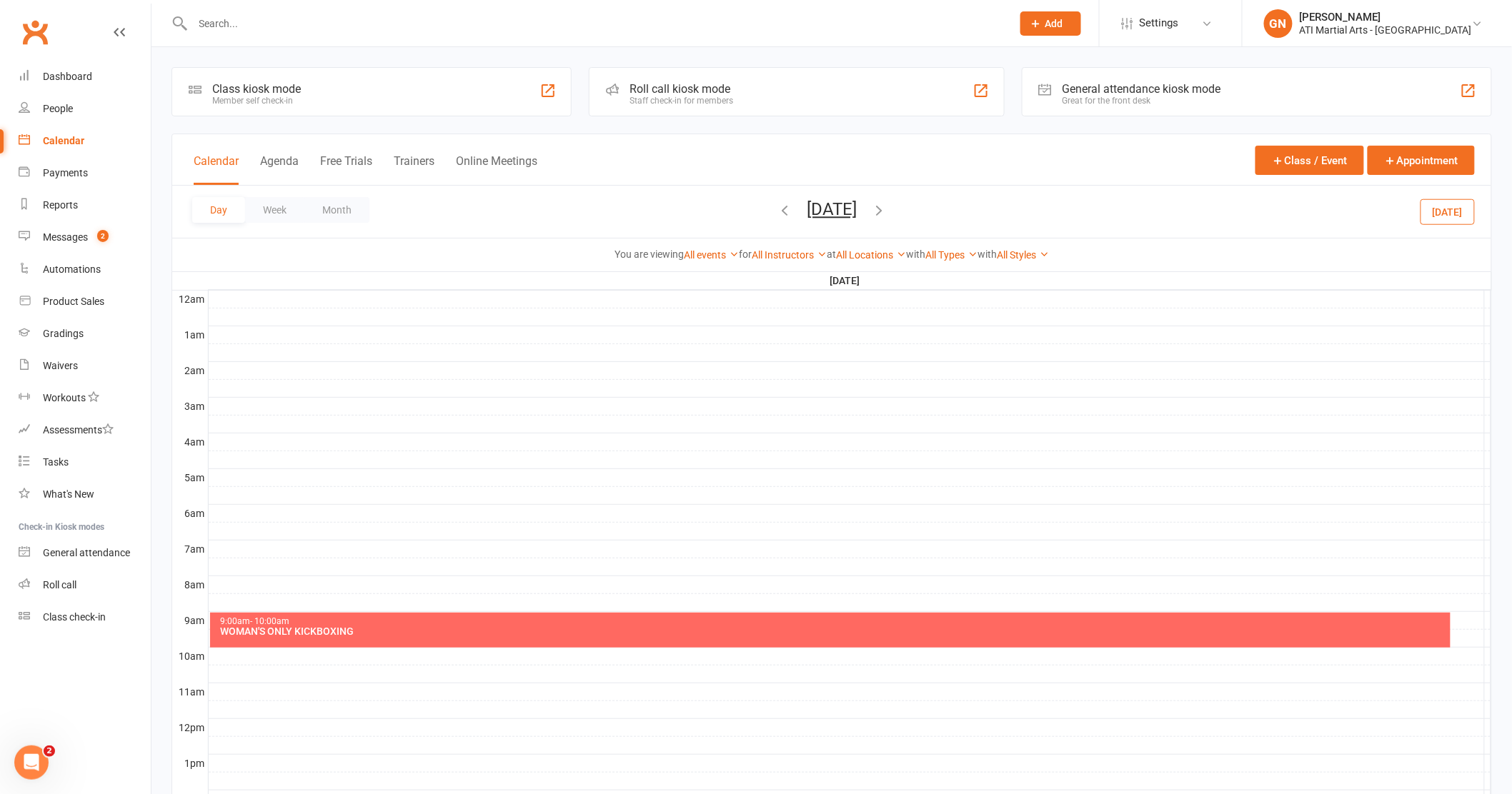
click at [886, 209] on icon "button" at bounding box center [878, 210] width 16 height 16
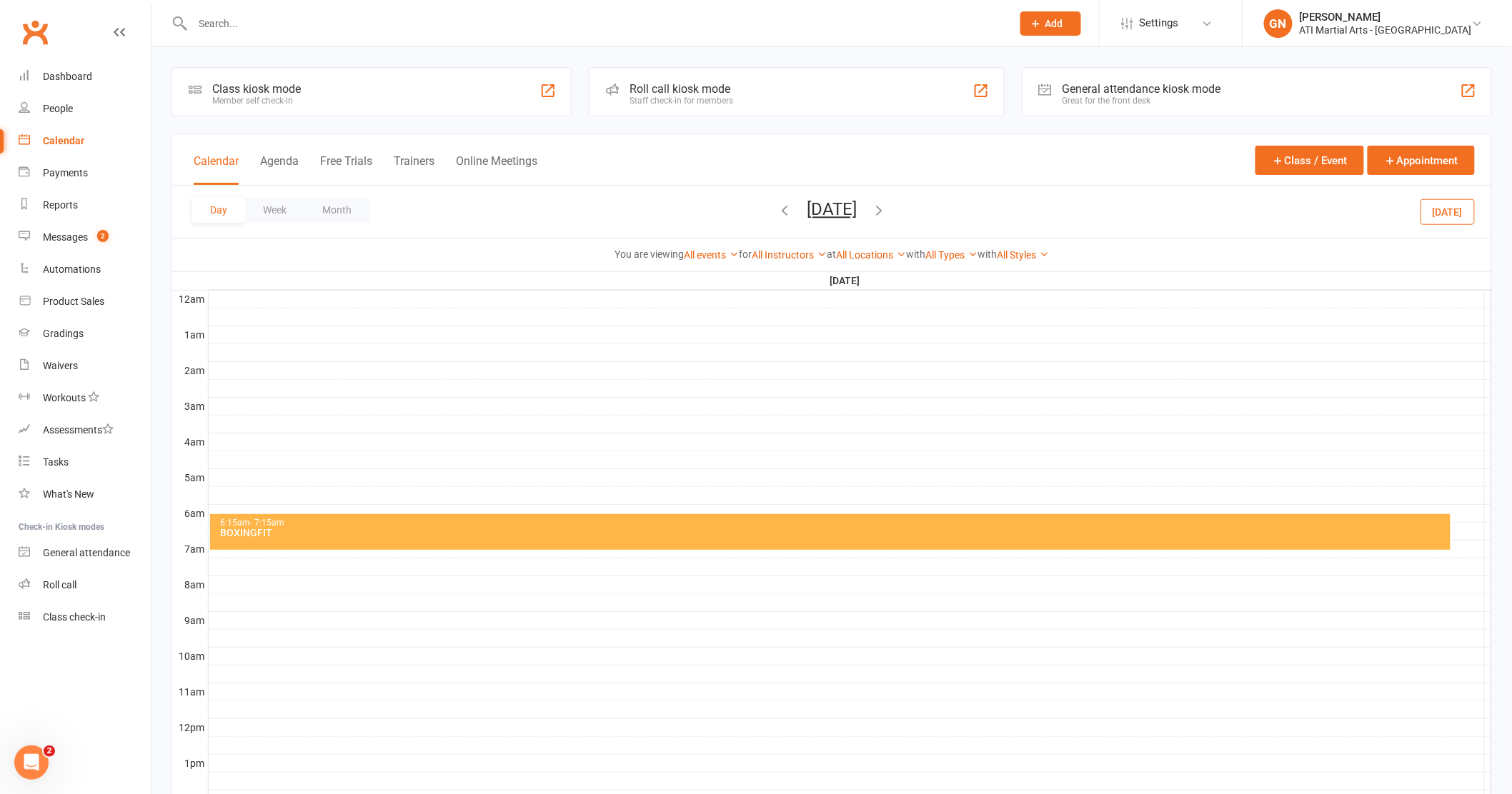
click at [886, 207] on icon "button" at bounding box center [878, 210] width 16 height 16
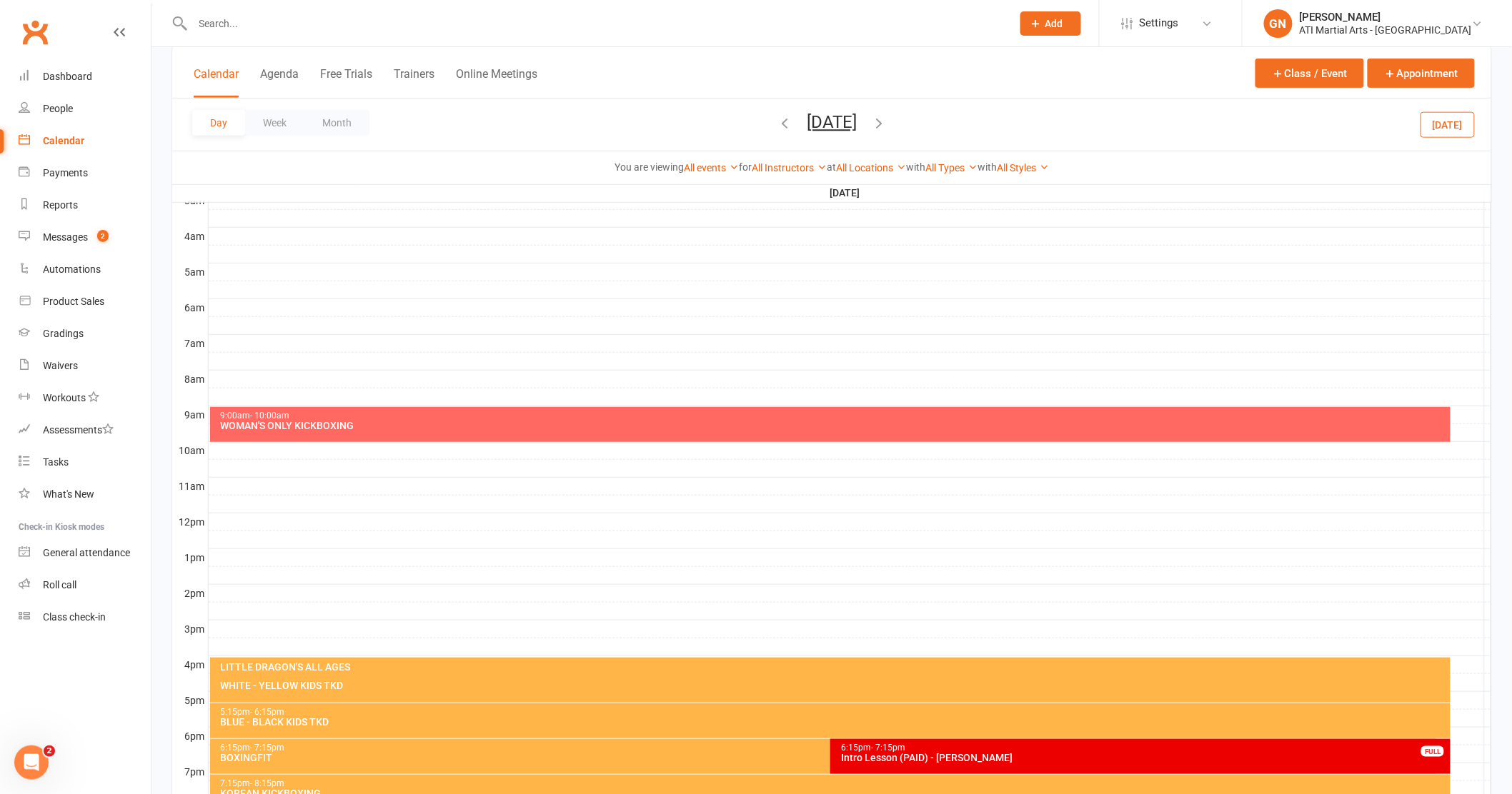
scroll to position [195, 0]
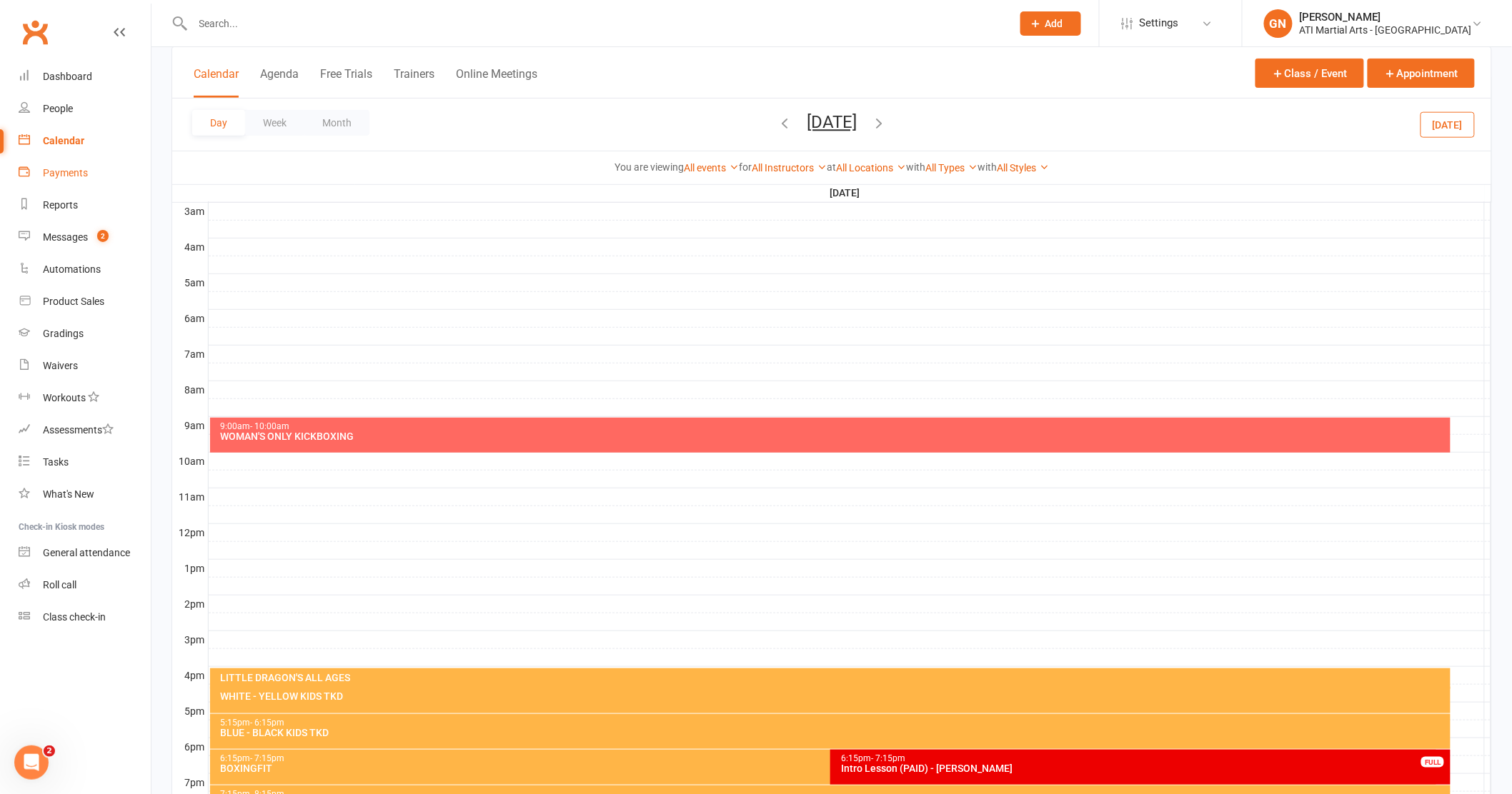
click at [51, 178] on div "Payments" at bounding box center [65, 173] width 45 height 11
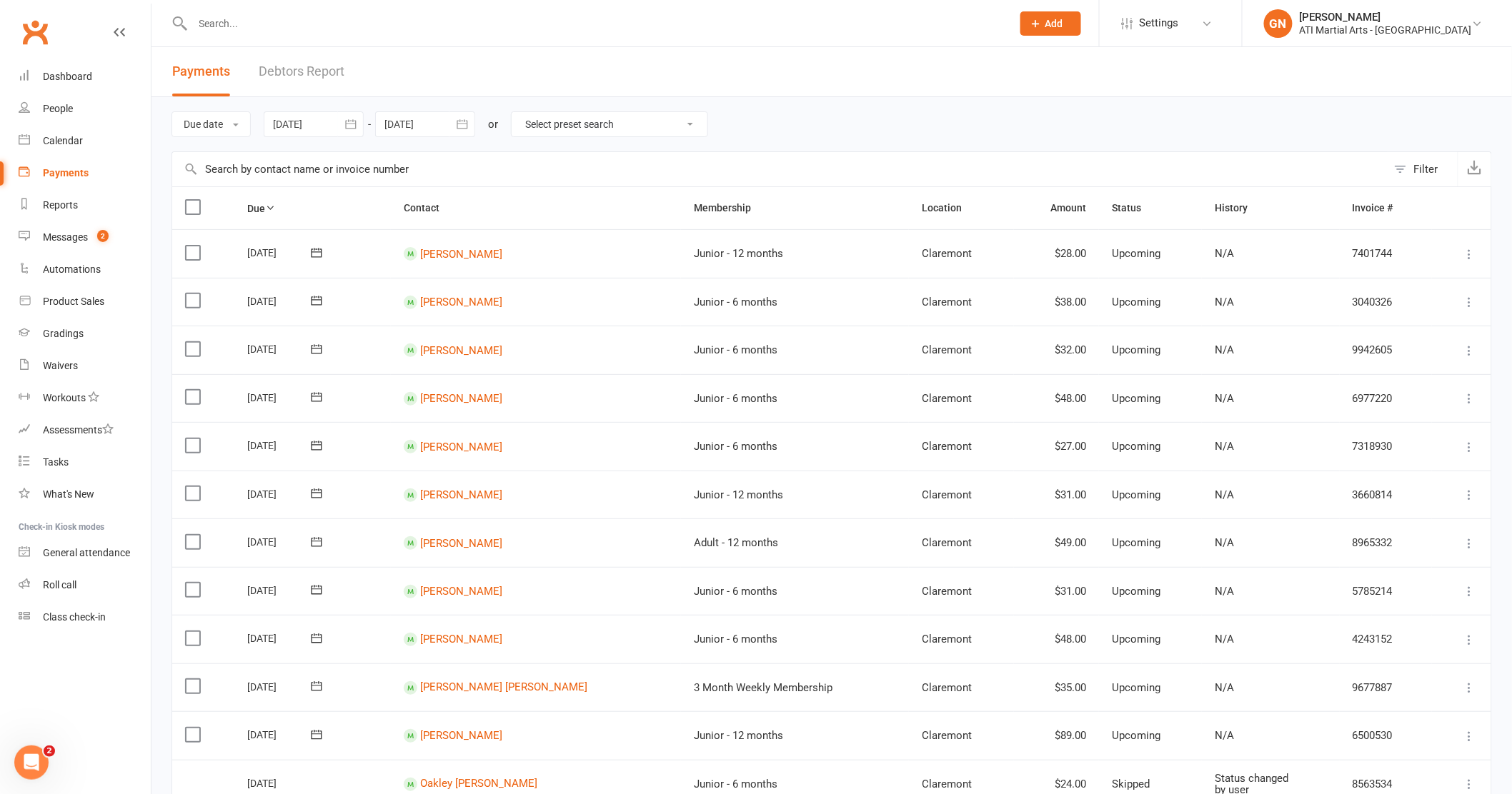
click at [306, 73] on link "Debtors Report" at bounding box center [301, 72] width 86 height 50
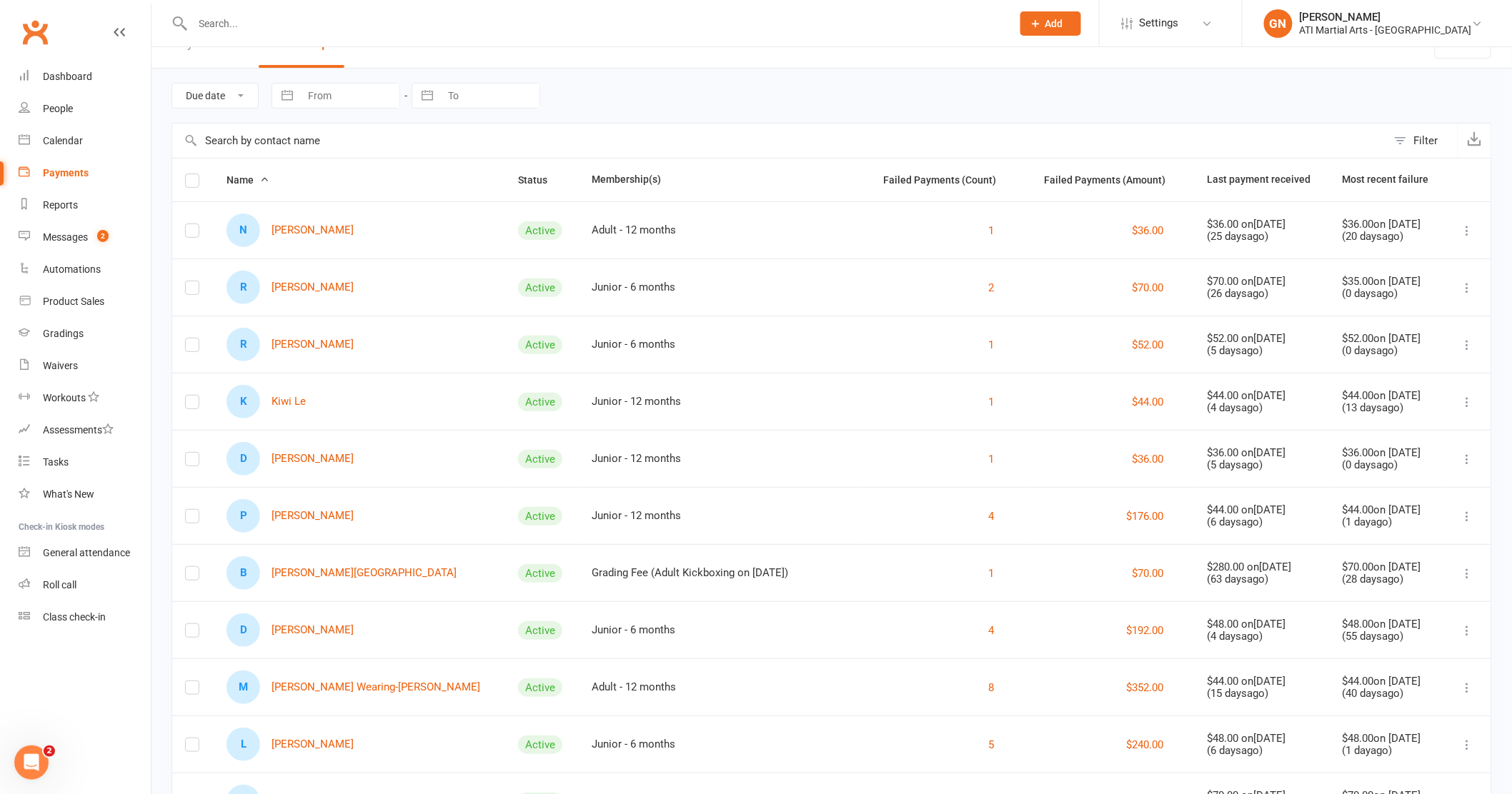
scroll to position [30, 0]
click at [319, 345] on link "R Rafael Krueger" at bounding box center [290, 342] width 127 height 33
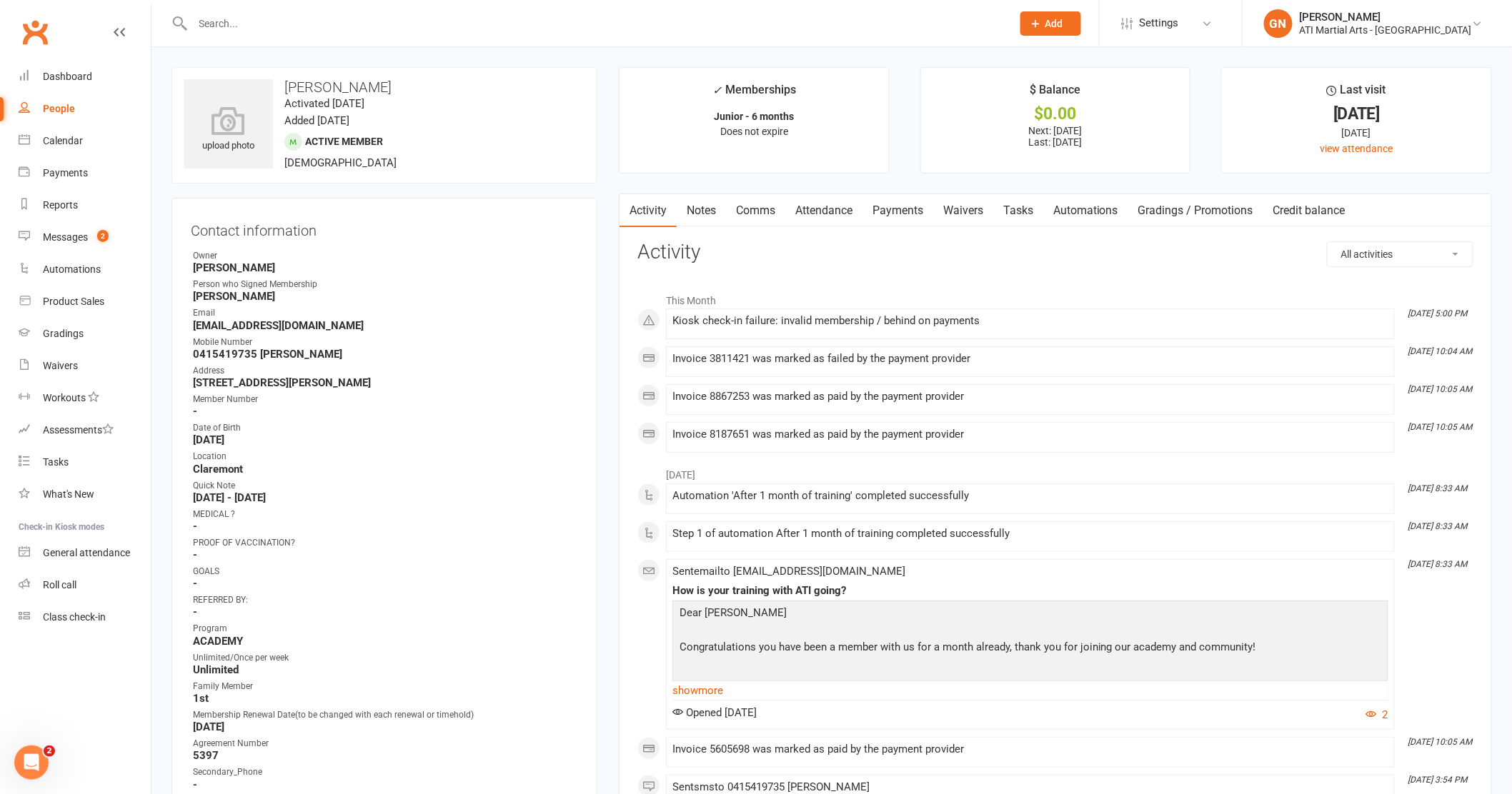
drag, startPoint x: 895, startPoint y: 213, endPoint x: 880, endPoint y: 213, distance: 15.0
click at [895, 213] on link "Payments" at bounding box center [897, 211] width 71 height 33
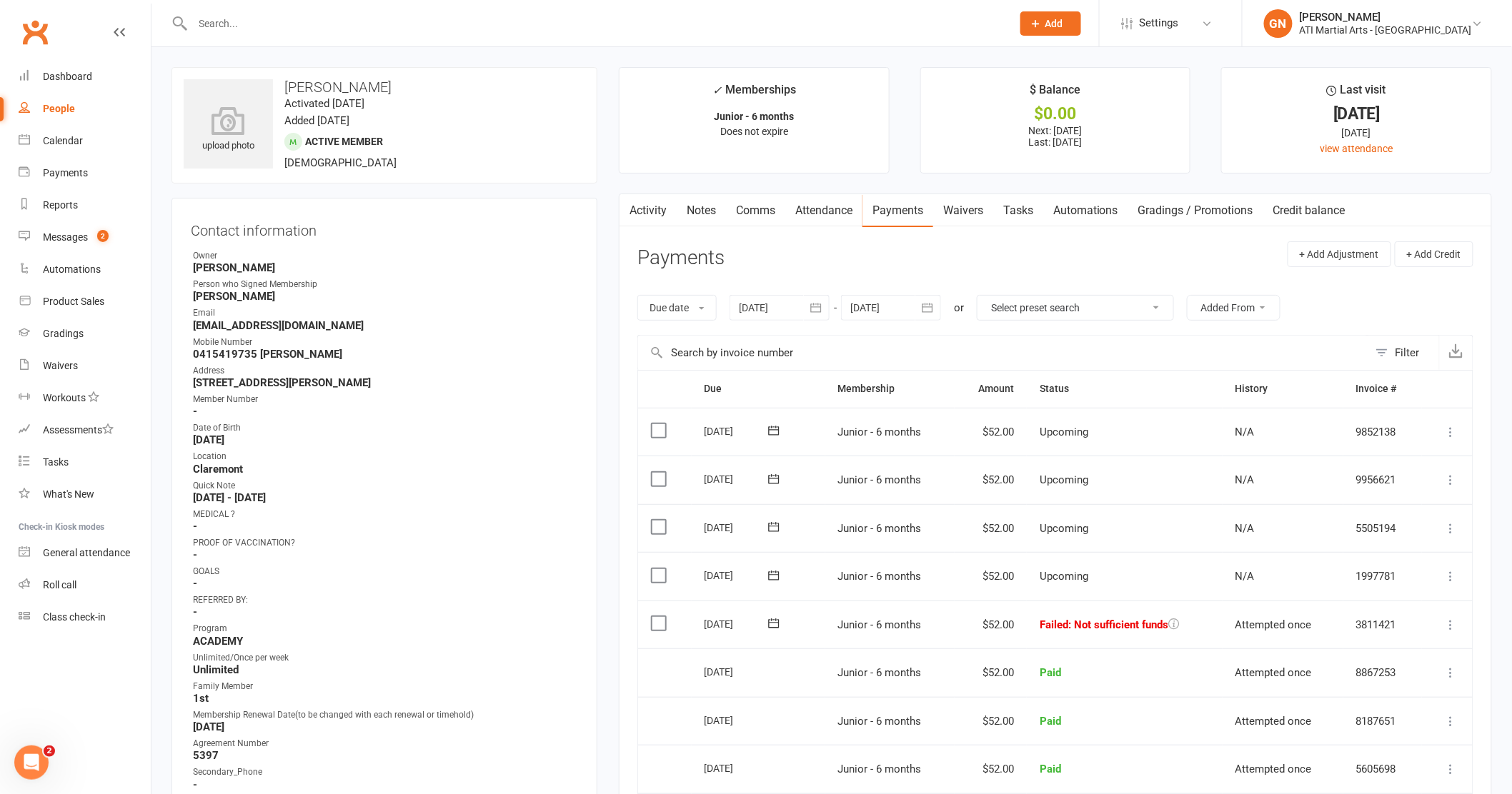
click at [1452, 625] on icon at bounding box center [1451, 625] width 15 height 15
click at [1380, 653] on link "Mark as Paid (Cash)" at bounding box center [1388, 652] width 142 height 29
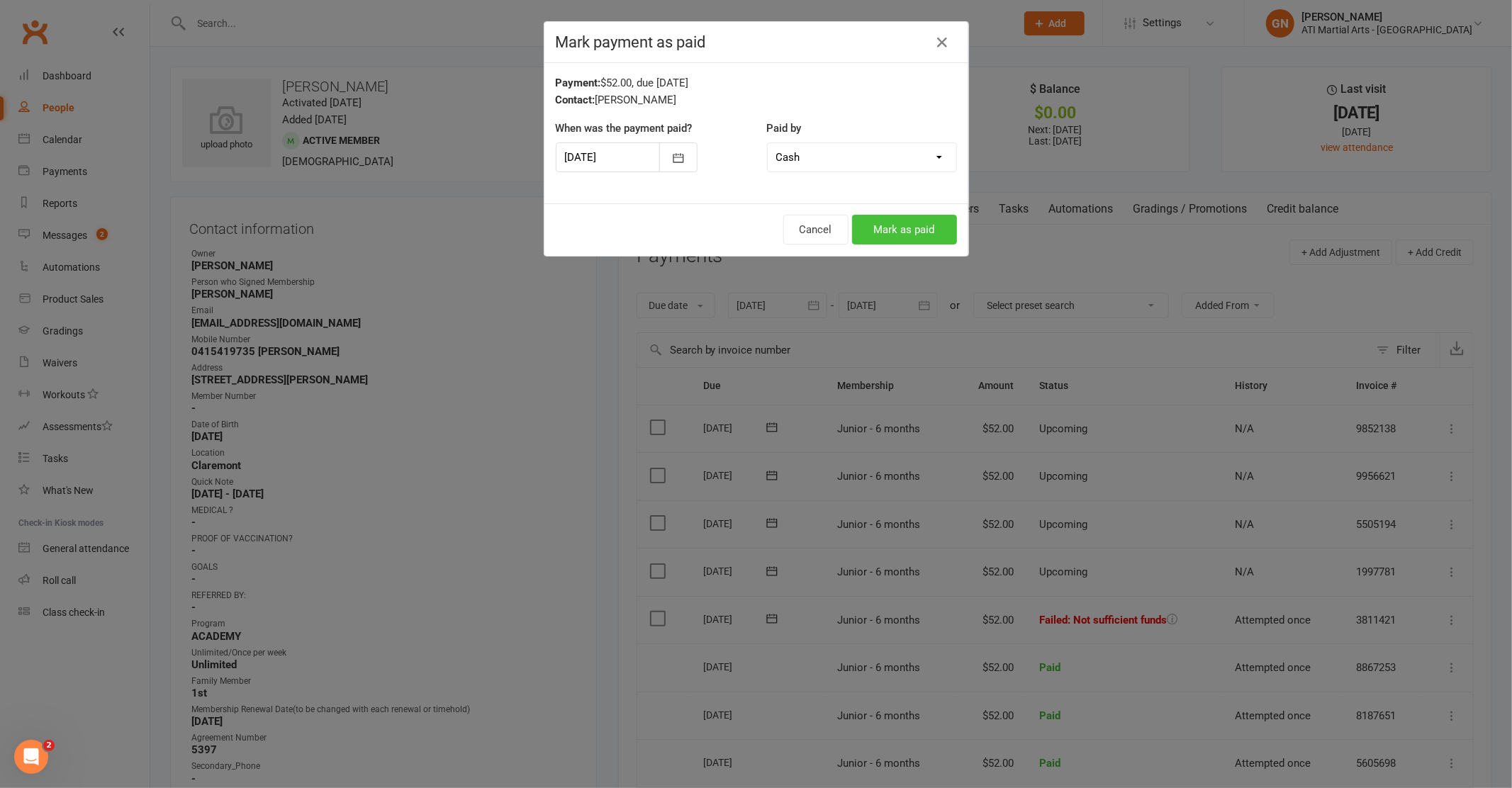
click at [873, 236] on button "Mark as paid" at bounding box center [904, 229] width 105 height 30
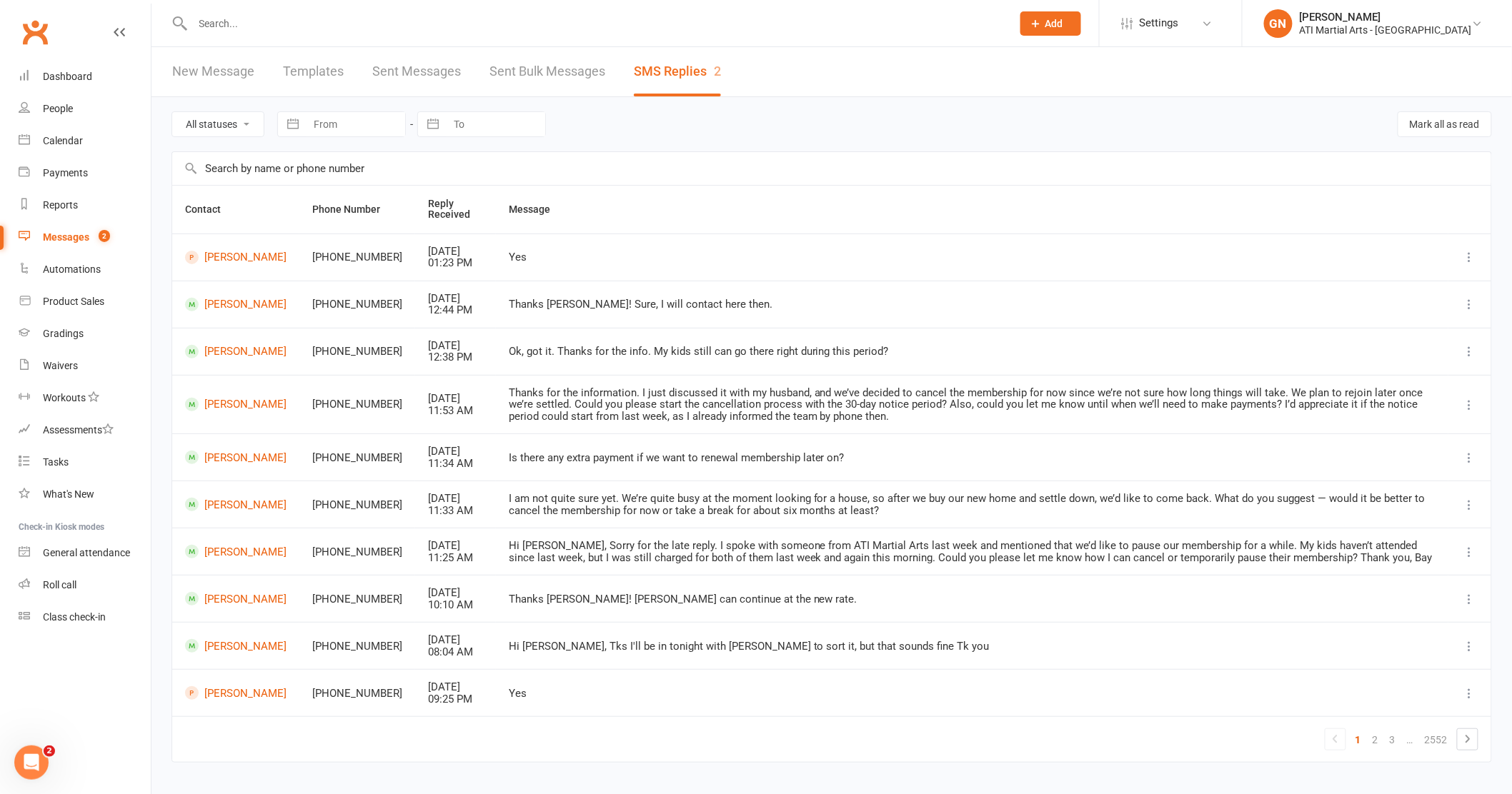
click at [72, 232] on div "Messages" at bounding box center [66, 237] width 46 height 11
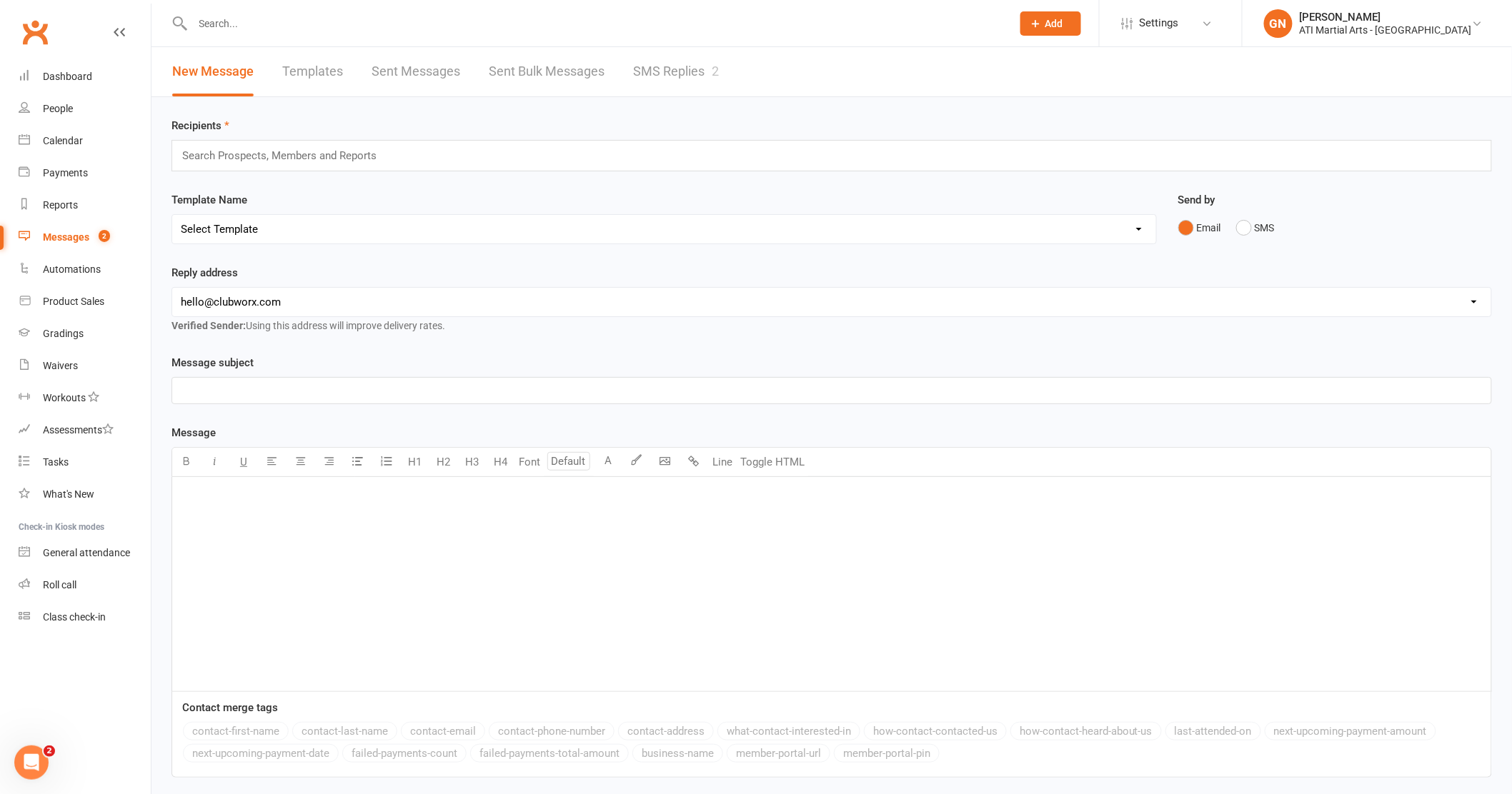
click at [642, 71] on link "SMS Replies 2" at bounding box center [675, 72] width 86 height 50
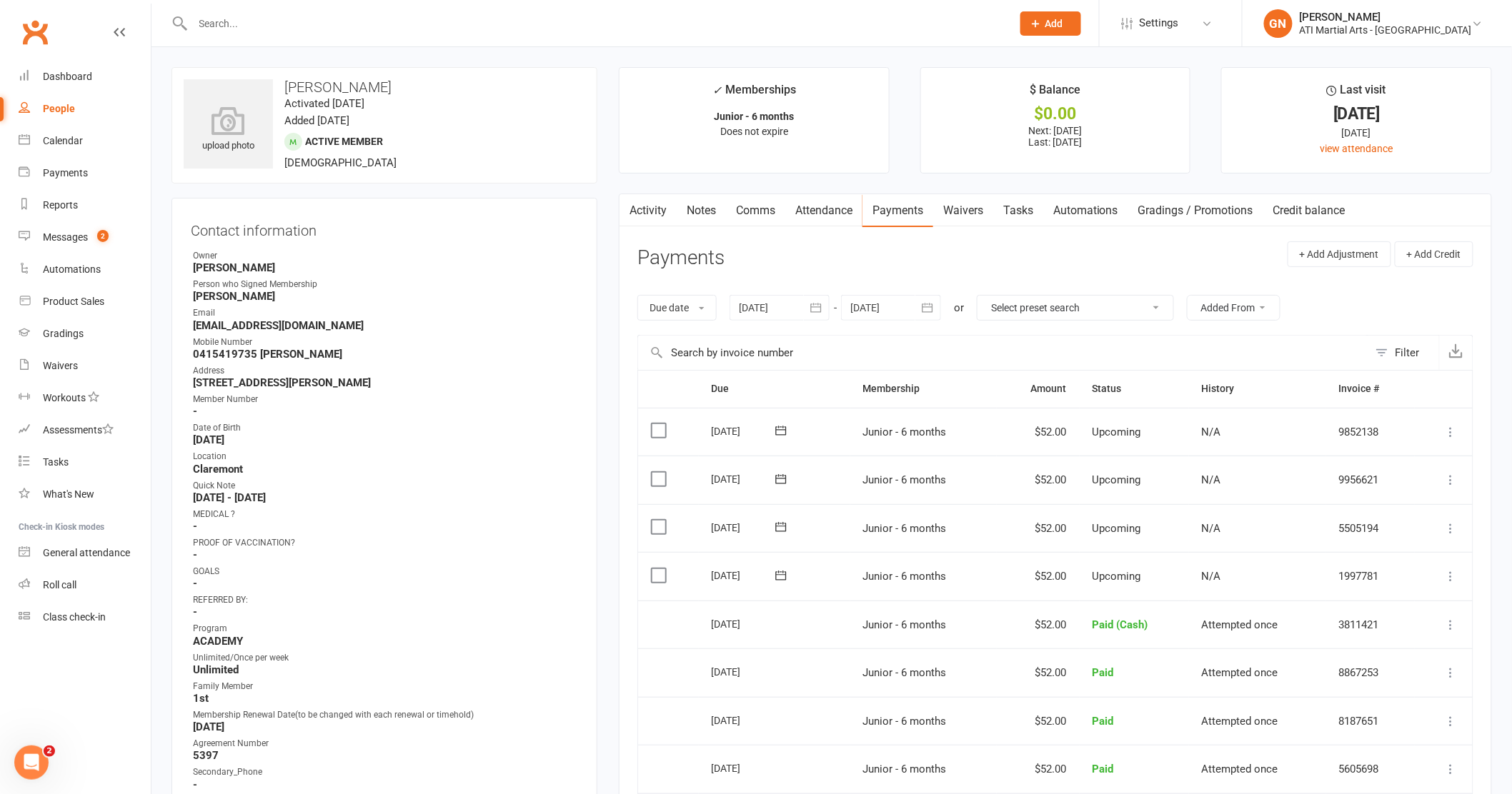
click at [695, 206] on link "Notes" at bounding box center [701, 211] width 50 height 33
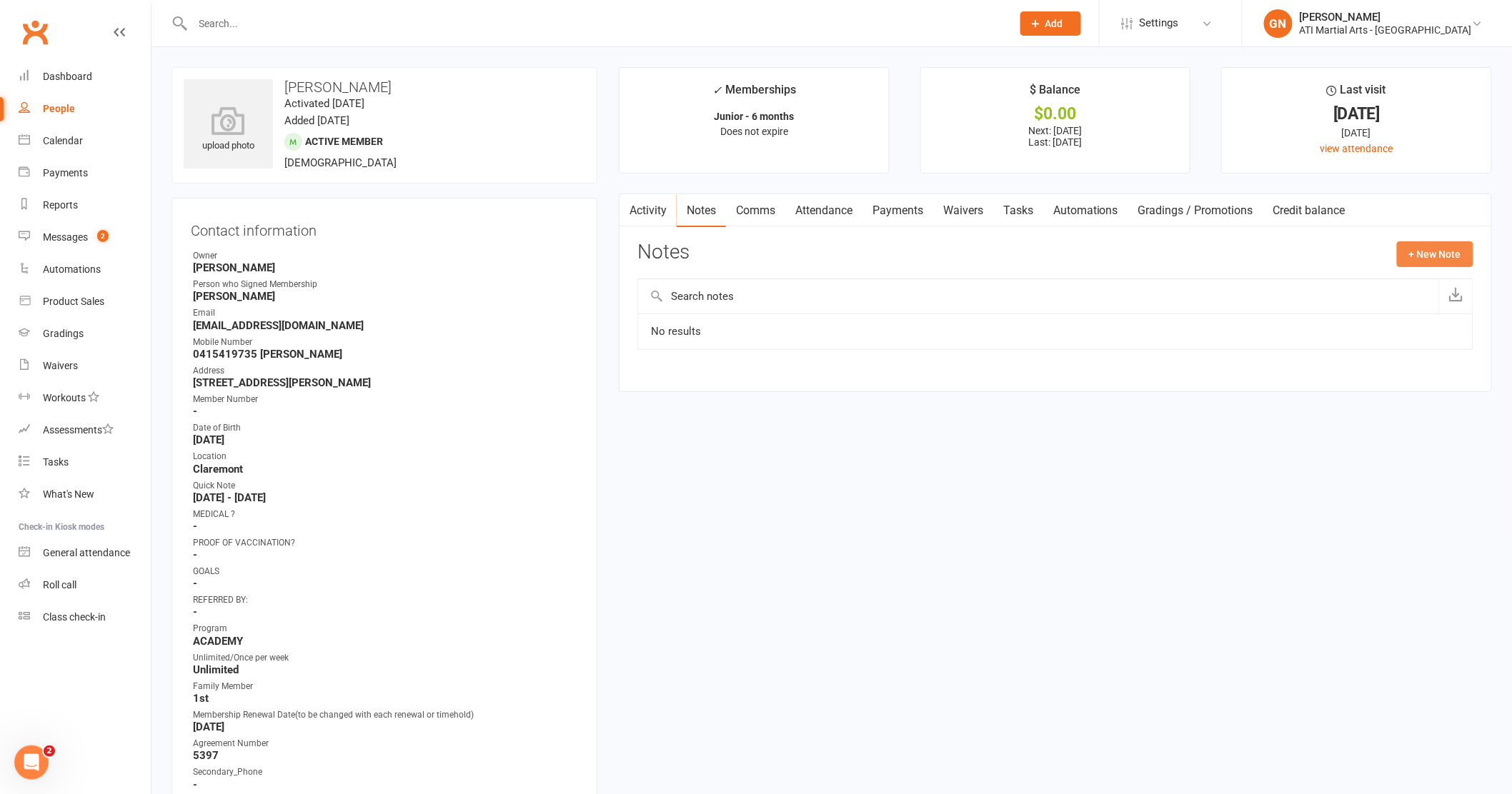
click at [1459, 253] on button "+ New Note" at bounding box center [1435, 254] width 76 height 26
click at [694, 393] on textarea at bounding box center [1055, 394] width 836 height 47
type textarea "Pasid in-house"
drag, startPoint x: 643, startPoint y: 380, endPoint x: 767, endPoint y: 391, distance: 124.5
click at [767, 391] on textarea "Pasid in-house" at bounding box center [1055, 394] width 836 height 47
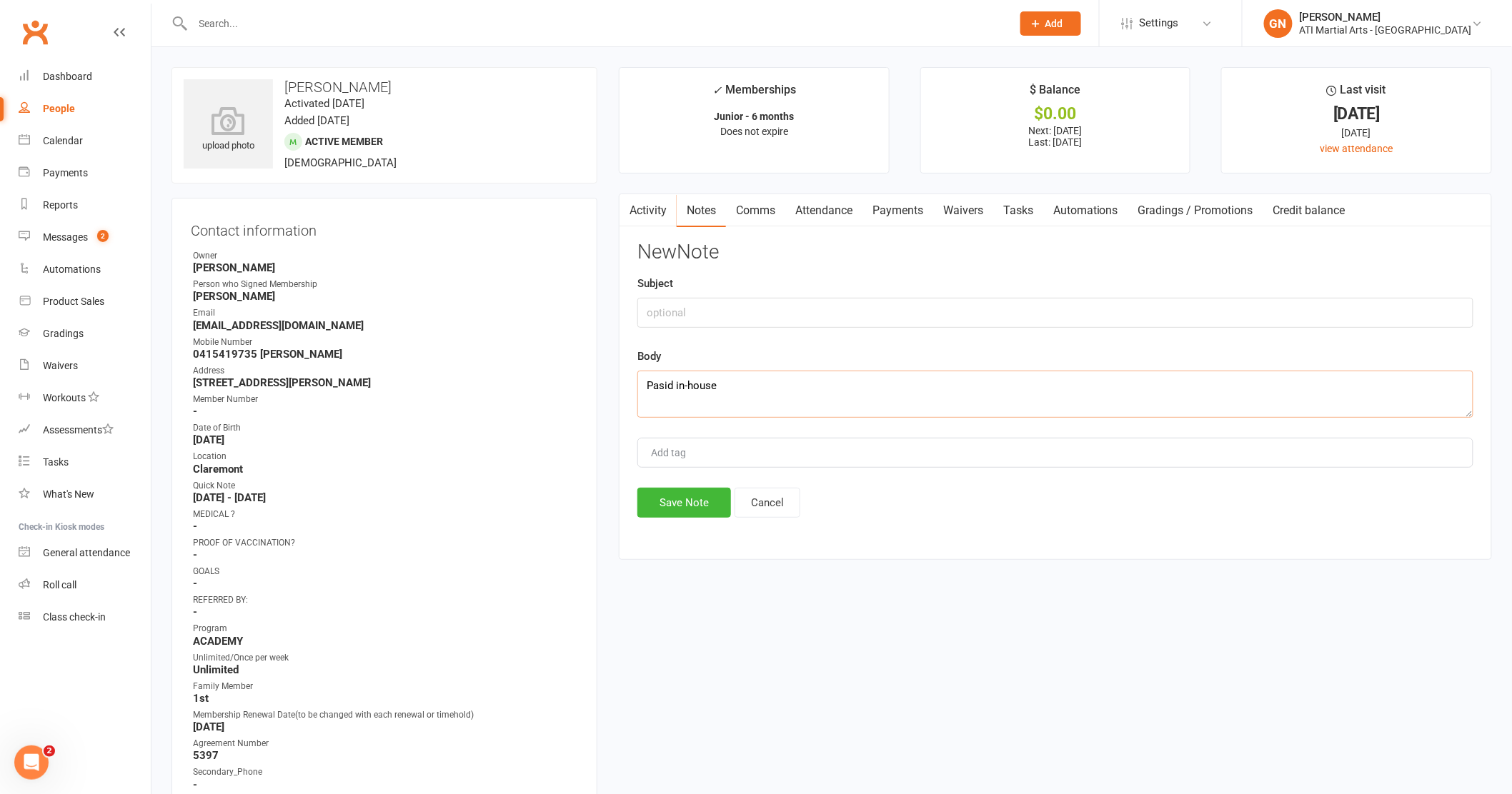
click at [906, 212] on link "Payments" at bounding box center [897, 211] width 71 height 33
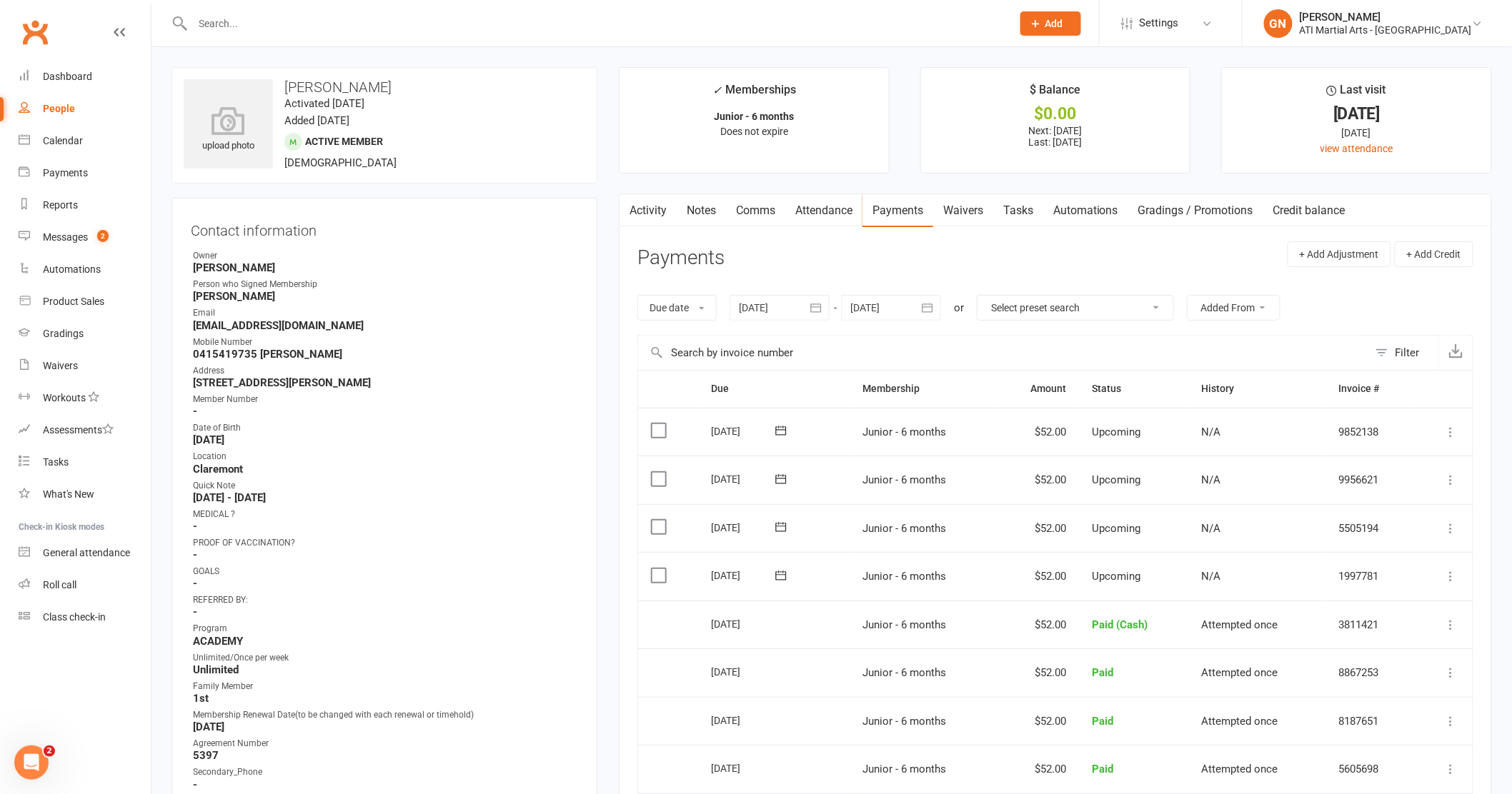
click at [690, 206] on link "Notes" at bounding box center [701, 211] width 50 height 33
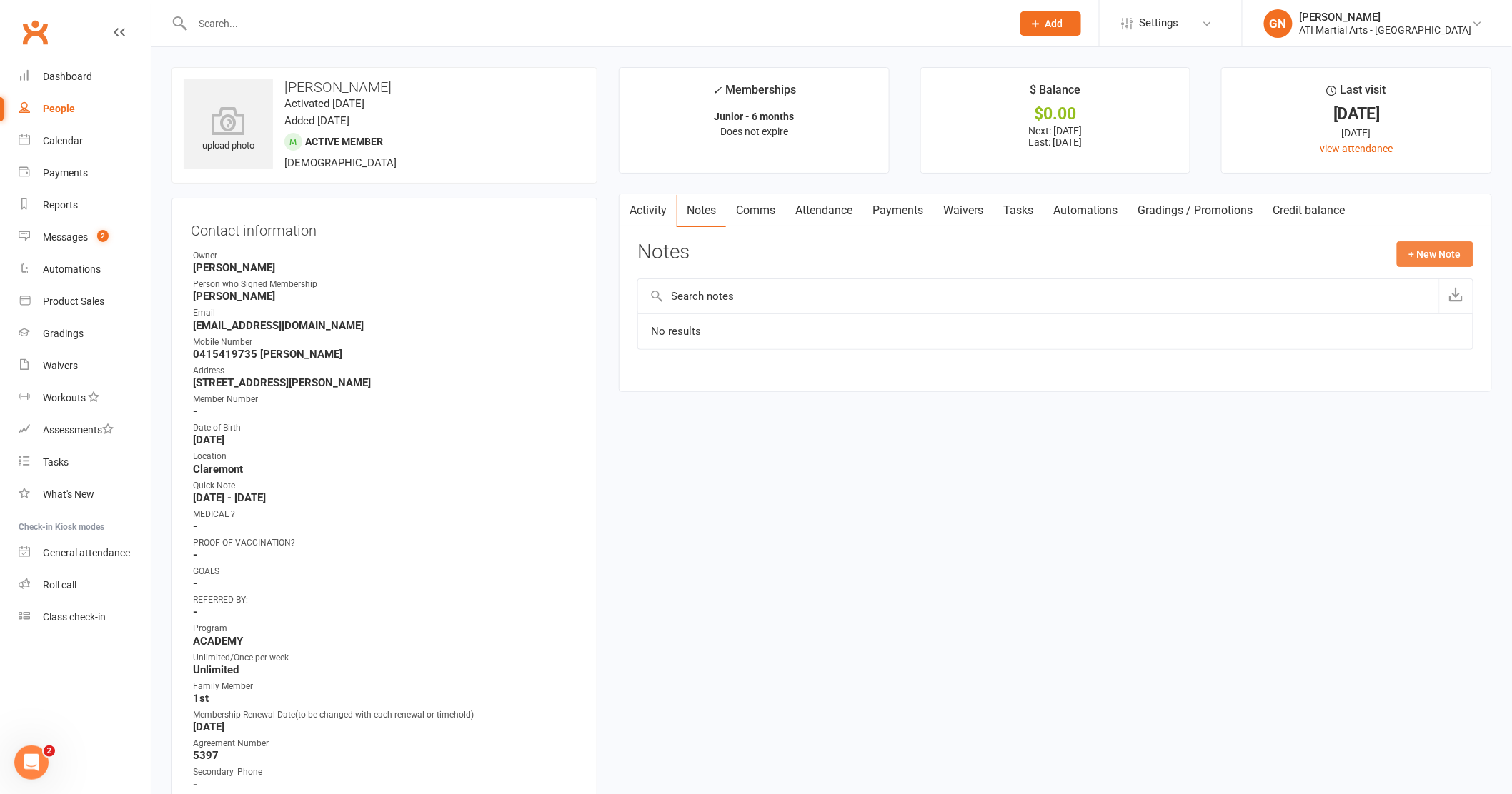
click at [1431, 251] on button "+ New Note" at bounding box center [1435, 254] width 76 height 26
click at [715, 390] on textarea at bounding box center [1055, 394] width 836 height 47
paste textarea "Pasid in-house"
click at [665, 386] on textarea "Pasid in-house" at bounding box center [1055, 394] width 836 height 47
click at [726, 389] on textarea "Paid in-house" at bounding box center [1055, 394] width 836 height 47
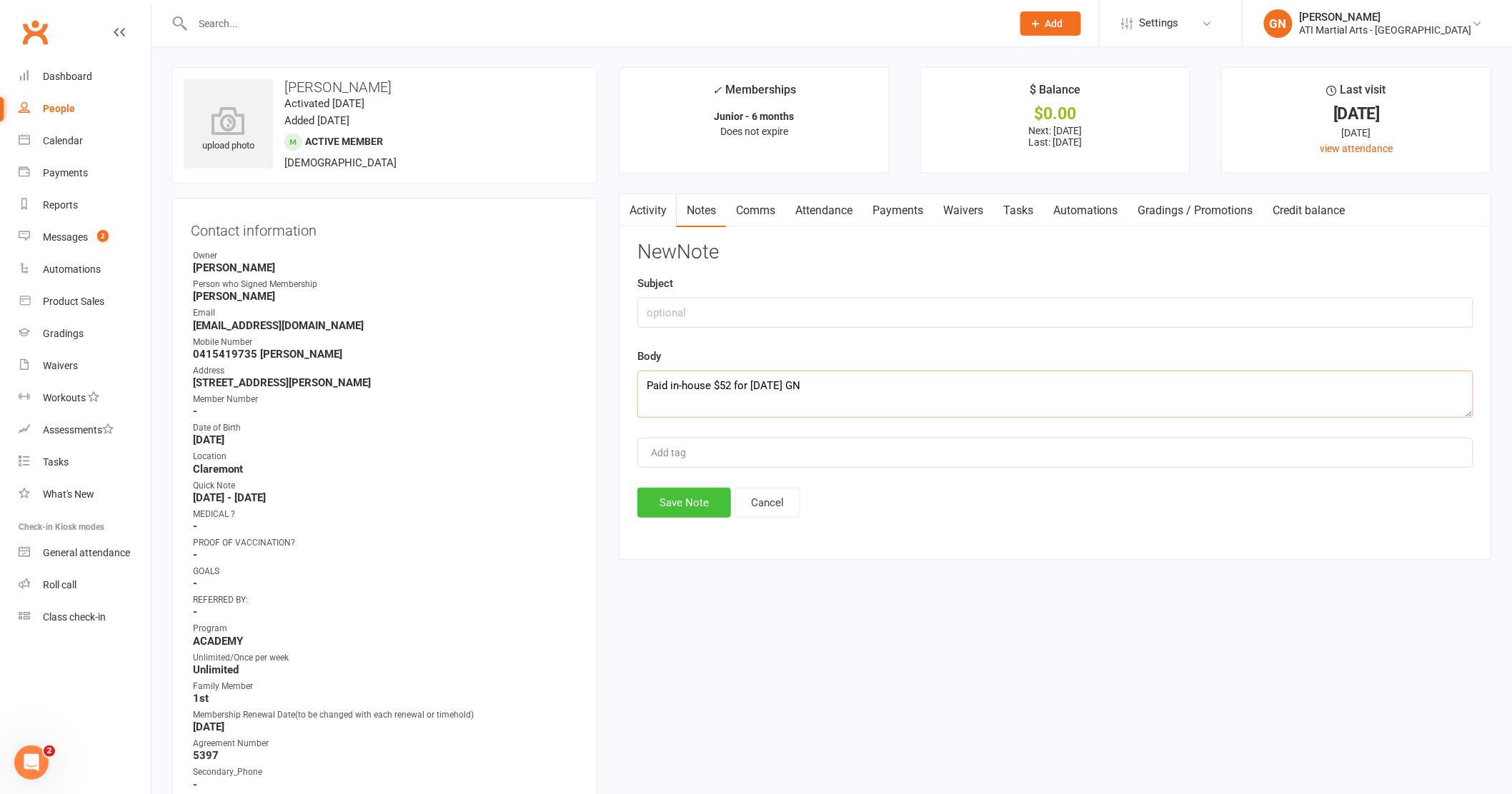
type textarea "Paid in-house $52 for [DATE] GN"
click at [693, 509] on button "Save Note" at bounding box center [684, 502] width 94 height 30
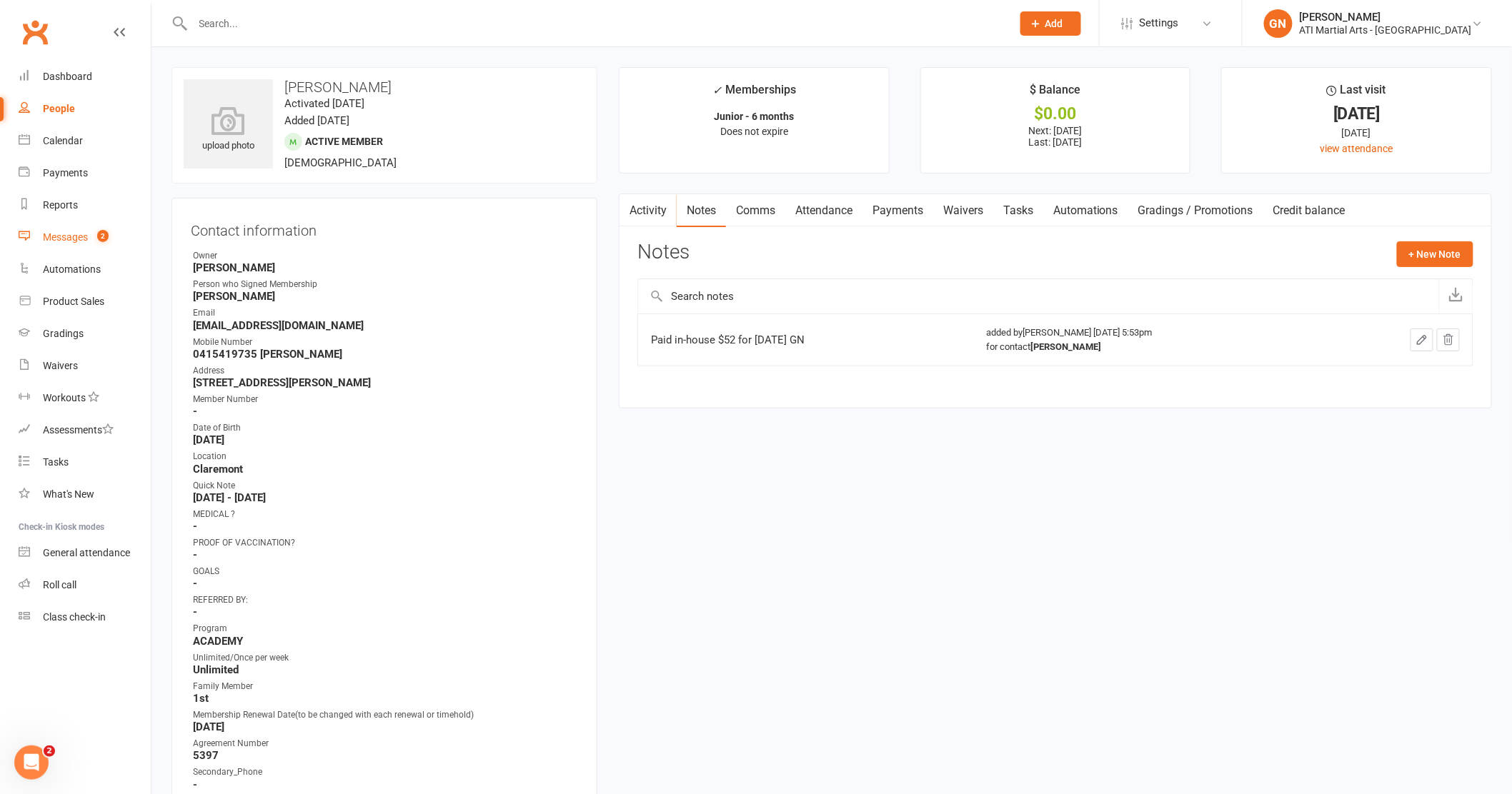
click at [75, 241] on div "Messages" at bounding box center [65, 237] width 45 height 11
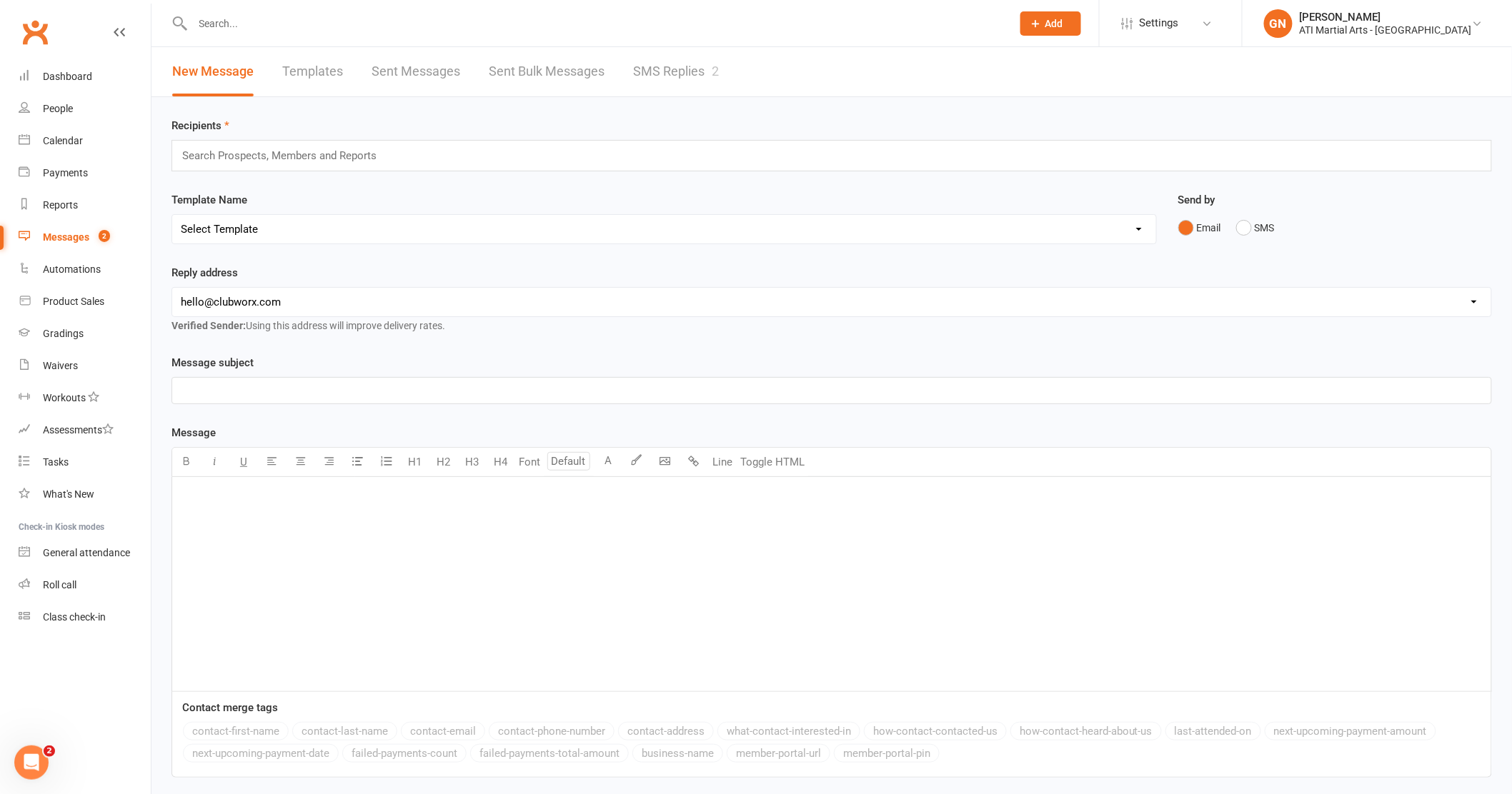
click at [675, 64] on link "SMS Replies 2" at bounding box center [675, 72] width 86 height 50
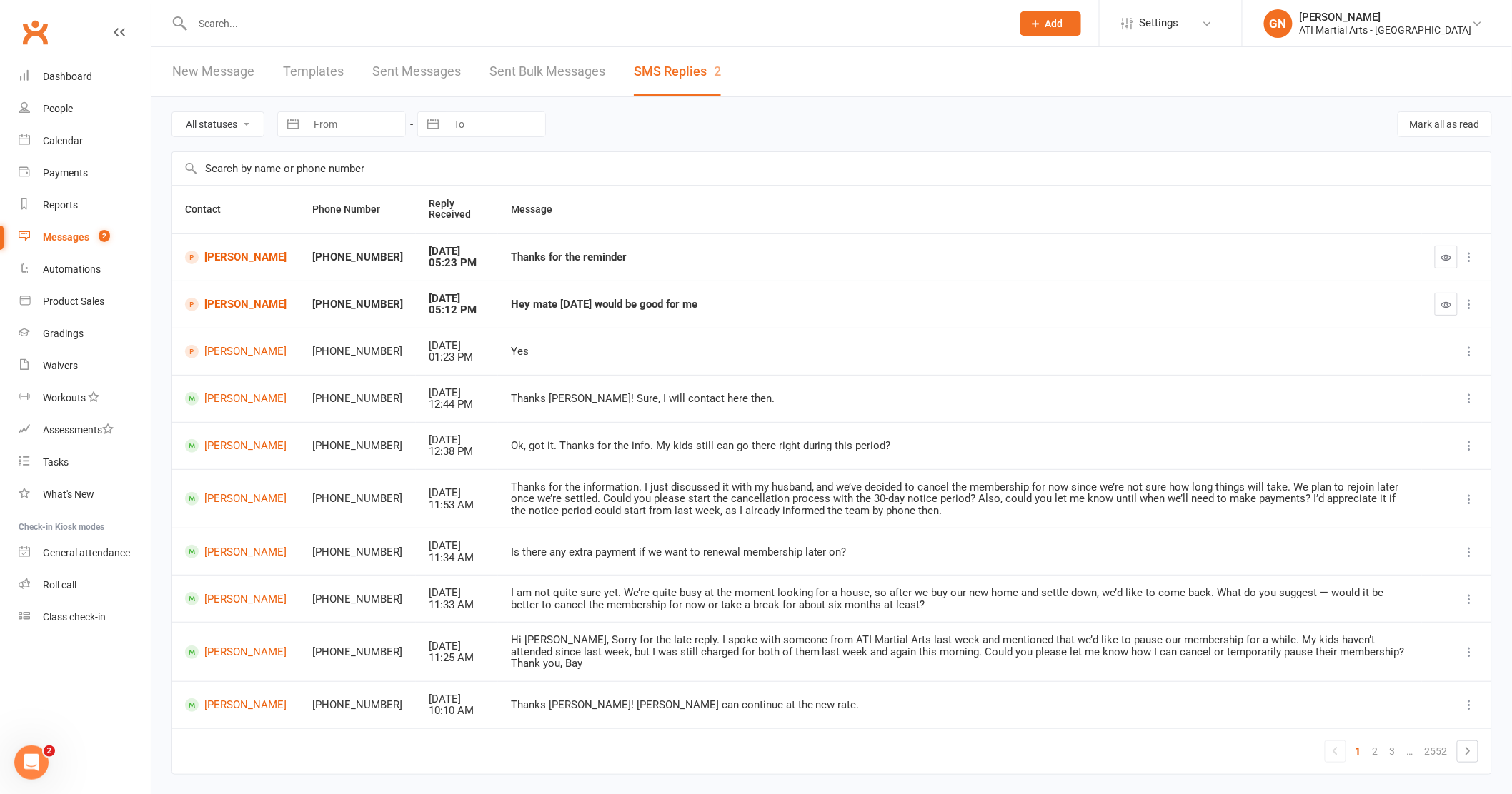
click at [53, 233] on div "Messages" at bounding box center [66, 237] width 46 height 11
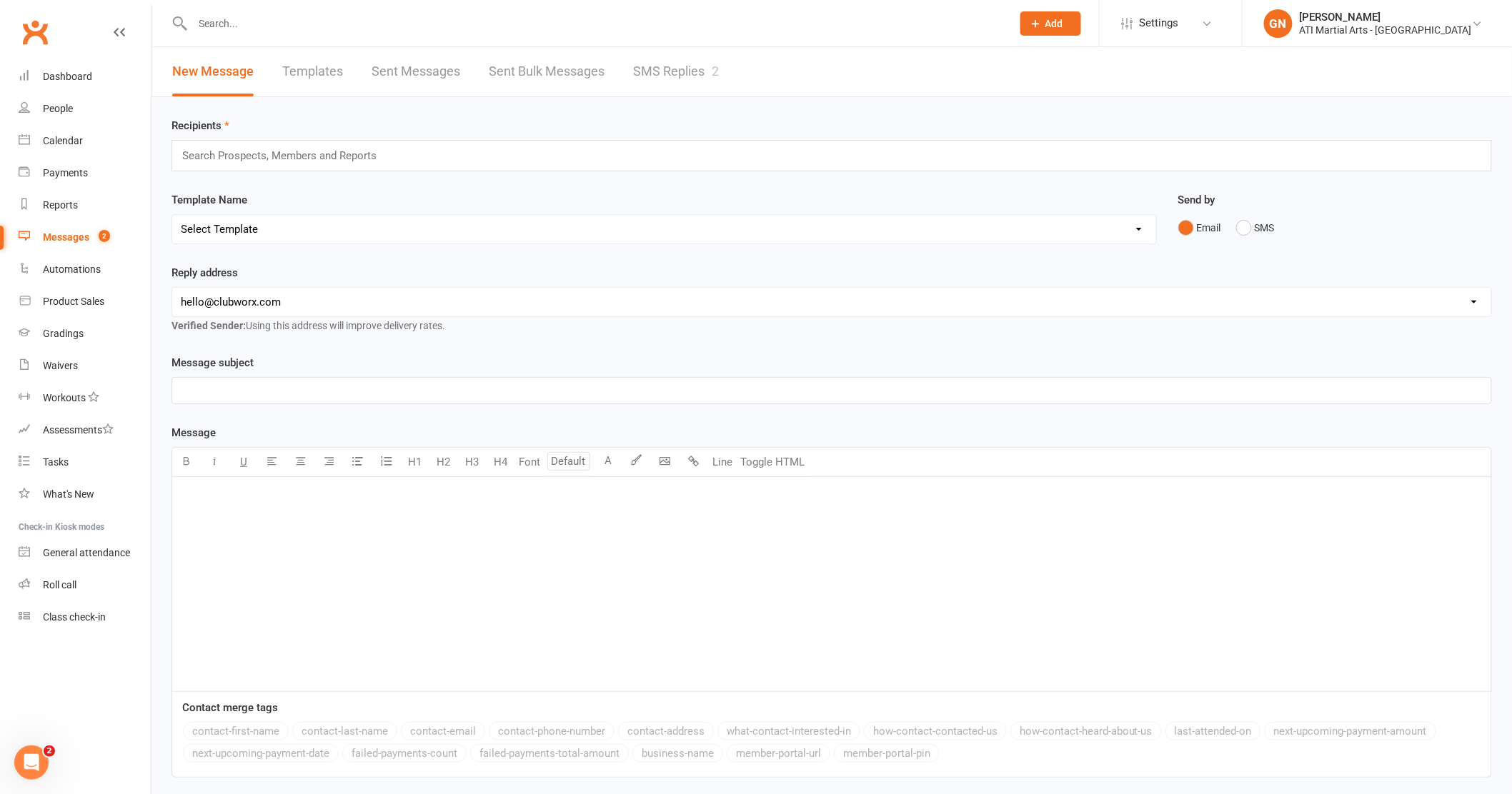
click at [658, 70] on link "SMS Replies 2" at bounding box center [675, 72] width 86 height 50
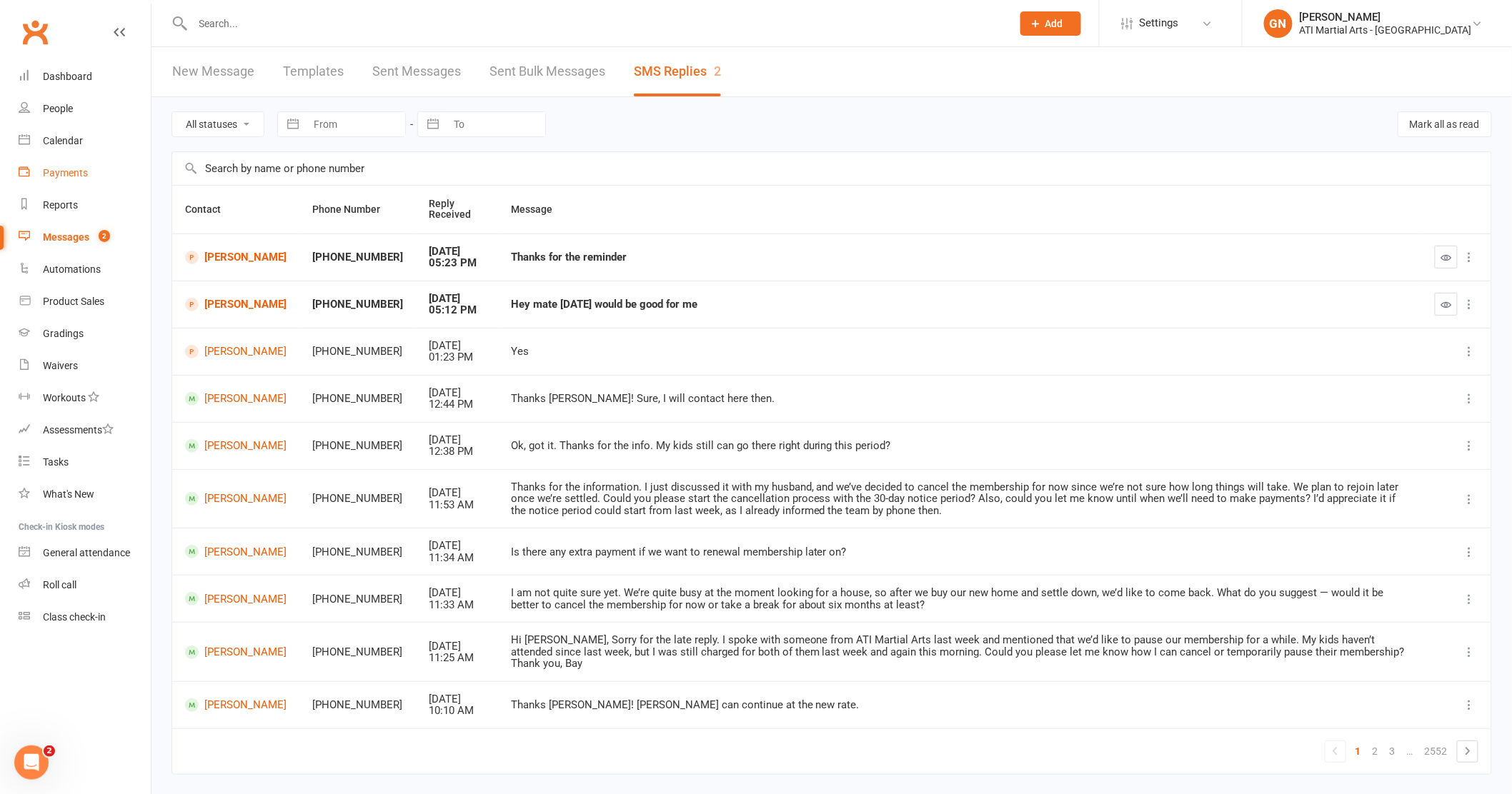
click at [69, 174] on div "Payments" at bounding box center [65, 173] width 45 height 11
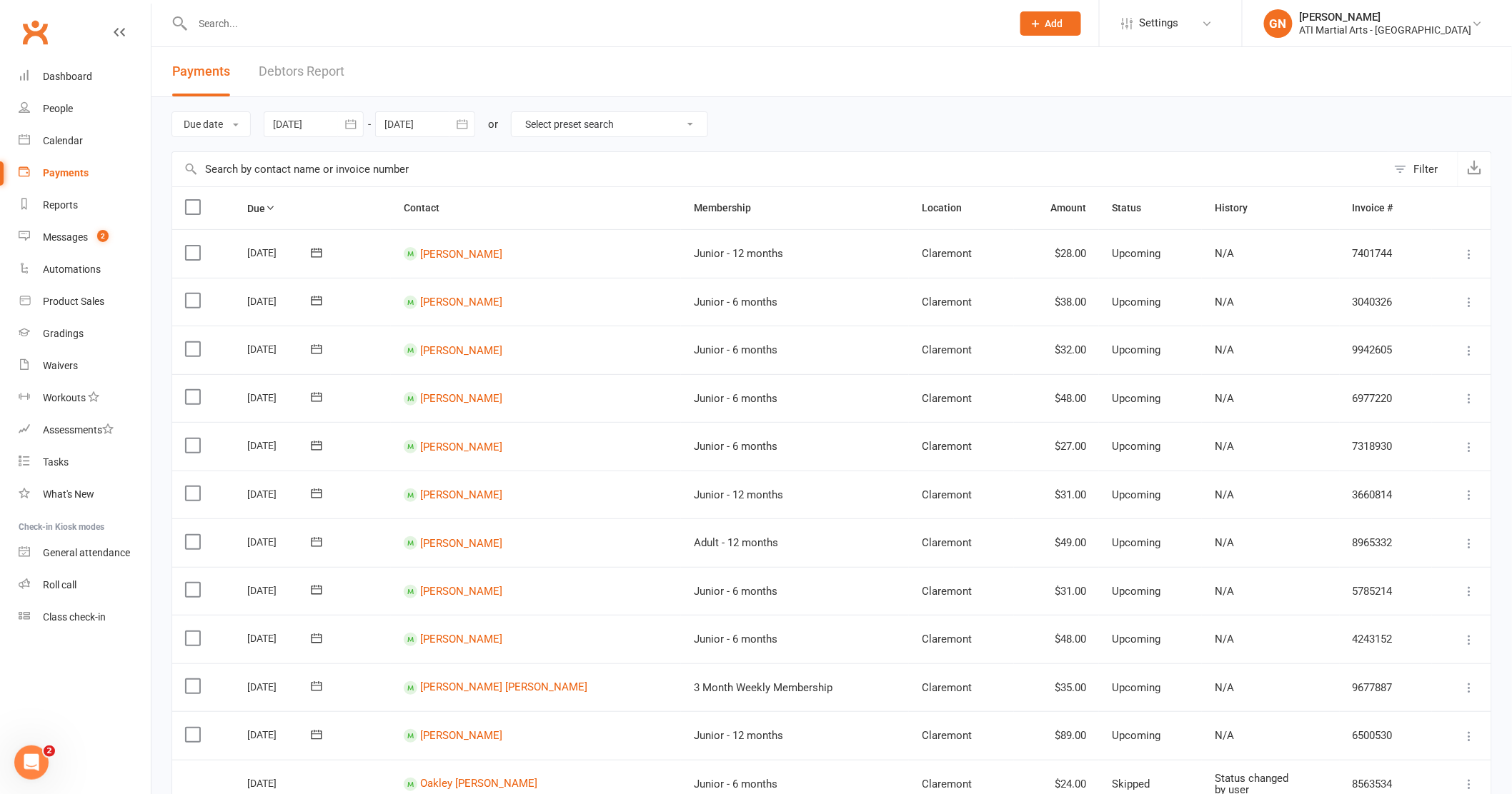
click at [281, 64] on link "Debtors Report" at bounding box center [301, 72] width 86 height 50
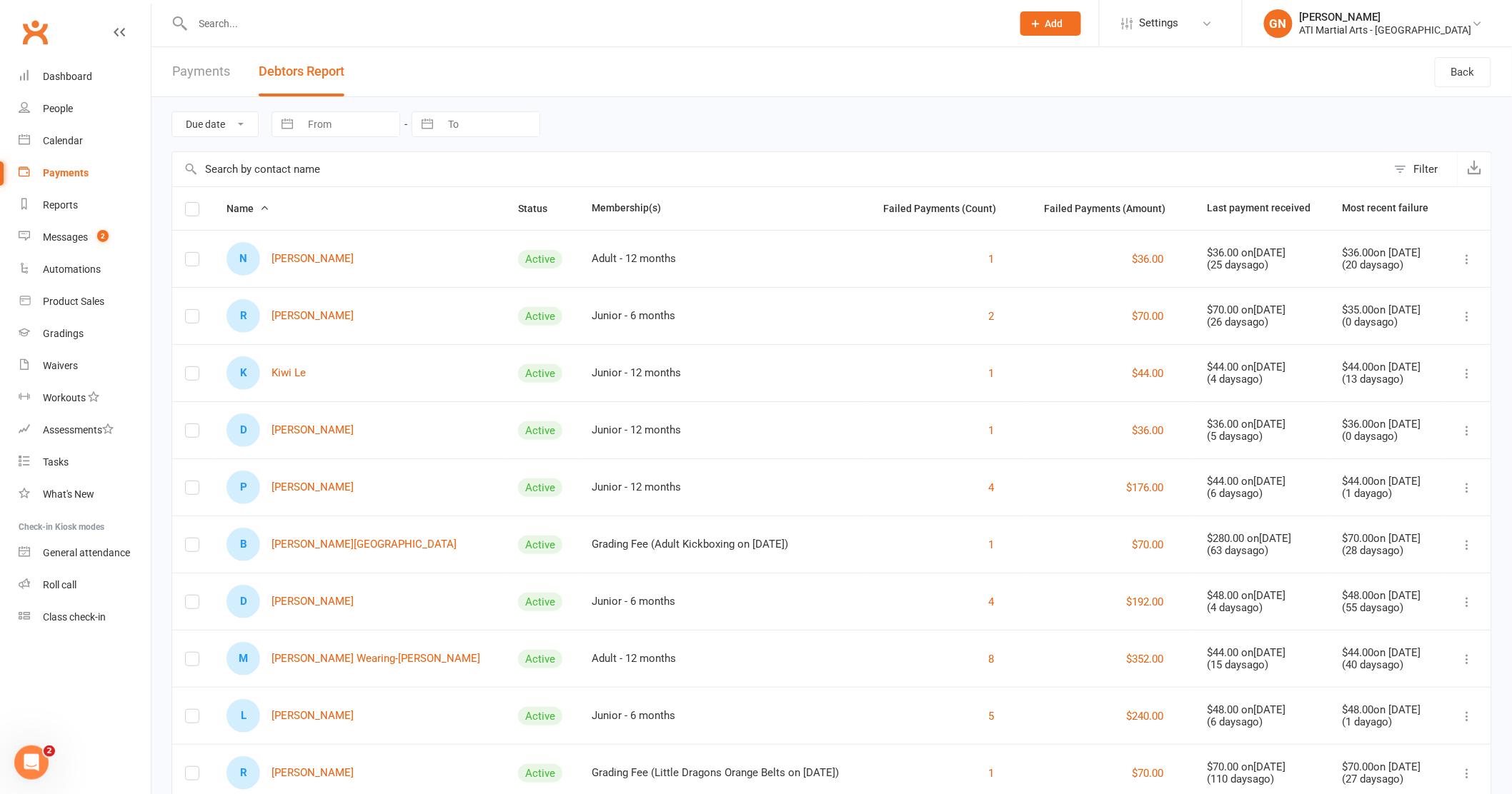
click at [306, 36] on div at bounding box center [586, 23] width 830 height 46
click at [67, 233] on div "Messages" at bounding box center [65, 237] width 45 height 11
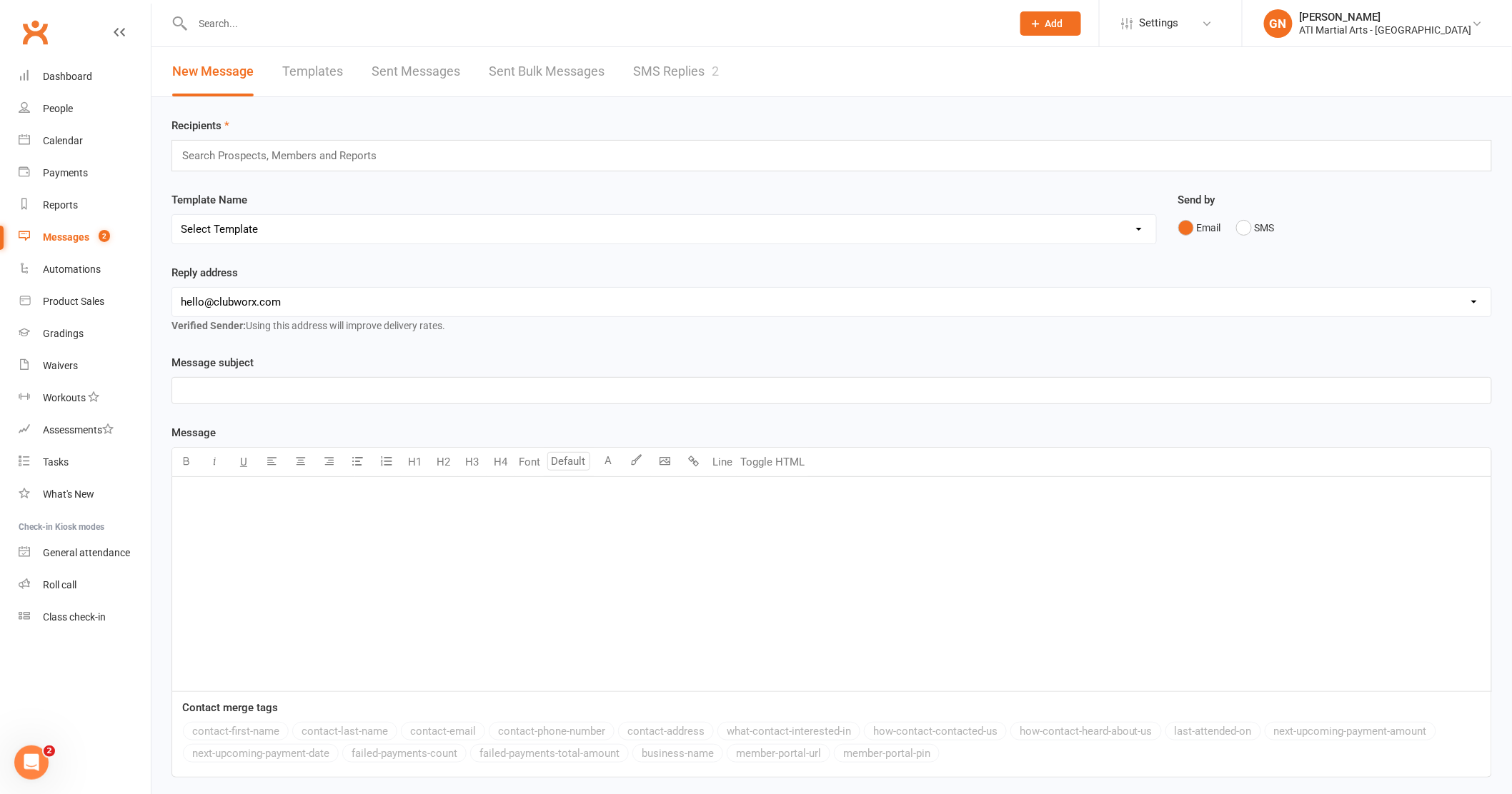
click at [663, 74] on link "SMS Replies 2" at bounding box center [675, 72] width 86 height 50
